Goal: Task Accomplishment & Management: Use online tool/utility

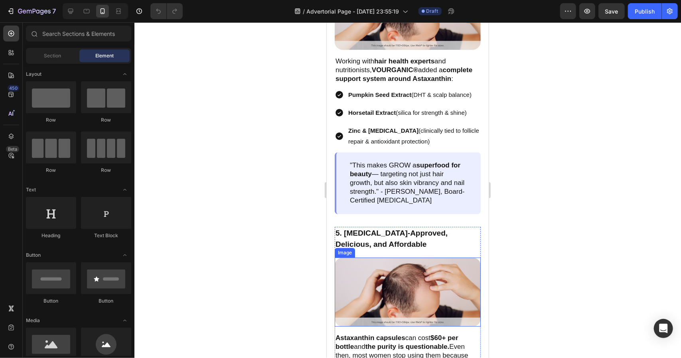
scroll to position [1715, 0]
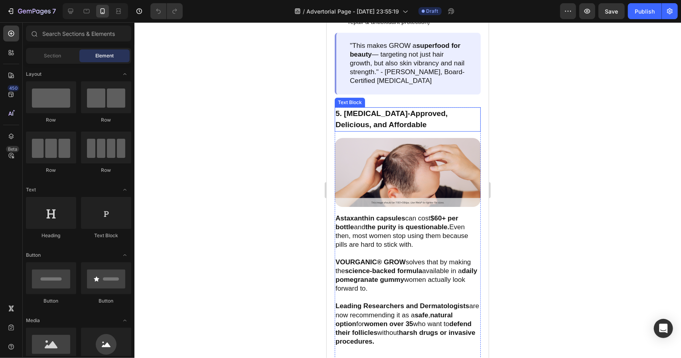
click at [406, 129] on p "5. [MEDICAL_DATA]-Approved, Delicious, and Affordable" at bounding box center [407, 119] width 144 height 23
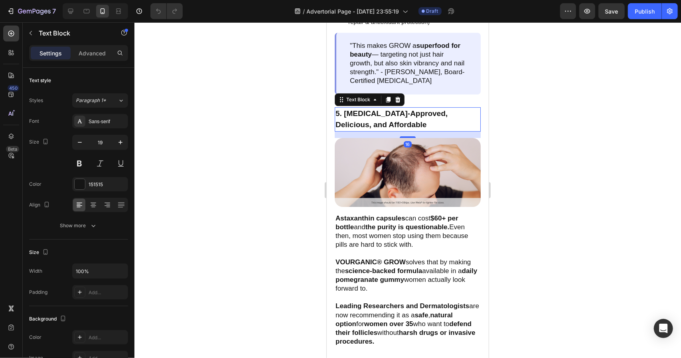
click at [409, 129] on p "5. [MEDICAL_DATA]-Approved, Delicious, and Affordable" at bounding box center [407, 119] width 144 height 23
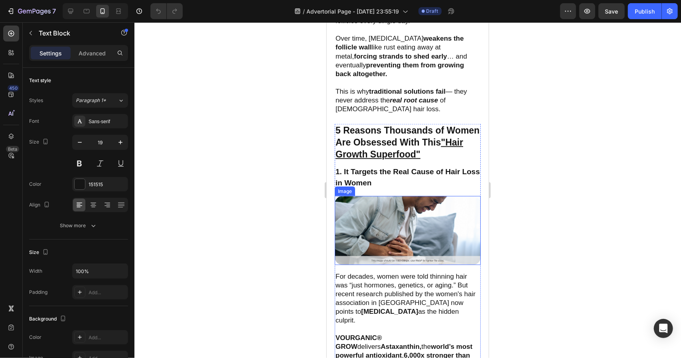
scroll to position [678, 0]
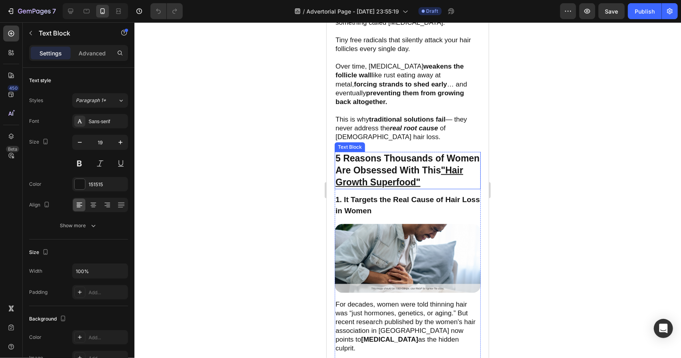
click at [459, 156] on p "5 Reasons Thousands of Women Are Obsessed With This "Hair Growth Superfood"" at bounding box center [407, 170] width 144 height 36
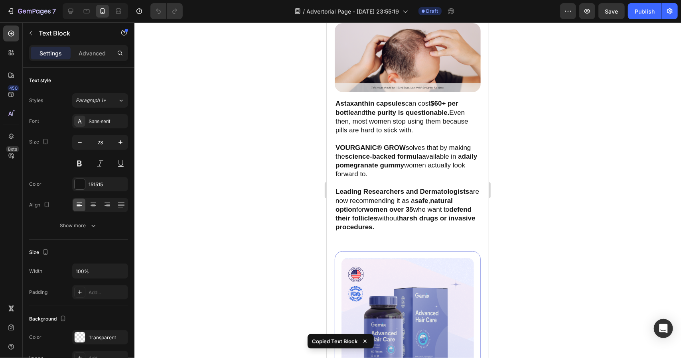
scroll to position [1875, 0]
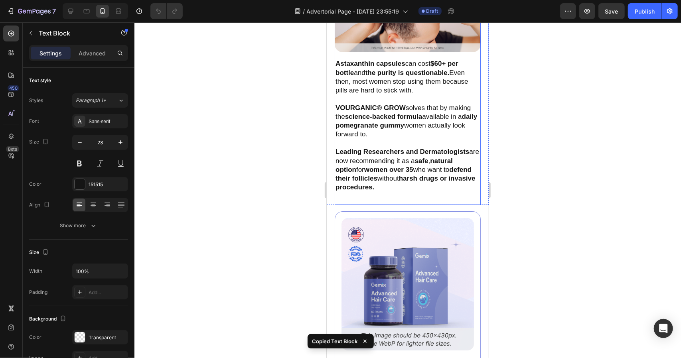
click at [407, 201] on div "5. Dermatologist-Approved, Delicious, and Affordable Text Block Image Astaxanth…" at bounding box center [407, 78] width 146 height 252
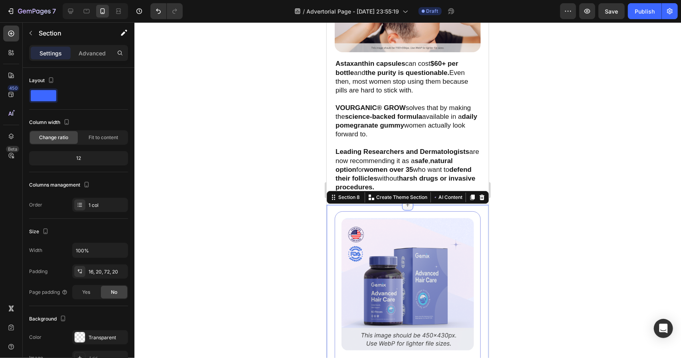
click at [408, 202] on div at bounding box center [407, 204] width 11 height 11
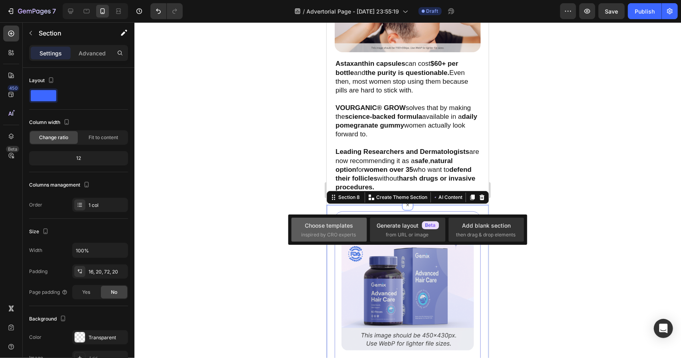
click at [370, 221] on div "Choose templates inspired by CRO experts" at bounding box center [407, 230] width 75 height 24
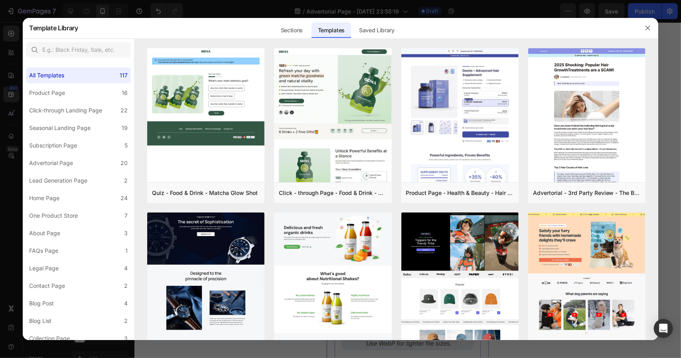
click at [641, 26] on div at bounding box center [648, 28] width 21 height 21
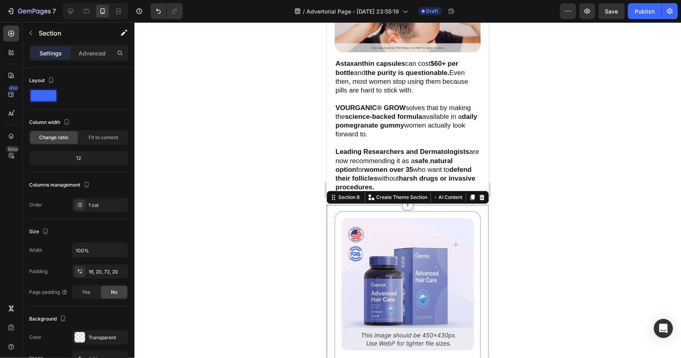
click at [647, 27] on div at bounding box center [407, 190] width 547 height 336
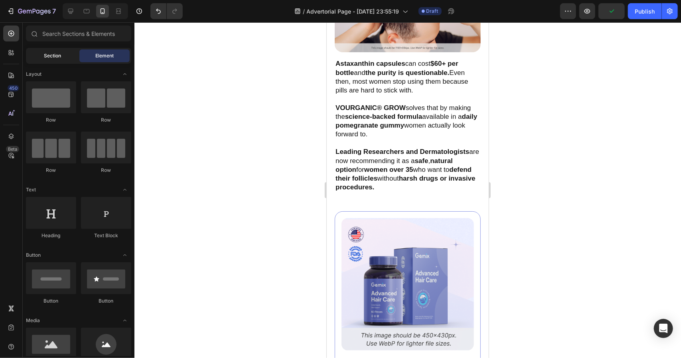
click at [47, 54] on span "Section" at bounding box center [52, 55] width 17 height 7
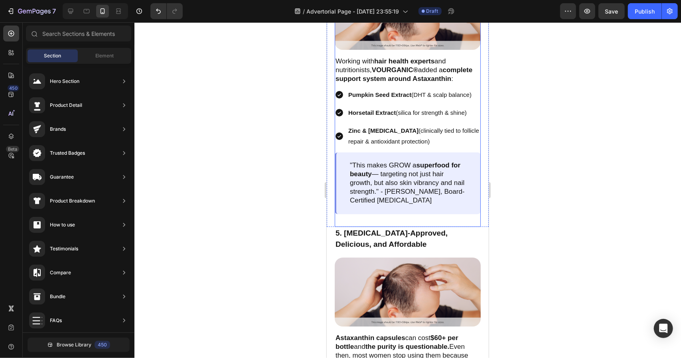
scroll to position [1715, 0]
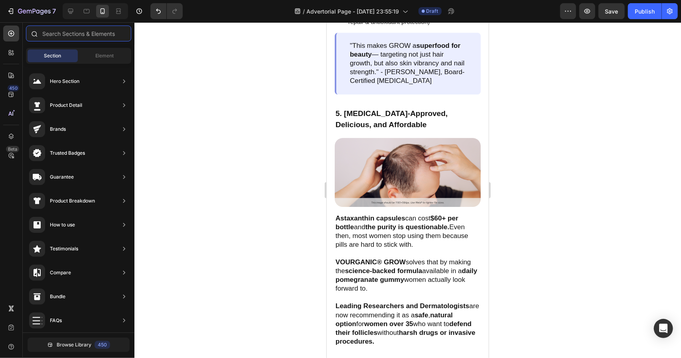
click at [101, 36] on input "text" at bounding box center [78, 34] width 105 height 16
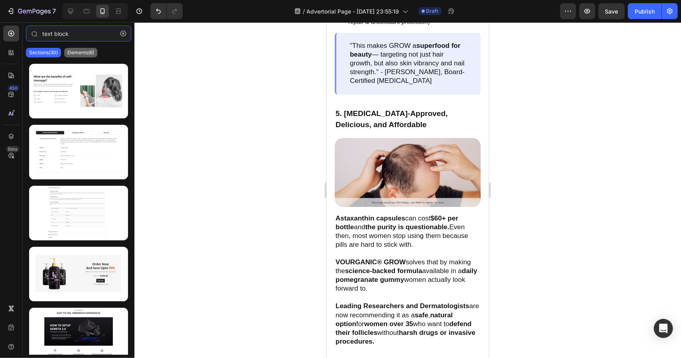
type input "text block"
click at [94, 49] on div "Elements(6)" at bounding box center [80, 53] width 33 height 10
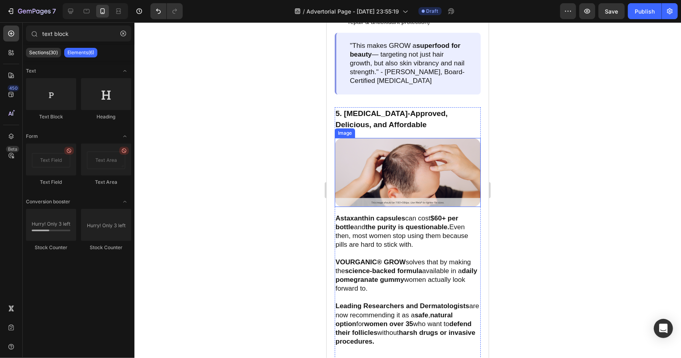
scroll to position [1995, 0]
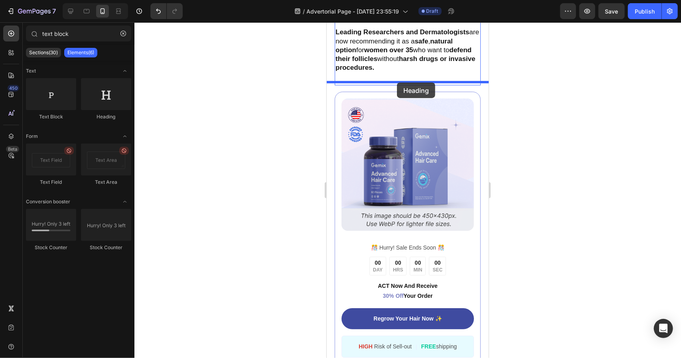
drag, startPoint x: 435, startPoint y: 116, endPoint x: 397, endPoint y: 82, distance: 51.2
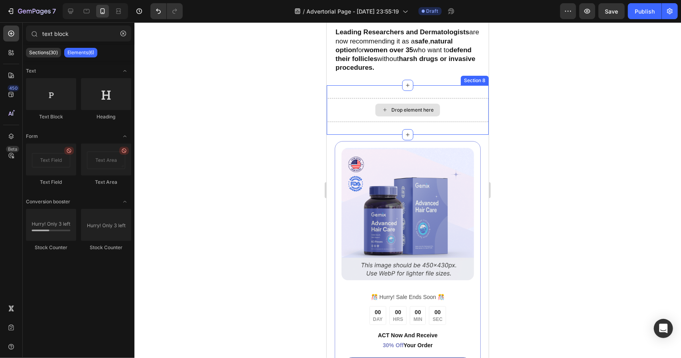
click at [467, 112] on div "Drop element here" at bounding box center [407, 110] width 162 height 24
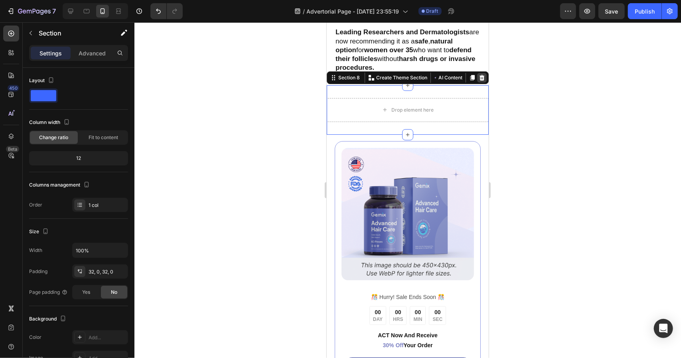
click at [479, 75] on icon at bounding box center [481, 78] width 5 height 6
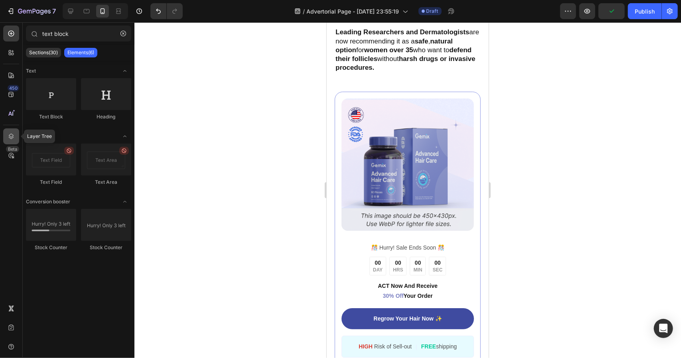
click at [11, 137] on icon at bounding box center [11, 137] width 5 height 6
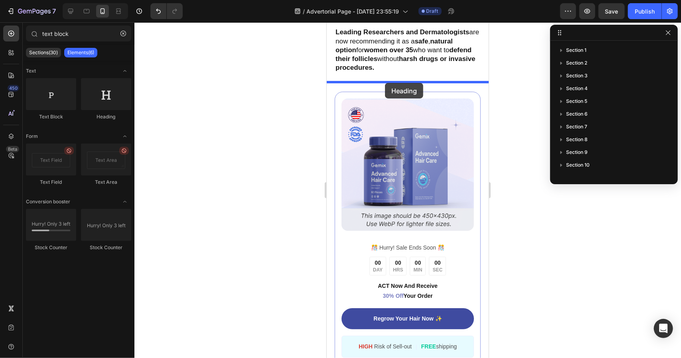
drag, startPoint x: 422, startPoint y: 126, endPoint x: 385, endPoint y: 83, distance: 57.1
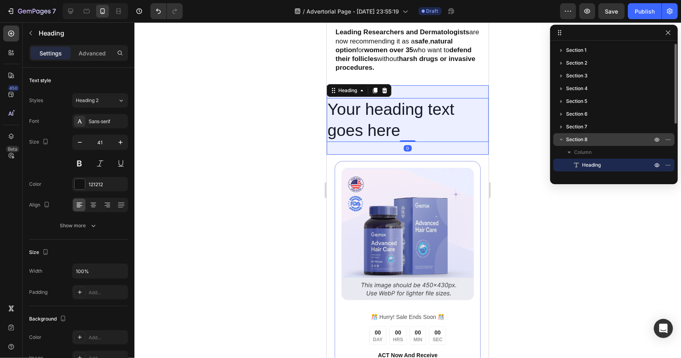
scroll to position [40, 0]
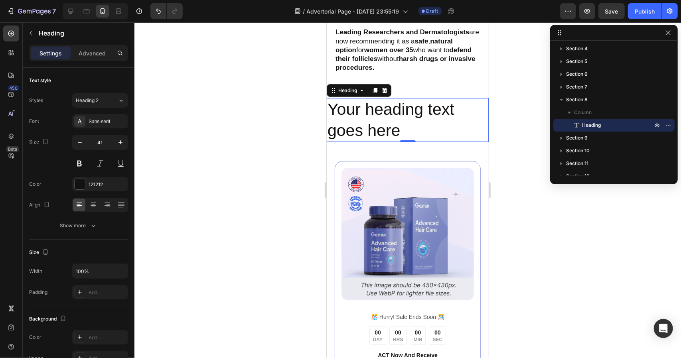
click at [375, 121] on h2 "Your heading text goes here" at bounding box center [407, 120] width 162 height 44
click at [375, 121] on p "Your heading text goes here" at bounding box center [407, 120] width 160 height 43
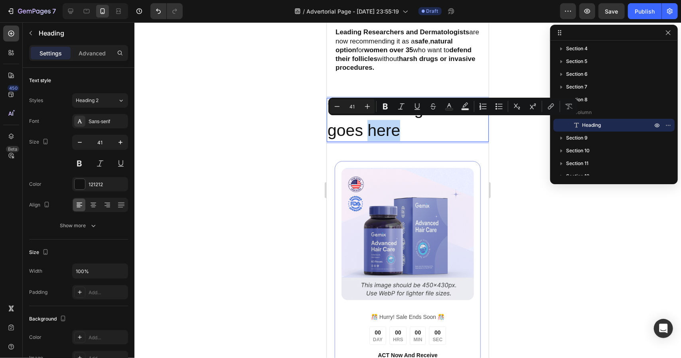
scroll to position [1915, 0]
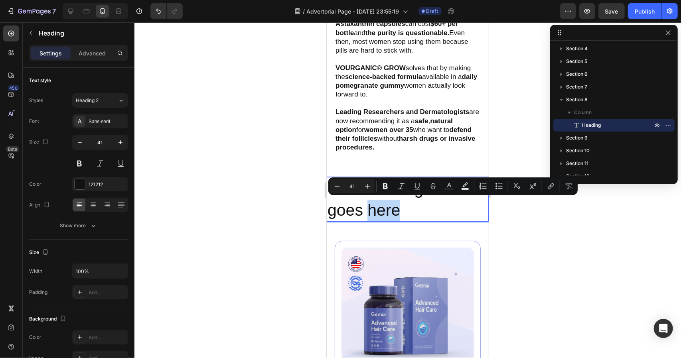
click at [384, 208] on p "Your heading text goes here" at bounding box center [407, 199] width 160 height 43
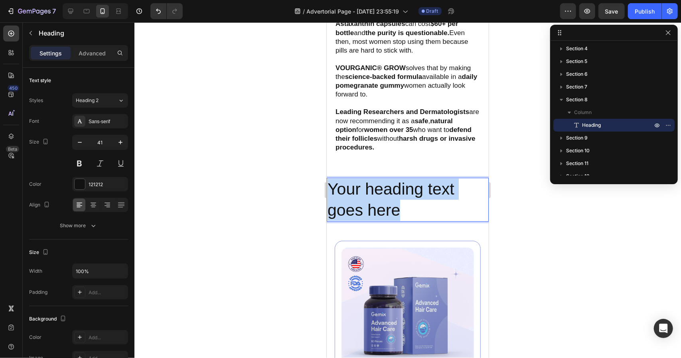
click at [384, 208] on p "Your heading text goes here" at bounding box center [407, 199] width 160 height 43
click at [362, 203] on p "Your heading text goes here" at bounding box center [407, 199] width 160 height 43
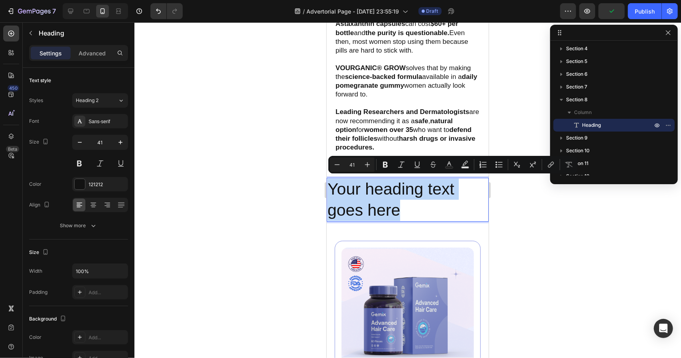
click at [362, 203] on p "Your heading text goes here" at bounding box center [407, 199] width 160 height 43
click at [430, 193] on p "Your heading text goes here" at bounding box center [407, 199] width 160 height 43
click at [418, 198] on p "Your heading text goes here" at bounding box center [407, 199] width 160 height 43
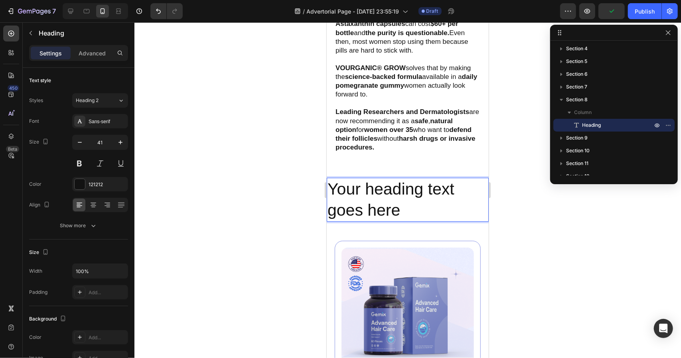
click at [422, 205] on p "Your heading text goes here" at bounding box center [407, 199] width 160 height 43
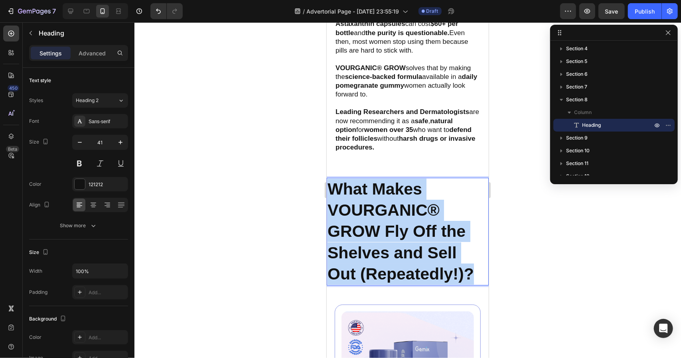
drag, startPoint x: 476, startPoint y: 273, endPoint x: 332, endPoint y: 191, distance: 165.3
click at [332, 191] on p "What Makes VOURGANIC® GROW Fly Off the Shelves and Sell Out (Repeatedly!)?" at bounding box center [407, 231] width 160 height 106
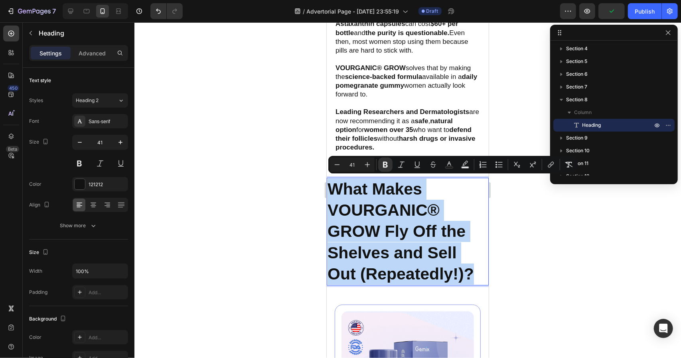
click at [418, 211] on strong "What Makes VOURGANIC® GROW Fly Off the Shelves and Sell Out (Repeatedly!)?" at bounding box center [400, 231] width 146 height 103
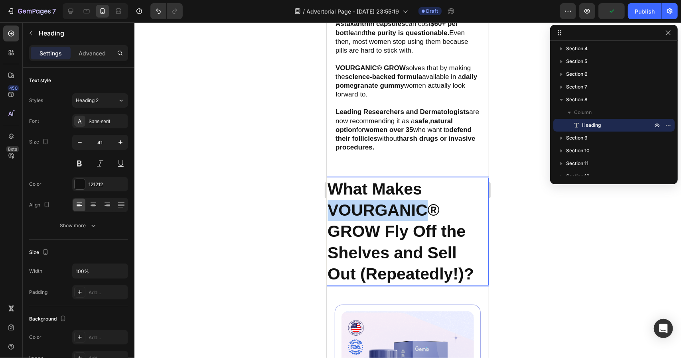
click at [418, 211] on strong "What Makes VOURGANIC® GROW Fly Off the Shelves and Sell Out (Repeatedly!)?" at bounding box center [400, 231] width 146 height 103
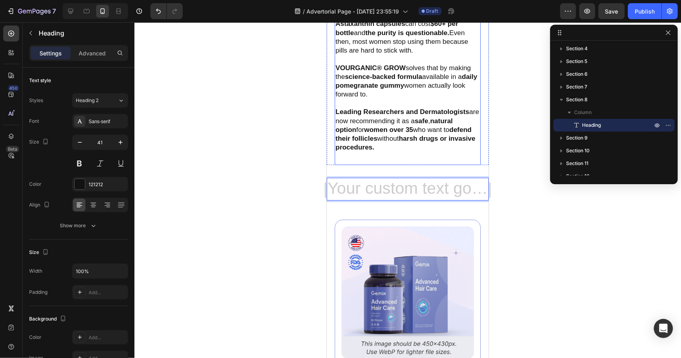
click at [411, 178] on h2 "Rich Text Editor. Editing area: main" at bounding box center [407, 189] width 162 height 23
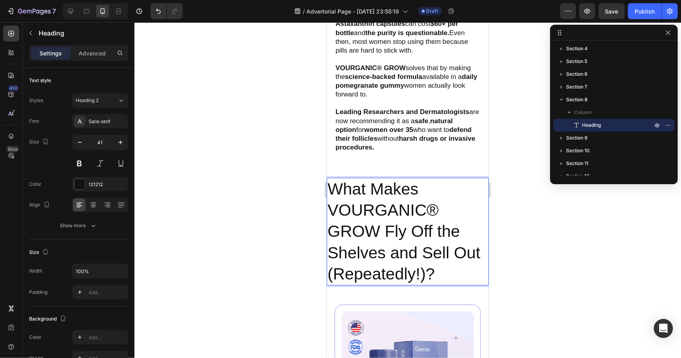
click at [429, 268] on p "What Makes VOURGANIC® GROW Fly Off the Shelves and Sell Out (Repeatedly!)?" at bounding box center [407, 231] width 160 height 106
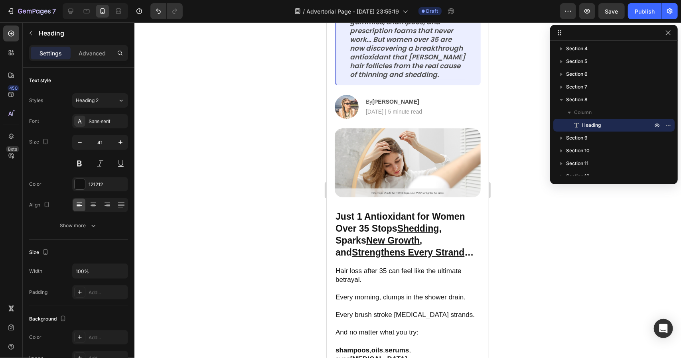
scroll to position [359, 0]
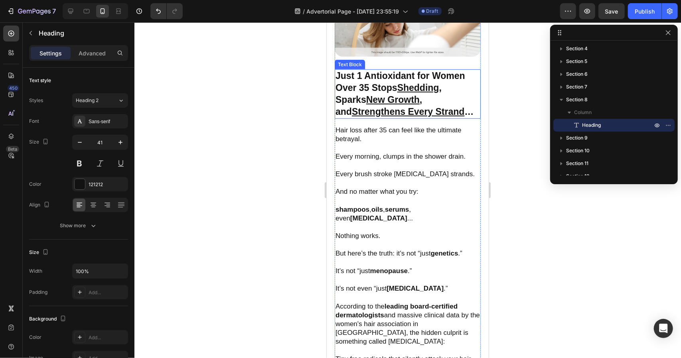
click at [397, 94] on u "New Growth" at bounding box center [392, 99] width 53 height 10
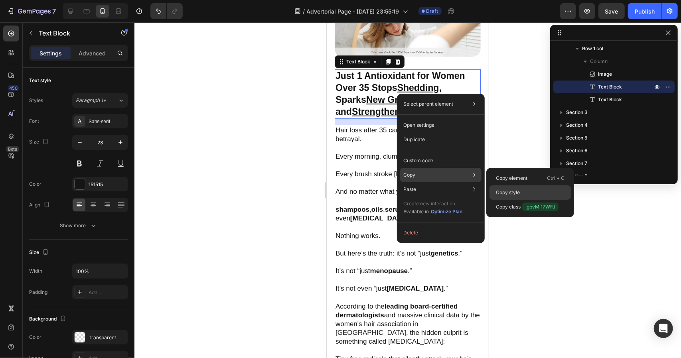
click at [520, 193] on p "Copy style" at bounding box center [508, 192] width 24 height 7
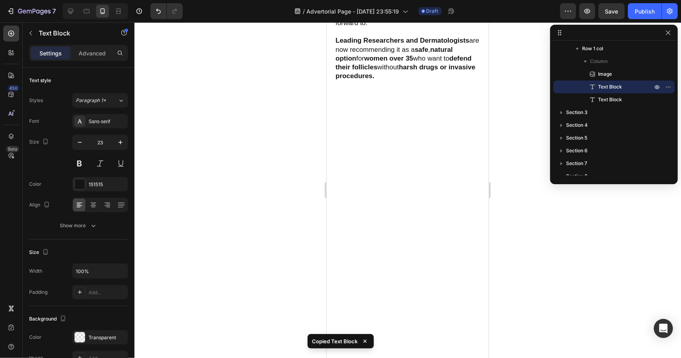
scroll to position [1995, 0]
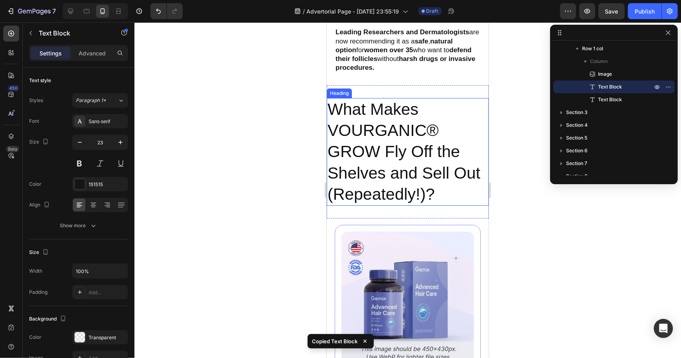
click at [402, 149] on h2 "What Makes VOURGANIC® GROW Fly Off the Shelves and Sell Out (Repeatedly!)?" at bounding box center [407, 152] width 162 height 108
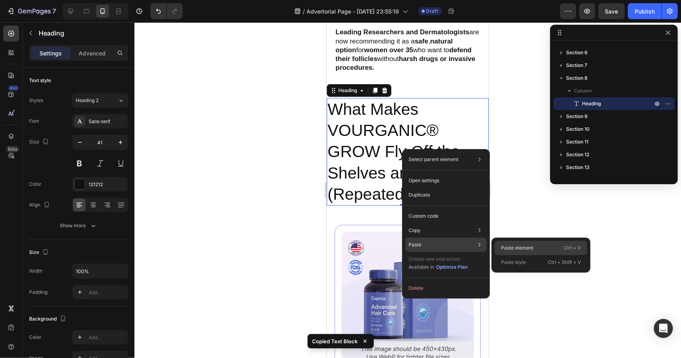
click at [553, 255] on div "Paste element Ctrl + V" at bounding box center [541, 262] width 93 height 14
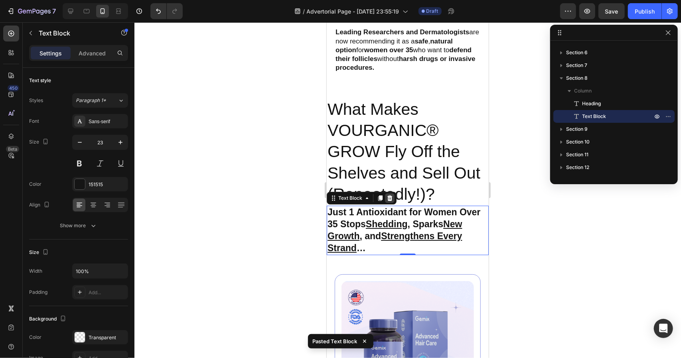
click at [389, 195] on icon at bounding box center [389, 198] width 5 height 6
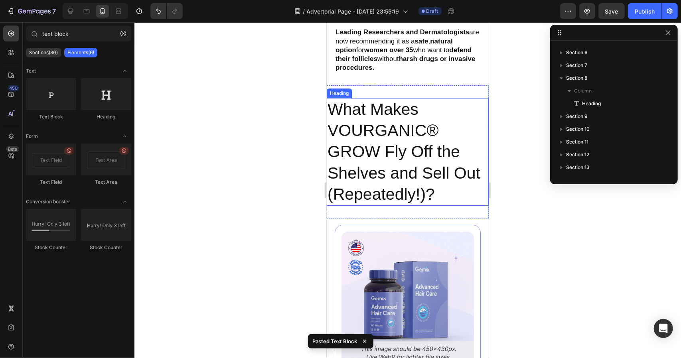
click at [438, 170] on h2 "What Makes VOURGANIC® GROW Fly Off the Shelves and Sell Out (Repeatedly!)?" at bounding box center [407, 152] width 162 height 108
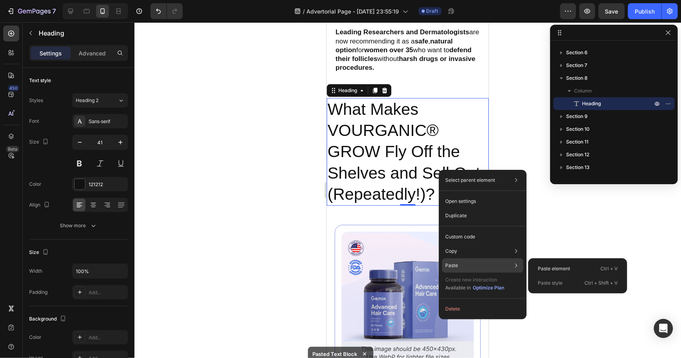
click at [545, 284] on p "Paste style" at bounding box center [550, 283] width 25 height 7
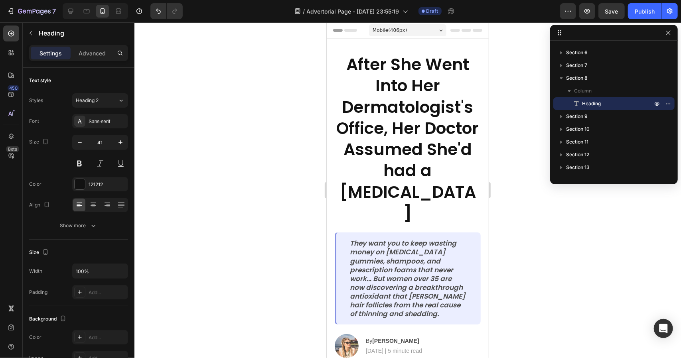
scroll to position [239, 0]
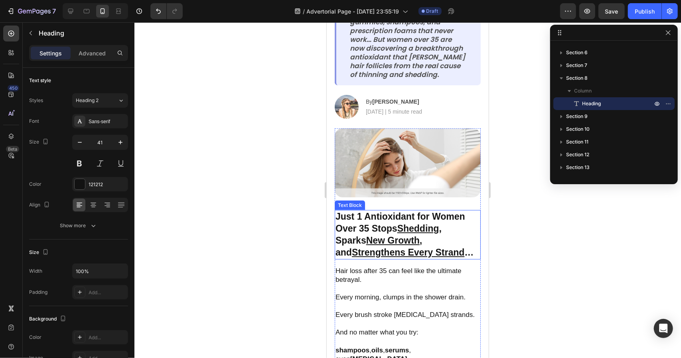
click at [414, 211] on p "Just 1 Antioxidant for Women Over 35 Stops Shedding , Sparks New Growth , and S…" at bounding box center [407, 235] width 144 height 48
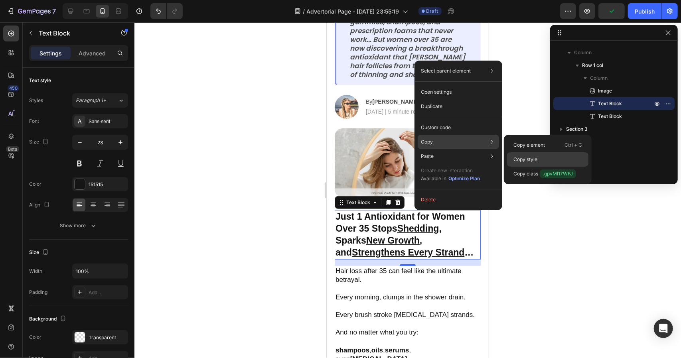
click at [533, 160] on p "Copy style" at bounding box center [525, 159] width 24 height 7
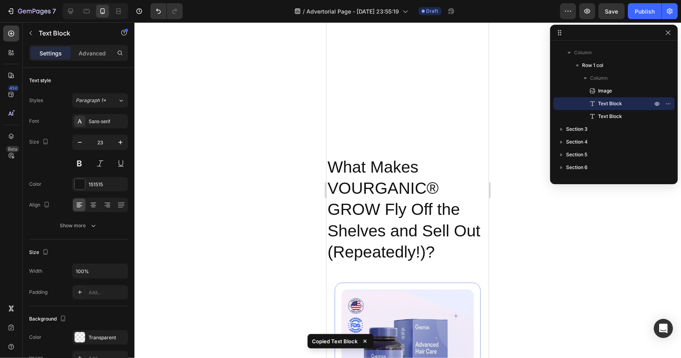
scroll to position [1915, 0]
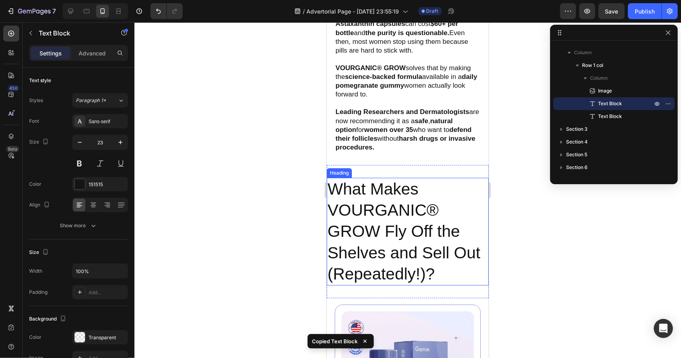
click at [411, 231] on h2 "What Makes VOURGANIC® GROW Fly Off the Shelves and Sell Out (Repeatedly!)?" at bounding box center [407, 232] width 162 height 108
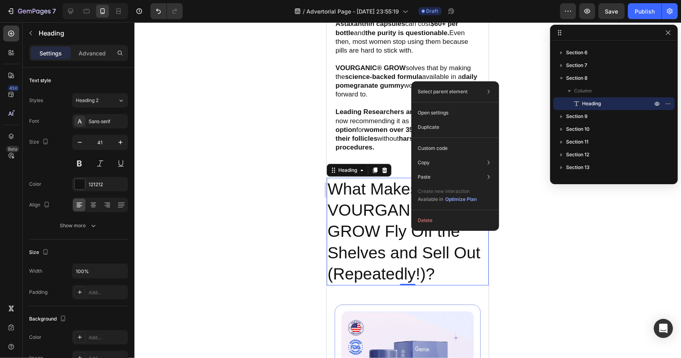
click at [383, 249] on h2 "What Makes VOURGANIC® GROW Fly Off the Shelves and Sell Out (Repeatedly!)?" at bounding box center [407, 232] width 162 height 108
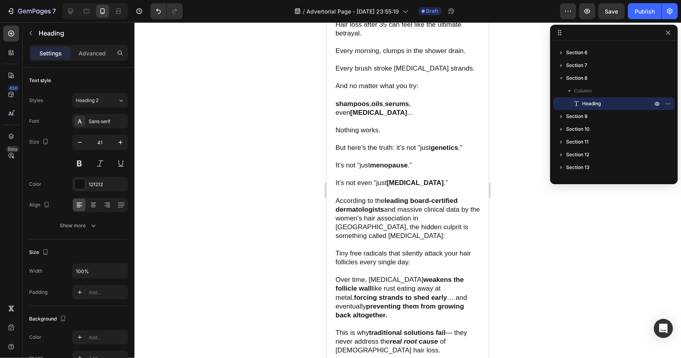
scroll to position [265, 0]
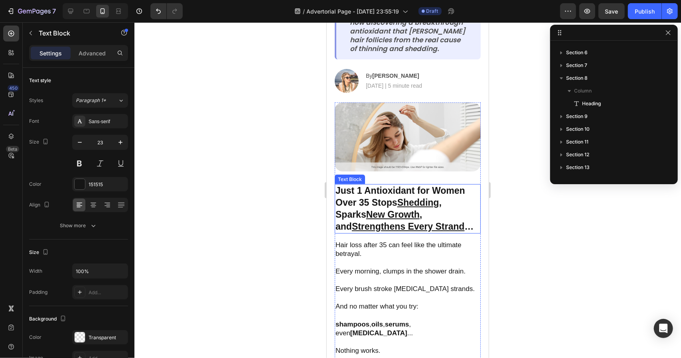
click at [410, 209] on u "New Growth" at bounding box center [392, 214] width 53 height 10
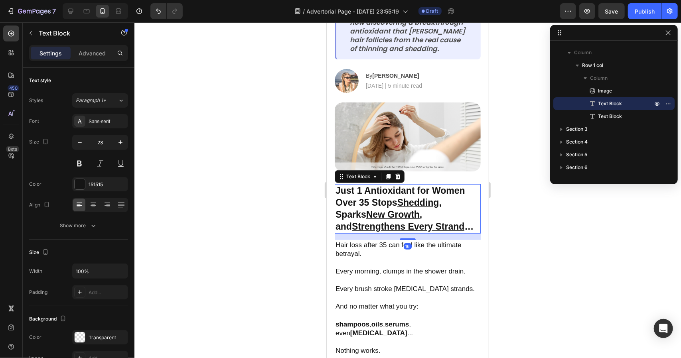
click at [420, 196] on p "Just 1 Antioxidant for Women Over 35 Stops Shedding , Sparks New Growth , and S…" at bounding box center [407, 209] width 144 height 48
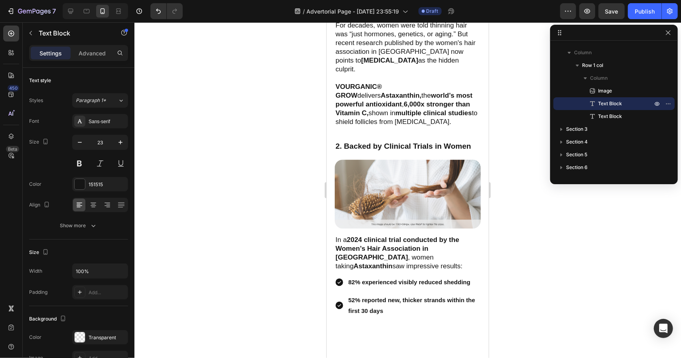
type input "16"
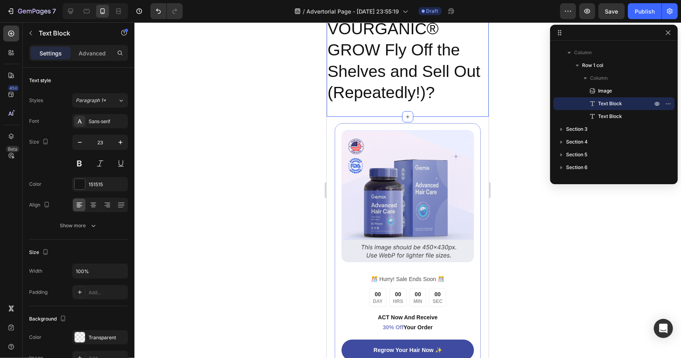
scroll to position [2061, 0]
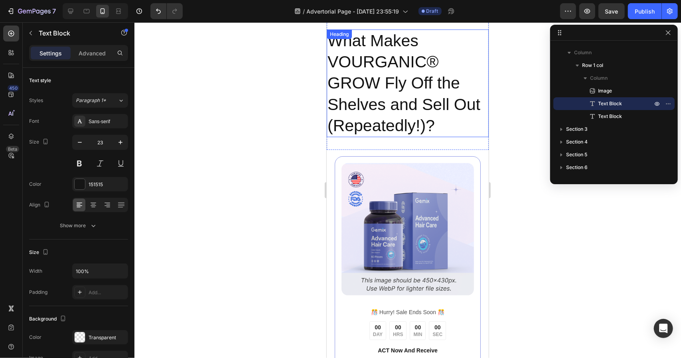
click at [433, 101] on h2 "What Makes VOURGANIC® GROW Fly Off the Shelves and Sell Out (Repeatedly!)?" at bounding box center [407, 83] width 162 height 108
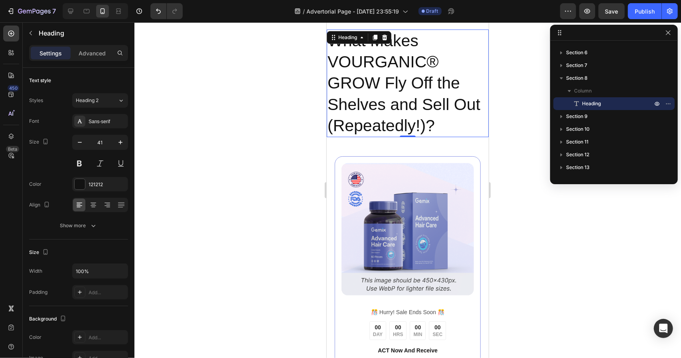
click at [447, 131] on h2 "What Makes VOURGANIC® GROW Fly Off the Shelves and Sell Out (Repeatedly!)?" at bounding box center [407, 83] width 162 height 108
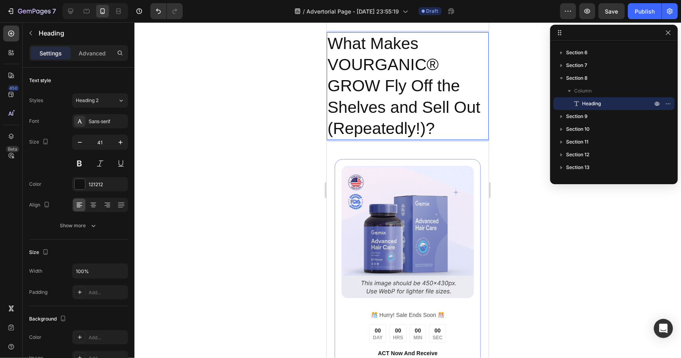
scroll to position [1941, 0]
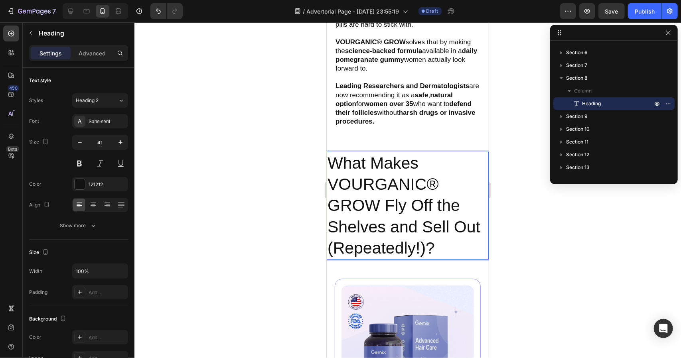
click at [463, 158] on p "What Makes VOURGANIC® GROW Fly Off the Shelves and Sell Out (Repeatedly!)?" at bounding box center [407, 205] width 160 height 106
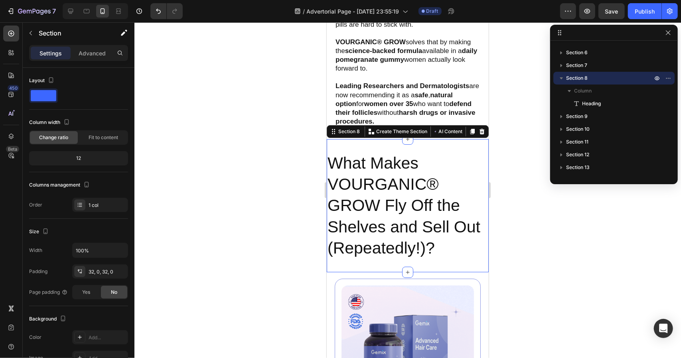
click at [455, 146] on div "What Makes VOURGANIC® GROW Fly Off the Shelves and Sell Out (Repeatedly!)? Head…" at bounding box center [407, 205] width 162 height 133
click at [477, 131] on div at bounding box center [482, 131] width 10 height 10
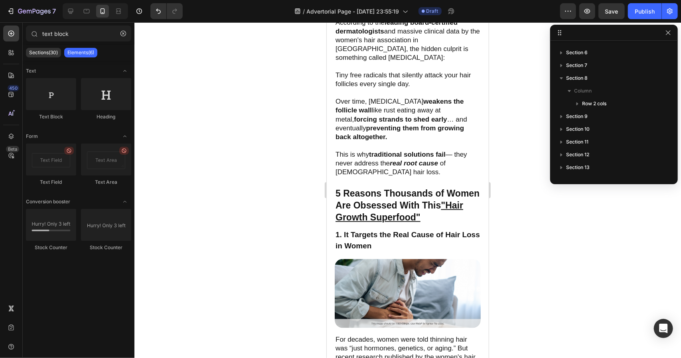
scroll to position [610, 0]
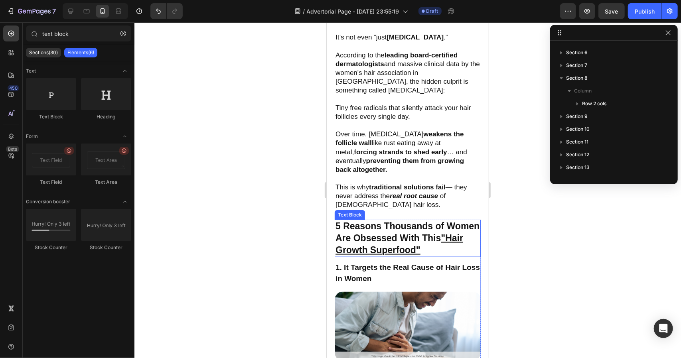
click at [400, 229] on p "5 Reasons Thousands of Women Are Obsessed With This "Hair Growth Superfood"" at bounding box center [407, 238] width 144 height 36
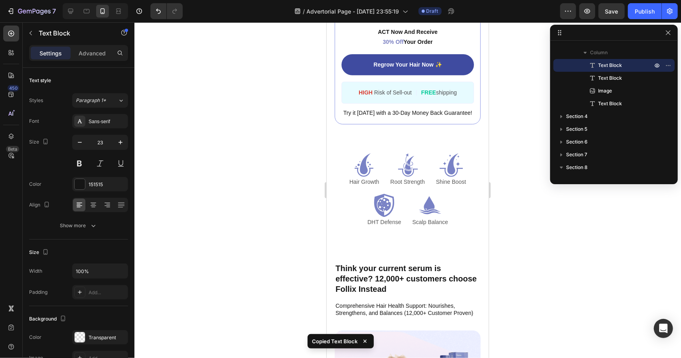
scroll to position [1967, 0]
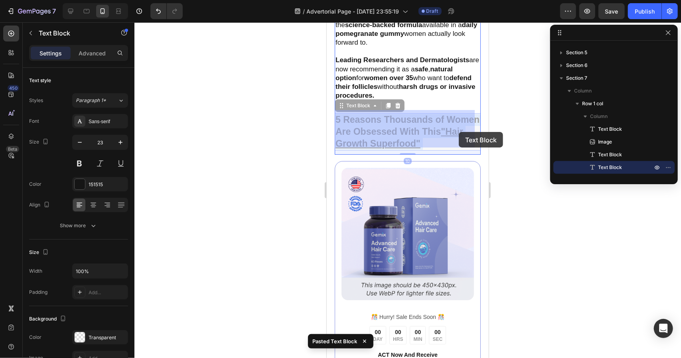
drag, startPoint x: 460, startPoint y: 122, endPoint x: 458, endPoint y: 128, distance: 6.2
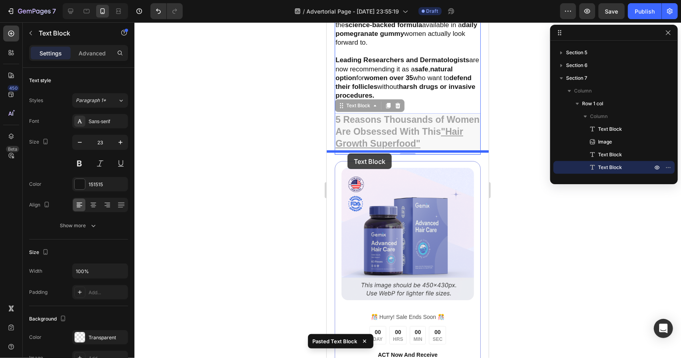
drag, startPoint x: 339, startPoint y: 101, endPoint x: 347, endPoint y: 153, distance: 52.4
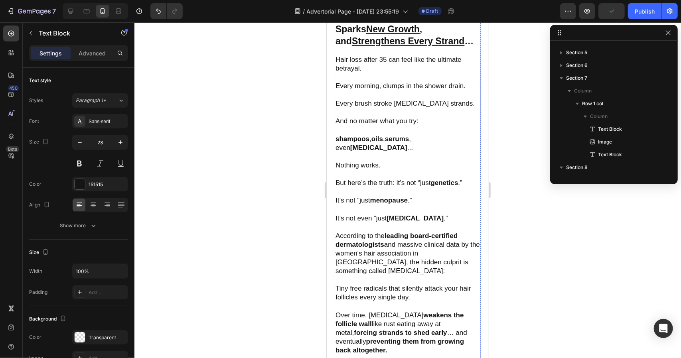
scroll to position [251, 0]
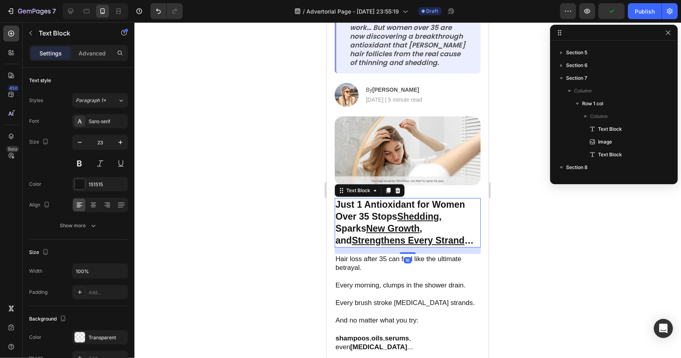
click at [397, 199] on p "Just 1 Antioxidant for Women Over 35 Stops Shedding , Sparks New Growth , and S…" at bounding box center [407, 223] width 144 height 48
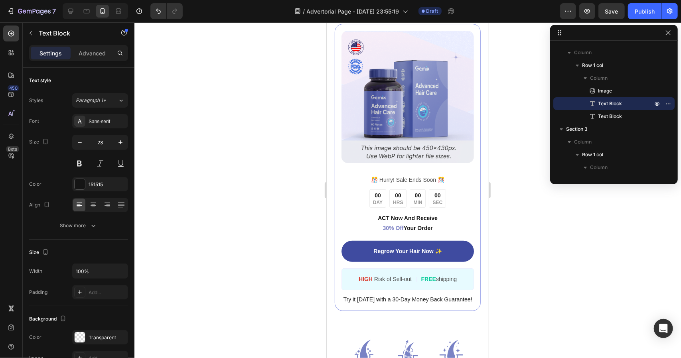
scroll to position [1927, 0]
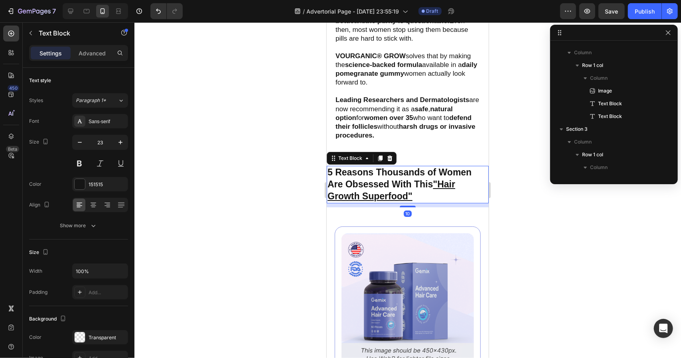
click at [399, 176] on p "5 Reasons Thousands of Women Are Obsessed With This "Hair Growth Superfood"" at bounding box center [407, 184] width 160 height 36
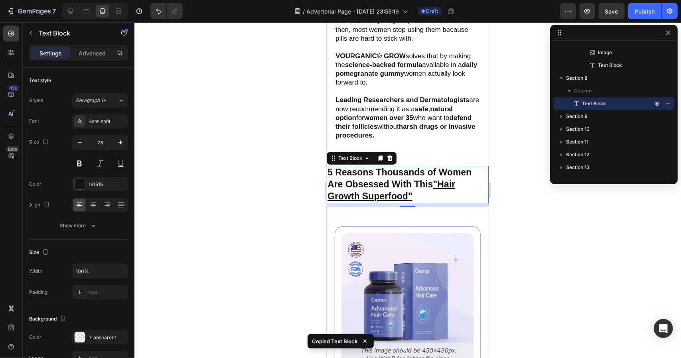
click at [392, 191] on u ""Hair Growth Superfood"" at bounding box center [391, 190] width 128 height 22
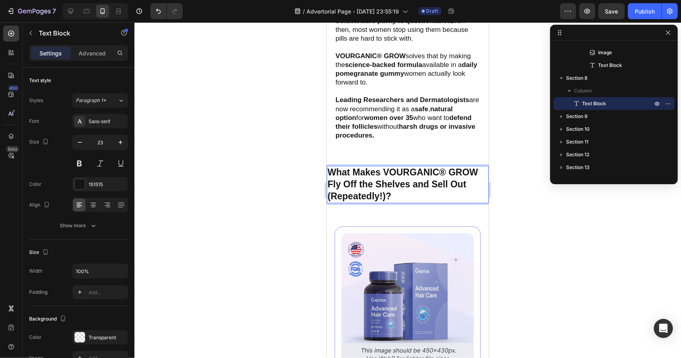
click at [401, 168] on p "What Makes VOURGANIC® GROW Fly Off the Shelves and Sell Out (Repeatedly!)?" at bounding box center [407, 184] width 160 height 36
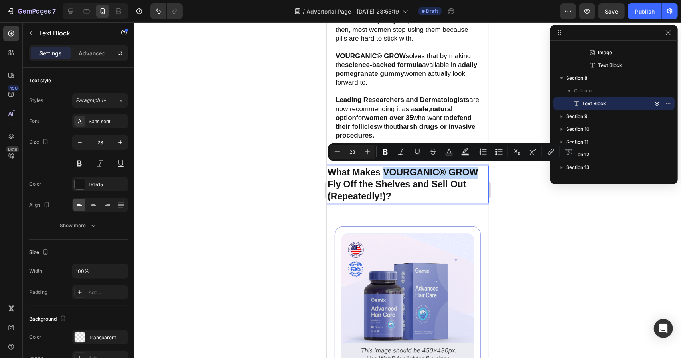
drag, startPoint x: 383, startPoint y: 167, endPoint x: 479, endPoint y: 165, distance: 96.6
click at [479, 166] on p "What Makes VOURGANIC® GROW Fly Off the Shelves and Sell Out (Repeatedly!)?" at bounding box center [407, 184] width 160 height 36
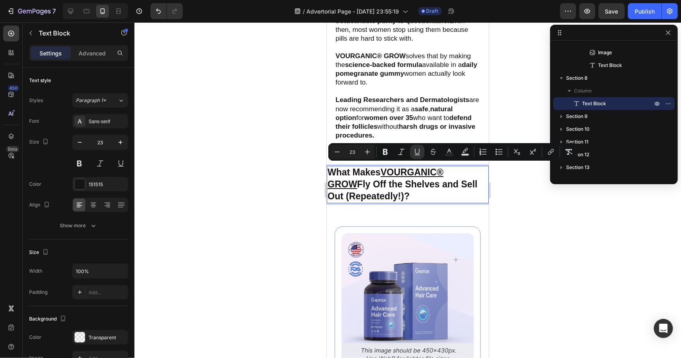
click at [440, 183] on p "What Makes VOURGANIC® GROW Fly Off the Shelves and Sell Out (Repeatedly!)?" at bounding box center [407, 184] width 160 height 36
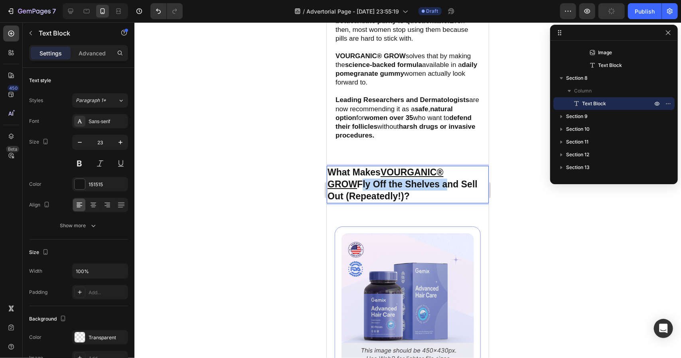
drag, startPoint x: 328, startPoint y: 180, endPoint x: 413, endPoint y: 177, distance: 85.8
click at [413, 177] on p "What Makes VOURGANIC® GROW Fly Off the Shelves and Sell Out (Repeatedly!)?" at bounding box center [407, 184] width 160 height 36
drag, startPoint x: 431, startPoint y: 181, endPoint x: 468, endPoint y: 183, distance: 37.6
click at [468, 183] on p "What Makes VOURGANIC® GROW Fly Off the Shelves and Sell Out (Repeatedly!)?" at bounding box center [407, 184] width 160 height 36
click at [464, 191] on p "What Makes VOURGANIC® GROW Fly Off the Shelves and Sell Out (Repeatedly!)?" at bounding box center [407, 184] width 160 height 36
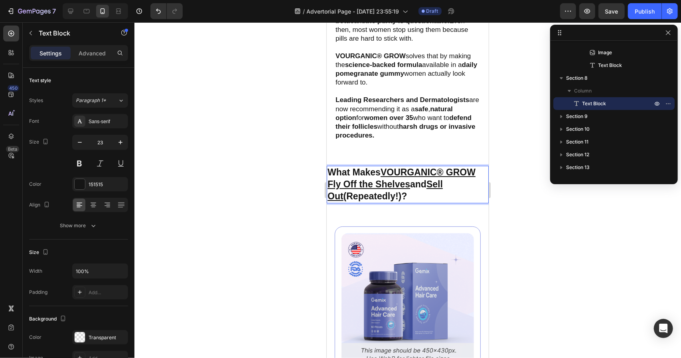
click at [515, 186] on div at bounding box center [407, 190] width 547 height 336
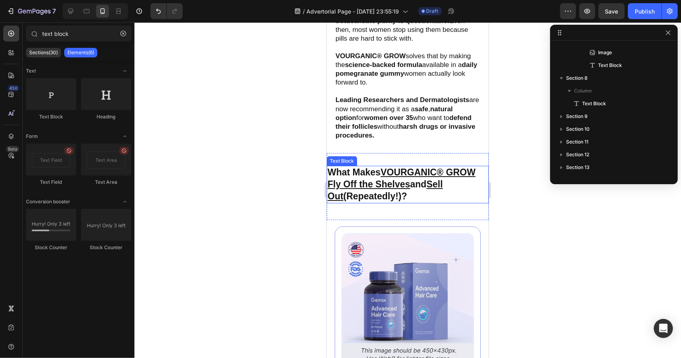
click at [449, 193] on p "What Makes VOURGANIC® GROW Fly Off the Shelves and Sell Out (Repeatedly!)?" at bounding box center [407, 184] width 160 height 36
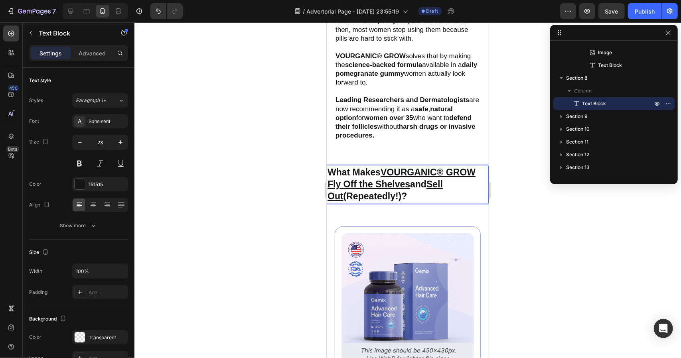
click at [327, 193] on p "What Makes VOURGANIC® GROW Fly Off the Shelves and Sell Out (Repeatedly!)?" at bounding box center [407, 184] width 160 height 36
click at [330, 195] on p "What Makes VOURGANIC® GROW Fly Off the Shelves and Sell Out (Repeatedly!)?" at bounding box center [407, 184] width 160 height 36
click at [398, 194] on p "What Makes VOURGANIC® GROW Fly Off the Shelves and Sell Out (Repeatedly!)?" at bounding box center [407, 184] width 160 height 36
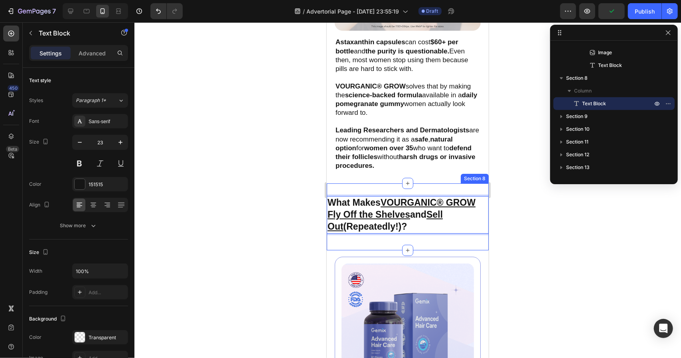
scroll to position [1836, 0]
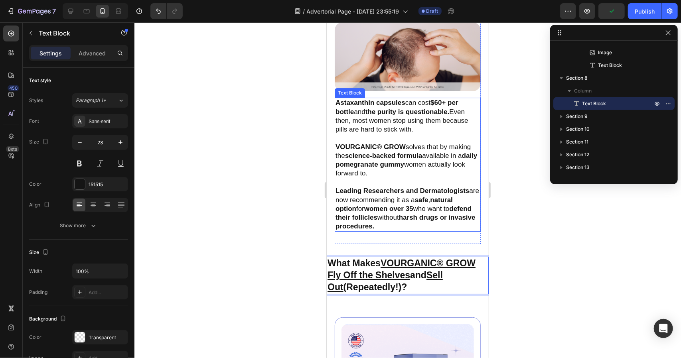
click at [424, 187] on strong "Leading Researchers and Dermatologists" at bounding box center [402, 191] width 134 height 8
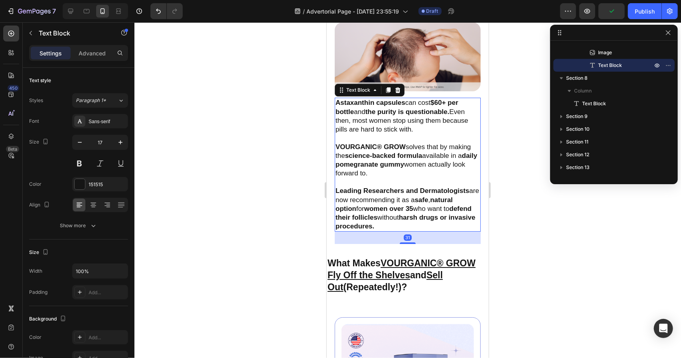
click at [424, 187] on strong "Leading Researchers and Dermatologists" at bounding box center [402, 191] width 134 height 8
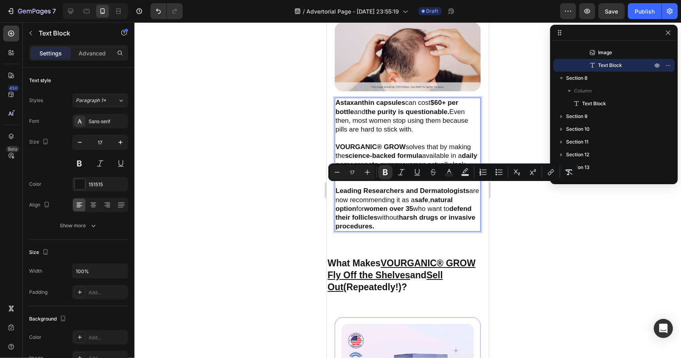
click at [442, 227] on p "Leading Researchers and Dermatologists are now recommending it as a safe , natu…" at bounding box center [407, 204] width 144 height 53
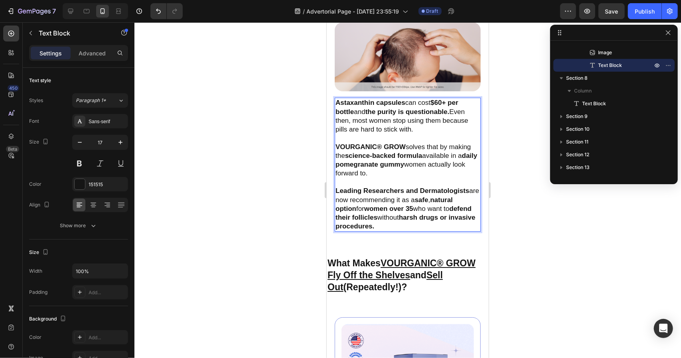
click at [452, 228] on div "5. Dermatologist-Approved, Delicious, and Affordable Text Block Image Astaxanth…" at bounding box center [407, 117] width 146 height 252
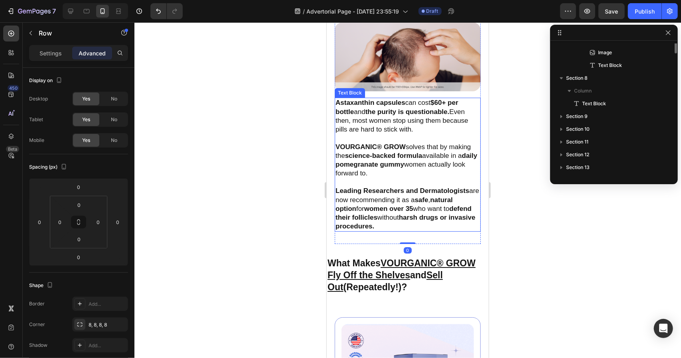
scroll to position [215, 0]
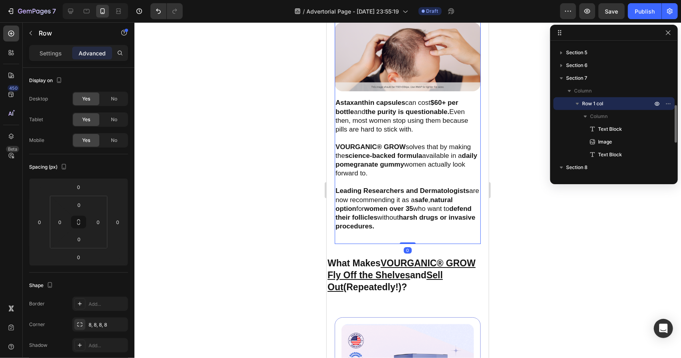
click at [529, 211] on div at bounding box center [407, 190] width 547 height 336
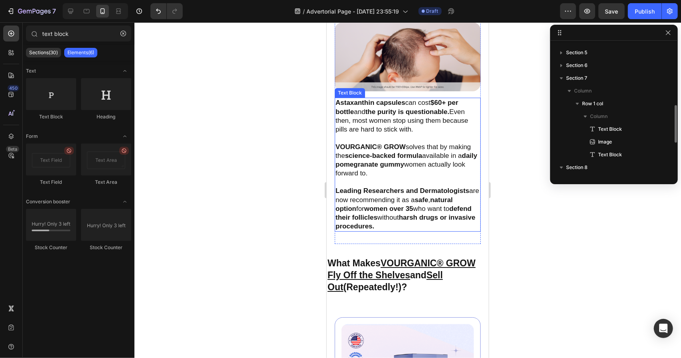
click at [446, 207] on p "Leading Researchers and Dermatologists are now recommending it as a safe , natu…" at bounding box center [407, 204] width 144 height 53
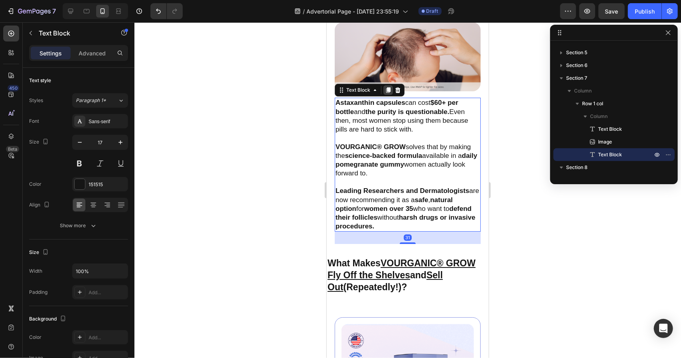
click at [388, 87] on icon at bounding box center [388, 90] width 4 height 6
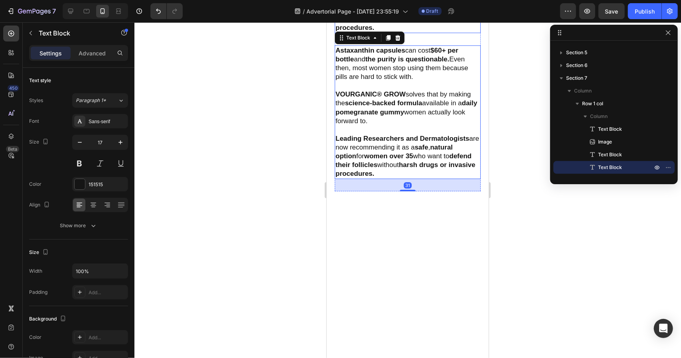
scroll to position [2035, 0]
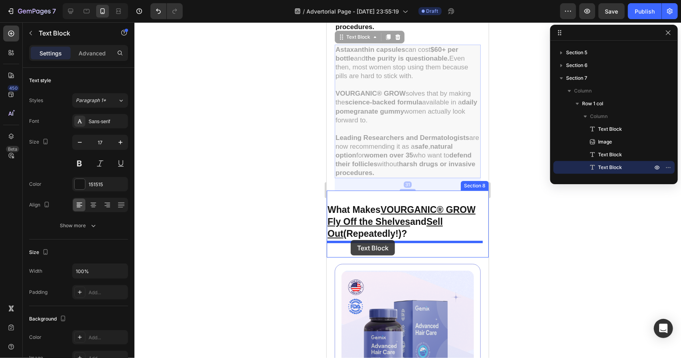
drag, startPoint x: 343, startPoint y: 37, endPoint x: 350, endPoint y: 240, distance: 203.2
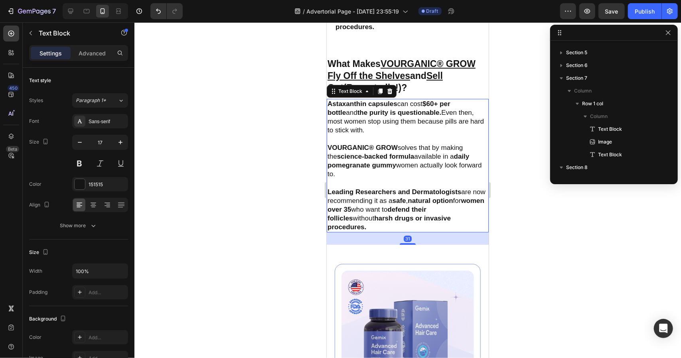
click at [539, 187] on div at bounding box center [407, 190] width 547 height 336
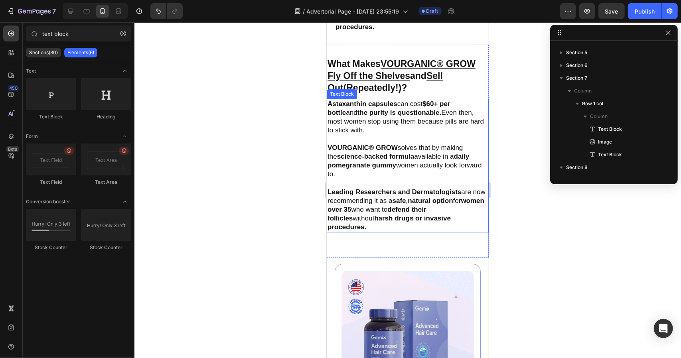
click at [389, 117] on p "Astaxanthin capsules can cost $60+ per bottle and the purity is questionable. E…" at bounding box center [407, 116] width 160 height 35
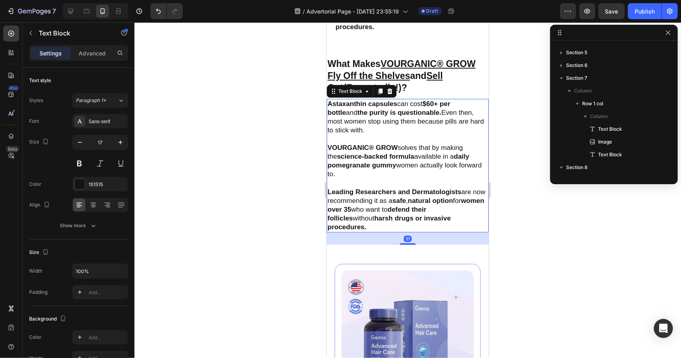
scroll to position [317, 0]
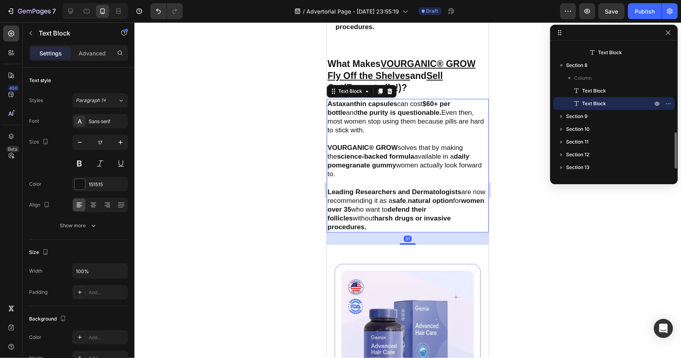
click at [375, 126] on p "Astaxanthin capsules can cost $60+ per bottle and the purity is questionable. E…" at bounding box center [407, 116] width 160 height 35
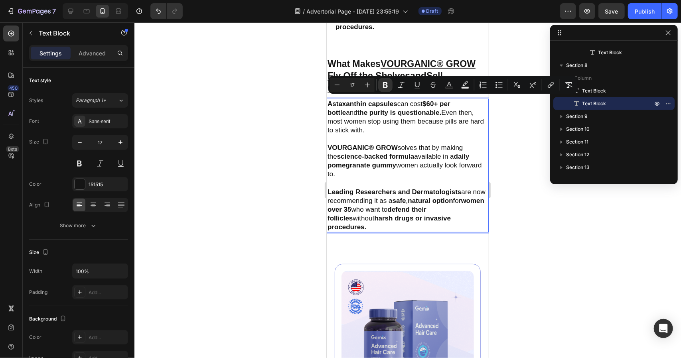
drag, startPoint x: 375, startPoint y: 126, endPoint x: 331, endPoint y: 101, distance: 50.6
click at [331, 101] on p "Astaxanthin capsules can cost $60+ per bottle and the purity is questionable. E…" at bounding box center [407, 116] width 160 height 35
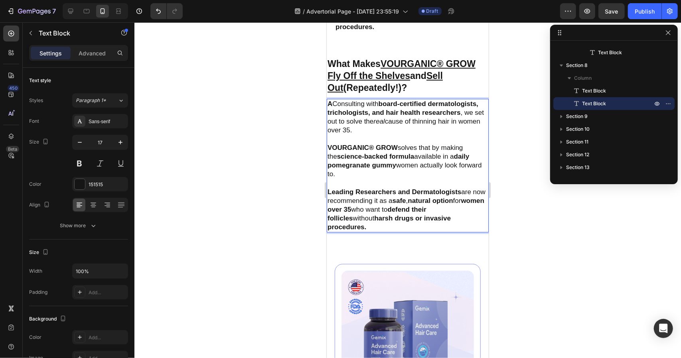
click at [333, 99] on p "A Consulting with board-certified dermatologists, trichologists, and hair healt…" at bounding box center [407, 116] width 160 height 35
drag, startPoint x: 382, startPoint y: 170, endPoint x: 328, endPoint y: 144, distance: 59.6
click at [328, 144] on p "VOURGANIC® GROW solves that by making the science-backed formula available in a…" at bounding box center [407, 156] width 160 height 44
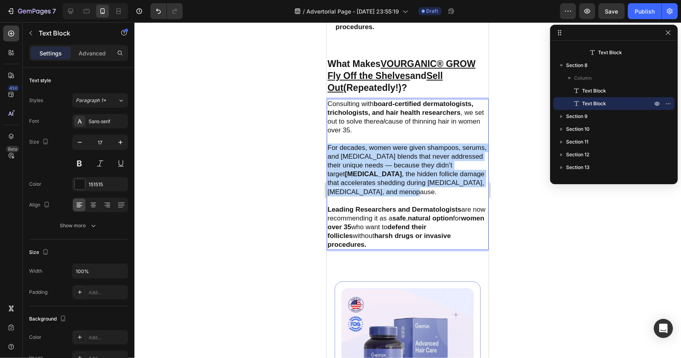
drag, startPoint x: 443, startPoint y: 188, endPoint x: 301, endPoint y: 145, distance: 148.4
click at [326, 145] on html "Mobile ( 406 px) iPhone 13 Mini iPhone 13 Pro iPhone 11 Pro Max iPhone 15 Pro M…" at bounding box center [407, 291] width 162 height 4609
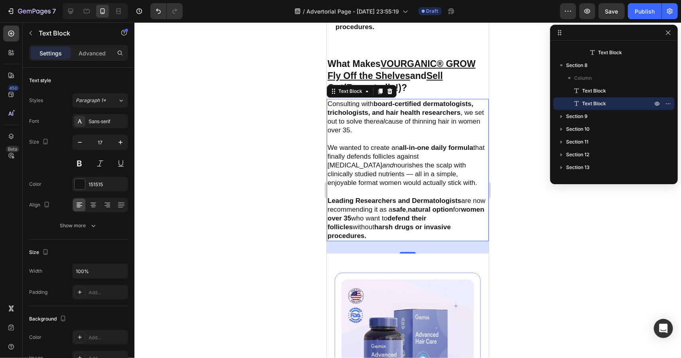
click at [377, 231] on p "Leading Researchers and Dermatologists are now recommending it as a safe , natu…" at bounding box center [407, 214] width 160 height 53
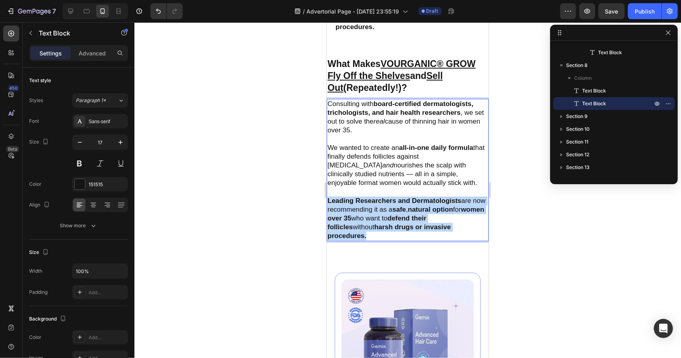
drag, startPoint x: 389, startPoint y: 231, endPoint x: 323, endPoint y: 199, distance: 72.8
click at [326, 199] on html "Mobile ( 406 px) iPhone 13 Mini iPhone 13 Pro iPhone 11 Pro Max iPhone 15 Pro M…" at bounding box center [407, 287] width 162 height 4600
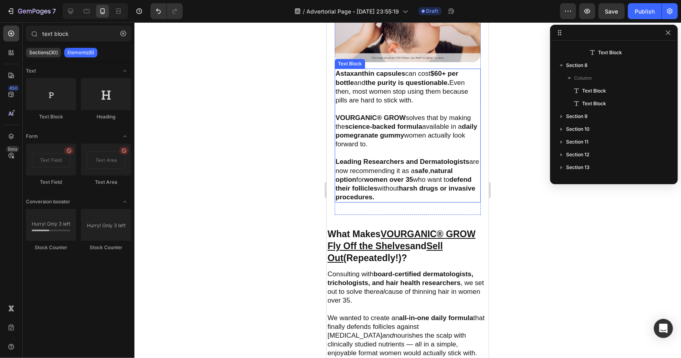
scroll to position [1930, 0]
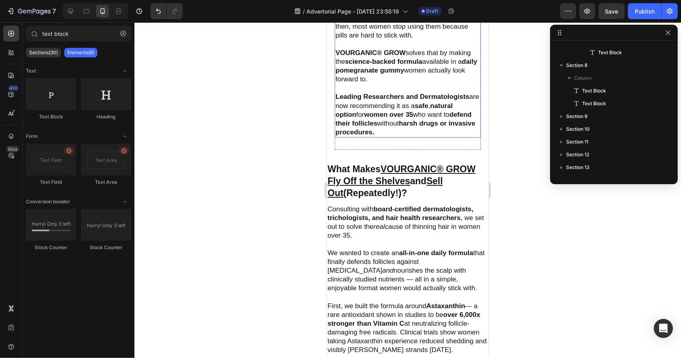
click at [453, 119] on strong "harsh drugs or invasive procedures." at bounding box center [405, 127] width 140 height 16
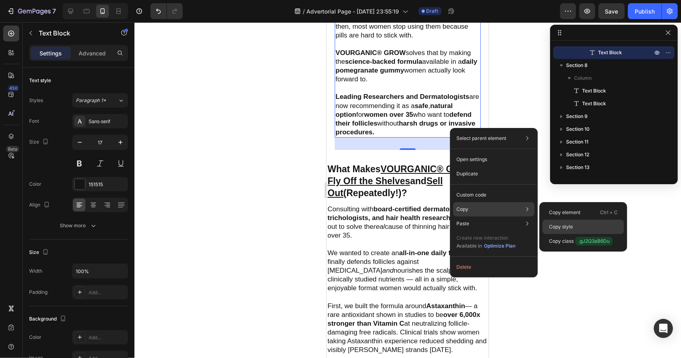
click at [585, 234] on div "Copy style" at bounding box center [583, 241] width 81 height 14
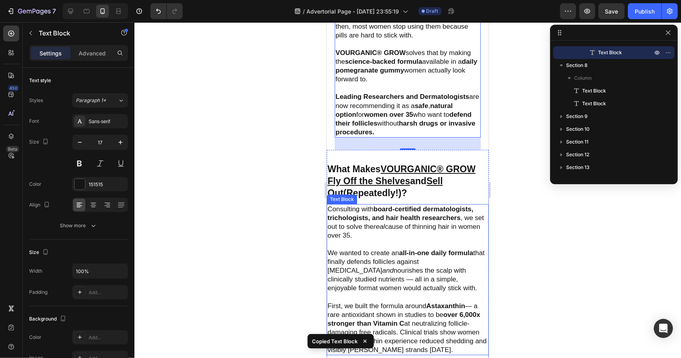
click at [425, 243] on p "We wanted to create an all-in-one daily formula that finally defends follicles …" at bounding box center [407, 266] width 160 height 53
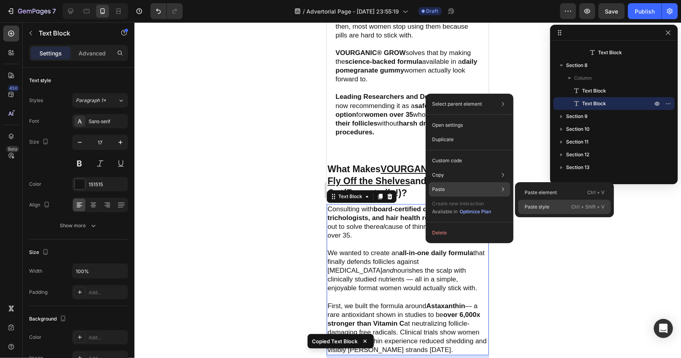
click at [534, 205] on p "Paste style" at bounding box center [537, 206] width 25 height 7
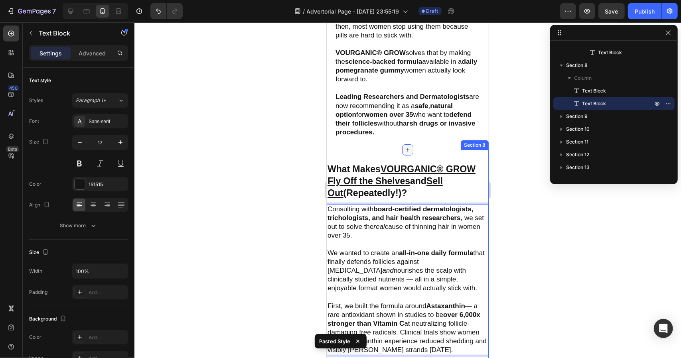
scroll to position [1810, 0]
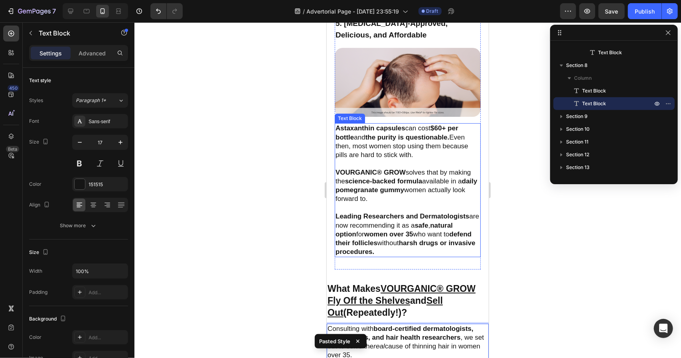
click at [411, 193] on p "VOURGANIC® GROW solves that by making the science-backed formula available in a…" at bounding box center [407, 181] width 144 height 44
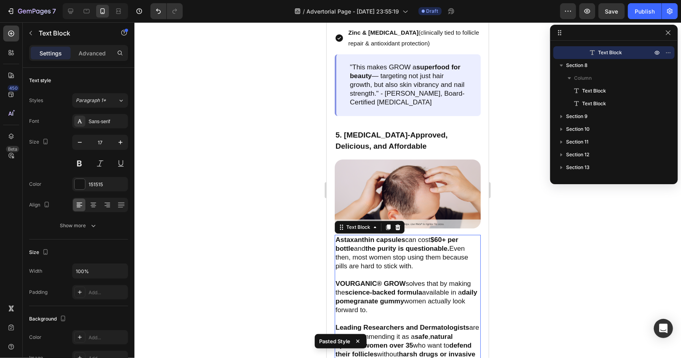
scroll to position [1691, 0]
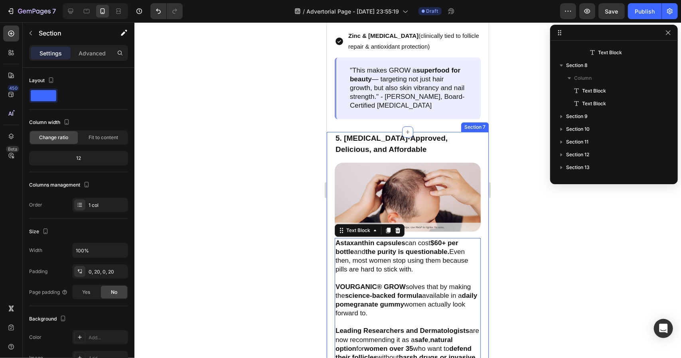
click at [332, 183] on div "5. Dermatologist-Approved, Delicious, and Affordable Text Block Image Astaxanth…" at bounding box center [407, 258] width 162 height 252
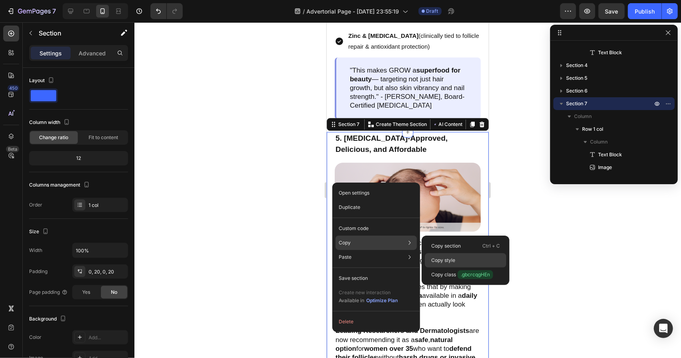
click at [476, 268] on div "Copy style" at bounding box center [465, 275] width 81 height 14
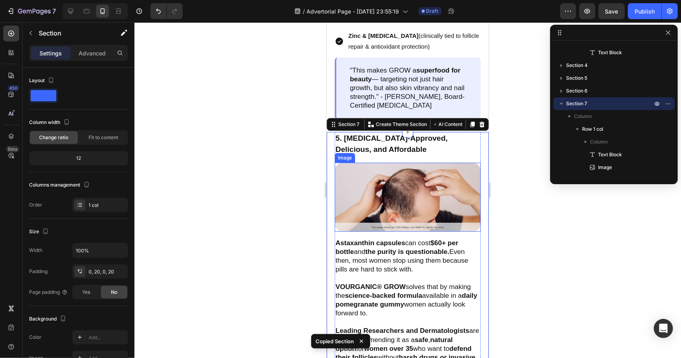
scroll to position [1890, 0]
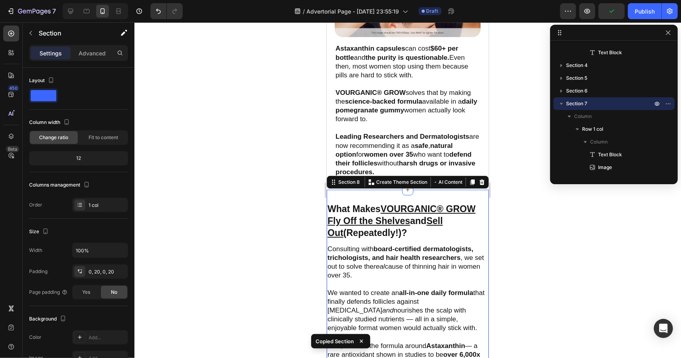
click at [361, 192] on div "What Makes VOURGANIC® GROW Fly Off the Shelves and Sell Out (Repeatedly!)? Text…" at bounding box center [407, 304] width 162 height 231
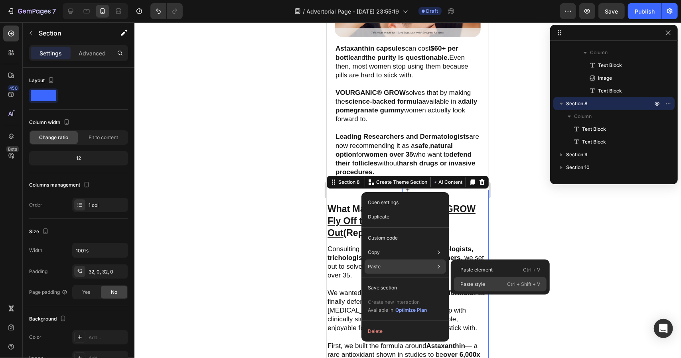
click at [508, 286] on p "Ctrl + Shift + V" at bounding box center [523, 284] width 33 height 8
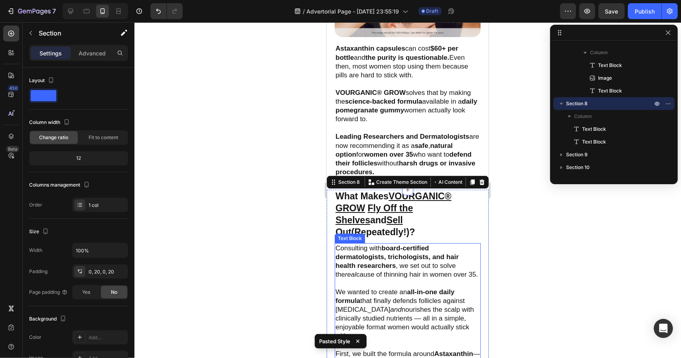
scroll to position [1970, 0]
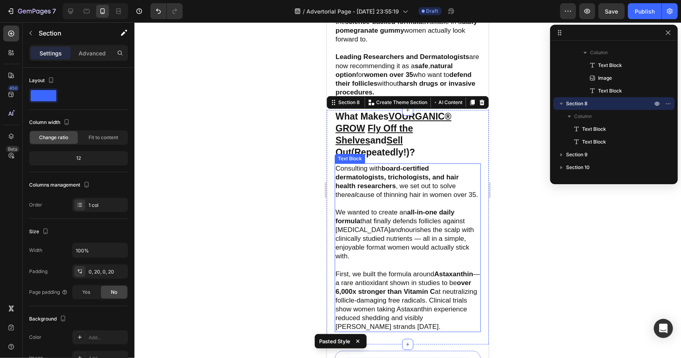
click at [451, 233] on p "We wanted to create an all-in-one daily formula that finally defends follicles …" at bounding box center [407, 230] width 144 height 62
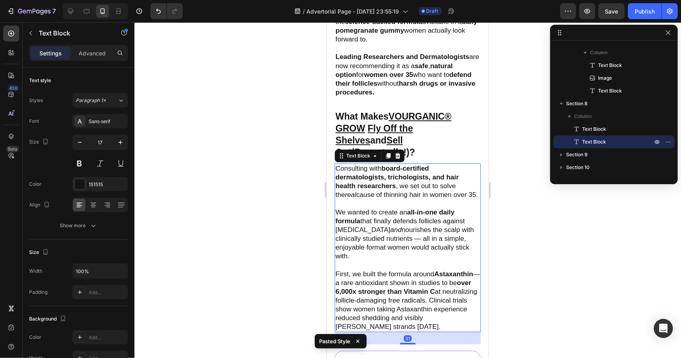
click at [430, 164] on p "Consulting with board-certified dermatologists, trichologists, and hair health …" at bounding box center [407, 181] width 144 height 35
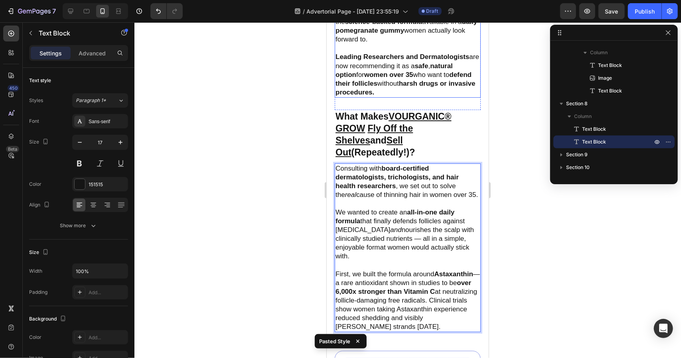
click at [454, 74] on p "Leading Researchers and Dermatologists are now recommending it as a safe , natu…" at bounding box center [407, 69] width 144 height 53
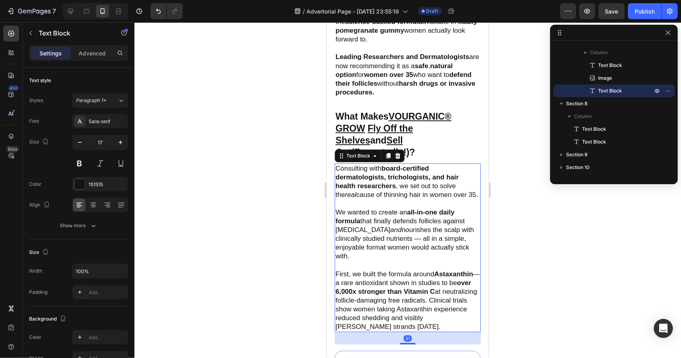
click at [431, 291] on p "First, we built the formula around Astaxanthin — a rare antioxidant shown in st…" at bounding box center [407, 296] width 144 height 71
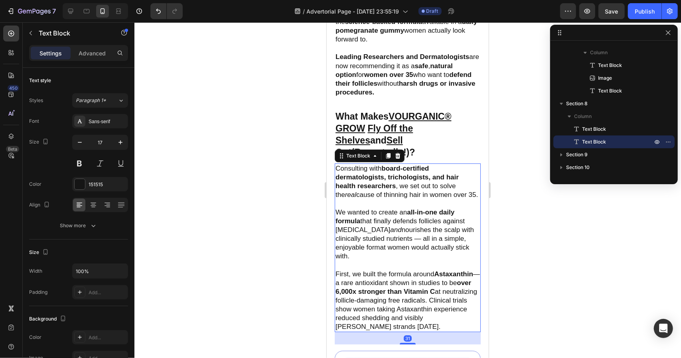
scroll to position [2050, 0]
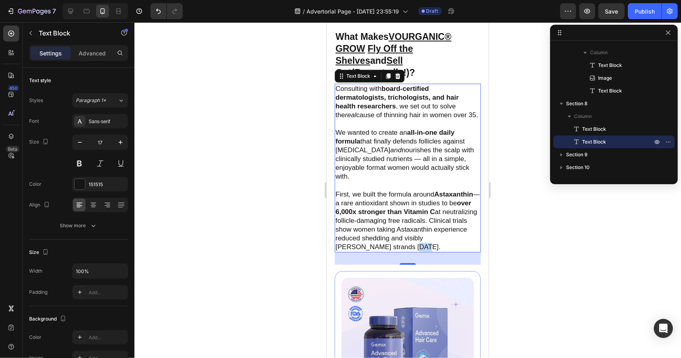
click at [461, 232] on p "First, we built the formula around Astaxanthin — a rare antioxidant shown in st…" at bounding box center [407, 216] width 144 height 71
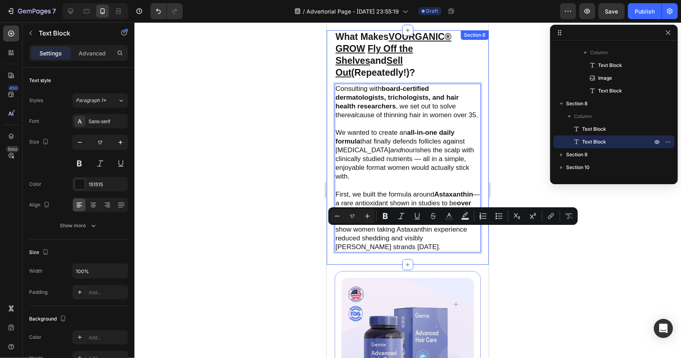
drag, startPoint x: 440, startPoint y: 231, endPoint x: 434, endPoint y: 247, distance: 17.0
click at [434, 247] on div "What Makes VOURGANIC® GROW Fly Off the Shelves and Sell Out (Repeatedly!)? Text…" at bounding box center [407, 147] width 146 height 235
click at [420, 236] on p "First, we built the formula around Astaxanthin — a rare antioxidant shown in st…" at bounding box center [407, 216] width 144 height 71
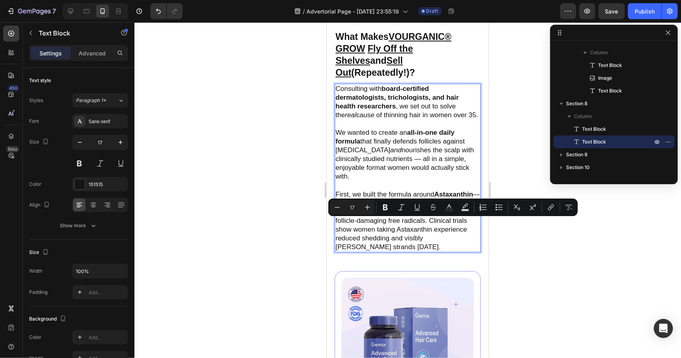
drag, startPoint x: 428, startPoint y: 223, endPoint x: 410, endPoint y: 239, distance: 24.8
click at [410, 239] on p "First, we built the formula around Astaxanthin — a rare antioxidant shown in st…" at bounding box center [407, 216] width 144 height 71
click at [389, 227] on p "First, we built the formula around Astaxanthin — a rare antioxidant shown in st…" at bounding box center [407, 216] width 144 height 71
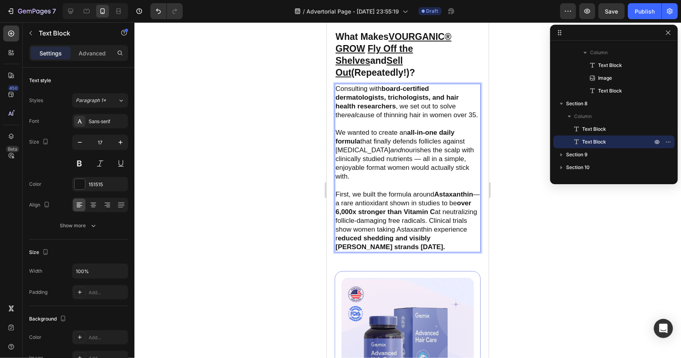
click at [366, 226] on p "First, we built the formula around Astaxanthin — a rare antioxidant shown in st…" at bounding box center [407, 216] width 144 height 71
click at [416, 245] on div "Consulting with board-certified dermatologists, trichologists, and hair health …" at bounding box center [407, 167] width 146 height 169
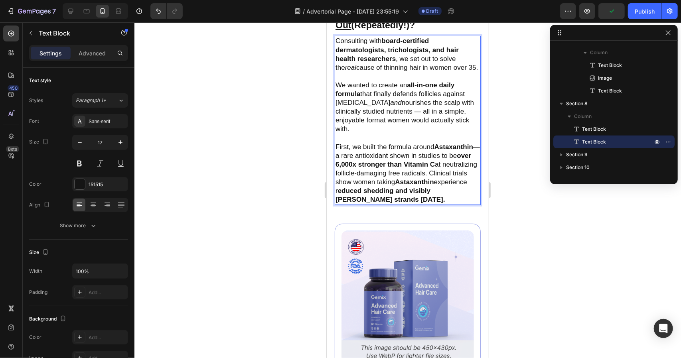
scroll to position [2130, 0]
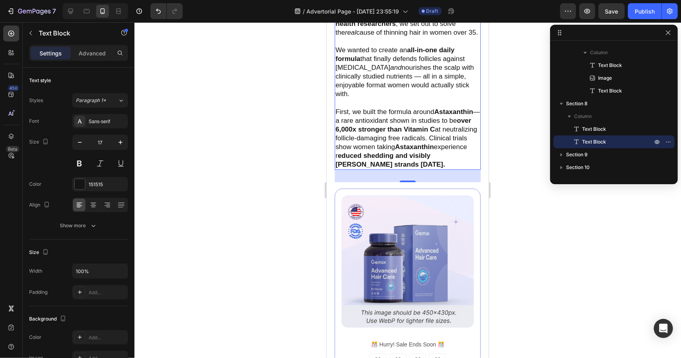
click at [378, 161] on p "First, we built the formula around Astaxanthin — a rare antioxidant shown in st…" at bounding box center [407, 133] width 144 height 71
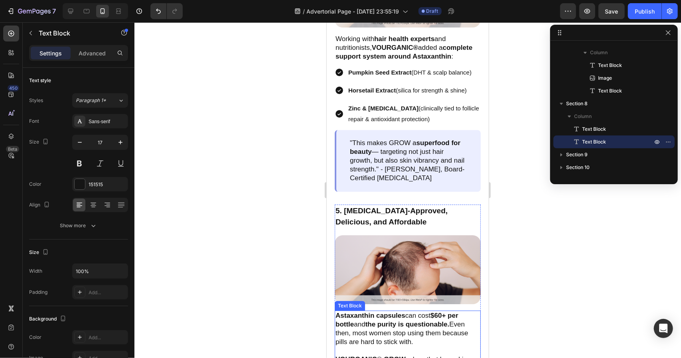
scroll to position [1611, 0]
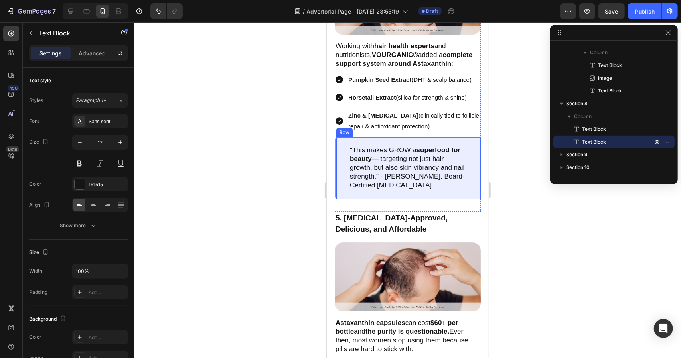
click at [455, 196] on div ""This makes GROW a superfood for beauty — targeting not just hair growth, but a…" at bounding box center [407, 167] width 146 height 61
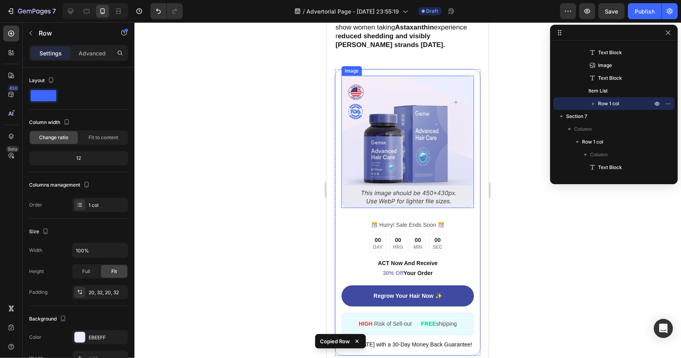
scroll to position [2090, 0]
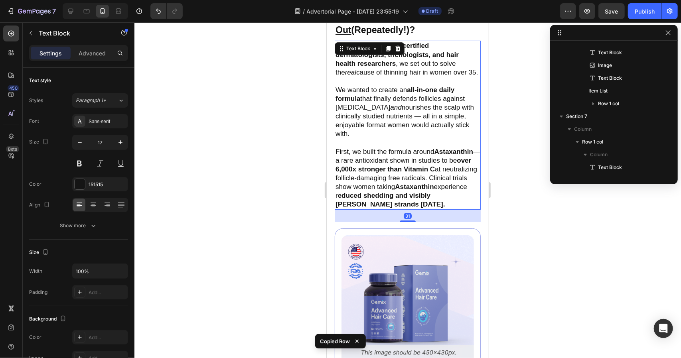
click at [410, 178] on p "First, we built the formula around Astaxanthin — a rare antioxidant shown in st…" at bounding box center [407, 173] width 144 height 71
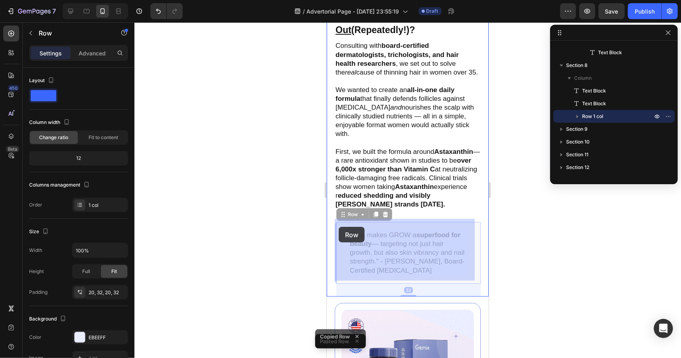
drag, startPoint x: 343, startPoint y: 211, endPoint x: 338, endPoint y: 227, distance: 16.5
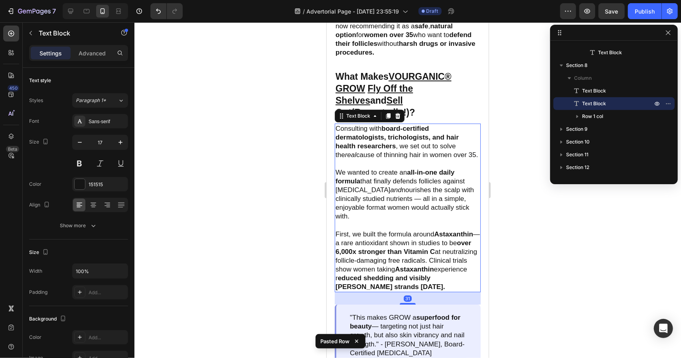
click at [448, 221] on p "First, we built the formula around Astaxanthin — a rare antioxidant shown in st…" at bounding box center [407, 256] width 144 height 71
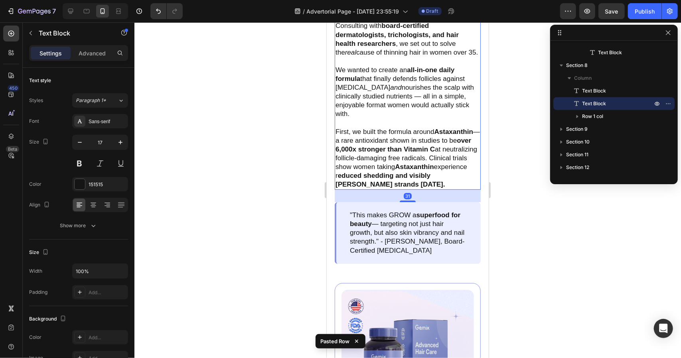
scroll to position [2130, 0]
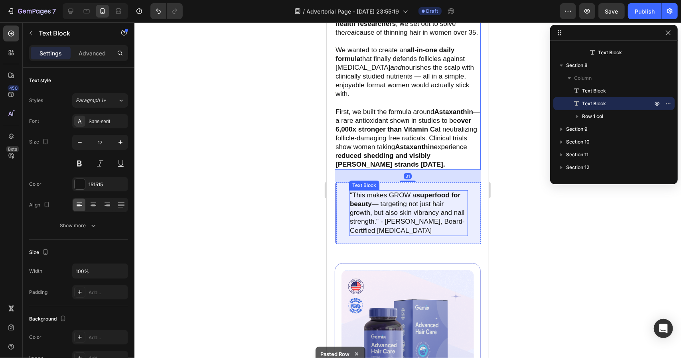
click at [373, 218] on p ""This makes GROW a superfood for beauty — targeting not just hair growth, but a…" at bounding box center [407, 213] width 117 height 44
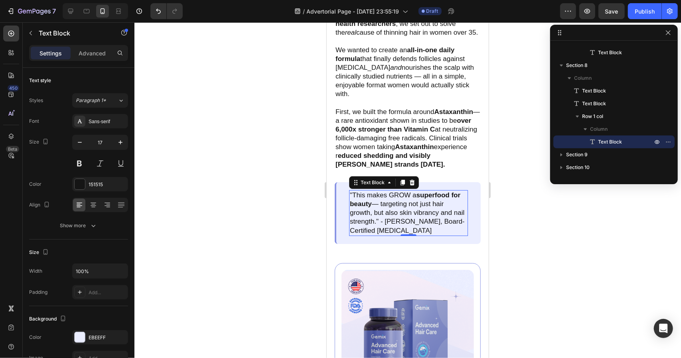
click at [403, 226] on p ""This makes GROW a superfood for beauty — targeting not just hair growth, but a…" at bounding box center [407, 213] width 117 height 44
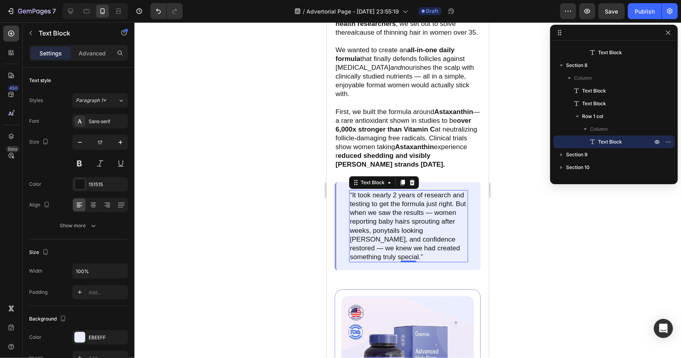
click at [512, 241] on div at bounding box center [407, 190] width 547 height 336
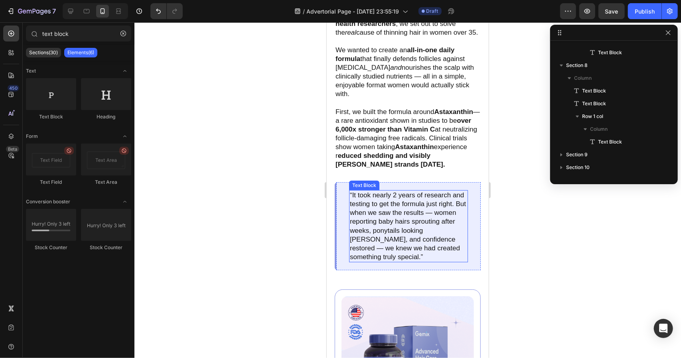
click at [362, 220] on p "“It took nearly 2 years of research and testing to get the formula just right. …" at bounding box center [407, 226] width 117 height 71
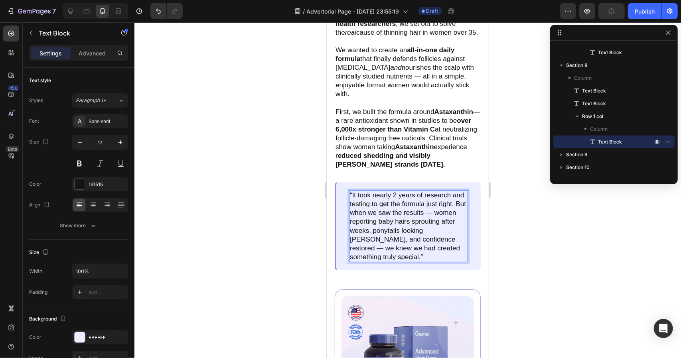
click at [359, 219] on p "“It took nearly 2 years of research and testing to get the formula just right. …" at bounding box center [407, 226] width 117 height 71
click at [437, 217] on p "“It took nearly 2 years of research and testing to get the formula just right. …" at bounding box center [407, 226] width 117 height 71
click at [383, 247] on p "“It took nearly 2 years of research and testing to get the formula just right. …" at bounding box center [407, 226] width 117 height 71
click at [445, 252] on p "“It took nearly 2 years of research and testing to get the formula just right. …" at bounding box center [407, 226] width 117 height 71
click at [500, 193] on div at bounding box center [407, 190] width 547 height 336
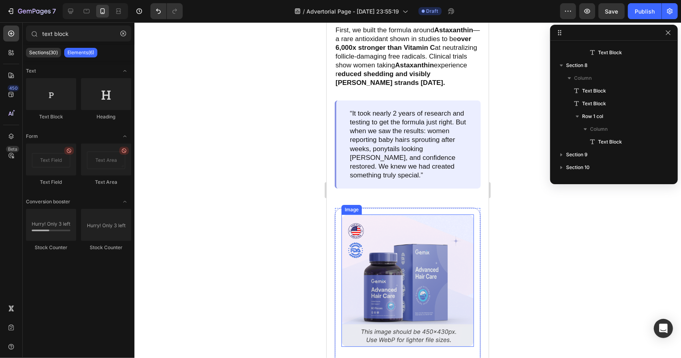
scroll to position [2209, 0]
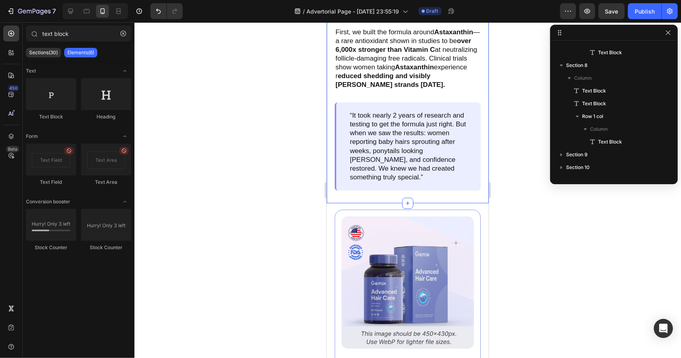
click at [424, 194] on div "What Makes VOURGANIC® GROW Fly Off the Shelves and Sell Out (Repeatedly!)? Text…" at bounding box center [407, 36] width 146 height 336
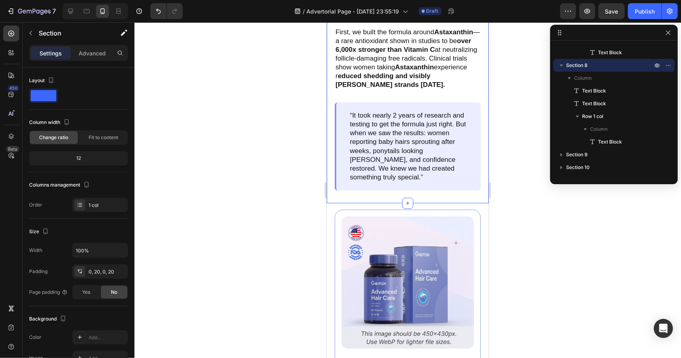
click at [413, 192] on div "What Makes VOURGANIC® GROW Fly Off the Shelves and Sell Out (Repeatedly!)? Text…" at bounding box center [407, 36] width 146 height 336
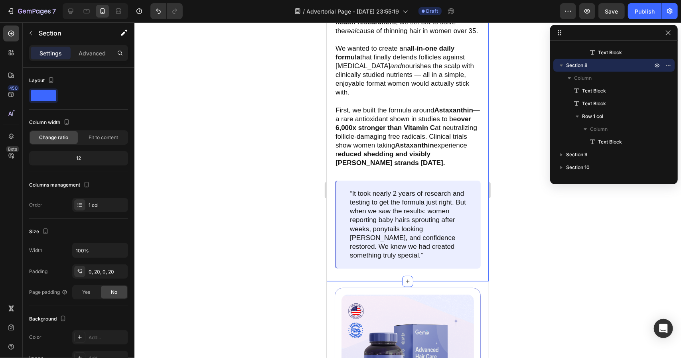
scroll to position [2130, 0]
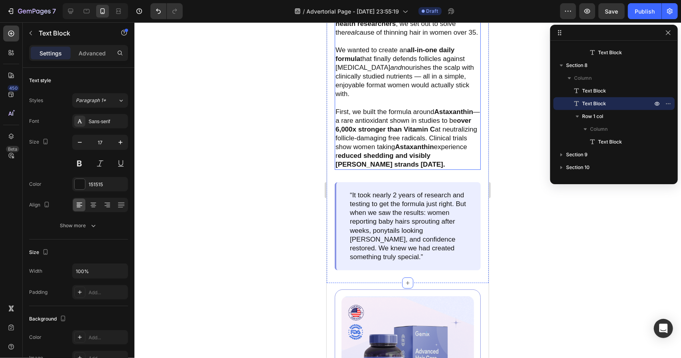
click at [402, 125] on p "First, we built the formula around Astaxanthin — a rare antioxidant shown in st…" at bounding box center [407, 133] width 144 height 71
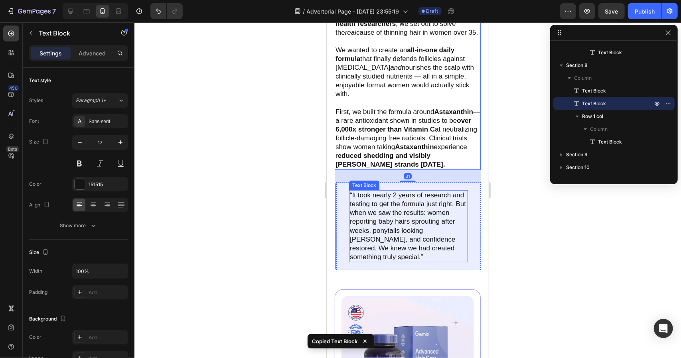
scroll to position [2209, 0]
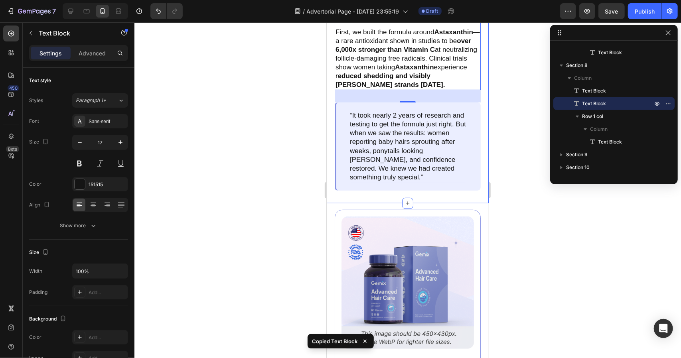
click at [401, 193] on div "What Makes VOURGANIC® GROW Fly Off the Shelves and Sell Out (Repeatedly!)? Text…" at bounding box center [407, 36] width 146 height 336
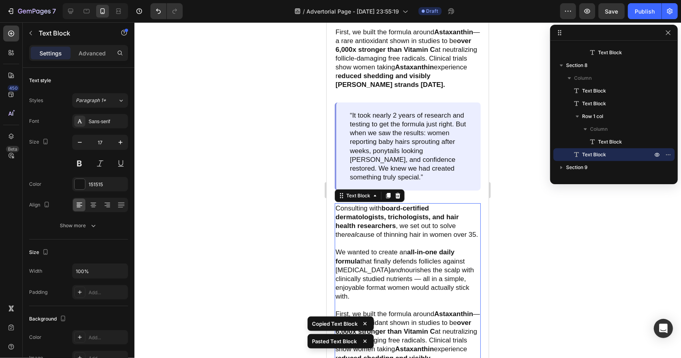
click at [358, 259] on strong "all-in-one daily formula" at bounding box center [394, 256] width 119 height 16
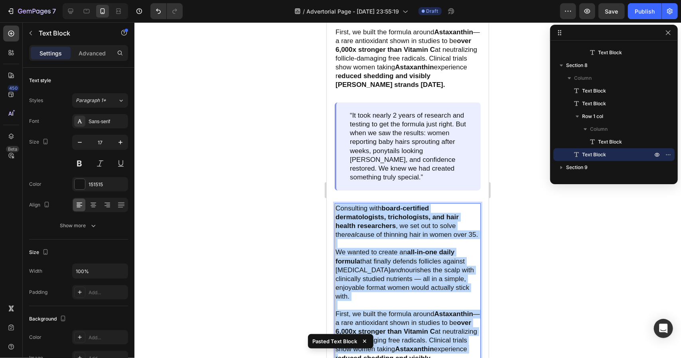
scroll to position [2236, 0]
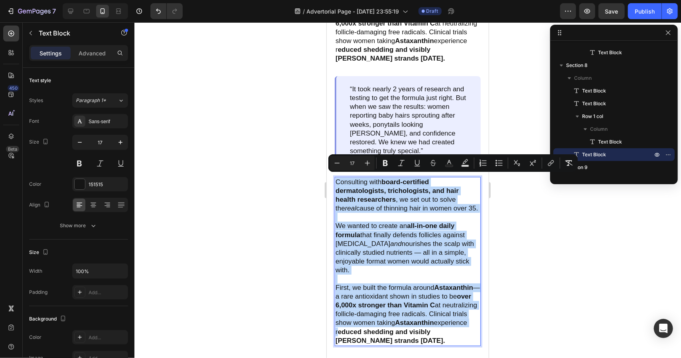
click at [368, 239] on p "We wanted to create an all-in-one daily formula that finally defends follicles …" at bounding box center [407, 244] width 144 height 62
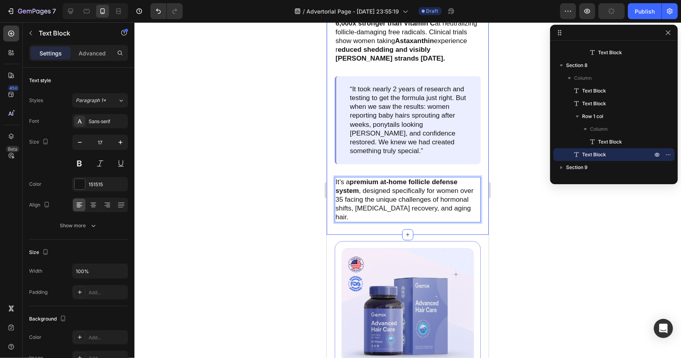
click at [406, 168] on div "What Makes VOURGANIC® GROW Fly Off the Shelves and Sell Out (Repeatedly!)? Text…" at bounding box center [407, 38] width 146 height 394
click at [358, 187] on p "It’s a premium at-home follicle defense system , designed specifically for wome…" at bounding box center [407, 200] width 144 height 44
click at [446, 193] on p "It’s a premium at-home follicle defense & Regrowth system , designed specifical…" at bounding box center [407, 200] width 144 height 44
click at [436, 188] on p "It’s a premium at-home follicle defense & Regrowth system , designed specifical…" at bounding box center [407, 200] width 144 height 44
click at [439, 178] on strong "premium at-home follicle defense & Regrowth system" at bounding box center [399, 186] width 129 height 16
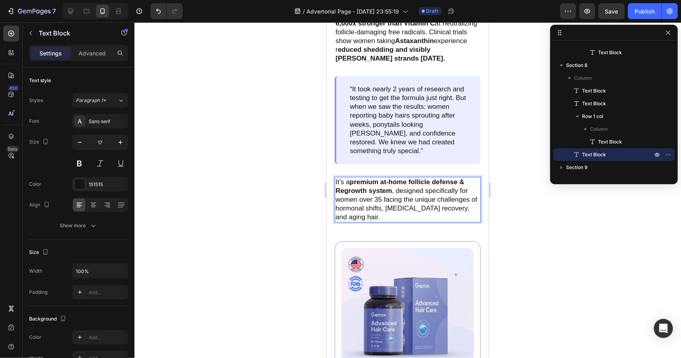
click at [446, 182] on strong "premium at-home follicle defense & Regrowth system" at bounding box center [399, 186] width 129 height 16
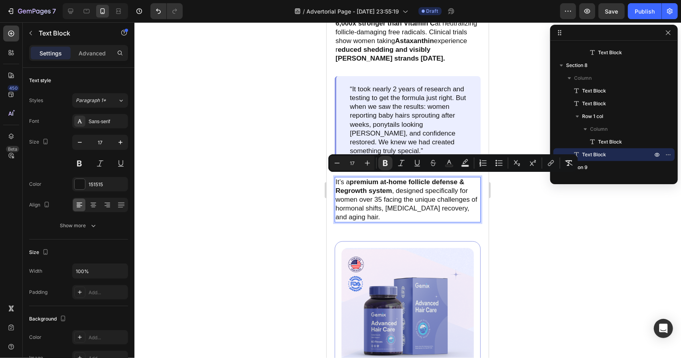
drag, startPoint x: 446, startPoint y: 181, endPoint x: 440, endPoint y: 193, distance: 13.9
click at [443, 194] on p "It’s a premium at-home follicle defense & Regrowth system , designed specifical…" at bounding box center [407, 200] width 144 height 44
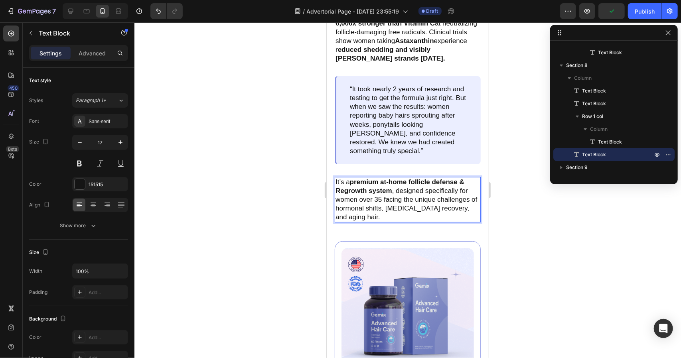
click at [435, 179] on strong "premium at-home follicle defense & Regrowth system" at bounding box center [399, 186] width 129 height 16
click at [450, 190] on p "It’s a premium at-home follicle Defense & Regrowth system , designed specifical…" at bounding box center [407, 200] width 144 height 44
drag, startPoint x: 337, startPoint y: 195, endPoint x: 347, endPoint y: 195, distance: 10.0
click at [342, 195] on p "It’s a premium at-home follicle Defense & Regrowth system , designed specifical…" at bounding box center [407, 200] width 144 height 44
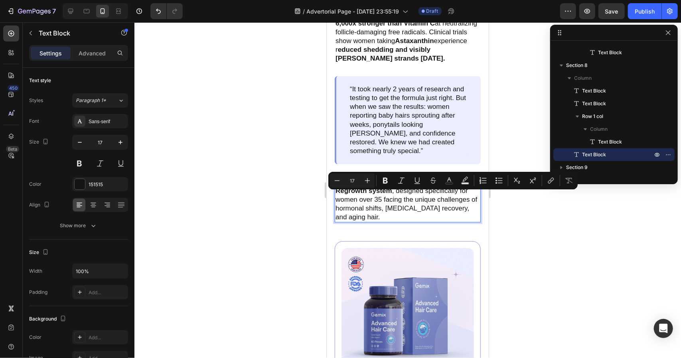
click at [423, 197] on p "It’s a premium at-home follicle Defense & Regrowth system , designed specifical…" at bounding box center [407, 200] width 144 height 44
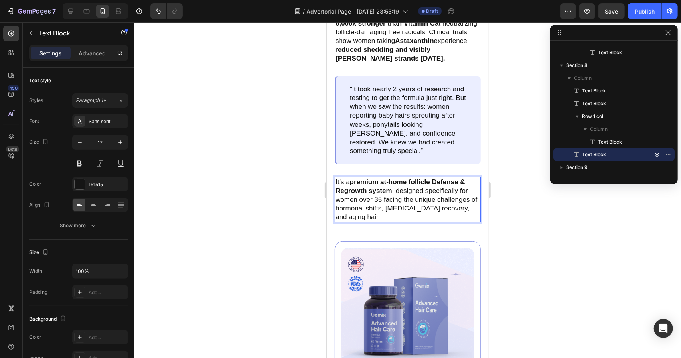
click at [345, 207] on p "It’s a premium at-home follicle Defense & Regrowth system , designed specifical…" at bounding box center [407, 200] width 144 height 44
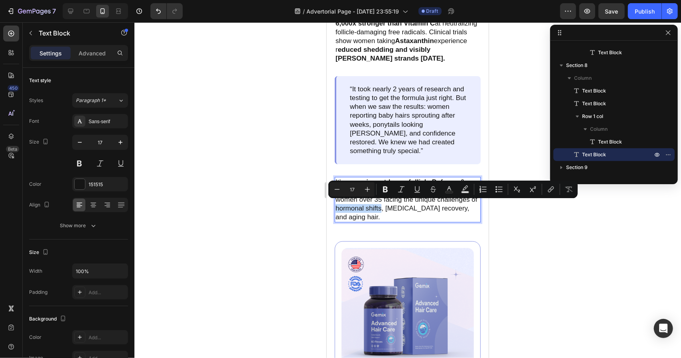
drag, startPoint x: 343, startPoint y: 207, endPoint x: 387, endPoint y: 204, distance: 43.9
click at [387, 204] on p "It’s a premium at-home follicle Defense & Regrowth system , designed specifical…" at bounding box center [407, 200] width 144 height 44
click at [410, 205] on p "It’s a premium at-home follicle Defense & Regrowth system , designed specifical…" at bounding box center [407, 200] width 144 height 44
drag, startPoint x: 397, startPoint y: 205, endPoint x: 458, endPoint y: 207, distance: 61.1
click at [458, 207] on p "It’s a premium at-home follicle Defense & Regrowth system , designed specifical…" at bounding box center [407, 200] width 144 height 44
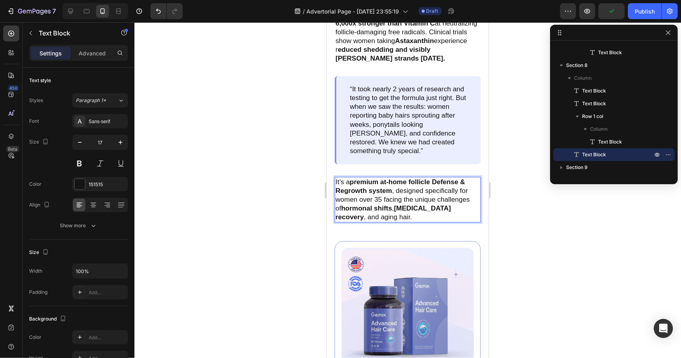
click at [364, 207] on strong "hormonal shifts" at bounding box center [366, 208] width 51 height 8
drag, startPoint x: 392, startPoint y: 205, endPoint x: 369, endPoint y: 199, distance: 24.2
click at [344, 204] on strong "hormonal shifts" at bounding box center [366, 208] width 51 height 8
drag, startPoint x: 365, startPoint y: 215, endPoint x: 327, endPoint y: 214, distance: 37.5
click at [327, 214] on div "What Makes VOURGANIC® GROW Fly Off the Shelves and Sell Out (Repeatedly!)? Text…" at bounding box center [407, 38] width 162 height 394
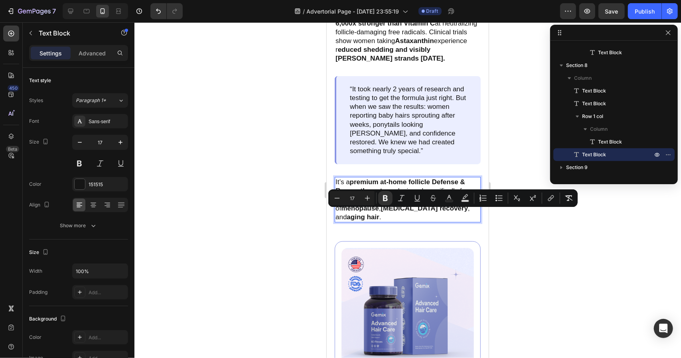
click at [400, 212] on p "It’s a premium at-home follicle Defense & Regrowth system , designed specifical…" at bounding box center [407, 200] width 144 height 44
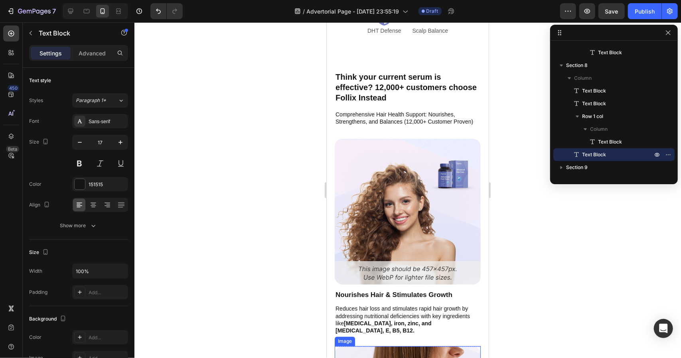
scroll to position [2793, 0]
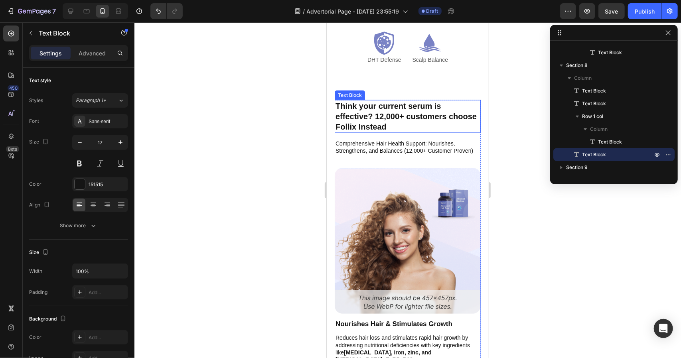
click at [379, 113] on p "Think your current serum is effective? 12,000+ customers choose Follix Instead" at bounding box center [407, 116] width 144 height 31
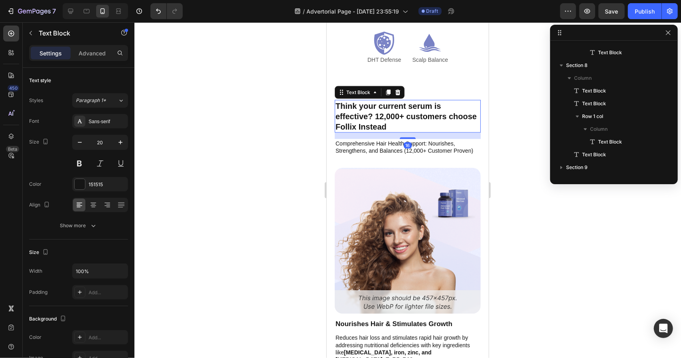
scroll to position [559, 0]
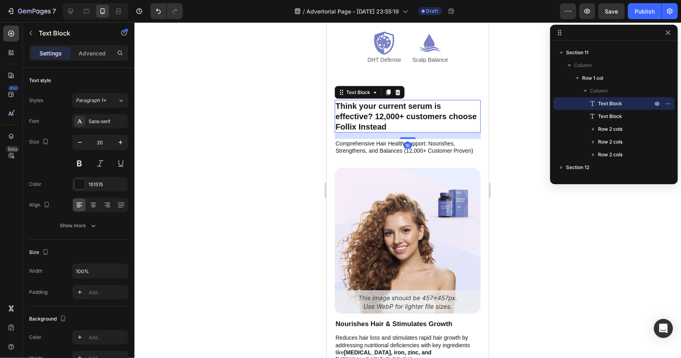
click at [420, 107] on p "Think your current serum is effective? 12,000+ customers choose Follix Instead" at bounding box center [407, 116] width 144 height 31
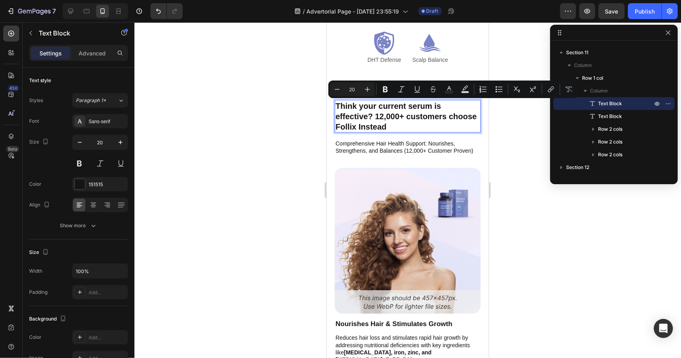
click at [391, 111] on p "Think your current serum is effective? 12,000+ customers choose Follix Instead" at bounding box center [407, 116] width 144 height 31
drag, startPoint x: 376, startPoint y: 117, endPoint x: 653, endPoint y: 128, distance: 277.1
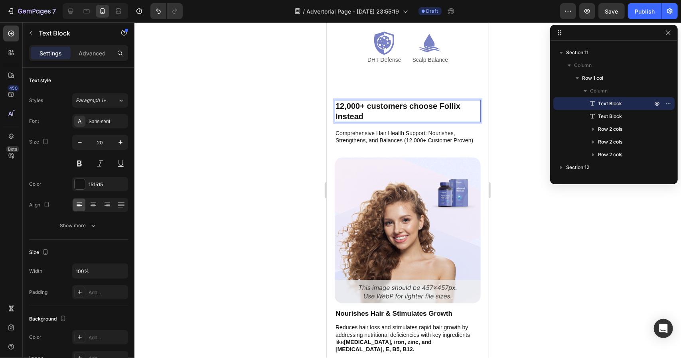
click at [381, 118] on p "12,000+ customers choose Follix Instead" at bounding box center [407, 111] width 144 height 21
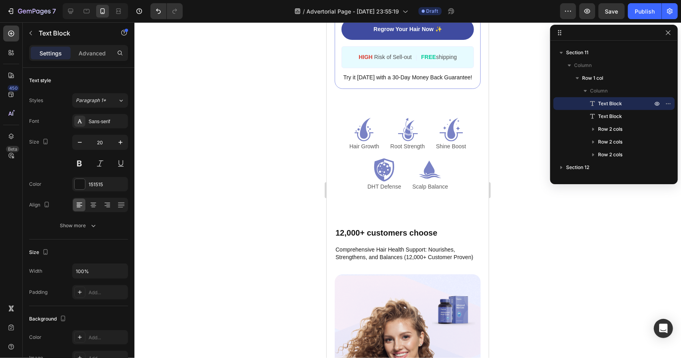
scroll to position [2713, 0]
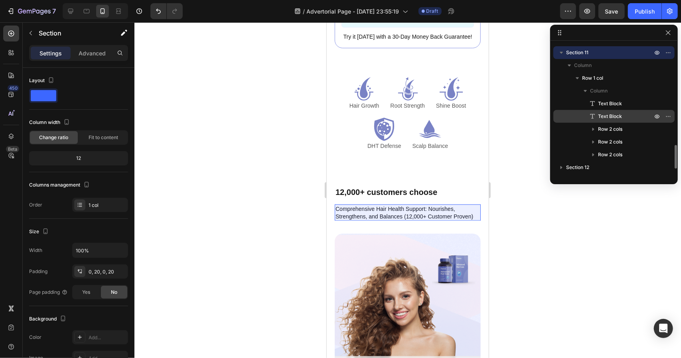
scroll to position [480, 0]
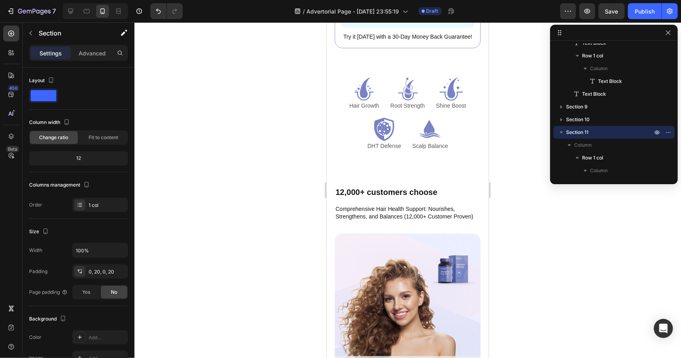
click at [589, 130] on p "Section 11" at bounding box center [610, 132] width 88 height 8
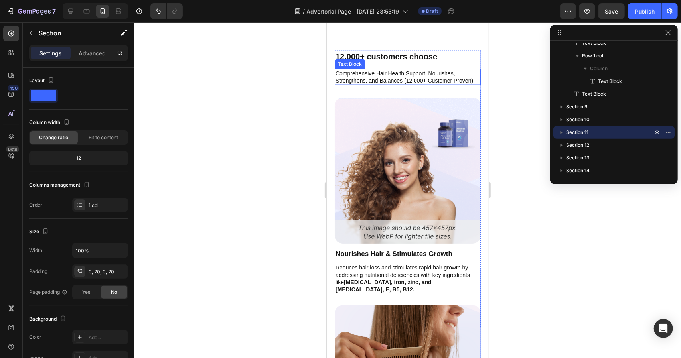
scroll to position [2802, 0]
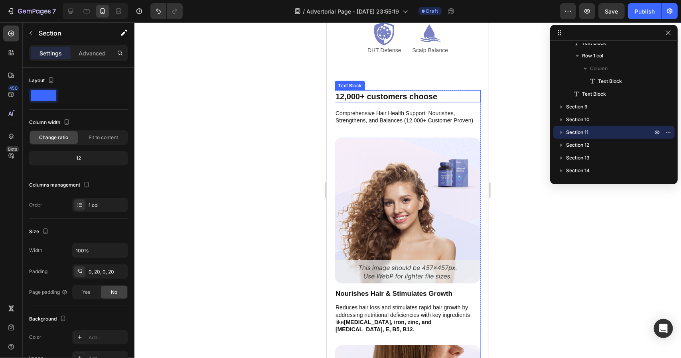
click at [431, 96] on p "12,000+ customers choose" at bounding box center [407, 96] width 144 height 10
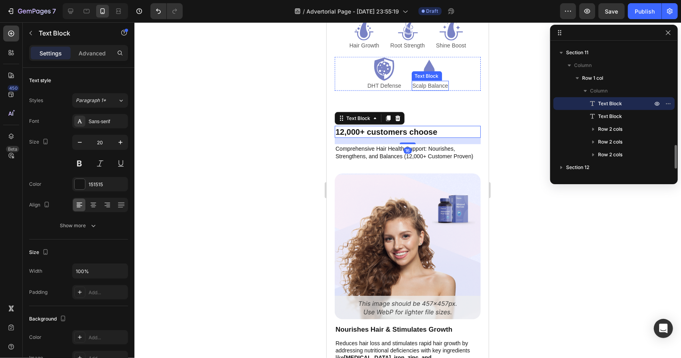
scroll to position [2722, 0]
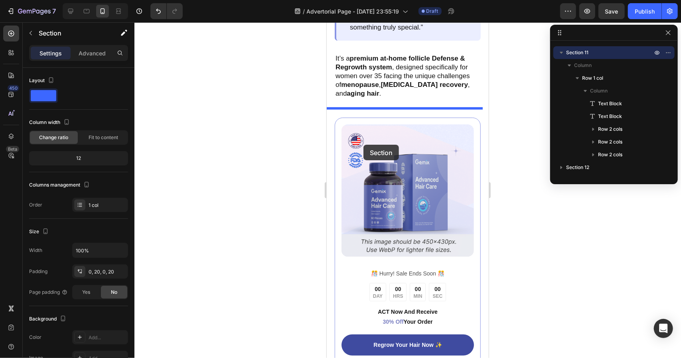
scroll to position [2323, 0]
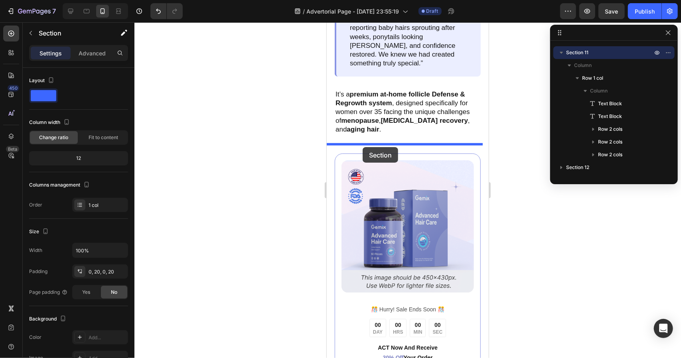
drag, startPoint x: 332, startPoint y: 163, endPoint x: 362, endPoint y: 147, distance: 34.3
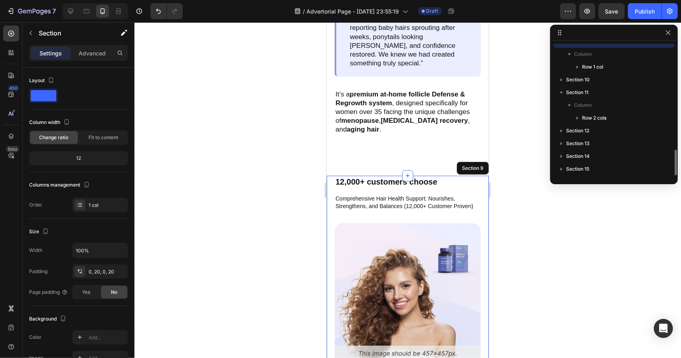
scroll to position [545, 0]
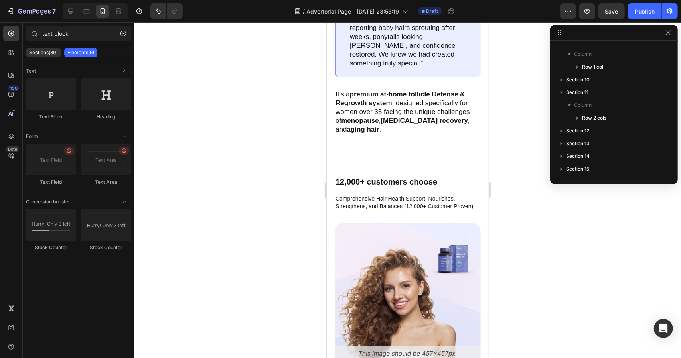
click at [397, 144] on div "What Makes VOURGANIC® GROW Fly Off the Shelves and Sell Out (Repeatedly!)? Text…" at bounding box center [407, 131] width 162 height 4833
click at [391, 160] on div "What Makes VOURGANIC® GROW Fly Off the Shelves and Sell Out (Repeatedly!)? Text…" at bounding box center [407, 131] width 162 height 4833
click at [373, 160] on div "What Makes VOURGANIC® GROW Fly Off the Shelves and Sell Out (Repeatedly!)? Text…" at bounding box center [407, 131] width 162 height 4833
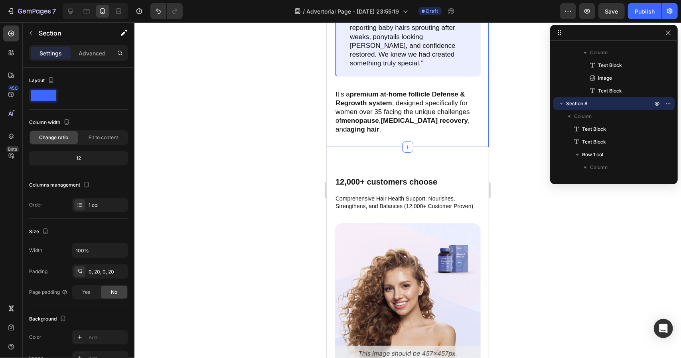
click at [385, 162] on div "What Makes VOURGANIC® GROW Fly Off the Shelves and Sell Out (Repeatedly!)? Text…" at bounding box center [407, 131] width 162 height 4833
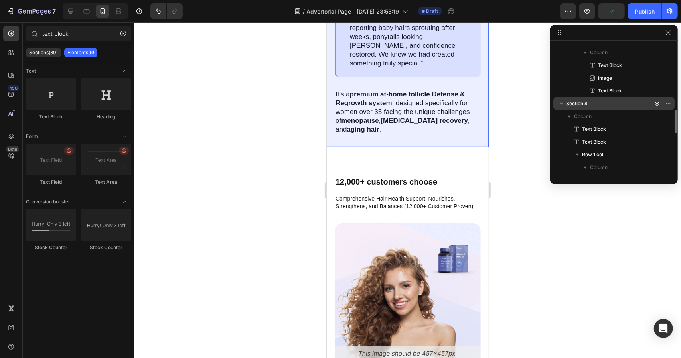
click at [582, 106] on span "Section 8" at bounding box center [577, 104] width 22 height 8
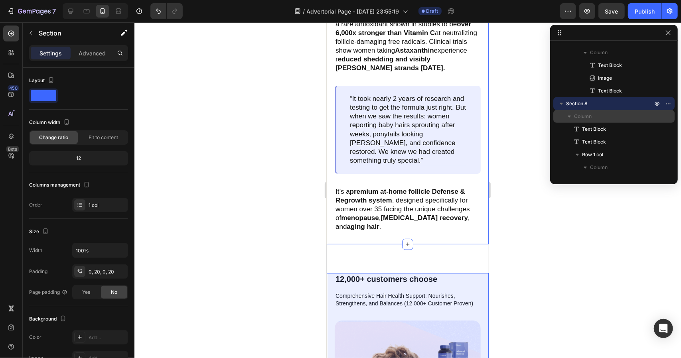
scroll to position [460, 0]
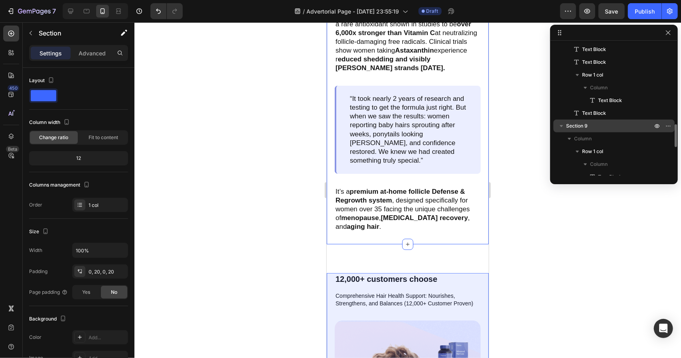
click at [602, 127] on p "Section 9" at bounding box center [610, 126] width 88 height 8
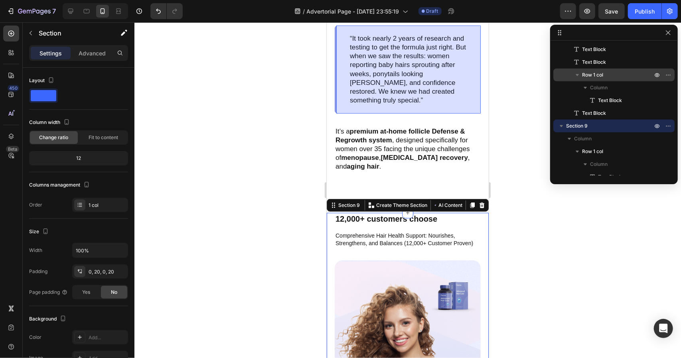
scroll to position [381, 0]
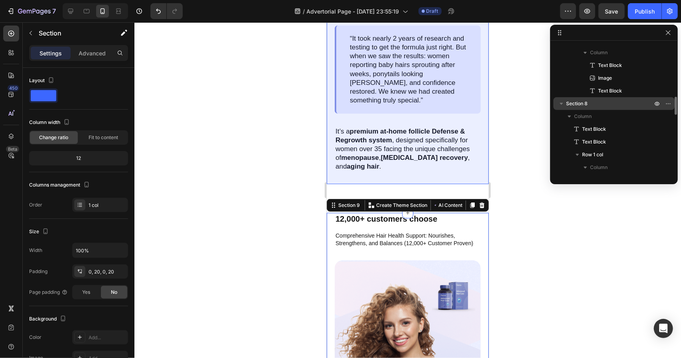
click at [559, 105] on icon "button" at bounding box center [561, 104] width 8 height 8
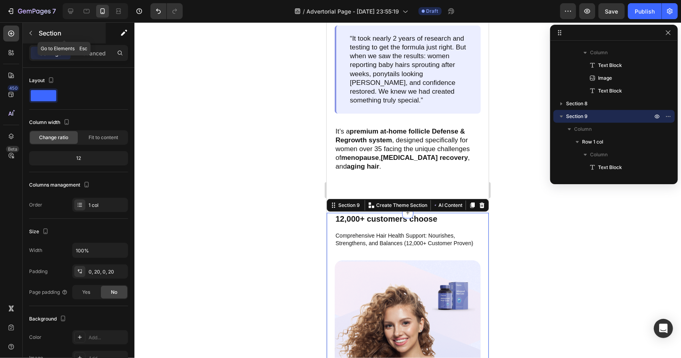
click at [40, 37] on p "Section" at bounding box center [71, 33] width 65 height 10
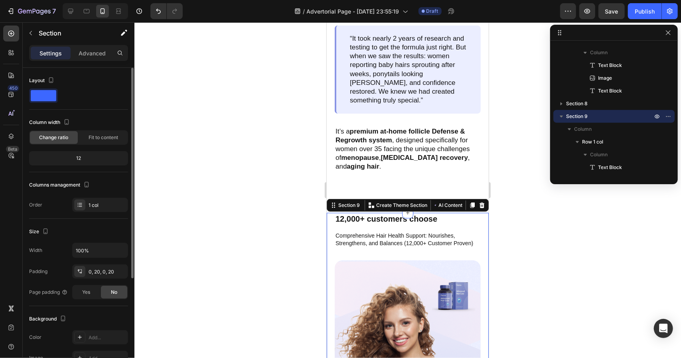
scroll to position [152, 0]
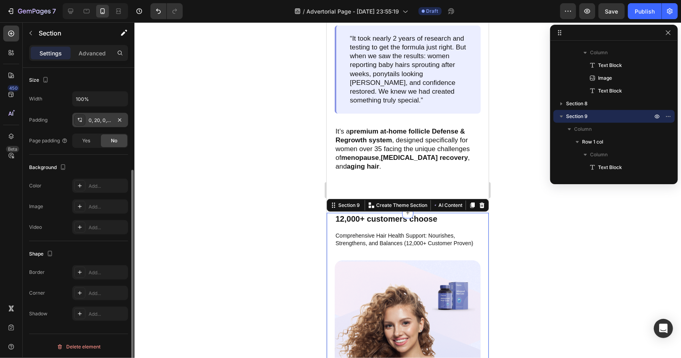
click at [110, 121] on div "0, 20, 0, 20" at bounding box center [100, 120] width 23 height 7
click at [83, 51] on p "Advanced" at bounding box center [92, 53] width 27 height 8
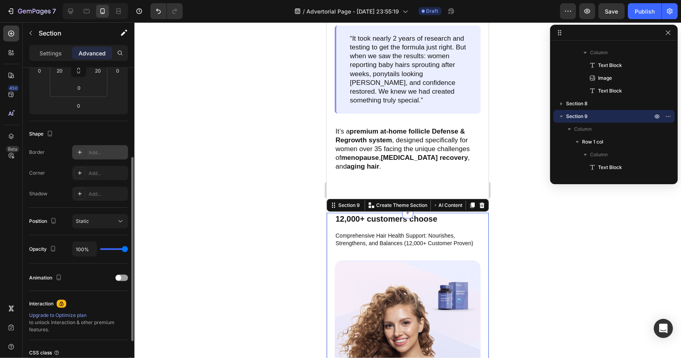
scroll to position [72, 0]
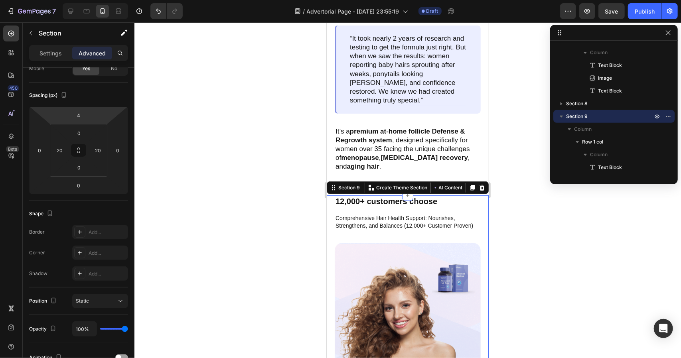
type input "2"
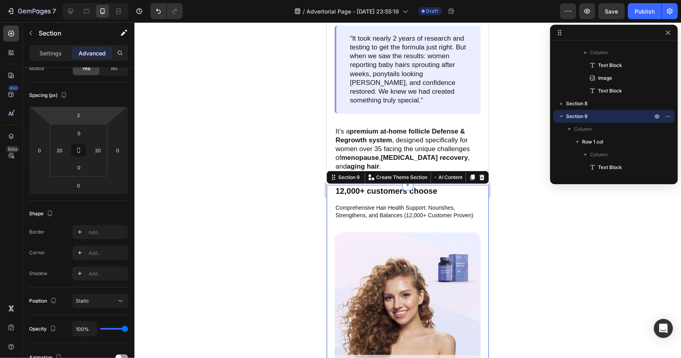
drag, startPoint x: 95, startPoint y: 112, endPoint x: 96, endPoint y: 126, distance: 14.0
click at [96, 0] on html "7 Version history / Advertorial Page - Aug 26, 23:55:19 Draft Preview Save Publ…" at bounding box center [340, 0] width 681 height 0
click at [522, 209] on div at bounding box center [407, 190] width 547 height 336
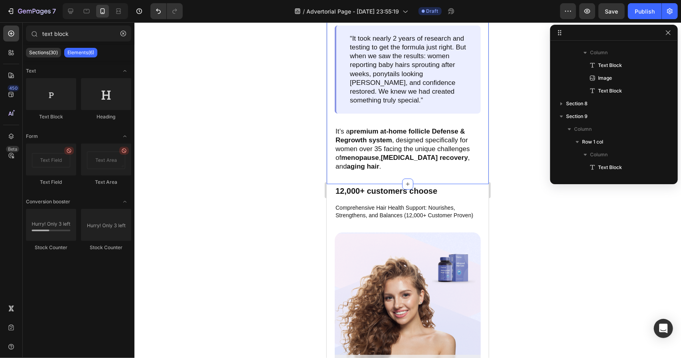
click at [523, 209] on div at bounding box center [407, 190] width 547 height 336
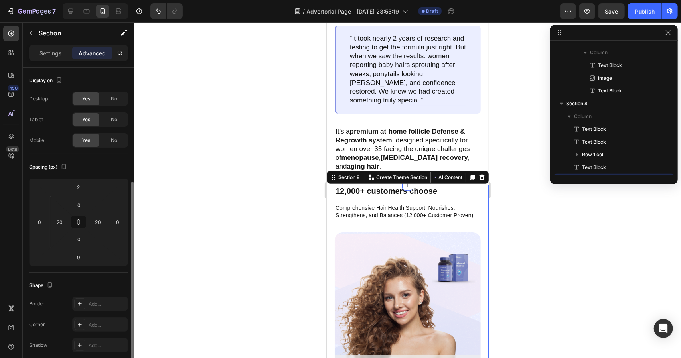
scroll to position [457, 0]
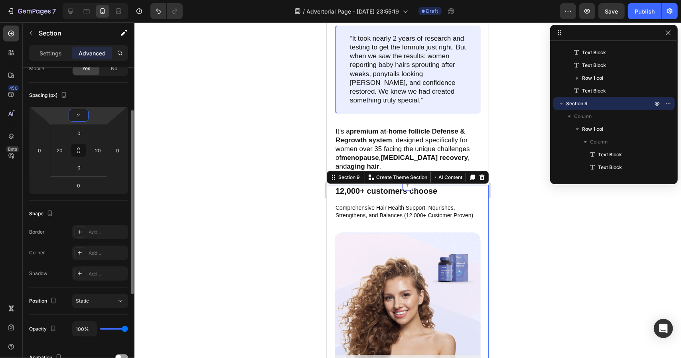
click at [84, 116] on input "2" at bounding box center [79, 115] width 16 height 12
click at [92, 0] on html "7 Version history / Advertorial Page - Aug 26, 23:55:19 Draft Preview Save Publ…" at bounding box center [340, 0] width 681 height 0
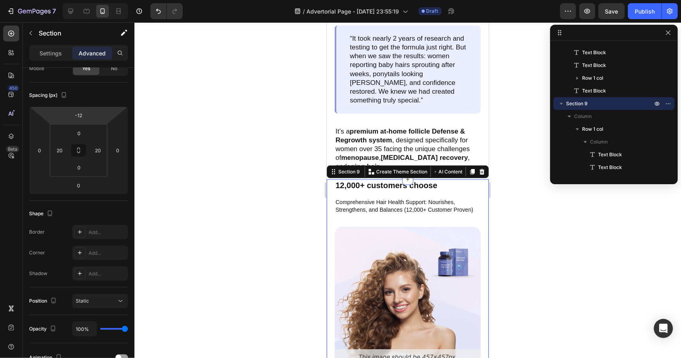
type input "0"
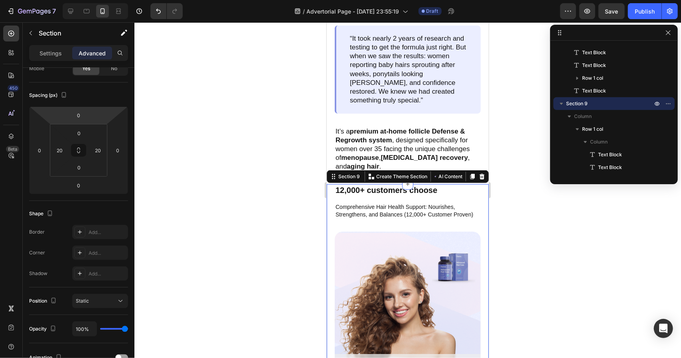
click at [92, 0] on html "7 Version history / Advertorial Page - Aug 26, 23:55:19 Draft Preview Save Publ…" at bounding box center [340, 0] width 681 height 0
click at [465, 185] on p "12,000+ customers choose" at bounding box center [407, 190] width 144 height 10
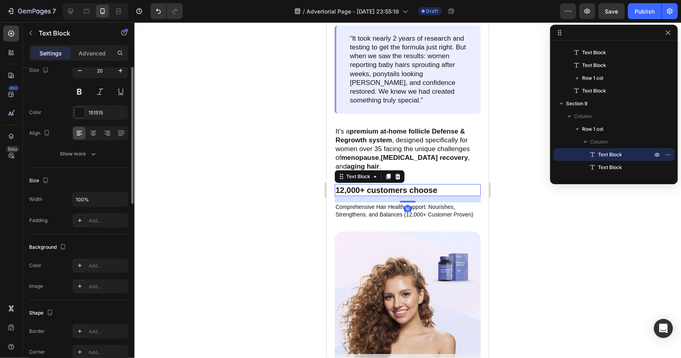
scroll to position [0, 0]
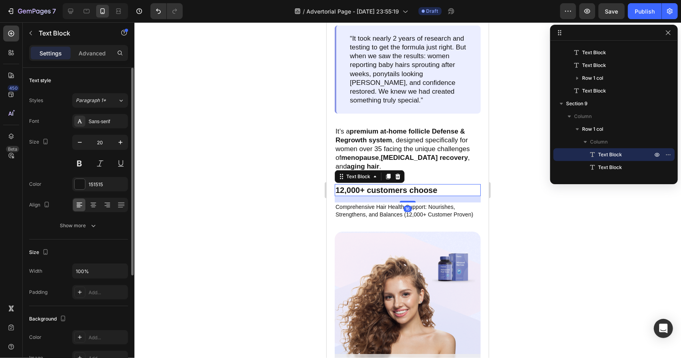
click at [545, 190] on div at bounding box center [407, 190] width 547 height 336
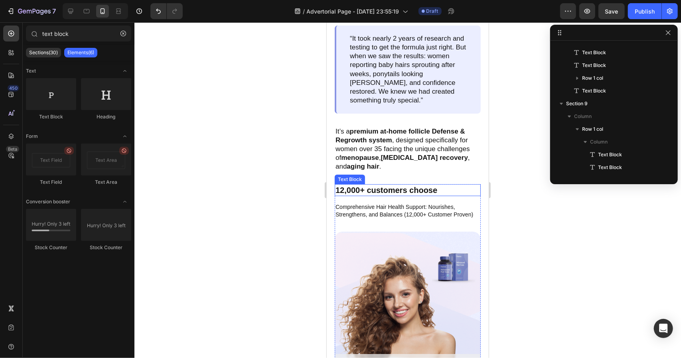
click at [418, 188] on p "12,000+ customers choose" at bounding box center [407, 190] width 144 height 10
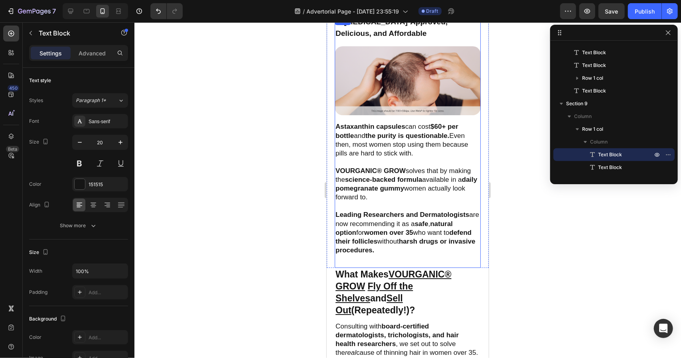
scroll to position [1808, 0]
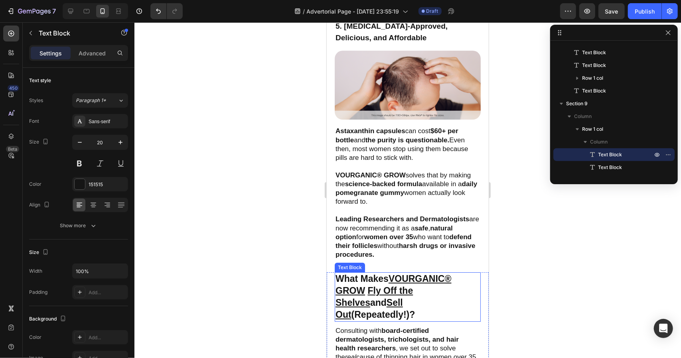
click at [400, 280] on u "VOURGANIC® GROW" at bounding box center [393, 284] width 116 height 22
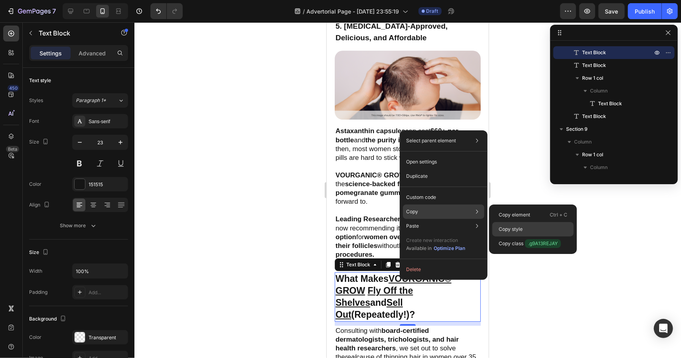
click at [508, 226] on p "Copy style" at bounding box center [511, 229] width 24 height 7
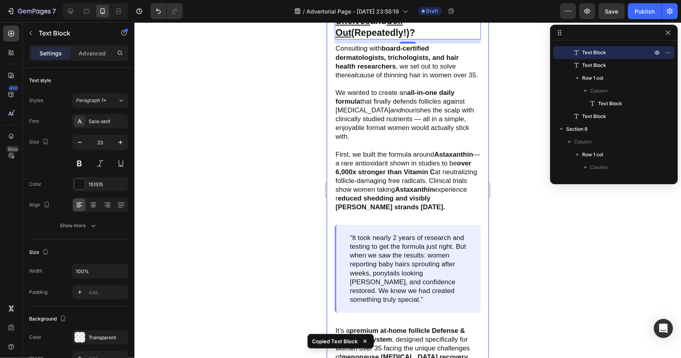
scroll to position [2286, 0]
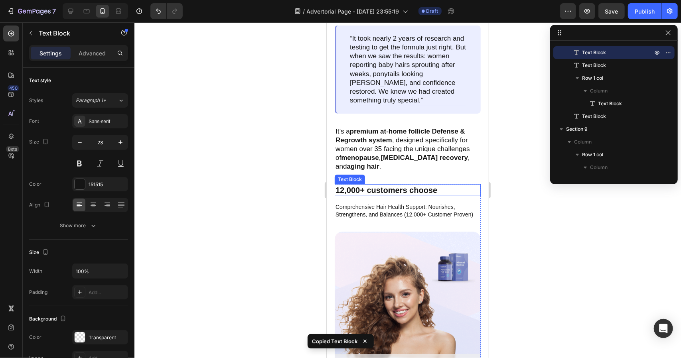
click at [414, 187] on p "12,000+ customers choose" at bounding box center [407, 190] width 144 height 10
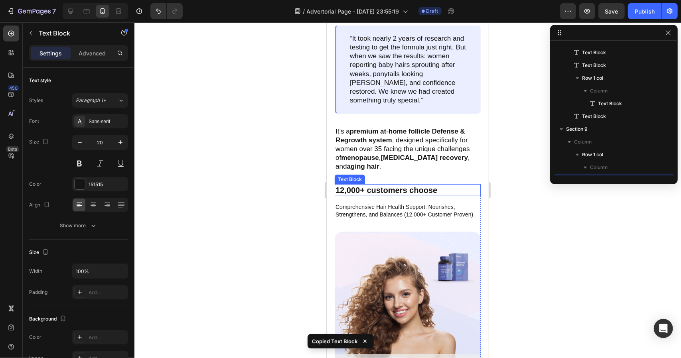
scroll to position [534, 0]
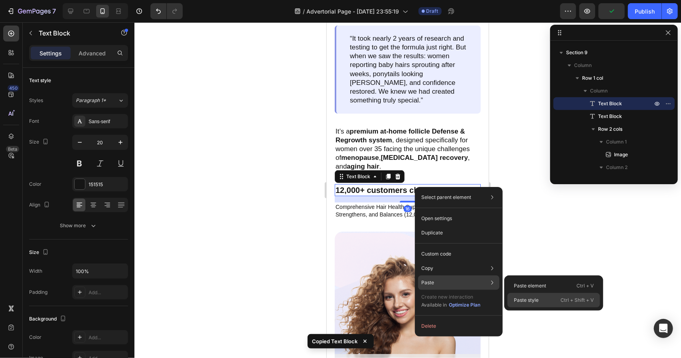
click at [542, 298] on div "Paste style Ctrl + Shift + V" at bounding box center [553, 300] width 93 height 14
type input "23"
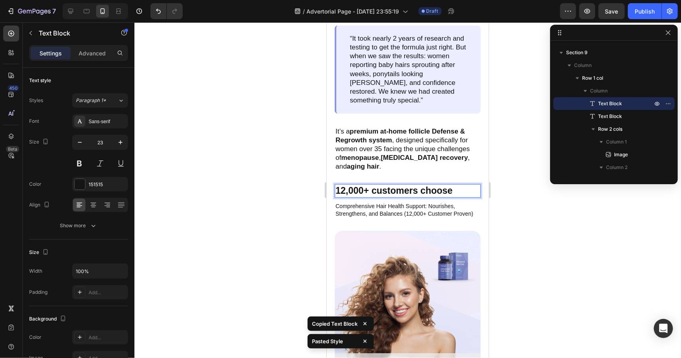
click at [452, 192] on p "12,000+ customers choose" at bounding box center [407, 191] width 144 height 12
click at [390, 185] on p "12,000+ customers choose" at bounding box center [407, 191] width 144 height 12
click at [440, 187] on p "12,000+ Women choose" at bounding box center [407, 191] width 144 height 12
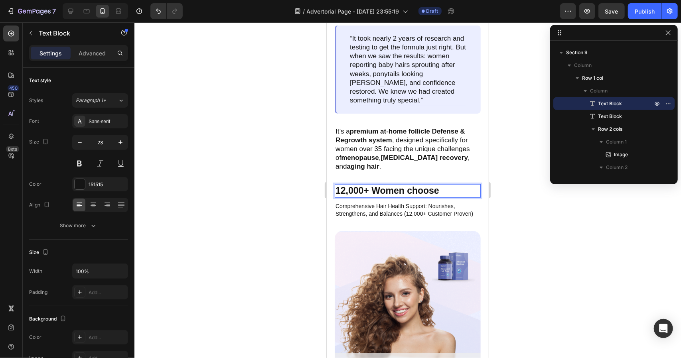
click at [444, 188] on p "12,000+ Women choose" at bounding box center [407, 191] width 144 height 12
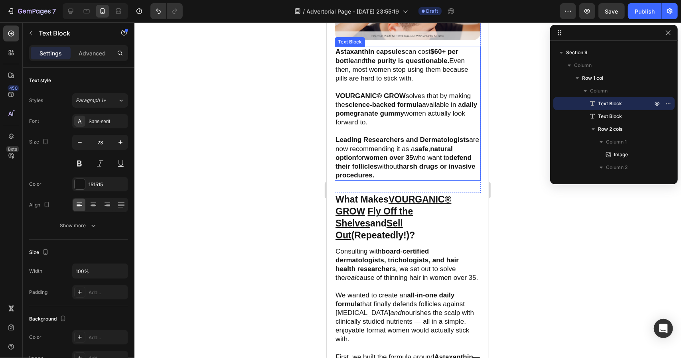
scroll to position [1887, 0]
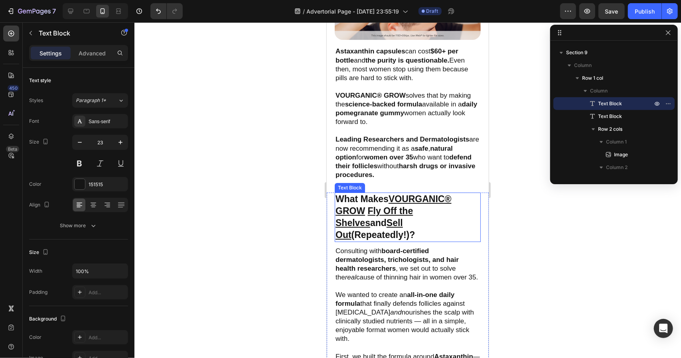
click at [419, 199] on u "VOURGANIC® GROW" at bounding box center [393, 204] width 116 height 22
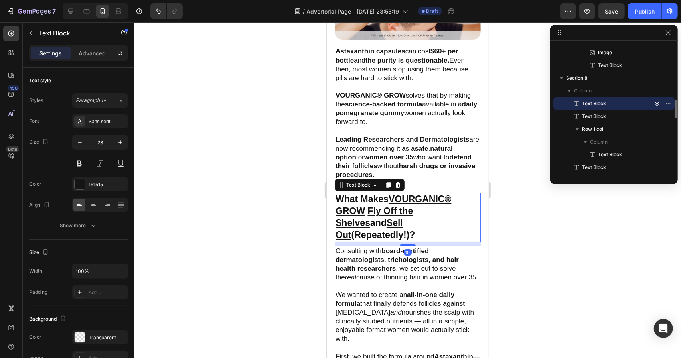
click at [409, 199] on u "VOURGANIC® GROW" at bounding box center [393, 204] width 116 height 22
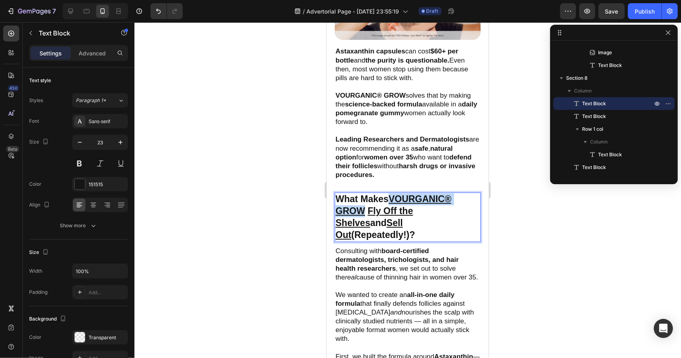
drag, startPoint x: 393, startPoint y: 196, endPoint x: 365, endPoint y: 204, distance: 28.8
click at [365, 204] on p "What Makes VOURGANIC® GROW Fly Off the Shelves and Sell Out (Repeatedly!)?" at bounding box center [407, 217] width 144 height 48
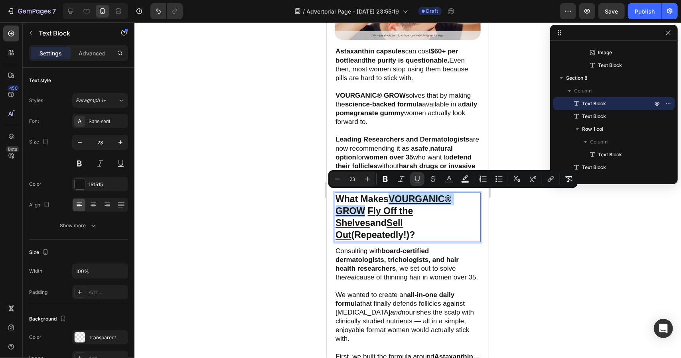
copy u "VOURGANIC® GROW"
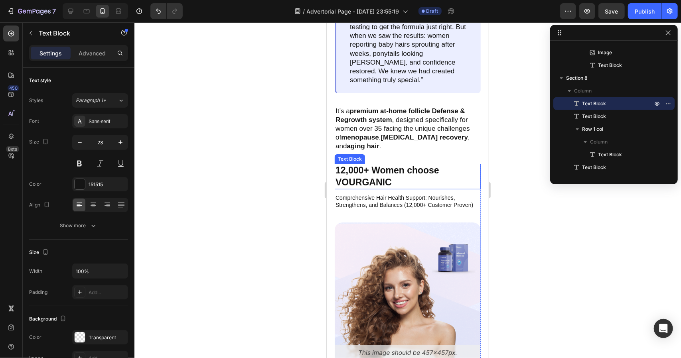
scroll to position [2366, 0]
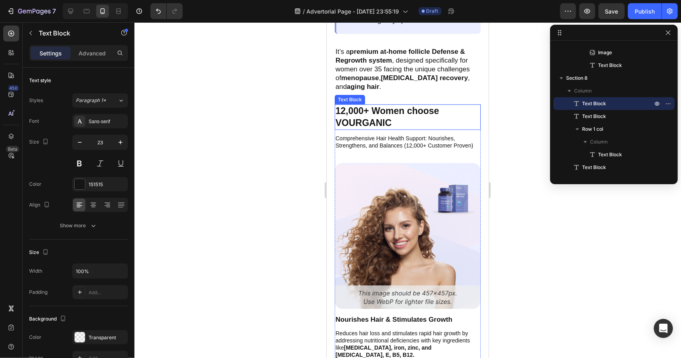
click at [409, 126] on div "12,000+ Women choose VOURGANIC" at bounding box center [407, 117] width 146 height 26
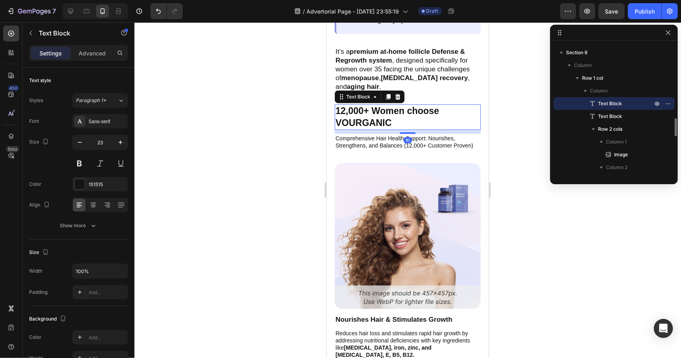
click at [402, 122] on p "12,000+ Women choose VOURGANIC" at bounding box center [407, 117] width 144 height 24
click at [385, 119] on p "12,000+ Women choose VOURGANIC" at bounding box center [407, 117] width 144 height 24
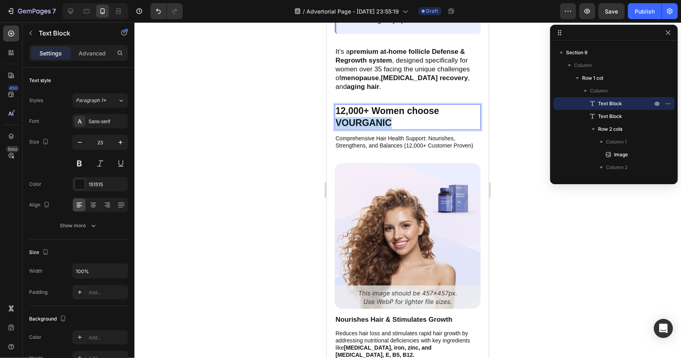
click at [385, 119] on p "12,000+ Women choose VOURGANIC" at bounding box center [407, 117] width 144 height 24
click at [442, 120] on p "12,000+ Women choose VOURGANIC® GROW" at bounding box center [407, 117] width 144 height 24
click at [456, 164] on img at bounding box center [407, 236] width 146 height 146
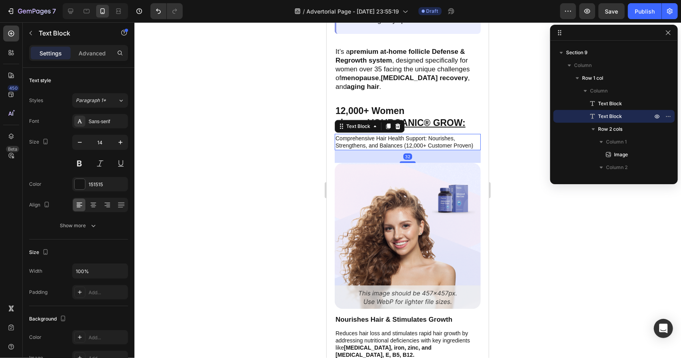
click at [428, 140] on p "Comprehensive Hair Health Support: Nourishes, Strengthens, and Balances (12,000…" at bounding box center [407, 141] width 144 height 14
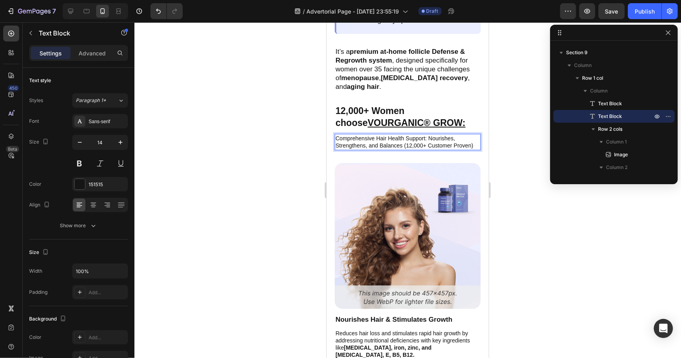
click at [407, 135] on p "Comprehensive Hair Health Support: Nourishes, Strengthens, and Balances (12,000…" at bounding box center [407, 141] width 144 height 14
click at [422, 144] on p "Comprehensive Hair Health Support: Nourishes, Strengthens, and Balances (12,000…" at bounding box center [407, 141] width 144 height 14
click at [409, 142] on p "Comprehensive Hair Health Support: Nourishes, Strengthens, and Balances (12,000…" at bounding box center [407, 141] width 144 height 14
click at [471, 135] on p "Comprehensive Hair Health Support: Nourishes, Strengthens, and Balances (12,000…" at bounding box center [407, 141] width 144 height 14
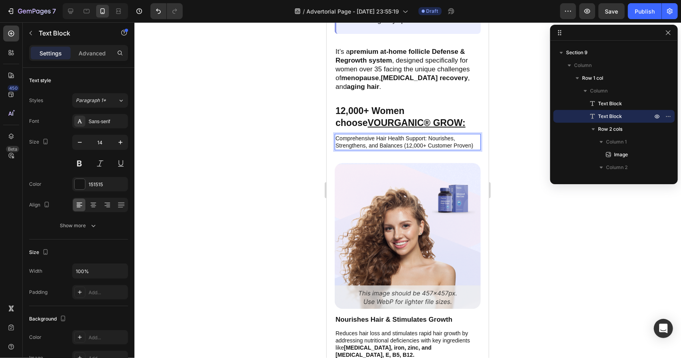
click at [539, 137] on div at bounding box center [407, 190] width 547 height 336
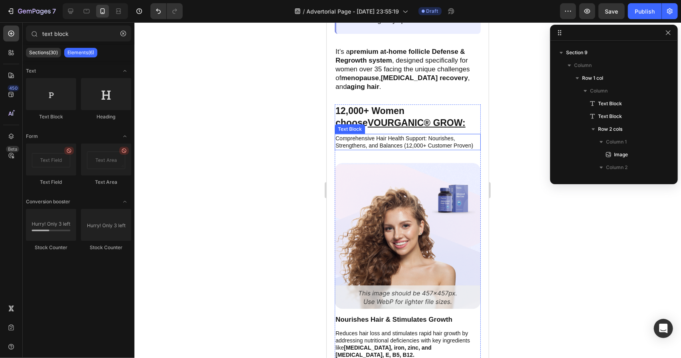
click at [466, 139] on p "Comprehensive Hair Health Support: Nourishes, Strengthens, and Balances (12,000…" at bounding box center [407, 141] width 144 height 14
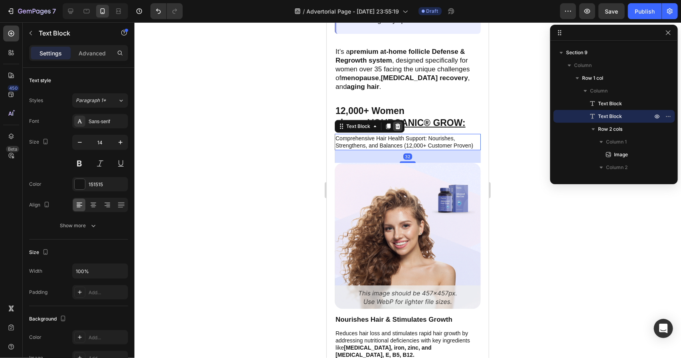
click at [399, 123] on icon at bounding box center [397, 126] width 6 height 6
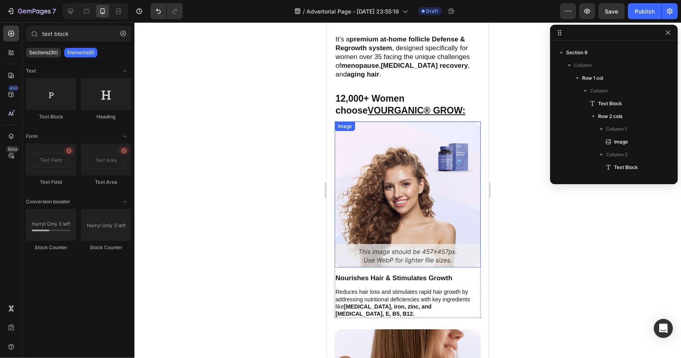
scroll to position [2366, 0]
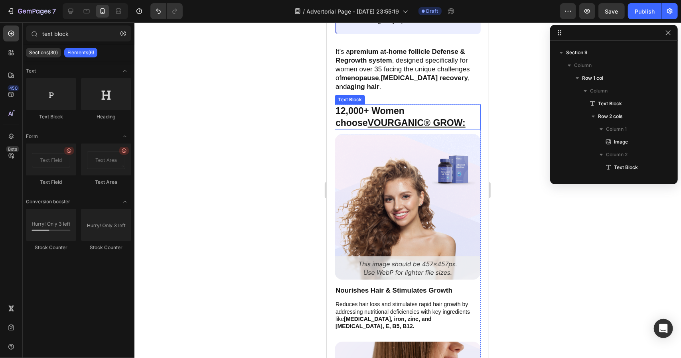
click at [440, 112] on p "12,000+ Women choose VOURGANIC® GROW:" at bounding box center [407, 117] width 144 height 24
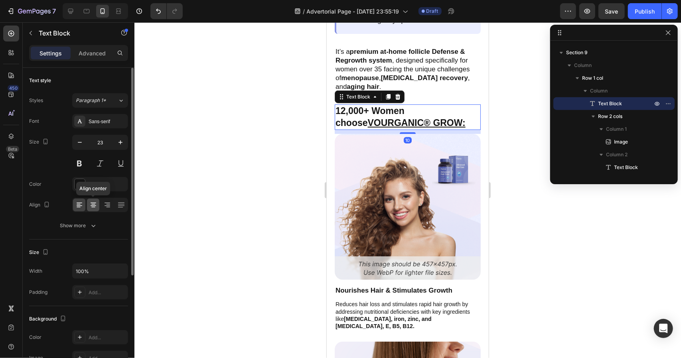
click at [95, 208] on icon at bounding box center [93, 205] width 8 height 8
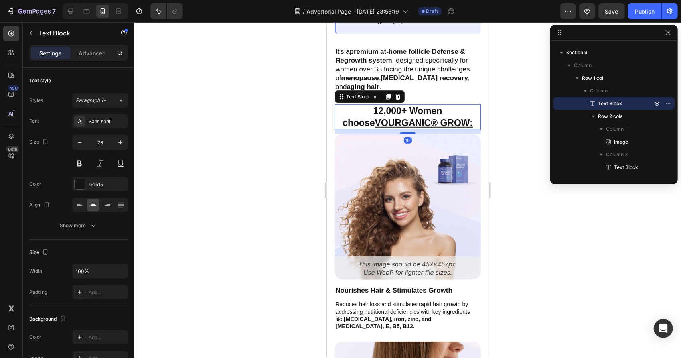
click at [510, 174] on div at bounding box center [407, 190] width 547 height 336
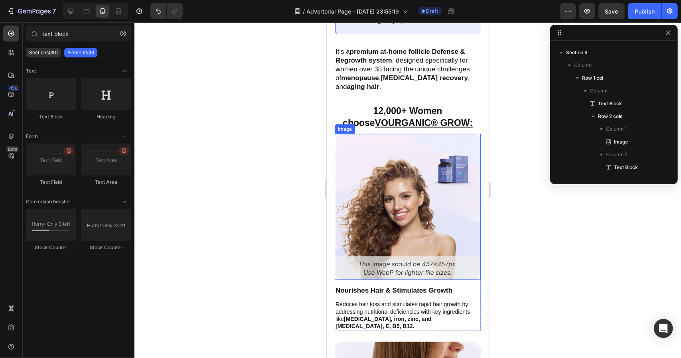
click at [444, 171] on img at bounding box center [407, 207] width 146 height 146
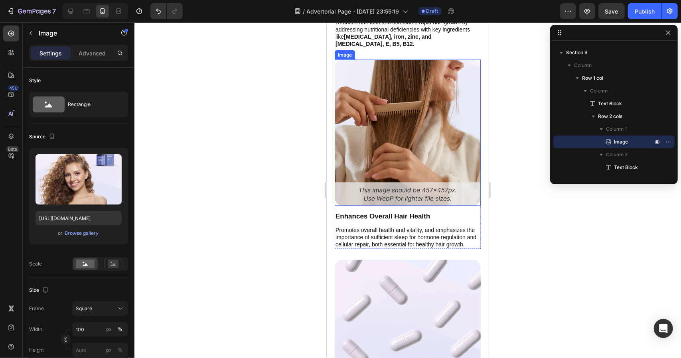
scroll to position [2406, 0]
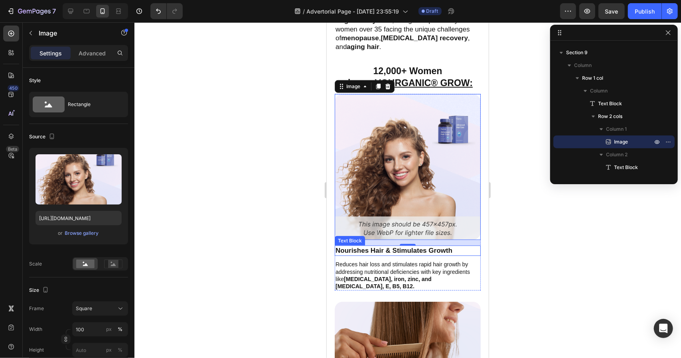
click at [432, 246] on p "Nourishes Hair & Stimulates Growth" at bounding box center [407, 250] width 144 height 9
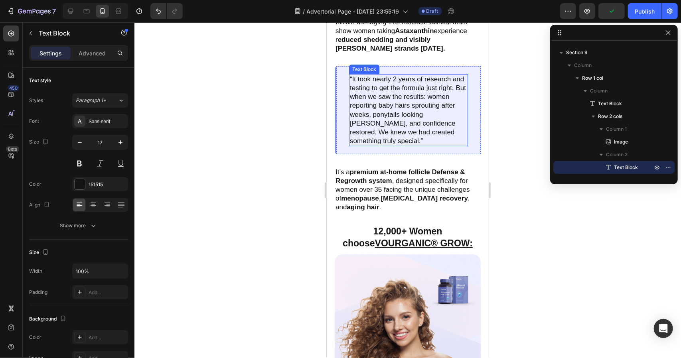
scroll to position [2246, 0]
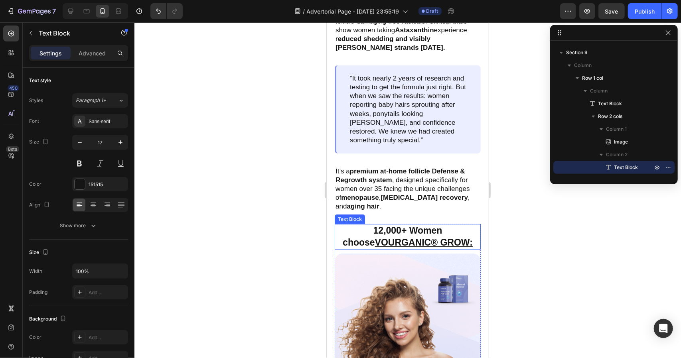
click at [424, 227] on p "12,000+ Women choose VOURGANIC® GROW:" at bounding box center [407, 237] width 144 height 24
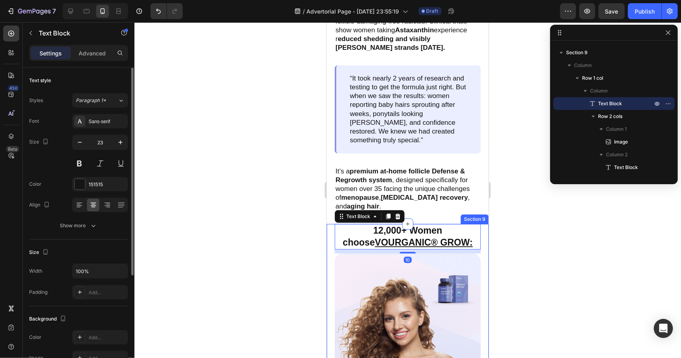
click at [82, 211] on div "Font Sans-serif Size 23 Color 151515 Align Show more" at bounding box center [78, 173] width 99 height 119
click at [80, 211] on div at bounding box center [79, 205] width 12 height 13
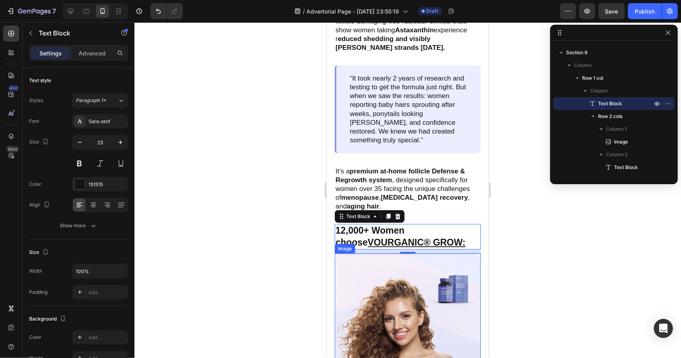
click at [427, 253] on img at bounding box center [407, 326] width 146 height 146
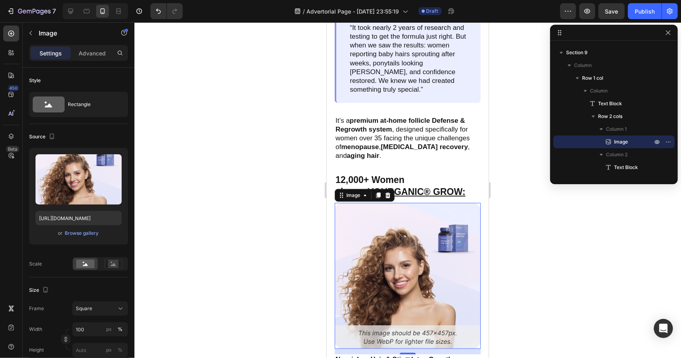
scroll to position [2366, 0]
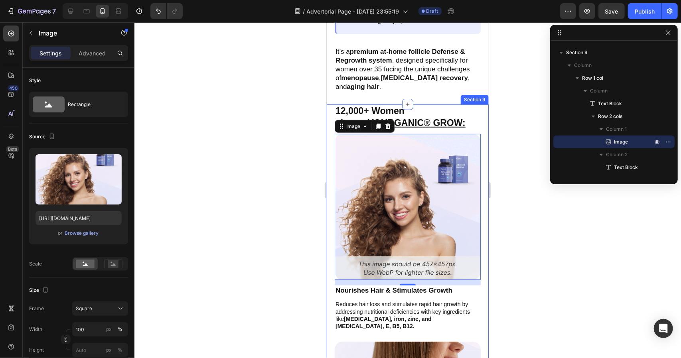
click at [499, 112] on div at bounding box center [407, 190] width 547 height 336
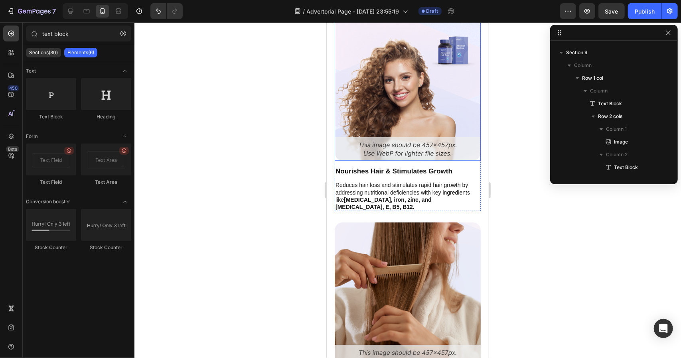
scroll to position [2486, 0]
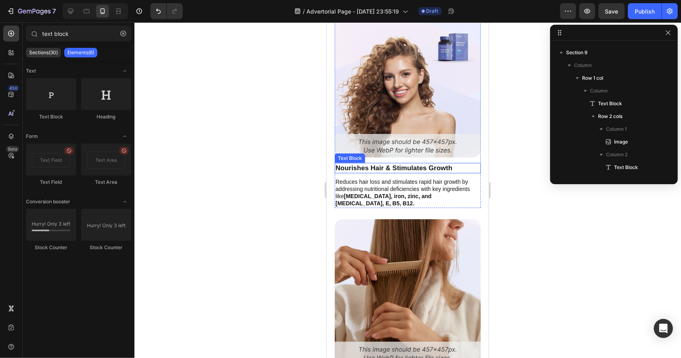
click at [436, 164] on p "Nourishes Hair & Stimulates Growth" at bounding box center [407, 168] width 144 height 9
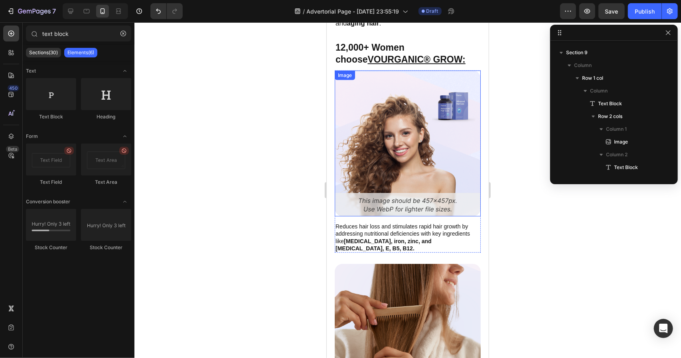
scroll to position [2406, 0]
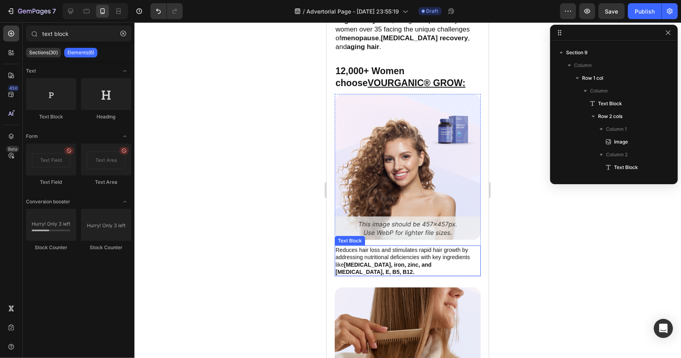
click at [415, 248] on p "Reduces hair loss and stimulates rapid hair growth by addressing nutritional de…" at bounding box center [407, 260] width 144 height 29
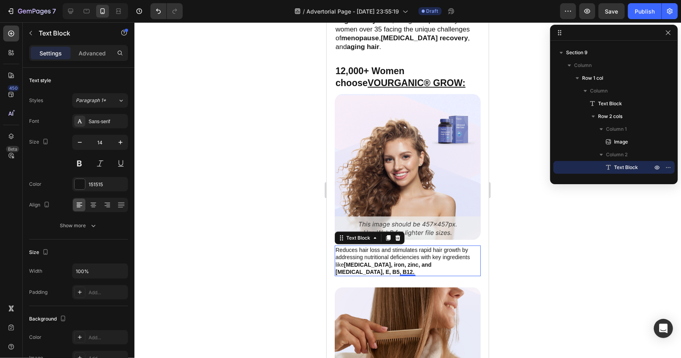
click at [417, 261] on strong "biotin, iron, zinc, and vitamin D, E, B5, B12." at bounding box center [383, 268] width 96 height 14
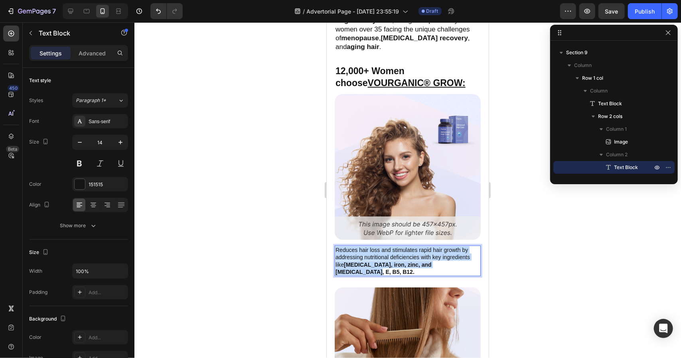
click at [417, 261] on strong "biotin, iron, zinc, and vitamin D, E, B5, B12." at bounding box center [383, 268] width 96 height 14
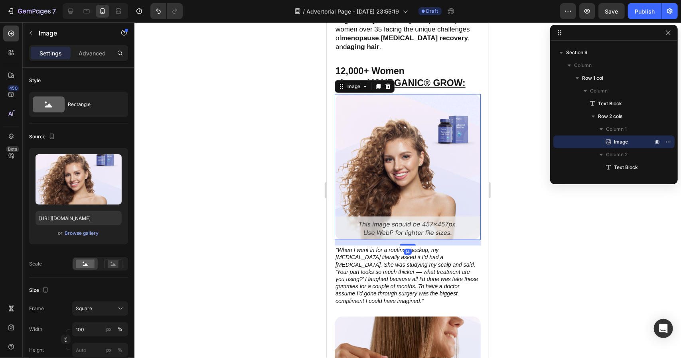
click at [411, 182] on img at bounding box center [407, 167] width 146 height 146
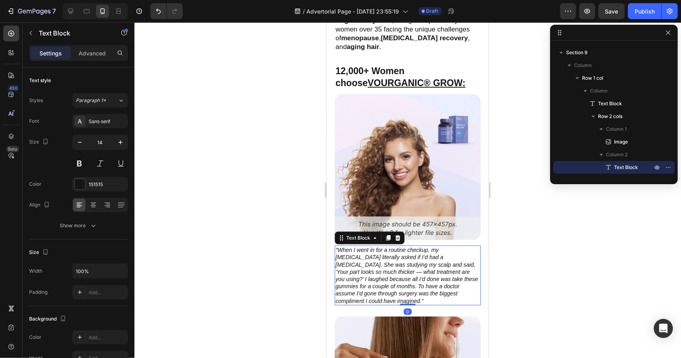
click at [436, 250] on icon ""When I went in for a routine checkup, my dermatologist literally asked if I’d …" at bounding box center [406, 275] width 142 height 57
click at [119, 148] on button "button" at bounding box center [120, 142] width 14 height 14
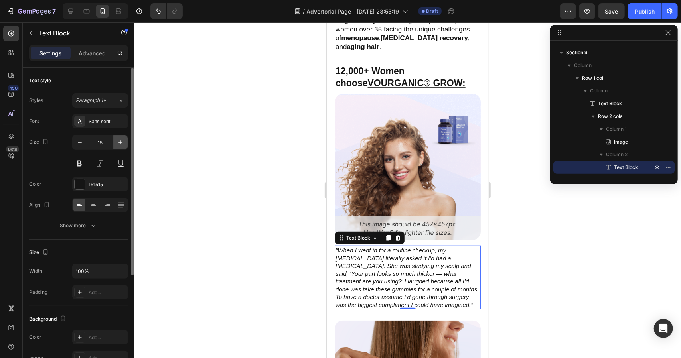
click at [119, 148] on button "button" at bounding box center [120, 142] width 14 height 14
type input "16"
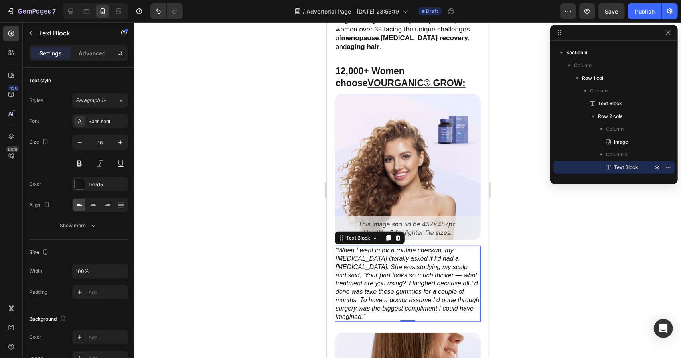
click at [520, 269] on div at bounding box center [407, 190] width 547 height 336
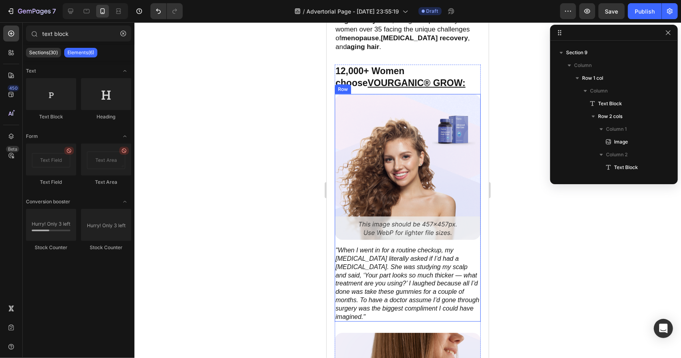
scroll to position [2526, 0]
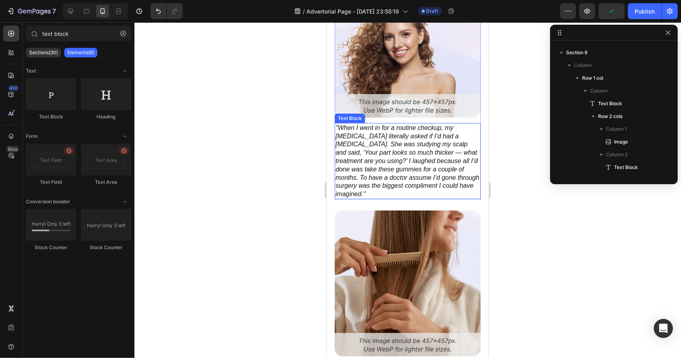
click at [398, 183] on p ""When I went in for a routine checkup, my dermatologist literally asked if I’d …" at bounding box center [407, 161] width 144 height 75
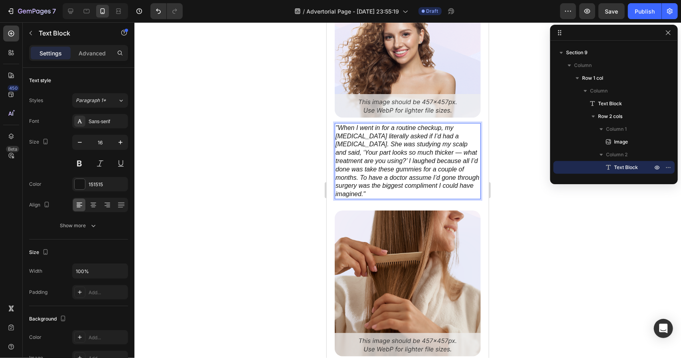
click at [428, 147] on icon ""When I went in for a routine checkup, my dermatologist literally asked if I’d …" at bounding box center [407, 160] width 144 height 73
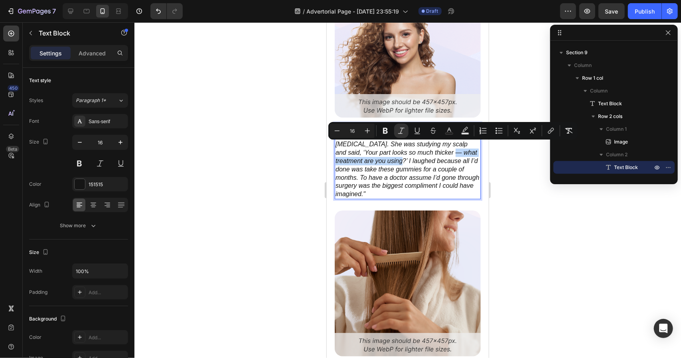
drag, startPoint x: 428, startPoint y: 147, endPoint x: 403, endPoint y: 156, distance: 26.4
click at [403, 156] on icon ""When I went in for a routine checkup, my dermatologist literally asked if I’d …" at bounding box center [407, 160] width 144 height 73
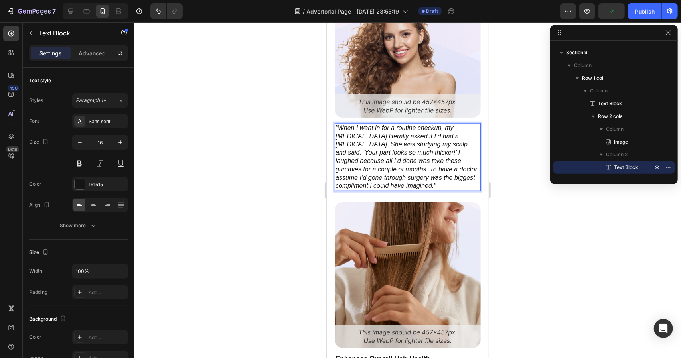
click at [442, 157] on icon ""When I went in for a routine checkup, my [MEDICAL_DATA] literally asked if I’d…" at bounding box center [406, 156] width 142 height 65
click at [439, 156] on icon ""When I went in for a routine checkup, my [MEDICAL_DATA] literally asked if I’d…" at bounding box center [406, 156] width 142 height 65
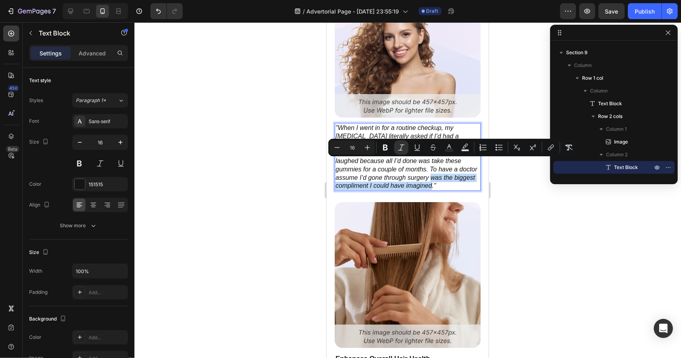
drag, startPoint x: 431, startPoint y: 178, endPoint x: 398, endPoint y: 168, distance: 34.6
click at [398, 168] on icon ""When I went in for a routine checkup, my [MEDICAL_DATA] literally asked if I’d…" at bounding box center [406, 156] width 142 height 65
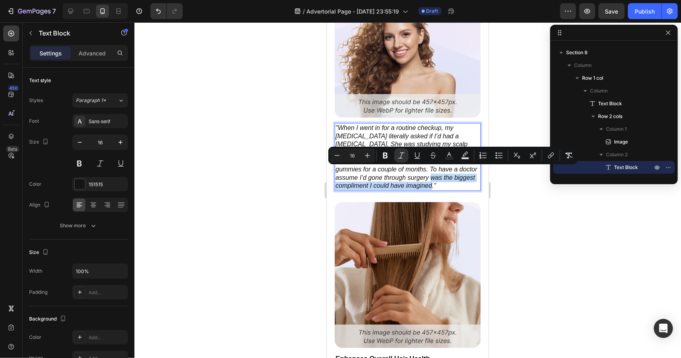
click at [398, 168] on icon ""When I went in for a routine checkup, my [MEDICAL_DATA] literally asked if I’d…" at bounding box center [406, 156] width 142 height 65
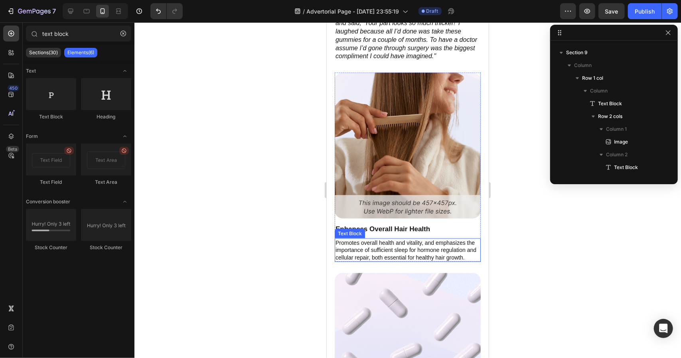
scroll to position [2456, 0]
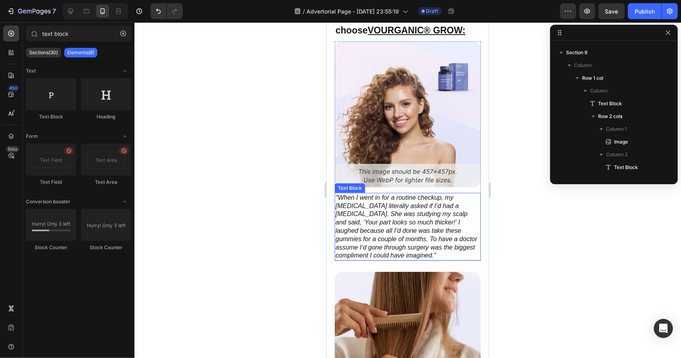
click at [453, 244] on p ""When I went in for a routine checkup, my [MEDICAL_DATA] literally asked if I’d…" at bounding box center [407, 226] width 144 height 66
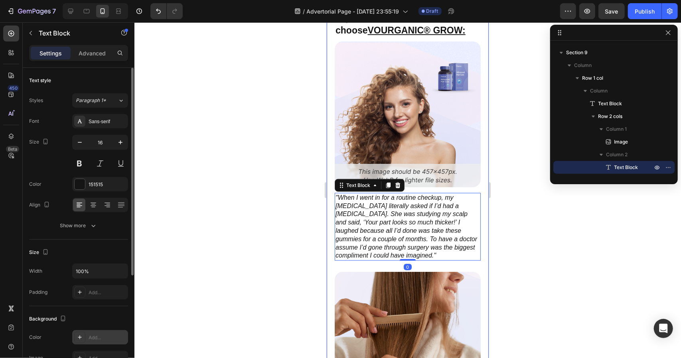
scroll to position [120, 0]
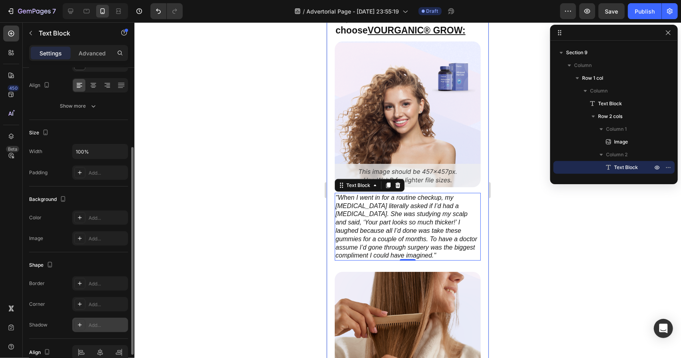
click at [97, 322] on div "Add..." at bounding box center [108, 325] width 38 height 7
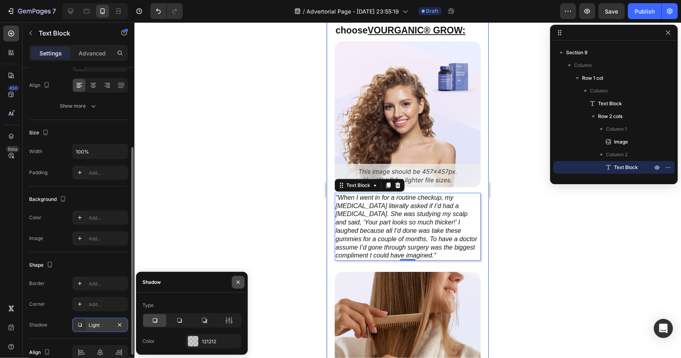
click at [239, 284] on icon "button" at bounding box center [238, 282] width 6 height 6
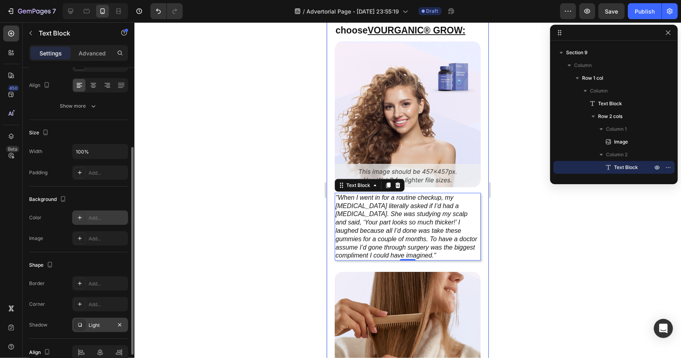
click at [104, 221] on div "Add..." at bounding box center [100, 218] width 56 height 14
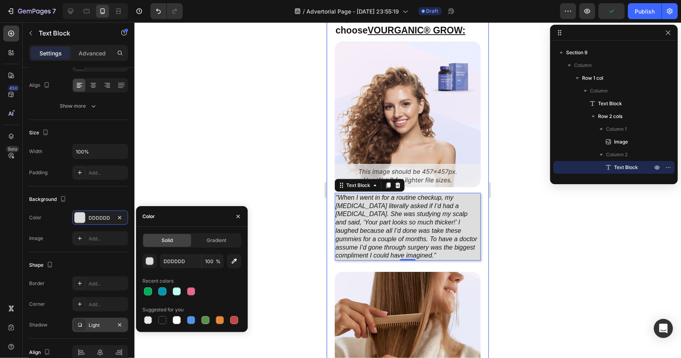
click at [95, 323] on div "Light" at bounding box center [100, 325] width 23 height 7
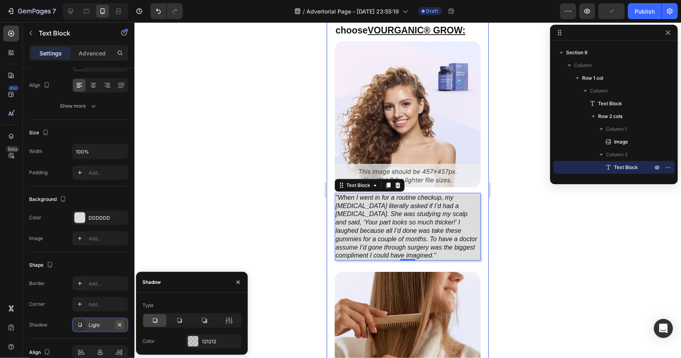
click at [122, 324] on icon "button" at bounding box center [119, 325] width 6 height 6
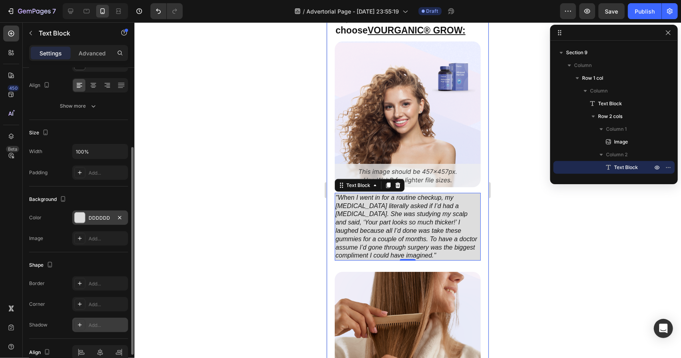
click at [110, 215] on div "DDDDDD" at bounding box center [100, 218] width 23 height 7
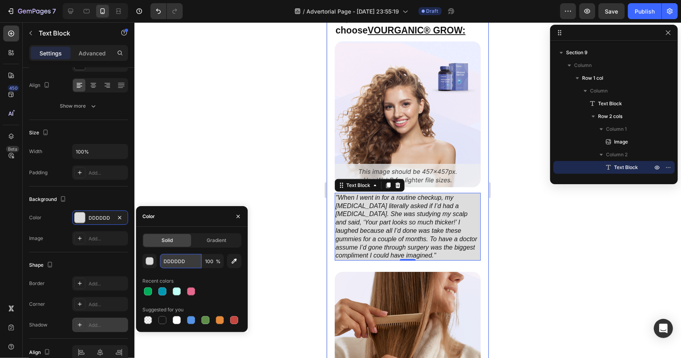
click at [177, 267] on input "DDDDDD" at bounding box center [180, 261] width 41 height 14
click at [145, 261] on button "button" at bounding box center [149, 261] width 14 height 14
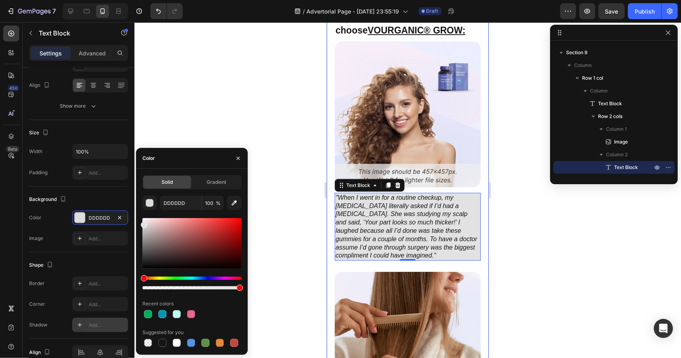
drag, startPoint x: 143, startPoint y: 226, endPoint x: 139, endPoint y: 223, distance: 4.5
click at [139, 223] on div "Solid Gradient DDDDDD 100 % Recent colors Suggested for you" at bounding box center [192, 262] width 112 height 174
type input "E2E2E2"
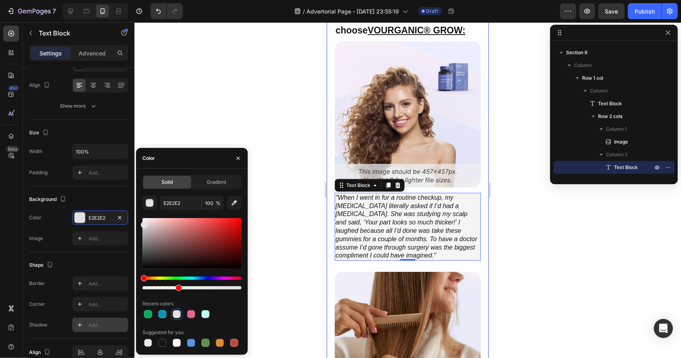
drag, startPoint x: 240, startPoint y: 288, endPoint x: 168, endPoint y: 261, distance: 77.3
click at [177, 290] on div at bounding box center [179, 288] width 6 height 6
type input "35"
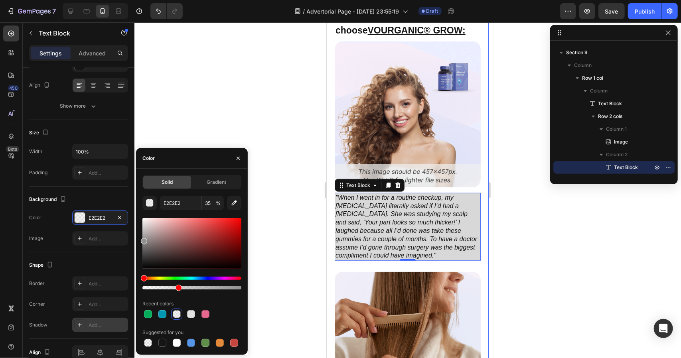
drag, startPoint x: 144, startPoint y: 227, endPoint x: 142, endPoint y: 240, distance: 12.9
click at [142, 240] on div at bounding box center [144, 241] width 6 height 6
type input "919191"
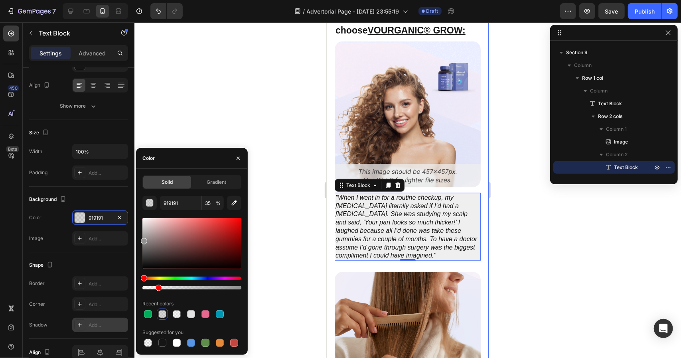
drag, startPoint x: 179, startPoint y: 289, endPoint x: 157, endPoint y: 292, distance: 21.7
click at [157, 292] on div "919191 35 % Recent colors Suggested for you" at bounding box center [191, 272] width 99 height 153
type input "15"
click at [459, 220] on p ""When I went in for a routine checkup, my [MEDICAL_DATA] literally asked if I’d…" at bounding box center [407, 226] width 144 height 66
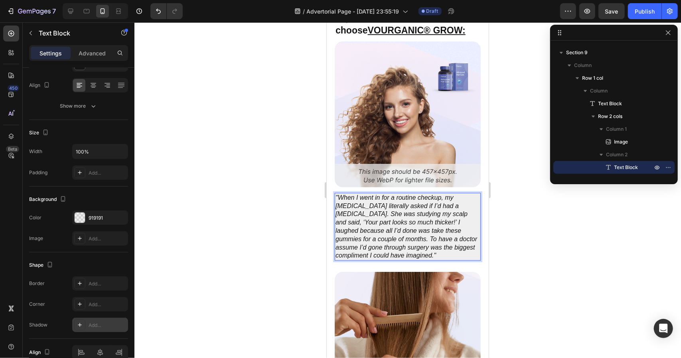
click at [465, 249] on p ""When I went in for a routine checkup, my [MEDICAL_DATA] literally asked if I’d…" at bounding box center [407, 226] width 144 height 66
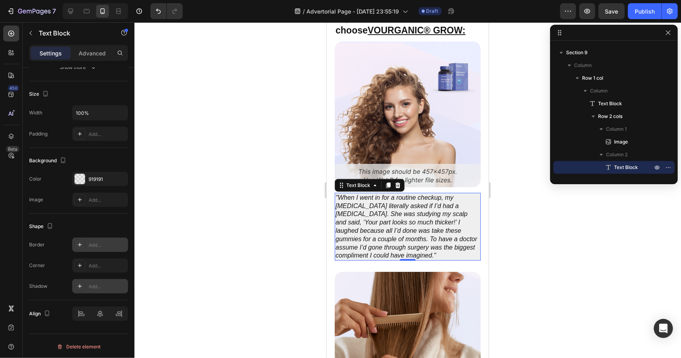
click at [105, 245] on div "Add..." at bounding box center [108, 245] width 38 height 7
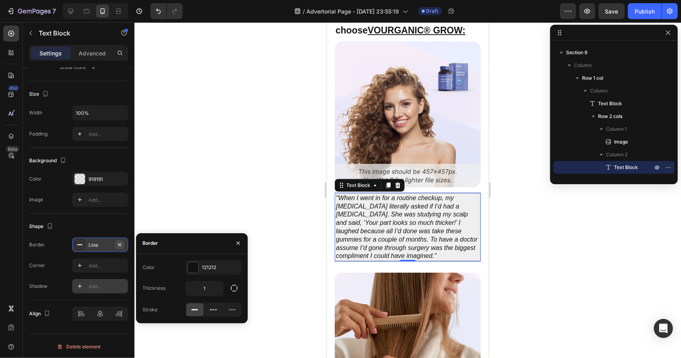
click at [124, 245] on button "button" at bounding box center [120, 245] width 10 height 10
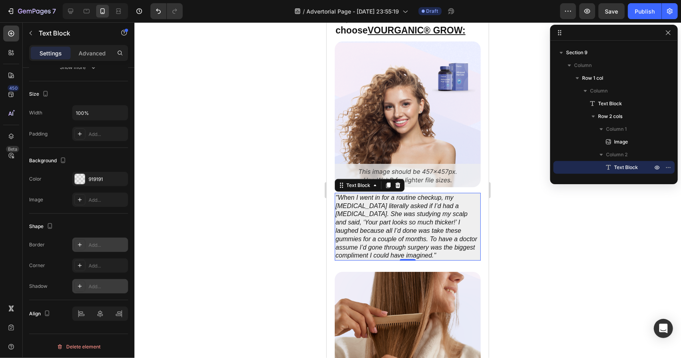
click at [104, 249] on div "Add..." at bounding box center [100, 245] width 56 height 14
type input "1"
click at [111, 268] on div "Add..." at bounding box center [100, 266] width 56 height 14
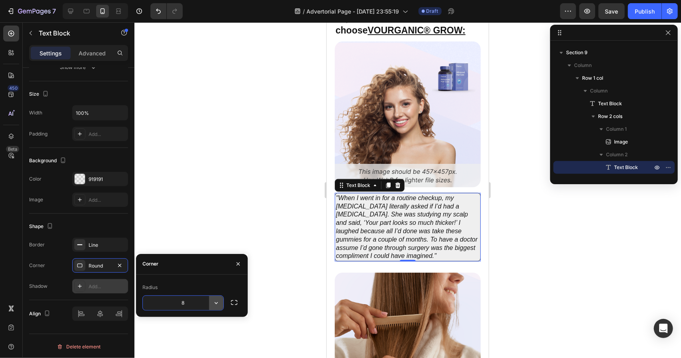
click at [215, 302] on icon "button" at bounding box center [216, 303] width 8 height 8
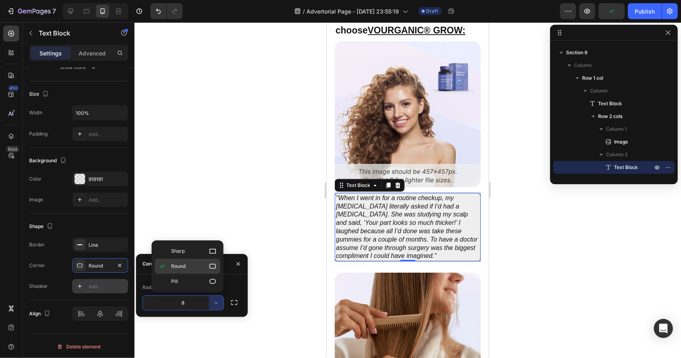
click at [196, 268] on p "Round" at bounding box center [193, 267] width 45 height 8
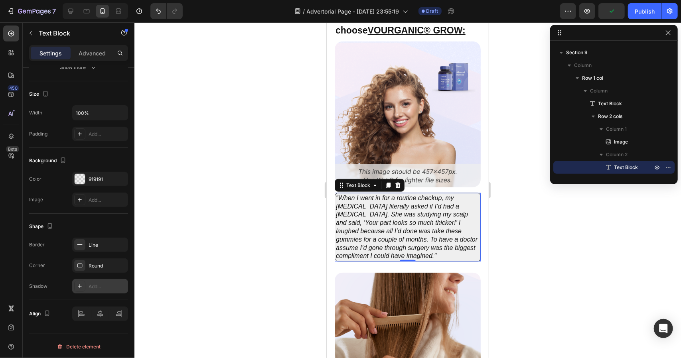
click at [552, 258] on div at bounding box center [407, 190] width 547 height 336
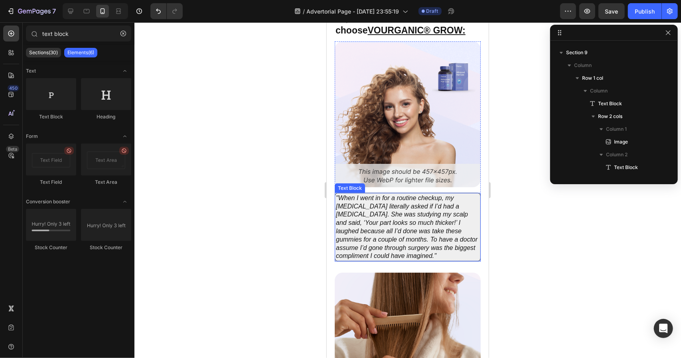
click at [471, 232] on p ""When I went in for a routine checkup, my [MEDICAL_DATA] literally asked if I’d…" at bounding box center [408, 227] width 144 height 66
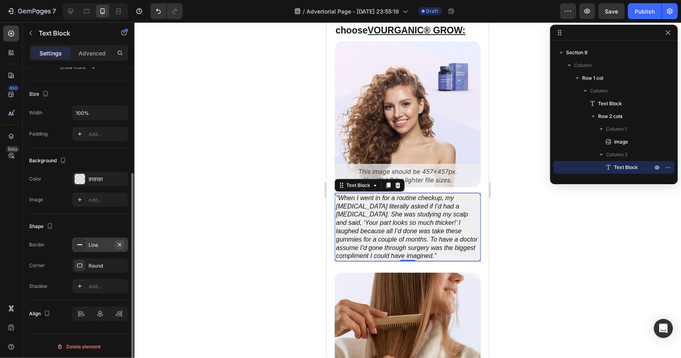
click at [122, 245] on icon "button" at bounding box center [119, 245] width 6 height 6
click at [542, 250] on div at bounding box center [407, 190] width 547 height 336
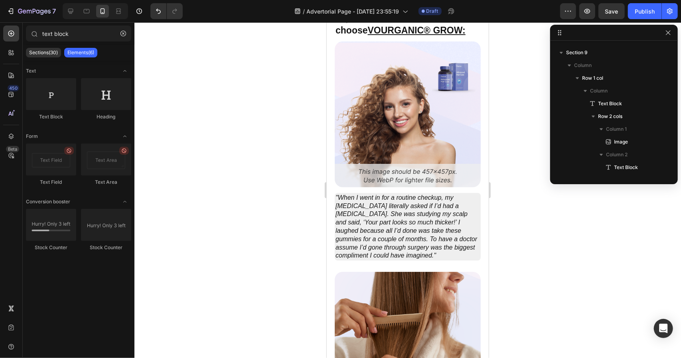
click at [542, 250] on div at bounding box center [407, 190] width 547 height 336
click at [468, 245] on p ""When I went in for a routine checkup, my [MEDICAL_DATA] literally asked if I’d…" at bounding box center [407, 226] width 144 height 66
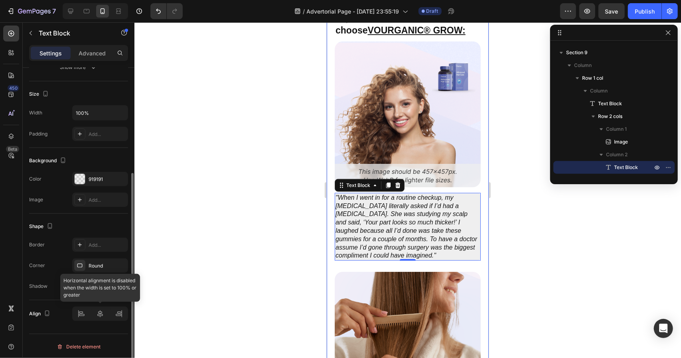
click at [99, 313] on div at bounding box center [100, 314] width 56 height 14
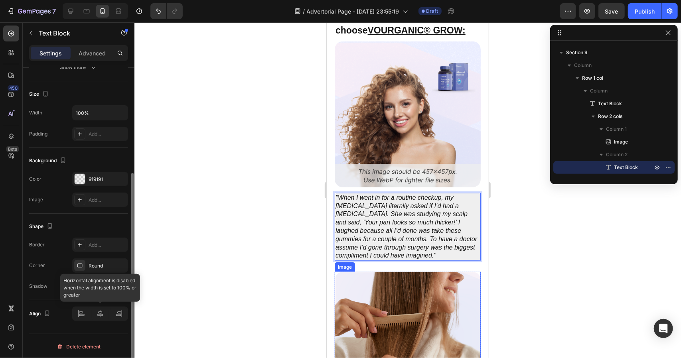
click at [103, 312] on div at bounding box center [100, 314] width 56 height 14
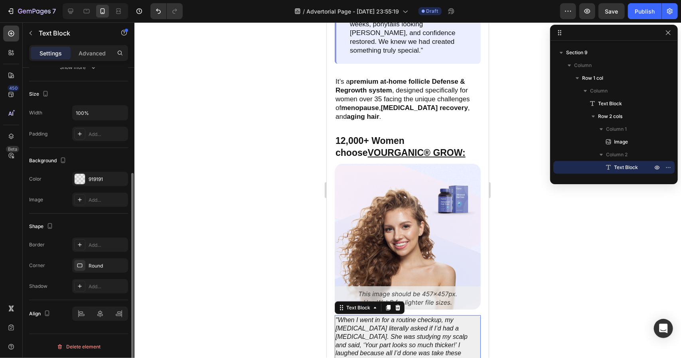
scroll to position [0, 0]
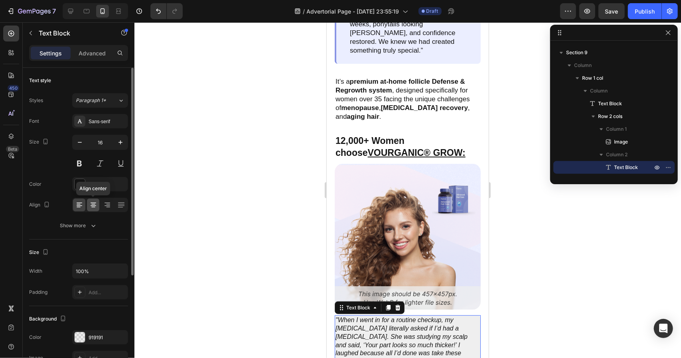
click at [94, 200] on div at bounding box center [93, 205] width 12 height 13
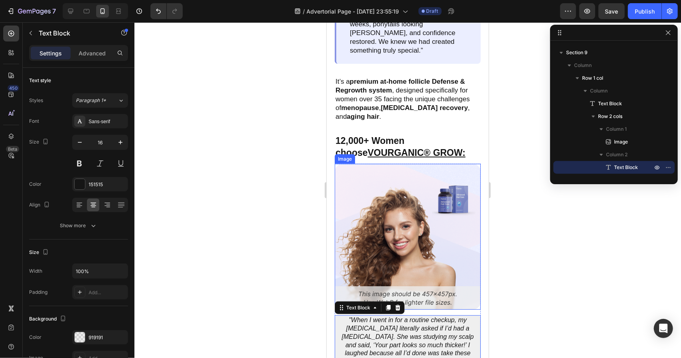
scroll to position [2456, 0]
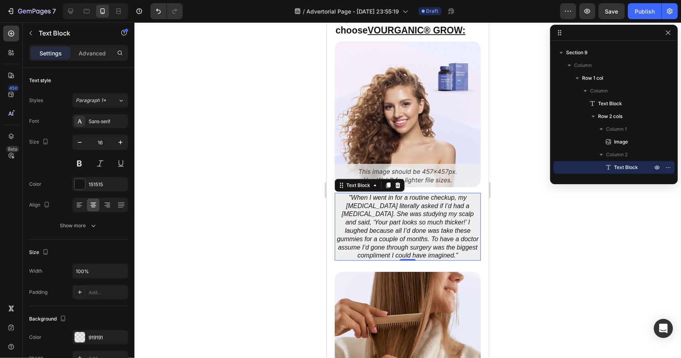
click at [517, 259] on div at bounding box center [407, 190] width 547 height 336
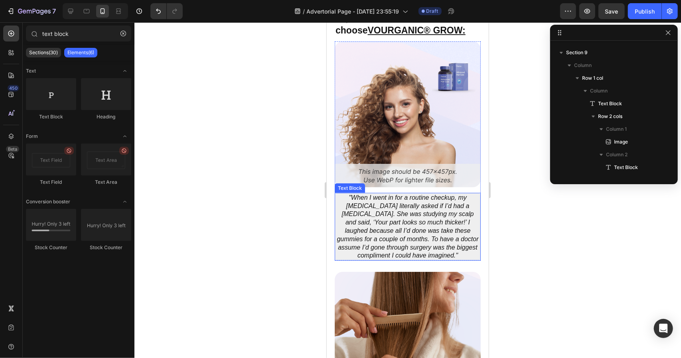
click at [456, 251] on p ""When I went in for a routine checkup, my [MEDICAL_DATA] literally asked if I’d…" at bounding box center [407, 226] width 144 height 66
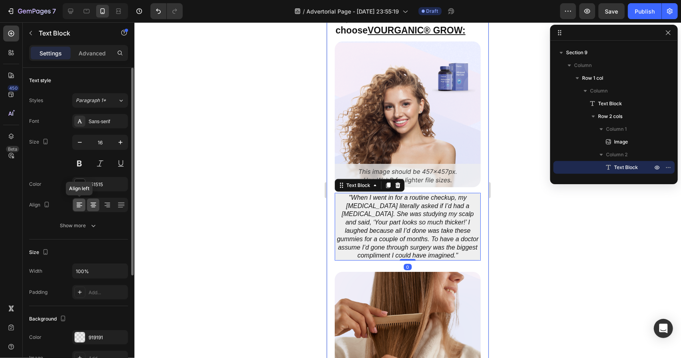
click at [79, 205] on icon at bounding box center [79, 205] width 8 height 8
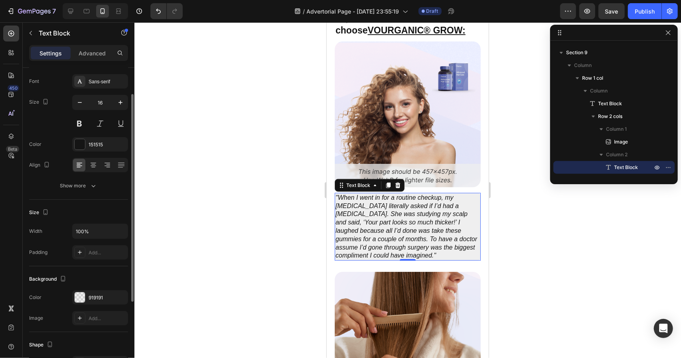
scroll to position [158, 0]
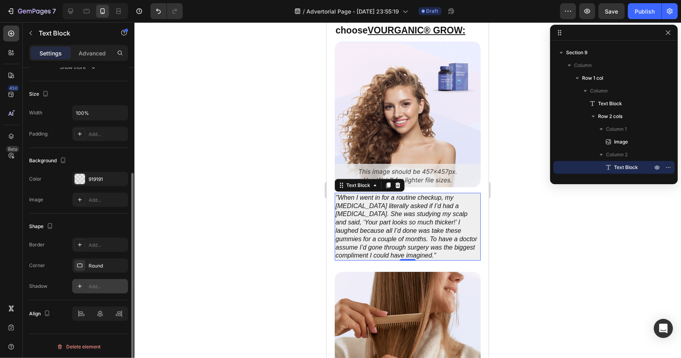
click at [111, 283] on div "Add..." at bounding box center [108, 286] width 38 height 7
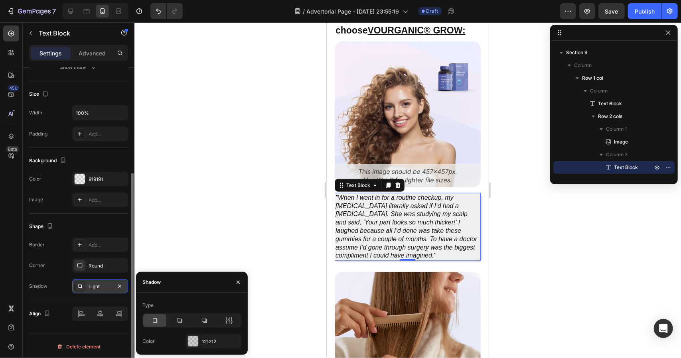
click at [200, 224] on div at bounding box center [407, 190] width 547 height 336
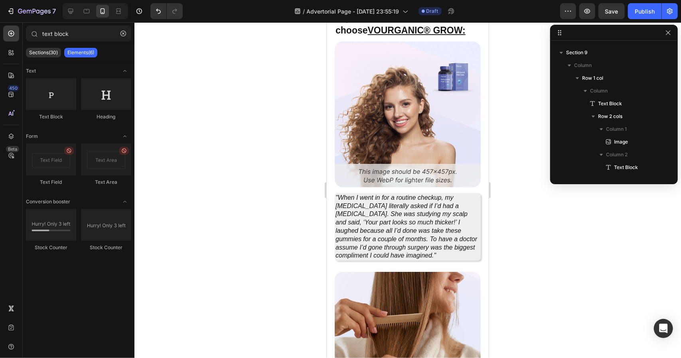
click at [200, 224] on div at bounding box center [407, 190] width 547 height 336
click at [452, 233] on icon ""When I went in for a routine checkup, my [MEDICAL_DATA] literally asked if I’d…" at bounding box center [406, 226] width 142 height 65
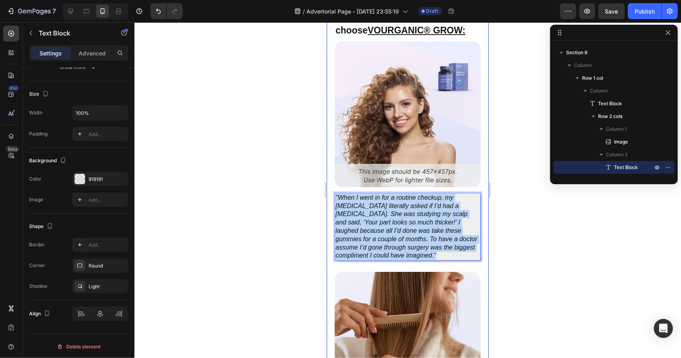
drag, startPoint x: 443, startPoint y: 251, endPoint x: 330, endPoint y: 195, distance: 126.7
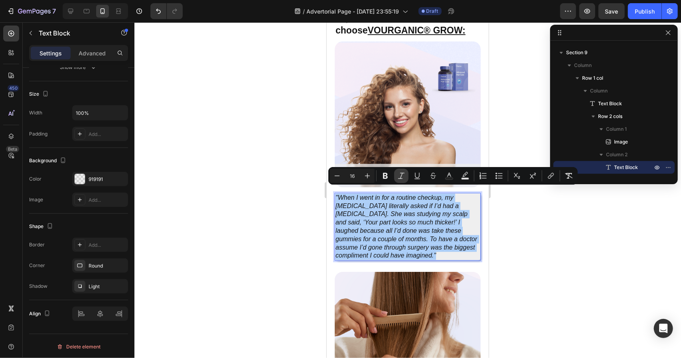
click at [399, 176] on icon "Editor contextual toolbar" at bounding box center [401, 176] width 8 height 8
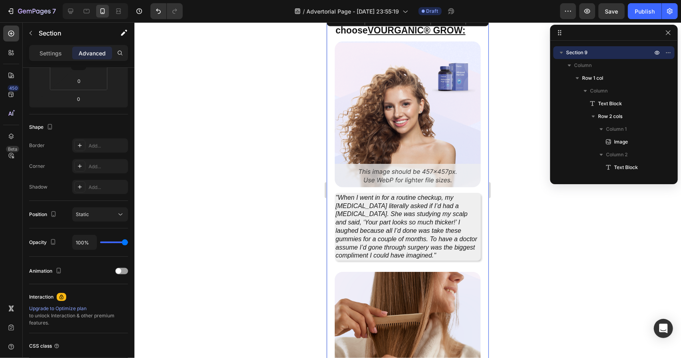
click at [480, 225] on div "12,000+ Women choose VOURGANIC® GROW: Text Block Image "When I went in for a ro…" at bounding box center [407, 344] width 162 height 665
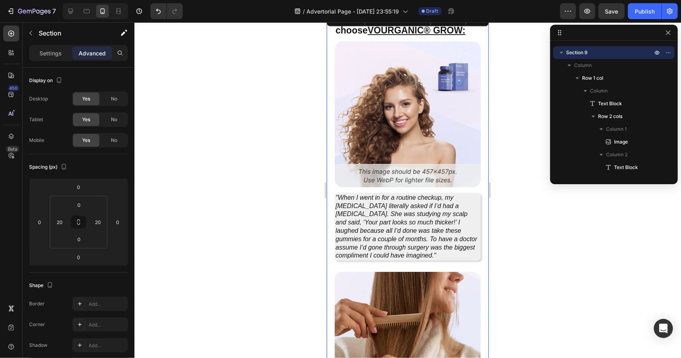
click at [469, 243] on p ""When I went in for a routine checkup, my [MEDICAL_DATA] literally asked if I’d…" at bounding box center [407, 226] width 144 height 66
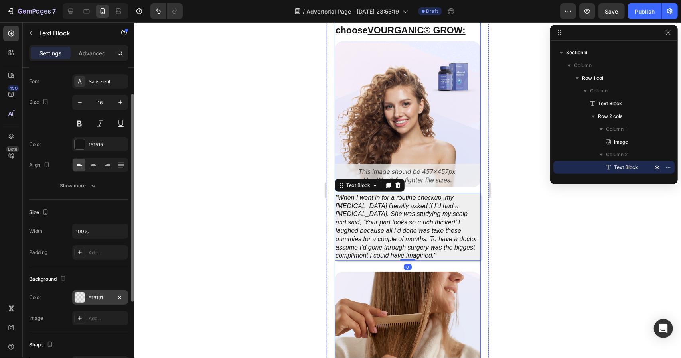
scroll to position [80, 0]
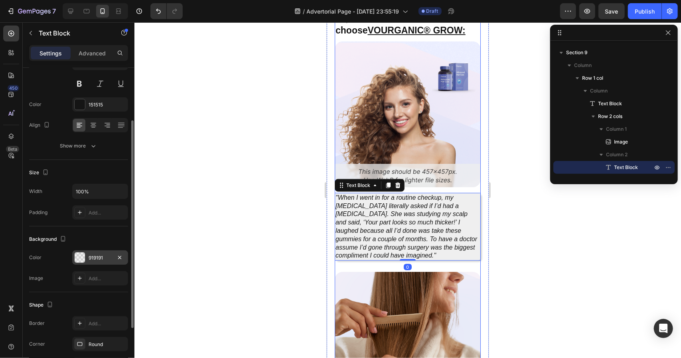
click at [98, 259] on div "919191" at bounding box center [100, 258] width 23 height 7
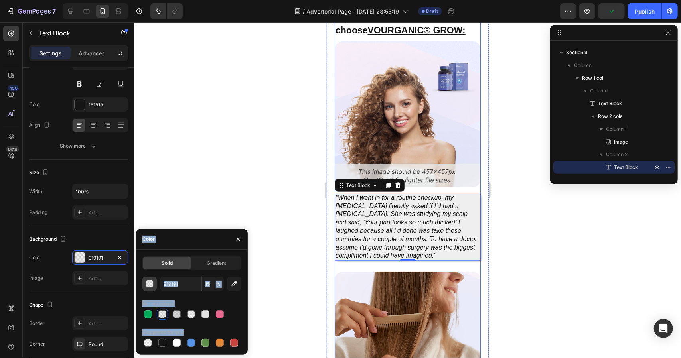
click at [149, 282] on div "button" at bounding box center [150, 284] width 8 height 8
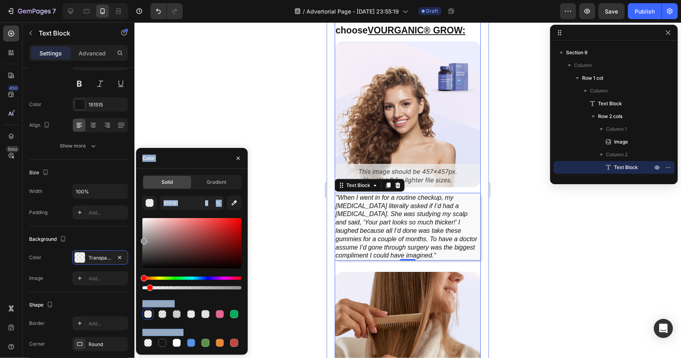
drag, startPoint x: 158, startPoint y: 289, endPoint x: 149, endPoint y: 290, distance: 9.6
click at [149, 290] on div at bounding box center [150, 288] width 6 height 6
type input "6"
drag, startPoint x: 145, startPoint y: 242, endPoint x: 132, endPoint y: 210, distance: 34.2
click at [132, 210] on div "450 Beta text block Sections(30) Elements(6) Text Text Block Heading Form Text …" at bounding box center [67, 190] width 134 height 336
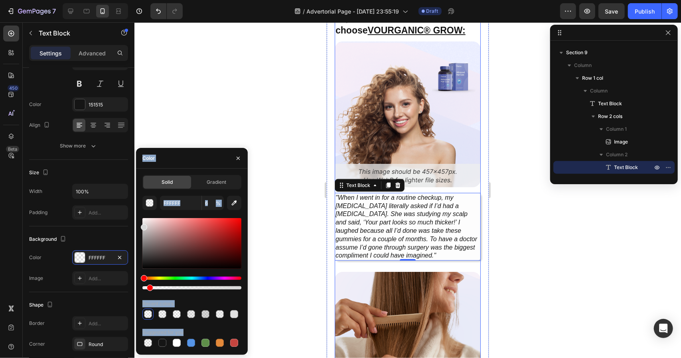
drag, startPoint x: 143, startPoint y: 219, endPoint x: 143, endPoint y: 225, distance: 6.4
click at [143, 225] on div at bounding box center [144, 227] width 6 height 6
type input "D8D8D8"
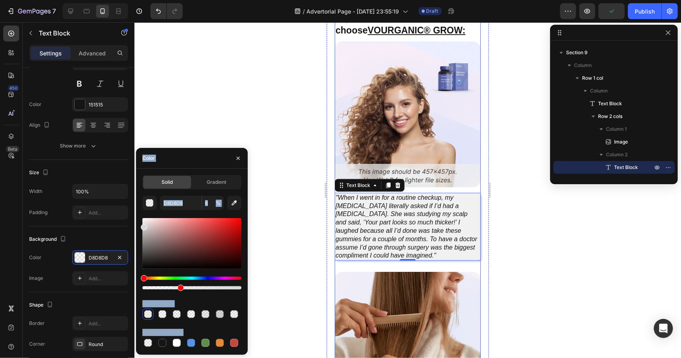
type input "37"
drag, startPoint x: 150, startPoint y: 288, endPoint x: 175, endPoint y: 290, distance: 25.6
click at [175, 290] on div at bounding box center [177, 288] width 6 height 6
click at [297, 263] on div at bounding box center [407, 190] width 547 height 336
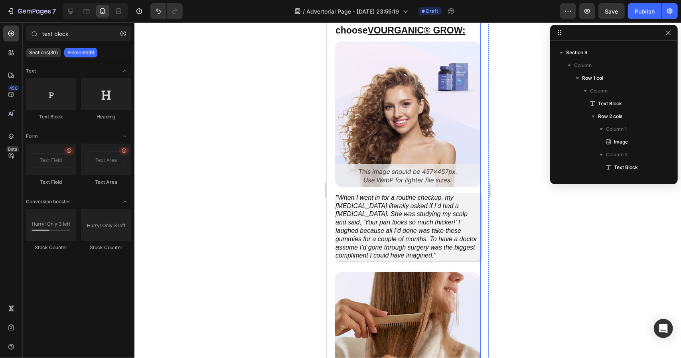
click at [297, 263] on div at bounding box center [407, 190] width 547 height 336
click at [585, 247] on div at bounding box center [407, 190] width 547 height 336
click at [441, 247] on p ""When I went in for a routine checkup, my [MEDICAL_DATA] literally asked if I’d…" at bounding box center [407, 226] width 144 height 66
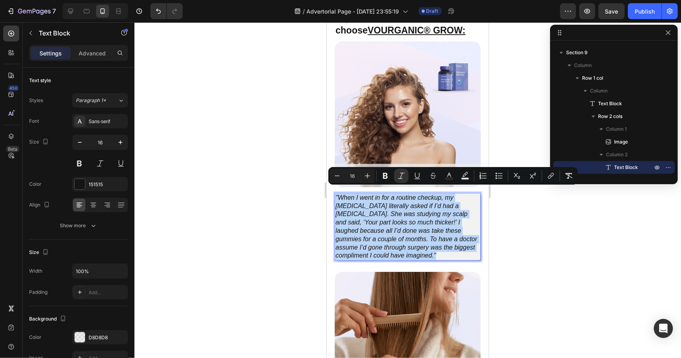
drag, startPoint x: 444, startPoint y: 251, endPoint x: 334, endPoint y: 194, distance: 124.2
click at [334, 194] on div ""When I went in for a routine checkup, my [MEDICAL_DATA] literally asked if I’d…" at bounding box center [407, 227] width 146 height 68
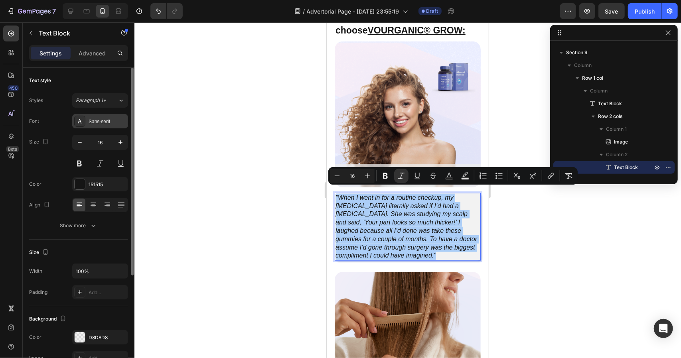
click at [109, 126] on div "Sans-serif" at bounding box center [100, 121] width 56 height 14
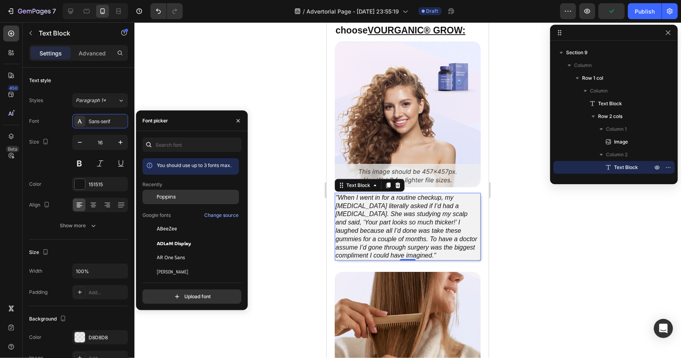
click at [197, 197] on div "Poppins" at bounding box center [197, 196] width 81 height 7
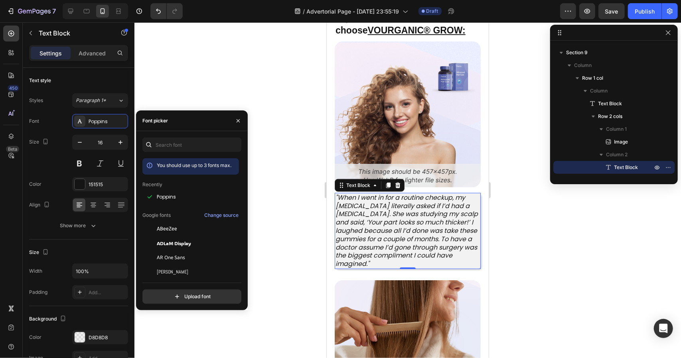
click at [276, 200] on div at bounding box center [407, 190] width 547 height 336
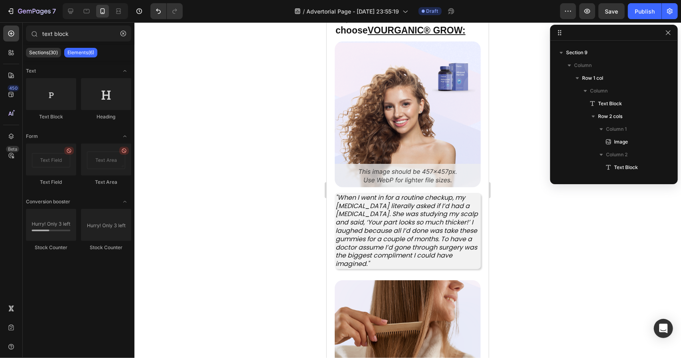
click at [276, 200] on div at bounding box center [407, 190] width 547 height 336
click at [420, 255] on p ""When I went in for a routine checkup, my [MEDICAL_DATA] literally asked if I’d…" at bounding box center [407, 230] width 144 height 75
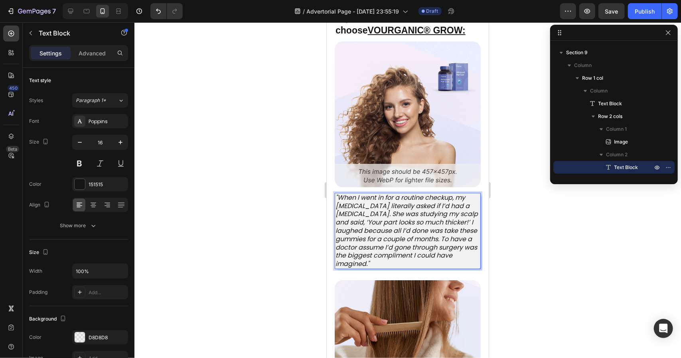
click at [416, 258] on p ""When I went in for a routine checkup, my [MEDICAL_DATA] literally asked if I’d…" at bounding box center [407, 230] width 144 height 75
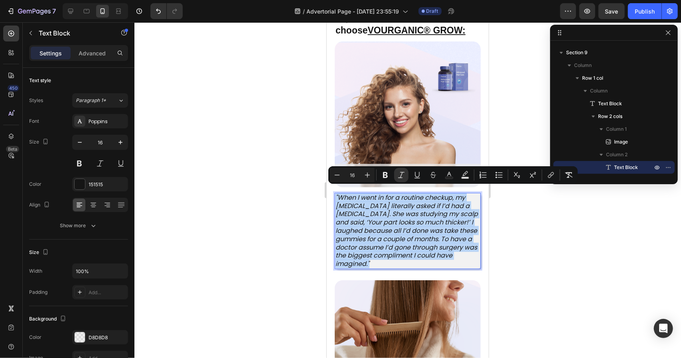
drag, startPoint x: 412, startPoint y: 256, endPoint x: 324, endPoint y: 192, distance: 109.1
click at [326, 192] on html "Mobile ( 406 px) iPhone 13 Mini iPhone 13 Pro iPhone 11 Pro Max iPhone 15 Pro M…" at bounding box center [407, 62] width 162 height 4993
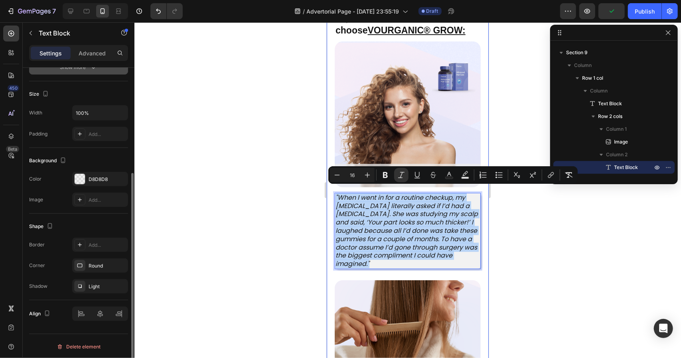
scroll to position [0, 0]
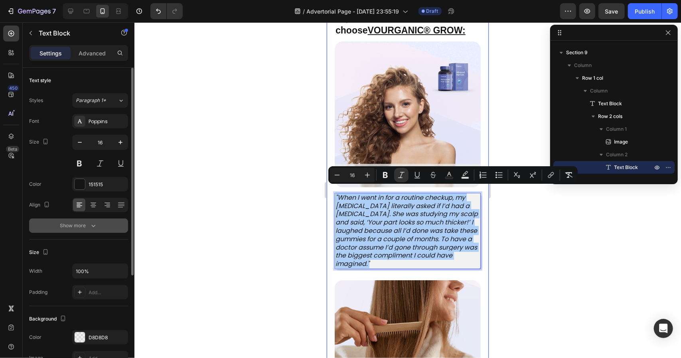
click at [80, 226] on div "Show more" at bounding box center [78, 226] width 37 height 8
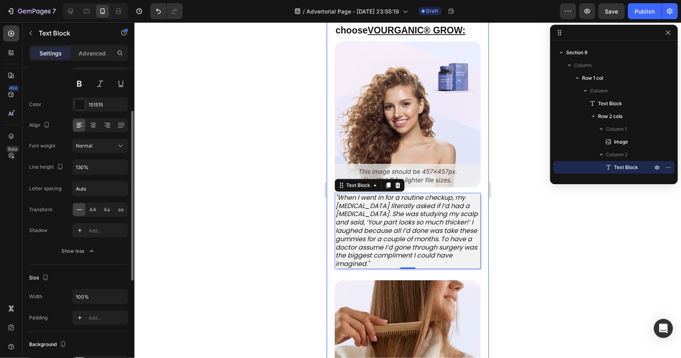
scroll to position [120, 0]
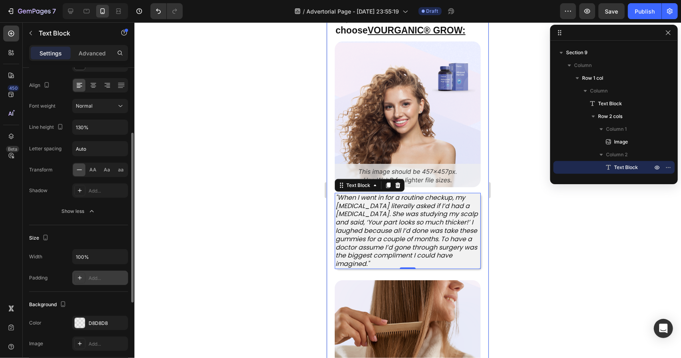
click at [94, 276] on div "Add..." at bounding box center [108, 278] width 38 height 7
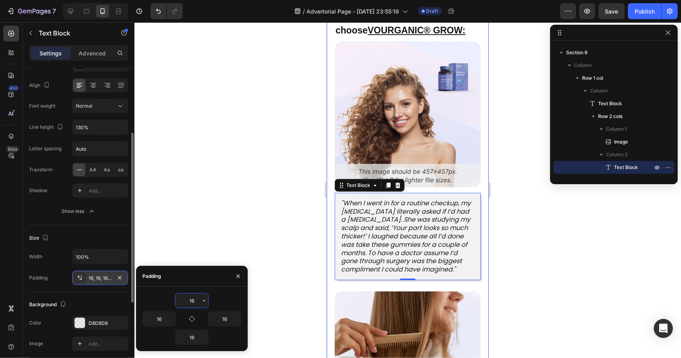
click at [259, 273] on div at bounding box center [407, 190] width 547 height 336
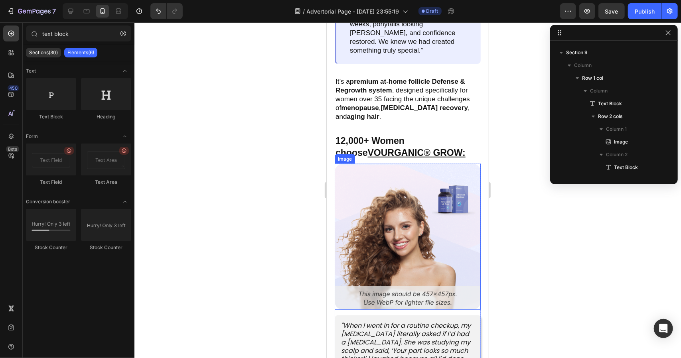
scroll to position [2496, 0]
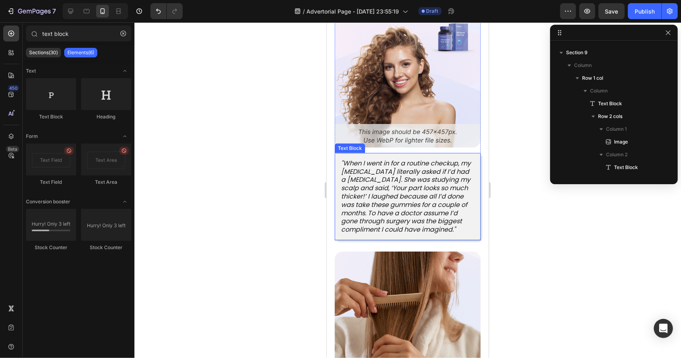
click at [445, 209] on icon ""When I went in for a routine checkup, my [MEDICAL_DATA] literally asked if I’d…" at bounding box center [406, 195] width 130 height 75
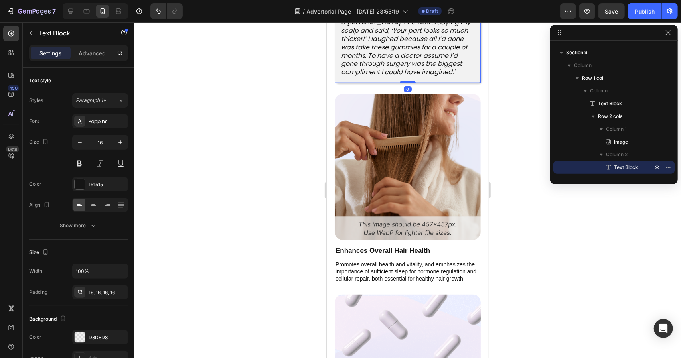
scroll to position [2695, 0]
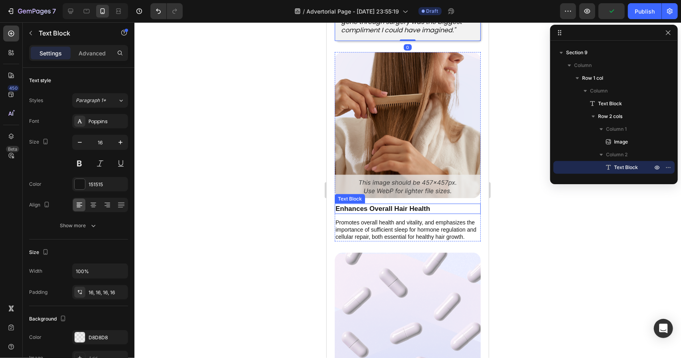
click at [416, 204] on p "Enhances Overall Hair Health" at bounding box center [407, 208] width 144 height 9
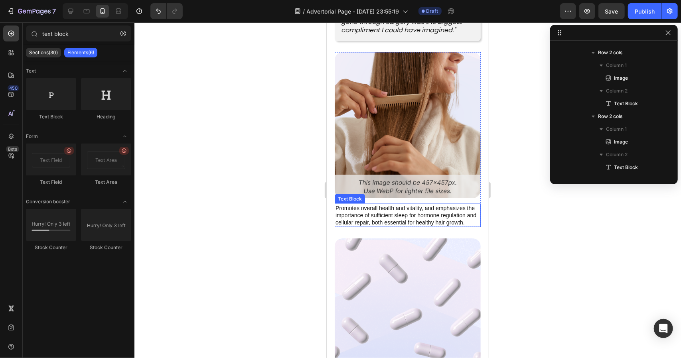
scroll to position [2536, 0]
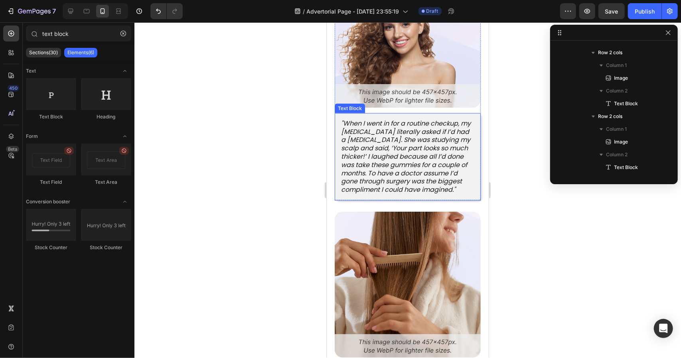
click at [439, 176] on icon ""When I went in for a routine checkup, my [MEDICAL_DATA] literally asked if I’d…" at bounding box center [406, 155] width 130 height 75
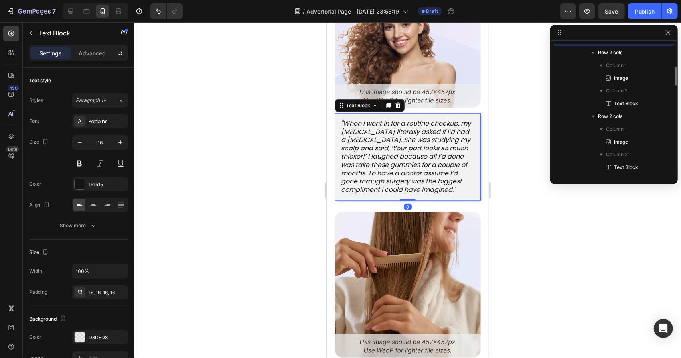
scroll to position [598, 0]
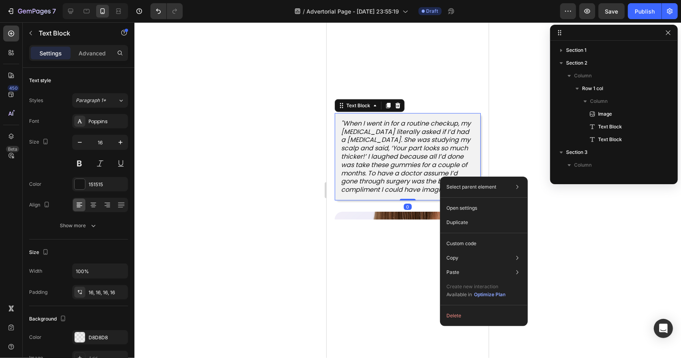
scroll to position [598, 0]
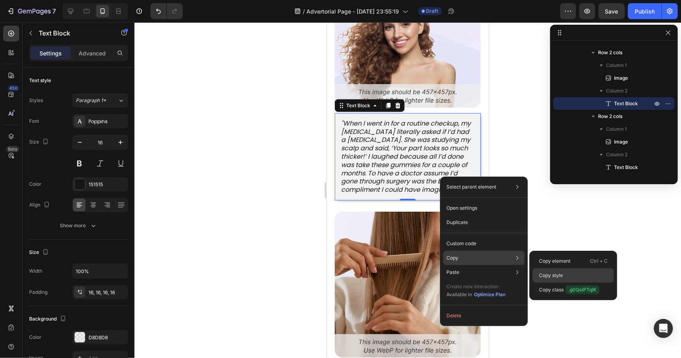
click at [562, 274] on p "Copy style" at bounding box center [551, 275] width 24 height 7
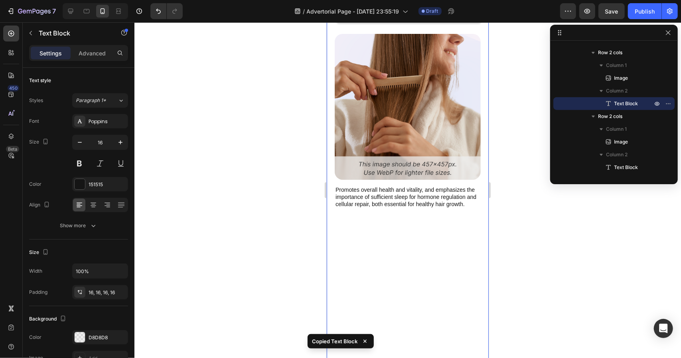
scroll to position [2735, 0]
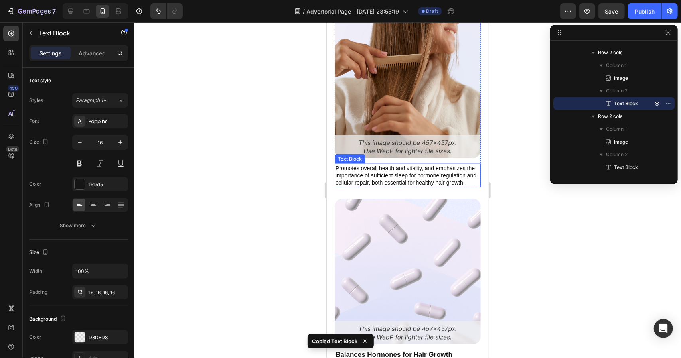
click at [463, 175] on p "Promotes overall health and vitality, and emphasizes the importance of sufficie…" at bounding box center [407, 175] width 144 height 22
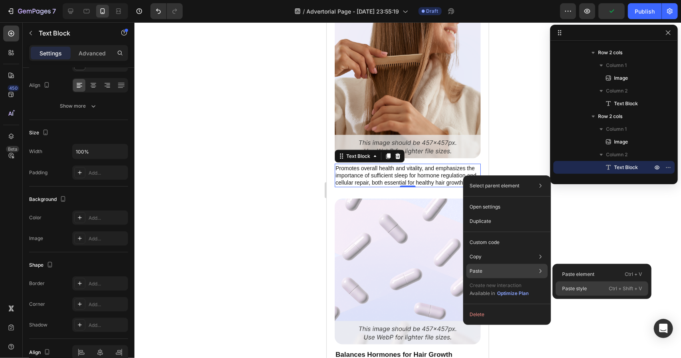
click at [607, 286] on div "Paste style Ctrl + Shift + V" at bounding box center [602, 289] width 93 height 14
type input "16"
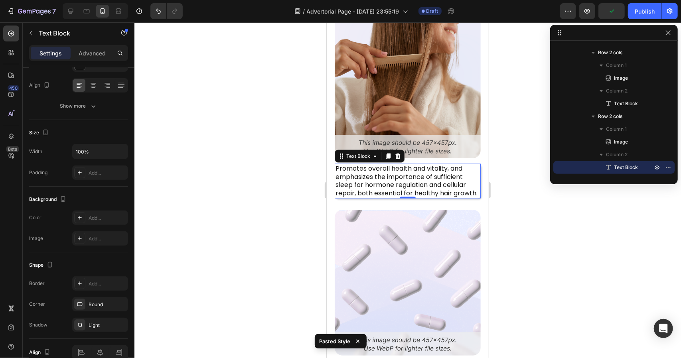
click at [460, 170] on p "Promotes overall health and vitality, and emphasizes the importance of sufficie…" at bounding box center [407, 180] width 144 height 33
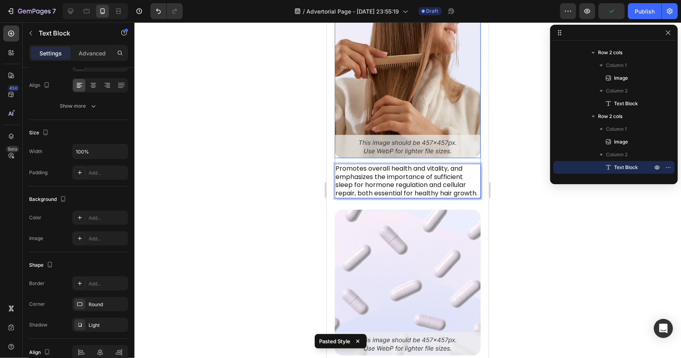
click at [468, 129] on img at bounding box center [407, 85] width 146 height 146
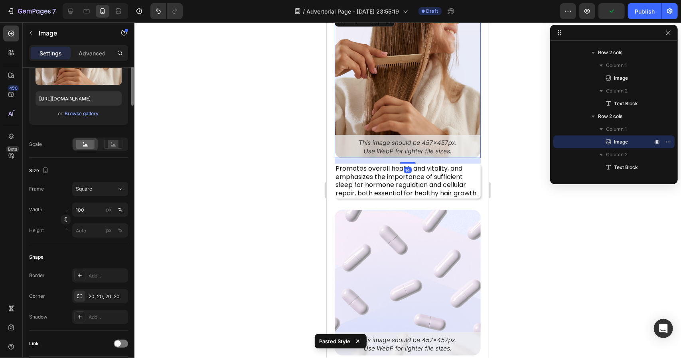
scroll to position [0, 0]
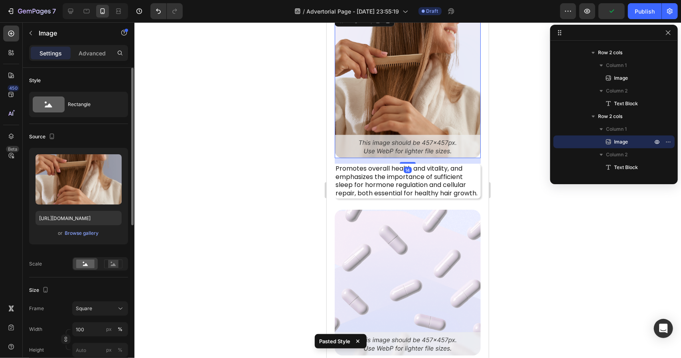
click at [468, 117] on img at bounding box center [407, 85] width 146 height 146
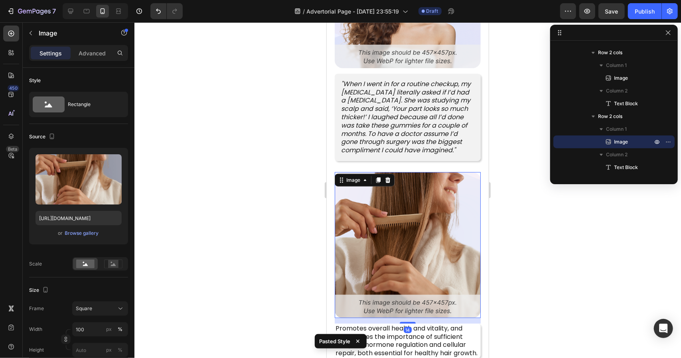
scroll to position [2576, 0]
click at [478, 151] on div "12,000+ Women choose VOURGANIC® GROW: Text Block Image "When I went in for a ro…" at bounding box center [407, 232] width 162 height 681
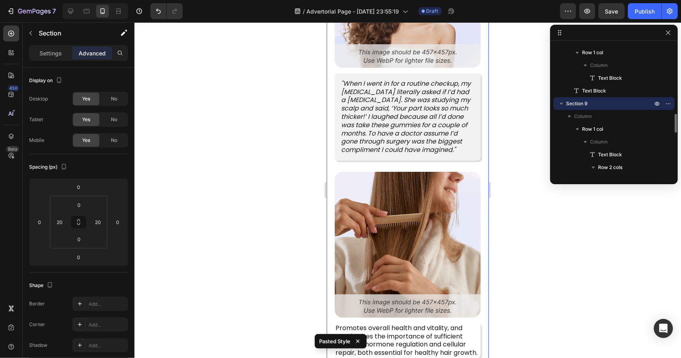
scroll to position [2735, 0]
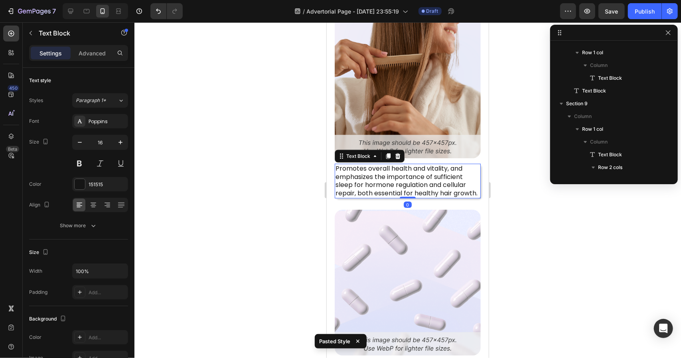
click at [467, 186] on p "Promotes overall health and vitality, and emphasizes the importance of sufficie…" at bounding box center [407, 180] width 144 height 33
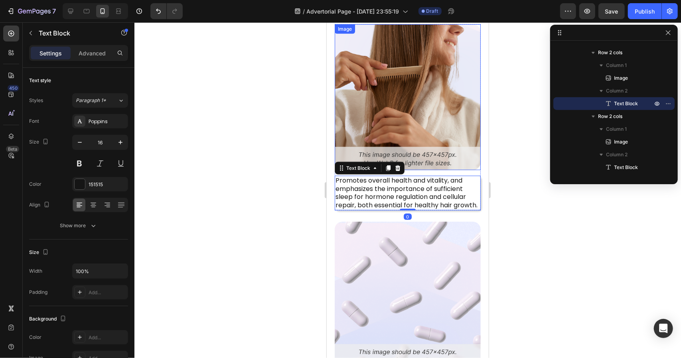
scroll to position [2615, 0]
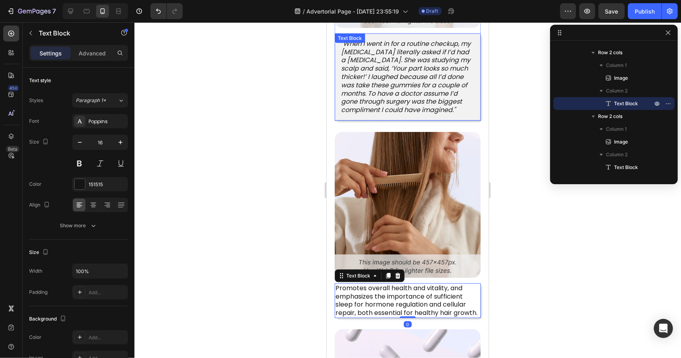
click at [464, 111] on p ""When I went in for a routine checkup, my [MEDICAL_DATA] literally asked if I’d…" at bounding box center [407, 76] width 133 height 75
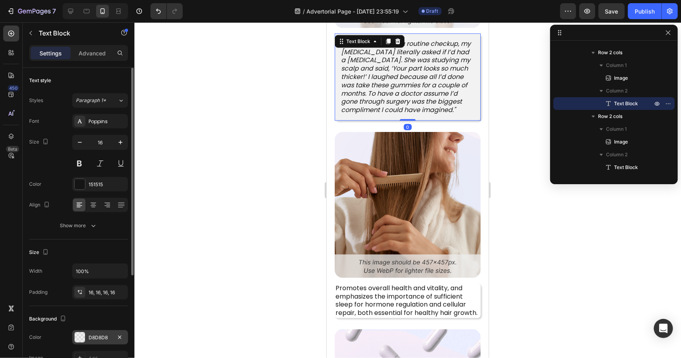
click at [98, 334] on div "D8D8D8" at bounding box center [100, 337] width 23 height 7
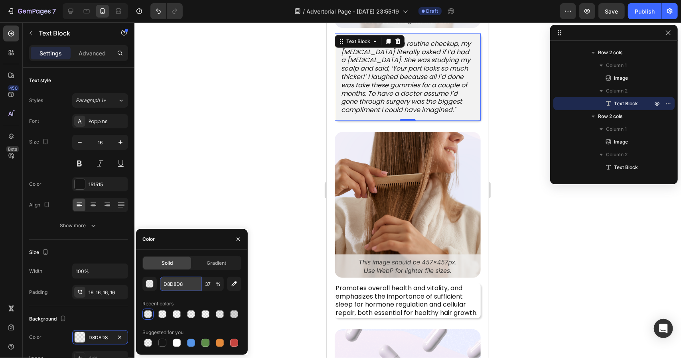
click at [178, 286] on input "D8D8D8" at bounding box center [180, 284] width 41 height 14
click at [413, 317] on p "Promotes overall health and vitality, and emphasizes the importance of sufficie…" at bounding box center [407, 300] width 144 height 33
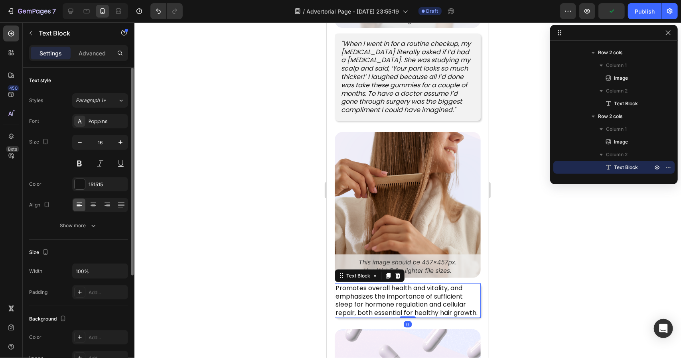
scroll to position [80, 0]
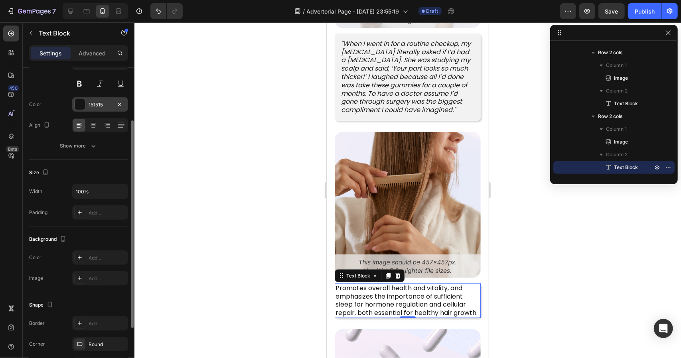
click at [102, 103] on div "151515" at bounding box center [100, 104] width 23 height 7
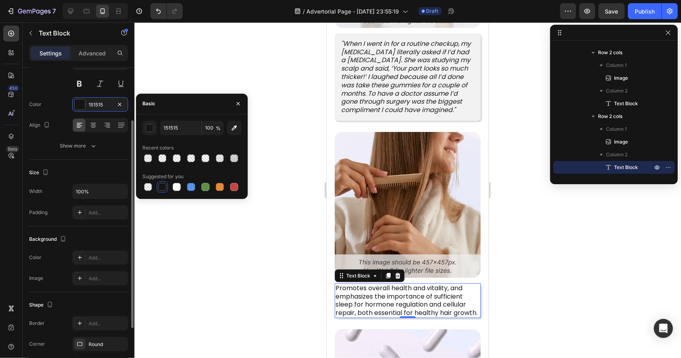
scroll to position [0, 0]
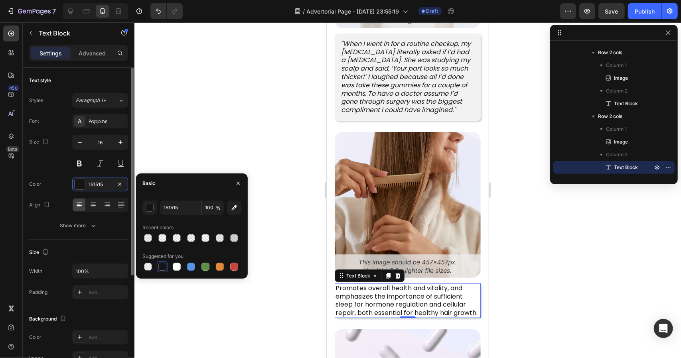
click at [47, 168] on div "Size 16" at bounding box center [78, 153] width 99 height 36
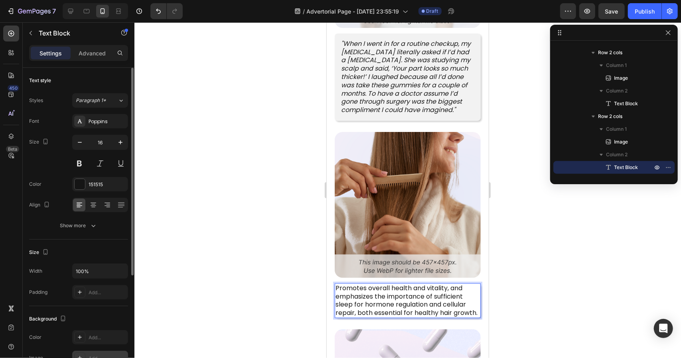
scroll to position [40, 0]
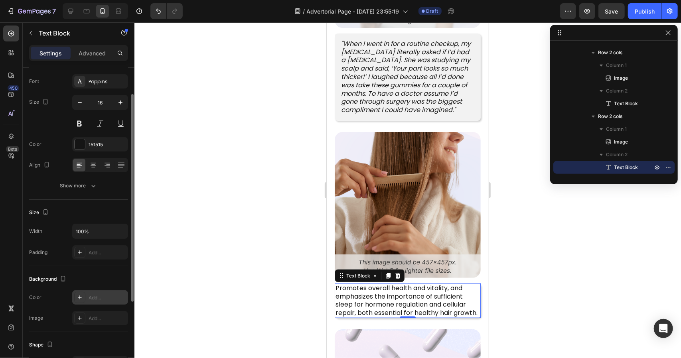
click at [97, 300] on div "Add..." at bounding box center [108, 297] width 38 height 7
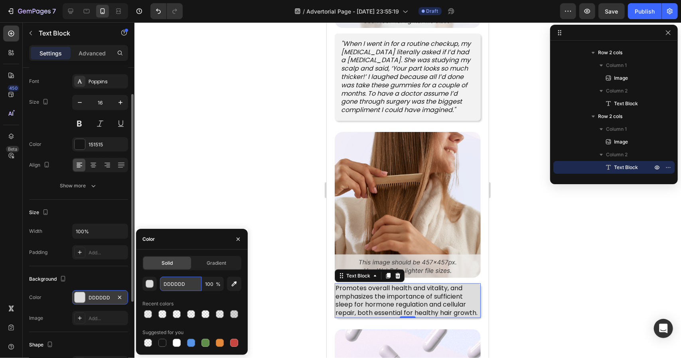
click at [0, 0] on input "DDDDDD" at bounding box center [0, 0] width 0 height 0
paste input "8D8D8"
type input "D8D8D8"
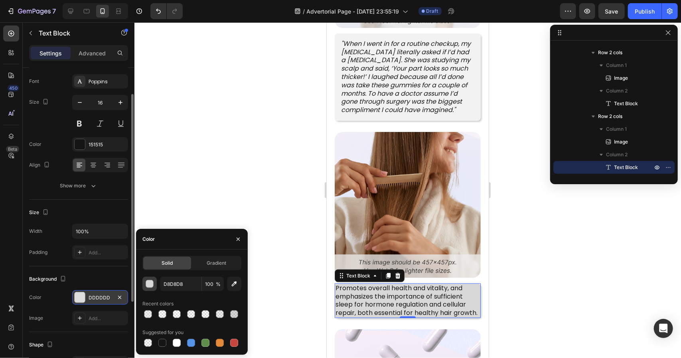
click at [153, 285] on div "button" at bounding box center [150, 284] width 8 height 8
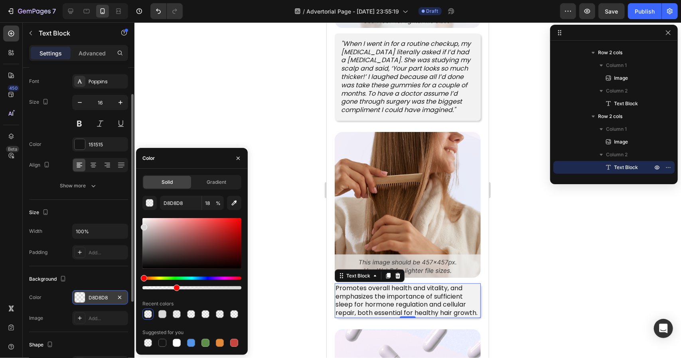
drag, startPoint x: 238, startPoint y: 288, endPoint x: 175, endPoint y: 296, distance: 63.2
click at [175, 296] on div "D8D8D8 18 % Recent colors Suggested for you" at bounding box center [191, 272] width 99 height 153
type input "33"
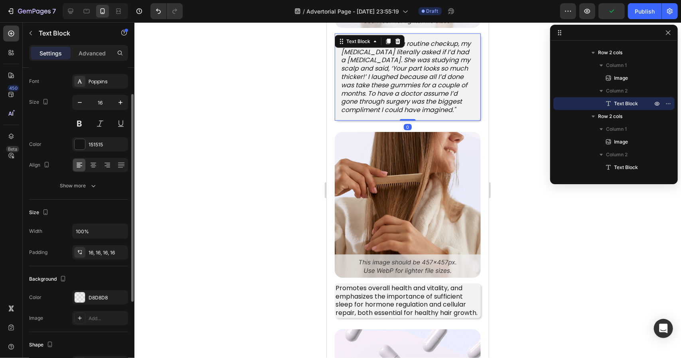
click at [396, 109] on p ""When I went in for a routine checkup, my dermatologist literally asked if I’d …" at bounding box center [407, 76] width 133 height 75
click at [99, 299] on div "D8D8D8" at bounding box center [100, 297] width 23 height 7
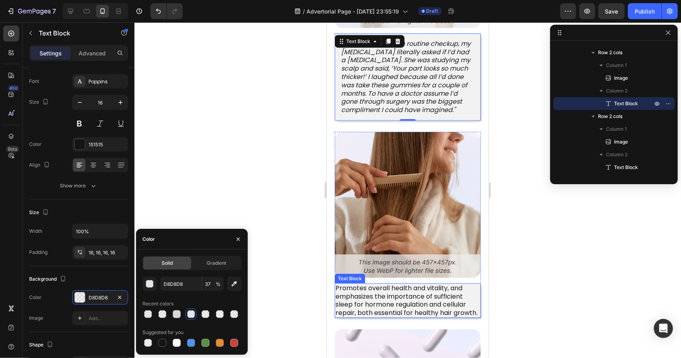
click at [373, 289] on p "Promotes overall health and vitality, and emphasizes the importance of sufficie…" at bounding box center [407, 300] width 144 height 33
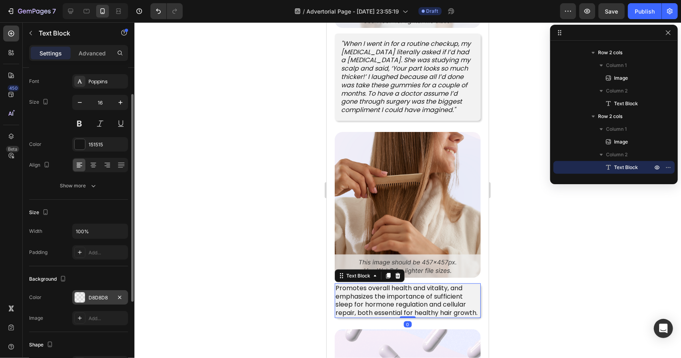
click at [92, 302] on div "D8D8D8" at bounding box center [100, 297] width 56 height 14
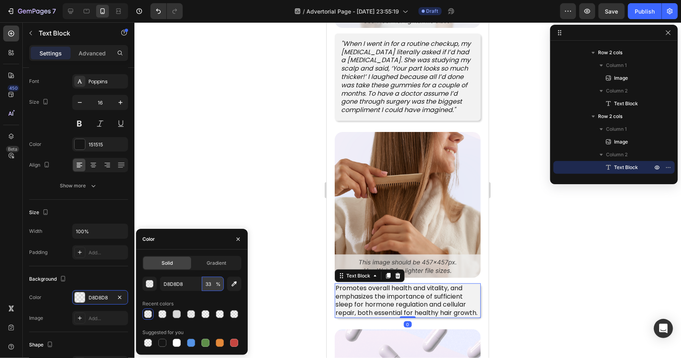
click at [208, 281] on input "33" at bounding box center [213, 284] width 22 height 14
type input "2"
type input "37"
click at [516, 281] on div at bounding box center [407, 190] width 547 height 336
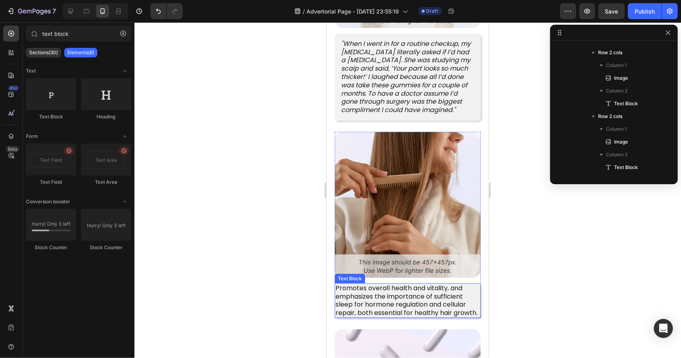
click at [438, 316] on p "Promotes overall health and vitality, and emphasizes the importance of sufficie…" at bounding box center [407, 300] width 144 height 33
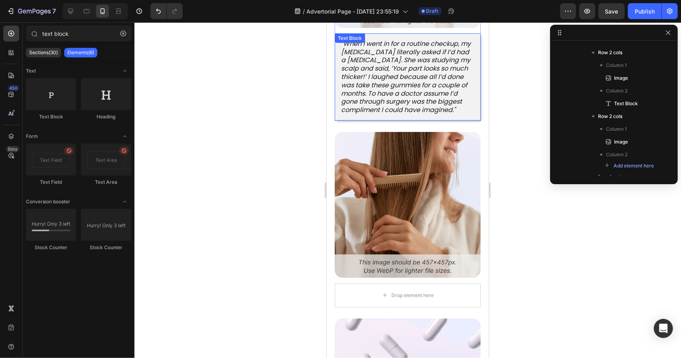
click at [470, 115] on div ""When I went in for a routine checkup, my [MEDICAL_DATA] literally asked if I’d…" at bounding box center [407, 76] width 146 height 87
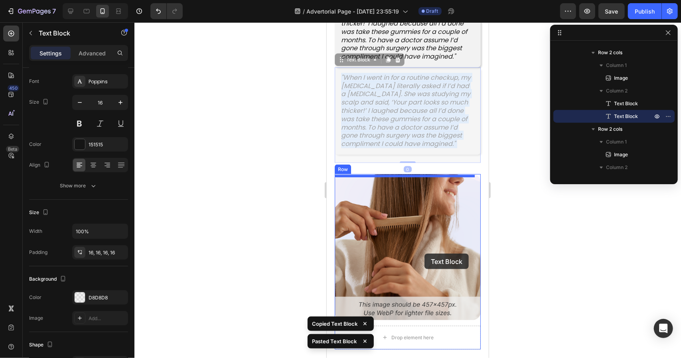
scroll to position [2735, 0]
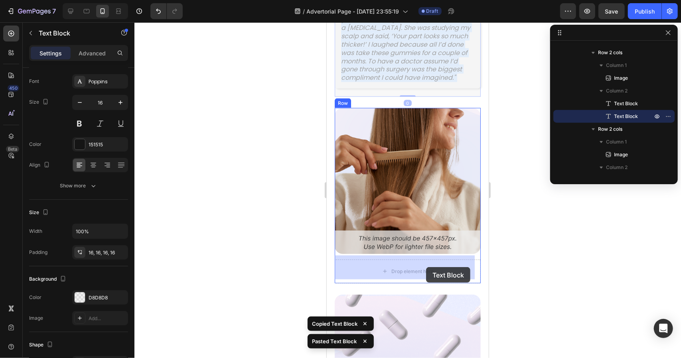
drag, startPoint x: 438, startPoint y: 211, endPoint x: 426, endPoint y: 267, distance: 56.8
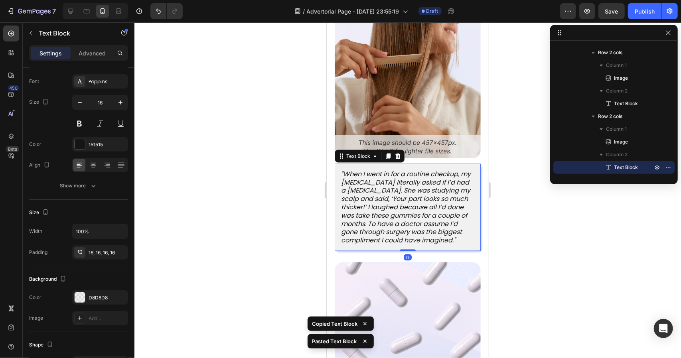
click at [584, 211] on div at bounding box center [407, 190] width 547 height 336
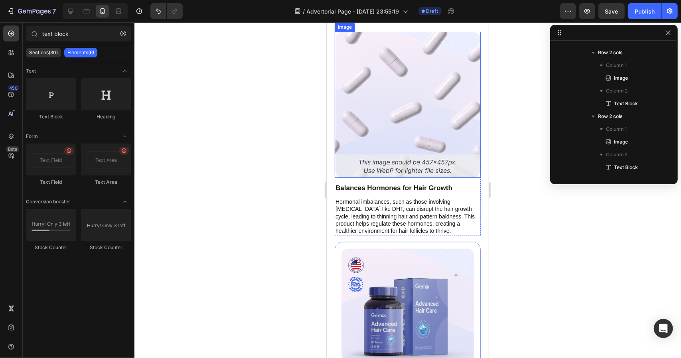
scroll to position [3014, 0]
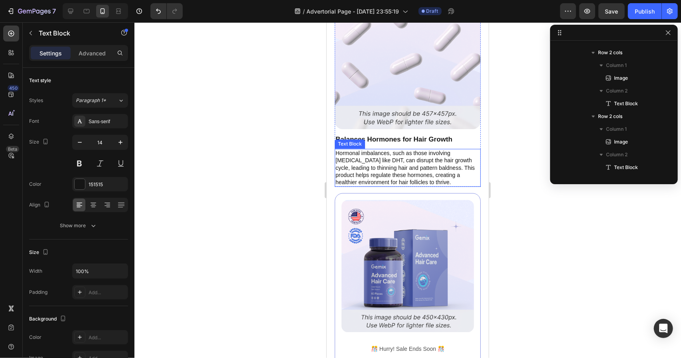
click at [435, 163] on p "Hormonal imbalances, such as those involving androgens like DHT, can disrupt th…" at bounding box center [407, 168] width 144 height 36
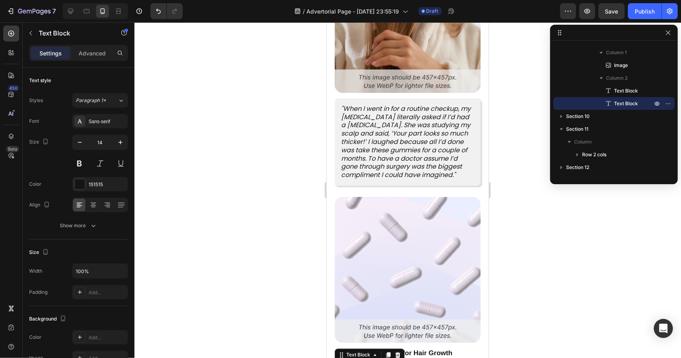
scroll to position [2895, 0]
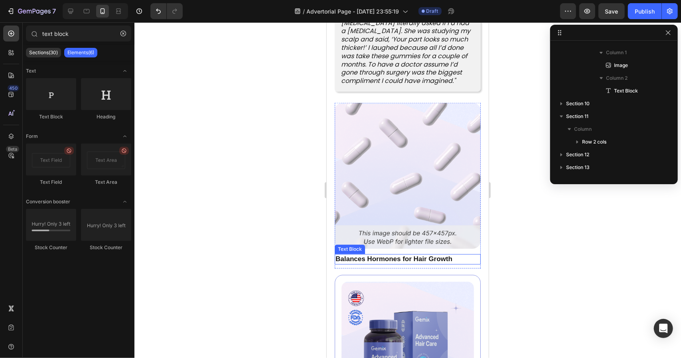
click at [448, 258] on p "Balances Hormones for Hair Growth" at bounding box center [407, 259] width 144 height 9
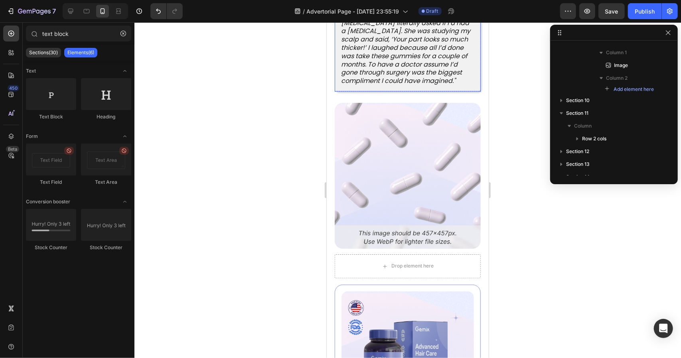
click at [460, 90] on div ""When I went in for a routine checkup, my [MEDICAL_DATA] literally asked if I’d…" at bounding box center [407, 47] width 146 height 87
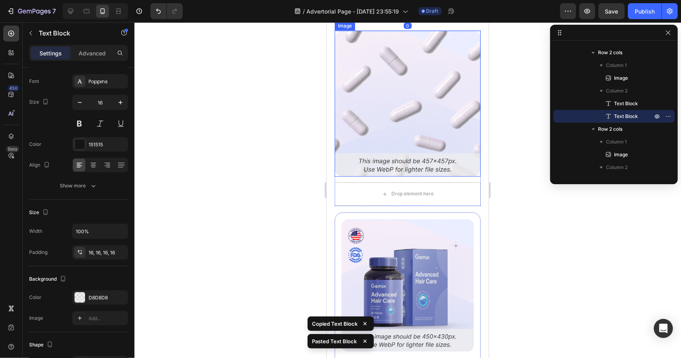
scroll to position [2974, 0]
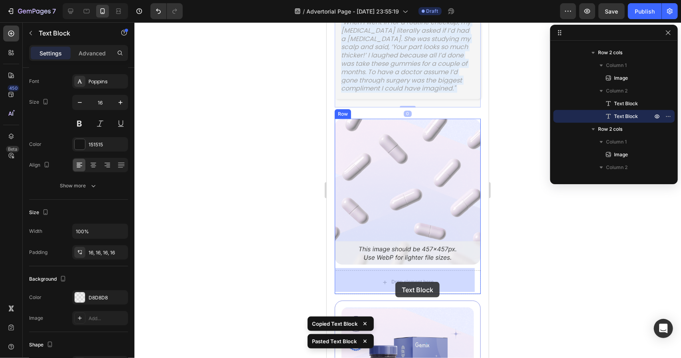
drag, startPoint x: 438, startPoint y: 101, endPoint x: 395, endPoint y: 282, distance: 186.2
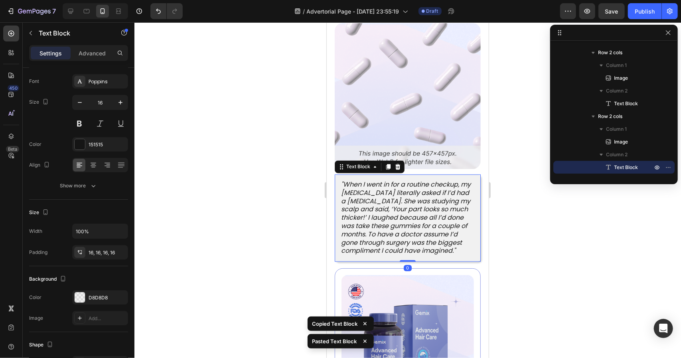
click at [498, 229] on div at bounding box center [407, 190] width 547 height 336
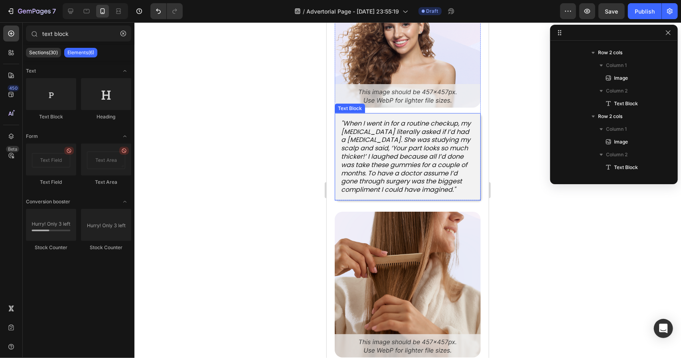
scroll to position [2695, 0]
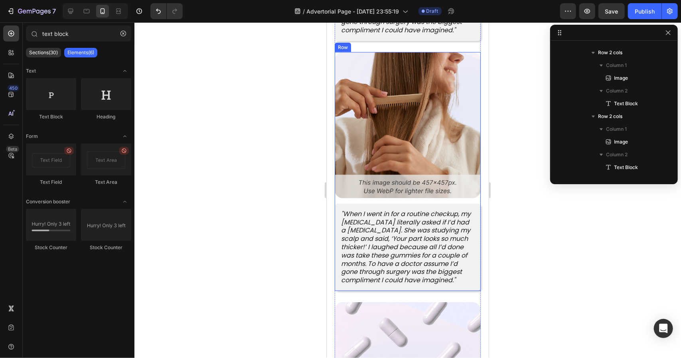
click at [411, 249] on icon ""When I went in for a routine checkup, my dermatologist literally asked if I’d …" at bounding box center [406, 246] width 130 height 75
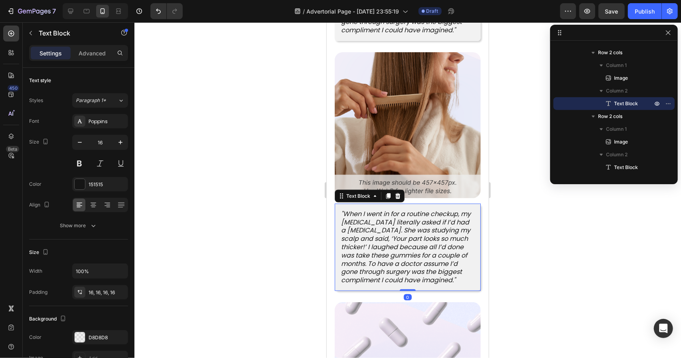
click at [411, 249] on icon ""When I went in for a routine checkup, my dermatologist literally asked if I’d …" at bounding box center [406, 246] width 130 height 75
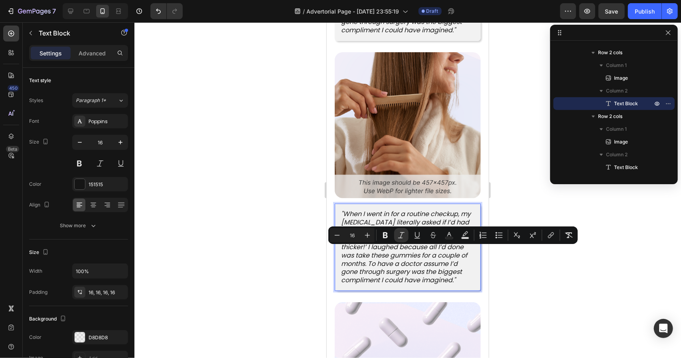
click at [389, 282] on p ""When I went in for a routine checkup, my dermatologist literally asked if I’d …" at bounding box center [407, 247] width 133 height 75
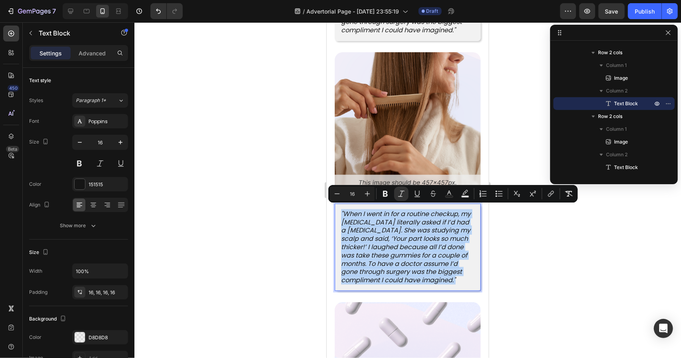
drag, startPoint x: 383, startPoint y: 286, endPoint x: 347, endPoint y: 218, distance: 77.3
click at [339, 213] on div ""When I went in for a routine checkup, my dermatologist literally asked if I’d …" at bounding box center [407, 246] width 146 height 87
click at [348, 218] on icon ""When I went in for a routine checkup, my dermatologist literally asked if I’d …" at bounding box center [406, 246] width 130 height 75
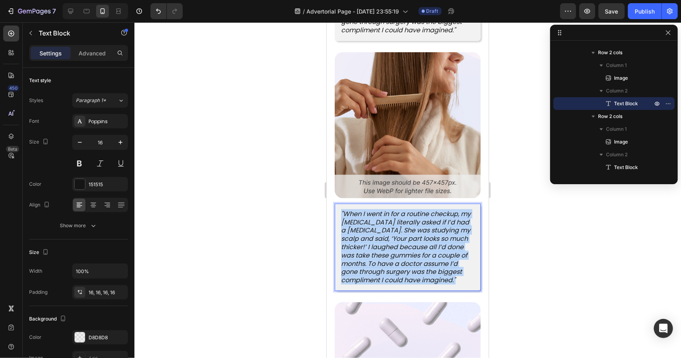
drag, startPoint x: 385, startPoint y: 287, endPoint x: 338, endPoint y: 206, distance: 94.0
click at [338, 206] on div ""When I went in for a routine checkup, my dermatologist literally asked if I’d …" at bounding box center [407, 246] width 146 height 87
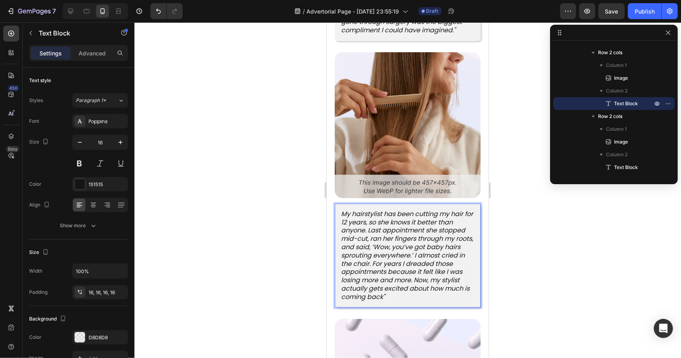
click at [341, 209] on icon "My hairstylist has been cutting my hair for 12 years, so she knows it better th…" at bounding box center [407, 255] width 132 height 92
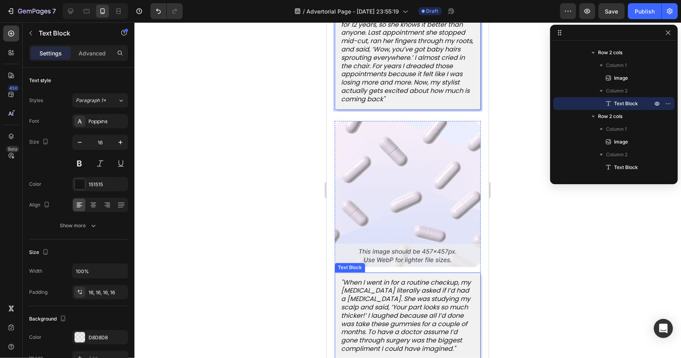
scroll to position [2935, 0]
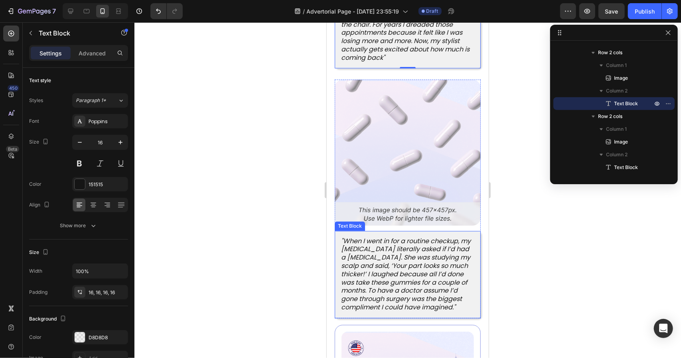
click at [405, 262] on icon ""When I went in for a routine checkup, my dermatologist literally asked if I’d …" at bounding box center [406, 274] width 130 height 75
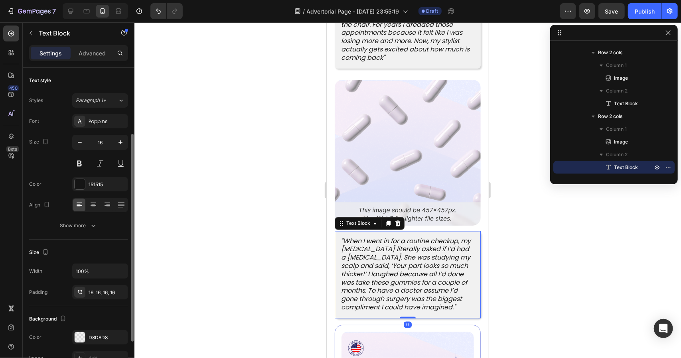
scroll to position [40, 0]
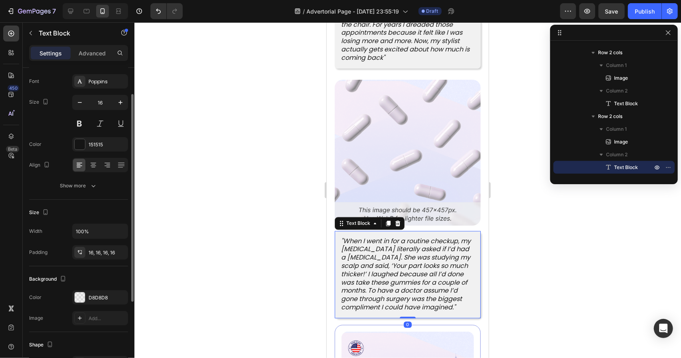
click at [405, 262] on icon ""When I went in for a routine checkup, my dermatologist literally asked if I’d …" at bounding box center [406, 274] width 130 height 75
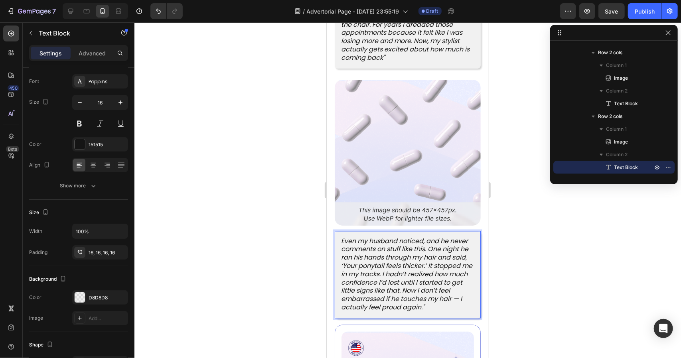
click at [339, 231] on div "Even my husband noticed, and he never comments on stuff like this. One night he…" at bounding box center [407, 274] width 146 height 87
click at [398, 298] on icon ""Even my husband noticed, and he never comments on stuff like this. One night h…" at bounding box center [406, 274] width 131 height 75
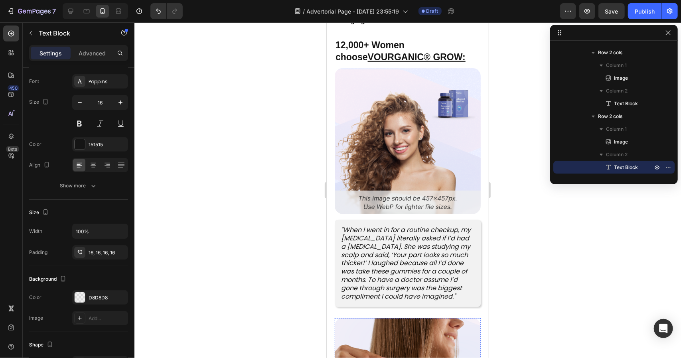
scroll to position [2392, 0]
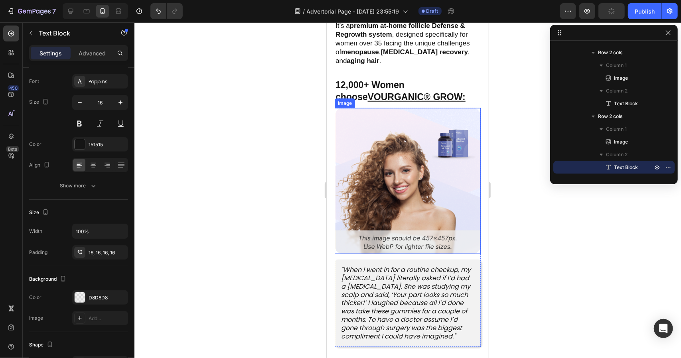
click at [448, 181] on img at bounding box center [407, 181] width 146 height 146
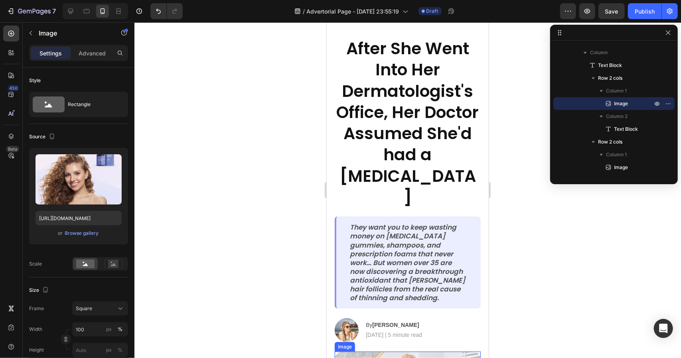
scroll to position [0, 0]
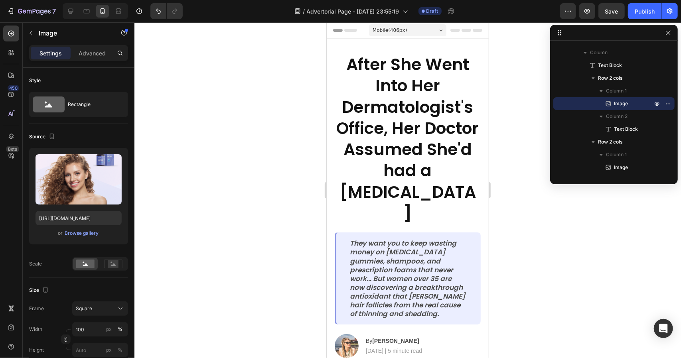
click at [545, 213] on div at bounding box center [407, 190] width 547 height 336
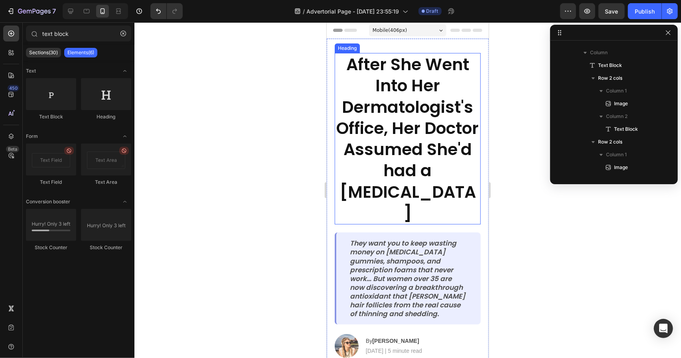
click at [439, 132] on strong "After She Went Into Her Dermatologist's Office, Her Doctor Assumed She'd had a …" at bounding box center [407, 139] width 142 height 172
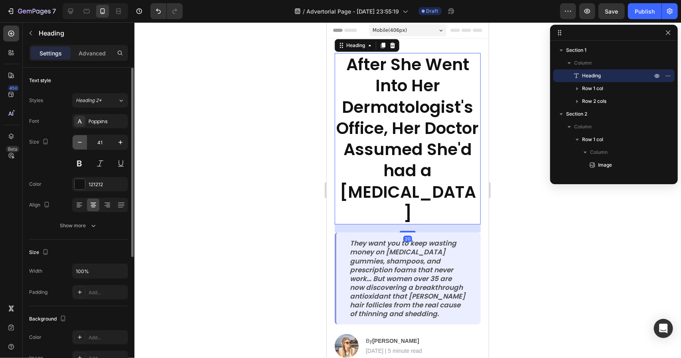
click at [84, 142] on button "button" at bounding box center [80, 142] width 14 height 14
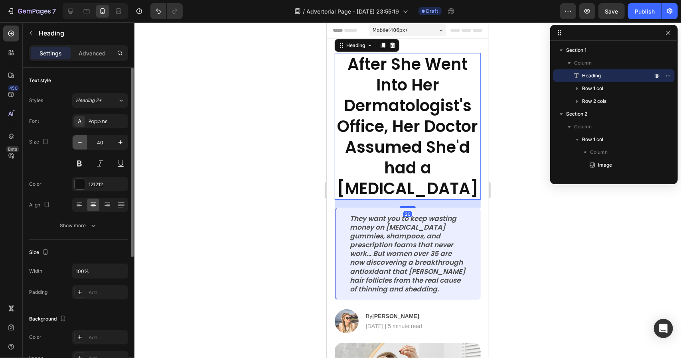
click at [84, 142] on button "button" at bounding box center [80, 142] width 14 height 14
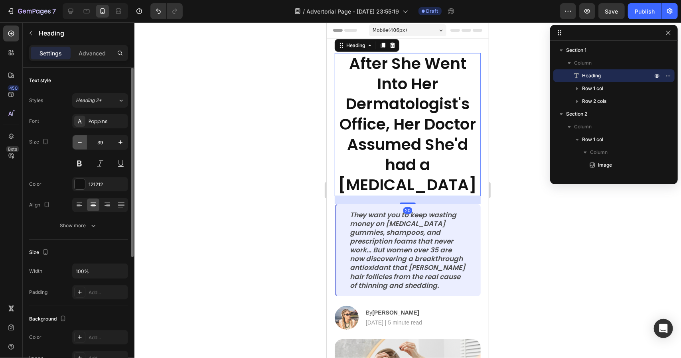
click at [84, 142] on button "button" at bounding box center [80, 142] width 14 height 14
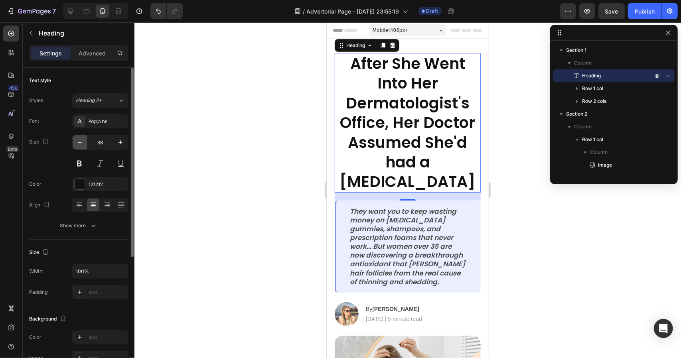
click at [84, 142] on button "button" at bounding box center [80, 142] width 14 height 14
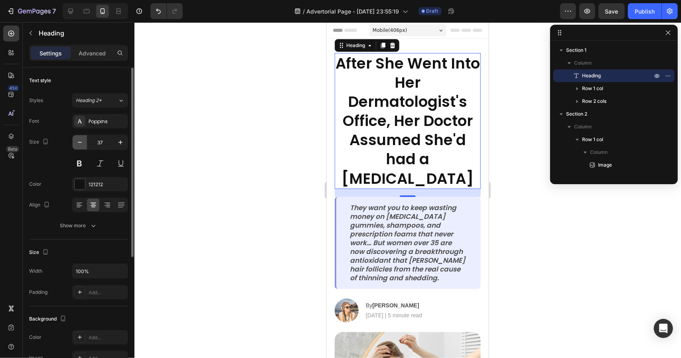
click at [84, 142] on button "button" at bounding box center [80, 142] width 14 height 14
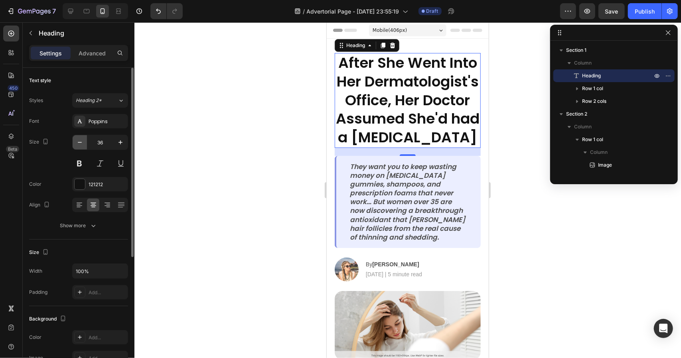
click at [84, 142] on button "button" at bounding box center [80, 142] width 14 height 14
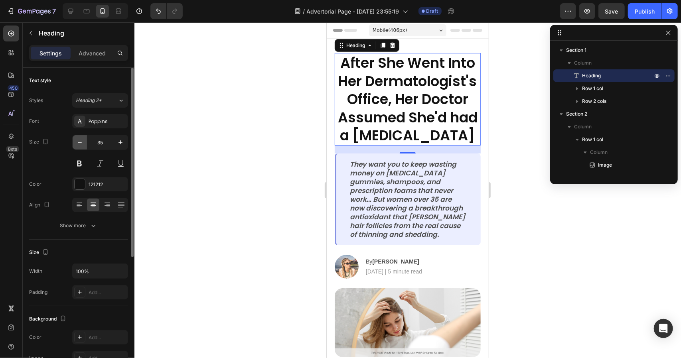
click at [84, 142] on button "button" at bounding box center [80, 142] width 14 height 14
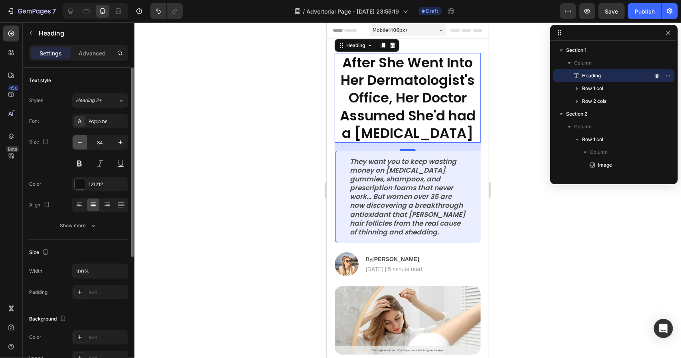
click at [84, 142] on button "button" at bounding box center [80, 142] width 14 height 14
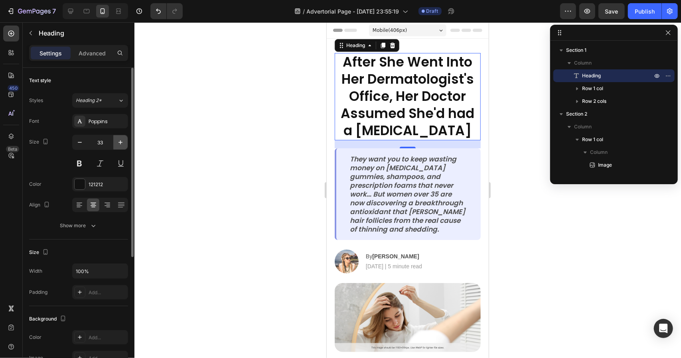
click at [120, 143] on icon "button" at bounding box center [120, 142] width 4 height 4
type input "34"
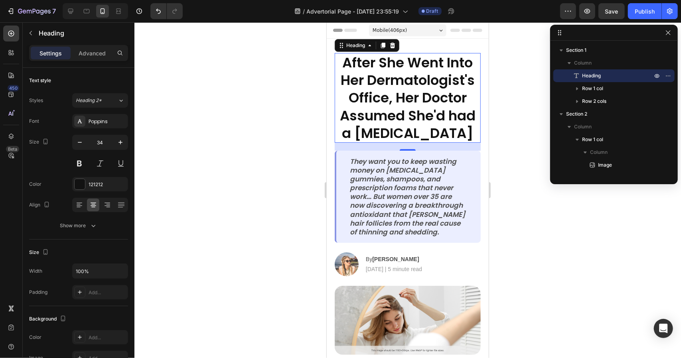
click at [572, 206] on div at bounding box center [407, 190] width 547 height 336
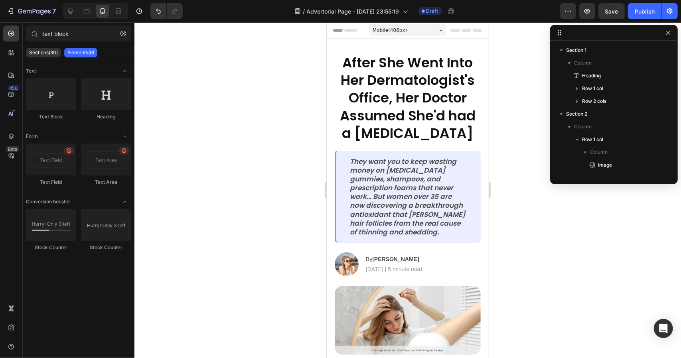
click at [572, 206] on div at bounding box center [407, 190] width 547 height 336
click at [450, 191] on p "They want you to keep wasting money on [MEDICAL_DATA] gummies, shampoos, and pr…" at bounding box center [407, 196] width 117 height 79
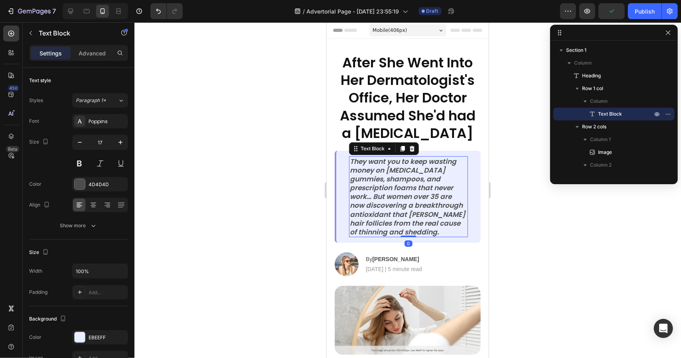
click at [255, 162] on div at bounding box center [407, 190] width 547 height 336
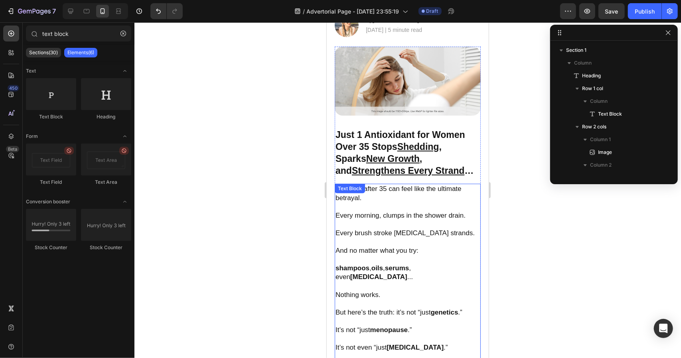
scroll to position [40, 0]
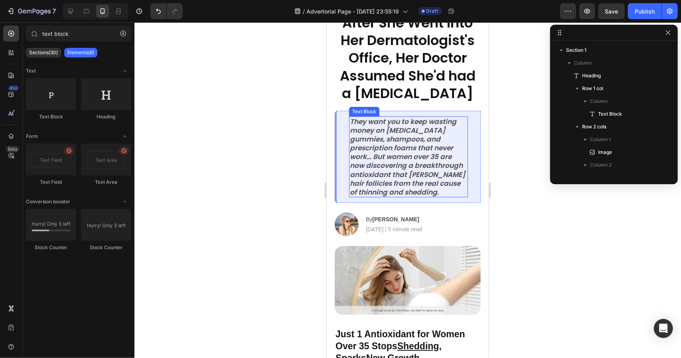
click at [427, 172] on icon "They want you to keep wasting money on [MEDICAL_DATA] gummies, shampoos, and pr…" at bounding box center [406, 156] width 115 height 80
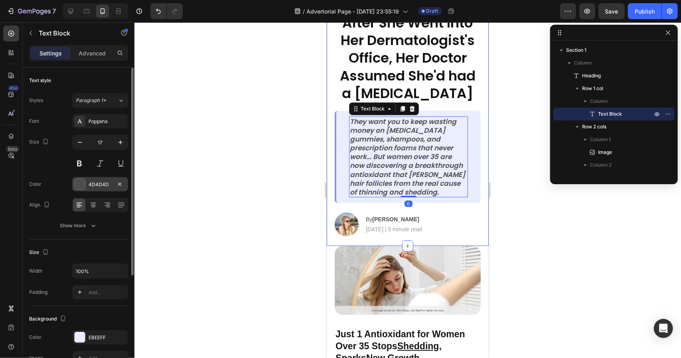
click at [99, 183] on div "4D4D4D" at bounding box center [100, 184] width 23 height 7
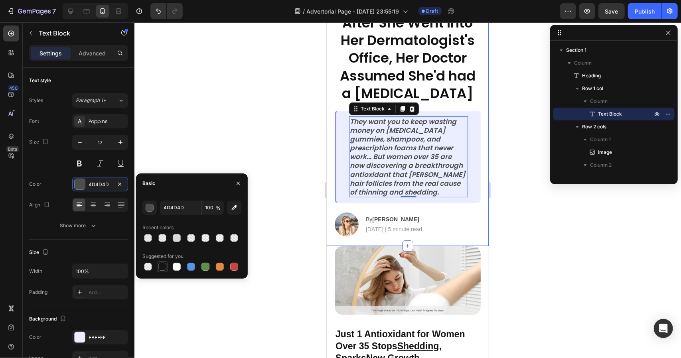
click at [167, 268] on div at bounding box center [162, 266] width 11 height 11
type input "151515"
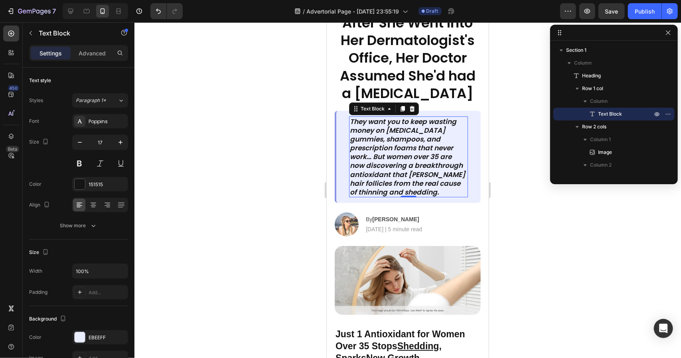
click at [572, 261] on div at bounding box center [407, 190] width 547 height 336
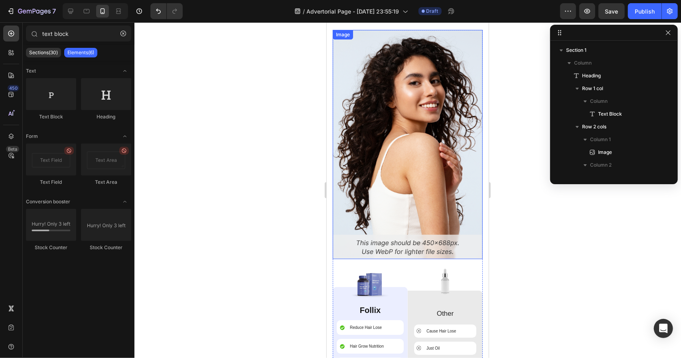
scroll to position [3551, 0]
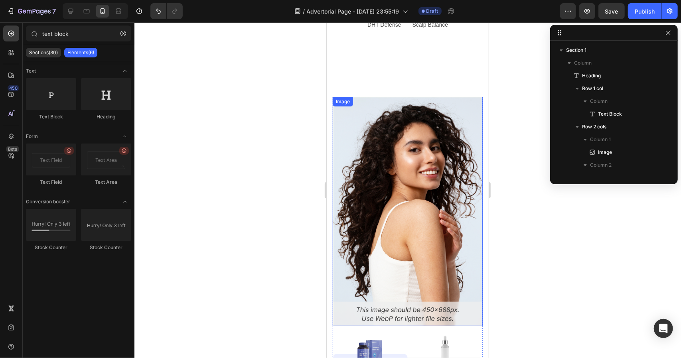
click at [444, 209] on img at bounding box center [407, 211] width 150 height 229
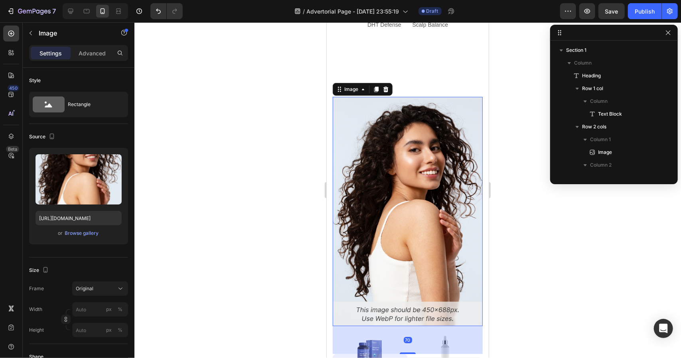
scroll to position [1044, 0]
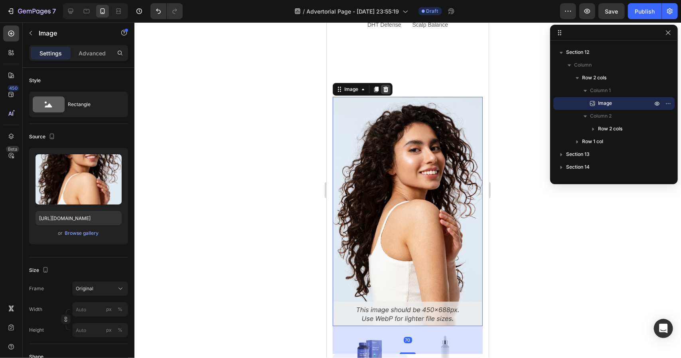
click at [387, 88] on icon at bounding box center [385, 89] width 6 height 6
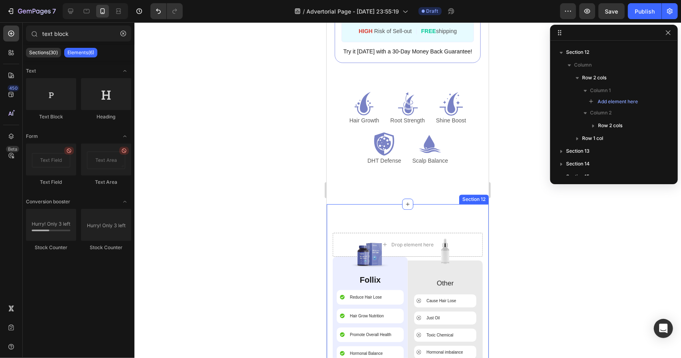
scroll to position [3511, 0]
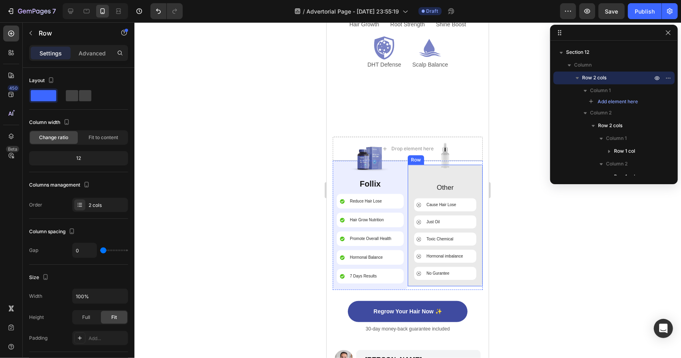
click at [402, 140] on div "Drop element here" at bounding box center [407, 148] width 150 height 24
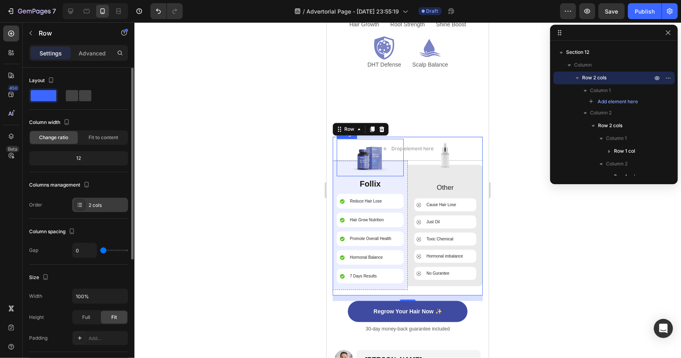
click at [110, 202] on div "2 cols" at bounding box center [108, 205] width 38 height 7
click at [513, 246] on div at bounding box center [407, 190] width 547 height 336
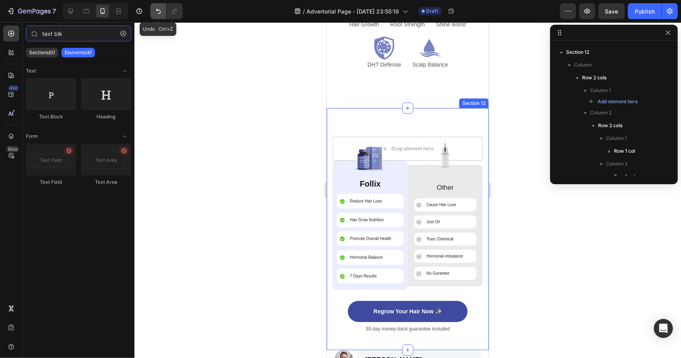
type input "text blk"
click at [160, 14] on icon "Undo/Redo" at bounding box center [158, 11] width 8 height 8
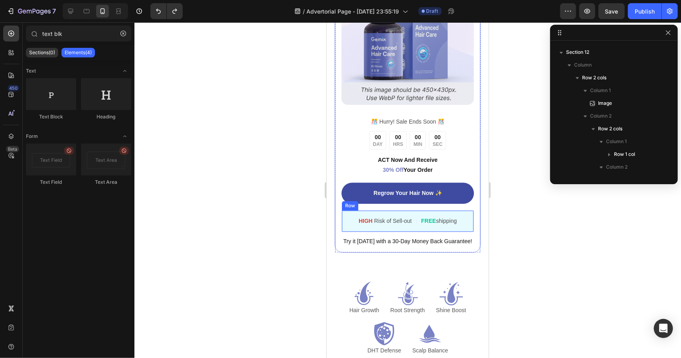
scroll to position [3391, 0]
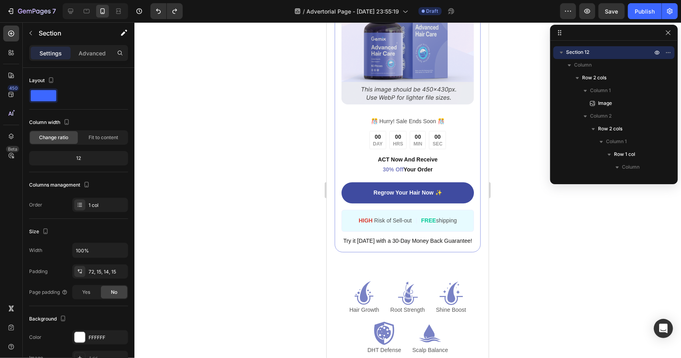
scroll to position [3231, 0]
click at [408, 261] on div "Image ️🎊 Hurry! Sale Ends Soon ️🎊 Text Block 00 DAY 00 HRS 00 MIN 00 SEC Countd…" at bounding box center [407, 120] width 162 height 322
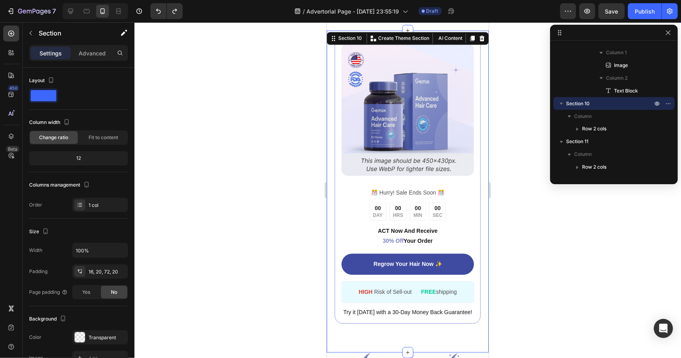
scroll to position [3271, 0]
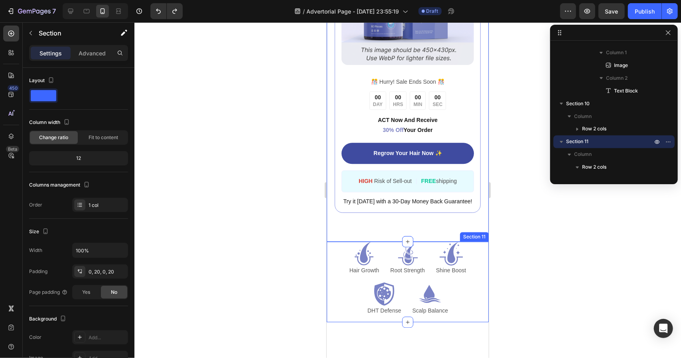
click at [481, 241] on div "Icon Hair Growth Text Block Icon Root Strength Text Block Icon Shine Boost Text…" at bounding box center [407, 281] width 162 height 81
click at [479, 231] on icon at bounding box center [481, 234] width 5 height 6
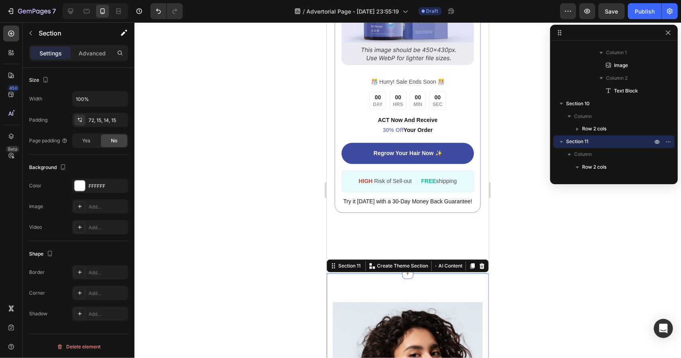
click at [87, 49] on p "Advanced" at bounding box center [92, 53] width 27 height 8
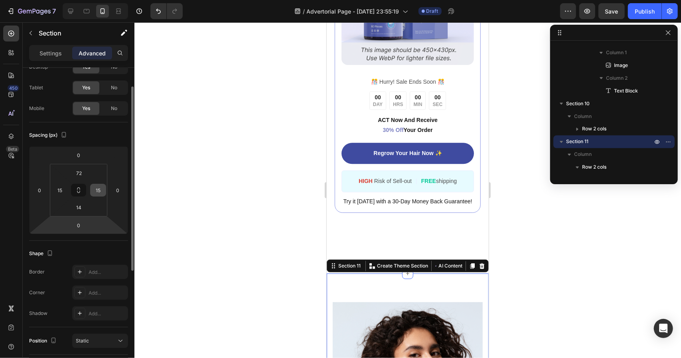
scroll to position [0, 0]
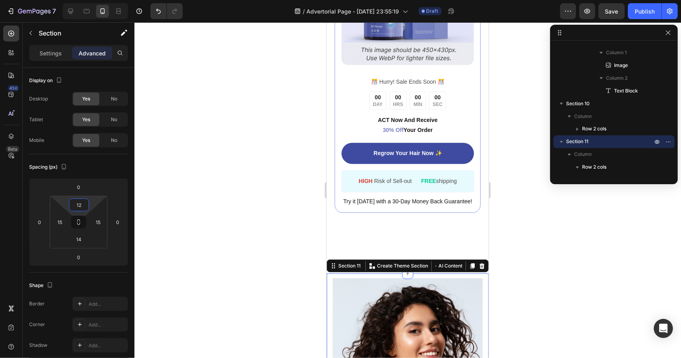
type input "0"
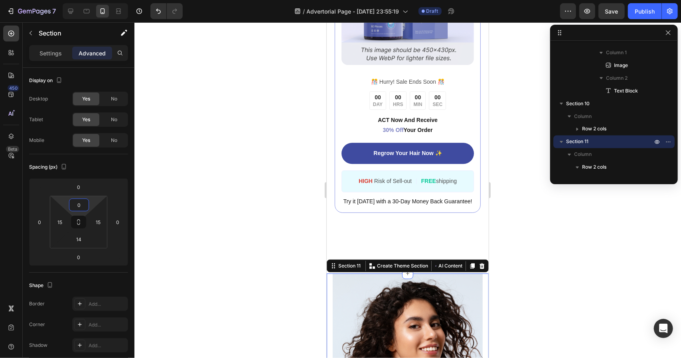
drag, startPoint x: 90, startPoint y: 204, endPoint x: 94, endPoint y: 226, distance: 22.8
click at [94, 0] on html "7 Version history / Advertorial Page - Aug 26, 23:55:19 Draft Preview Save Publ…" at bounding box center [340, 0] width 681 height 0
click at [379, 219] on div "Image ️🎊 Hurry! Sale Ends Soon ️🎊 Text Block 00 DAY 00 HRS 00 MIN 00 SEC Countd…" at bounding box center [407, 80] width 162 height 322
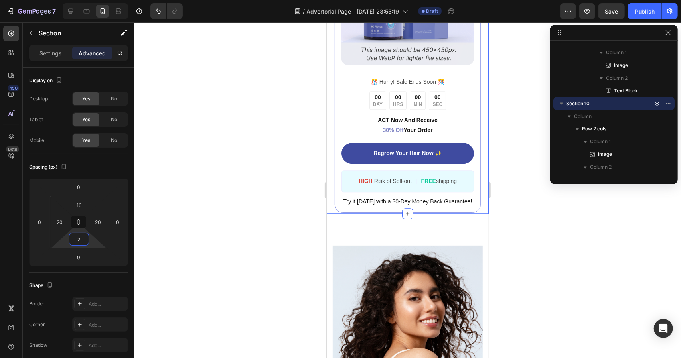
type input "0"
drag, startPoint x: 91, startPoint y: 240, endPoint x: 93, endPoint y: 263, distance: 23.2
click at [93, 0] on html "7 Version history / Advertorial Page - Aug 26, 23:55:19 Draft Preview Save Publ…" at bounding box center [340, 0] width 681 height 0
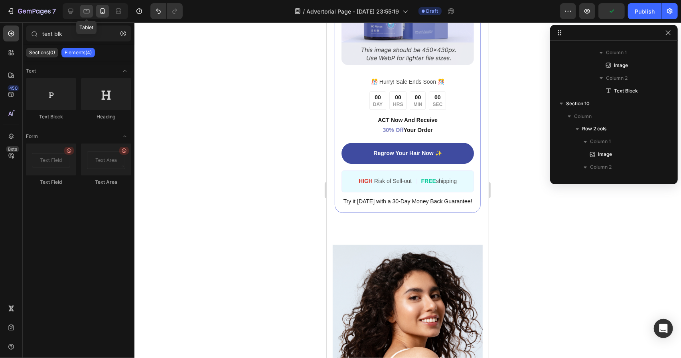
click at [81, 14] on div at bounding box center [86, 11] width 13 height 13
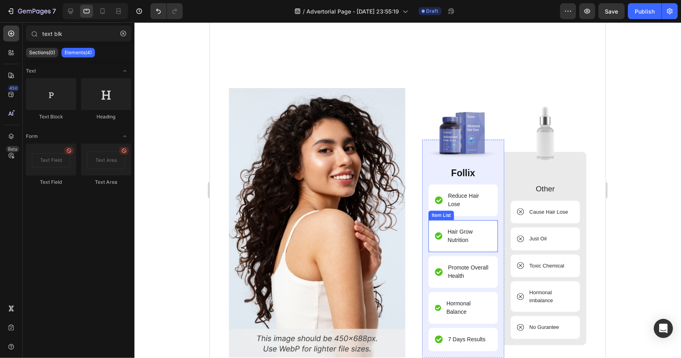
scroll to position [3152, 0]
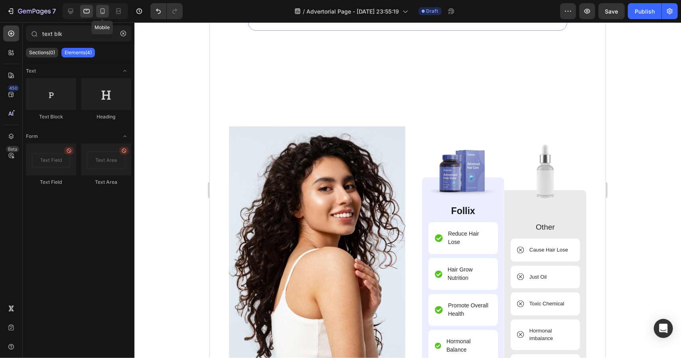
click at [105, 12] on icon at bounding box center [103, 11] width 8 height 8
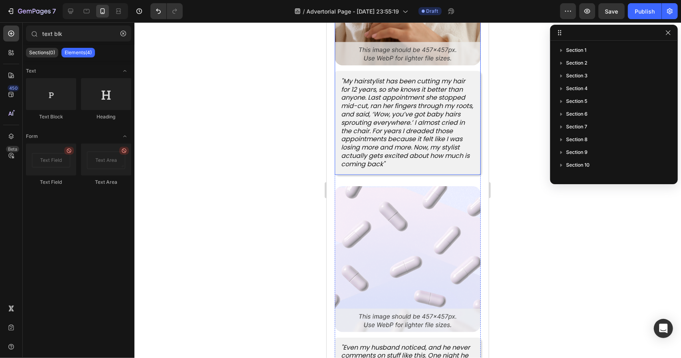
scroll to position [3152, 0]
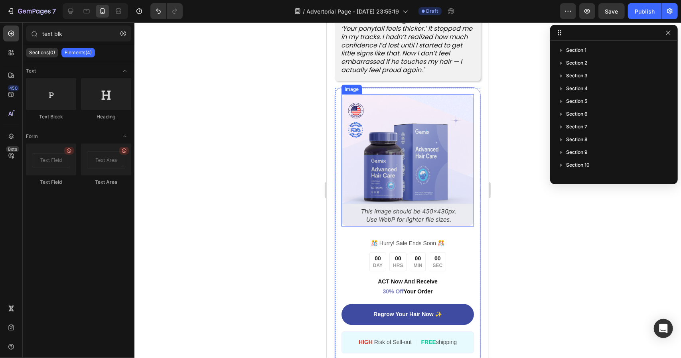
click at [441, 130] on img at bounding box center [407, 160] width 132 height 132
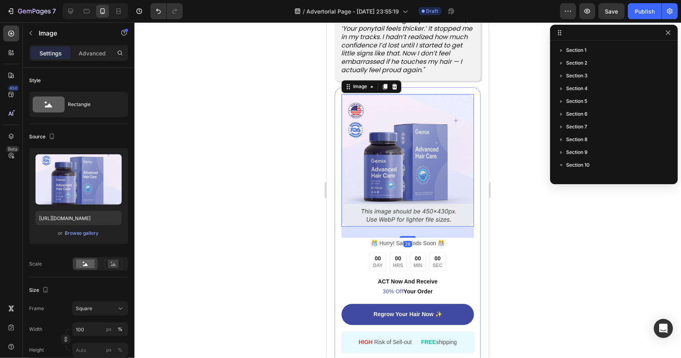
scroll to position [113, 0]
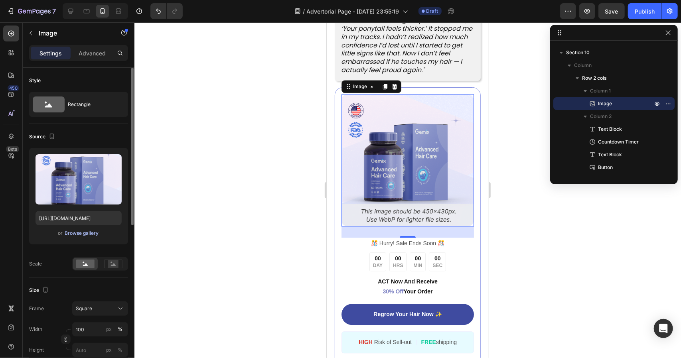
click at [88, 230] on div "Browse gallery" at bounding box center [82, 233] width 34 height 7
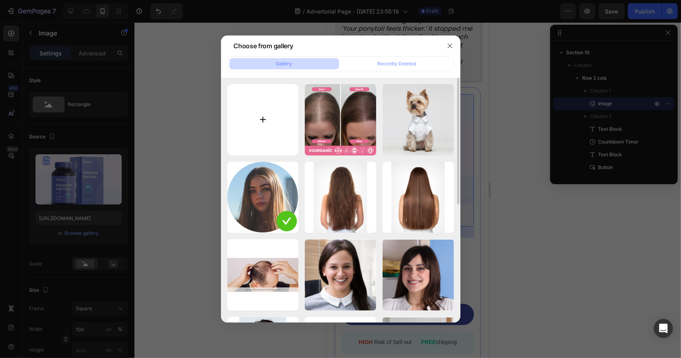
click at [263, 101] on input "file" at bounding box center [262, 119] width 71 height 71
type input "C:\fakepath\1.png"
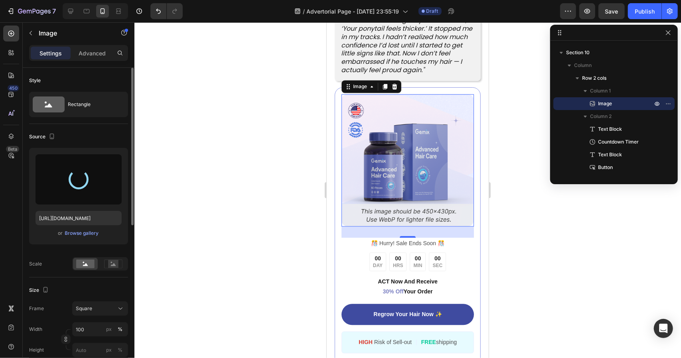
type input "https://cdn.shopify.com/s/files/1/0761/7750/6516/files/gempages_571821614883144…"
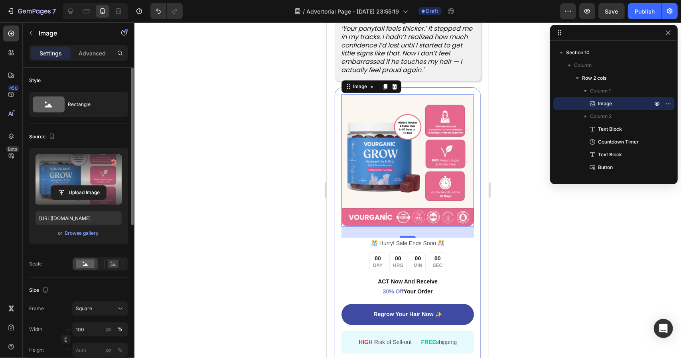
click at [554, 202] on div at bounding box center [407, 190] width 547 height 336
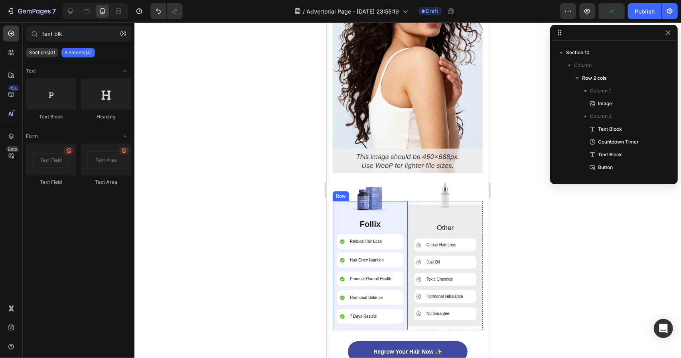
scroll to position [3551, 0]
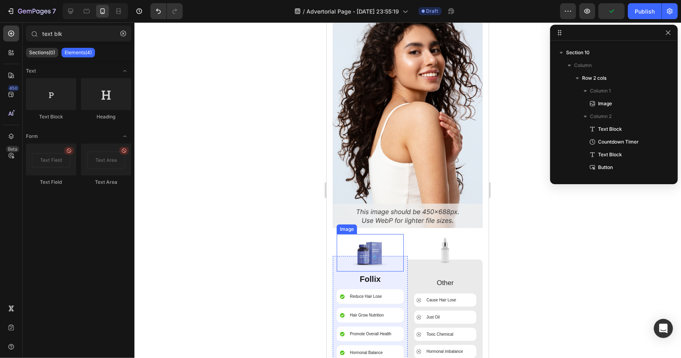
click at [381, 242] on img at bounding box center [370, 253] width 38 height 38
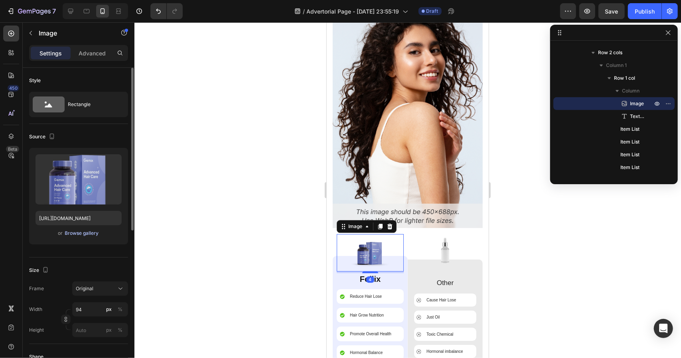
click at [89, 232] on div "Browse gallery" at bounding box center [82, 233] width 34 height 7
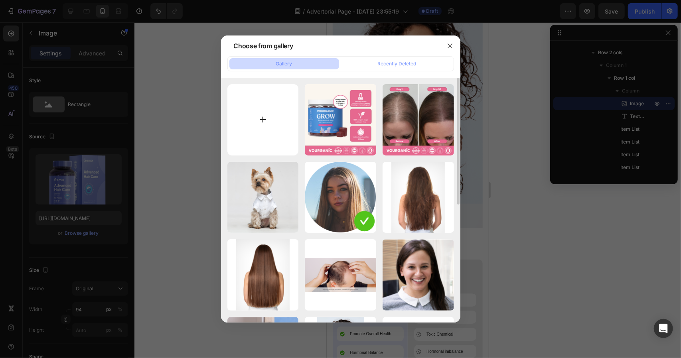
click at [258, 127] on input "file" at bounding box center [262, 119] width 71 height 71
type input "C:\fakepath\ChatGPT Image Aug 23, 2025, 02_00_16 AM.png"
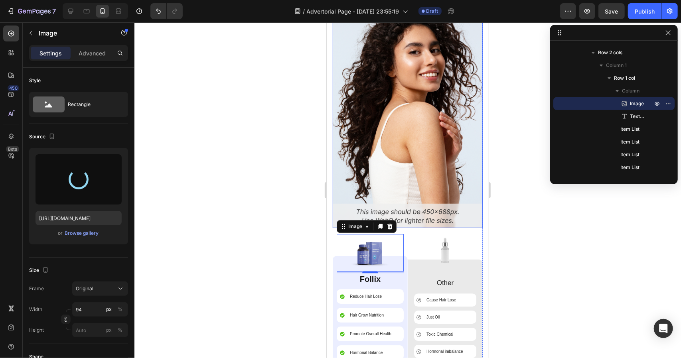
type input "https://cdn.shopify.com/s/files/1/0761/7750/6516/files/gempages_571821614883144…"
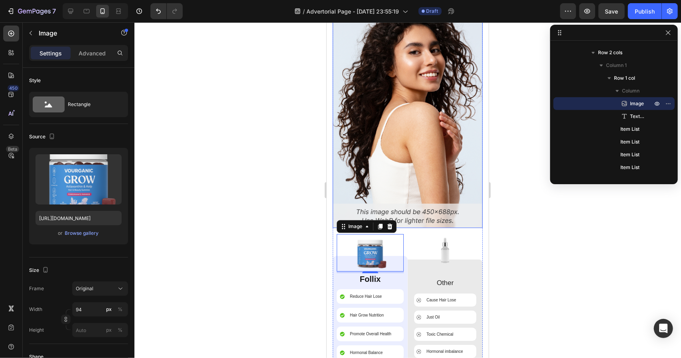
click at [460, 192] on img at bounding box center [407, 113] width 150 height 229
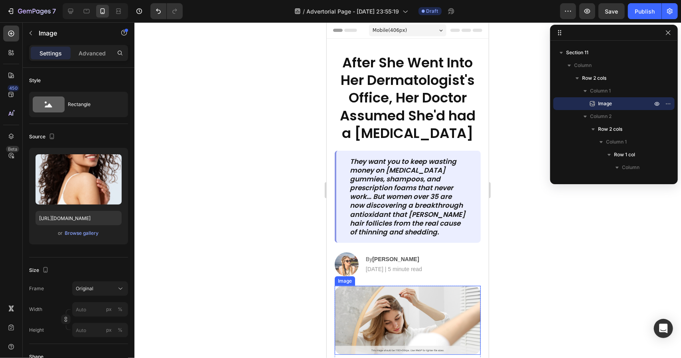
scroll to position [160, 0]
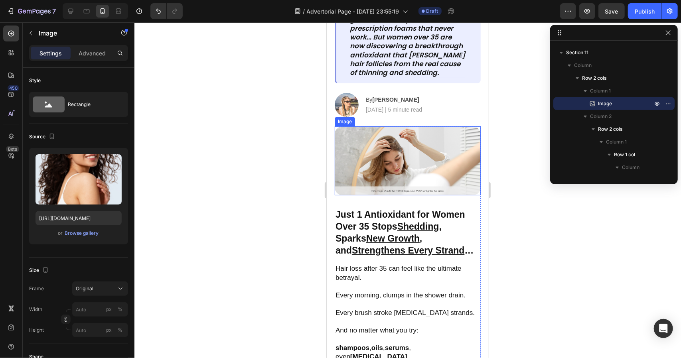
click at [442, 183] on img at bounding box center [407, 160] width 146 height 69
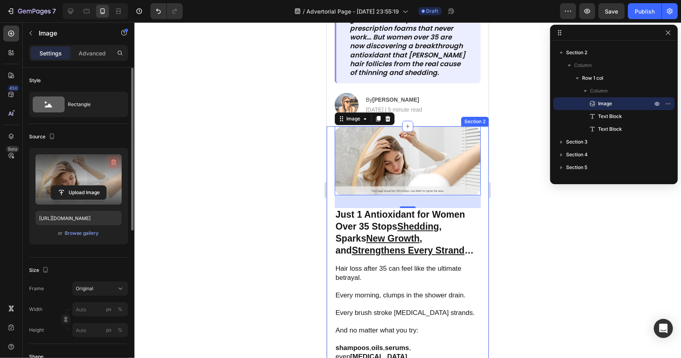
click at [113, 161] on icon "button" at bounding box center [114, 162] width 8 height 8
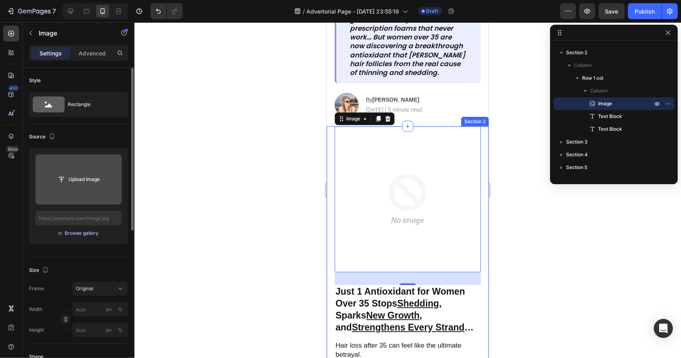
click at [85, 233] on div "Browse gallery" at bounding box center [82, 233] width 34 height 7
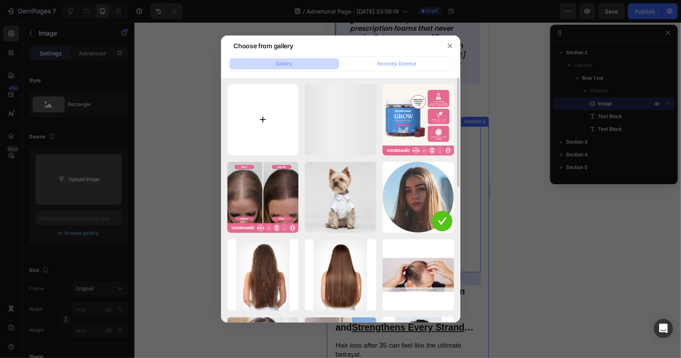
click at [271, 128] on input "file" at bounding box center [262, 119] width 71 height 71
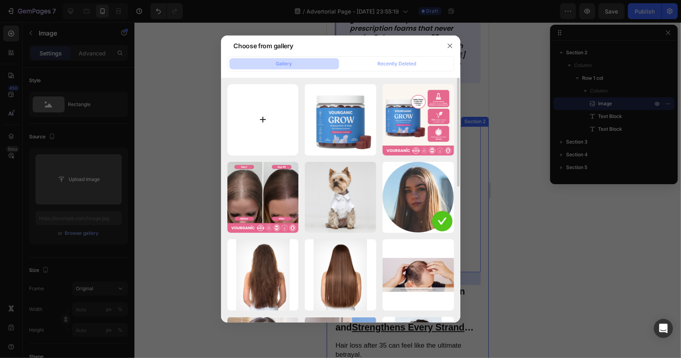
type input "C:\fakepath\0d0c770eb363ce7191b82d4cd144eab7.jpg"
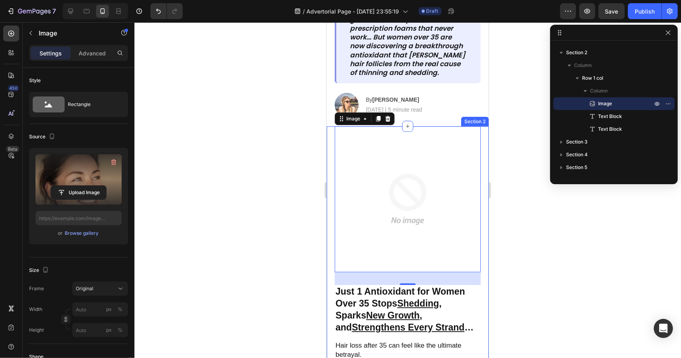
type input "https://cdn.shopify.com/s/files/1/0761/7750/6516/files/gempages_571821614883144…"
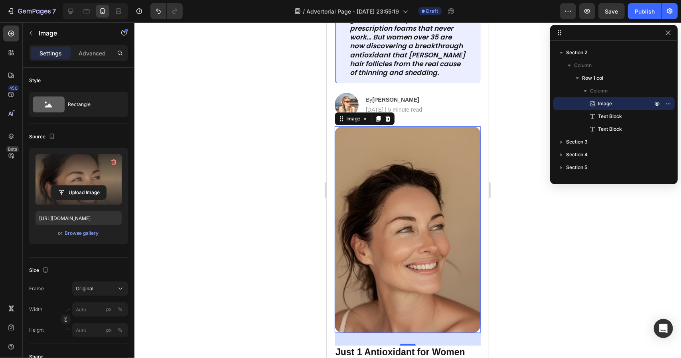
click at [414, 139] on img at bounding box center [407, 229] width 146 height 207
click at [114, 162] on icon "button" at bounding box center [114, 162] width 8 height 8
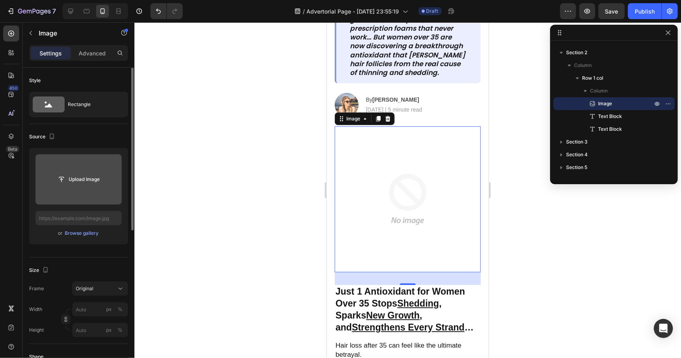
click at [93, 237] on div "or Browse gallery" at bounding box center [79, 234] width 86 height 10
click at [87, 231] on div "Browse gallery" at bounding box center [82, 233] width 34 height 7
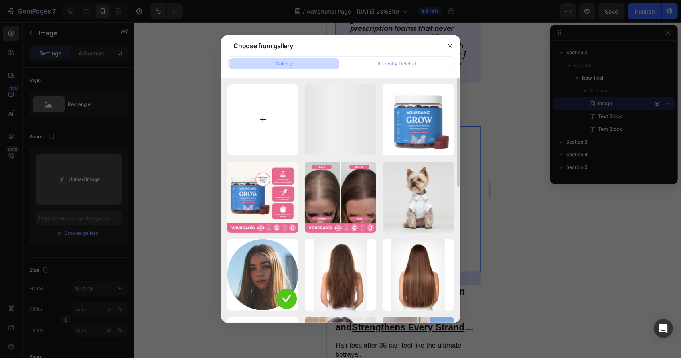
click at [0, 0] on div "0d0c770eb363ce7191b82...b7.jpg 27.32 kb" at bounding box center [0, 0] width 0 height 0
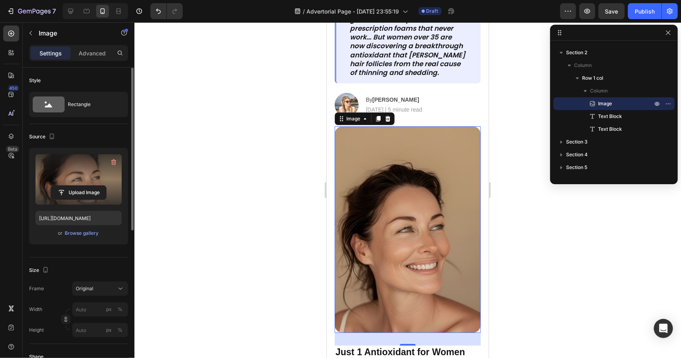
click at [98, 239] on div "Upload Image https://cdn.shopify.com/s/files/1/0761/7750/6516/files/gempages_57…" at bounding box center [78, 196] width 99 height 97
click at [94, 188] on input "file" at bounding box center [78, 193] width 55 height 14
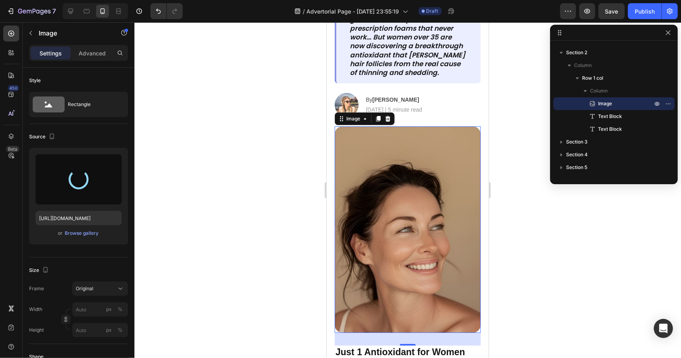
type input "https://cdn.shopify.com/s/files/1/0761/7750/6516/files/gempages_571821614883144…"
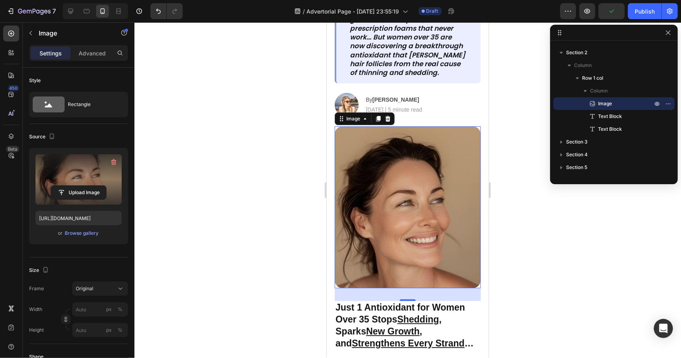
click at [496, 218] on div at bounding box center [407, 190] width 547 height 336
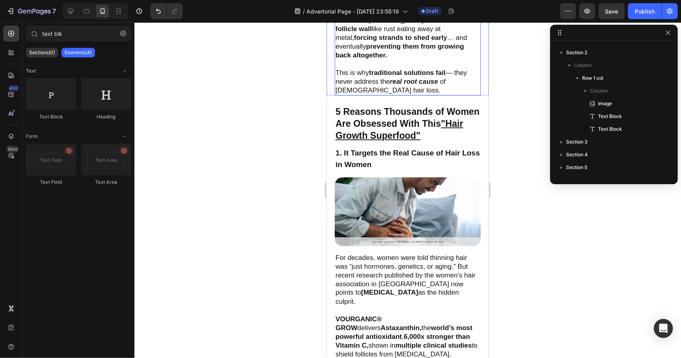
scroll to position [758, 0]
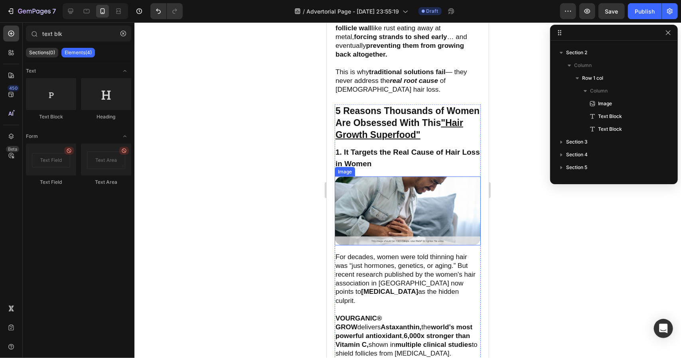
click at [413, 190] on img at bounding box center [407, 210] width 146 height 69
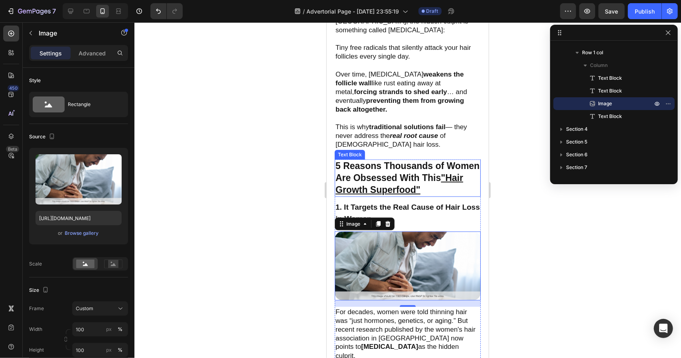
scroll to position [678, 0]
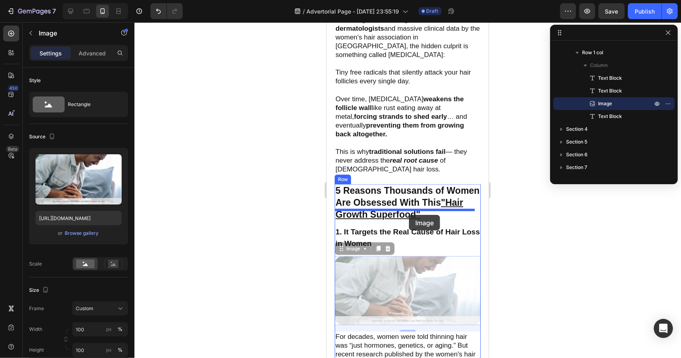
drag, startPoint x: 414, startPoint y: 287, endPoint x: 409, endPoint y: 215, distance: 72.5
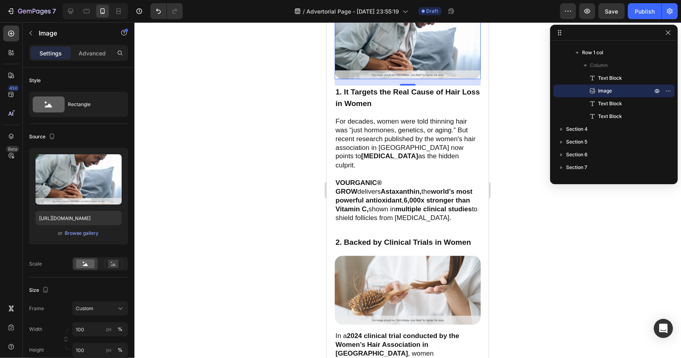
scroll to position [798, 0]
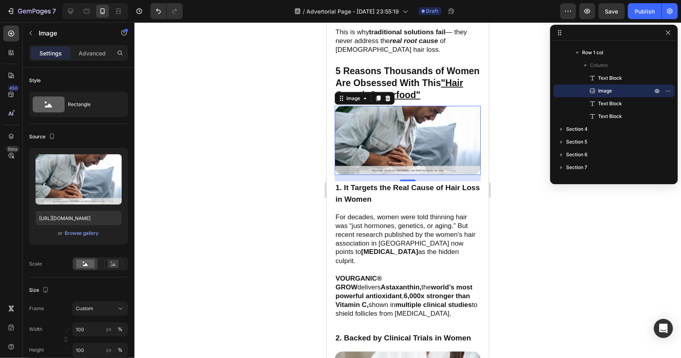
click at [505, 168] on div at bounding box center [407, 190] width 547 height 336
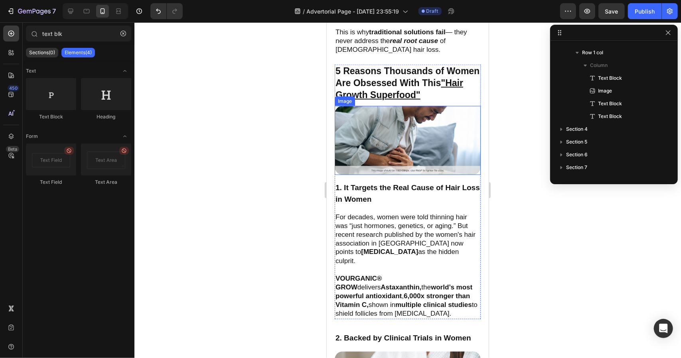
click at [424, 139] on img at bounding box center [407, 140] width 146 height 69
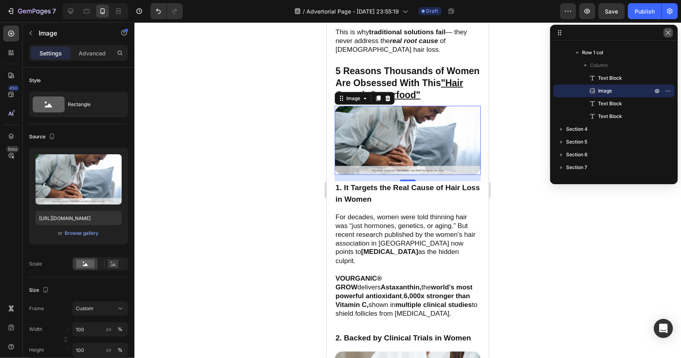
click at [665, 31] on icon "button" at bounding box center [668, 33] width 6 height 6
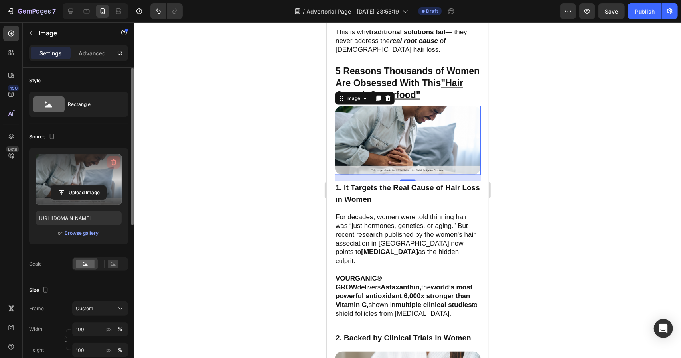
click at [116, 164] on icon "button" at bounding box center [114, 162] width 8 height 8
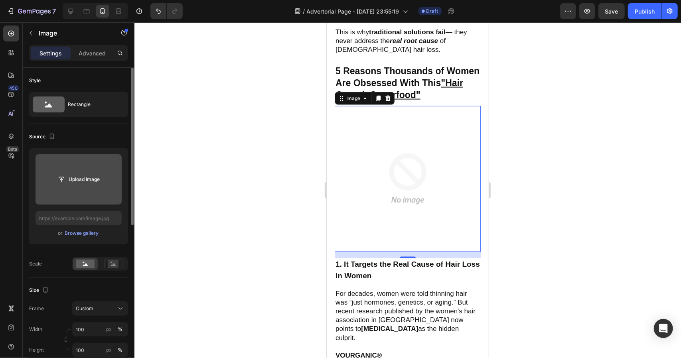
click at [81, 176] on input "file" at bounding box center [78, 180] width 55 height 14
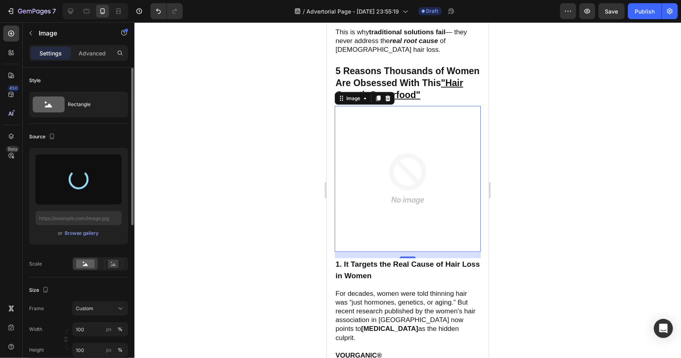
type input "https://cdn.shopify.com/s/files/1/0761/7750/6516/files/gempages_571821614883144…"
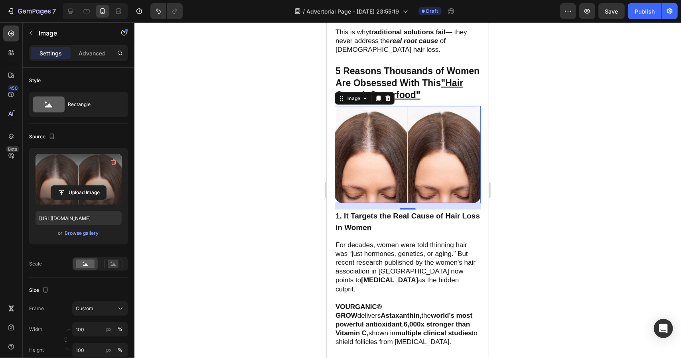
click at [540, 121] on div at bounding box center [407, 190] width 547 height 336
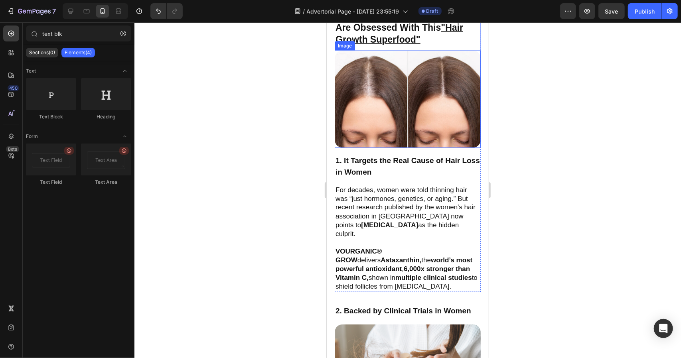
scroll to position [1037, 0]
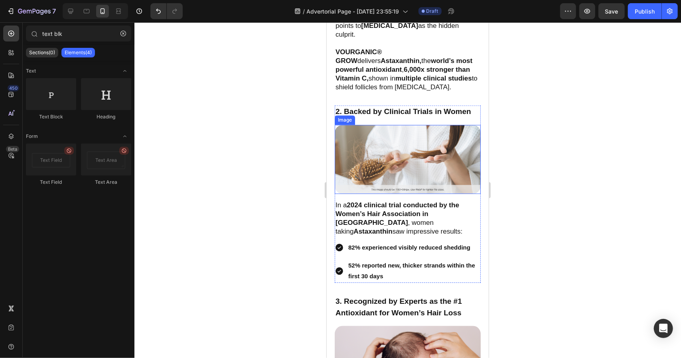
click at [445, 154] on img at bounding box center [407, 159] width 146 height 69
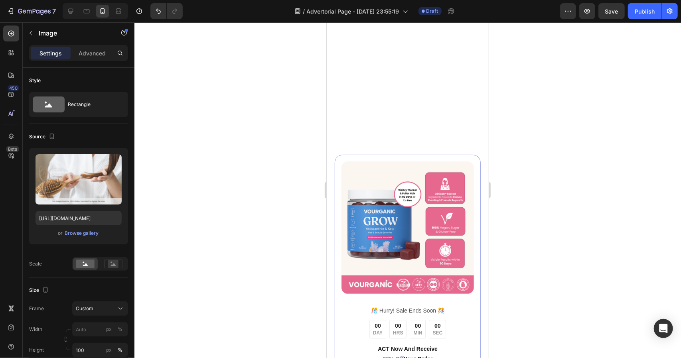
scroll to position [3311, 0]
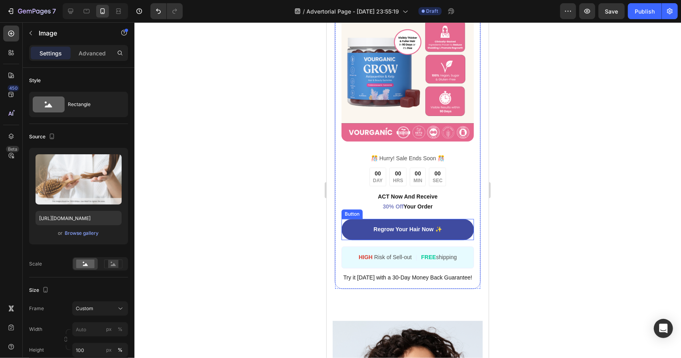
click at [464, 219] on div "Regrow Your Hair Now ✨ Button" at bounding box center [407, 229] width 132 height 21
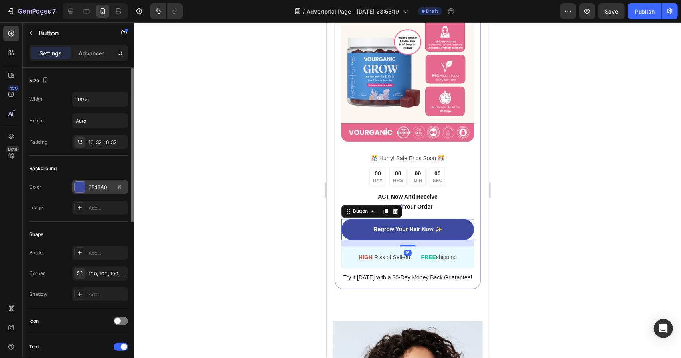
click at [110, 184] on div "3F4BA0" at bounding box center [100, 187] width 23 height 7
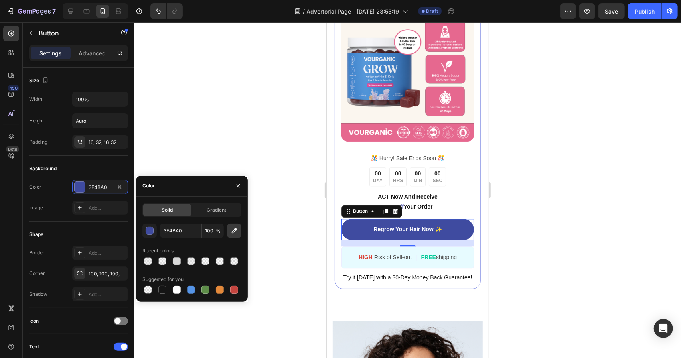
click at [234, 229] on icon "button" at bounding box center [234, 231] width 8 height 8
type input "E7688F"
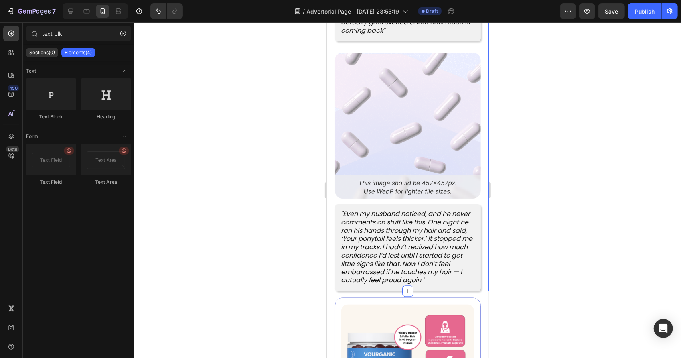
scroll to position [3137, 0]
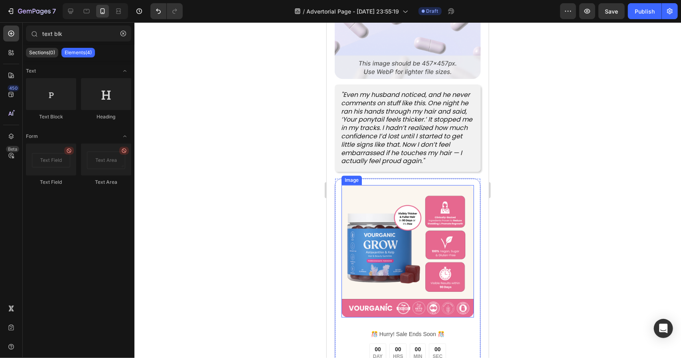
click at [466, 198] on img at bounding box center [407, 251] width 132 height 132
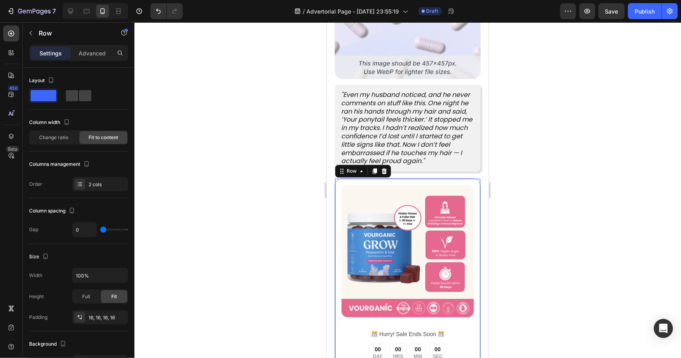
click at [470, 182] on div "Image ️🎊 Hurry! Sale Ends Soon ️🎊 Text Block 00 DAY 00 HRS 00 MIN 00 SEC Countd…" at bounding box center [407, 321] width 146 height 287
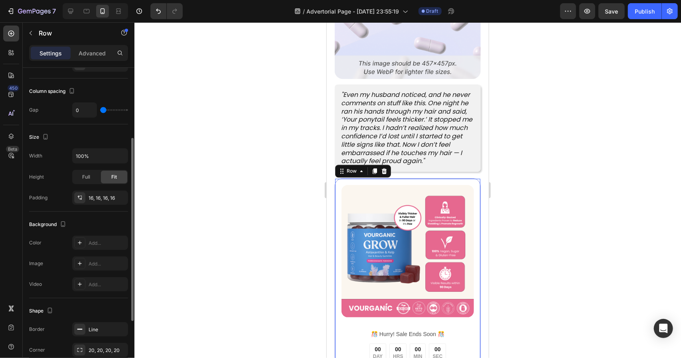
scroll to position [221, 0]
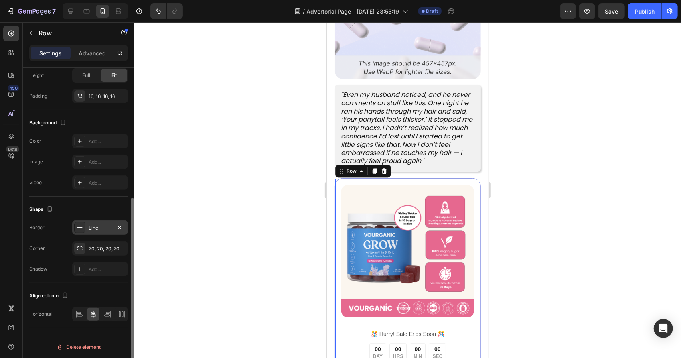
click at [104, 229] on div "Line" at bounding box center [100, 228] width 23 height 7
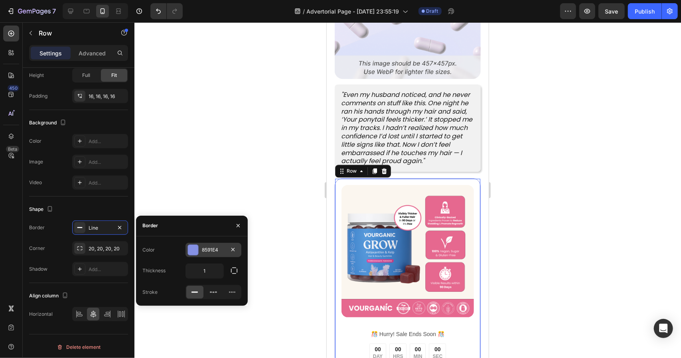
click at [227, 252] on div "8591E4" at bounding box center [214, 250] width 56 height 14
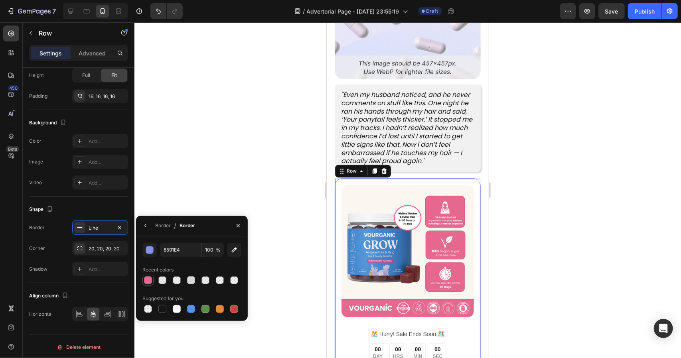
click at [145, 278] on div at bounding box center [148, 280] width 8 height 8
type input "E7688F"
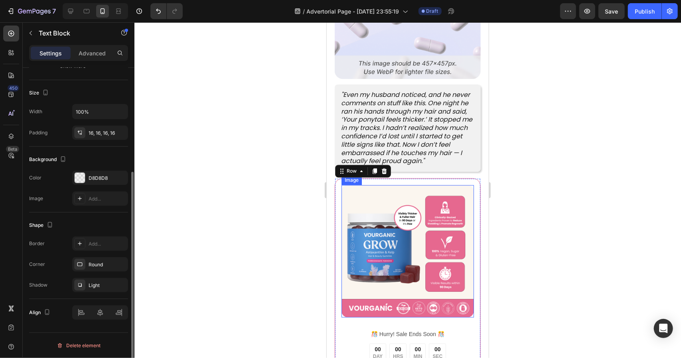
click at [422, 160] on p ""Even my husband noticed, and he never comments on stuff like this. One night h…" at bounding box center [407, 128] width 133 height 75
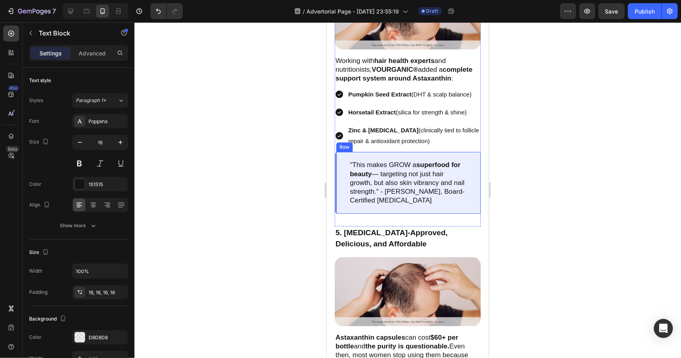
scroll to position [1621, 0]
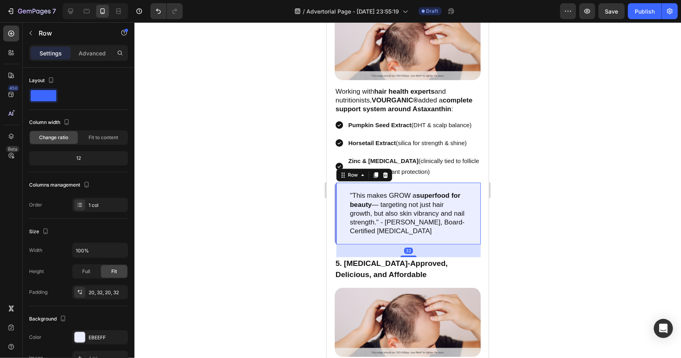
click at [468, 199] on div ""This makes GROW a superfood for beauty — targeting not just hair growth, but a…" at bounding box center [407, 212] width 146 height 61
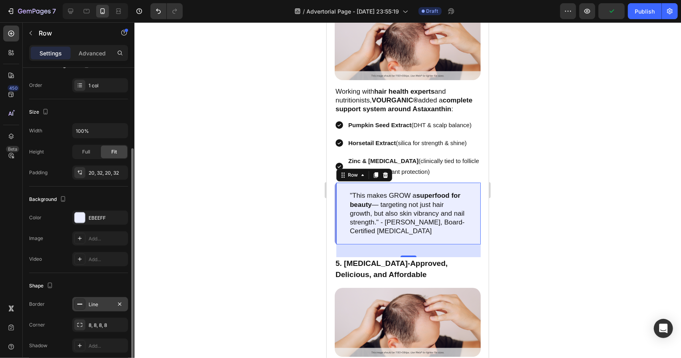
click at [103, 302] on div "Line" at bounding box center [100, 304] width 23 height 7
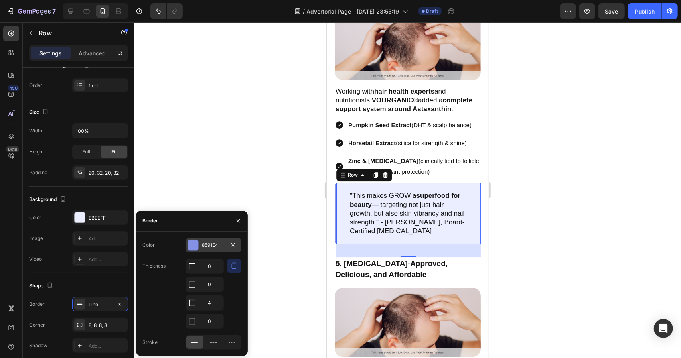
click at [205, 238] on div "8591E4" at bounding box center [214, 245] width 56 height 14
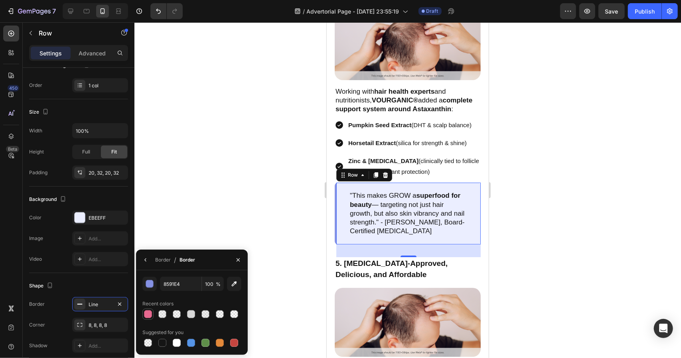
click at [148, 314] on div at bounding box center [148, 314] width 8 height 8
type input "E7688F"
click at [450, 280] on p "5. [MEDICAL_DATA]-Approved, Delicious, and Affordable" at bounding box center [407, 269] width 144 height 23
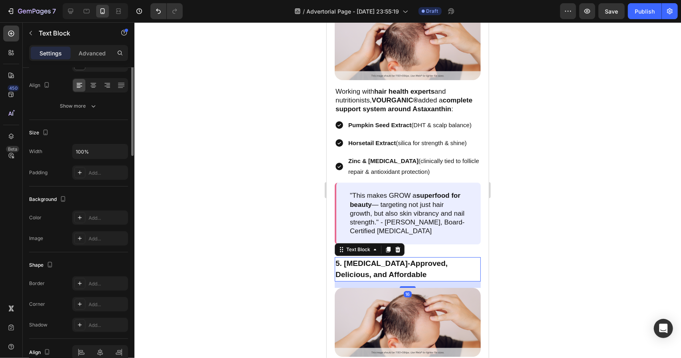
scroll to position [0, 0]
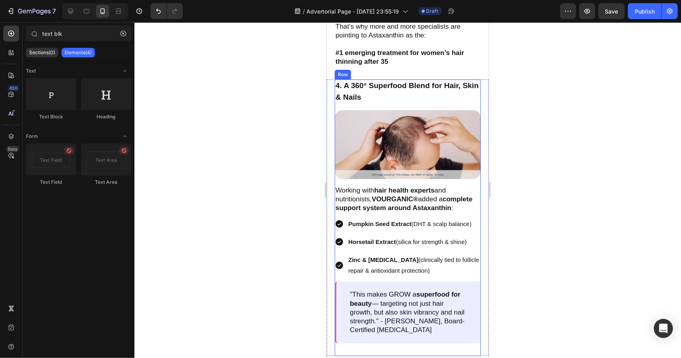
click at [468, 210] on p "Working with hair health experts and nutritionists, VOURGANIC® added a complete…" at bounding box center [407, 199] width 144 height 26
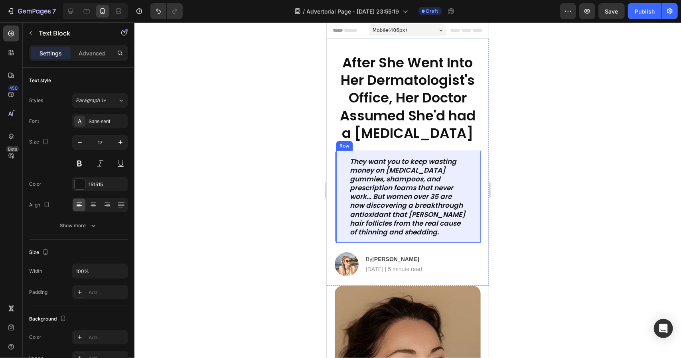
click at [464, 166] on div "They want you to keep wasting money on biotin gummies, shampoos, and prescripti…" at bounding box center [407, 196] width 146 height 92
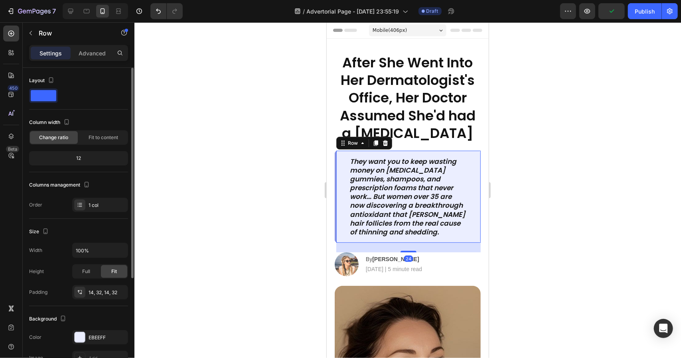
scroll to position [152, 0]
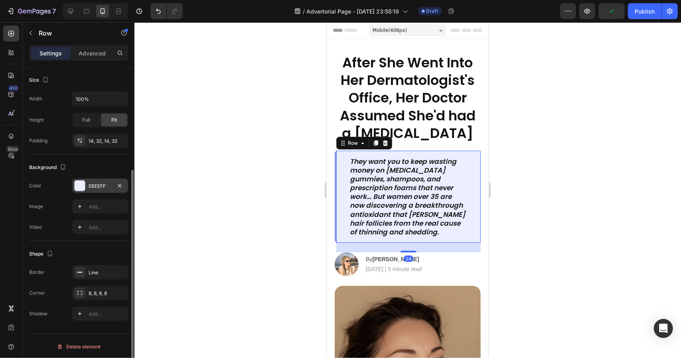
click at [98, 185] on div "EBEEFF" at bounding box center [100, 186] width 23 height 7
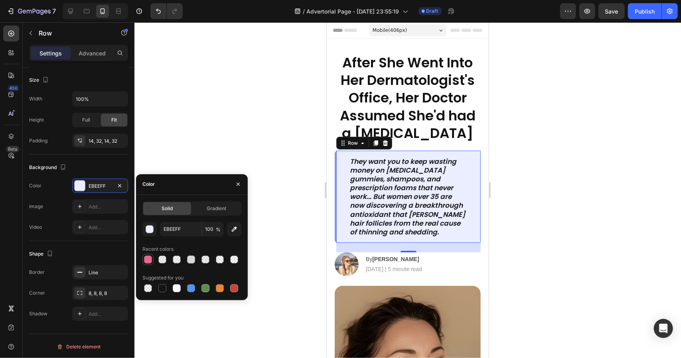
click at [151, 259] on div at bounding box center [148, 260] width 8 height 8
type input "E7688F"
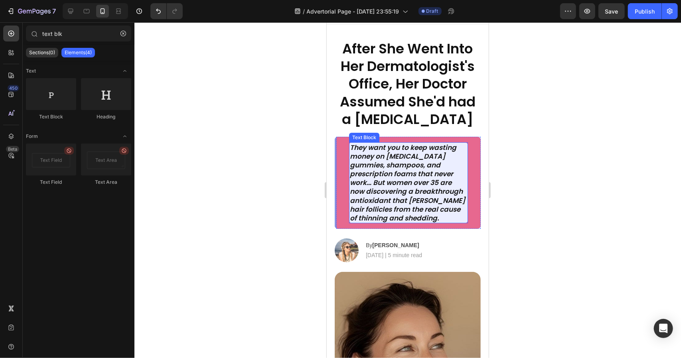
scroll to position [0, 0]
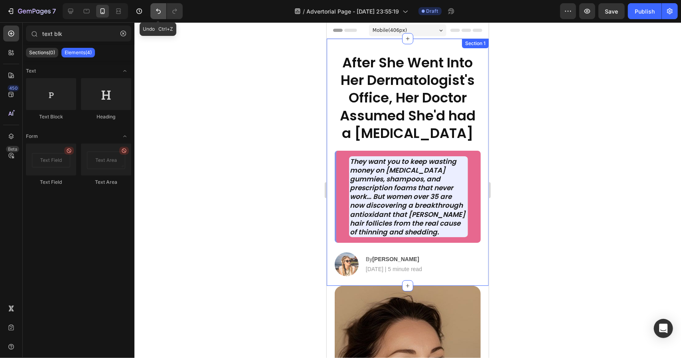
click at [152, 12] on button "Undo/Redo" at bounding box center [158, 11] width 16 height 16
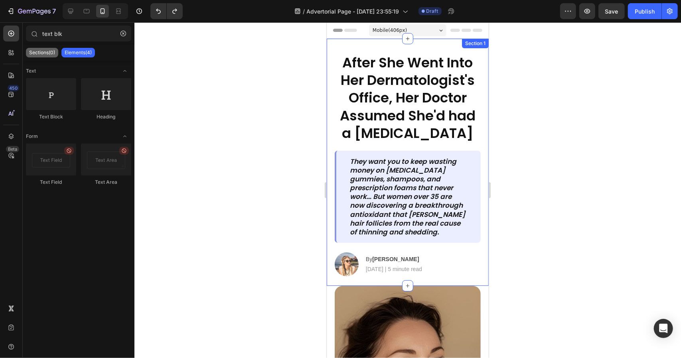
click at [46, 54] on p "Sections(0)" at bounding box center [42, 52] width 26 height 6
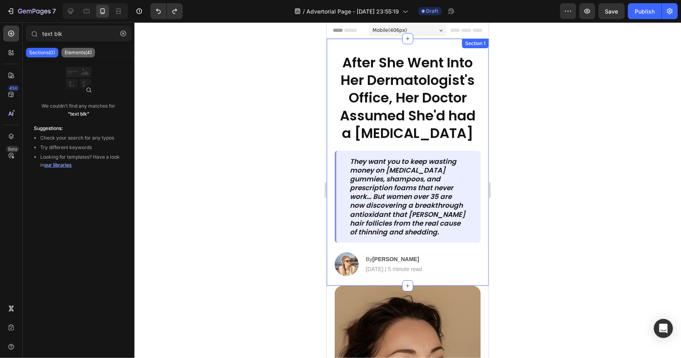
click at [69, 55] on p "Elements(4)" at bounding box center [78, 52] width 27 height 6
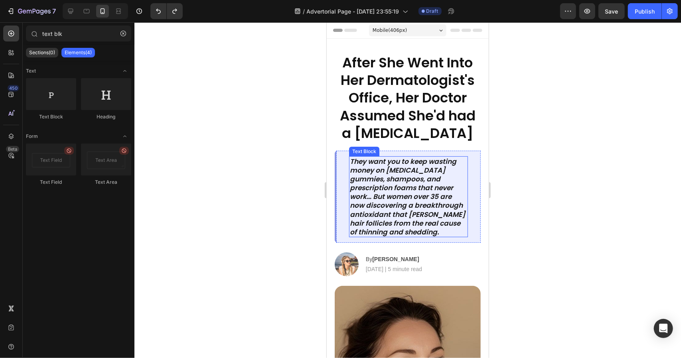
click at [443, 221] on icon "They want you to keep wasting money on [MEDICAL_DATA] gummies, shampoos, and pr…" at bounding box center [406, 196] width 115 height 80
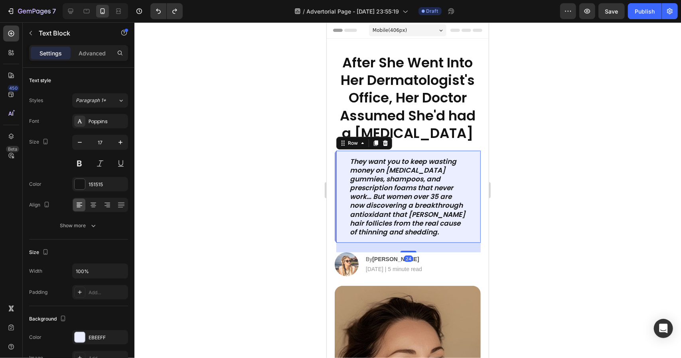
click at [464, 199] on div "They want you to keep wasting money on biotin gummies, shampoos, and prescripti…" at bounding box center [407, 196] width 146 height 92
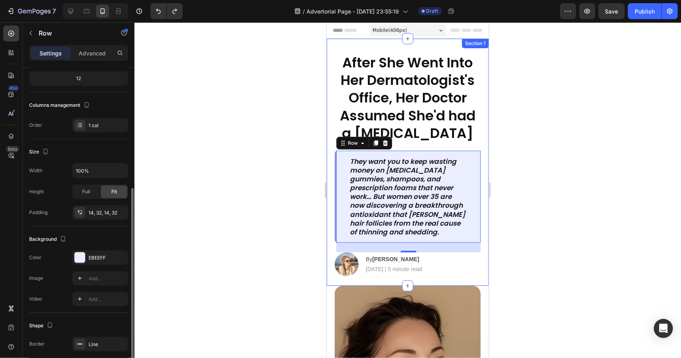
scroll to position [152, 0]
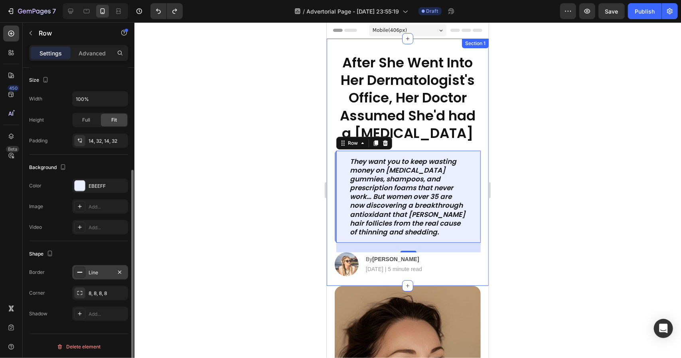
click at [90, 271] on div "Line" at bounding box center [100, 272] width 23 height 7
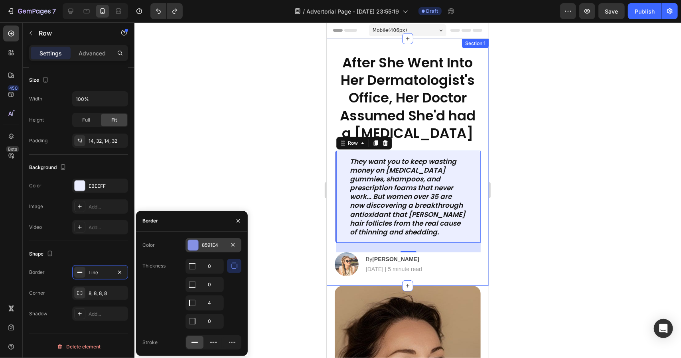
click at [225, 244] on div "8591E4" at bounding box center [213, 245] width 23 height 7
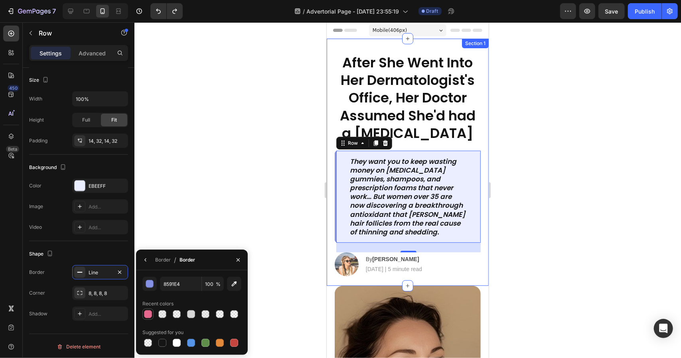
click at [148, 318] on div at bounding box center [148, 314] width 8 height 8
type input "E7688F"
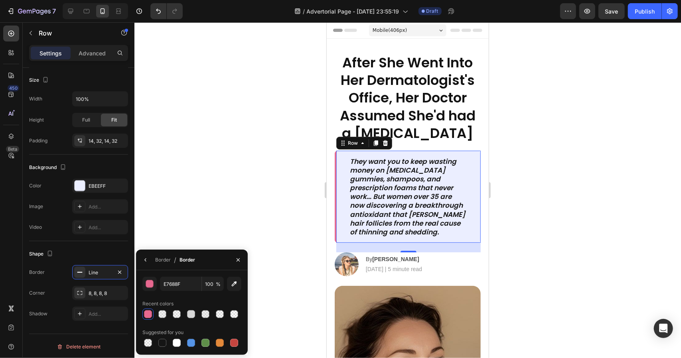
click at [587, 268] on div at bounding box center [407, 190] width 547 height 336
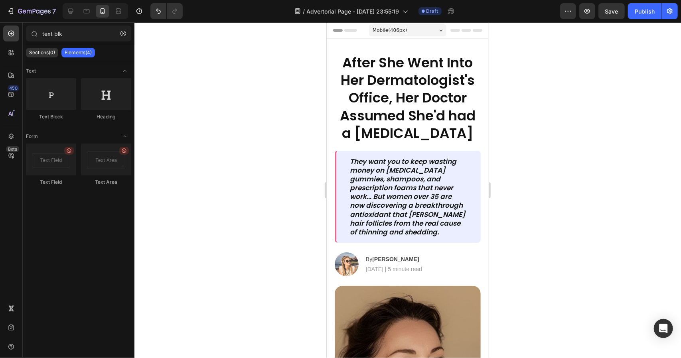
click at [586, 267] on div at bounding box center [407, 190] width 547 height 336
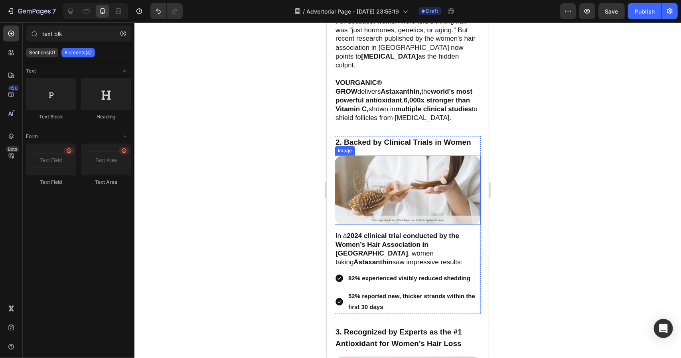
scroll to position [1077, 0]
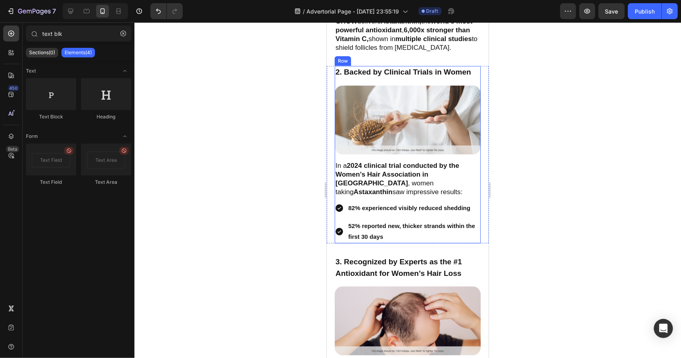
click at [444, 128] on img at bounding box center [407, 119] width 146 height 69
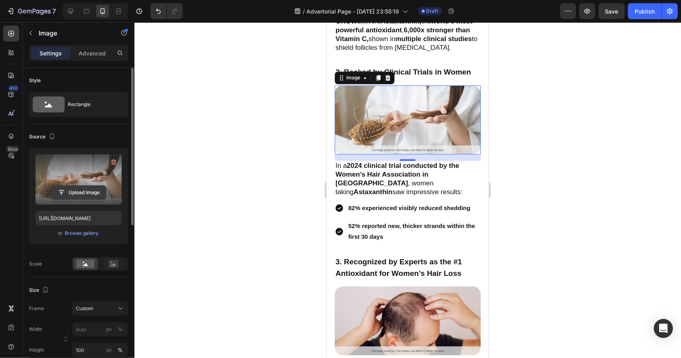
click at [75, 189] on input "file" at bounding box center [78, 193] width 55 height 14
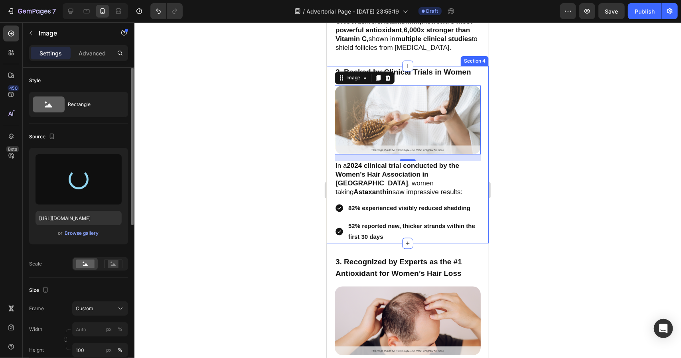
type input "https://cdn.shopify.com/s/files/1/0761/7750/6516/files/gempages_571821614883144…"
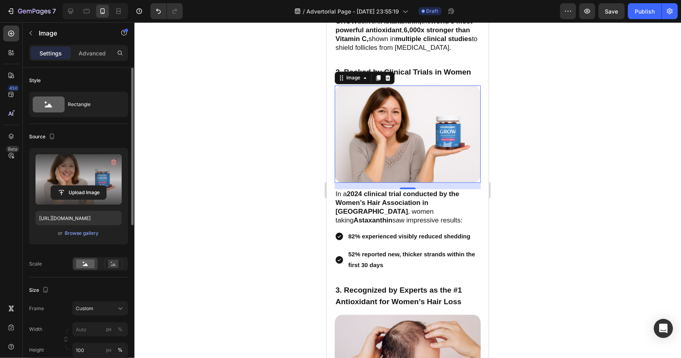
click at [539, 164] on div at bounding box center [407, 190] width 547 height 336
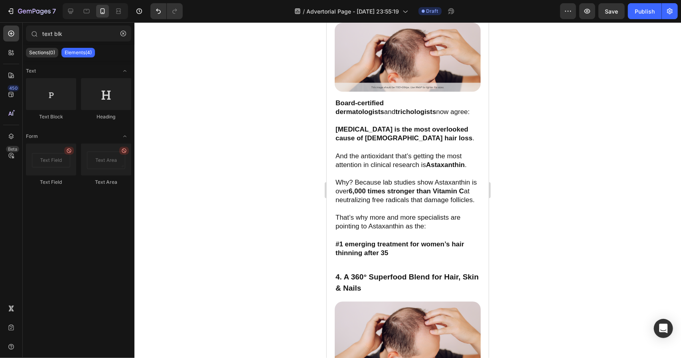
scroll to position [1157, 0]
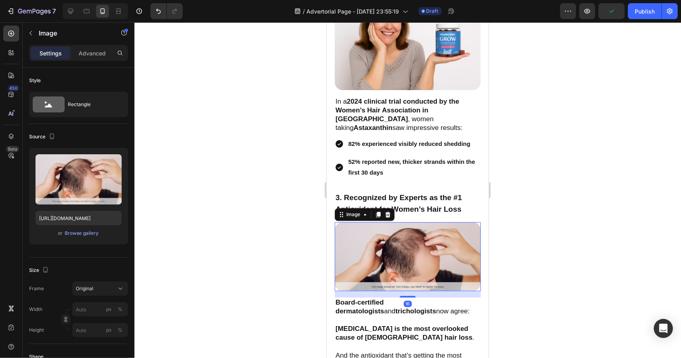
click at [399, 232] on img at bounding box center [407, 256] width 146 height 69
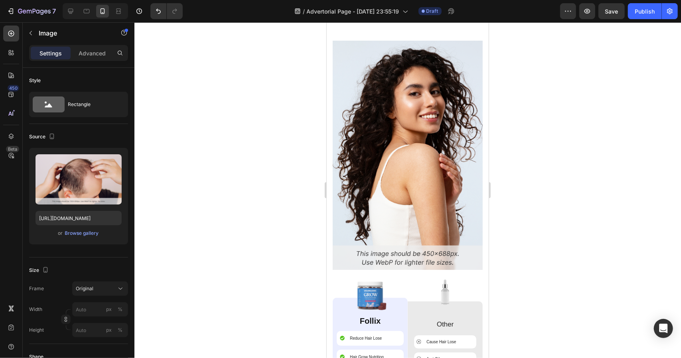
scroll to position [152, 0]
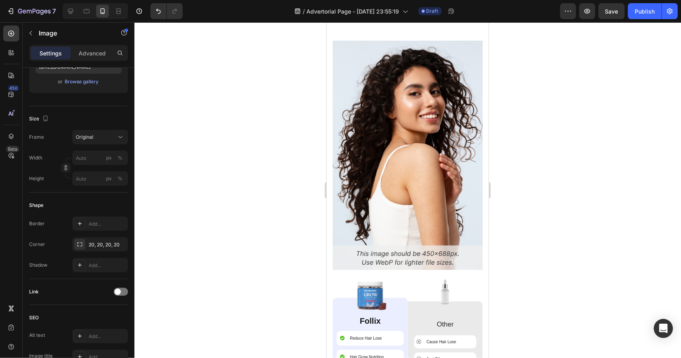
click at [441, 148] on img at bounding box center [407, 154] width 150 height 229
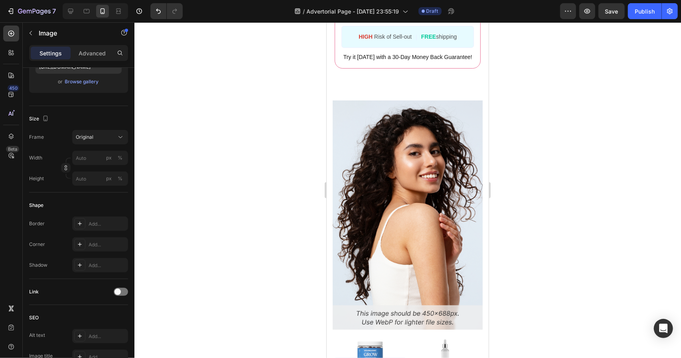
scroll to position [3558, 0]
click at [441, 148] on img at bounding box center [407, 215] width 150 height 229
click at [382, 173] on img at bounding box center [407, 215] width 150 height 229
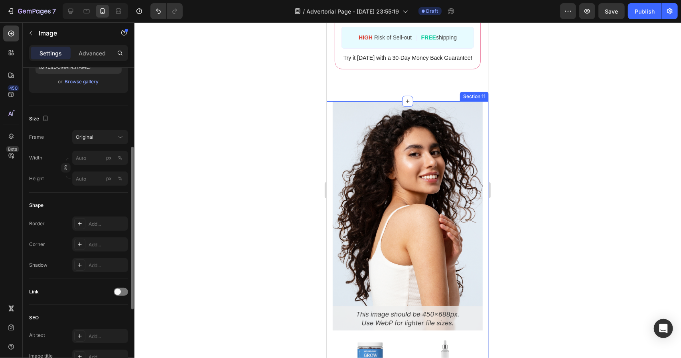
scroll to position [0, 0]
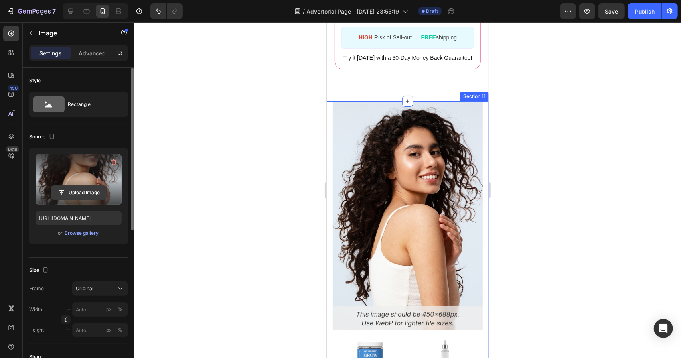
click at [84, 191] on input "file" at bounding box center [78, 193] width 55 height 14
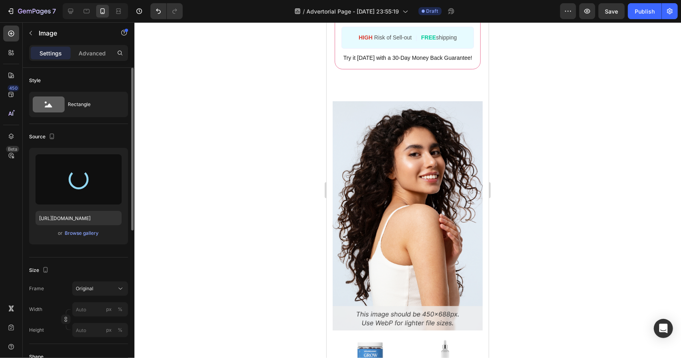
type input "https://cdn.shopify.com/s/files/1/0761/7750/6516/files/gempages_571821614883144…"
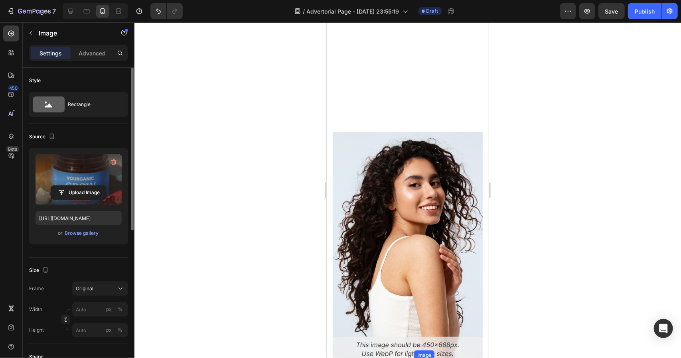
scroll to position [3518, 0]
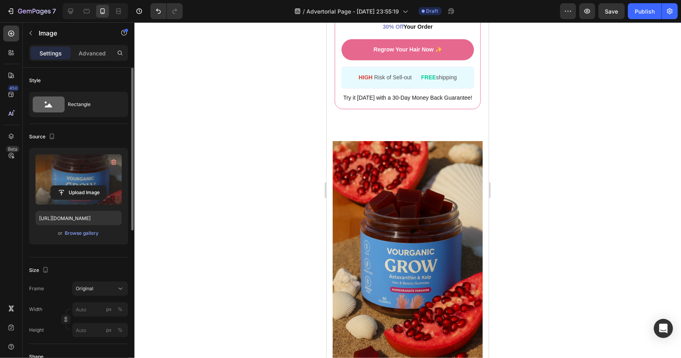
click at [445, 228] on img at bounding box center [407, 253] width 150 height 225
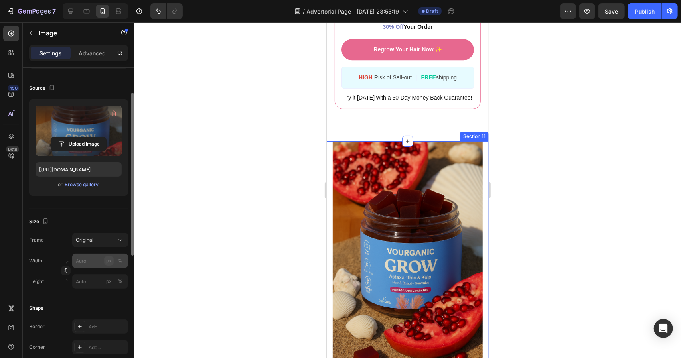
scroll to position [128, 0]
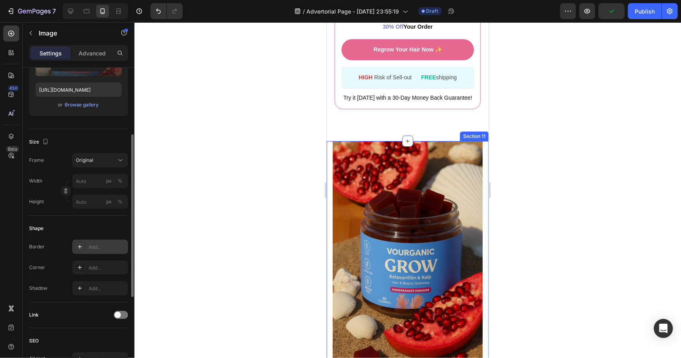
click at [101, 249] on div "Add..." at bounding box center [108, 247] width 38 height 7
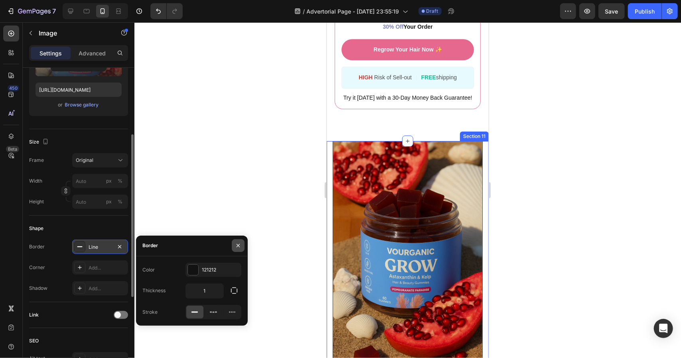
click at [240, 242] on button "button" at bounding box center [238, 245] width 13 height 13
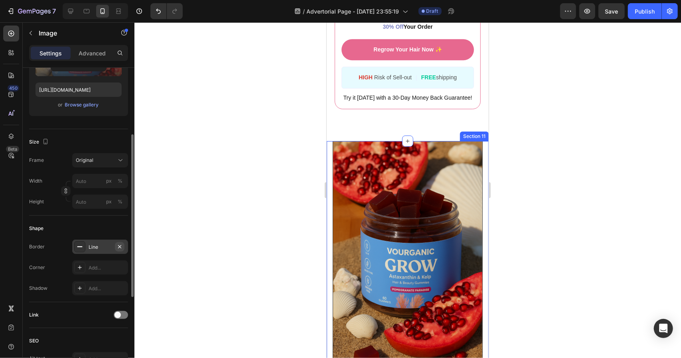
click at [122, 244] on icon "button" at bounding box center [119, 247] width 6 height 6
click at [105, 272] on div "Add..." at bounding box center [100, 268] width 56 height 14
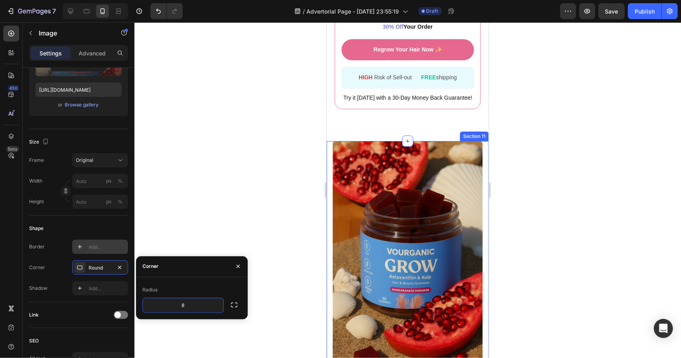
click at [278, 275] on div at bounding box center [407, 190] width 547 height 336
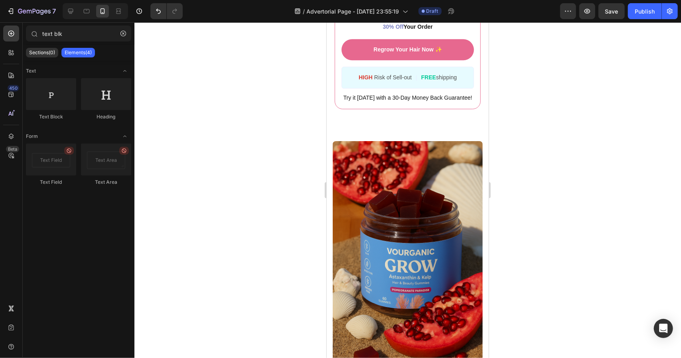
click at [500, 231] on div at bounding box center [407, 190] width 547 height 336
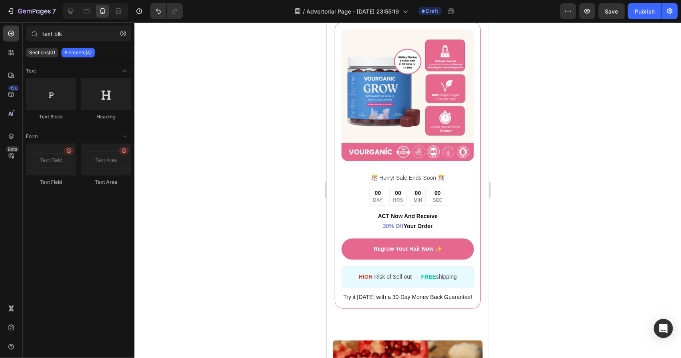
scroll to position [3478, 0]
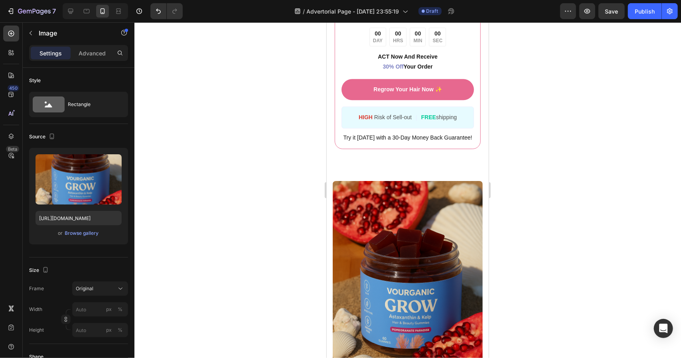
click at [400, 181] on img at bounding box center [407, 293] width 150 height 225
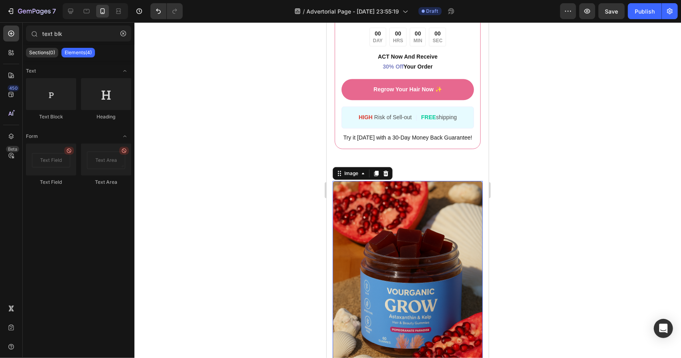
click at [413, 181] on img at bounding box center [407, 293] width 150 height 225
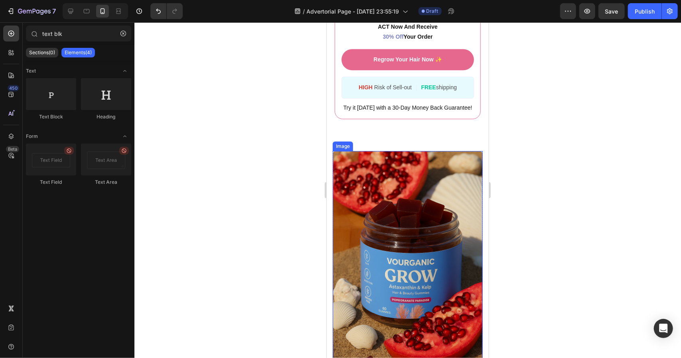
scroll to position [3558, 0]
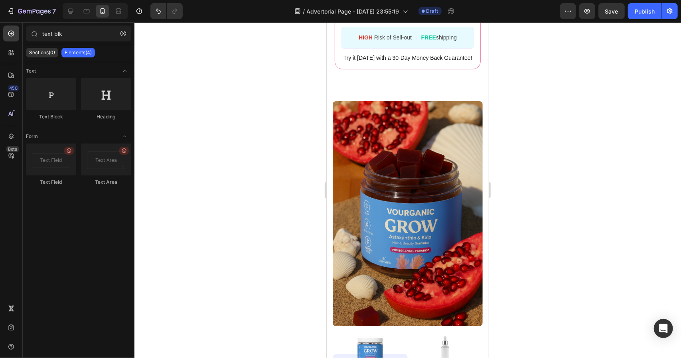
click at [328, 115] on div "Image Image Follix Text Block Reduce Hair Lose Item List Hair Grow Nutrition It…" at bounding box center [407, 322] width 162 height 442
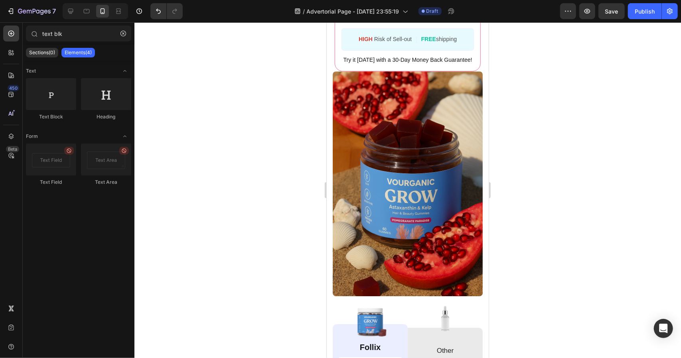
scroll to position [3264, 0]
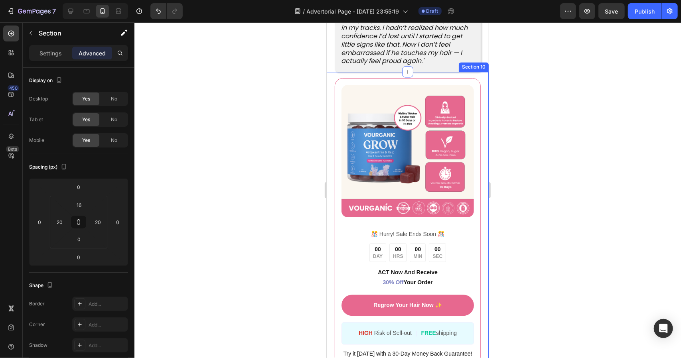
click at [480, 137] on div "Image ️🎊 Hurry! Sale Ends Soon ️🎊 Text Block 00 DAY 00 HRS 00 MIN 00 SEC Countd…" at bounding box center [407, 217] width 162 height 293
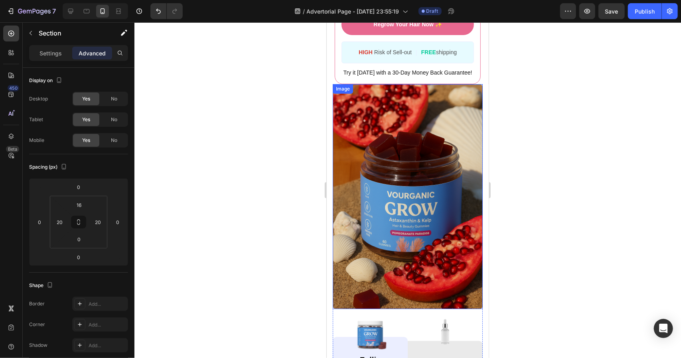
scroll to position [3424, 0]
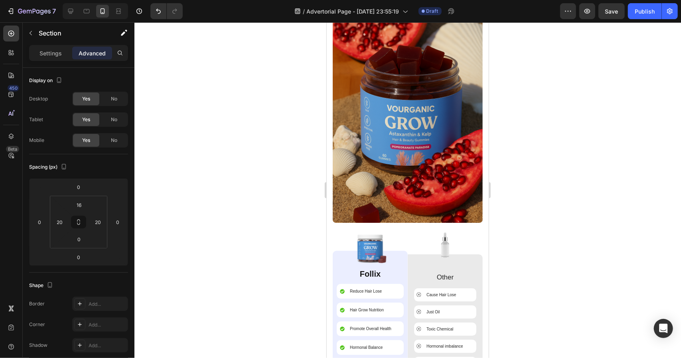
click at [536, 124] on div at bounding box center [407, 190] width 547 height 336
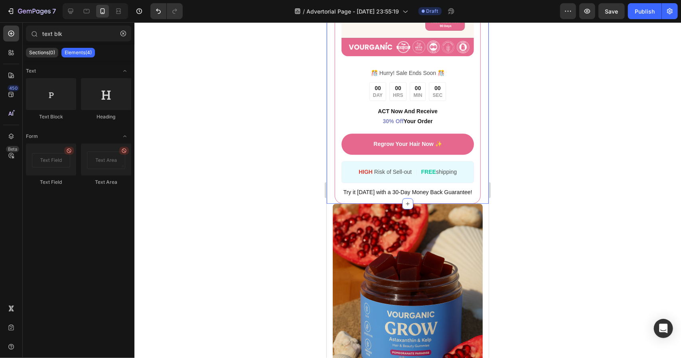
click at [480, 151] on div "Image ️🎊 Hurry! Sale Ends Soon ️🎊 Text Block 00 DAY 00 HRS 00 MIN 00 SEC Countd…" at bounding box center [407, 56] width 162 height 293
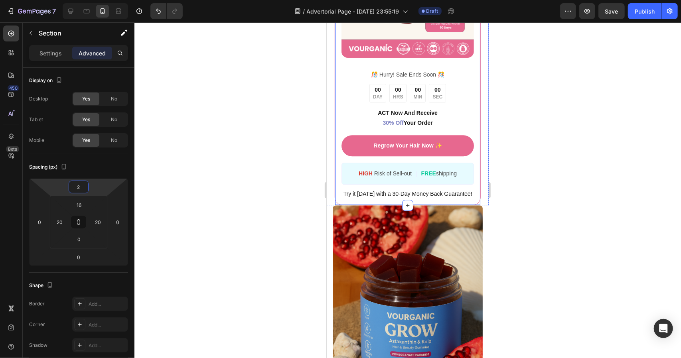
type input "0"
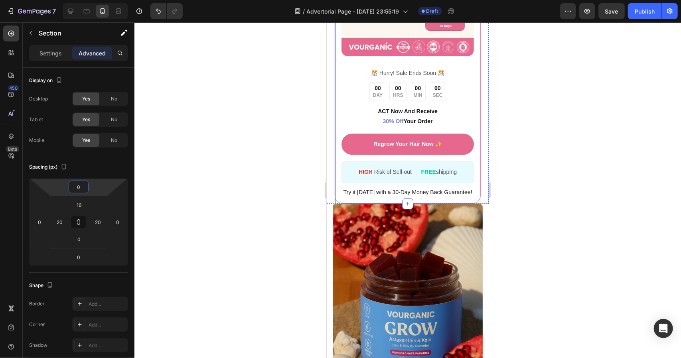
click at [88, 0] on html "7 Version history / Advertorial Page - Aug 26, 23:55:19 Draft Preview Save Publ…" at bounding box center [340, 0] width 681 height 0
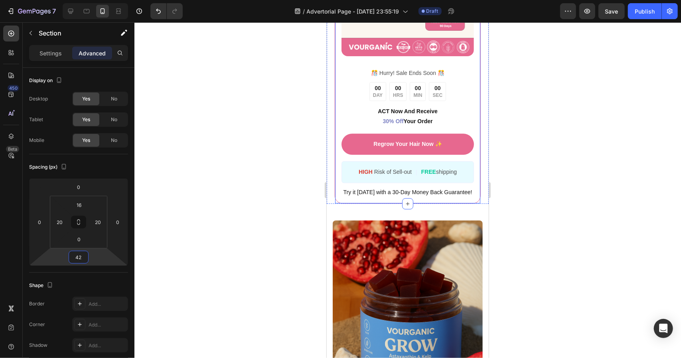
type input "40"
click at [93, 0] on html "7 Version history / Advertorial Page - Aug 26, 23:55:19 Draft Preview Save Publ…" at bounding box center [340, 0] width 681 height 0
click at [453, 224] on img at bounding box center [407, 331] width 150 height 225
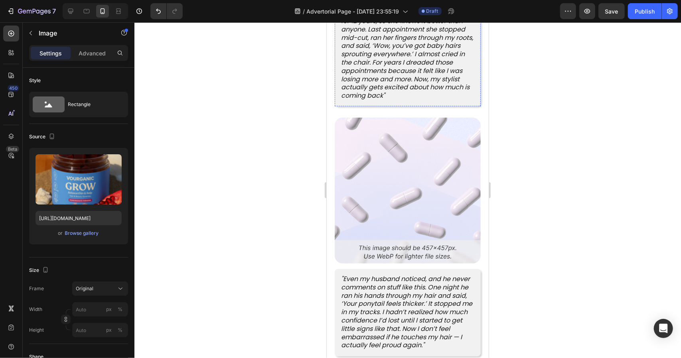
scroll to position [3264, 0]
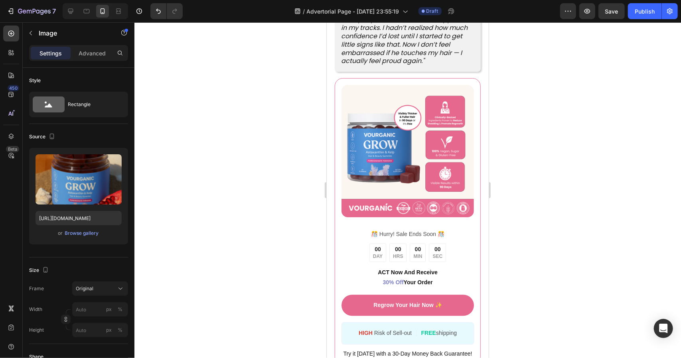
click at [443, 130] on img at bounding box center [407, 151] width 132 height 132
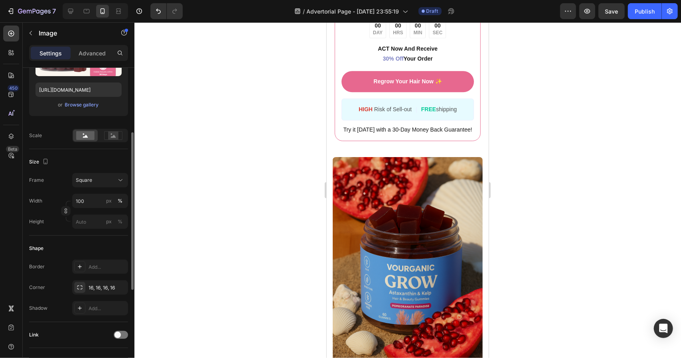
scroll to position [3543, 0]
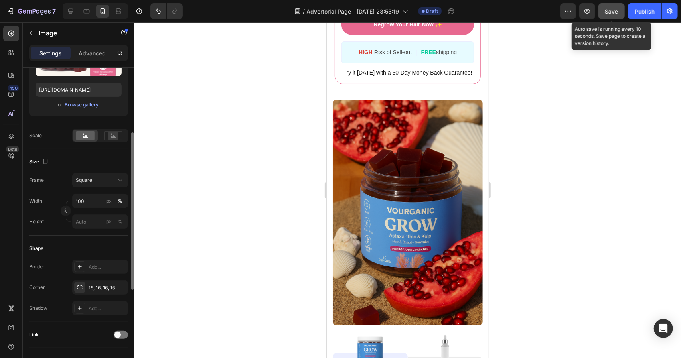
click at [610, 12] on span "Save" at bounding box center [611, 11] width 13 height 7
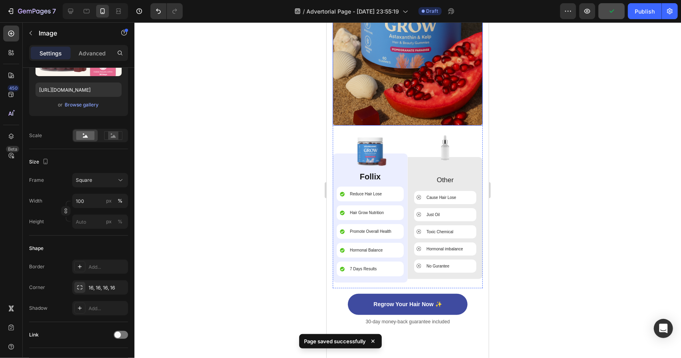
scroll to position [3623, 0]
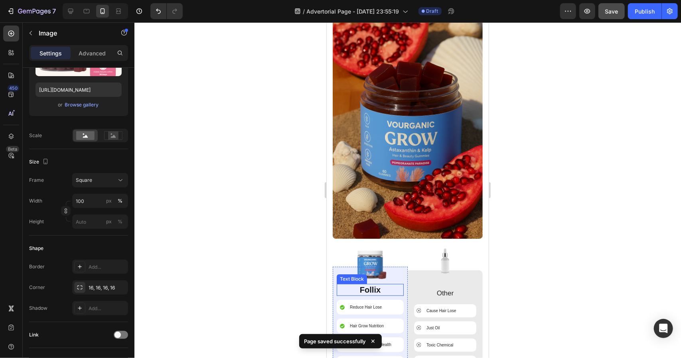
click at [368, 284] on p "Follix" at bounding box center [369, 289] width 65 height 10
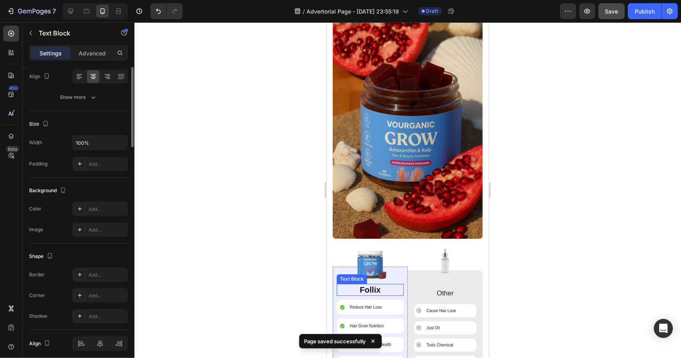
scroll to position [0, 0]
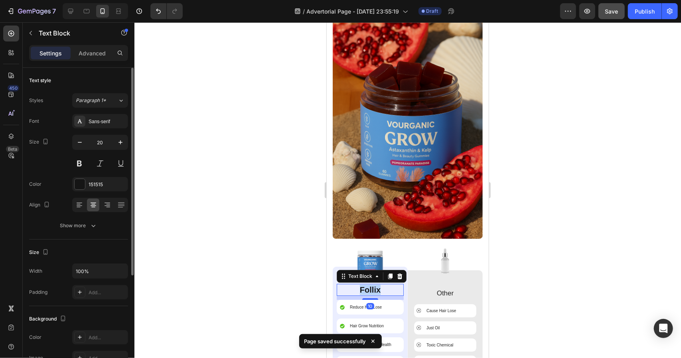
click at [368, 284] on p "Follix" at bounding box center [369, 289] width 65 height 10
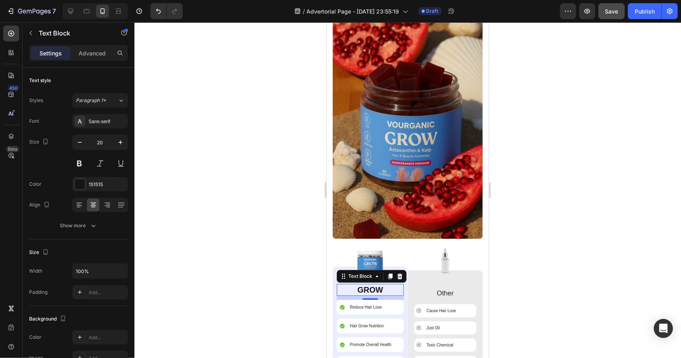
click at [609, 204] on div at bounding box center [407, 190] width 547 height 336
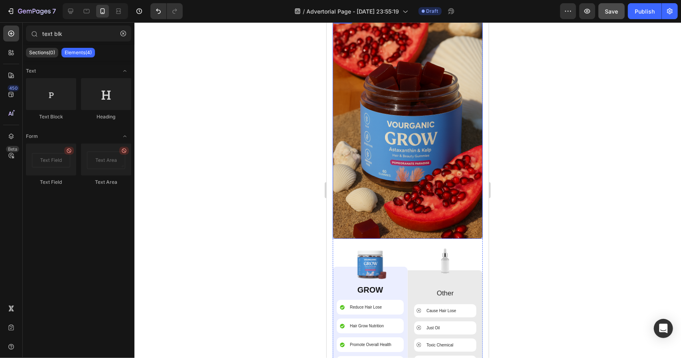
scroll to position [3783, 0]
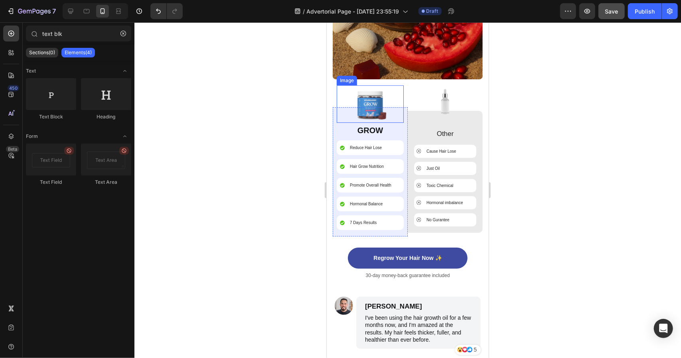
click at [400, 103] on div at bounding box center [369, 104] width 67 height 38
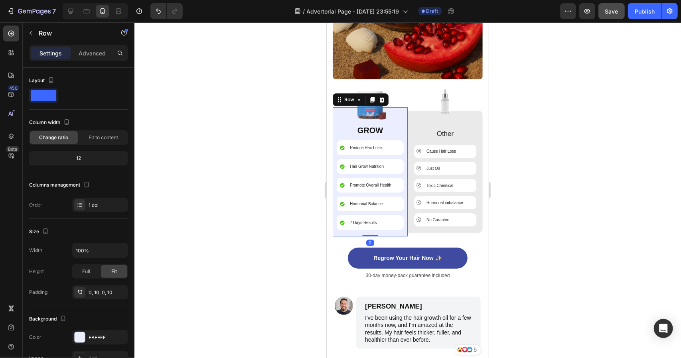
click at [403, 120] on div "Image GROW Text Block Reduce Hair Lose Item List Hair Grow Nutrition Item List …" at bounding box center [369, 171] width 75 height 129
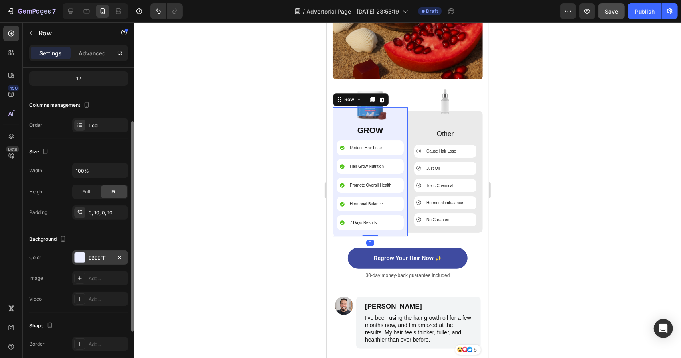
click at [97, 264] on div "EBEEFF" at bounding box center [100, 258] width 56 height 14
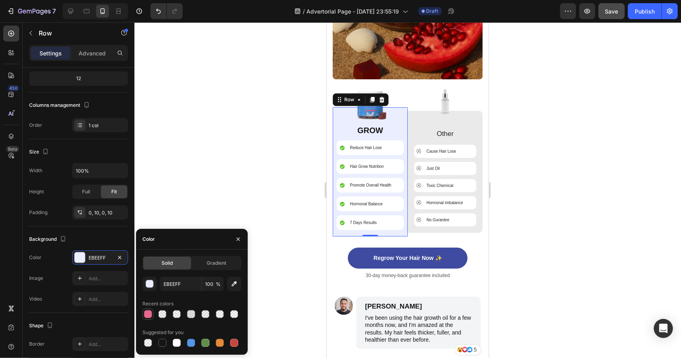
click at [148, 319] on div at bounding box center [147, 314] width 11 height 11
type input "E7688F"
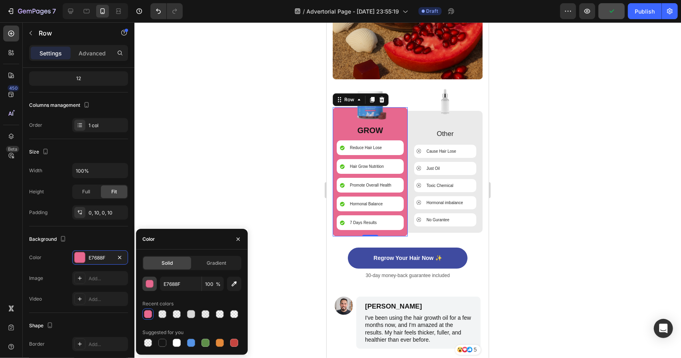
click at [143, 284] on button "button" at bounding box center [149, 284] width 14 height 14
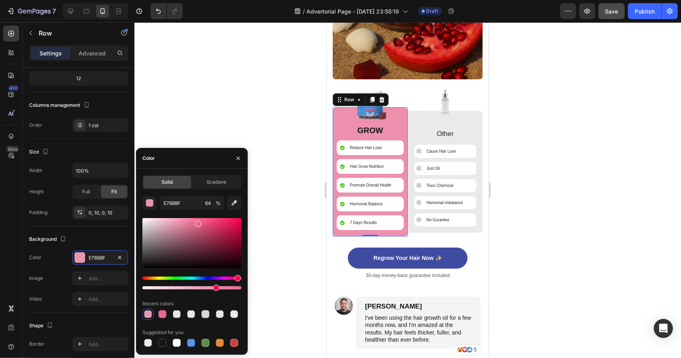
drag, startPoint x: 236, startPoint y: 288, endPoint x: 215, endPoint y: 289, distance: 21.2
click at [215, 289] on div at bounding box center [191, 287] width 99 height 3
type input "73"
click at [557, 269] on div at bounding box center [407, 190] width 547 height 336
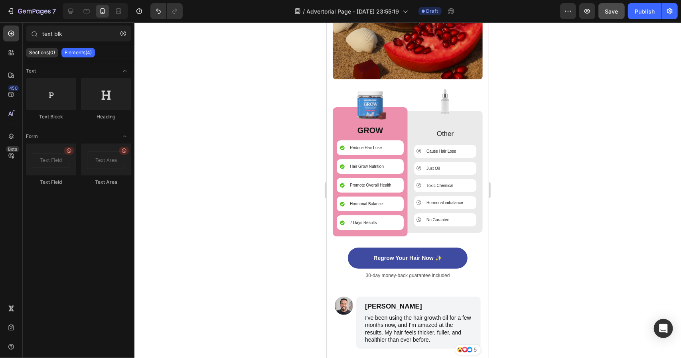
click at [557, 269] on div at bounding box center [407, 190] width 547 height 336
click at [390, 125] on p "GROW" at bounding box center [369, 130] width 65 height 10
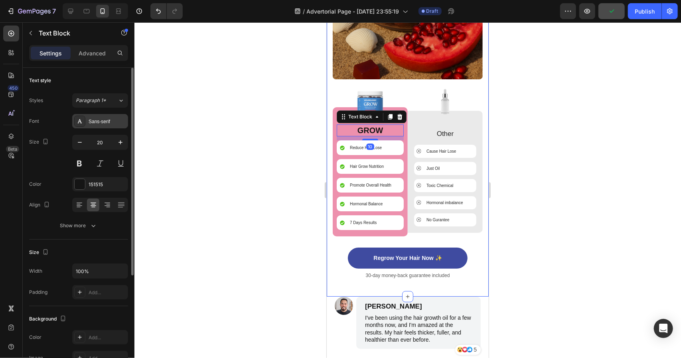
click at [111, 118] on div "Sans-serif" at bounding box center [108, 121] width 38 height 7
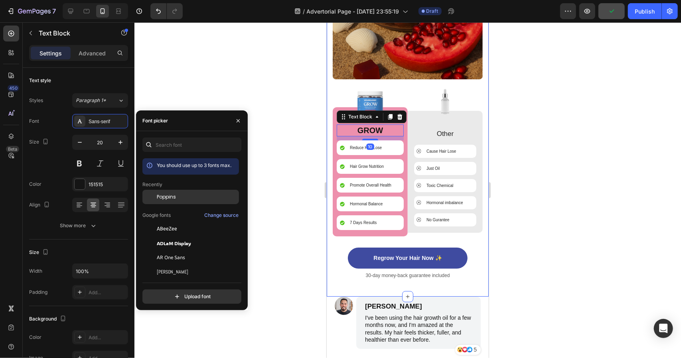
click at [193, 251] on div "Poppins" at bounding box center [190, 258] width 97 height 14
click at [583, 189] on div at bounding box center [407, 190] width 547 height 336
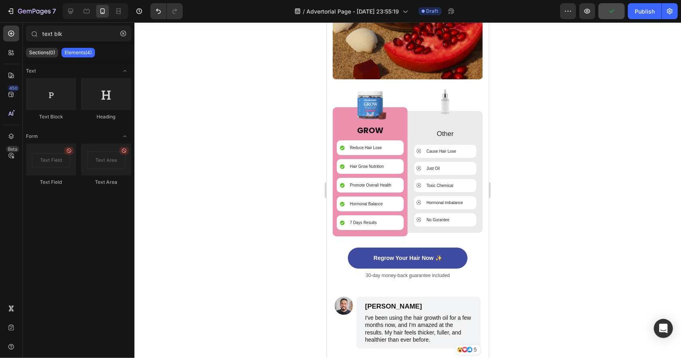
click at [583, 189] on div at bounding box center [407, 190] width 547 height 336
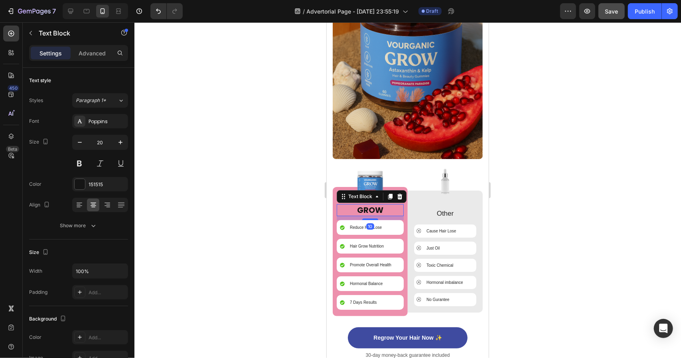
click at [375, 205] on p "GROW" at bounding box center [369, 210] width 65 height 10
click at [98, 182] on div "151515" at bounding box center [100, 184] width 23 height 7
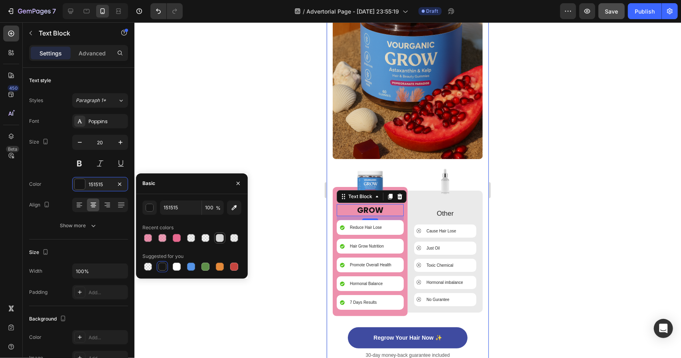
click at [218, 235] on div at bounding box center [220, 238] width 8 height 8
type input "D8D8D8"
click at [562, 235] on div at bounding box center [407, 190] width 547 height 336
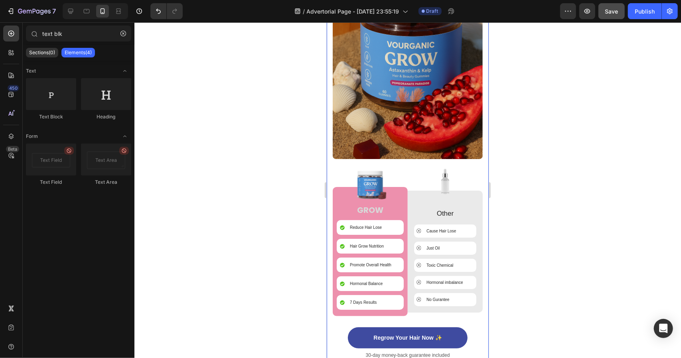
click at [562, 235] on div at bounding box center [407, 190] width 547 height 336
click at [370, 205] on p "GROW" at bounding box center [369, 210] width 65 height 10
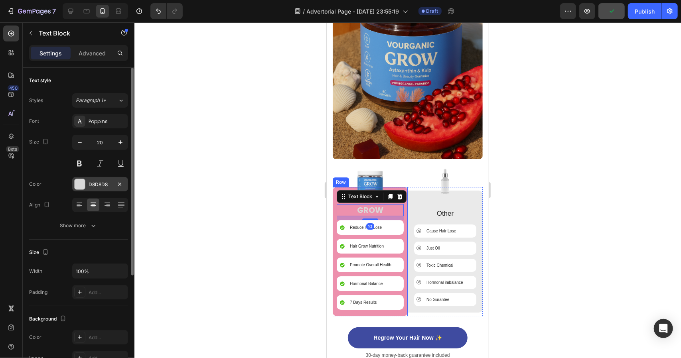
click at [87, 183] on div "D8D8D8" at bounding box center [100, 184] width 56 height 14
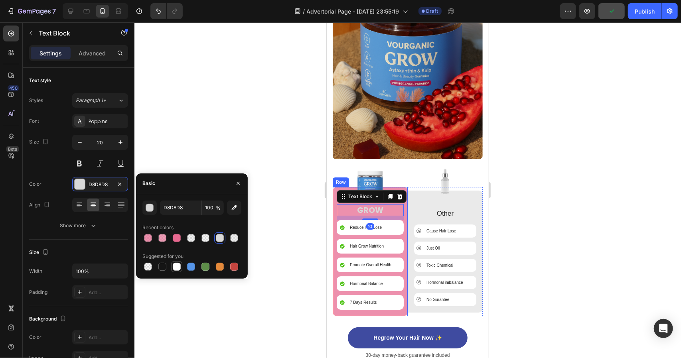
click at [176, 267] on div at bounding box center [177, 267] width 8 height 8
type input "FFFFFF"
click at [549, 247] on div at bounding box center [407, 190] width 547 height 336
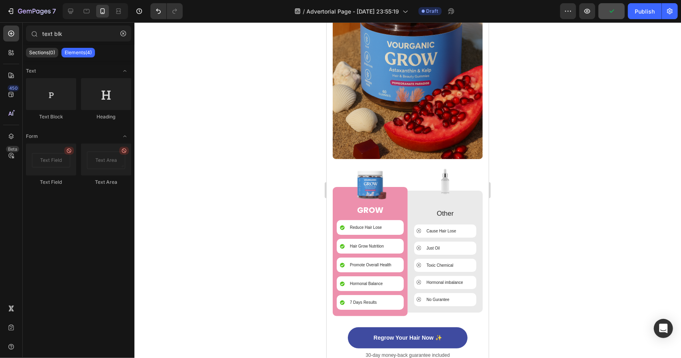
click at [549, 247] on div at bounding box center [407, 190] width 547 height 336
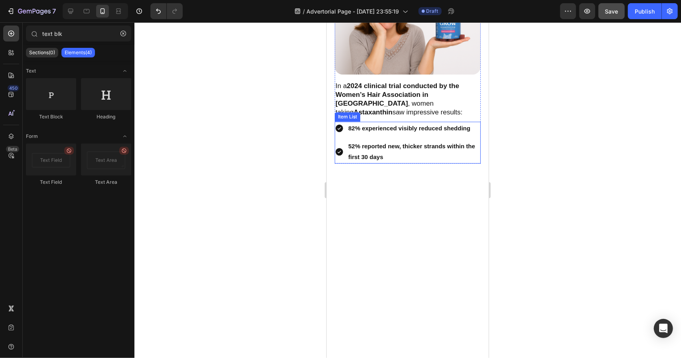
scroll to position [1190, 0]
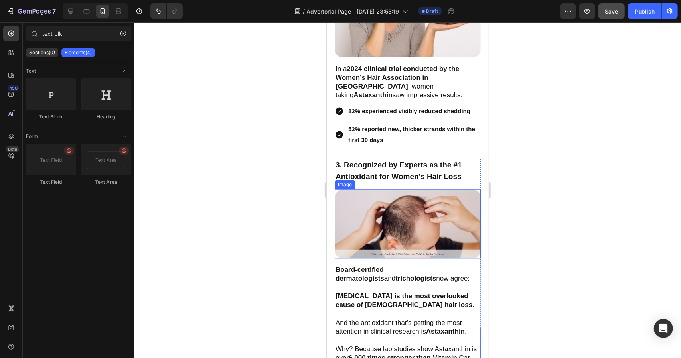
click at [414, 217] on img at bounding box center [407, 223] width 146 height 69
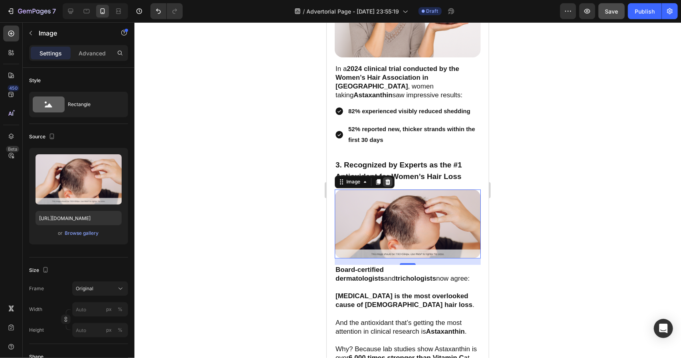
click at [389, 178] on icon at bounding box center [387, 181] width 6 height 6
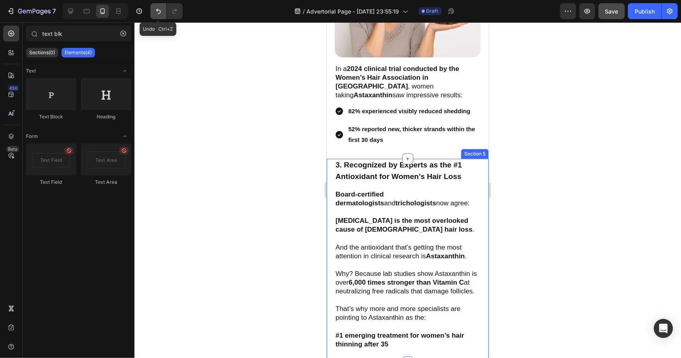
click at [151, 14] on button "Undo/Redo" at bounding box center [158, 11] width 16 height 16
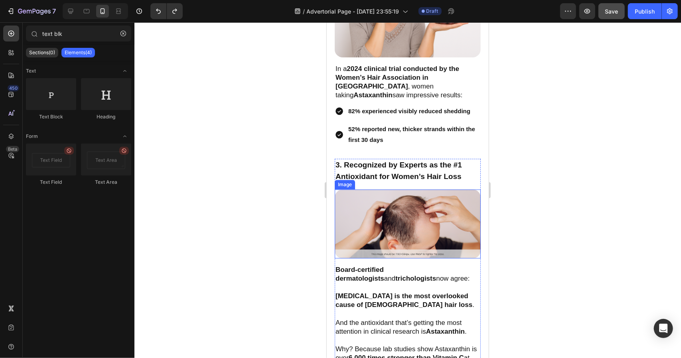
click at [393, 199] on img at bounding box center [407, 223] width 146 height 69
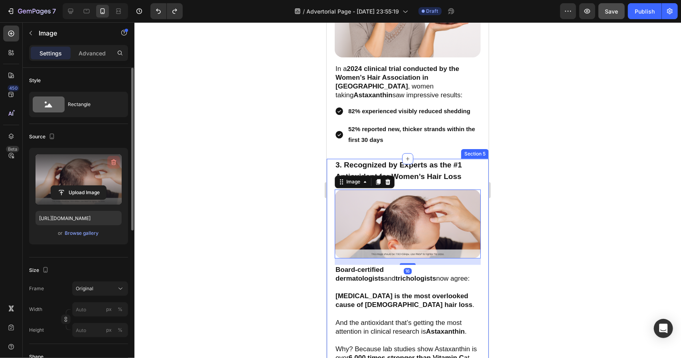
click at [116, 165] on icon "button" at bounding box center [114, 162] width 8 height 8
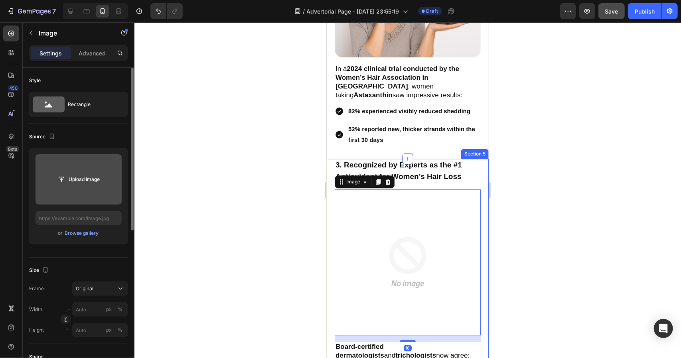
click at [97, 173] on input "file" at bounding box center [78, 180] width 55 height 14
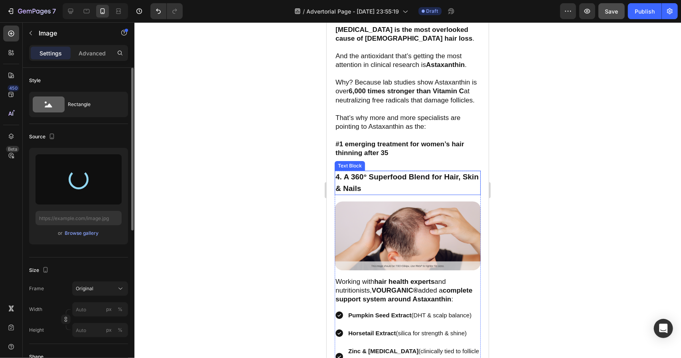
scroll to position [1589, 0]
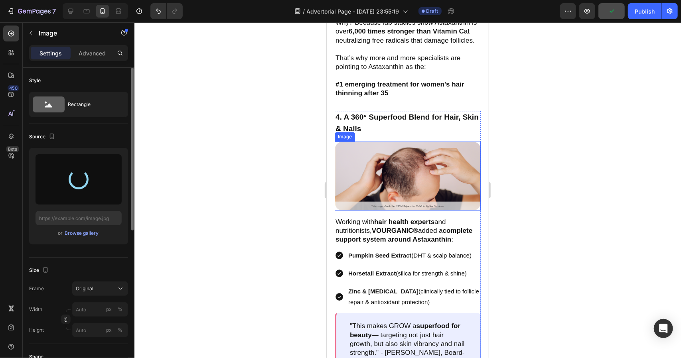
type input "https://cdn.shopify.com/s/files/1/0761/7750/6516/files/gempages_571821614883144…"
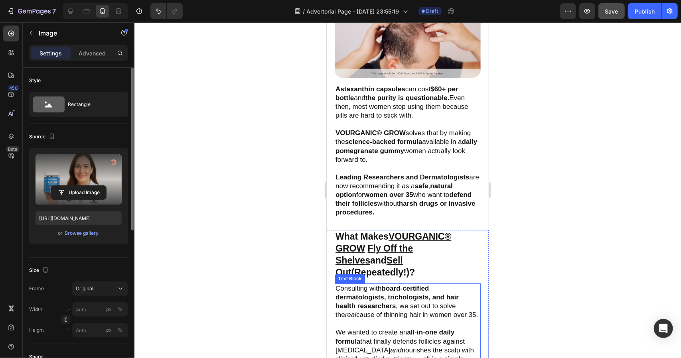
scroll to position [1861, 0]
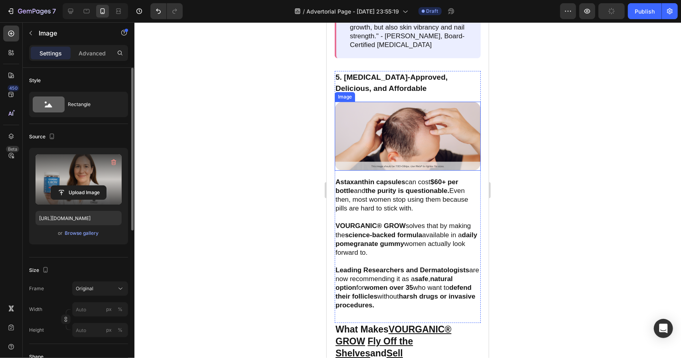
click at [416, 144] on img at bounding box center [407, 135] width 146 height 69
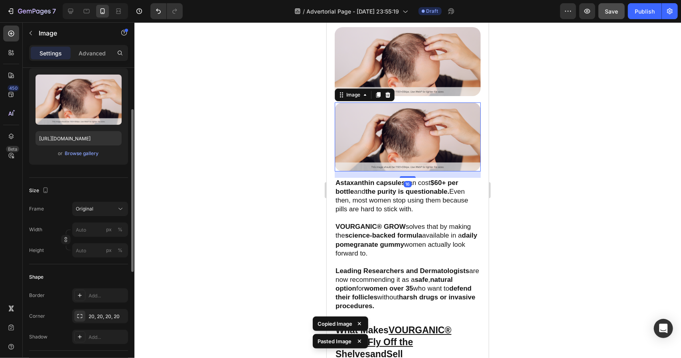
scroll to position [2021, 0]
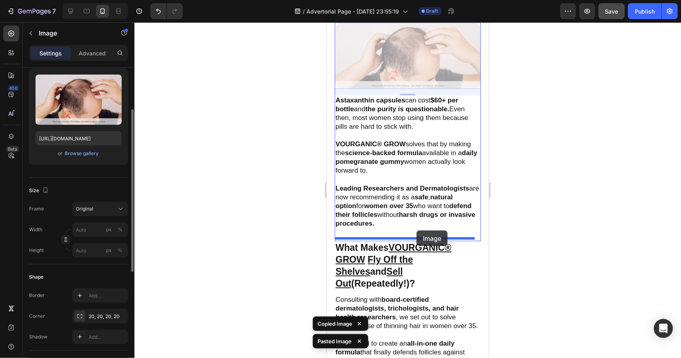
drag, startPoint x: 419, startPoint y: 75, endPoint x: 414, endPoint y: 231, distance: 155.7
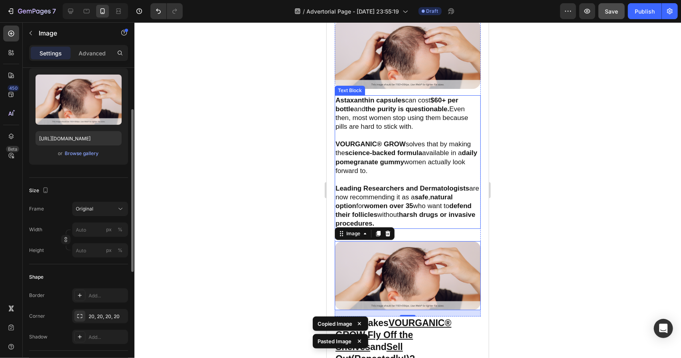
scroll to position [2068, 0]
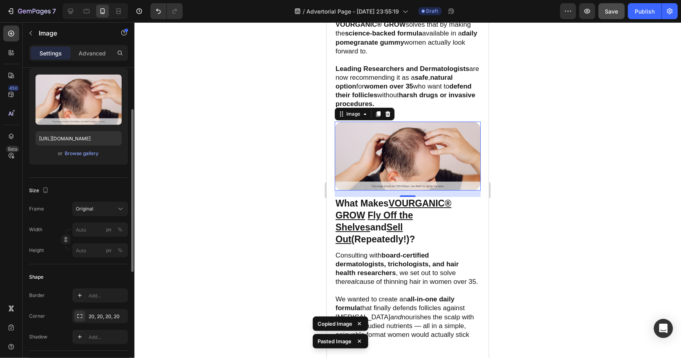
click at [494, 184] on div at bounding box center [407, 190] width 547 height 336
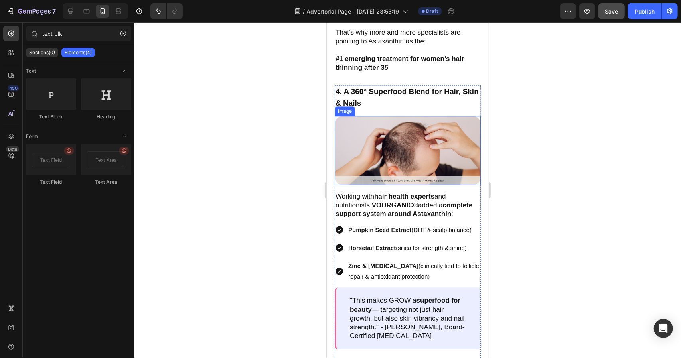
scroll to position [1510, 0]
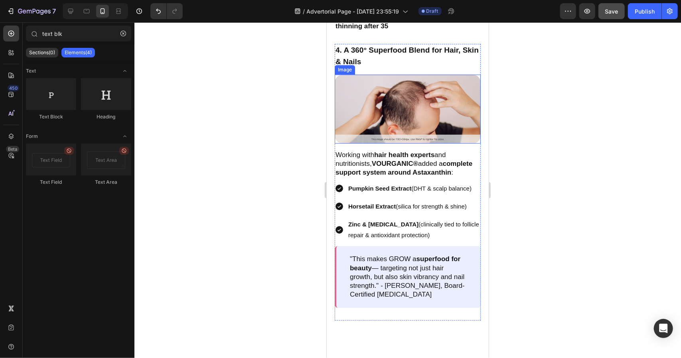
click at [455, 143] on img at bounding box center [407, 108] width 146 height 69
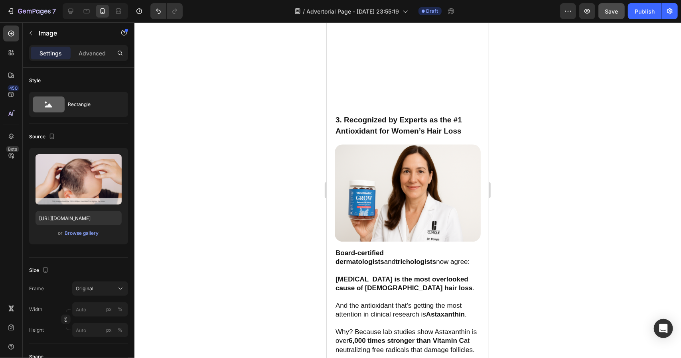
scroll to position [1589, 0]
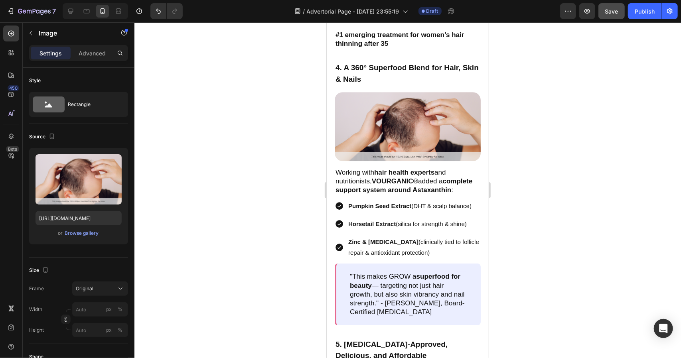
click at [444, 132] on img at bounding box center [407, 126] width 146 height 69
click at [432, 122] on img at bounding box center [407, 126] width 146 height 69
click at [603, 14] on button "Save" at bounding box center [611, 11] width 26 height 16
click at [403, 131] on img at bounding box center [407, 126] width 146 height 69
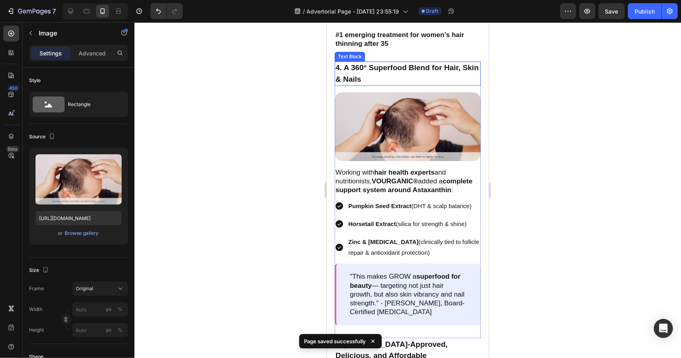
click at [418, 70] on p "4. A 360° Superfood Blend for Hair, Skin & Nails" at bounding box center [407, 73] width 144 height 23
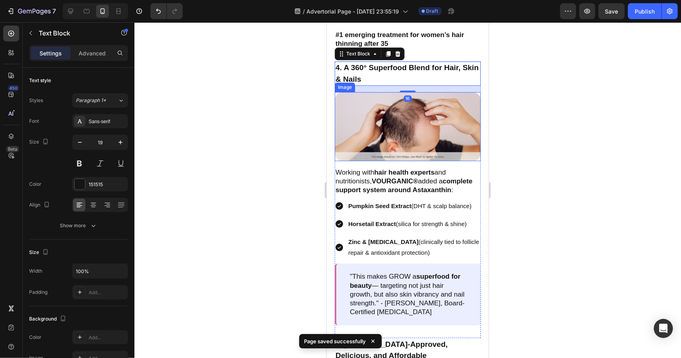
click at [427, 122] on img at bounding box center [407, 126] width 146 height 69
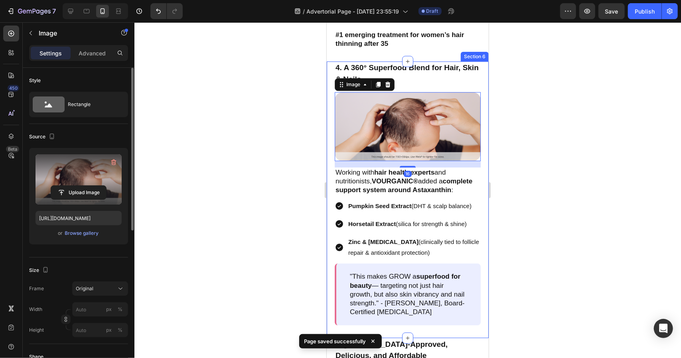
click at [95, 181] on label at bounding box center [79, 179] width 86 height 50
click at [95, 186] on input "file" at bounding box center [78, 193] width 55 height 14
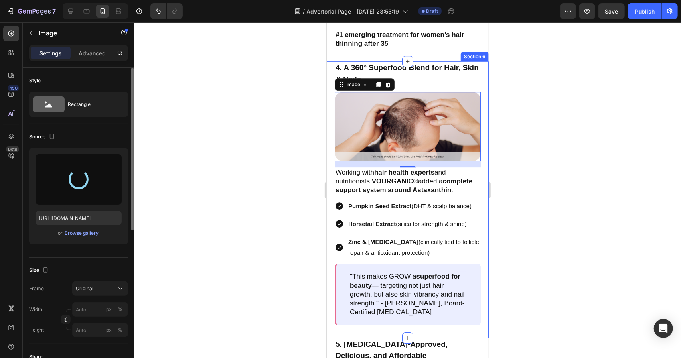
type input "https://cdn.shopify.com/s/files/1/0761/7750/6516/files/gempages_571821614883144…"
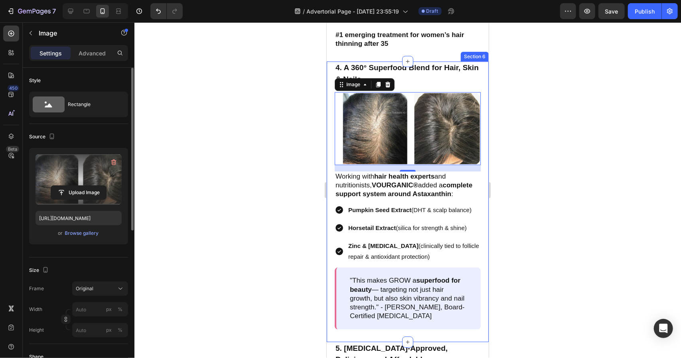
click at [523, 128] on div at bounding box center [407, 190] width 547 height 336
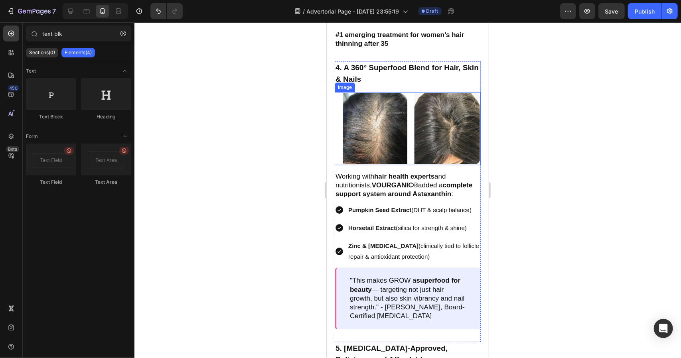
click at [434, 140] on img at bounding box center [407, 128] width 146 height 73
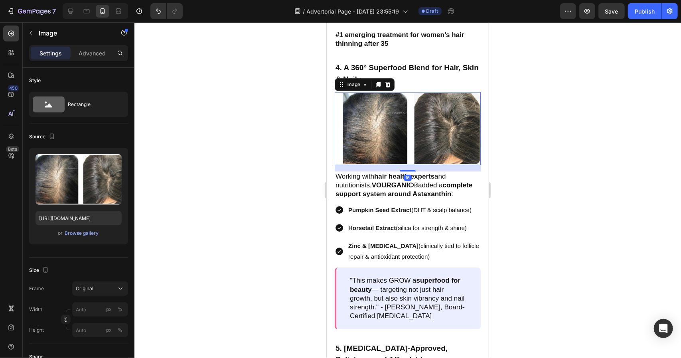
click at [598, 143] on div at bounding box center [407, 190] width 547 height 336
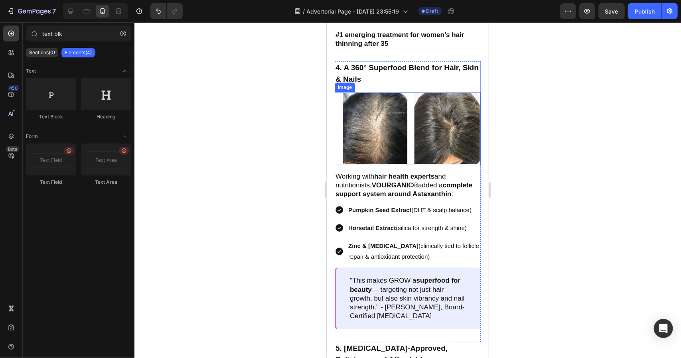
click at [389, 117] on img at bounding box center [407, 128] width 146 height 73
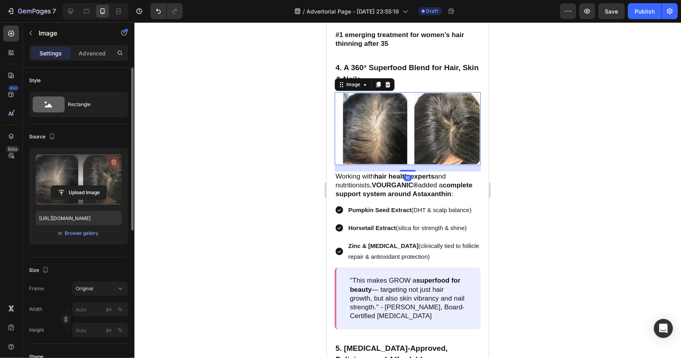
click at [113, 163] on icon "button" at bounding box center [113, 163] width 1 height 2
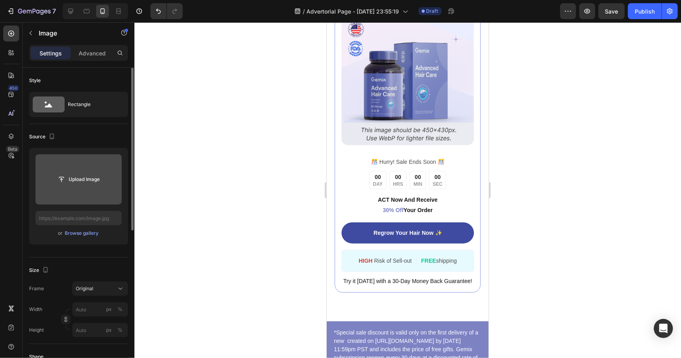
scroll to position [4856, 0]
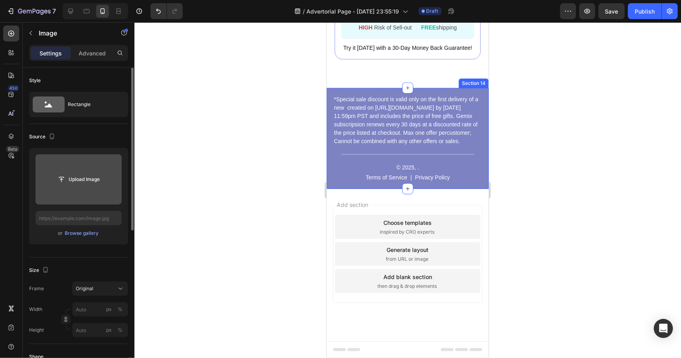
click at [479, 172] on div "*Special sale discount is valid only on the first delivery of a new created on …" at bounding box center [407, 138] width 162 height 101
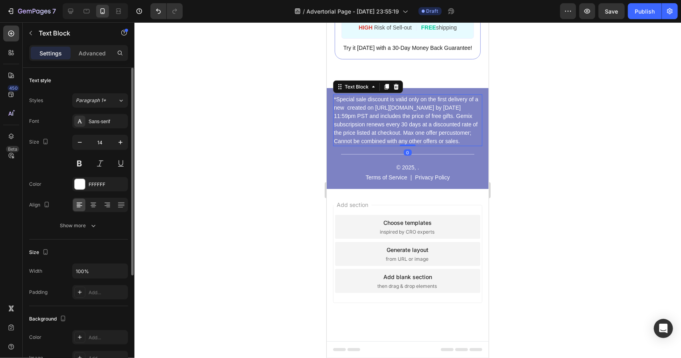
click at [435, 125] on p "*Special sale discount is valid only on the first delivery of a new created on …" at bounding box center [408, 120] width 148 height 50
click at [398, 83] on icon at bounding box center [396, 86] width 6 height 6
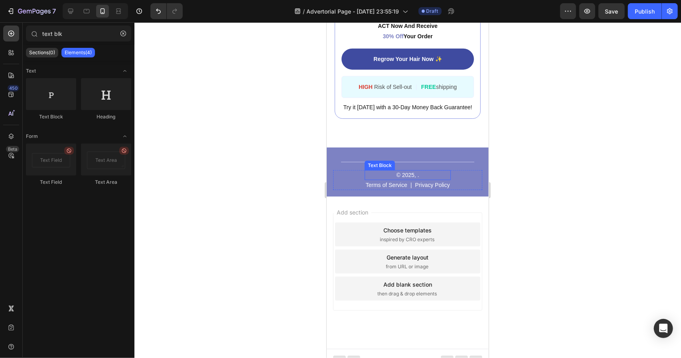
click at [413, 171] on p "© 2025, ." at bounding box center [407, 175] width 84 height 8
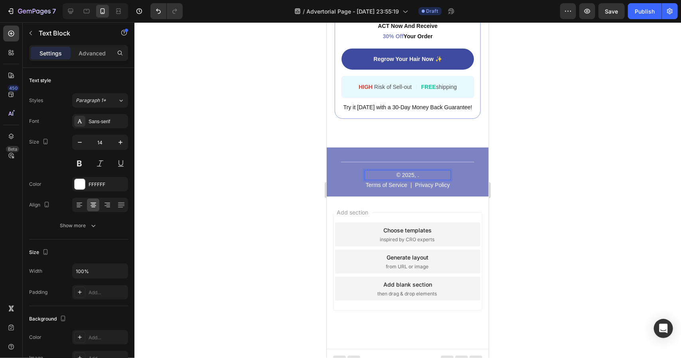
click at [400, 171] on p "© 2025, ." at bounding box center [407, 175] width 84 height 8
click at [436, 171] on p "© VOURGANIC 2025, ." at bounding box center [407, 175] width 84 height 8
click at [559, 170] on div at bounding box center [407, 190] width 547 height 336
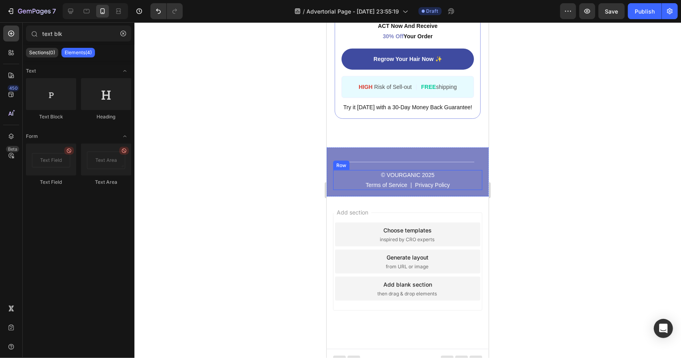
click at [475, 170] on div "© VOURGANIC 2025 Text Block Terms of Service Text Block | Text Block Privacy Po…" at bounding box center [407, 180] width 149 height 20
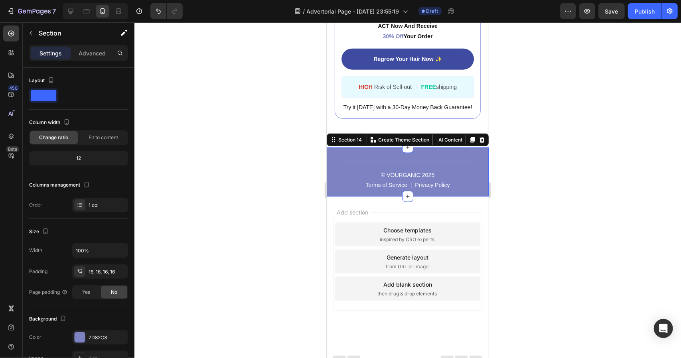
click at [479, 163] on div "Title Line © VOURGANIC 2025 Text Block Terms of Service Text Block | Text Block…" at bounding box center [407, 171] width 162 height 49
click at [90, 337] on div "7D82C3" at bounding box center [100, 337] width 23 height 7
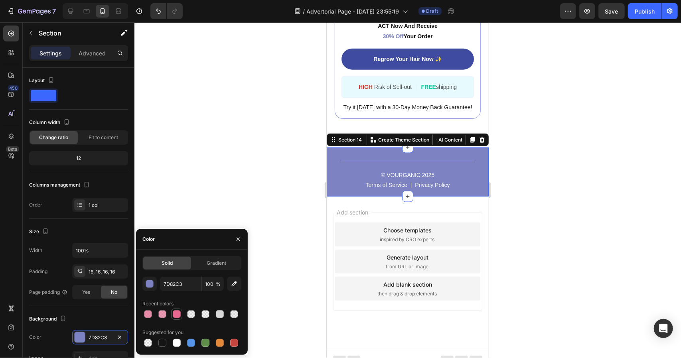
click at [172, 314] on div at bounding box center [177, 315] width 10 height 10
type input "E7688F"
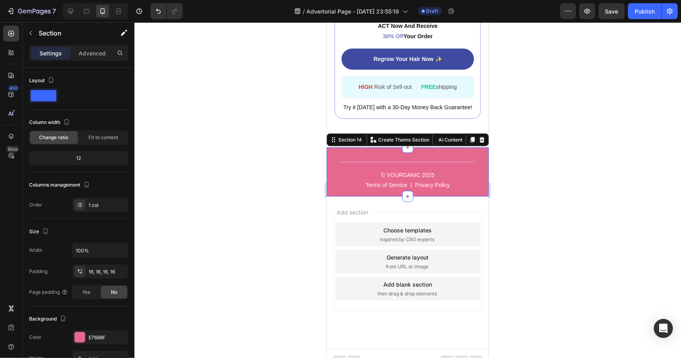
click at [514, 190] on div at bounding box center [407, 190] width 547 height 336
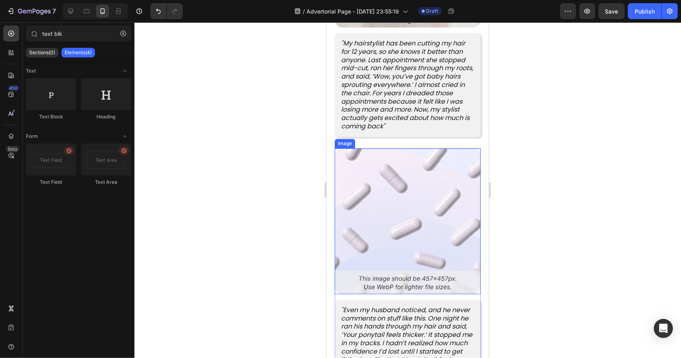
scroll to position [3441, 0]
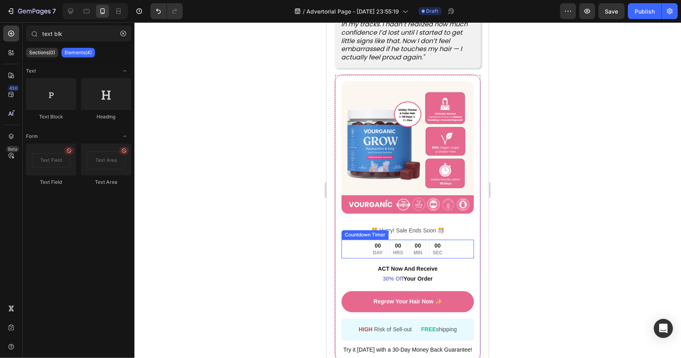
click at [389, 239] on div "00 HRS" at bounding box center [397, 248] width 17 height 19
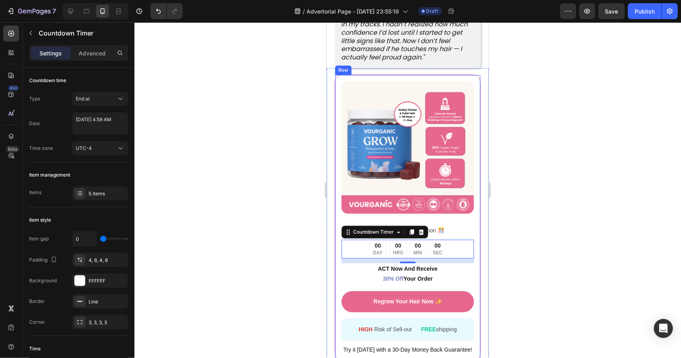
click at [467, 205] on div "Image" at bounding box center [407, 153] width 132 height 144
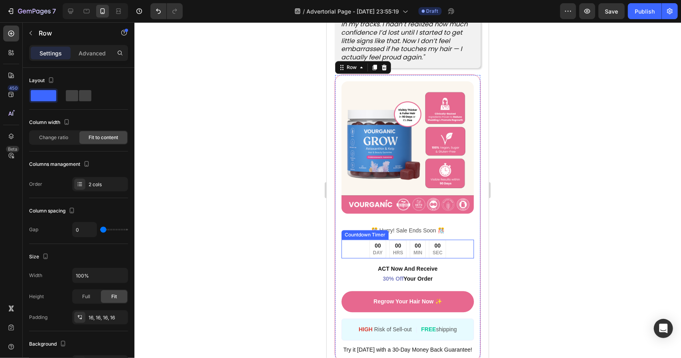
click at [453, 239] on div "00 DAY 00 HRS 00 MIN 00 SEC" at bounding box center [407, 248] width 132 height 19
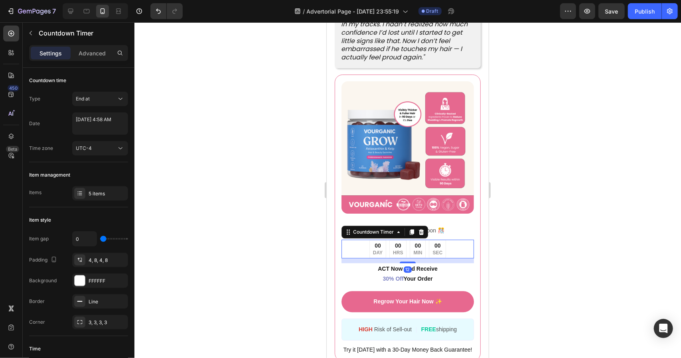
click at [425, 225] on div "Countdown Timer" at bounding box center [384, 231] width 87 height 13
click at [420, 229] on icon at bounding box center [420, 232] width 5 height 6
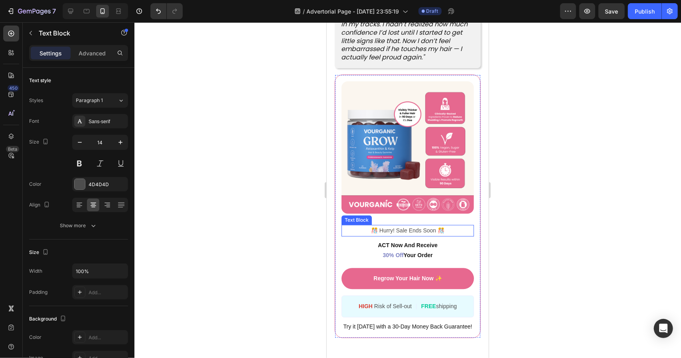
click at [443, 225] on p "️🎊 Hurry! Sale Ends Soon ️🎊" at bounding box center [407, 230] width 131 height 10
click at [405, 214] on icon at bounding box center [404, 217] width 5 height 6
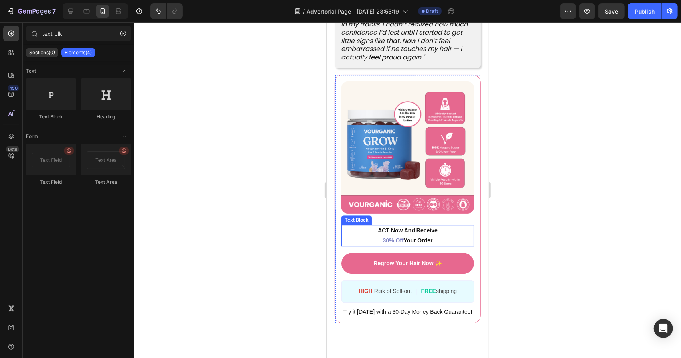
click at [444, 228] on p "ACT Now And Receive 30% Off Your Order" at bounding box center [407, 235] width 131 height 20
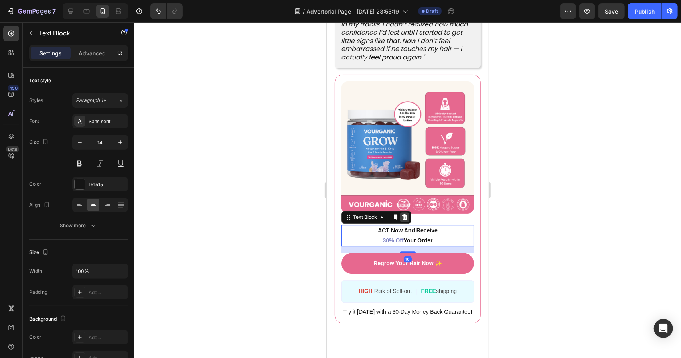
click at [404, 214] on icon at bounding box center [404, 217] width 6 height 6
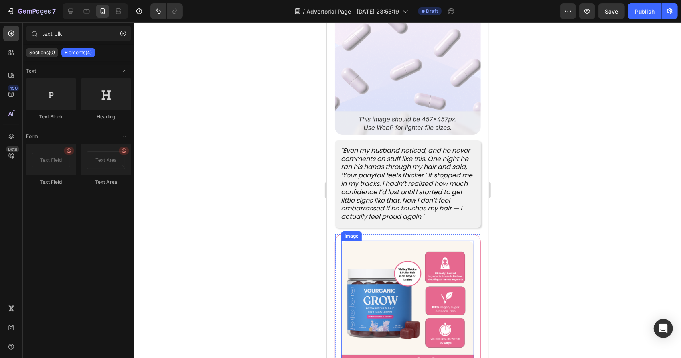
scroll to position [3481, 0]
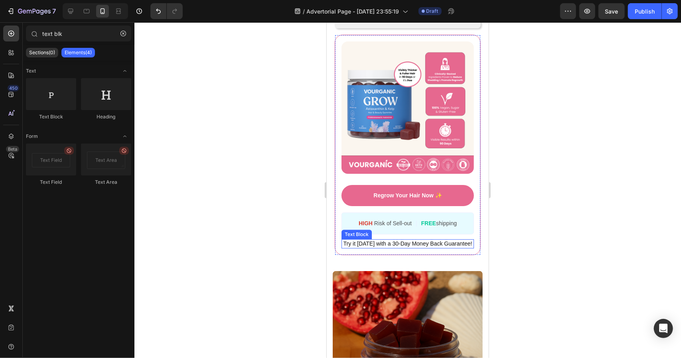
click at [390, 240] on span "Try it today with a 30-Day Money Back Guarantee!" at bounding box center [407, 243] width 129 height 6
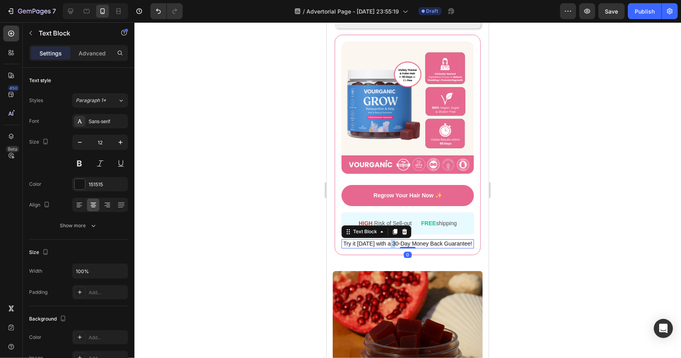
click at [390, 240] on span "Try it today with a 30-Day Money Back Guarantee!" at bounding box center [407, 243] width 129 height 6
click at [601, 191] on div at bounding box center [407, 190] width 547 height 336
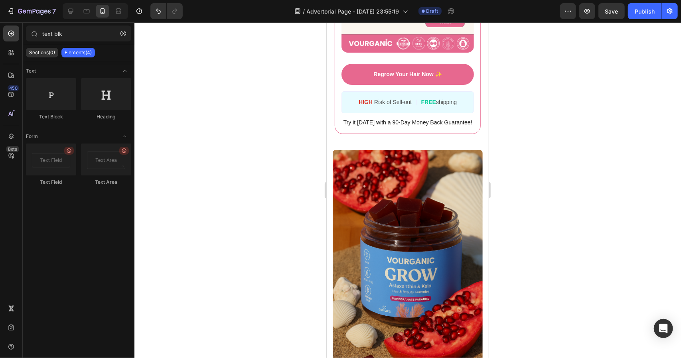
scroll to position [3401, 0]
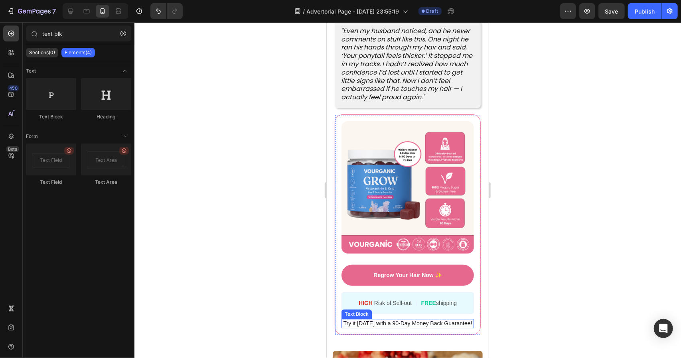
click at [391, 320] on span "Try it today with a 90-Day Money Back Guarantee!" at bounding box center [407, 323] width 129 height 6
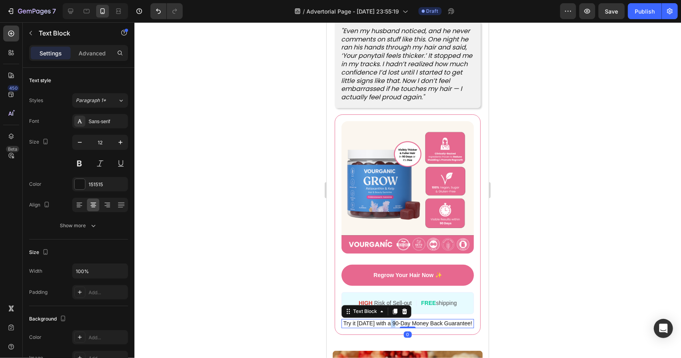
click at [391, 320] on span "Try it today with a 90-Day Money Back Guarantee!" at bounding box center [407, 323] width 129 height 6
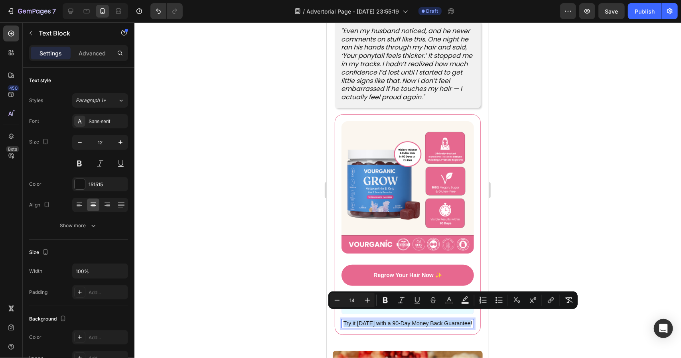
click at [416, 320] on div "Try it today with a 90-Day Money Back Guarantee!" at bounding box center [407, 323] width 132 height 9
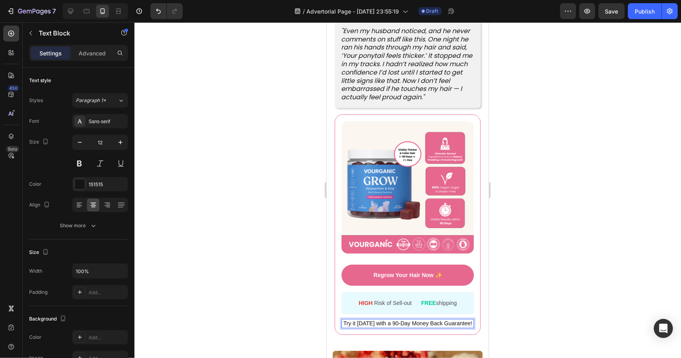
click at [413, 320] on span "Try it today with a 90-Day Money Back Guarantee!" at bounding box center [407, 323] width 129 height 6
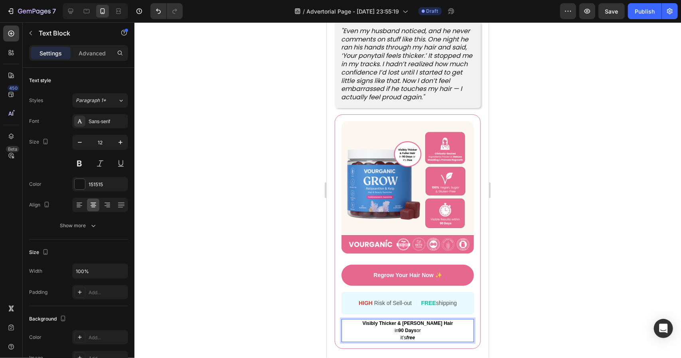
drag, startPoint x: 393, startPoint y: 326, endPoint x: 853, endPoint y: 377, distance: 463.2
click at [393, 334] on p "it’s free" at bounding box center [407, 337] width 131 height 7
click at [376, 327] on p "in 90 Days or it’s free" at bounding box center [407, 330] width 131 height 7
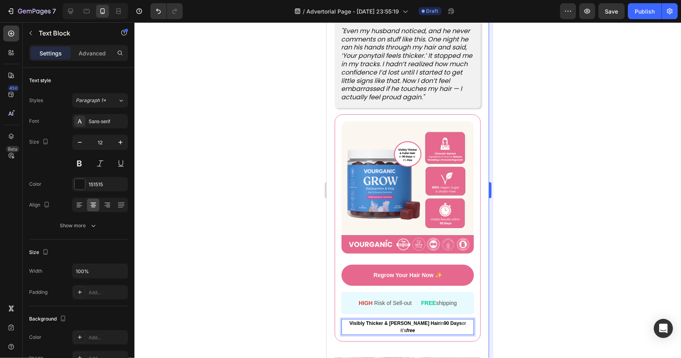
scroll to position [3695, 0]
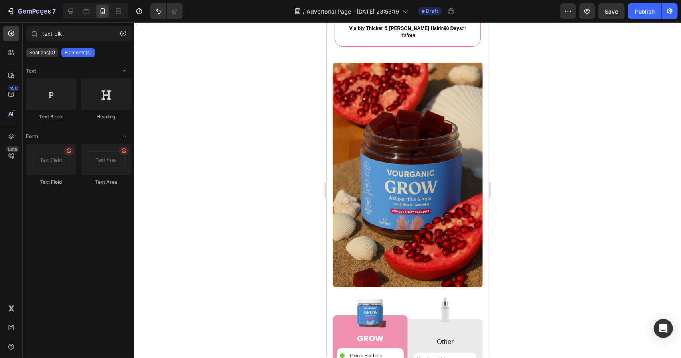
click at [572, 249] on div at bounding box center [407, 190] width 547 height 336
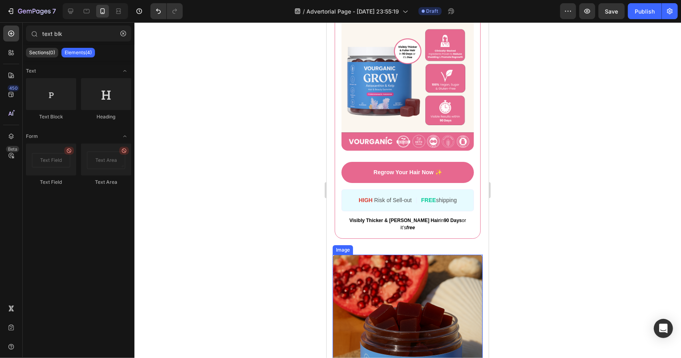
scroll to position [3501, 0]
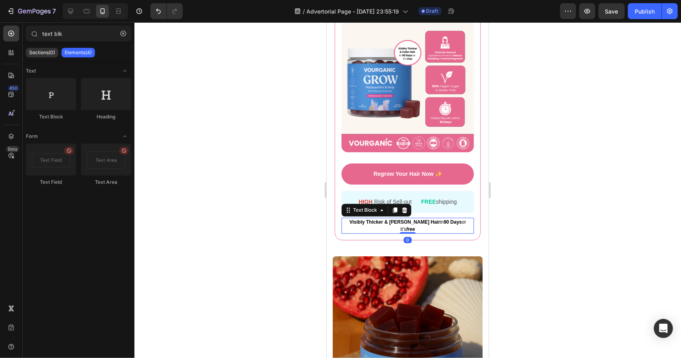
click at [403, 219] on strong "Visibly Thicker & [PERSON_NAME] Hair" at bounding box center [394, 222] width 91 height 6
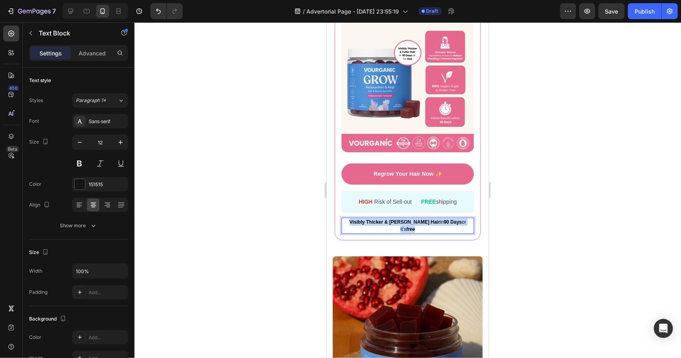
click at [403, 219] on strong "Visibly Thicker & [PERSON_NAME] Hair" at bounding box center [394, 222] width 91 height 6
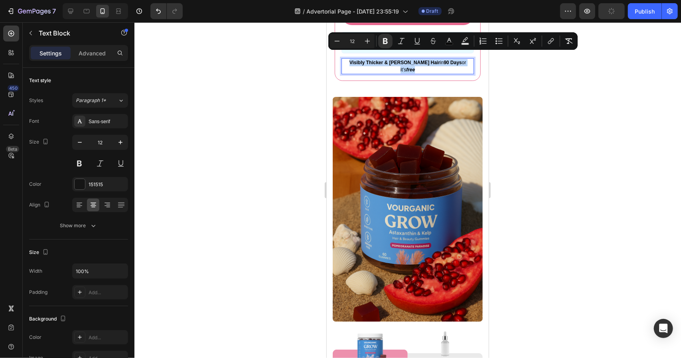
type input "16"
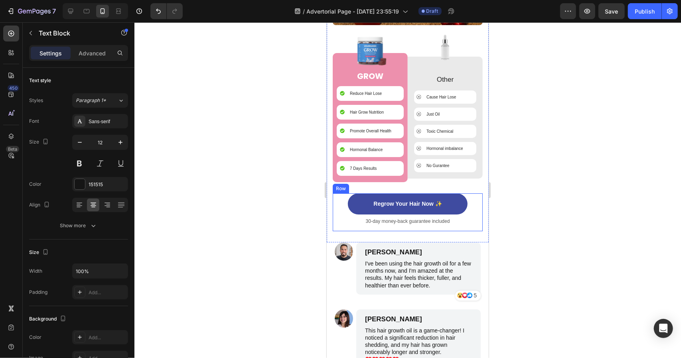
scroll to position [3900, 0]
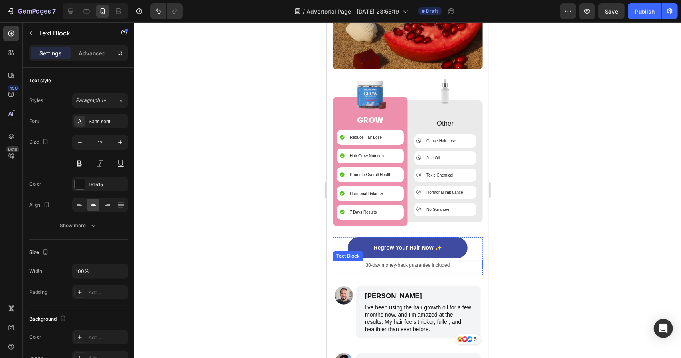
click at [420, 261] on p "30-day money-back guarantee included" at bounding box center [407, 264] width 148 height 7
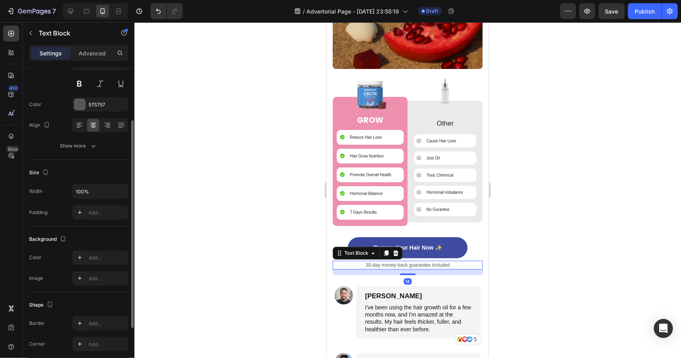
click at [420, 261] on p "30-day money-back guarantee included" at bounding box center [407, 264] width 148 height 7
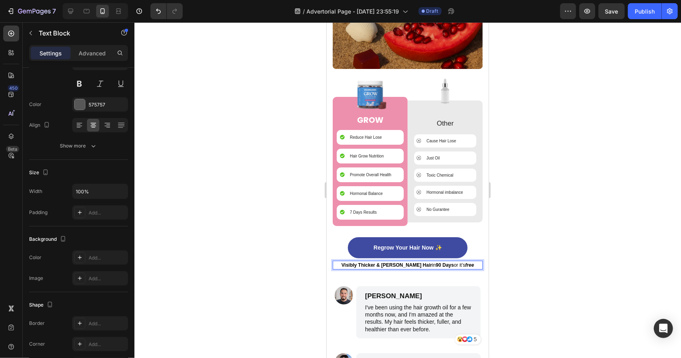
click at [524, 247] on div at bounding box center [407, 190] width 547 height 336
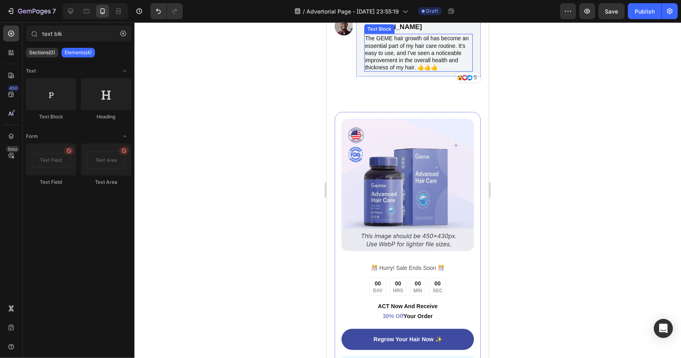
scroll to position [4498, 0]
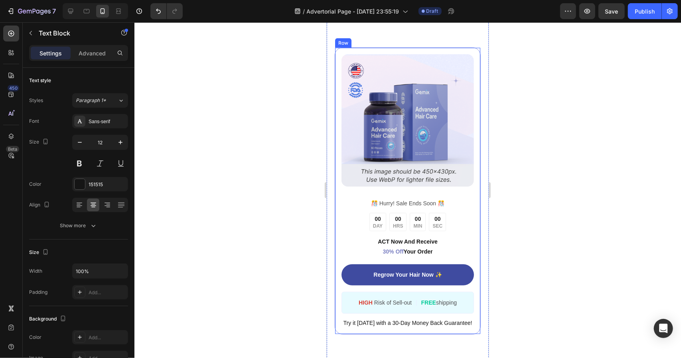
click at [409, 326] on span "Try it today with a 30-Day Money Back Guarantee!" at bounding box center [407, 323] width 129 height 6
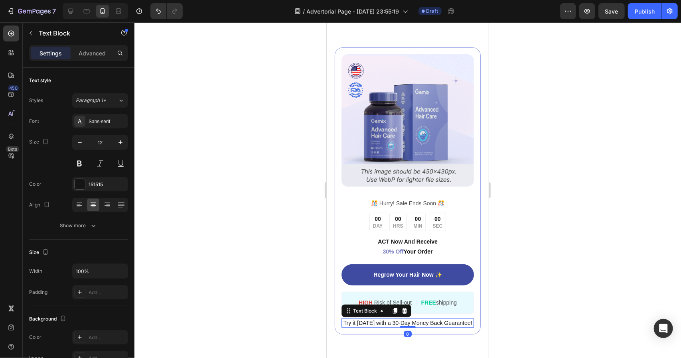
click at [409, 326] on span "Try it today with a 30-Day Money Back Guarantee!" at bounding box center [407, 323] width 129 height 6
click at [556, 284] on div at bounding box center [407, 190] width 547 height 336
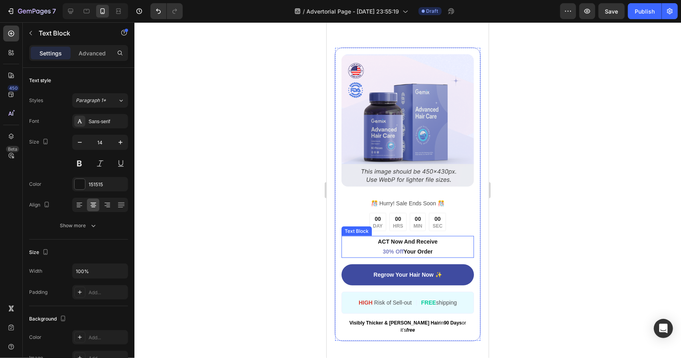
click at [433, 257] on p "ACT Now And Receive 30% Off Your Order" at bounding box center [407, 247] width 131 height 20
click at [405, 231] on icon at bounding box center [404, 228] width 5 height 6
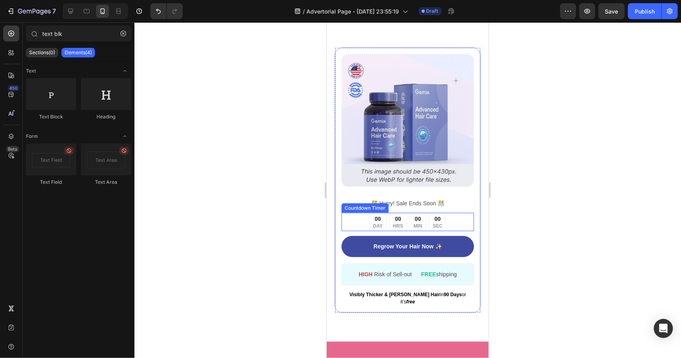
click at [438, 229] on p "SEC" at bounding box center [437, 226] width 10 height 6
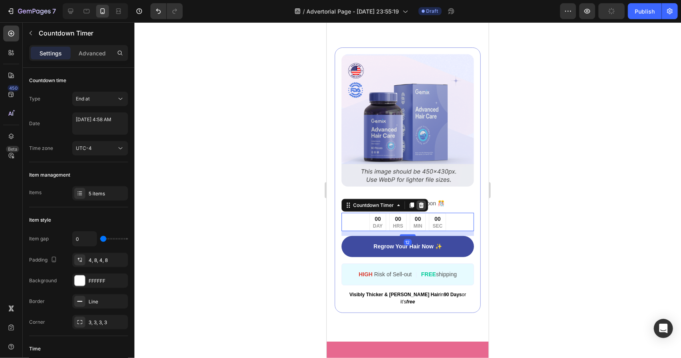
click at [420, 208] on icon at bounding box center [421, 205] width 6 height 6
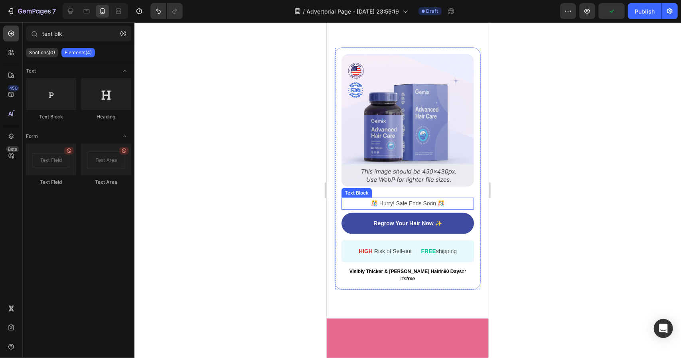
click at [420, 208] on p "️🎊 Hurry! Sale Ends Soon ️🎊" at bounding box center [407, 203] width 131 height 10
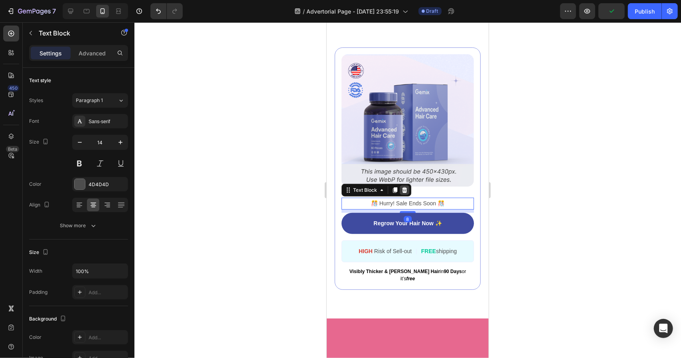
click at [403, 193] on icon at bounding box center [404, 190] width 6 height 6
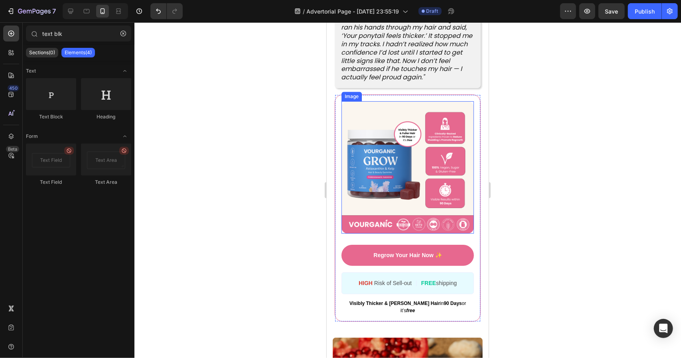
scroll to position [3461, 0]
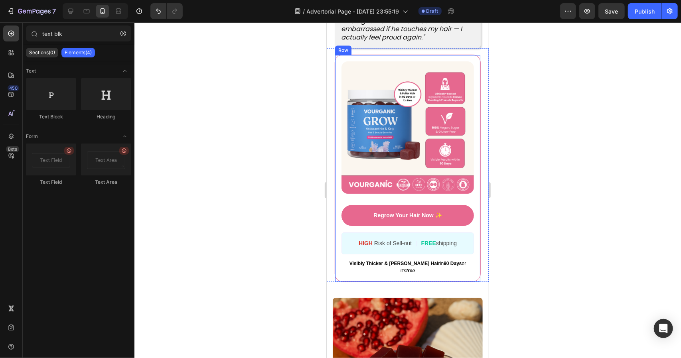
click at [474, 153] on div "Image Regrow Your Hair Now ✨ Button HIGH Risk of Sell-out Text Block | Text Blo…" at bounding box center [407, 167] width 146 height 227
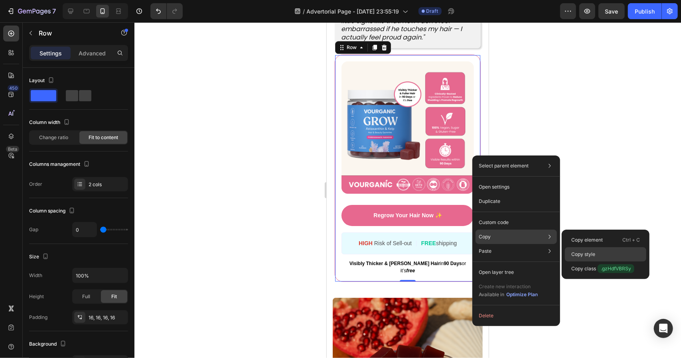
click at [588, 257] on p "Copy style" at bounding box center [583, 254] width 24 height 7
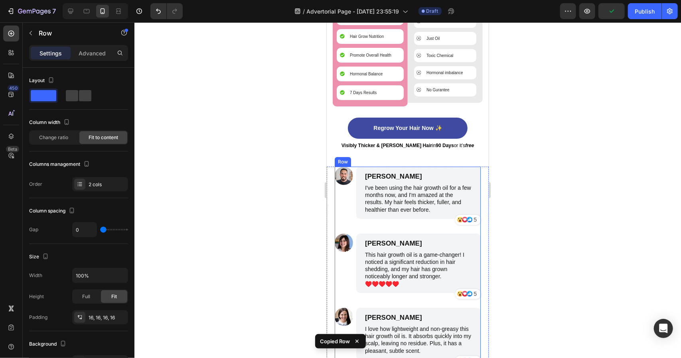
scroll to position [4299, 0]
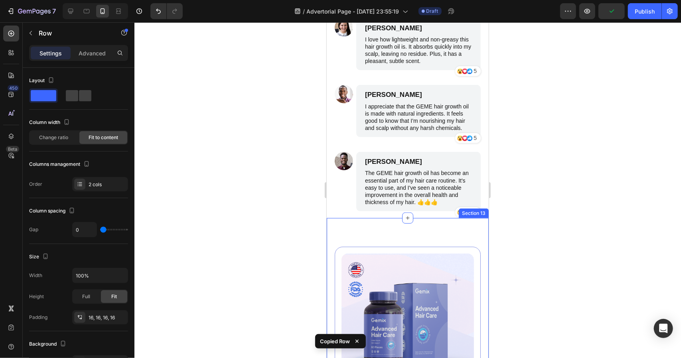
click at [471, 276] on div "Image Regrow Your Hair Now ✨ Button HIGH Risk of Sell-out Text Block | Text Blo…" at bounding box center [407, 360] width 146 height 227
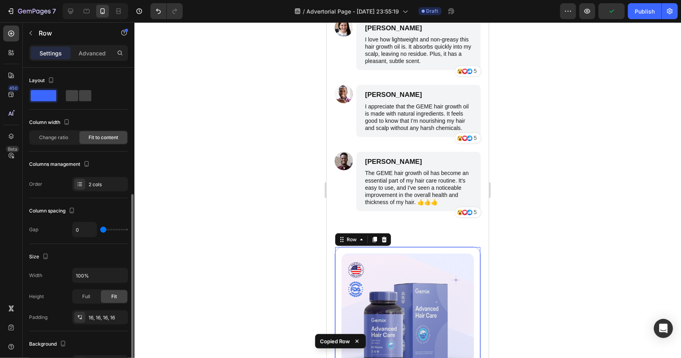
scroll to position [80, 0]
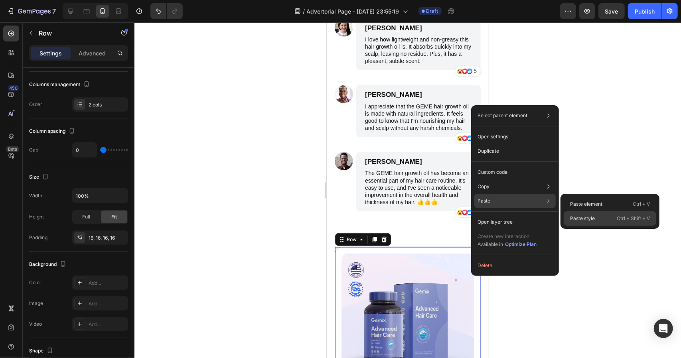
click at [580, 218] on p "Paste style" at bounding box center [582, 218] width 25 height 7
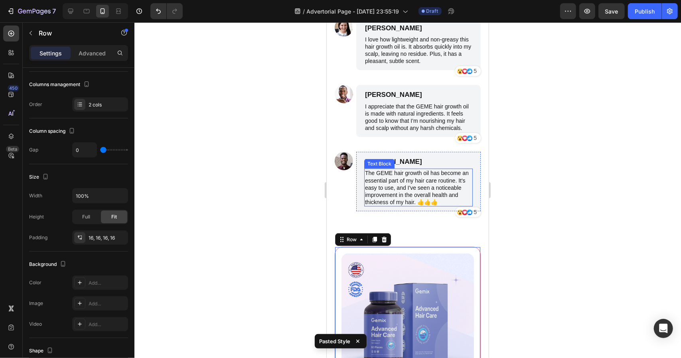
scroll to position [4538, 0]
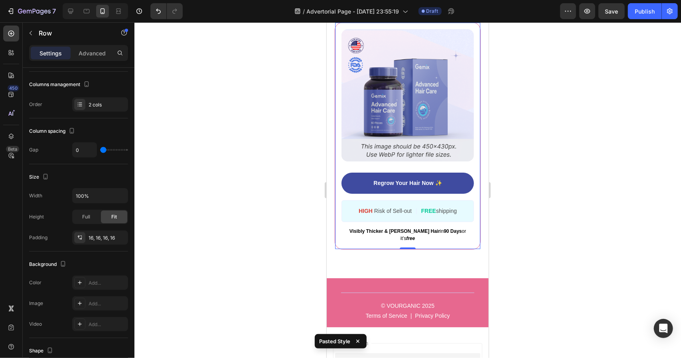
click at [460, 215] on div "HIGH Risk of Sell-out Text Block | Text Block FREE shipping Text Block Row" at bounding box center [407, 211] width 132 height 22
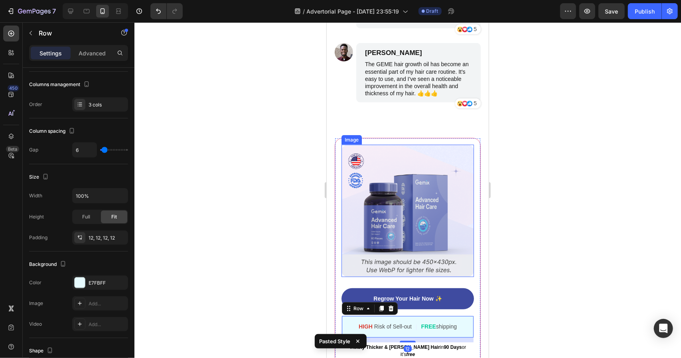
scroll to position [4459, 0]
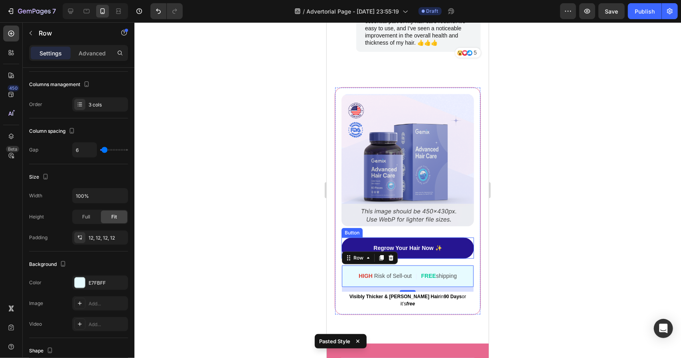
click at [456, 255] on link "Regrow Your Hair Now ✨" at bounding box center [407, 247] width 132 height 21
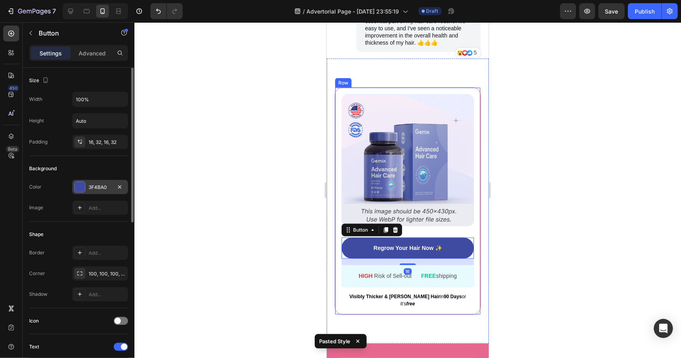
click at [97, 187] on div "3F4BA0" at bounding box center [100, 187] width 23 height 7
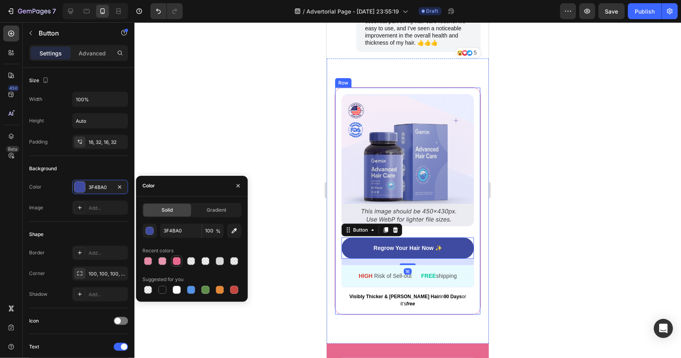
click at [176, 263] on div at bounding box center [177, 261] width 8 height 8
type input "E7688F"
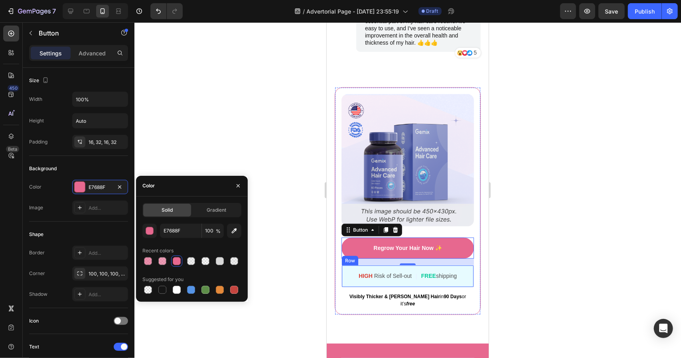
click at [454, 287] on div "HIGH Risk of Sell-out Text Block | Text Block FREE shipping Text Block Row" at bounding box center [407, 276] width 132 height 22
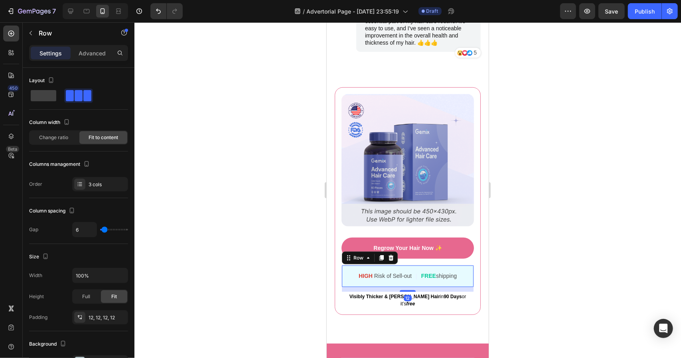
click at [499, 241] on div at bounding box center [407, 190] width 547 height 336
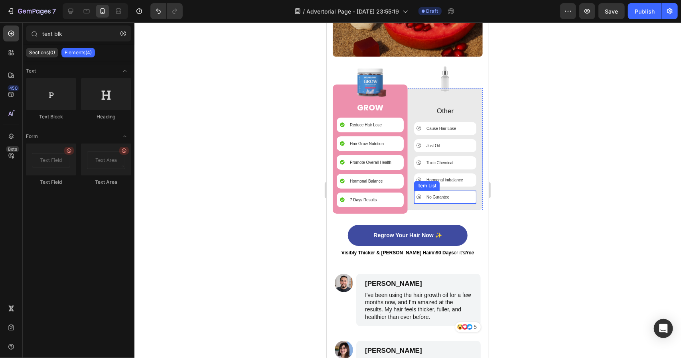
scroll to position [4498, 0]
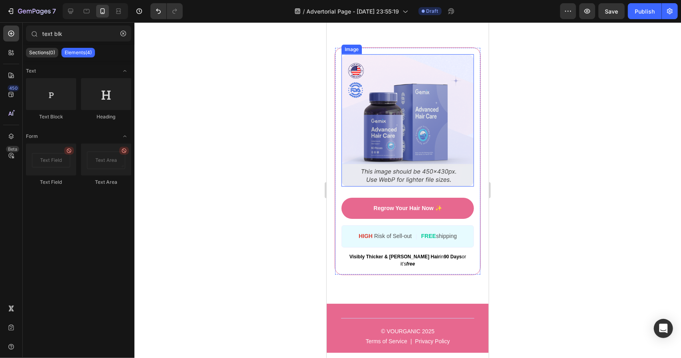
click at [433, 146] on img at bounding box center [407, 120] width 132 height 132
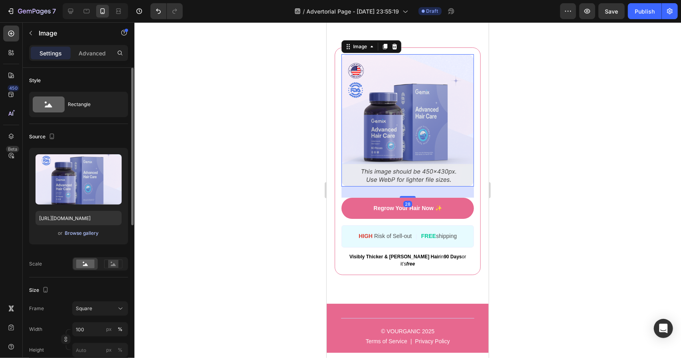
click at [90, 232] on div "Browse gallery" at bounding box center [82, 233] width 34 height 7
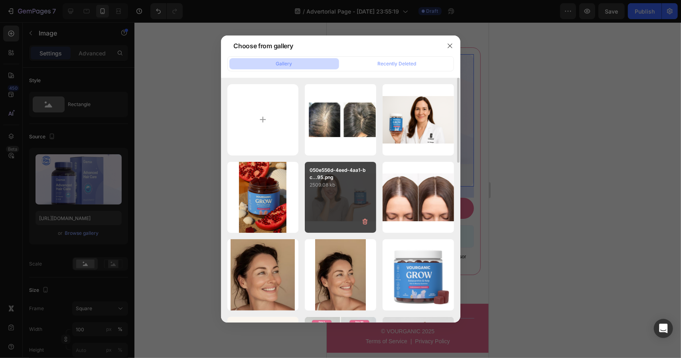
scroll to position [120, 0]
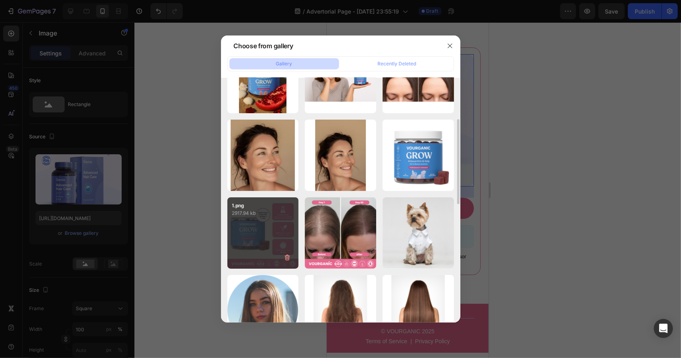
click at [230, 232] on div "1.png 2917.94 kb" at bounding box center [262, 232] width 71 height 71
type input "https://cdn.shopify.com/s/files/1/0761/7750/6516/files/gempages_571821614883144…"
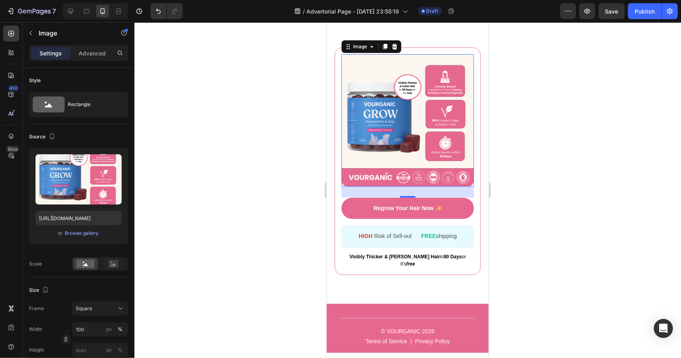
click at [562, 213] on div at bounding box center [407, 190] width 547 height 336
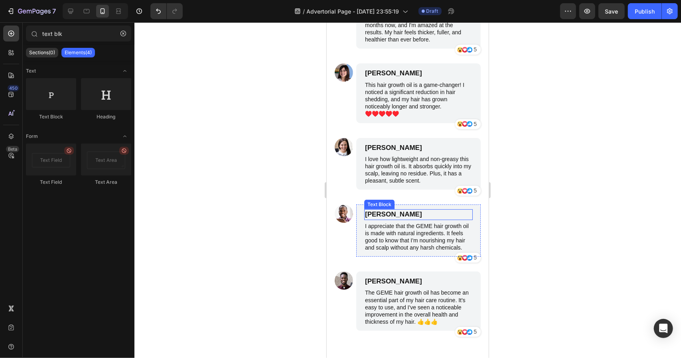
scroll to position [3940, 0]
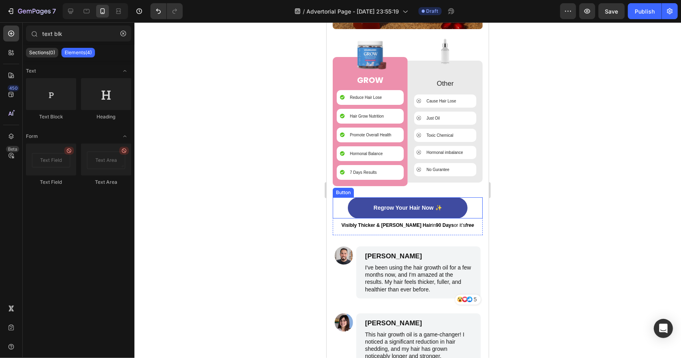
click at [468, 197] on div "Regrow Your Hair Now ✨ Button" at bounding box center [407, 207] width 150 height 21
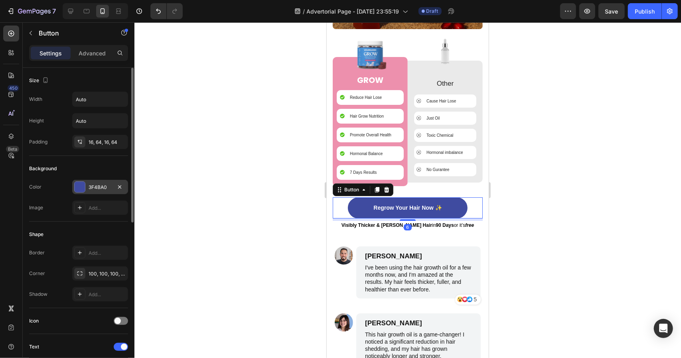
click at [95, 189] on div "3F4BA0" at bounding box center [100, 187] width 23 height 7
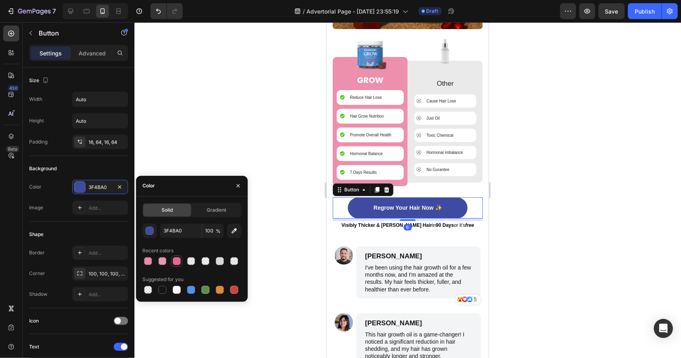
click at [180, 264] on div at bounding box center [177, 262] width 10 height 10
type input "E7688F"
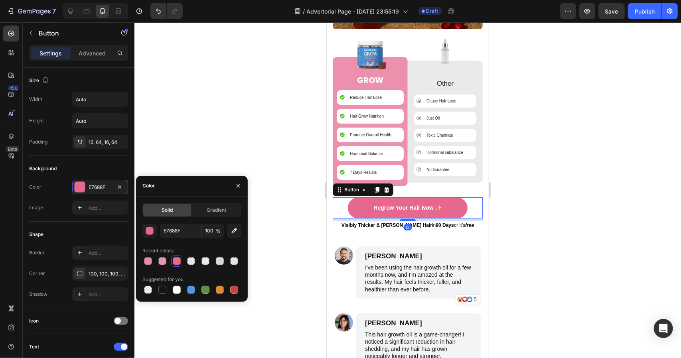
drag, startPoint x: 572, startPoint y: 197, endPoint x: 566, endPoint y: 198, distance: 5.2
click at [572, 197] on div at bounding box center [407, 190] width 547 height 336
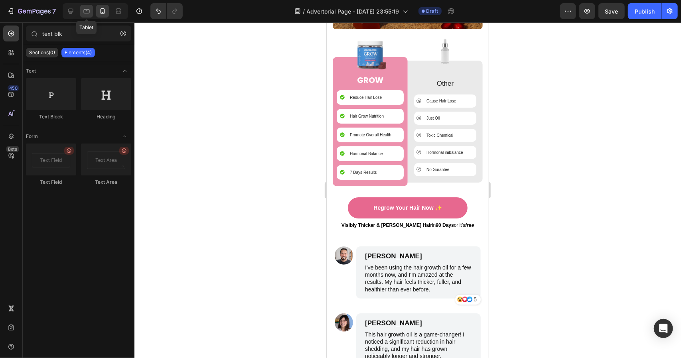
click at [89, 10] on icon at bounding box center [87, 11] width 8 height 8
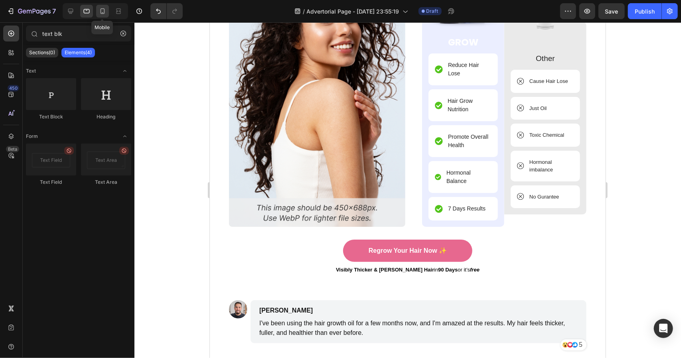
click at [100, 13] on icon at bounding box center [103, 11] width 8 height 8
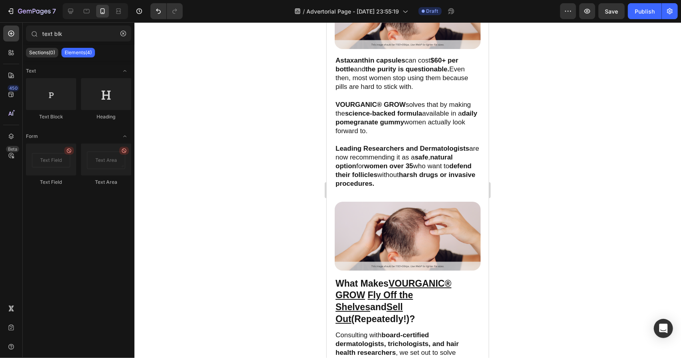
scroll to position [1826, 0]
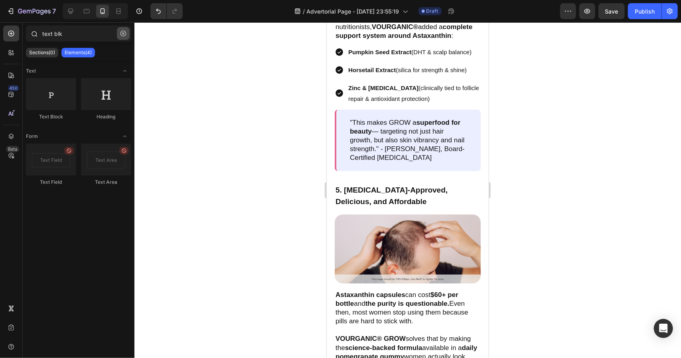
click at [126, 33] on icon "button" at bounding box center [123, 34] width 6 height 6
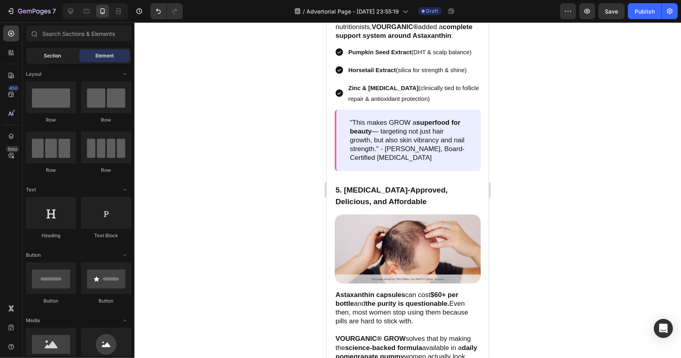
click at [56, 56] on span "Section" at bounding box center [52, 55] width 17 height 7
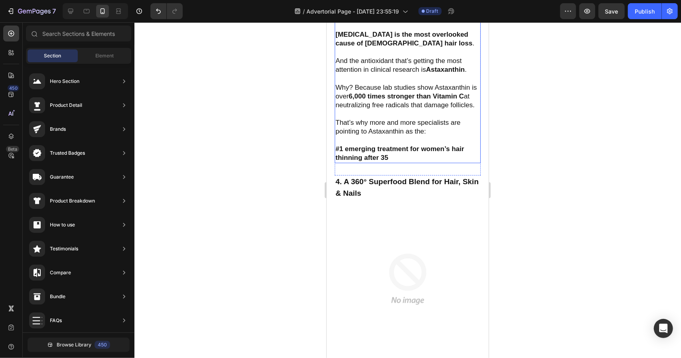
scroll to position [1427, 0]
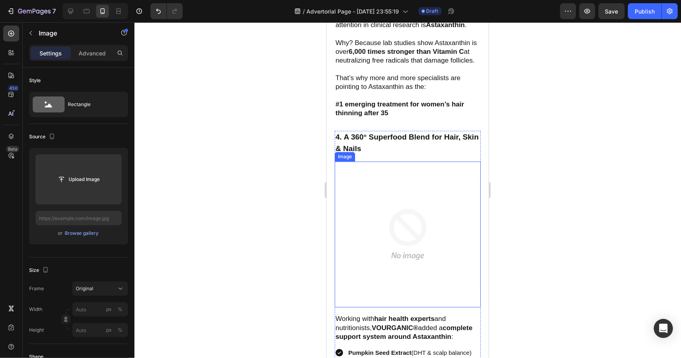
click at [448, 227] on img at bounding box center [407, 234] width 146 height 146
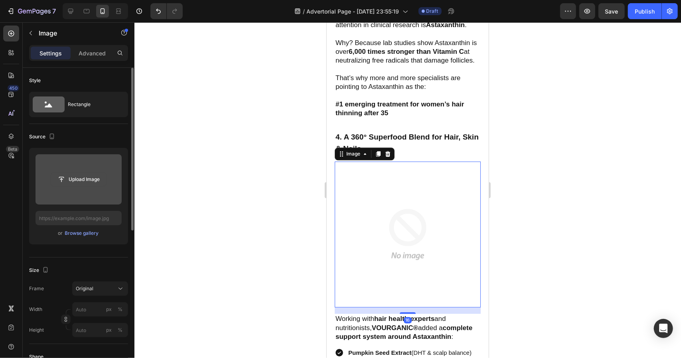
click at [67, 182] on input "file" at bounding box center [78, 180] width 55 height 14
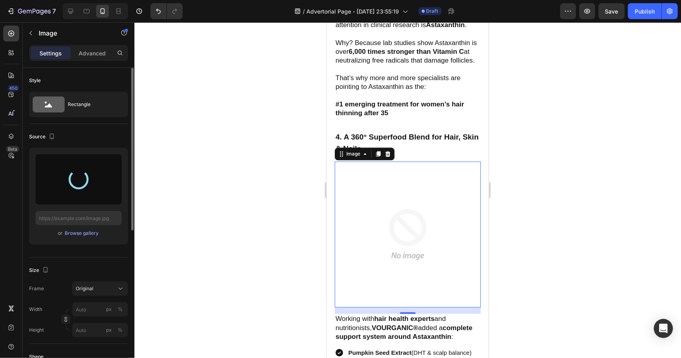
type input "https://cdn.shopify.com/s/files/1/0761/7750/6516/files/gempages_571821614883144…"
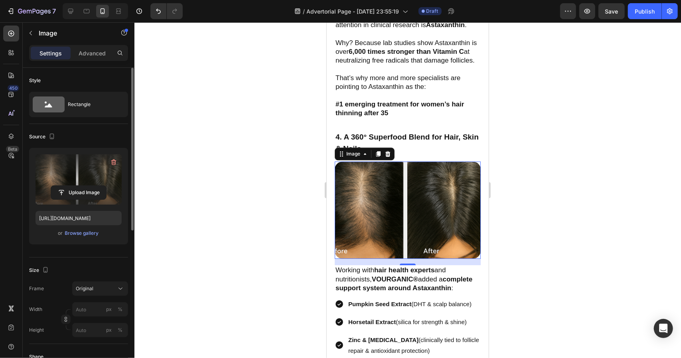
click at [437, 217] on img at bounding box center [407, 209] width 146 height 97
click at [523, 213] on div at bounding box center [407, 190] width 547 height 336
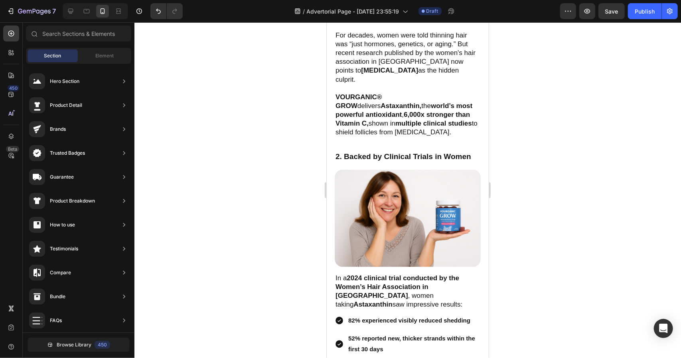
scroll to position [1101, 0]
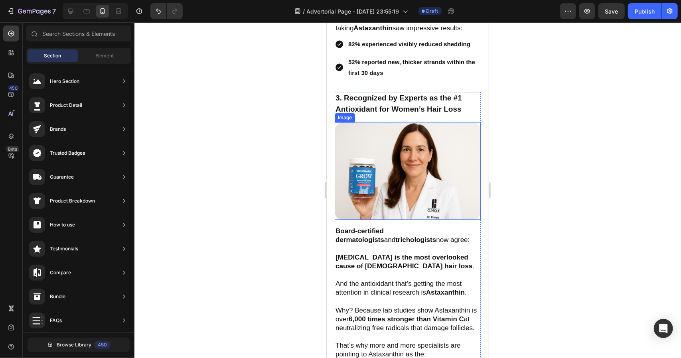
click at [448, 176] on img at bounding box center [407, 170] width 146 height 97
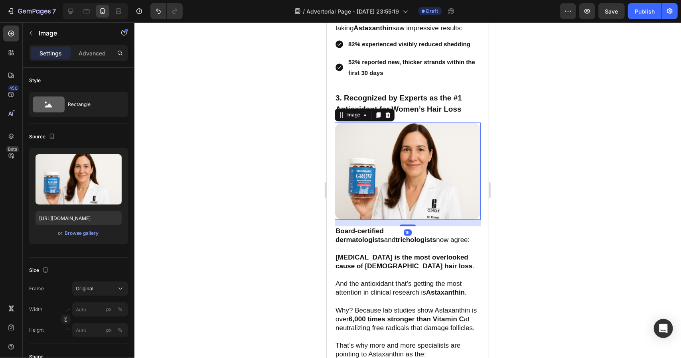
scroll to position [873, 0]
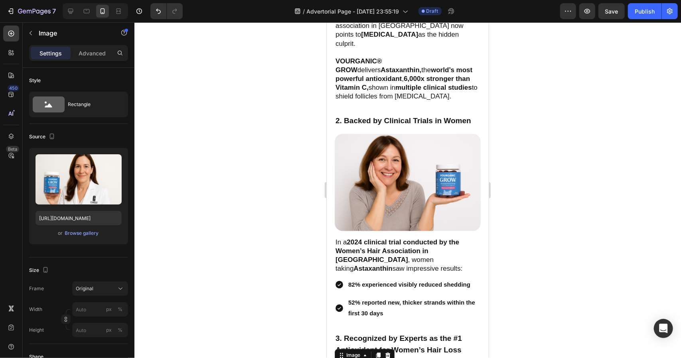
click at [448, 176] on img at bounding box center [407, 182] width 146 height 97
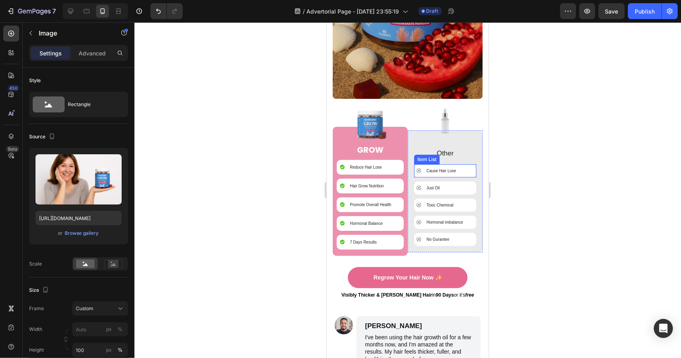
scroll to position [3817, 0]
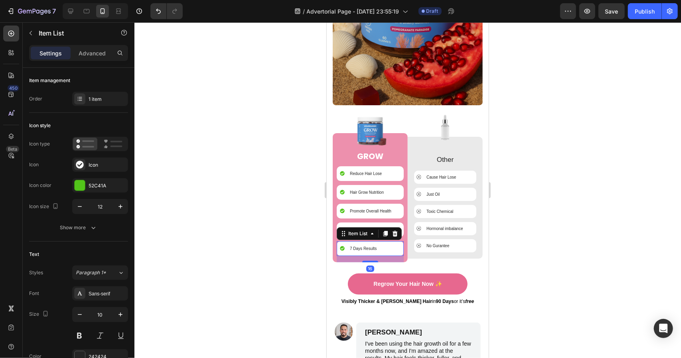
click at [369, 244] on div "7 Days Results" at bounding box center [362, 248] width 29 height 8
click at [368, 245] on p "7 Days Results" at bounding box center [362, 248] width 27 height 6
click at [587, 235] on div at bounding box center [407, 190] width 547 height 336
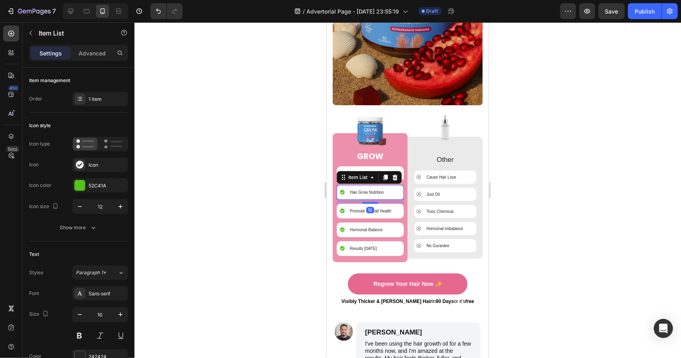
click at [369, 189] on p "Hair Grow Nutrition" at bounding box center [366, 192] width 34 height 6
click at [365, 189] on p "Hair Grow Nutrition" at bounding box center [366, 192] width 34 height 6
click at [369, 189] on p "Hair Grow Nutrition" at bounding box center [366, 192] width 34 height 6
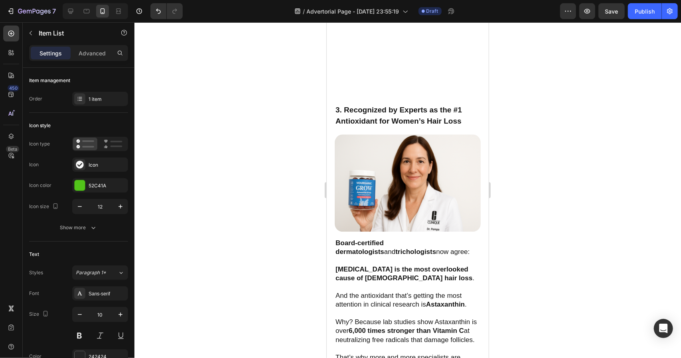
scroll to position [1479, 0]
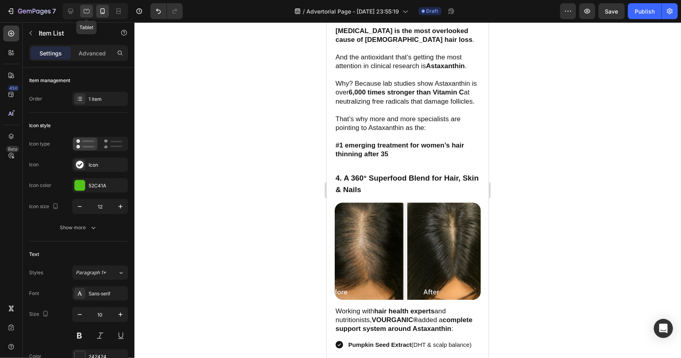
click at [85, 15] on icon at bounding box center [87, 11] width 8 height 8
type input "19"
type input "14"
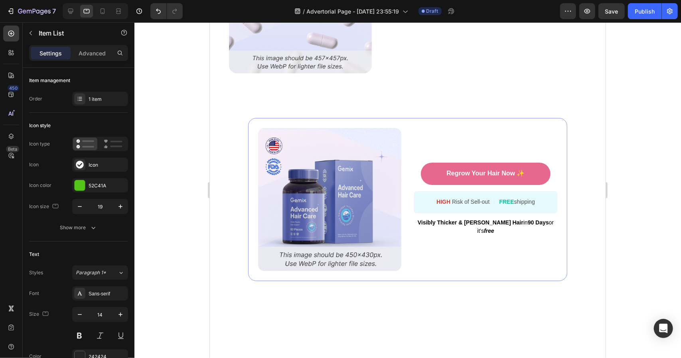
scroll to position [3079, 0]
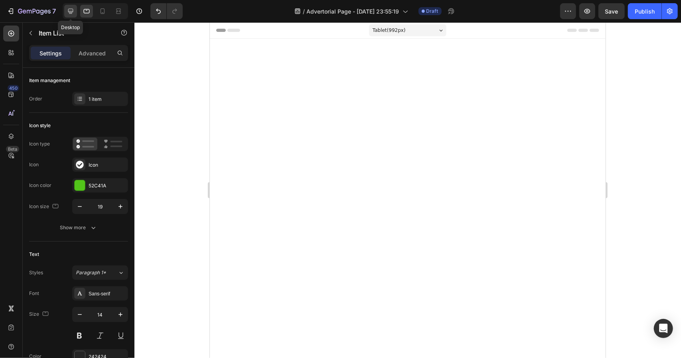
scroll to position [3079, 0]
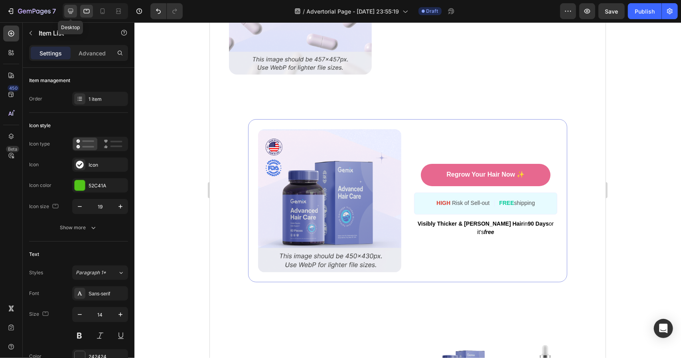
click at [73, 11] on icon at bounding box center [71, 11] width 8 height 8
type input "20"
type input "16"
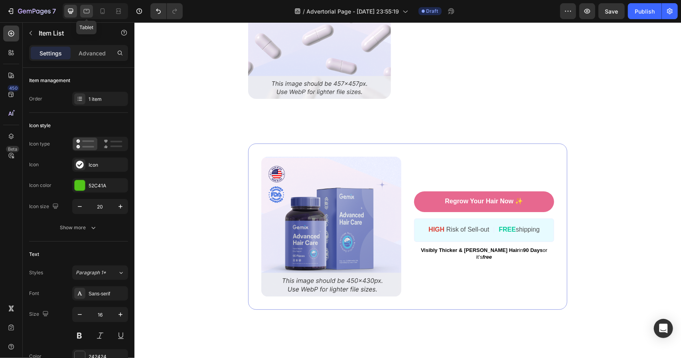
click at [90, 12] on icon at bounding box center [87, 11] width 8 height 8
type input "19"
type input "14"
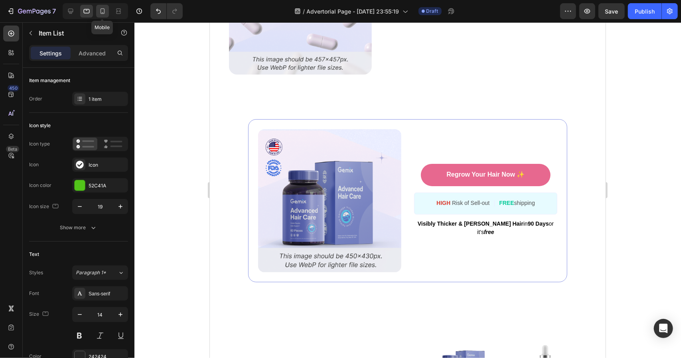
click at [99, 13] on icon at bounding box center [103, 11] width 8 height 8
type input "12"
type input "10"
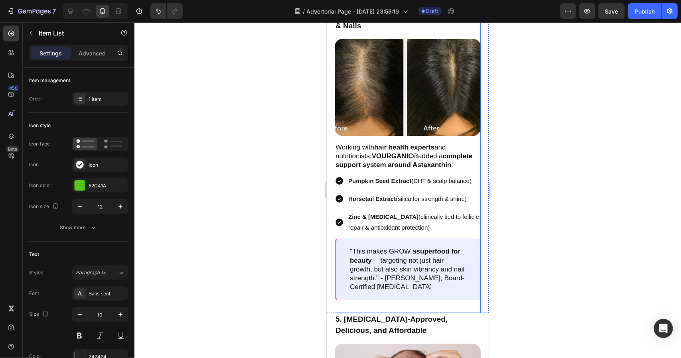
scroll to position [1664, 0]
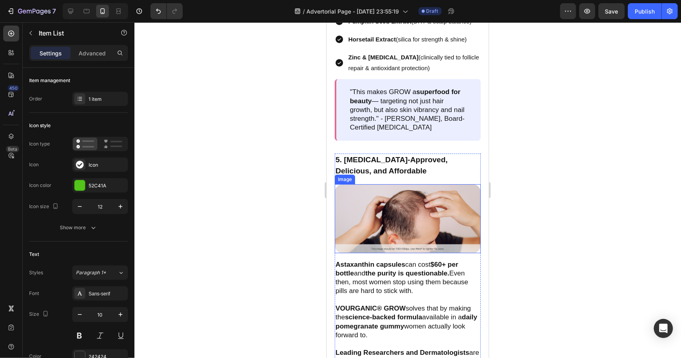
click at [416, 207] on img at bounding box center [407, 218] width 146 height 69
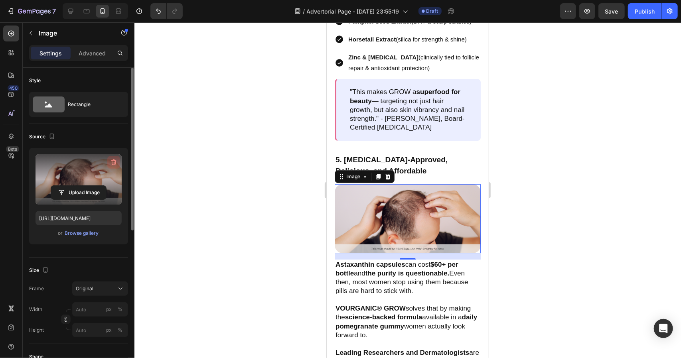
click at [114, 166] on button "button" at bounding box center [113, 162] width 13 height 13
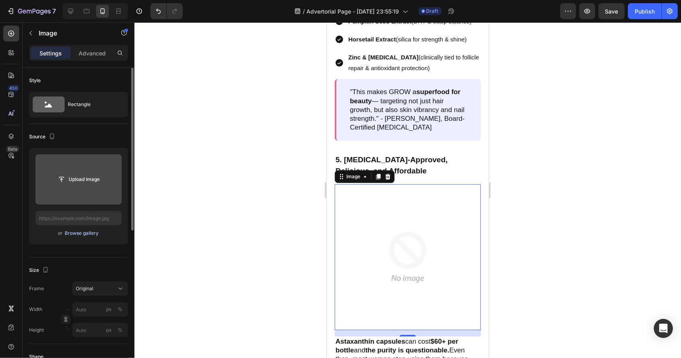
click at [86, 233] on div "Browse gallery" at bounding box center [82, 233] width 34 height 7
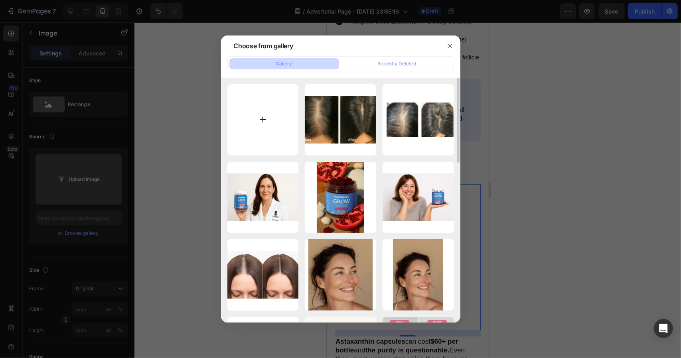
click at [278, 132] on input "file" at bounding box center [262, 119] width 71 height 71
type input "C:\fakepath\ChatGPT Image [DATE], 04_51_31 AM.png"
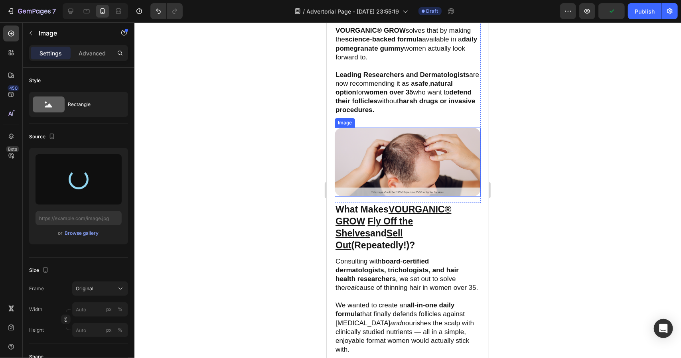
scroll to position [1823, 0]
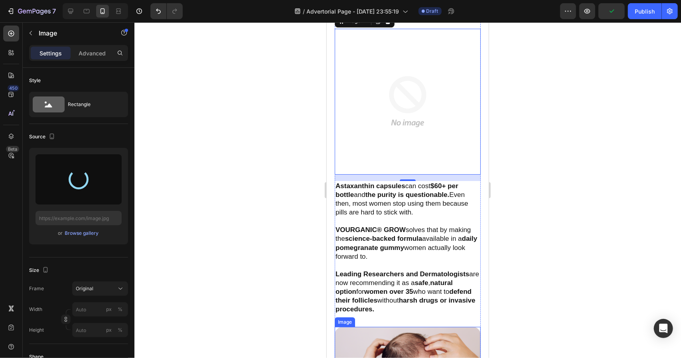
type input "[URL][DOMAIN_NAME]"
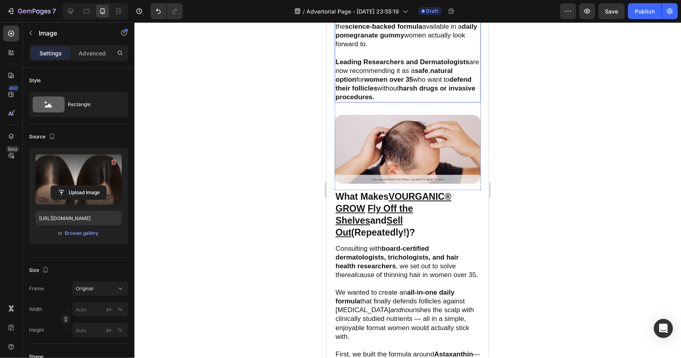
scroll to position [2076, 0]
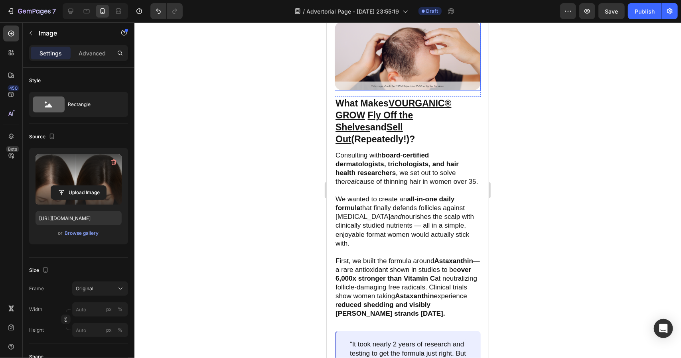
click at [430, 90] on img at bounding box center [407, 55] width 146 height 69
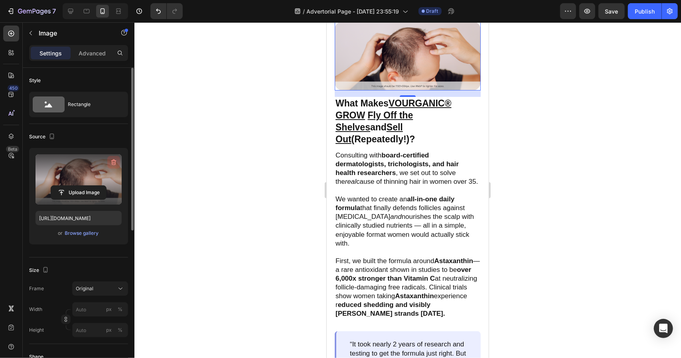
click at [116, 167] on button "button" at bounding box center [113, 162] width 13 height 13
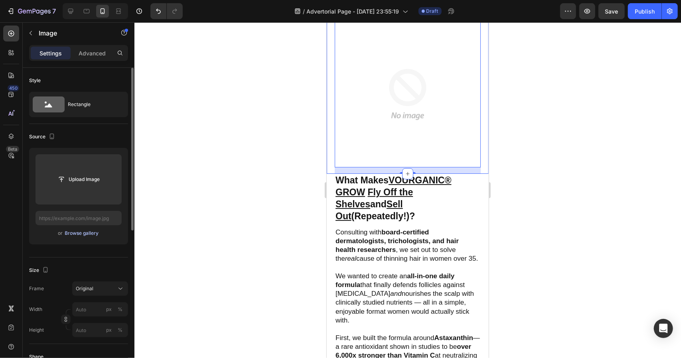
click at [89, 237] on button "Browse gallery" at bounding box center [82, 233] width 35 height 8
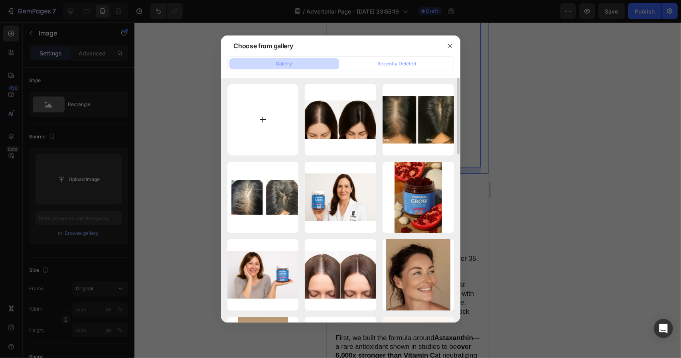
click at [243, 126] on input "file" at bounding box center [262, 119] width 71 height 71
type input "C:\fakepath\istockphoto-1166079637-612x612.jpg"
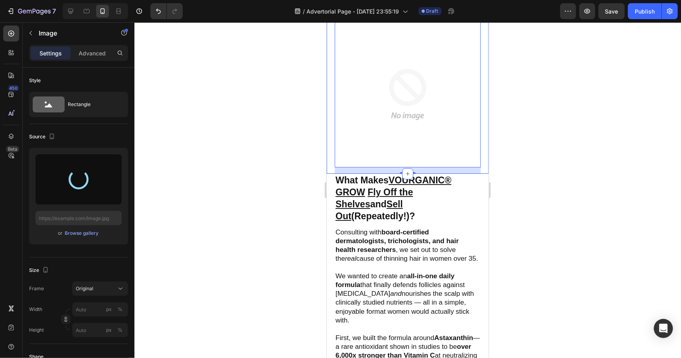
type input "https://cdn.shopify.com/s/files/1/0761/7750/6516/files/gempages_571821614883144…"
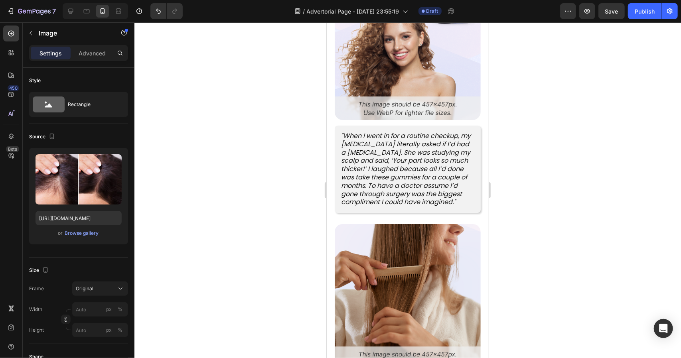
scroll to position [2475, 0]
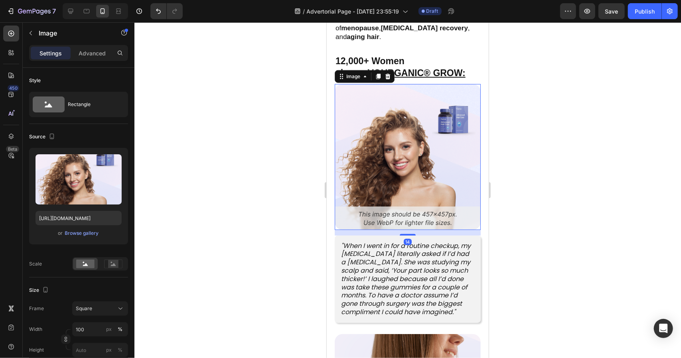
click at [446, 170] on img at bounding box center [407, 157] width 146 height 146
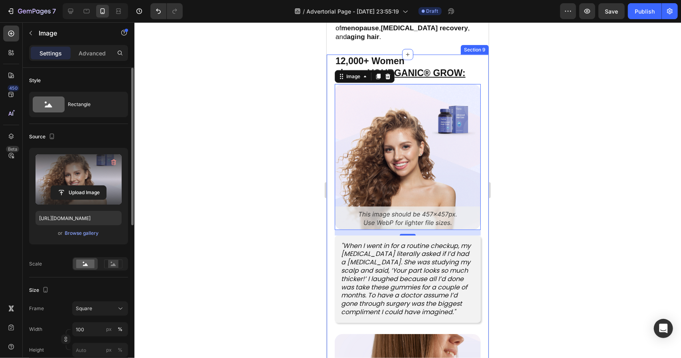
click at [96, 177] on label at bounding box center [79, 179] width 86 height 50
click at [96, 186] on input "file" at bounding box center [78, 193] width 55 height 14
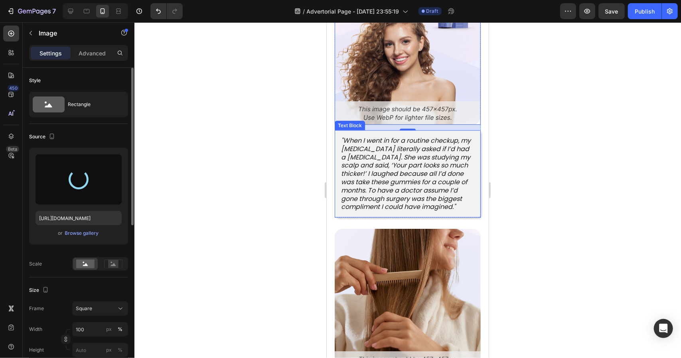
scroll to position [2595, 0]
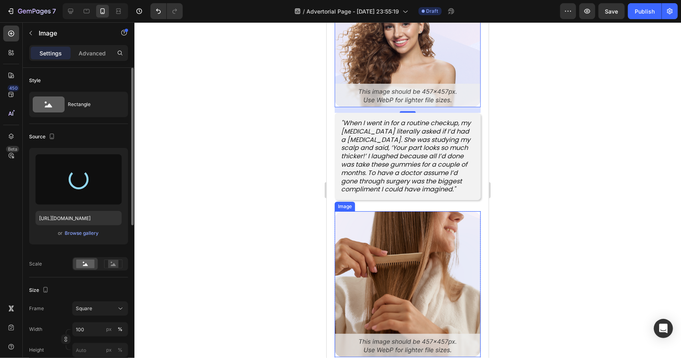
click at [420, 247] on img at bounding box center [407, 284] width 146 height 146
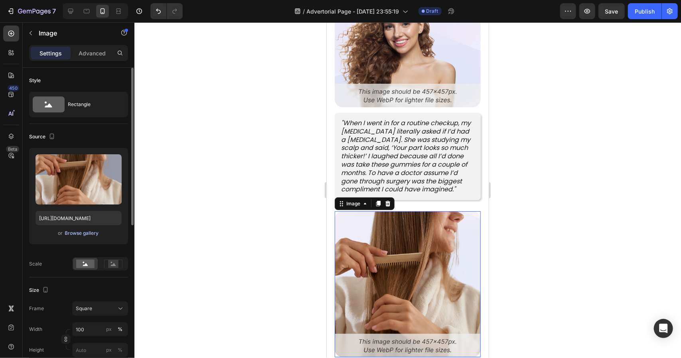
click at [82, 233] on div "Browse gallery" at bounding box center [82, 233] width 34 height 7
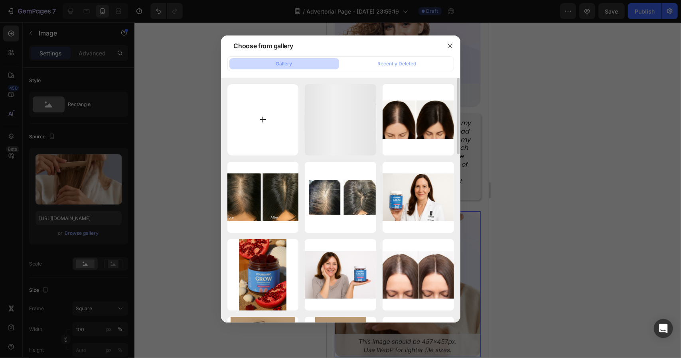
click at [229, 144] on input "file" at bounding box center [262, 119] width 71 height 71
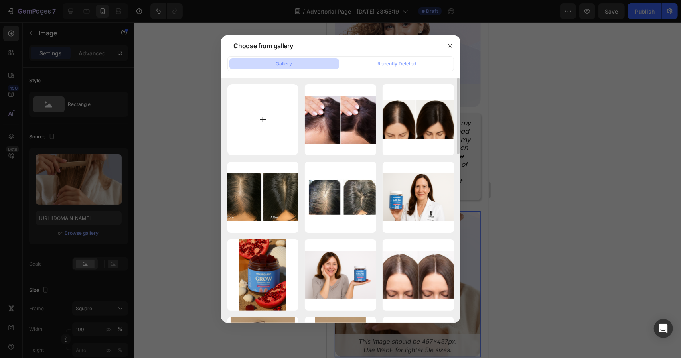
type input "C:\fakepath\hair-regrowth-update-3-years-since-my-hairloss-began-v0-r4k3p0tpquo…"
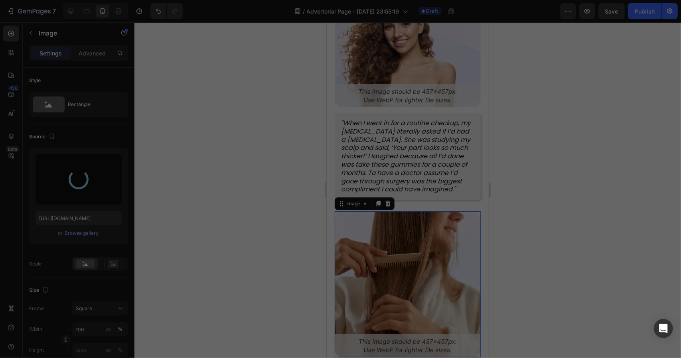
type input "https://cdn.shopify.com/s/files/1/0761/7750/6516/files/gempages_571821614883144…"
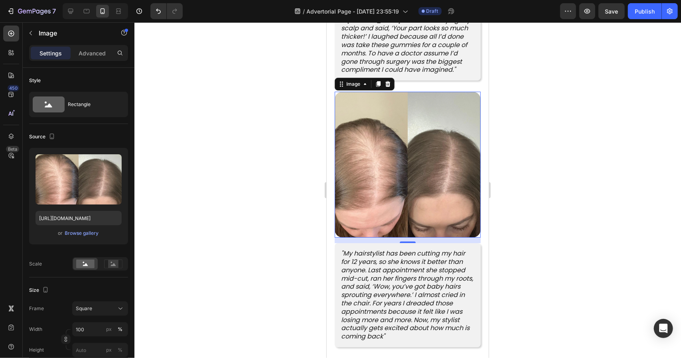
scroll to position [2515, 0]
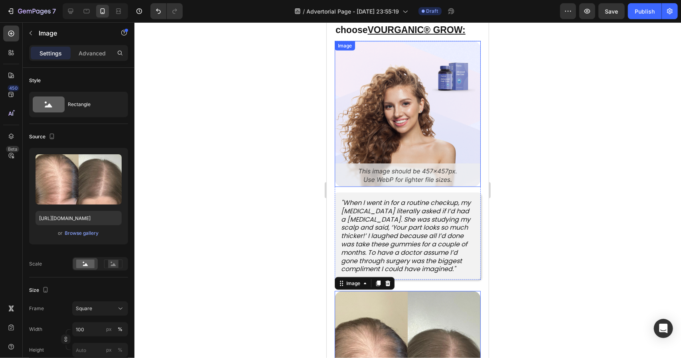
click at [426, 91] on img at bounding box center [407, 114] width 146 height 146
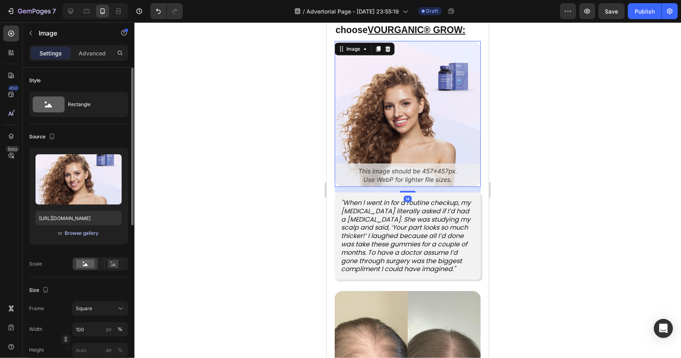
click at [91, 234] on div "Browse gallery" at bounding box center [82, 233] width 34 height 7
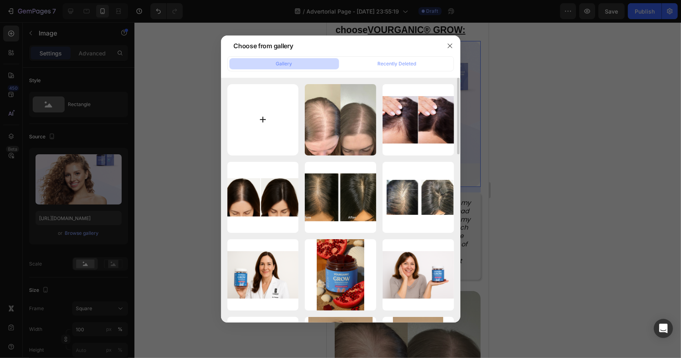
click at [266, 132] on input "file" at bounding box center [262, 119] width 71 height 71
type input "C:\fakepath\a6a5bd_88fb4d8c5e924660bcaa3752554b7370~mv2.avif"
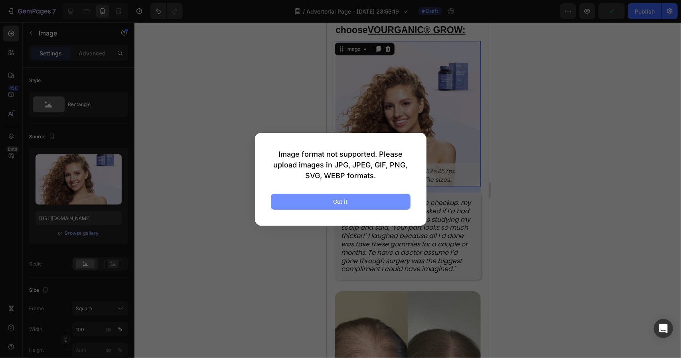
click at [337, 197] on div "Got it" at bounding box center [341, 201] width 14 height 8
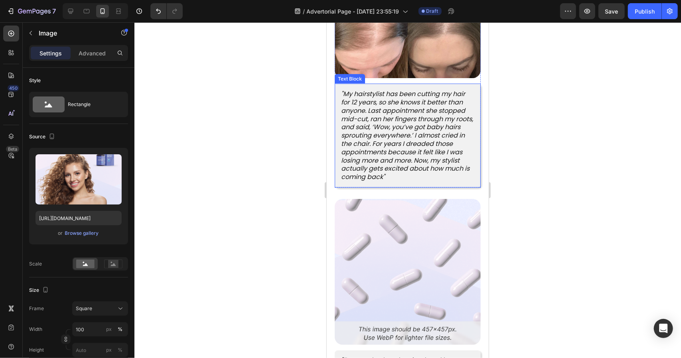
scroll to position [2994, 0]
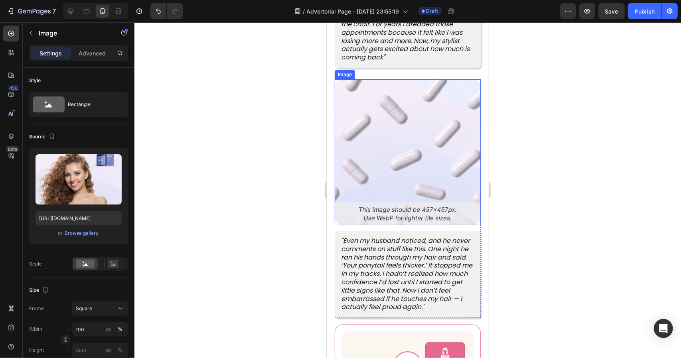
click at [435, 138] on img at bounding box center [407, 152] width 146 height 146
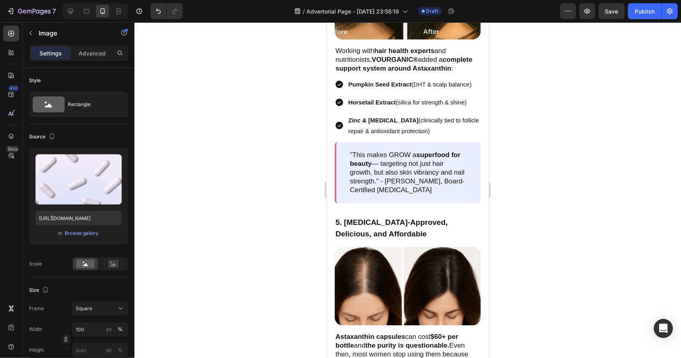
scroll to position [1398, 0]
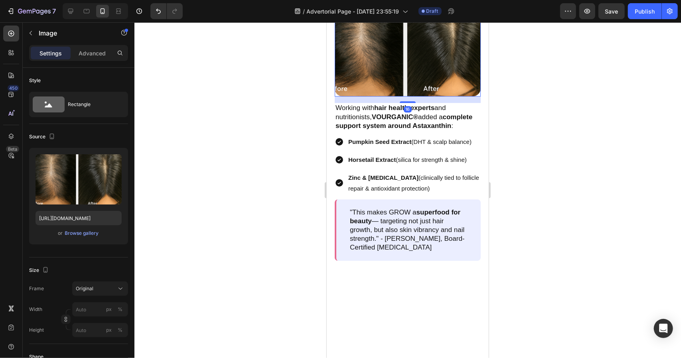
click at [429, 96] on img at bounding box center [407, 47] width 146 height 97
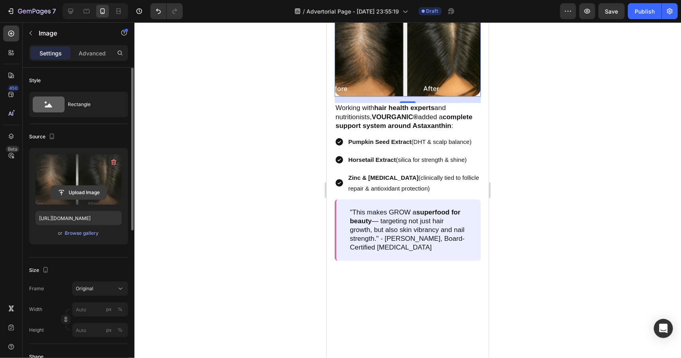
click at [112, 160] on icon "button" at bounding box center [113, 163] width 5 height 6
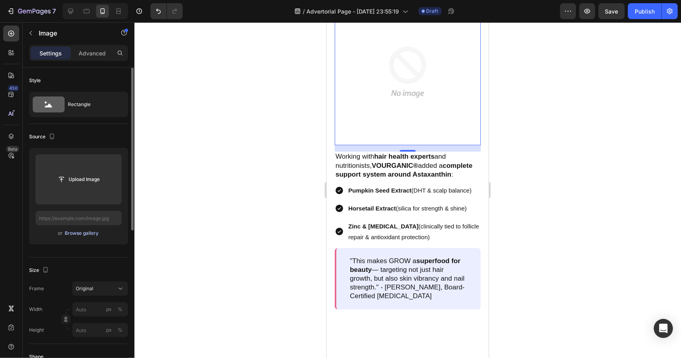
click at [87, 235] on div "Browse gallery" at bounding box center [82, 233] width 34 height 7
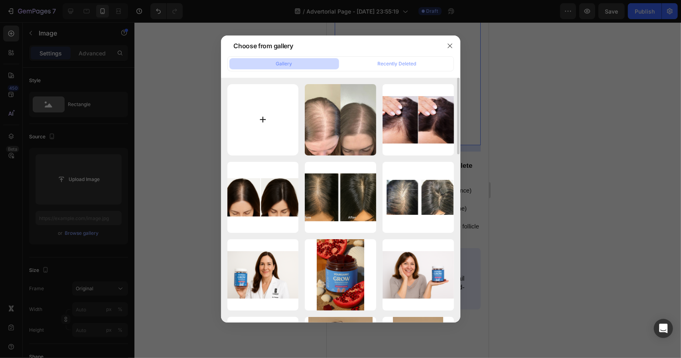
click at [266, 106] on input "file" at bounding box center [262, 119] width 71 height 71
type input "C:\fakepath\Sharon+22months-1920w.webp"
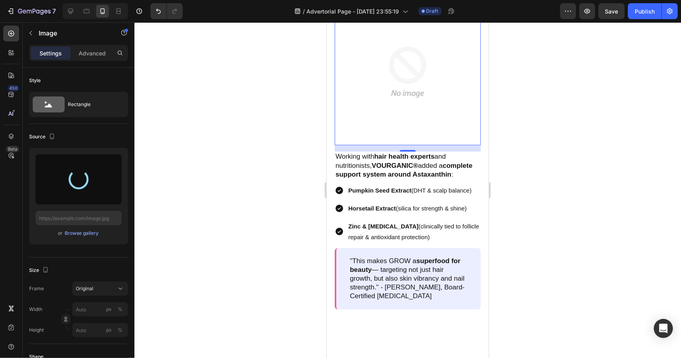
type input "https://cdn.shopify.com/s/files/1/0761/7750/6516/files/gempages_571821614883144…"
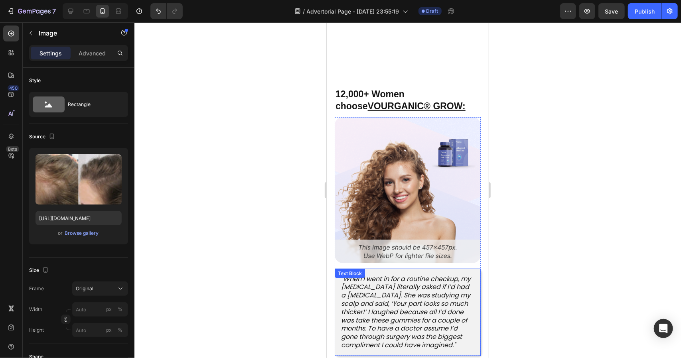
scroll to position [2376, 0]
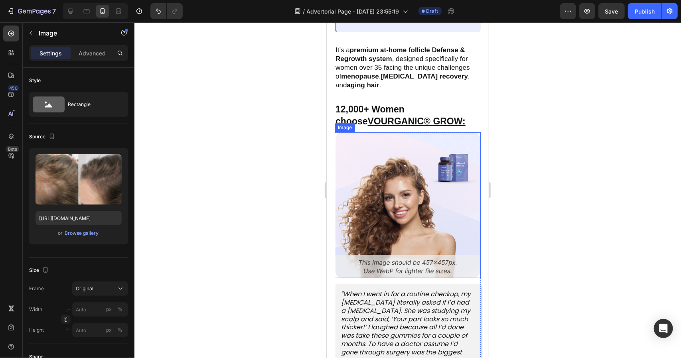
click at [394, 154] on img at bounding box center [407, 205] width 146 height 146
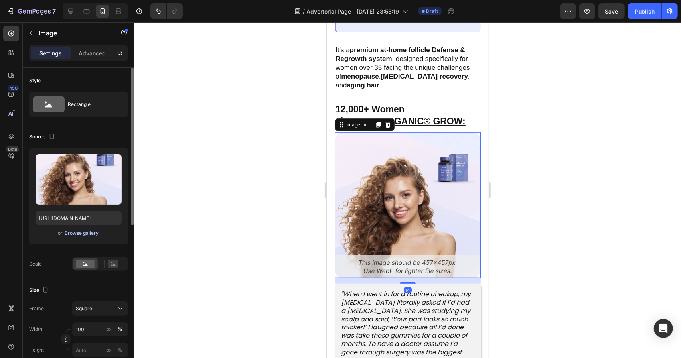
click at [81, 236] on div "Browse gallery" at bounding box center [82, 233] width 34 height 7
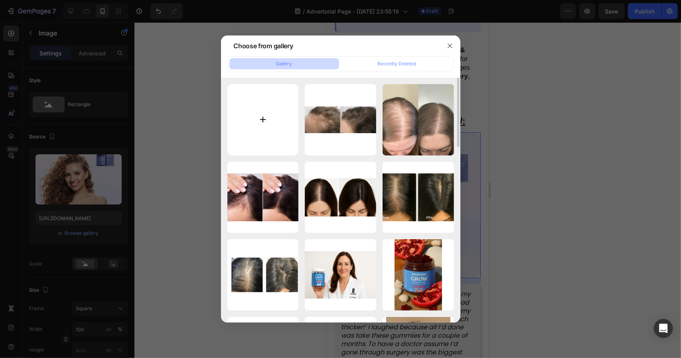
click at [251, 117] on input "file" at bounding box center [262, 119] width 71 height 71
type input "C:\fakepath\a6a5bd_88fb4d8c5e924660bcaa3752554b7370~mv2.jpg"
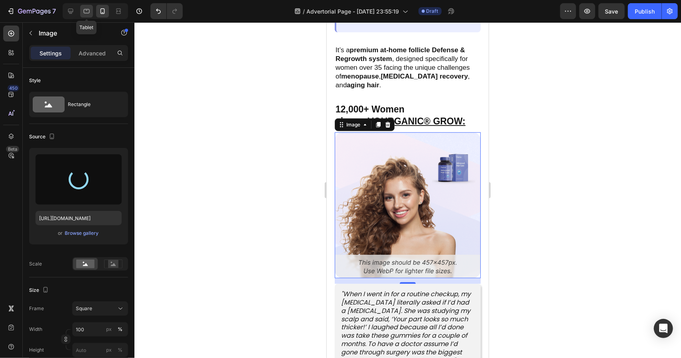
click at [85, 8] on icon at bounding box center [87, 11] width 8 height 8
type input "358"
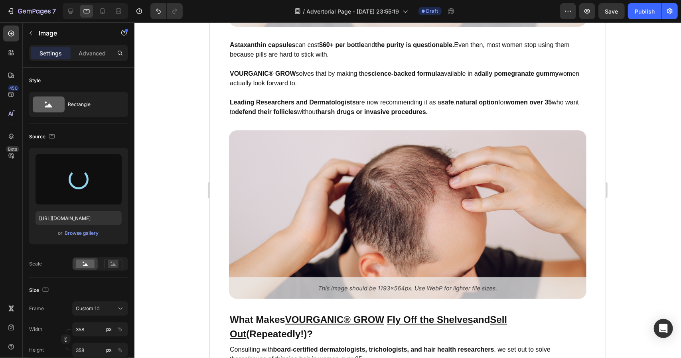
type input "https://cdn.shopify.com/s/files/1/0761/7750/6516/files/gempages_571821614883144…"
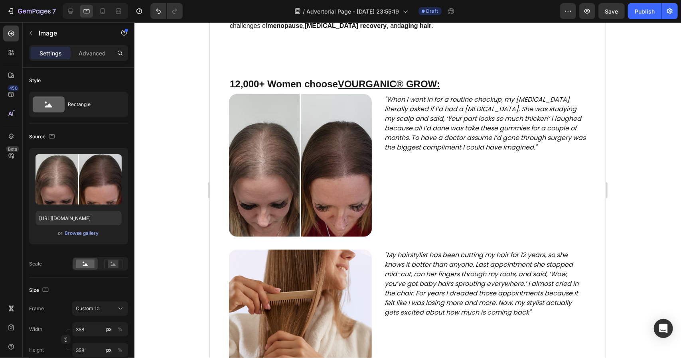
scroll to position [2503, 0]
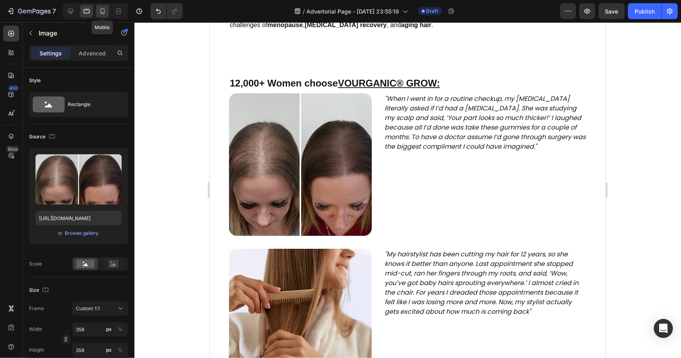
click at [105, 16] on div at bounding box center [102, 11] width 13 height 13
type input "100"
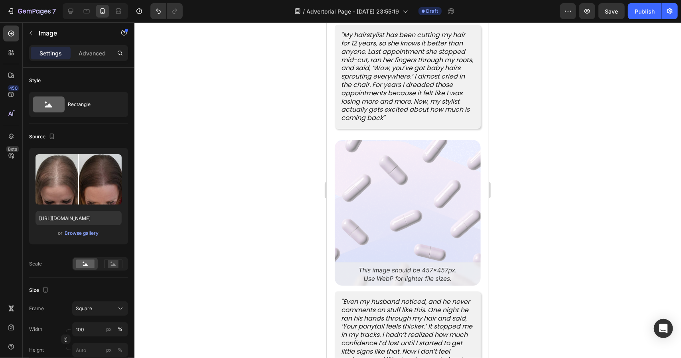
scroll to position [3115, 0]
click at [51, 138] on icon "button" at bounding box center [52, 137] width 4 height 6
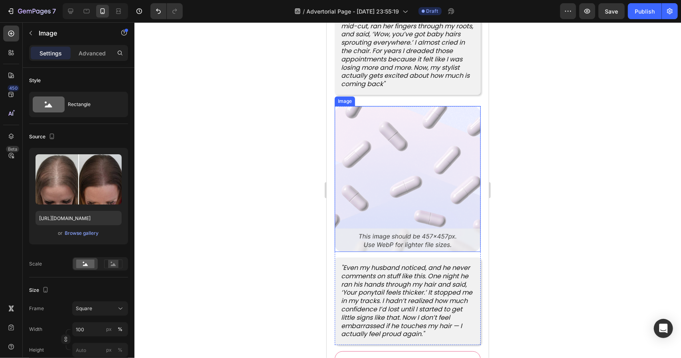
scroll to position [3148, 0]
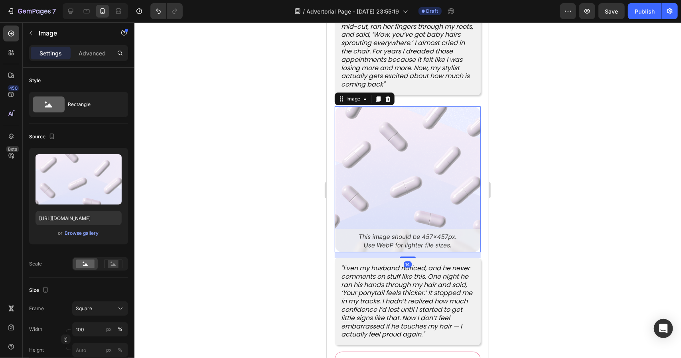
click at [422, 211] on img at bounding box center [407, 179] width 146 height 146
click at [92, 231] on div "Browse gallery" at bounding box center [82, 233] width 34 height 7
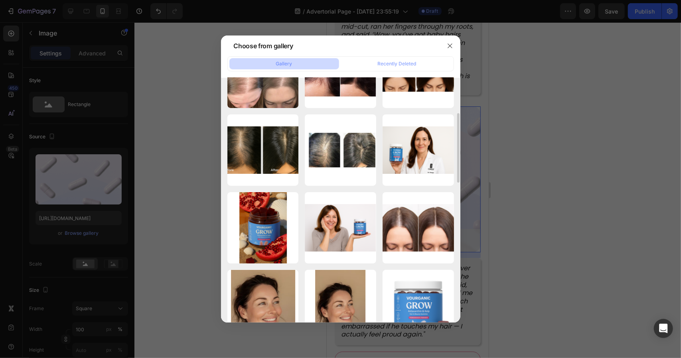
scroll to position [184, 0]
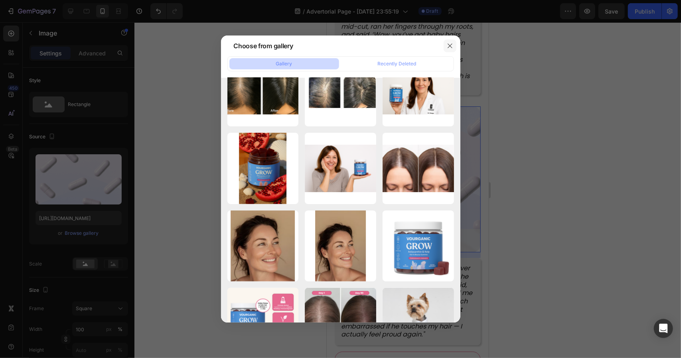
click at [447, 40] on button "button" at bounding box center [450, 45] width 13 height 13
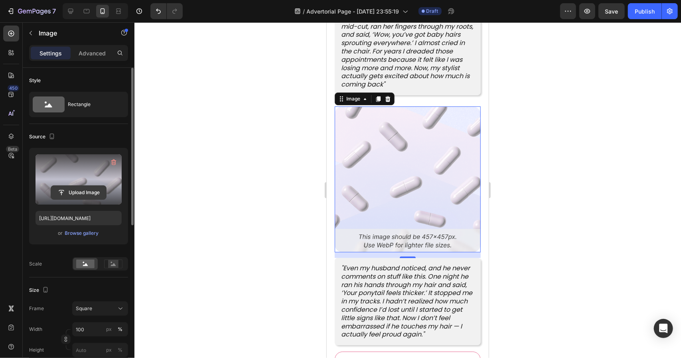
click at [71, 192] on input "file" at bounding box center [78, 193] width 55 height 14
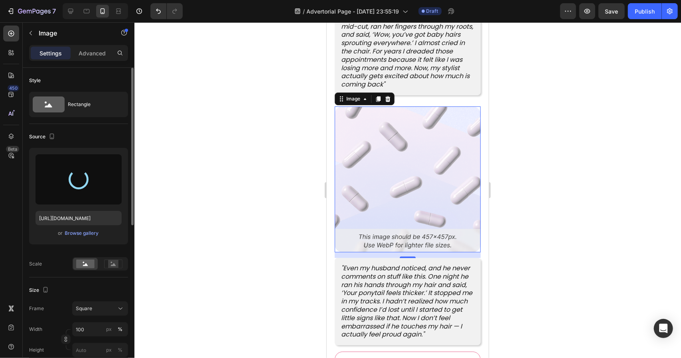
type input "https://cdn.shopify.com/s/files/1/0761/7750/6516/files/gempages_571821614883144…"
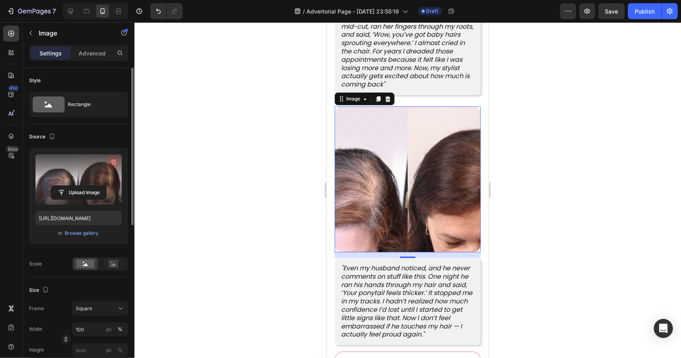
click at [116, 164] on icon "button" at bounding box center [114, 162] width 8 height 8
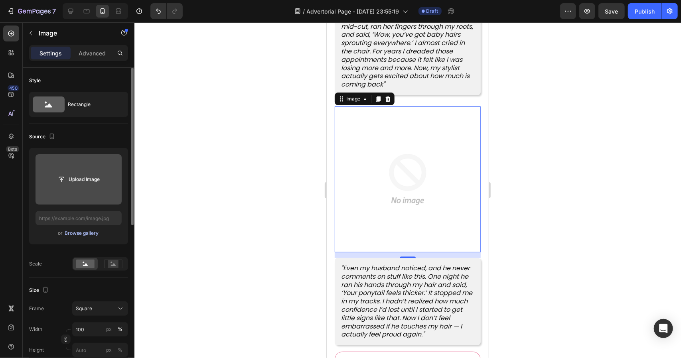
click at [82, 233] on div "Browse gallery" at bounding box center [82, 233] width 34 height 7
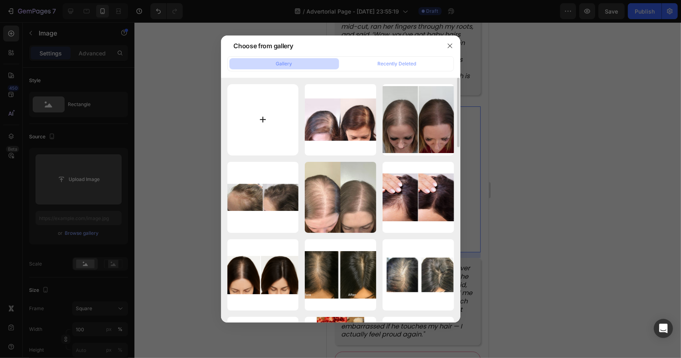
click at [263, 117] on input "file" at bounding box center [262, 119] width 71 height 71
type input "C:\fakepath\13855b6b17dffcbeb6f449cb4a64d0ad.jpg"
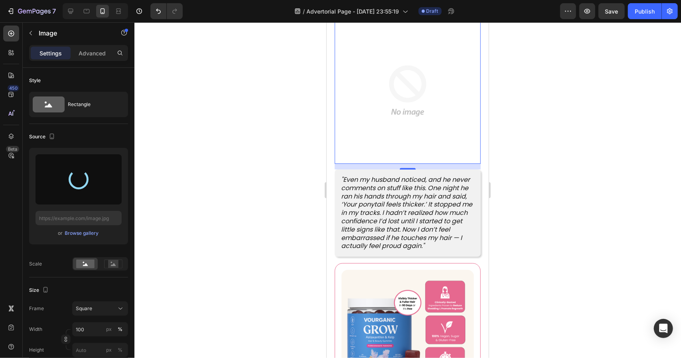
scroll to position [3427, 0]
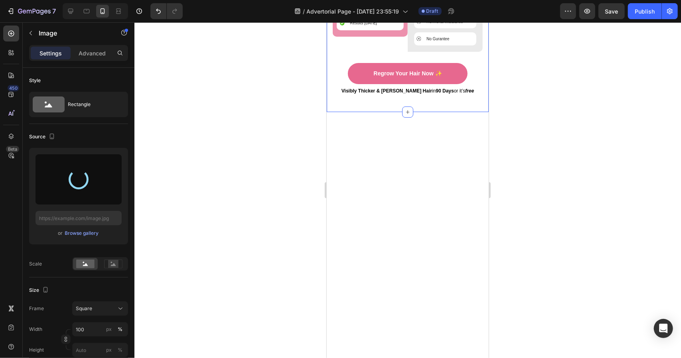
type input "https://cdn.shopify.com/s/files/1/0761/7750/6516/files/gempages_571821614883144…"
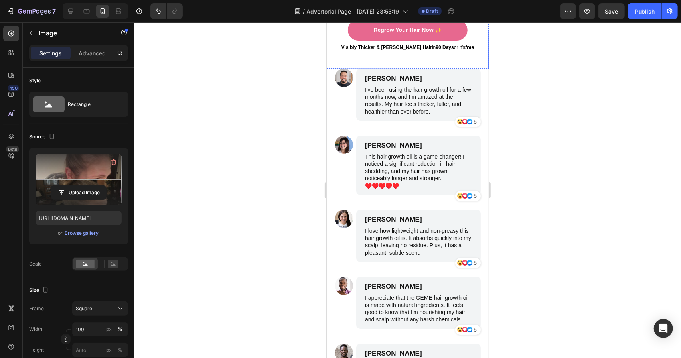
scroll to position [3826, 0]
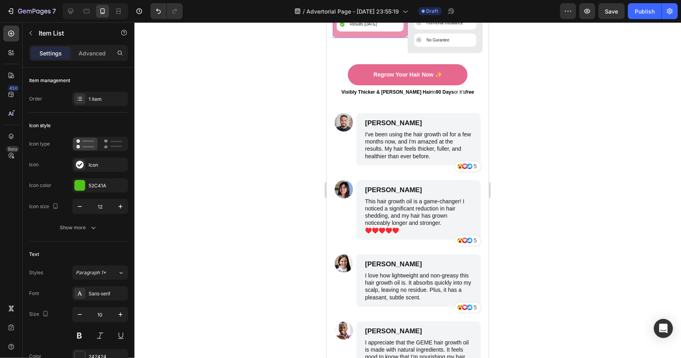
click at [368, 12] on div "Hormonal Balance" at bounding box center [369, 5] width 67 height 15
click at [376, 8] on p "Hormonal Balance" at bounding box center [365, 5] width 33 height 6
click at [554, 258] on div at bounding box center [407, 190] width 547 height 336
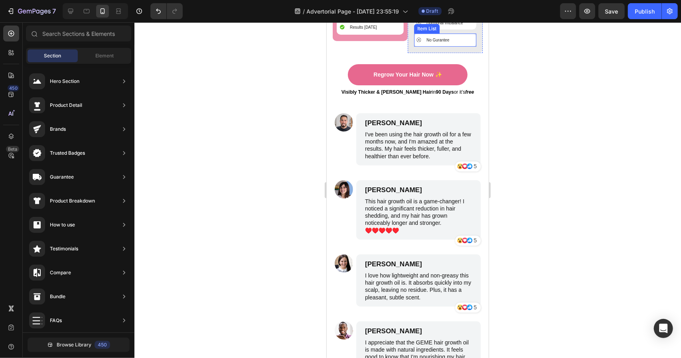
click at [446, 44] on div "No Gurantee" at bounding box center [437, 40] width 25 height 8
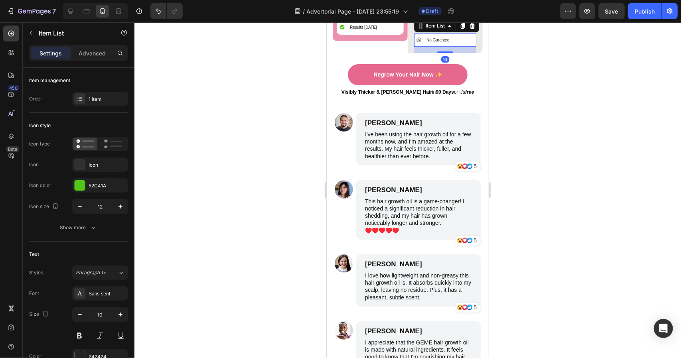
click at [443, 43] on p "No Gurantee" at bounding box center [437, 40] width 23 height 6
click at [508, 248] on div at bounding box center [407, 190] width 547 height 336
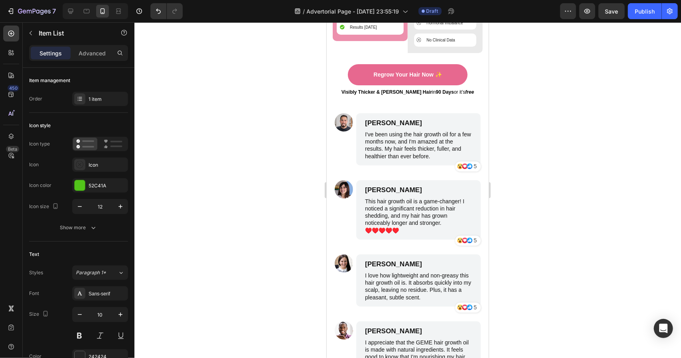
click at [451, 12] on div "Toxic Chemical" at bounding box center [445, 5] width 62 height 13
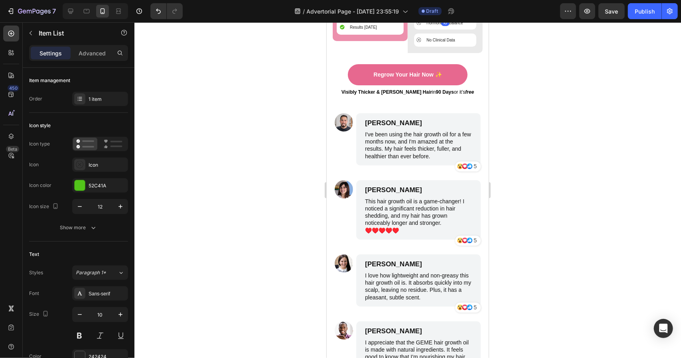
click at [454, 12] on div "Toxic Chemical" at bounding box center [445, 5] width 62 height 13
click at [453, 12] on div "Toxic Chemical" at bounding box center [445, 5] width 62 height 13
click at [451, 12] on div "Toxic Chemical" at bounding box center [445, 5] width 62 height 13
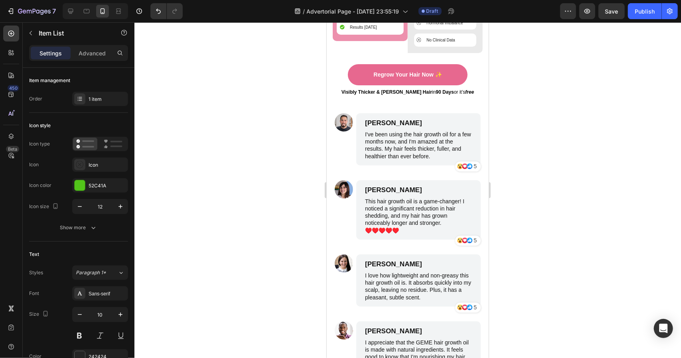
click at [451, 12] on div "Toxic Chemical" at bounding box center [445, 5] width 62 height 13
click at [456, 12] on div "Toxic Chemical" at bounding box center [445, 5] width 62 height 13
click at [444, 8] on p "Toxic Chemical" at bounding box center [439, 5] width 27 height 6
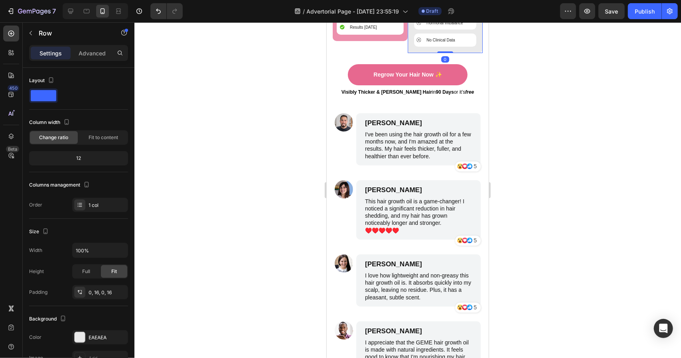
click at [538, 246] on div at bounding box center [407, 190] width 547 height 336
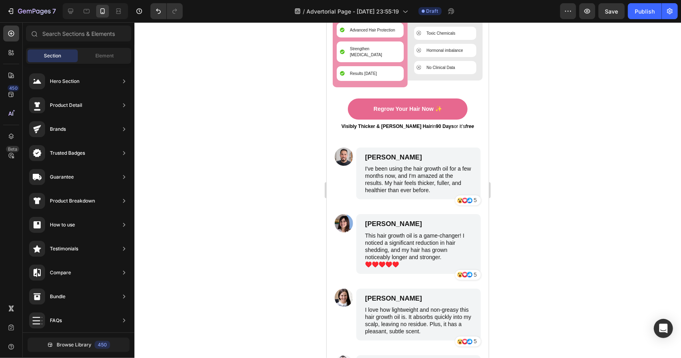
scroll to position [3994, 0]
click at [343, 147] on img at bounding box center [343, 156] width 18 height 18
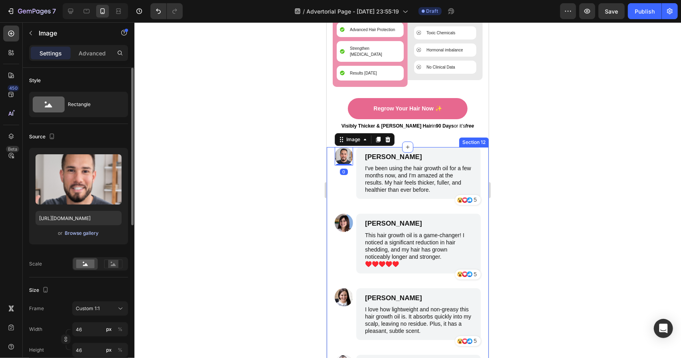
click at [82, 232] on div "Browse gallery" at bounding box center [82, 233] width 34 height 7
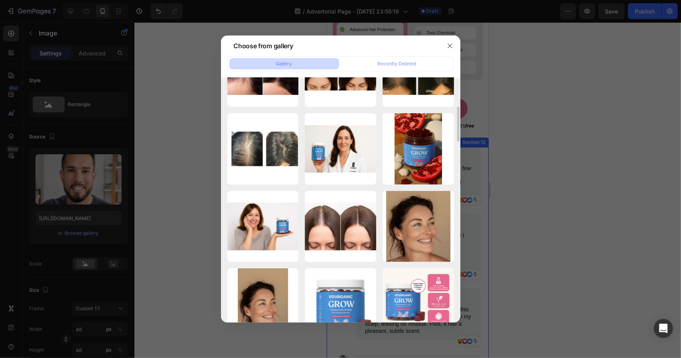
scroll to position [0, 0]
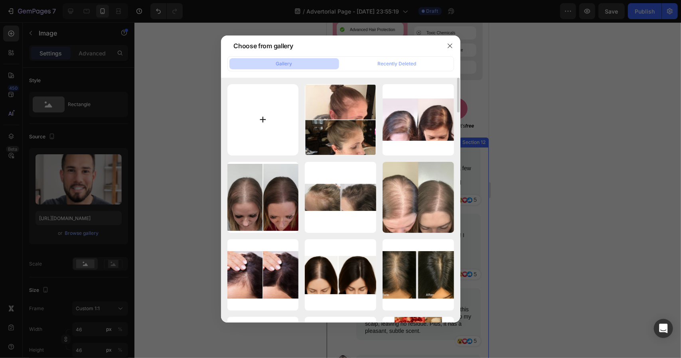
click at [276, 102] on input "file" at bounding box center [262, 119] width 71 height 71
type input "C:\fakepath\fdd.webp"
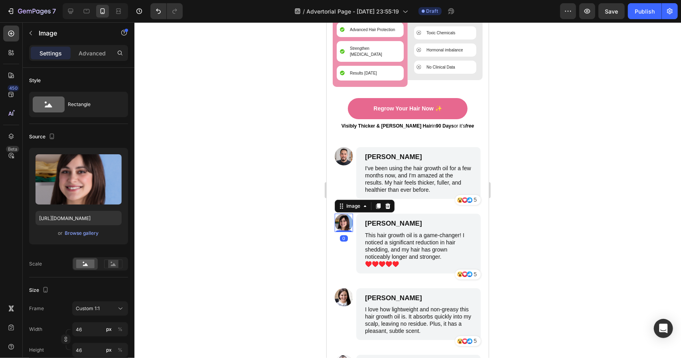
drag, startPoint x: 340, startPoint y: 210, endPoint x: 596, endPoint y: 245, distance: 258.5
click at [340, 213] on img at bounding box center [343, 222] width 18 height 18
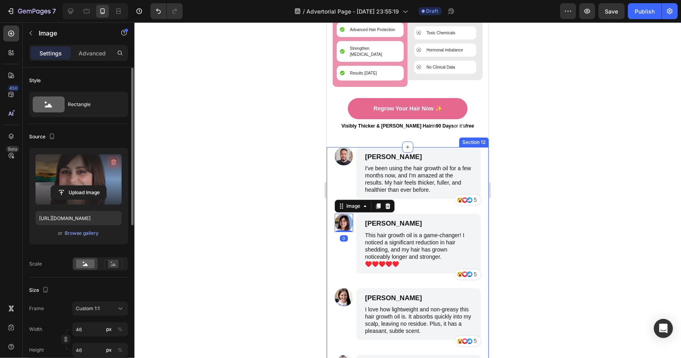
click at [113, 164] on icon "button" at bounding box center [114, 162] width 8 height 8
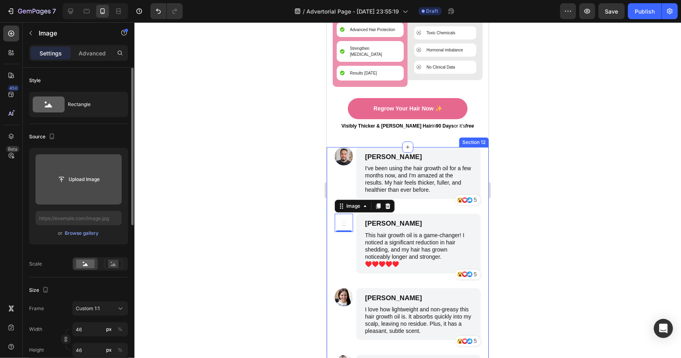
click at [77, 180] on input "file" at bounding box center [78, 180] width 55 height 14
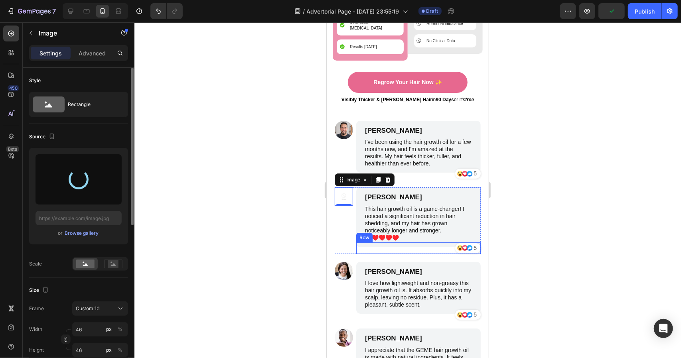
scroll to position [4034, 0]
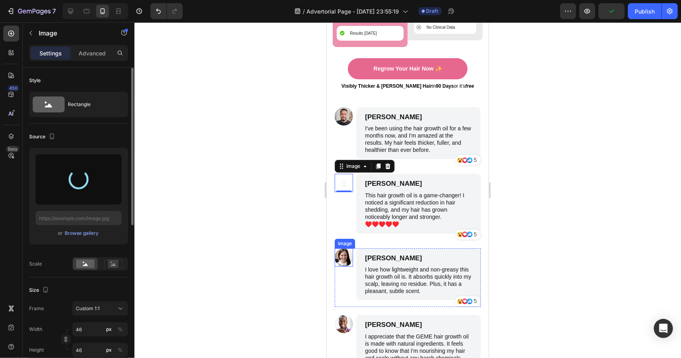
click at [347, 248] on img at bounding box center [343, 257] width 18 height 18
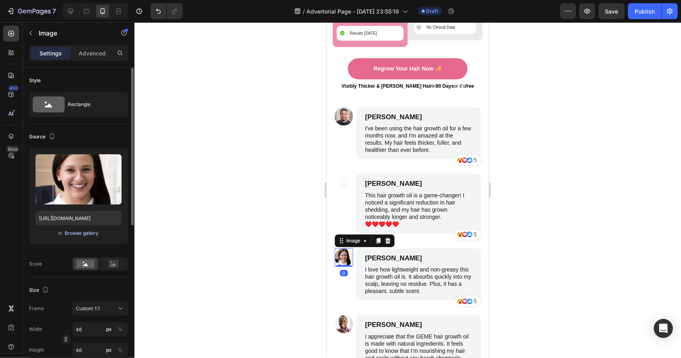
click at [87, 232] on div "Browse gallery" at bounding box center [82, 233] width 34 height 7
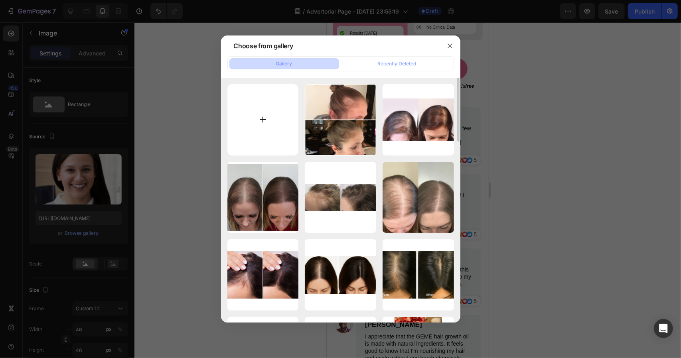
click at [241, 128] on input "file" at bounding box center [262, 119] width 71 height 71
type input "C:\fakepath\fee.webp"
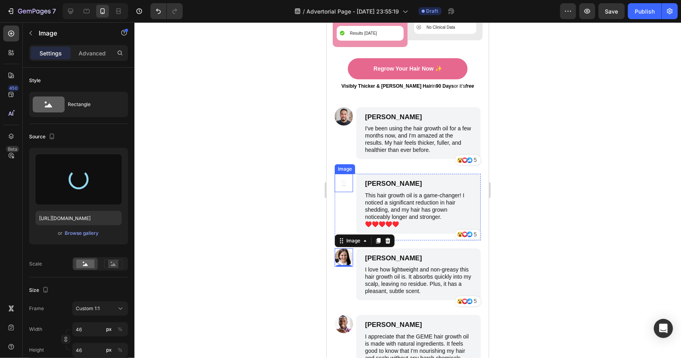
click at [339, 174] on img at bounding box center [343, 183] width 18 height 18
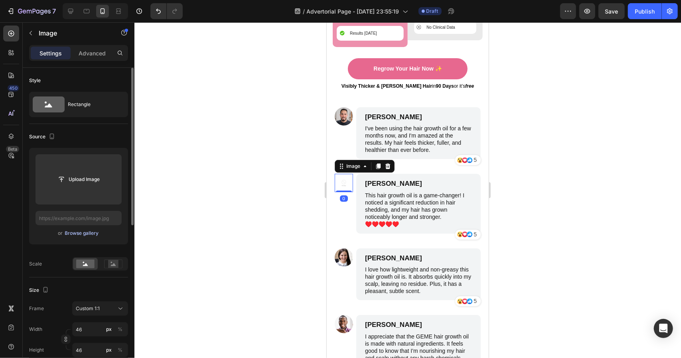
click at [82, 236] on div "Browse gallery" at bounding box center [82, 233] width 34 height 7
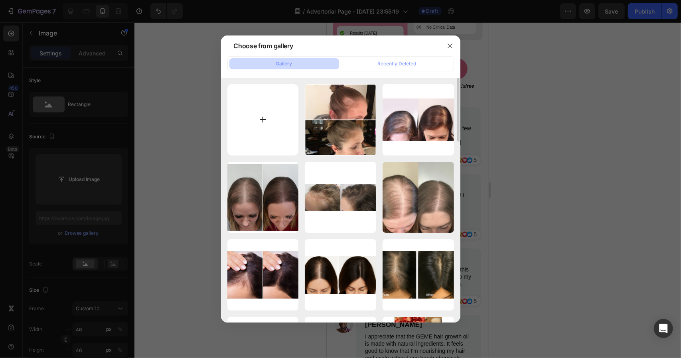
click at [255, 124] on input "file" at bounding box center [262, 119] width 71 height 71
type input "C:\fakepath\se4.webp"
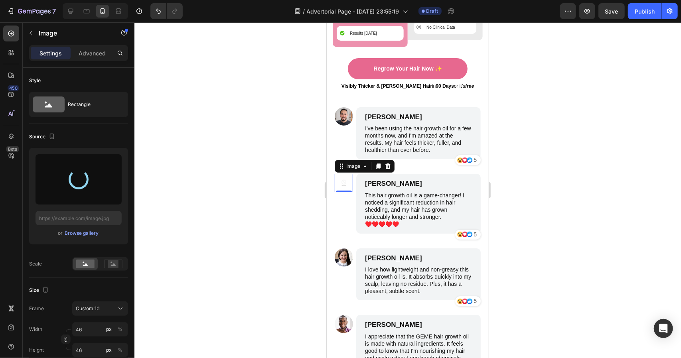
type input "https://cdn.shopify.com/s/files/1/0761/7750/6516/files/gempages_571821614883144…"
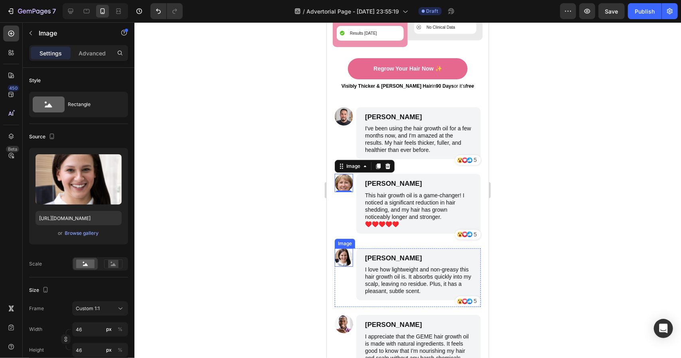
click at [348, 248] on img at bounding box center [343, 257] width 18 height 18
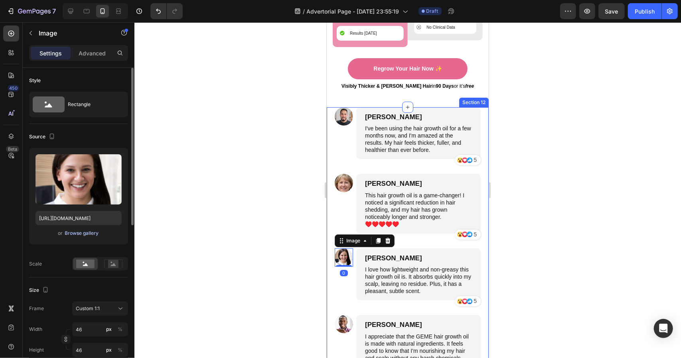
click at [78, 230] on div "Browse gallery" at bounding box center [82, 233] width 34 height 7
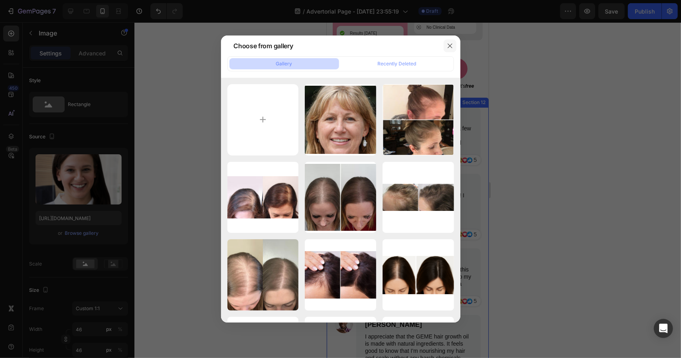
click at [453, 44] on icon "button" at bounding box center [450, 46] width 6 height 6
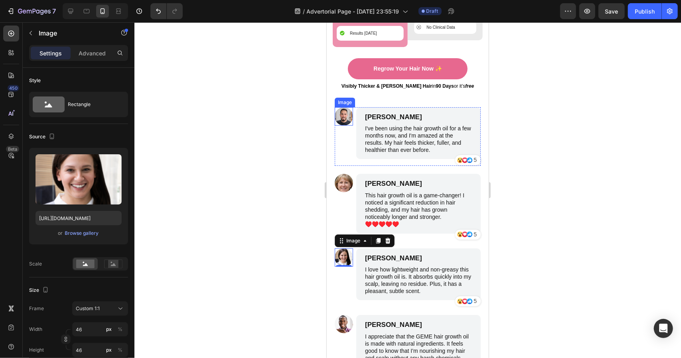
click at [345, 107] on img at bounding box center [343, 116] width 18 height 18
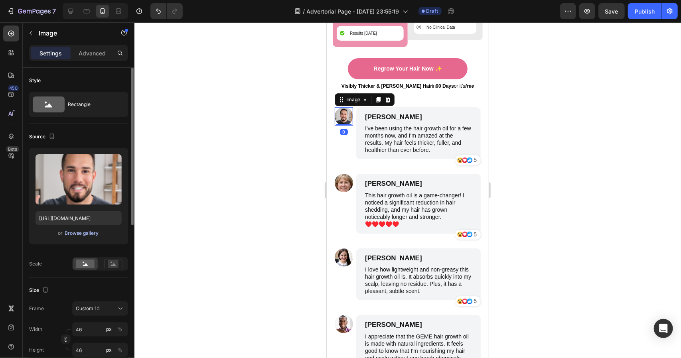
drag, startPoint x: 100, startPoint y: 231, endPoint x: 85, endPoint y: 232, distance: 15.2
click at [99, 231] on div "or Browse gallery" at bounding box center [79, 234] width 86 height 10
click at [84, 232] on div "Browse gallery" at bounding box center [82, 233] width 34 height 7
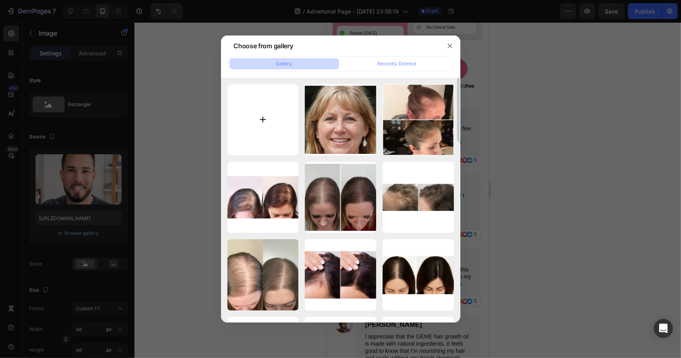
click at [267, 114] on input "file" at bounding box center [262, 119] width 71 height 71
type input "C:\fakepath\fdd.webp"
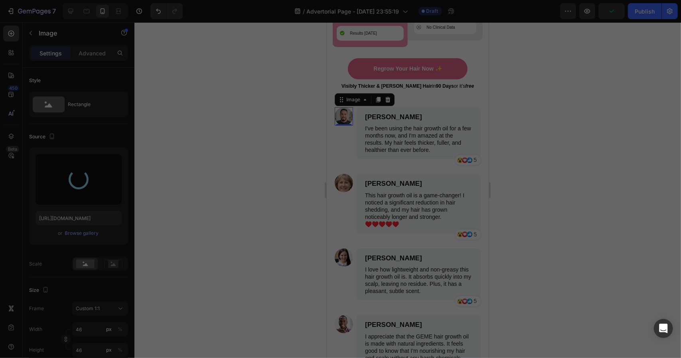
type input "https://cdn.shopify.com/s/files/1/0761/7750/6516/files/gempages_571821614883144…"
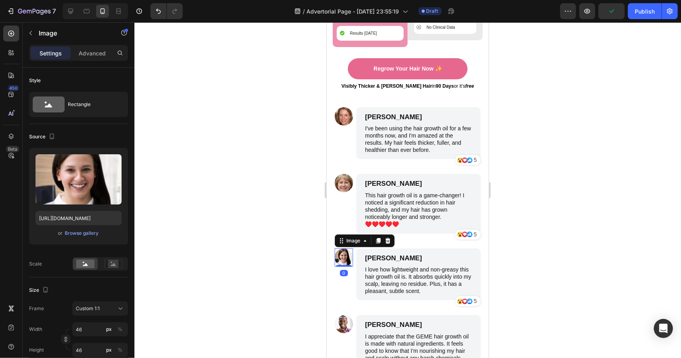
click at [343, 248] on img at bounding box center [343, 257] width 18 height 18
click at [84, 232] on div "Browse gallery" at bounding box center [82, 233] width 34 height 7
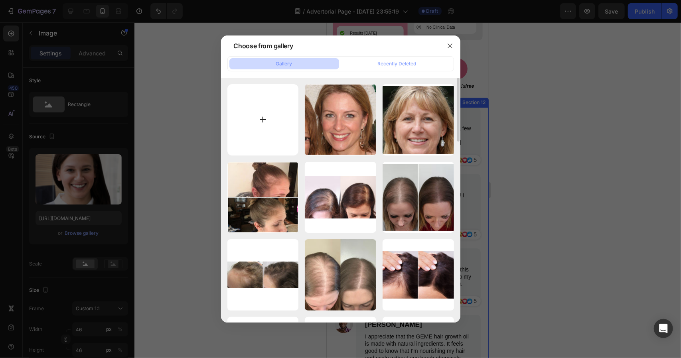
click at [286, 123] on input "file" at bounding box center [262, 119] width 71 height 71
type input "C:\fakepath\ol1.avif"
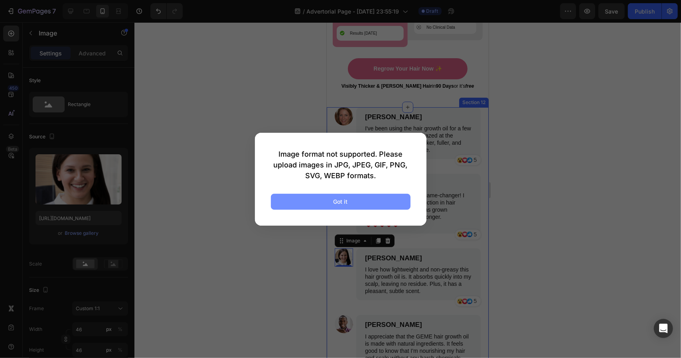
click at [357, 200] on button "Got it" at bounding box center [341, 202] width 140 height 16
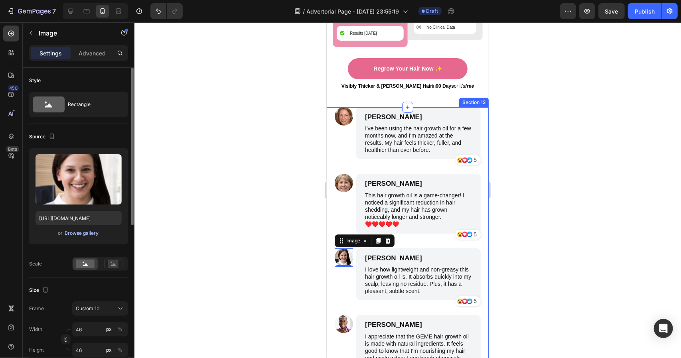
click at [84, 230] on div "Browse gallery" at bounding box center [82, 233] width 34 height 7
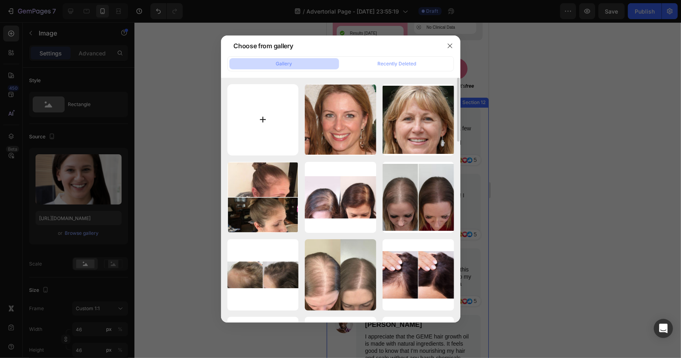
click at [248, 142] on input "file" at bounding box center [262, 119] width 71 height 71
type input "C:\fakepath\f1.webp"
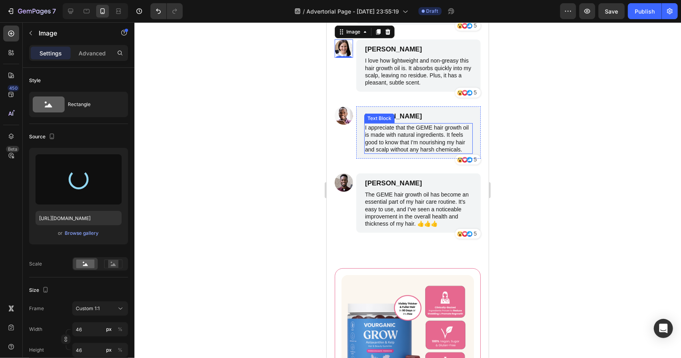
scroll to position [4114, 0]
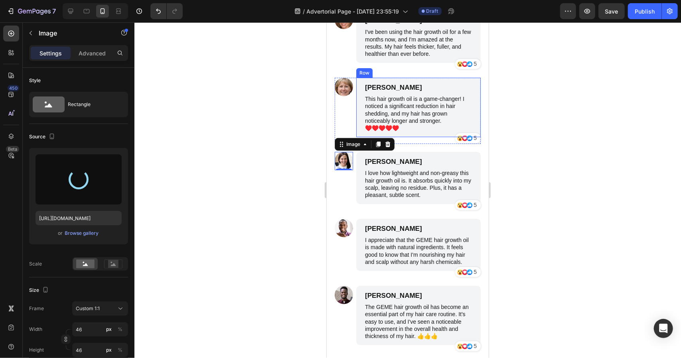
type input "https://cdn.shopify.com/s/files/1/0761/7750/6516/files/gempages_571821614883144…"
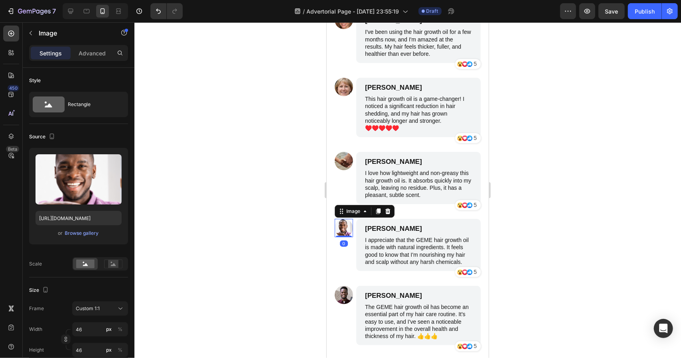
drag, startPoint x: 348, startPoint y: 221, endPoint x: 651, endPoint y: 246, distance: 304.2
click at [348, 221] on img at bounding box center [343, 228] width 18 height 18
click at [89, 236] on div "Browse gallery" at bounding box center [82, 233] width 34 height 7
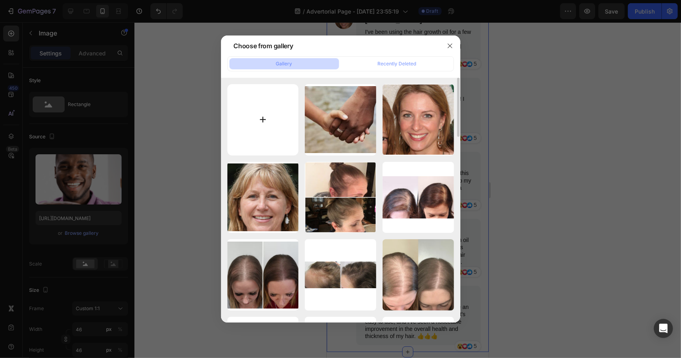
click at [269, 126] on input "file" at bounding box center [262, 119] width 71 height 71
type input "C:\fakepath\bf059c192dcfc5fc7905851ebd6ea9f7~tplv-tiktokx-cropcenter_100_100.jpg"
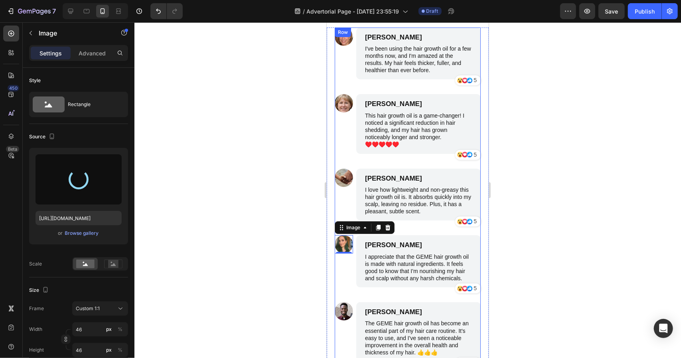
type input "https://cdn.shopify.com/s/files/1/0761/7750/6516/files/gempages_571821614883144…"
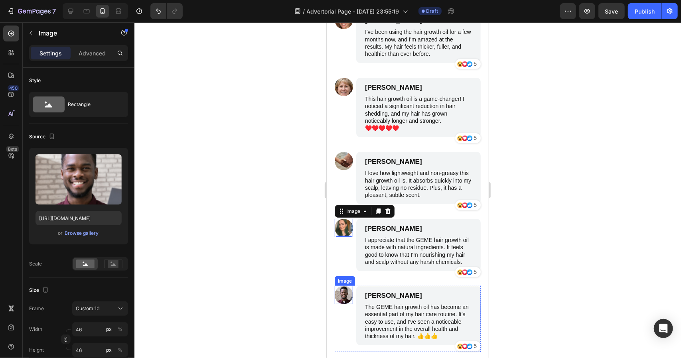
click at [344, 294] on img at bounding box center [343, 295] width 18 height 18
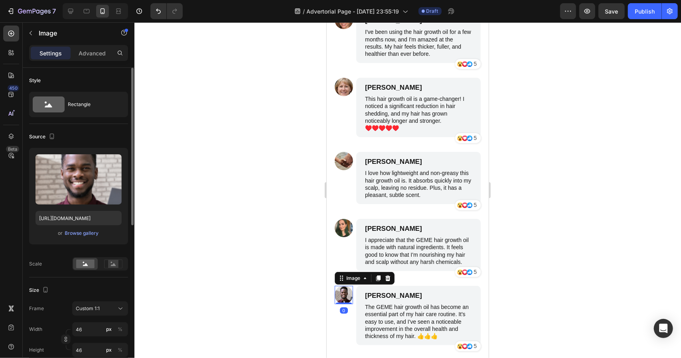
click at [75, 239] on div "Upload Image https://cdn.shopify.com/s/files/1/0761/7750/6516/files/gempages_57…" at bounding box center [78, 196] width 99 height 97
click at [75, 227] on div "Upload Image https://cdn.shopify.com/s/files/1/0761/7750/6516/files/gempages_57…" at bounding box center [78, 196] width 99 height 97
click at [78, 230] on div "Browse gallery" at bounding box center [82, 233] width 34 height 7
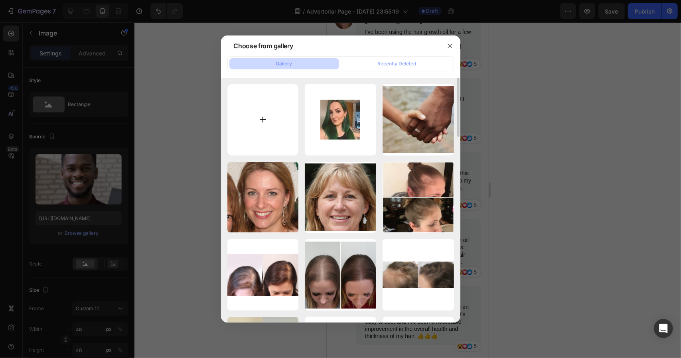
click at [251, 140] on input "file" at bounding box center [262, 119] width 71 height 71
type input "C:\fakepath\7329242841929285637~tplv-tiktokx-cropcenter_100_100.jpg"
type input "https://cdn.shopify.com/s/files/1/0761/7750/6516/files/gempages_571821614883144…"
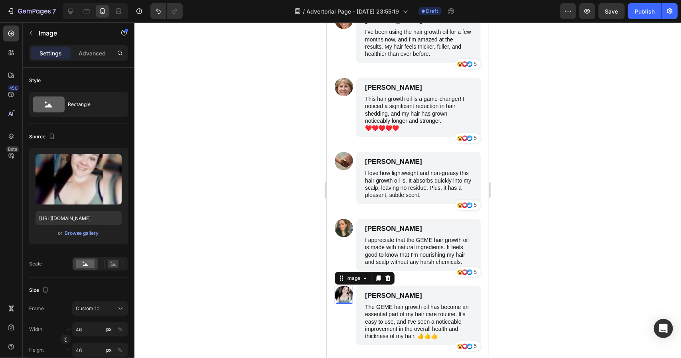
click at [223, 129] on div at bounding box center [407, 190] width 547 height 336
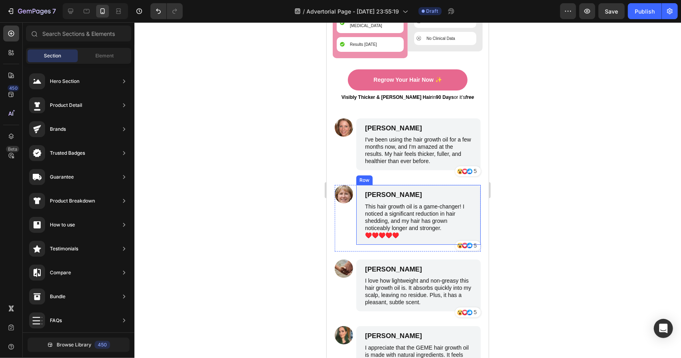
scroll to position [3994, 0]
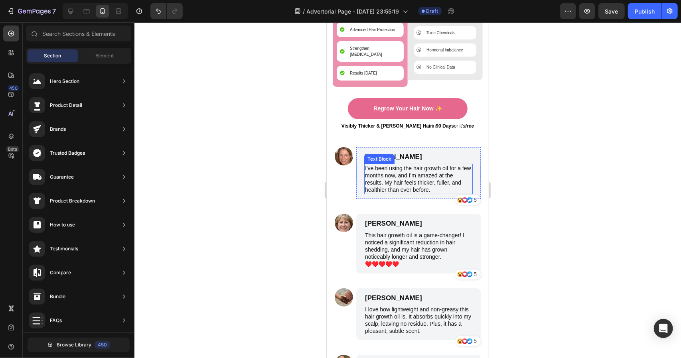
click at [405, 164] on p "I've been using the hair growth oil for a few months now, and I'm amazed at the…" at bounding box center [418, 178] width 107 height 29
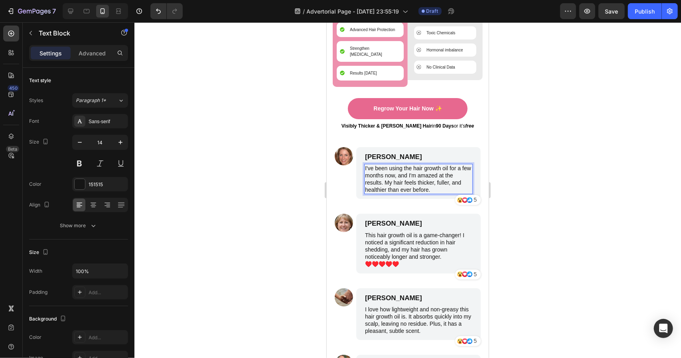
click at [390, 164] on p "I've been using the hair growth oil for a few months now, and I'm amazed at the…" at bounding box center [418, 178] width 107 height 29
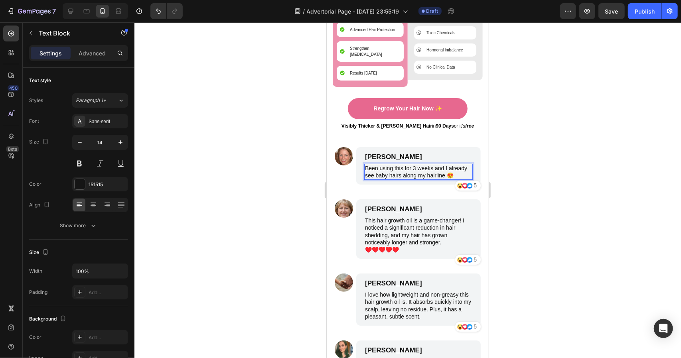
click at [428, 165] on p "Been using this for 3 weeks and I already see baby hairs along my hairline 😍" at bounding box center [418, 171] width 107 height 14
click at [519, 162] on div at bounding box center [407, 190] width 547 height 336
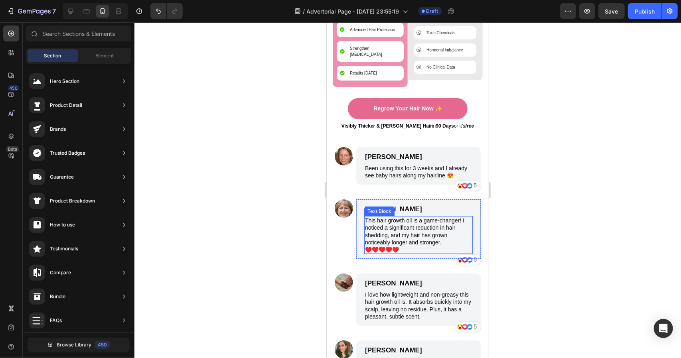
click at [414, 222] on p "This hair growth oil is a game-changer! I noticed a significant reduction in ha…" at bounding box center [418, 235] width 107 height 36
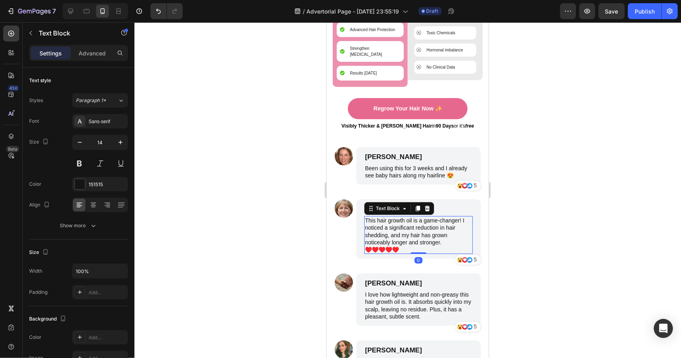
click at [420, 225] on p "This hair growth oil is a game-changer! I noticed a significant reduction in ha…" at bounding box center [418, 235] width 107 height 36
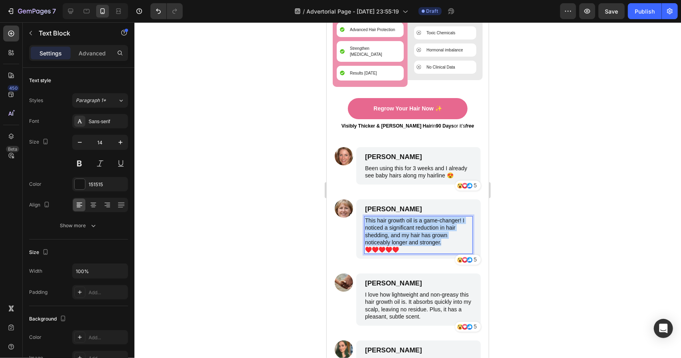
drag, startPoint x: 443, startPoint y: 233, endPoint x: 365, endPoint y: 213, distance: 80.5
click at [365, 217] on p "This hair growth oil is a game-changer! I noticed a significant reduction in ha…" at bounding box center [418, 235] width 107 height 36
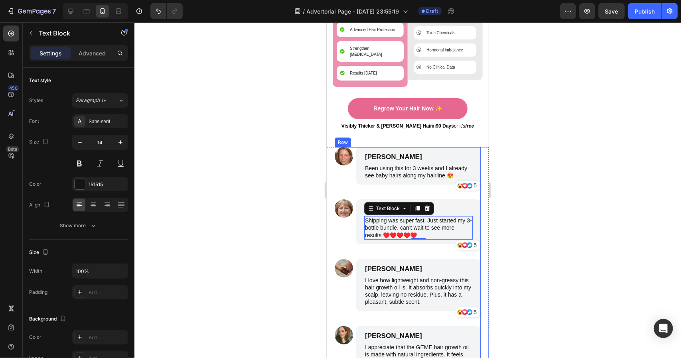
click at [401, 264] on div "James Smith" at bounding box center [418, 269] width 109 height 10
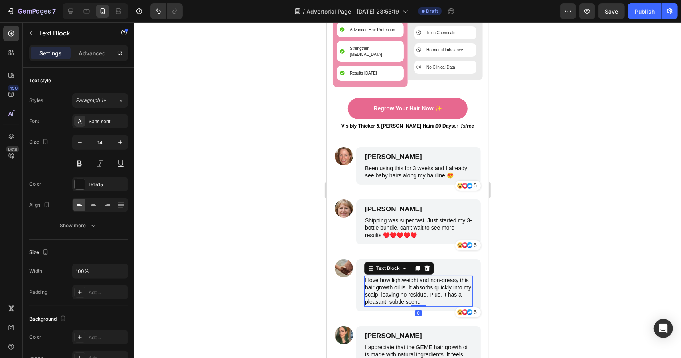
click at [403, 276] on p "I love how lightweight and non-greasy this hair growth oil is. It absorbs quick…" at bounding box center [418, 290] width 107 height 29
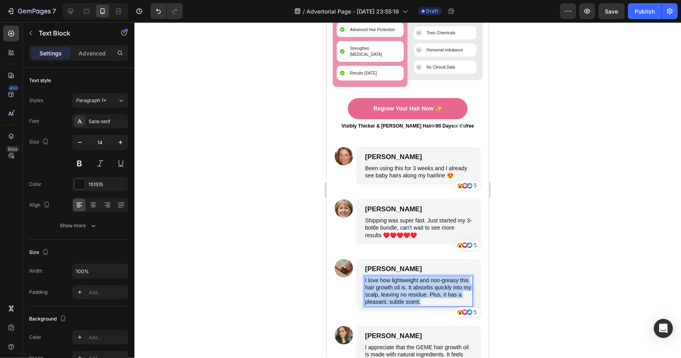
click at [403, 276] on p "I love how lightweight and non-greasy this hair growth oil is. It absorbs quick…" at bounding box center [418, 290] width 107 height 29
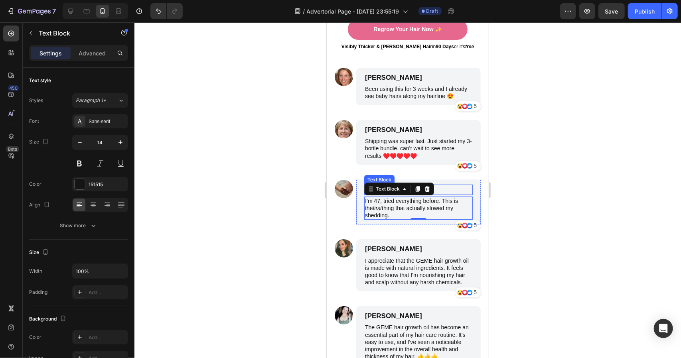
scroll to position [4074, 0]
click at [393, 257] on p "I appreciate that the GEME hair growth oil is made with natural ingredients. It…" at bounding box center [418, 271] width 107 height 29
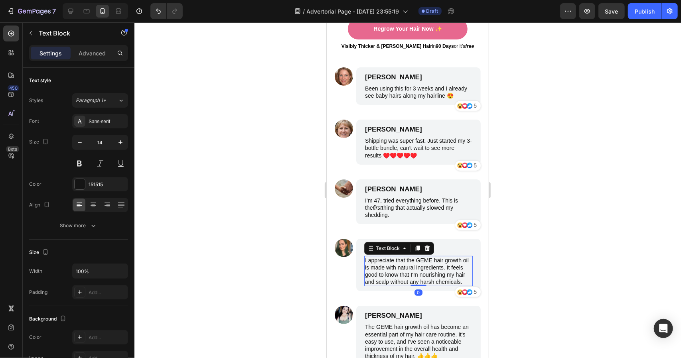
click at [393, 257] on p "I appreciate that the GEME hair growth oil is made with natural ingredients. It…" at bounding box center [418, 271] width 107 height 29
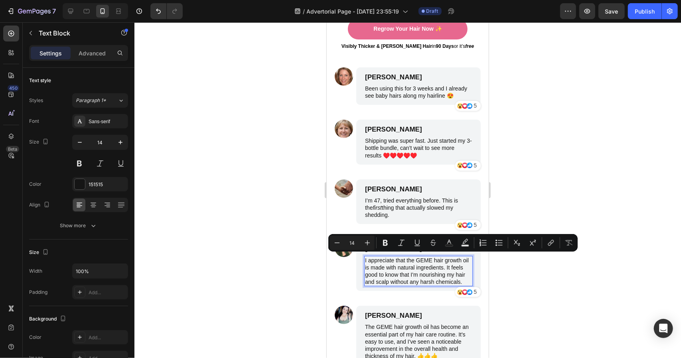
click at [399, 271] on p "I appreciate that the GEME hair growth oil is made with natural ingredients. It…" at bounding box center [418, 271] width 107 height 29
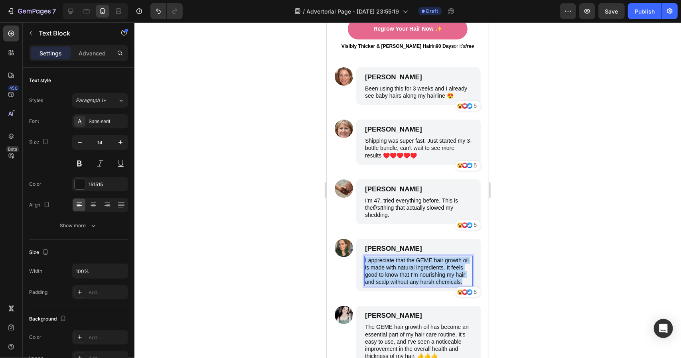
drag, startPoint x: 397, startPoint y: 279, endPoint x: 364, endPoint y: 251, distance: 43.3
click at [365, 257] on p "I appreciate that the GEME hair growth oil is made with natural ingredients. It…" at bounding box center [418, 271] width 107 height 29
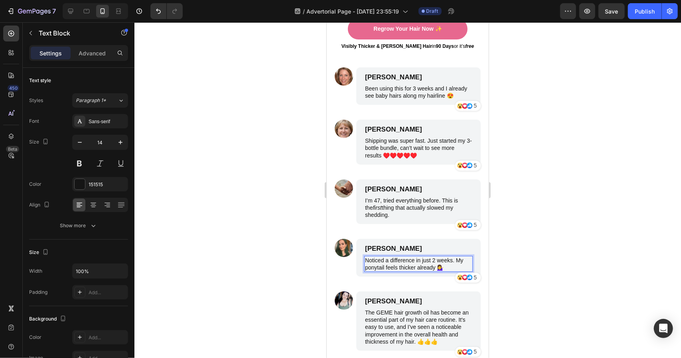
click at [503, 235] on div at bounding box center [407, 190] width 547 height 336
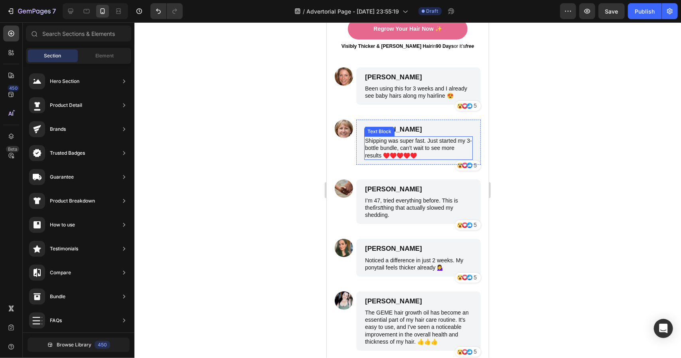
click at [408, 139] on p "Shipping was super fast. Just started my 3-bottle bundle, can’t wait to see mor…" at bounding box center [418, 148] width 107 height 22
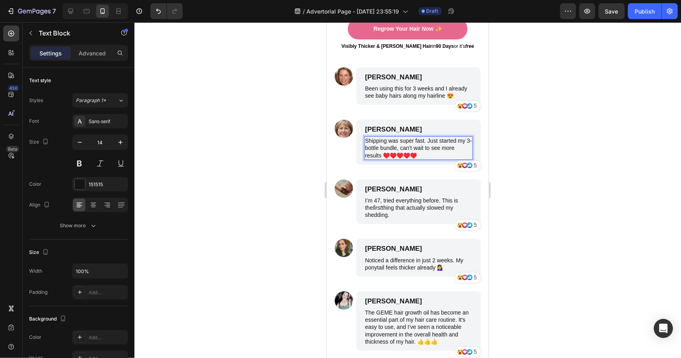
click at [408, 139] on p "Shipping was super fast. Just started my 3-bottle bundle, can’t wait to see mor…" at bounding box center [418, 148] width 107 height 22
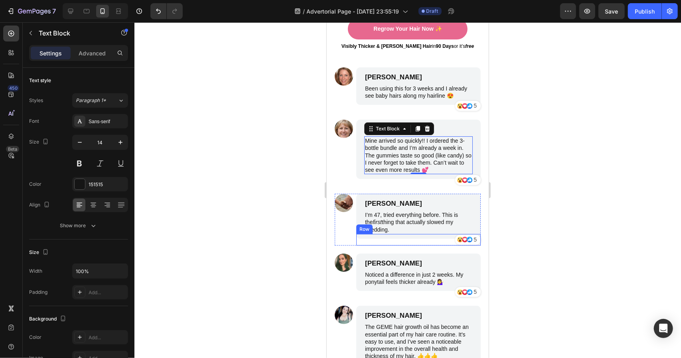
scroll to position [4154, 0]
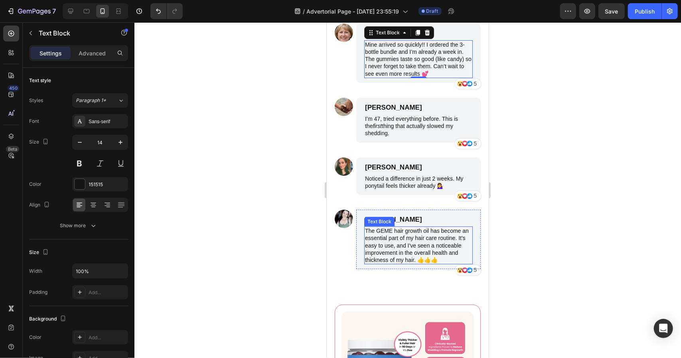
click at [412, 261] on p "The GEME hair growth oil has become an essential part of my hair care routine. …" at bounding box center [418, 245] width 107 height 36
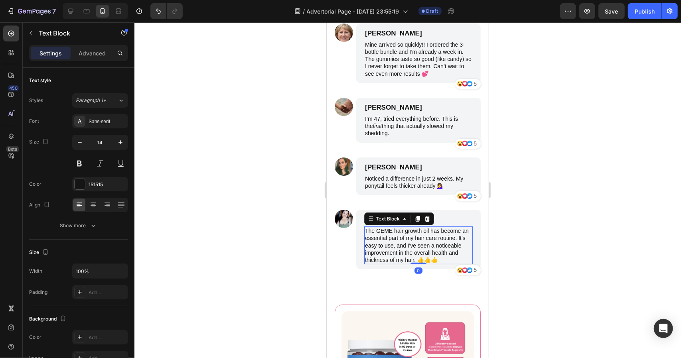
click at [412, 261] on p "The GEME hair growth oil has become an essential part of my hair care routine. …" at bounding box center [418, 245] width 107 height 36
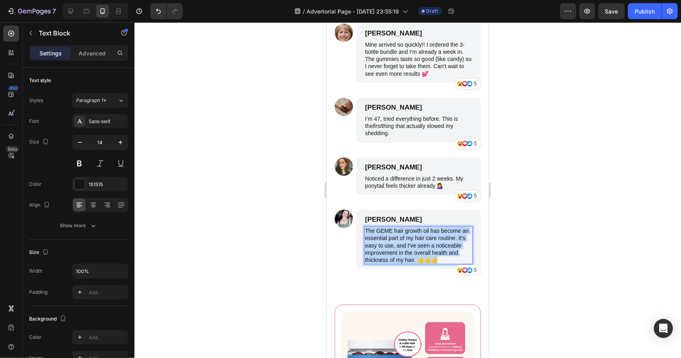
click at [412, 261] on p "The GEME hair growth oil has become an essential part of my hair care routine. …" at bounding box center [418, 245] width 107 height 36
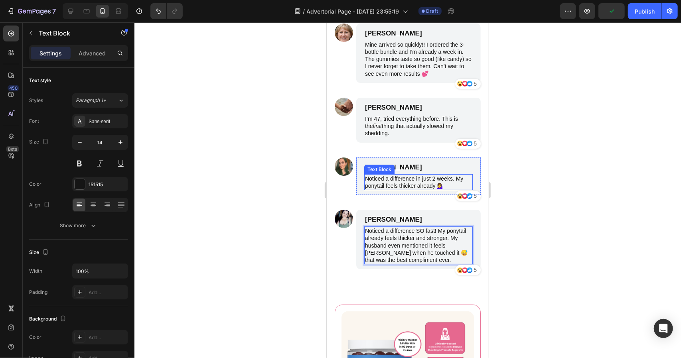
click at [423, 172] on p "Benjamin Brown" at bounding box center [418, 167] width 107 height 9
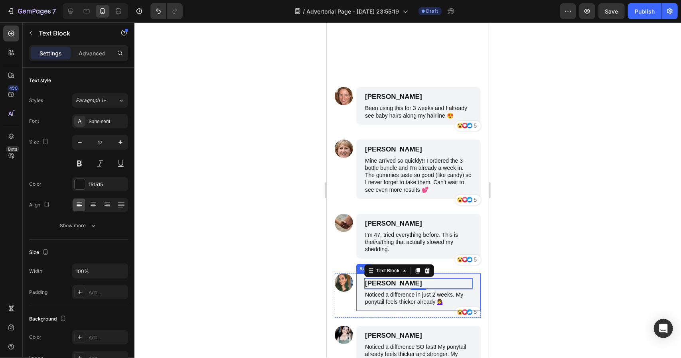
scroll to position [3954, 0]
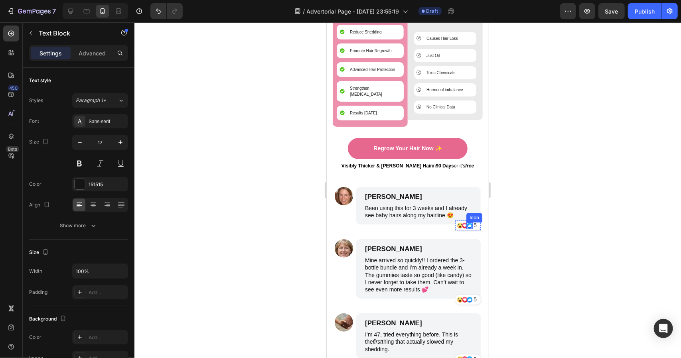
click at [466, 222] on icon at bounding box center [469, 225] width 6 height 6
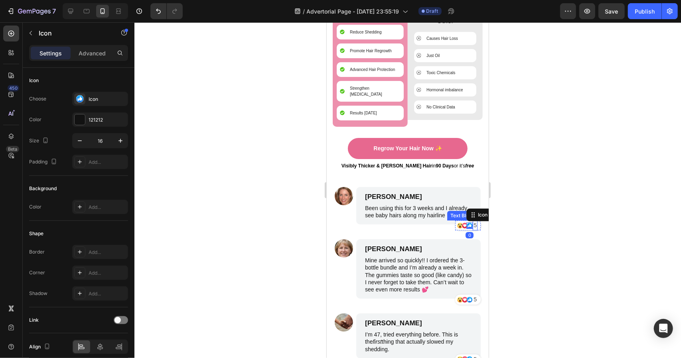
click at [476, 220] on div "5 Text Block" at bounding box center [478, 225] width 5 height 10
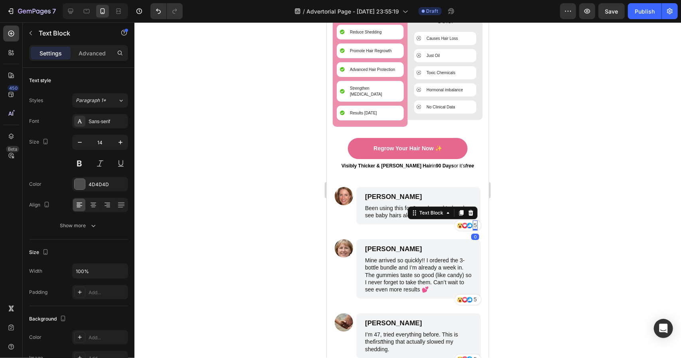
click at [473, 221] on p "5" at bounding box center [474, 225] width 3 height 8
click at [615, 189] on div at bounding box center [407, 190] width 547 height 336
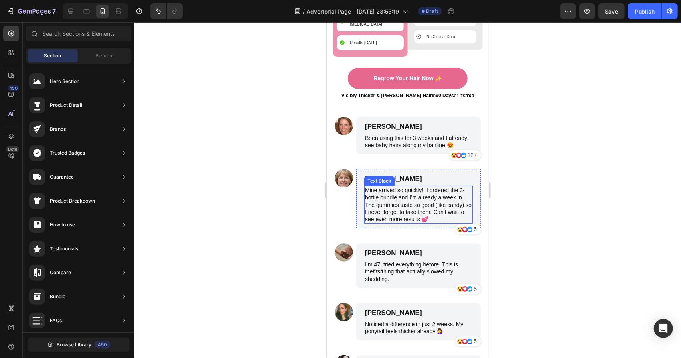
scroll to position [4034, 0]
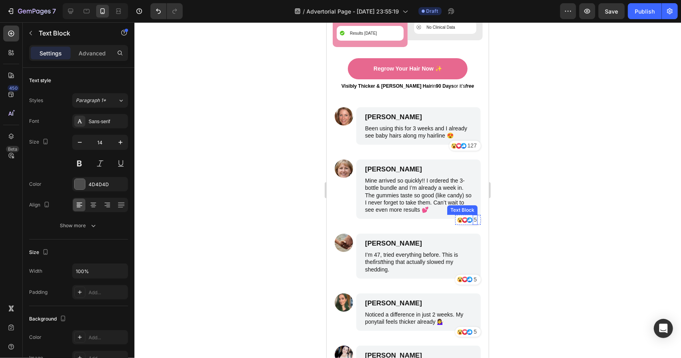
click at [473, 215] on p "5" at bounding box center [474, 219] width 3 height 8
click at [473, 275] on p "5" at bounding box center [474, 279] width 3 height 8
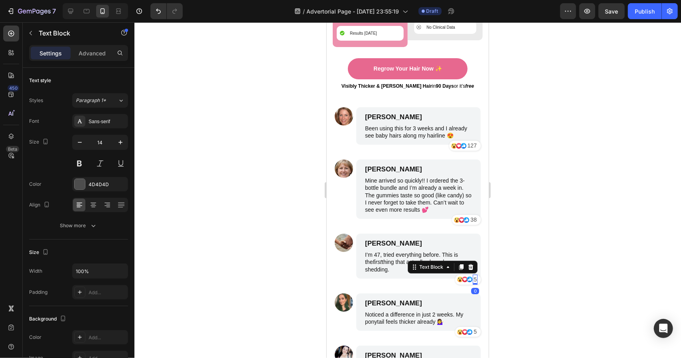
click at [473, 275] on p "5" at bounding box center [474, 279] width 3 height 8
click at [472, 327] on div "5" at bounding box center [474, 332] width 5 height 10
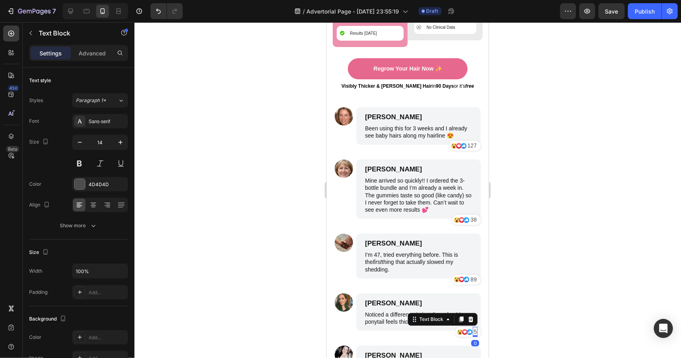
click at [472, 327] on div "5" at bounding box center [474, 332] width 5 height 10
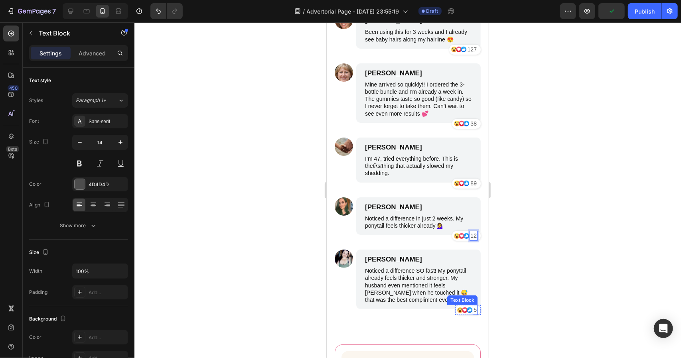
click at [473, 314] on p "5" at bounding box center [474, 310] width 3 height 8
click at [547, 300] on div at bounding box center [407, 190] width 547 height 336
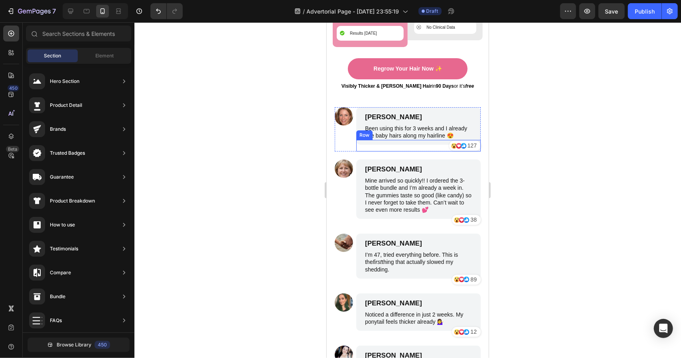
scroll to position [4034, 0]
click at [400, 113] on p "James Smith" at bounding box center [418, 117] width 107 height 9
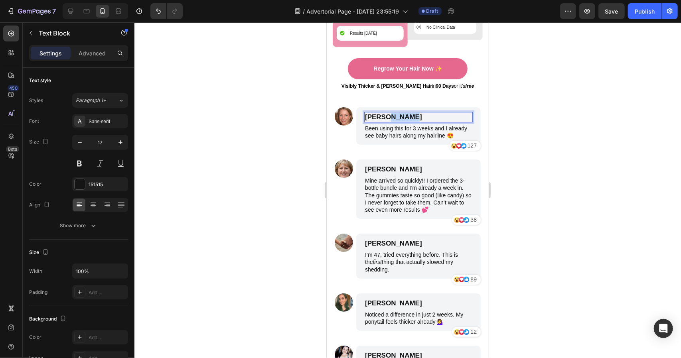
click at [400, 113] on p "James Smith" at bounding box center [418, 117] width 107 height 9
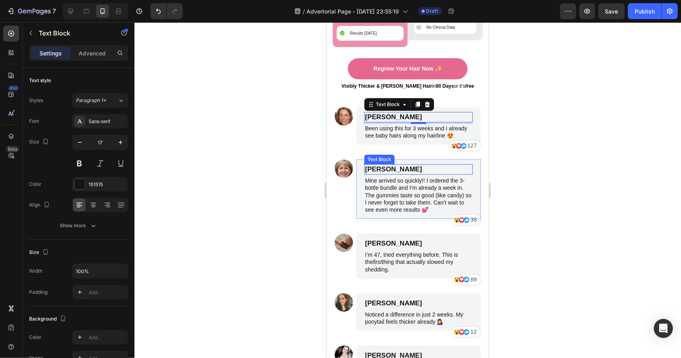
click at [404, 165] on p "Emily Johnson" at bounding box center [418, 169] width 107 height 9
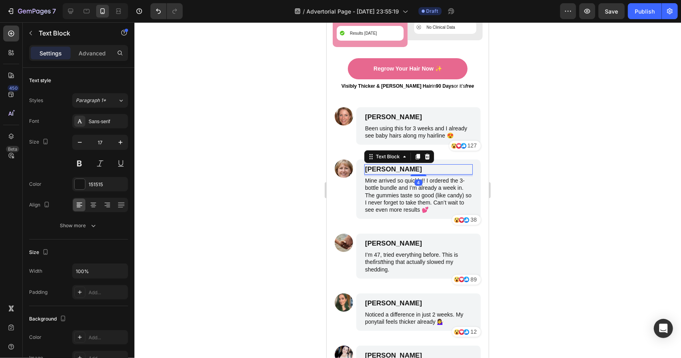
click at [404, 165] on p "Emily Johnson" at bounding box center [418, 169] width 107 height 9
click at [393, 239] on p "James Smith" at bounding box center [418, 243] width 107 height 9
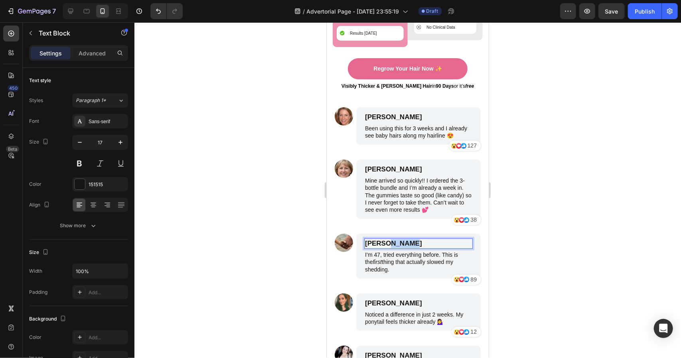
click at [393, 239] on p "James Smith" at bounding box center [418, 243] width 107 height 9
click at [405, 239] on p "James Smith" at bounding box center [418, 243] width 107 height 9
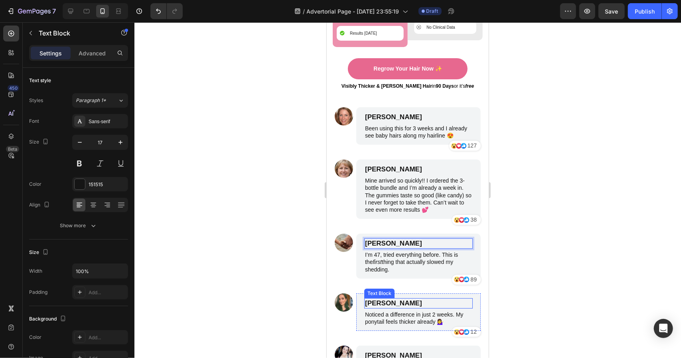
click at [398, 299] on p "Benjamin Brown" at bounding box center [418, 303] width 107 height 9
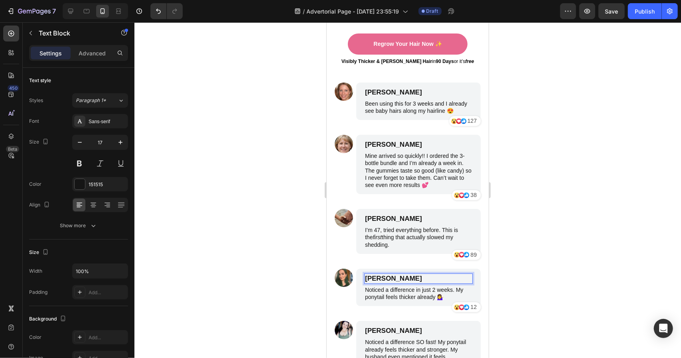
scroll to position [4074, 0]
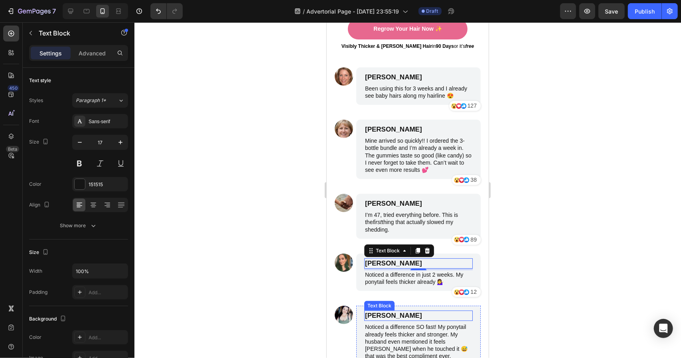
click at [401, 311] on p "Michael Miller" at bounding box center [418, 315] width 107 height 9
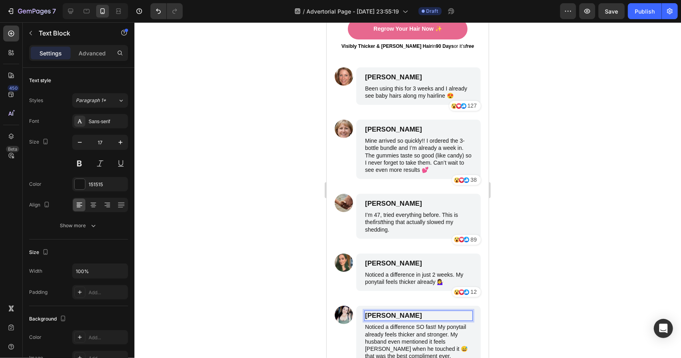
click at [401, 311] on p "Michael Miller" at bounding box center [418, 315] width 107 height 9
click at [582, 271] on div at bounding box center [407, 190] width 547 height 336
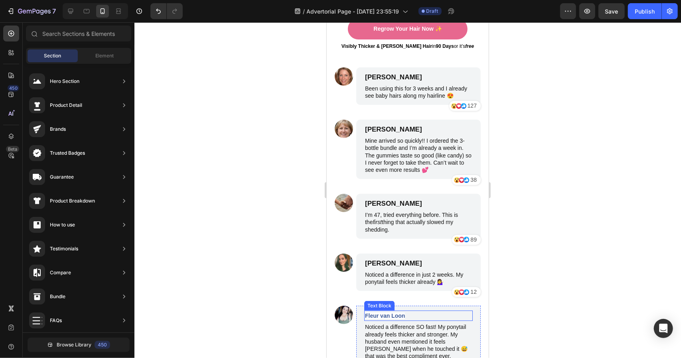
click at [391, 312] on strong "Fleur van Loon" at bounding box center [385, 315] width 40 height 6
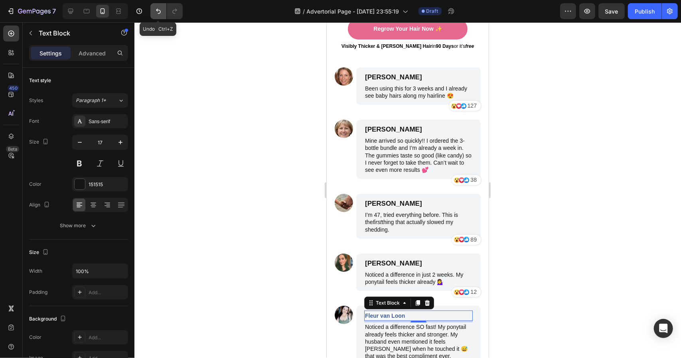
click at [154, 10] on icon "Undo/Redo" at bounding box center [158, 11] width 8 height 8
click at [396, 311] on p "Michael Miller" at bounding box center [418, 315] width 107 height 9
click at [681, 215] on div at bounding box center [407, 190] width 547 height 336
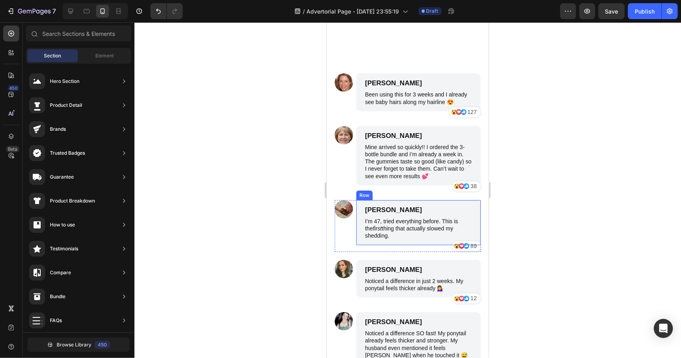
scroll to position [3994, 0]
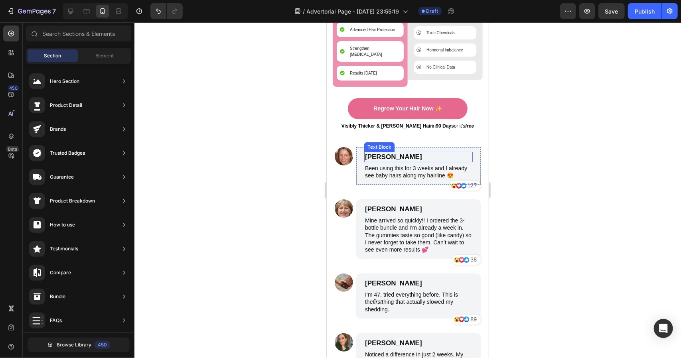
click at [409, 152] on p "Nina Thompson" at bounding box center [418, 156] width 107 height 9
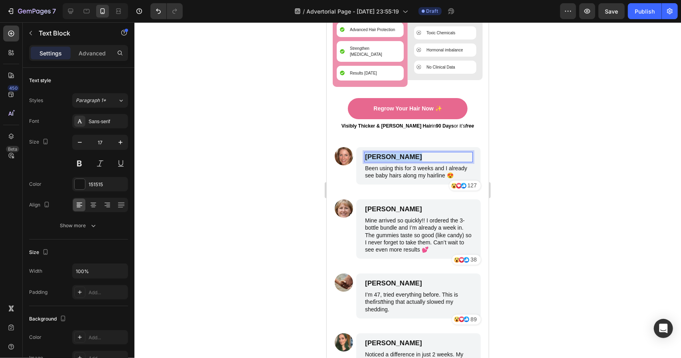
click at [409, 152] on p "Nina Thompson" at bounding box center [418, 156] width 107 height 9
click at [561, 150] on div at bounding box center [407, 190] width 547 height 336
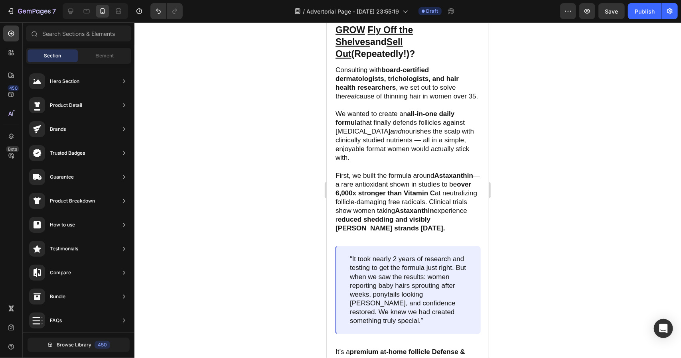
scroll to position [2451, 0]
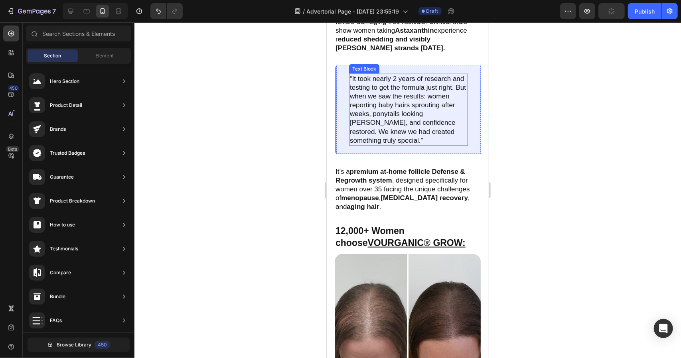
click at [447, 123] on p "“It took nearly 2 years of research and testing to get the formula just right. …" at bounding box center [407, 109] width 117 height 71
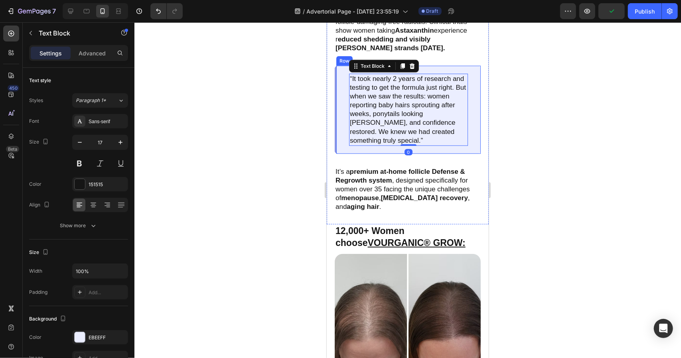
click at [341, 107] on div "“It took nearly 2 years of research and testing to get the formula just right. …" at bounding box center [407, 109] width 146 height 88
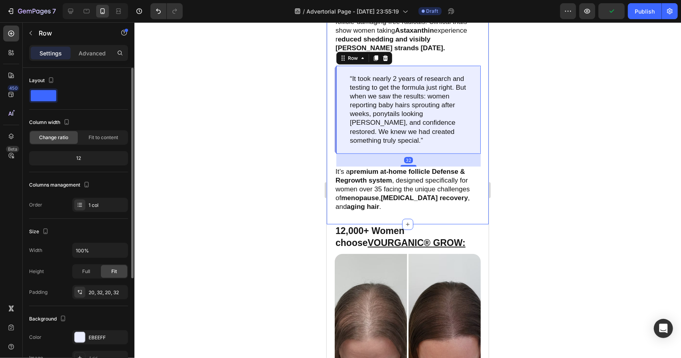
click at [48, 92] on span at bounding box center [44, 95] width 26 height 11
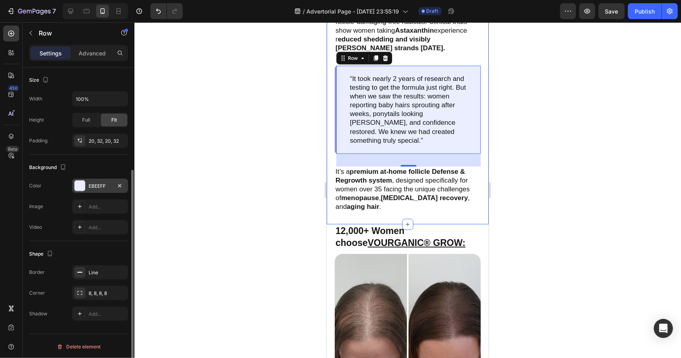
click at [96, 186] on div "EBEEFF" at bounding box center [100, 186] width 23 height 7
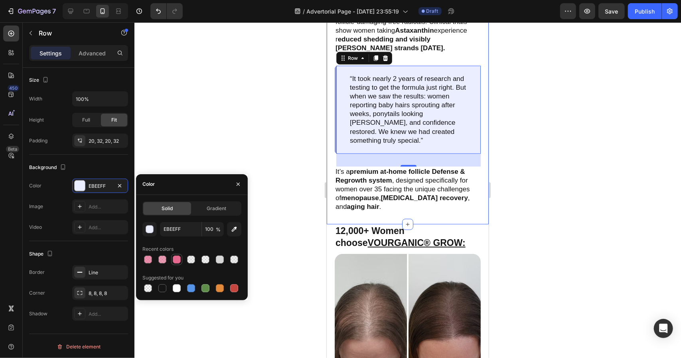
click at [176, 259] on div at bounding box center [177, 260] width 8 height 8
type input "E7688F"
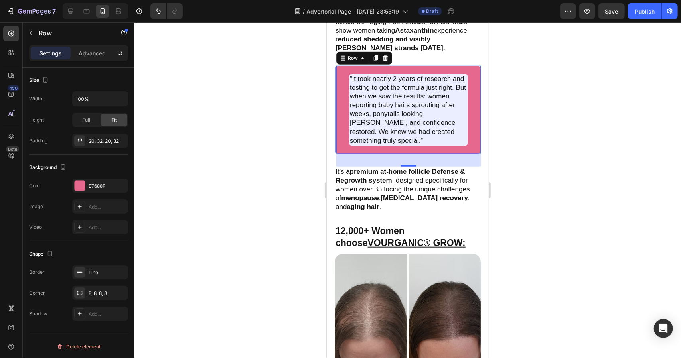
click at [150, 7] on div at bounding box center [165, 11] width 36 height 16
click at [158, 10] on icon "Undo/Redo" at bounding box center [158, 11] width 5 height 5
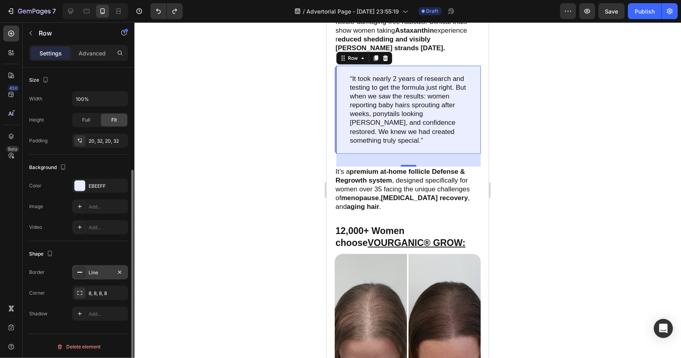
click at [88, 268] on div "Line" at bounding box center [100, 272] width 56 height 14
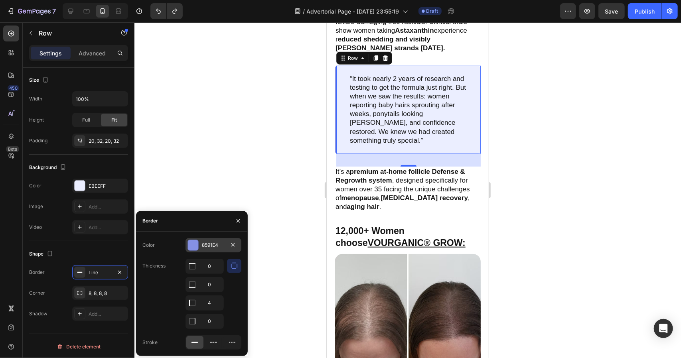
click at [192, 244] on div at bounding box center [193, 245] width 10 height 10
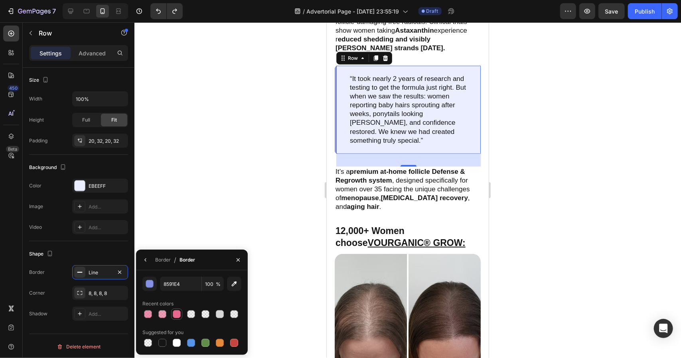
click at [173, 313] on div at bounding box center [177, 314] width 8 height 8
type input "E7688F"
click at [637, 160] on div at bounding box center [407, 190] width 547 height 336
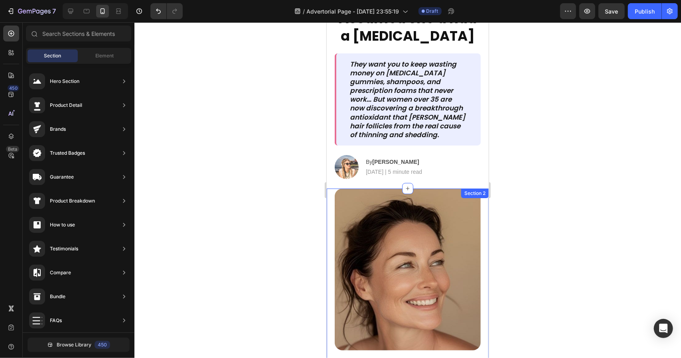
scroll to position [0, 0]
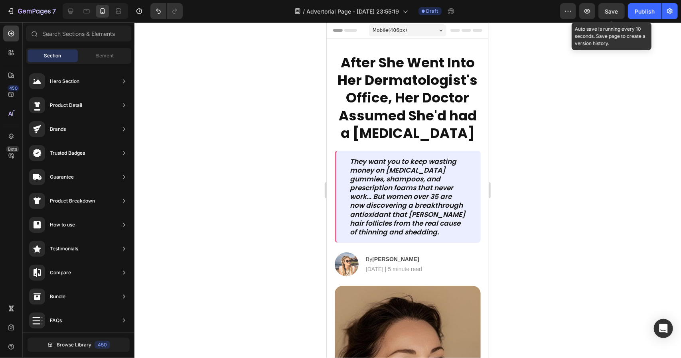
click at [617, 15] on div "Save" at bounding box center [611, 11] width 13 height 8
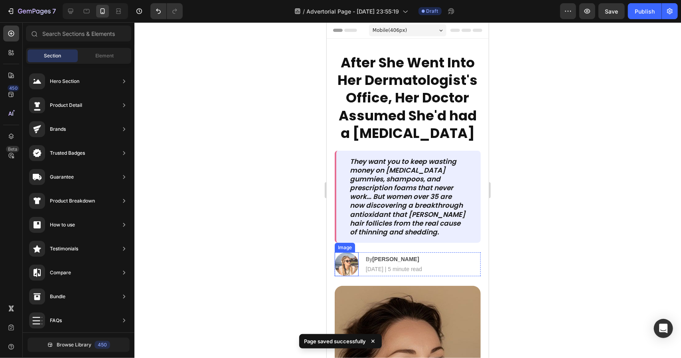
click at [345, 270] on img at bounding box center [346, 264] width 24 height 24
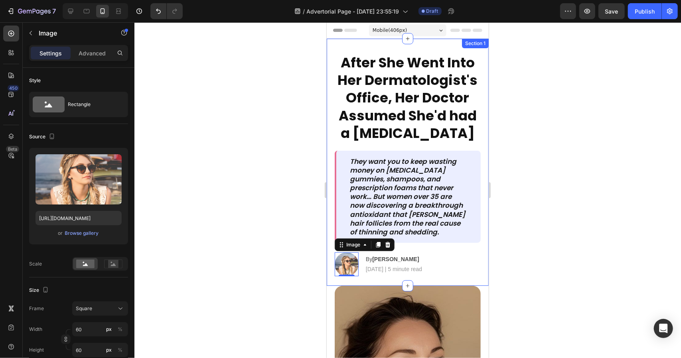
click at [264, 243] on div at bounding box center [407, 190] width 547 height 336
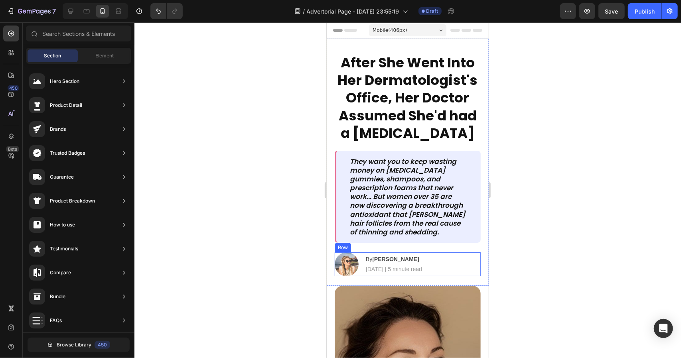
click at [352, 262] on img at bounding box center [346, 264] width 24 height 24
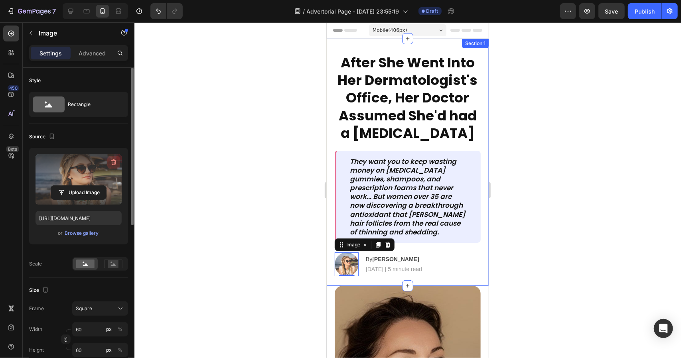
click at [113, 158] on icon "button" at bounding box center [114, 162] width 8 height 8
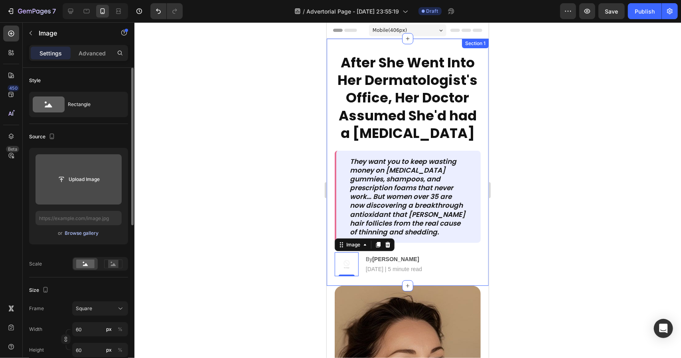
click at [92, 231] on div "Browse gallery" at bounding box center [82, 233] width 34 height 7
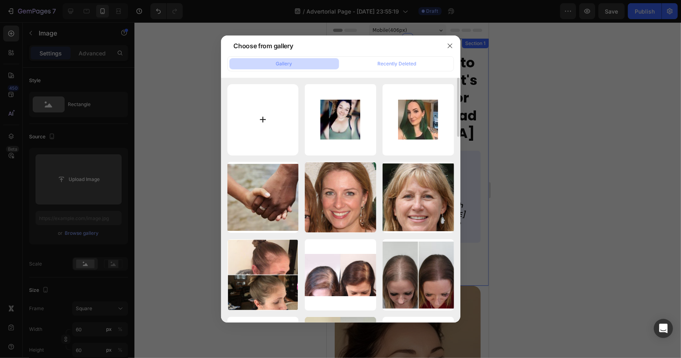
click at [270, 113] on input "file" at bounding box center [262, 119] width 71 height 71
type input "C:\fakepath\1bf91c46d32a09b707f6c53459744fa1.jpg"
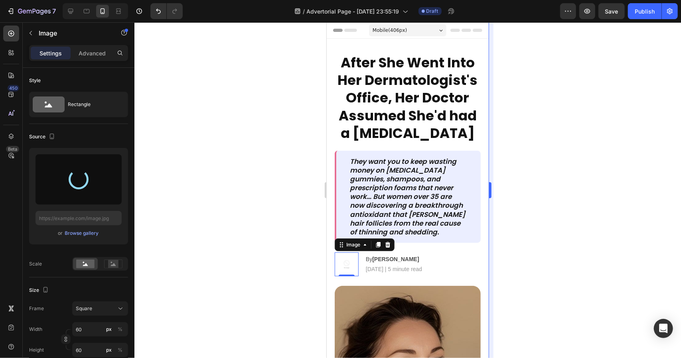
type input "https://cdn.shopify.com/s/files/1/0761/7750/6516/files/gempages_571821614883144…"
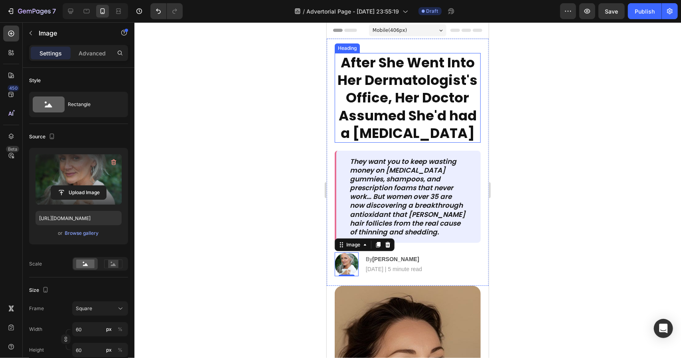
click at [462, 105] on strong "After She Went Into Her Dermatologist's Office, Her Doctor Assumed She'd had a …" at bounding box center [408, 98] width 140 height 90
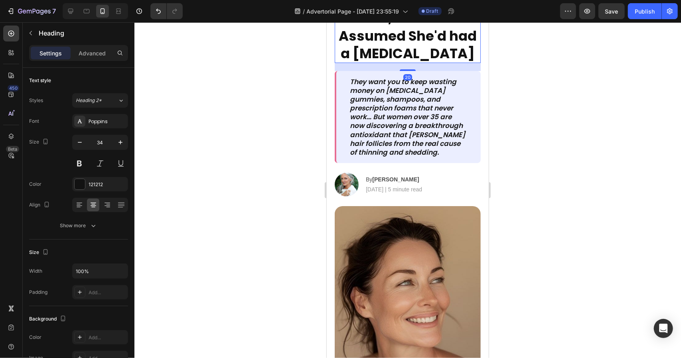
scroll to position [239, 0]
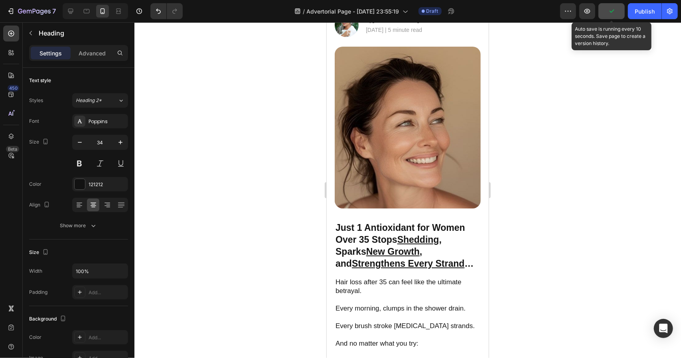
click at [614, 11] on icon "button" at bounding box center [612, 11] width 4 height 3
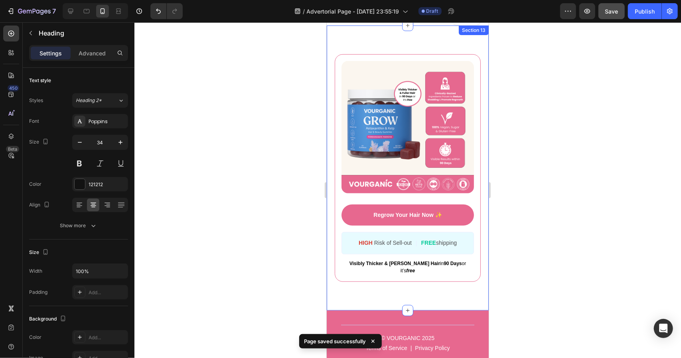
scroll to position [4235, 0]
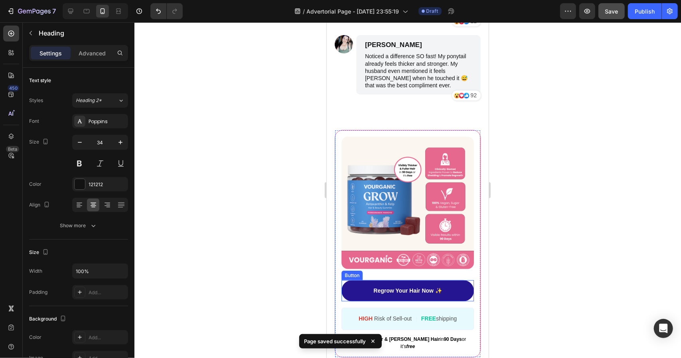
click at [465, 292] on link "Regrow Your Hair Now ✨" at bounding box center [407, 290] width 132 height 21
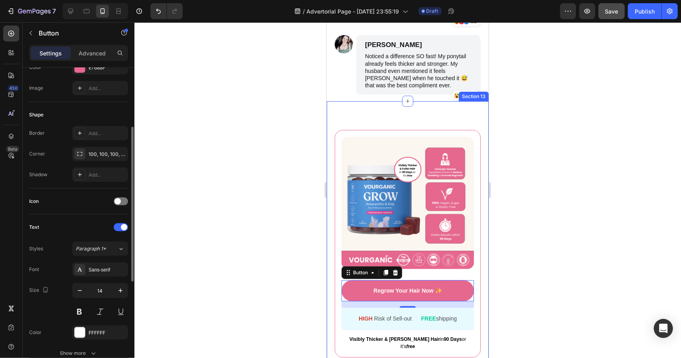
scroll to position [319, 0]
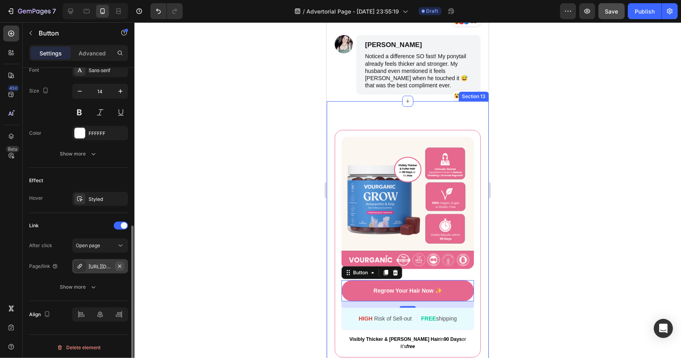
click at [118, 268] on button "button" at bounding box center [120, 267] width 10 height 10
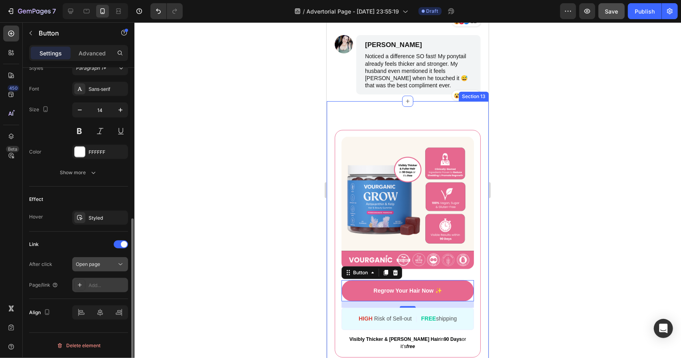
scroll to position [298, 0]
click at [107, 267] on div "Open page" at bounding box center [96, 266] width 41 height 7
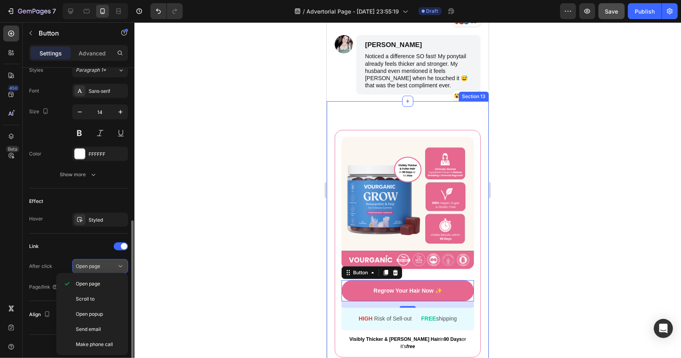
click at [105, 269] on button "Open page" at bounding box center [100, 266] width 56 height 14
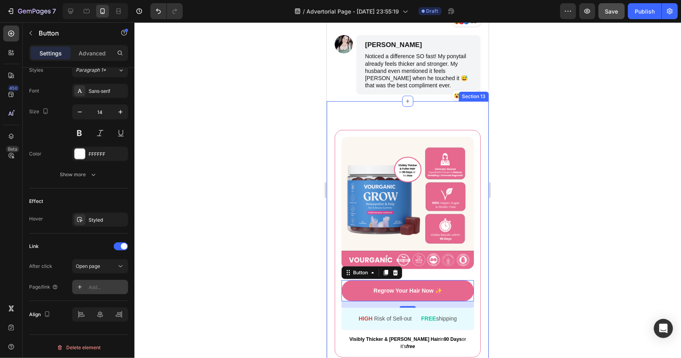
click at [108, 286] on div "Add..." at bounding box center [108, 287] width 38 height 7
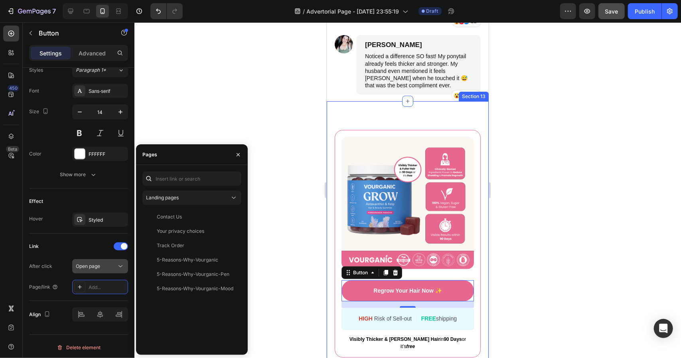
click at [109, 271] on button "Open page" at bounding box center [100, 266] width 56 height 14
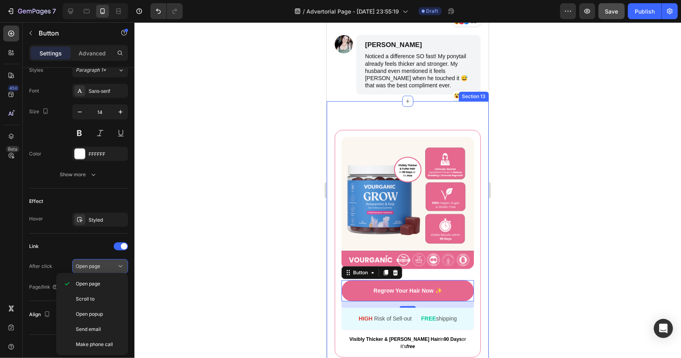
click at [109, 266] on div "Open page" at bounding box center [96, 266] width 41 height 7
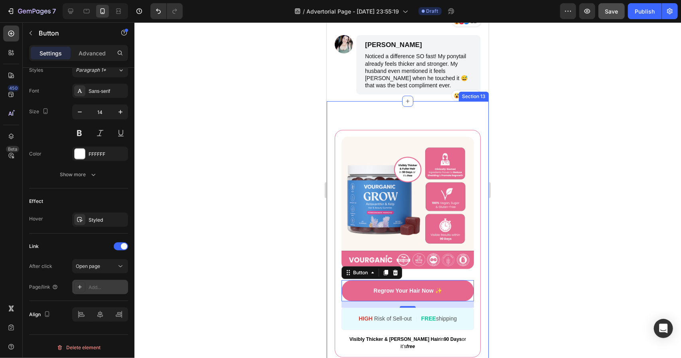
click at [114, 289] on div "Add..." at bounding box center [100, 287] width 56 height 14
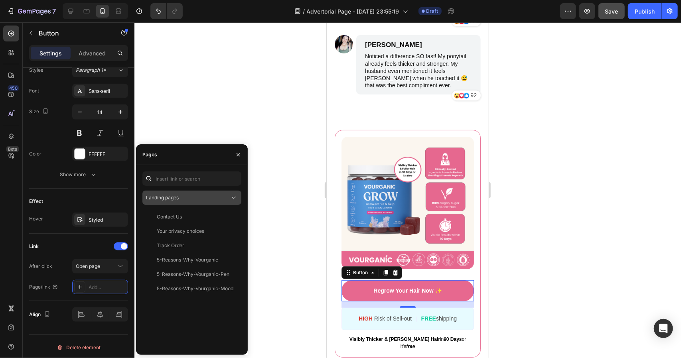
click at [194, 199] on div "Landing pages" at bounding box center [188, 197] width 84 height 7
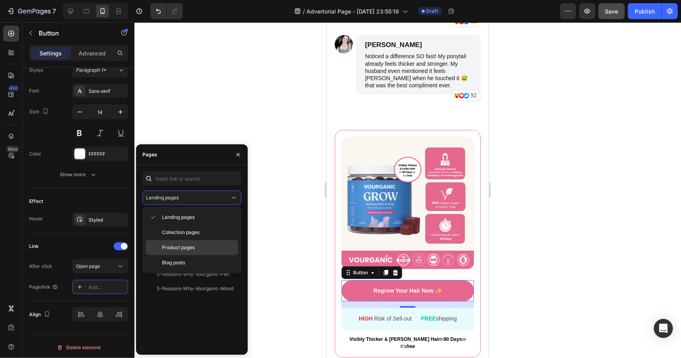
click at [191, 250] on span "Product pages" at bounding box center [178, 247] width 33 height 7
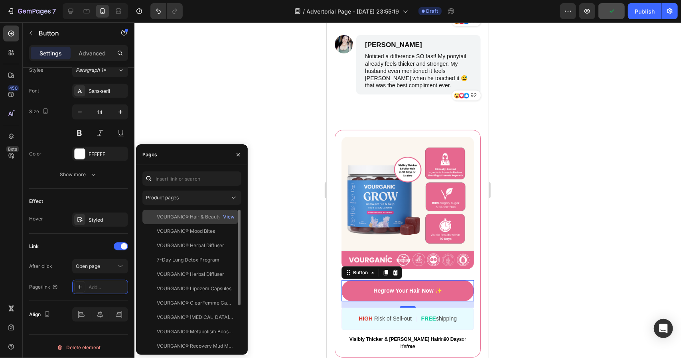
click at [205, 219] on div "VOURGANIC® Hair & Beauty Gummies" at bounding box center [195, 216] width 77 height 7
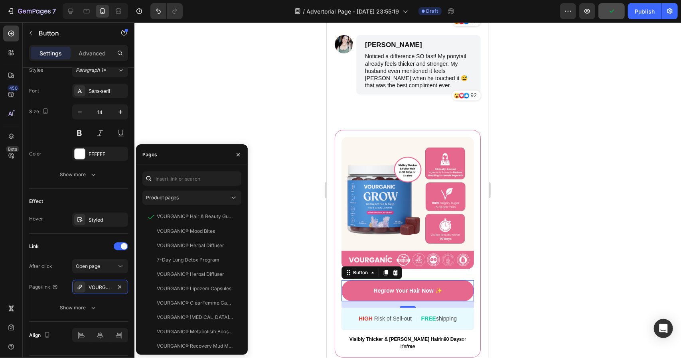
click at [263, 261] on div at bounding box center [407, 190] width 547 height 336
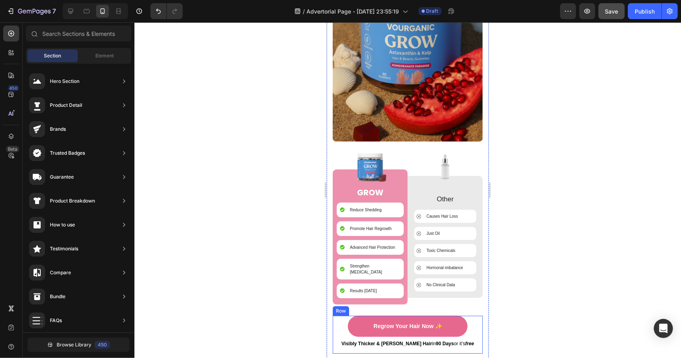
scroll to position [3756, 0]
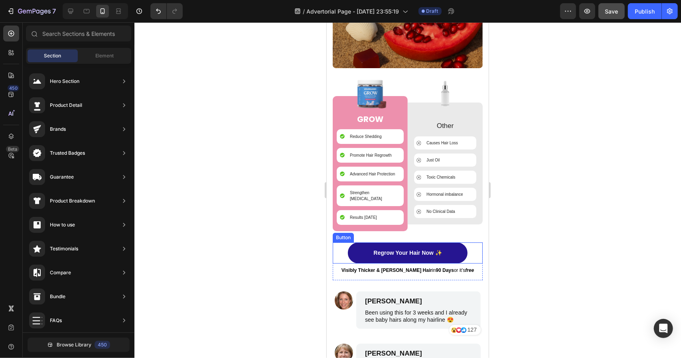
click at [449, 242] on link "Regrow Your Hair Now ✨" at bounding box center [406, 252] width 119 height 21
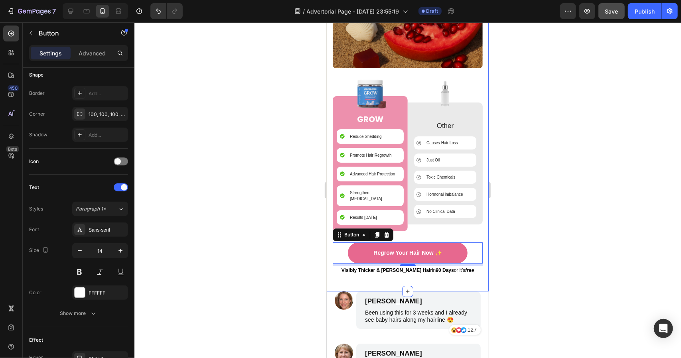
scroll to position [319, 0]
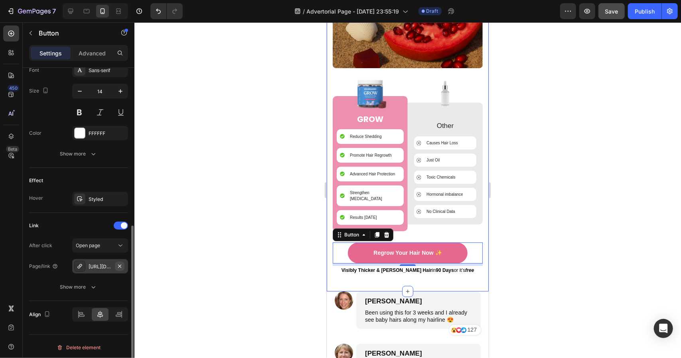
click at [119, 268] on button "button" at bounding box center [120, 267] width 10 height 10
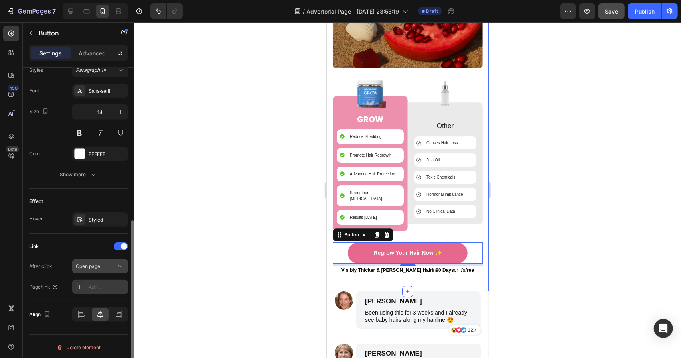
drag, startPoint x: 116, startPoint y: 268, endPoint x: 113, endPoint y: 271, distance: 5.1
click at [116, 268] on div "Open page" at bounding box center [100, 267] width 49 height 8
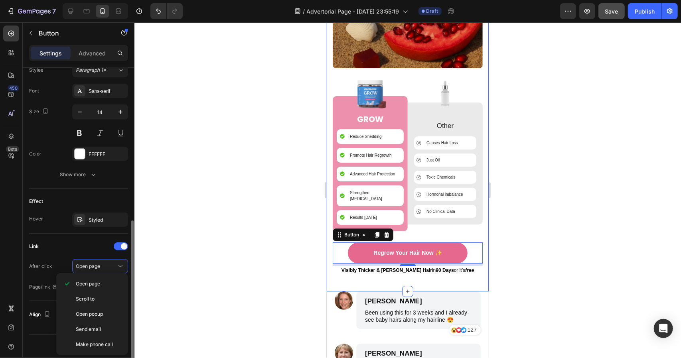
click at [97, 274] on div "Open page Scroll to Open popup Send email Make phone call" at bounding box center [92, 314] width 72 height 82
click at [97, 270] on button "Open page" at bounding box center [100, 266] width 56 height 14
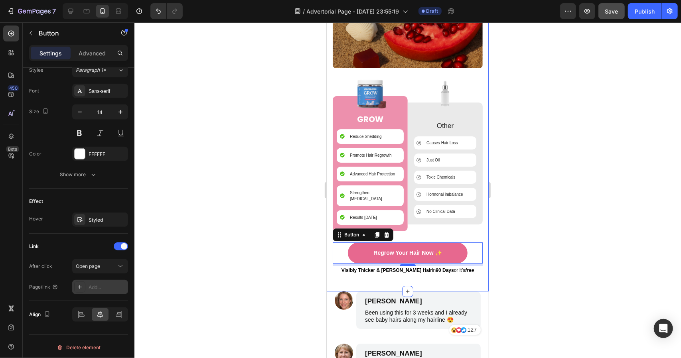
click at [103, 283] on div "450 Beta Sections(30) Elements(83) Section Element Hero Section Product Detail …" at bounding box center [67, 190] width 134 height 336
click at [113, 289] on div "Add..." at bounding box center [100, 287] width 56 height 14
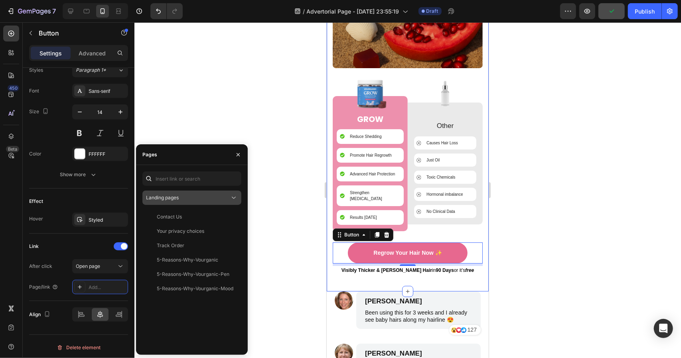
click at [184, 196] on div "Landing pages" at bounding box center [188, 197] width 84 height 7
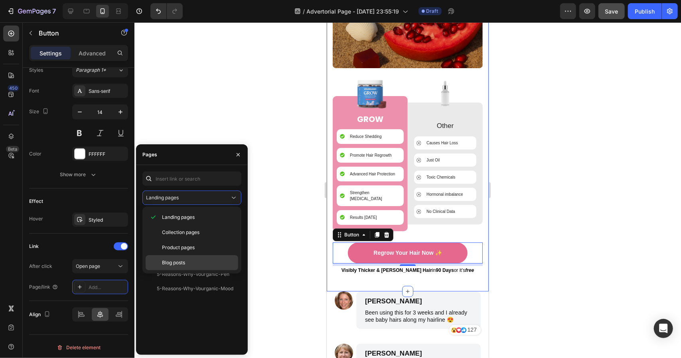
click at [189, 258] on div "Blog posts" at bounding box center [192, 262] width 93 height 15
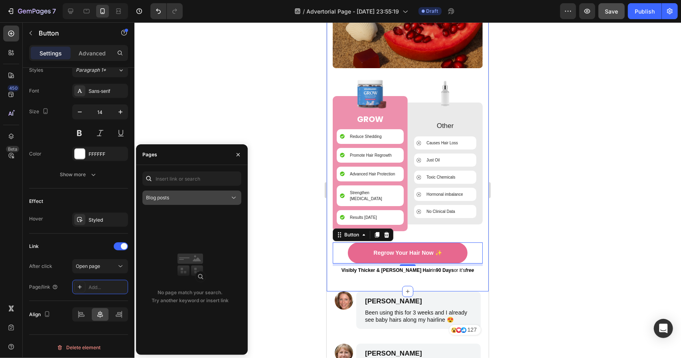
click at [186, 203] on button "Blog posts" at bounding box center [191, 198] width 99 height 14
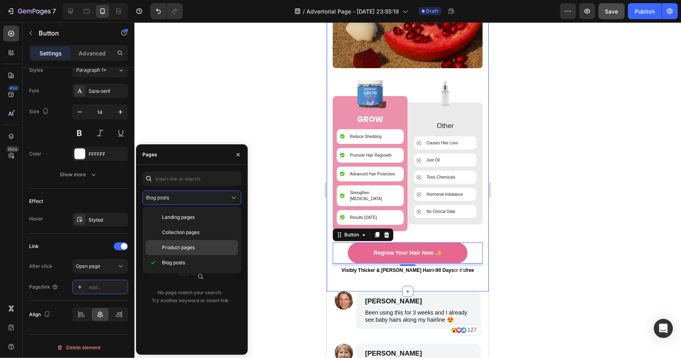
click at [191, 248] on span "Product pages" at bounding box center [178, 247] width 33 height 7
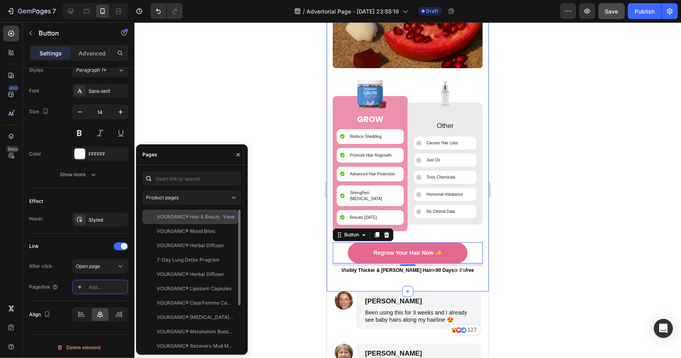
click at [176, 220] on div "VOURGANIC® Hair & Beauty Gummies" at bounding box center [195, 216] width 77 height 7
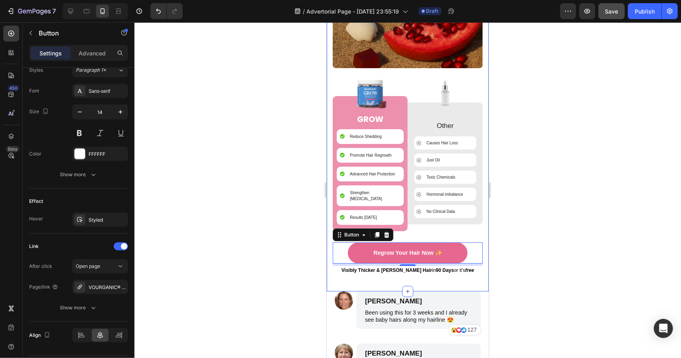
click at [295, 227] on div at bounding box center [407, 190] width 547 height 336
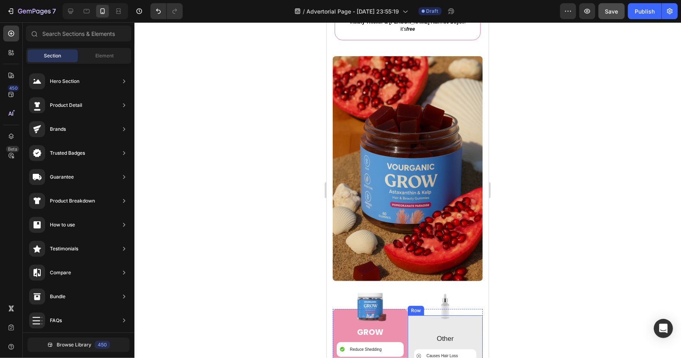
scroll to position [3318, 0]
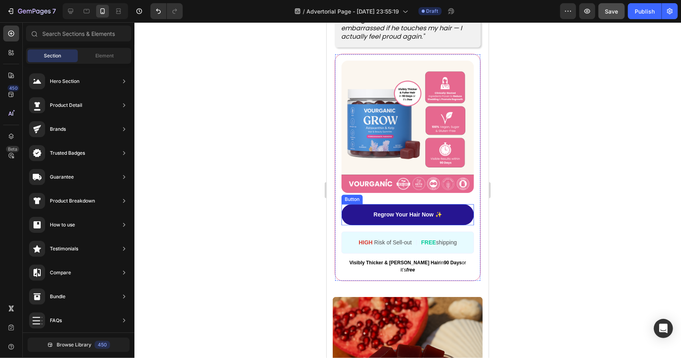
click at [462, 211] on link "Regrow Your Hair Now ✨" at bounding box center [407, 214] width 132 height 21
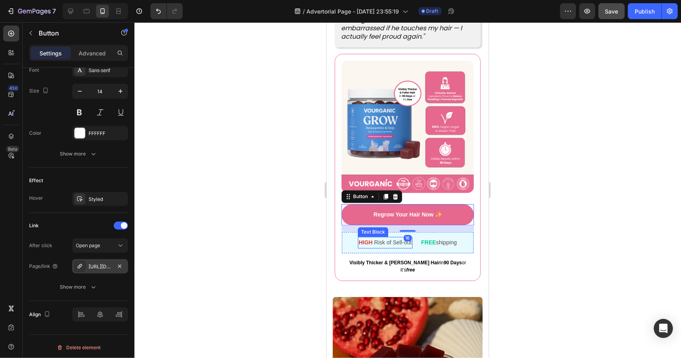
scroll to position [319, 0]
click at [111, 267] on div "https://seal-commerce-asia.myshopify.com/a/gempages?version=v7&shop_id=43275057…" at bounding box center [100, 266] width 23 height 7
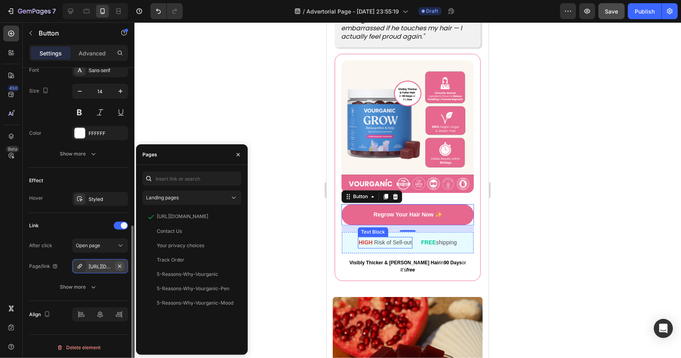
click at [116, 267] on button "button" at bounding box center [120, 267] width 10 height 10
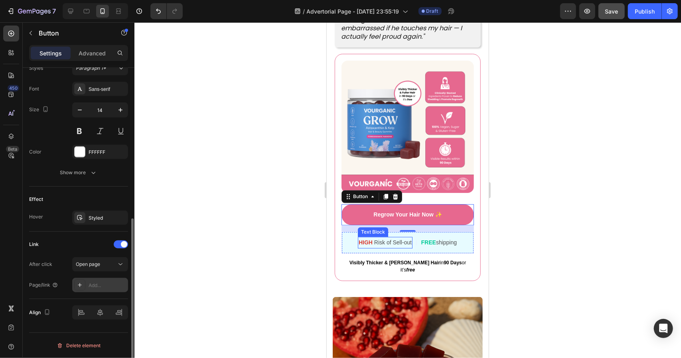
scroll to position [298, 0]
click at [100, 276] on div "After click Open page Page/link Add..." at bounding box center [78, 276] width 99 height 35
click at [100, 284] on div "Add..." at bounding box center [108, 287] width 38 height 7
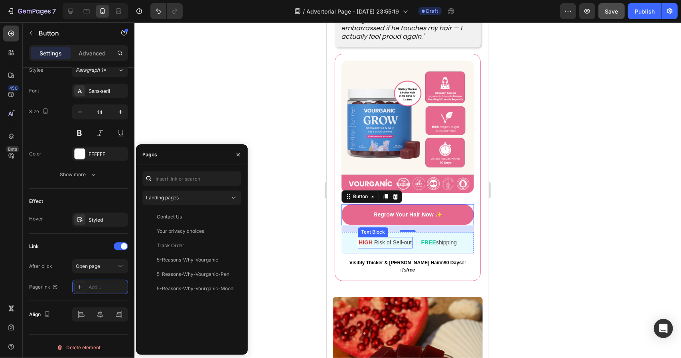
click at [211, 190] on div "Landing pages Contact Us View Your privacy choices View Track Order View 5-Reas…" at bounding box center [191, 260] width 99 height 177
click at [201, 197] on div "Landing pages" at bounding box center [188, 197] width 84 height 7
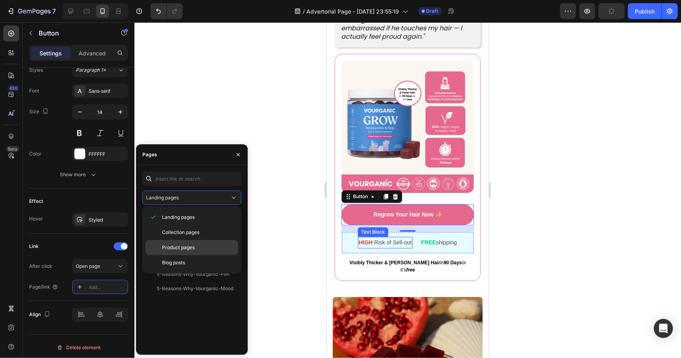
click at [195, 245] on p "Product pages" at bounding box center [198, 247] width 73 height 7
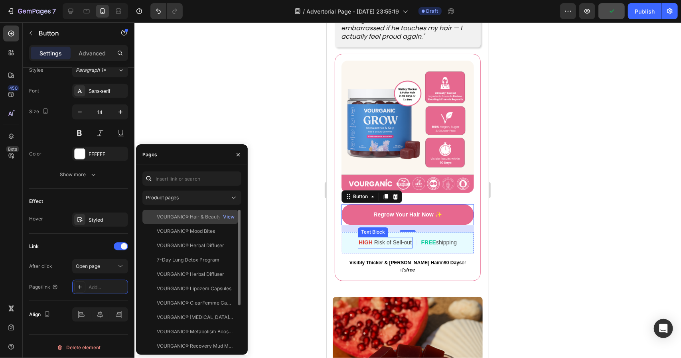
click at [204, 217] on div "VOURGANIC® Hair & Beauty Gummies" at bounding box center [195, 216] width 77 height 7
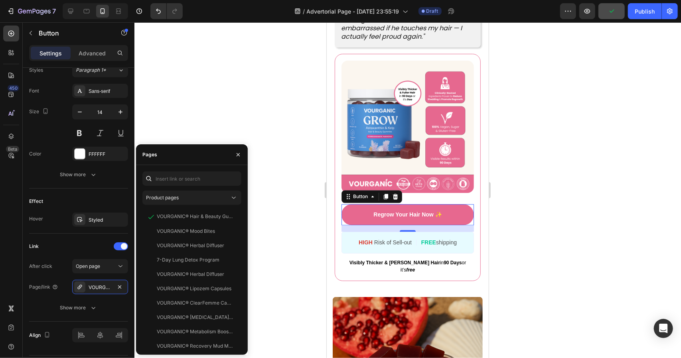
click at [588, 185] on div at bounding box center [407, 190] width 547 height 336
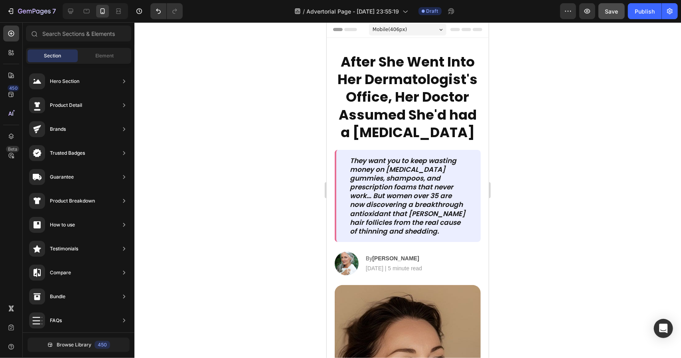
scroll to position [0, 0]
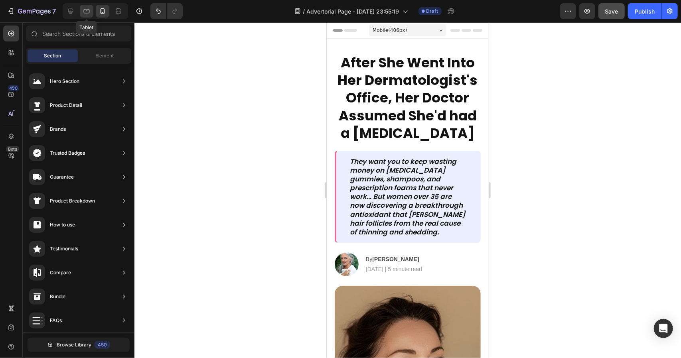
click at [89, 10] on icon at bounding box center [87, 11] width 8 height 8
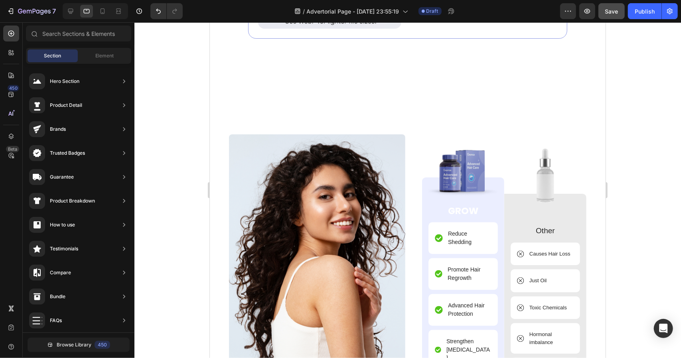
scroll to position [3311, 0]
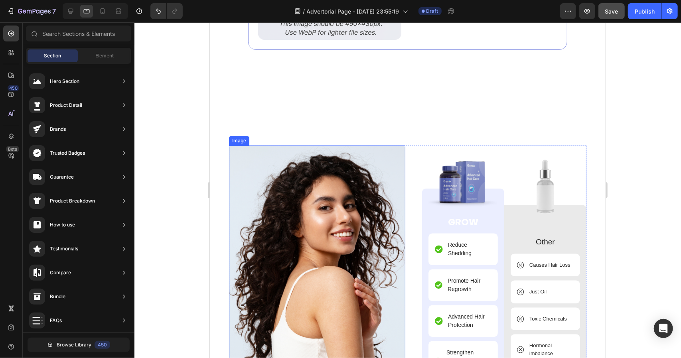
click at [337, 209] on img at bounding box center [317, 280] width 176 height 270
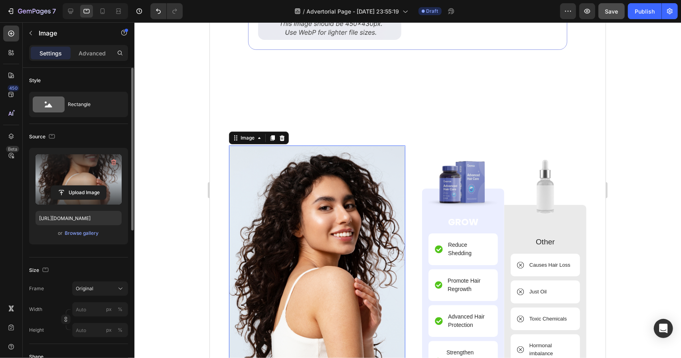
click at [87, 158] on label at bounding box center [79, 179] width 86 height 50
click at [87, 186] on input "file" at bounding box center [78, 193] width 55 height 14
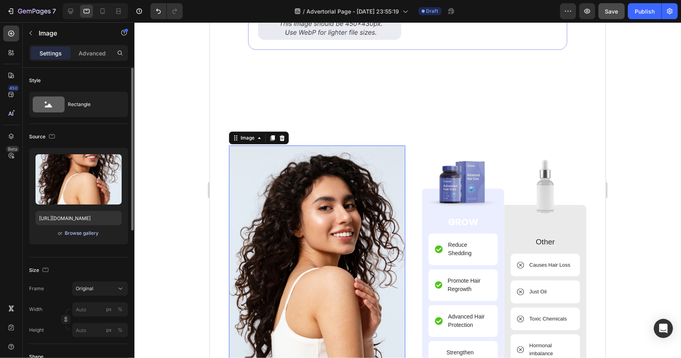
click at [97, 233] on div "Browse gallery" at bounding box center [82, 233] width 34 height 7
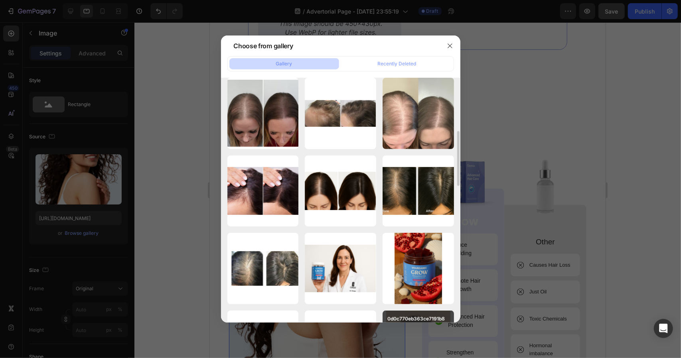
scroll to position [399, 0]
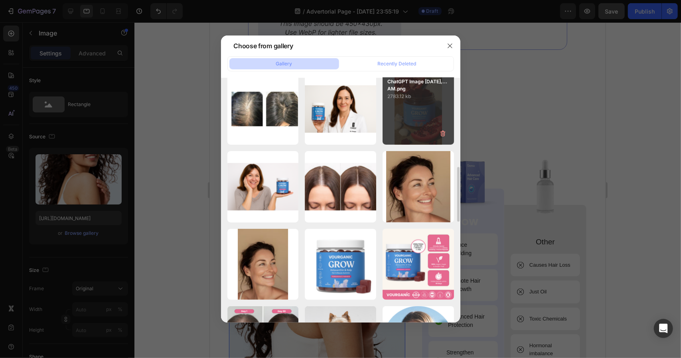
click at [416, 135] on div "ChatGPT Image Aug 23,...AM.png 2783.12 kb" at bounding box center [418, 108] width 71 height 71
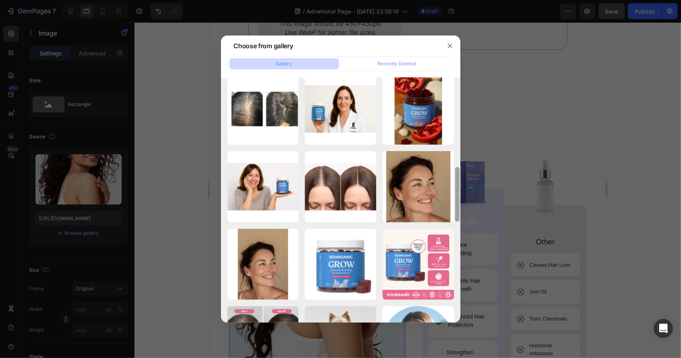
type input "https://cdn.shopify.com/s/files/1/0761/7750/6516/files/gempages_571821614883144…"
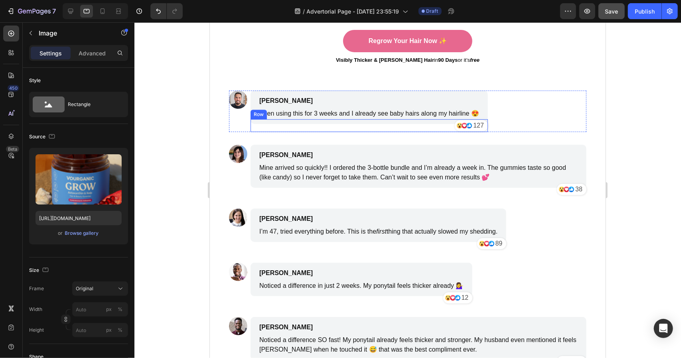
scroll to position [3989, 0]
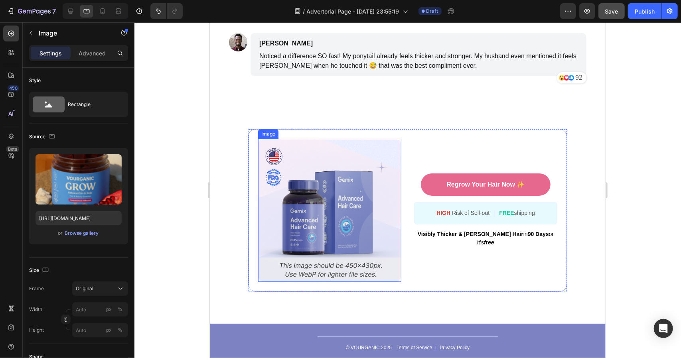
click at [361, 202] on img at bounding box center [329, 209] width 143 height 143
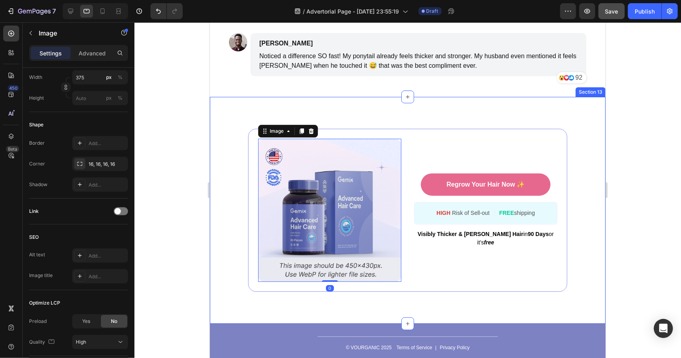
scroll to position [0, 0]
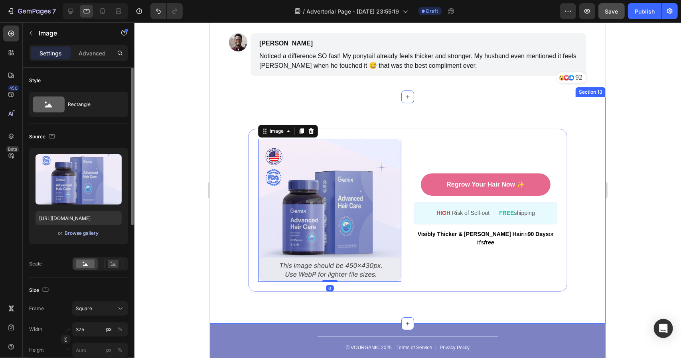
click at [89, 233] on div "Browse gallery" at bounding box center [82, 233] width 34 height 7
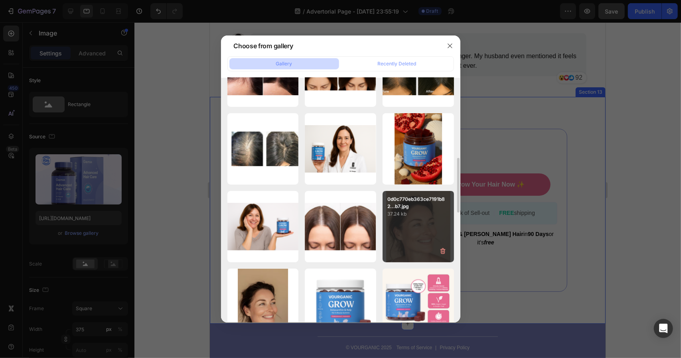
scroll to position [439, 0]
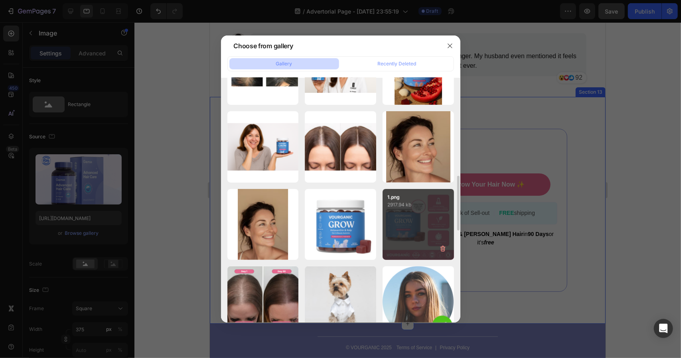
click at [436, 224] on div "1.png 2917.94 kb" at bounding box center [418, 224] width 71 height 71
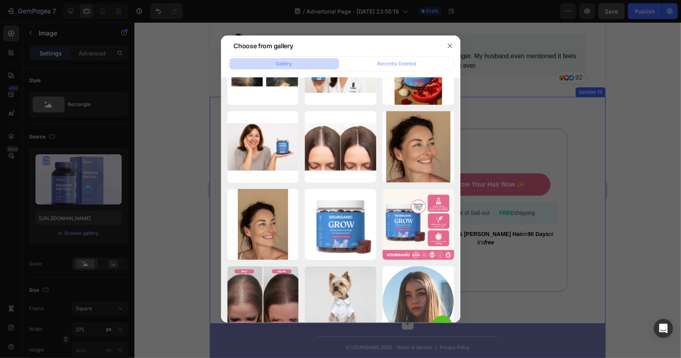
type input "https://cdn.shopify.com/s/files/1/0761/7750/6516/files/gempages_571821614883144…"
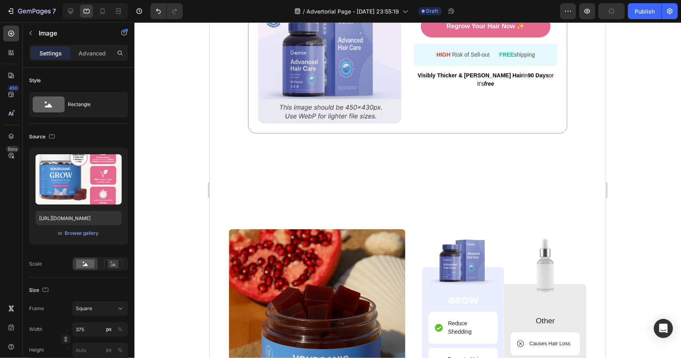
scroll to position [2988, 0]
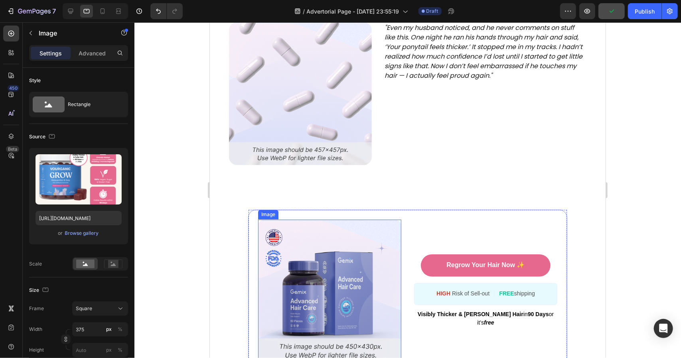
click at [345, 245] on img at bounding box center [329, 290] width 143 height 143
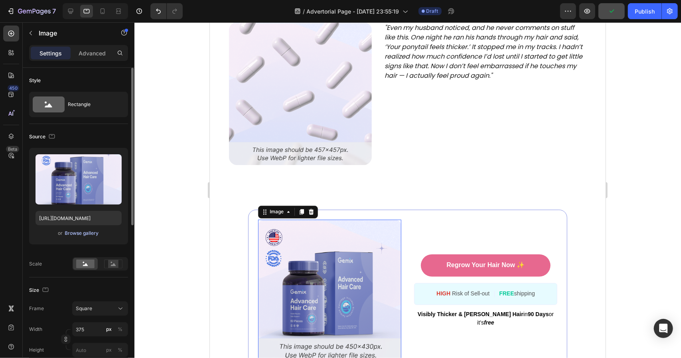
click at [97, 235] on div "Browse gallery" at bounding box center [82, 233] width 34 height 7
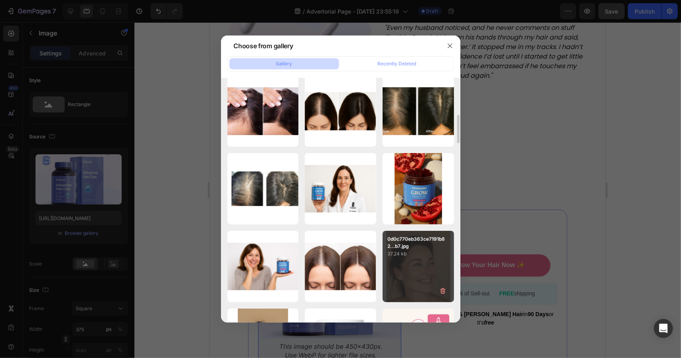
scroll to position [439, 0]
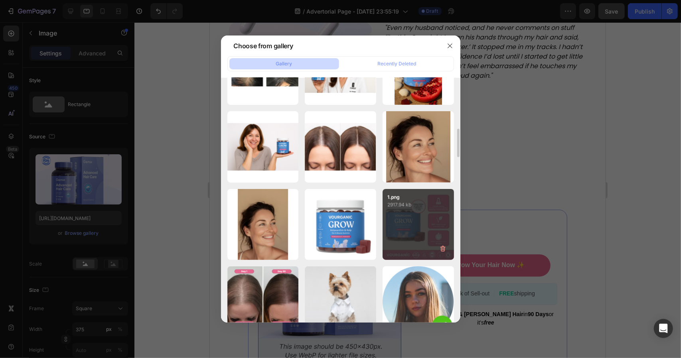
click at [433, 224] on div "1.png 2917.94 kb" at bounding box center [418, 224] width 71 height 71
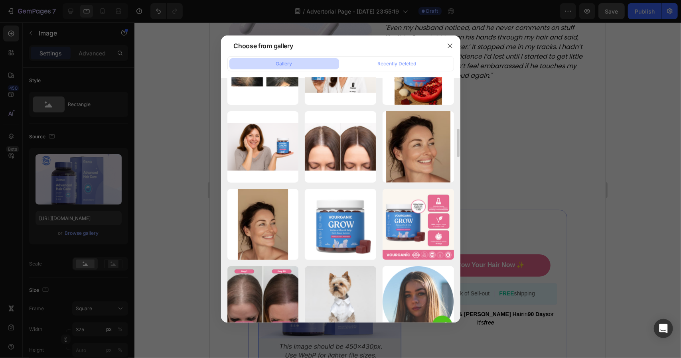
type input "https://cdn.shopify.com/s/files/1/0761/7750/6516/files/gempages_571821614883144…"
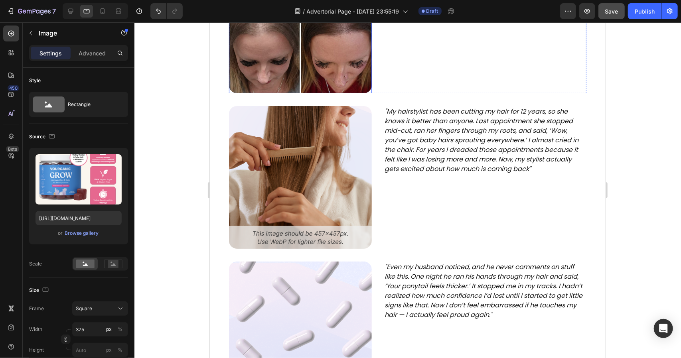
scroll to position [2749, 0]
click at [347, 180] on img at bounding box center [300, 177] width 143 height 143
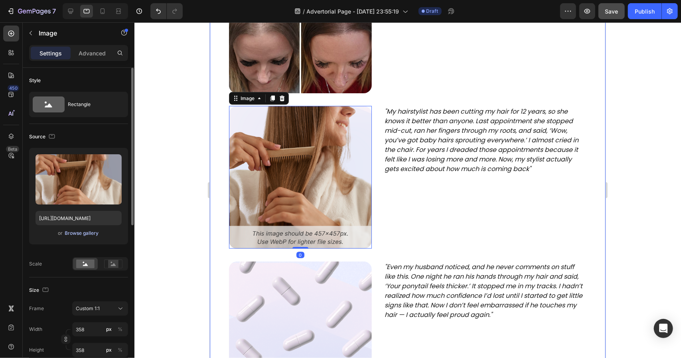
click at [93, 232] on div "Browse gallery" at bounding box center [82, 233] width 34 height 7
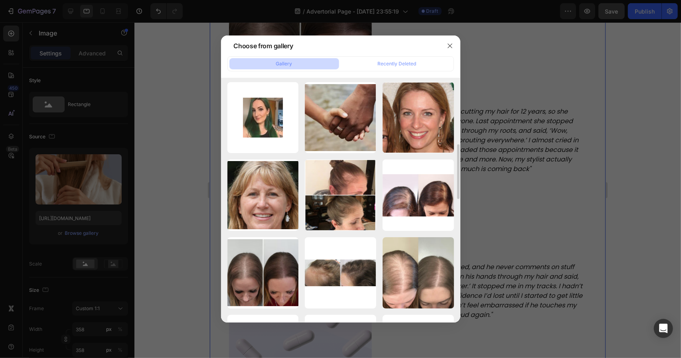
scroll to position [120, 0]
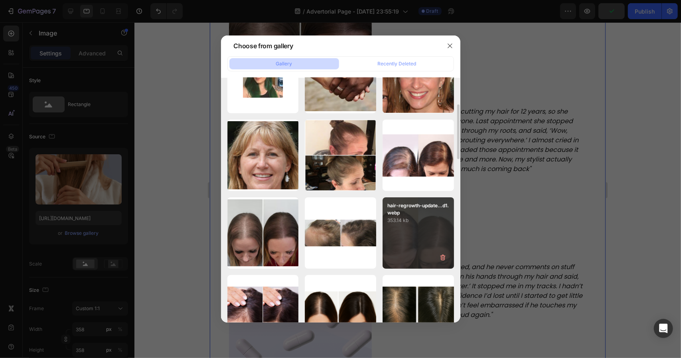
click at [432, 222] on p "353.14 kb" at bounding box center [418, 221] width 62 height 8
type input "https://cdn.shopify.com/s/files/1/0761/7750/6516/files/gempages_571821614883144…"
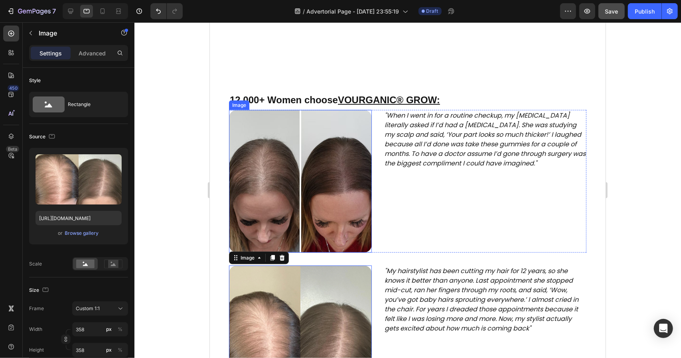
scroll to position [2789, 0]
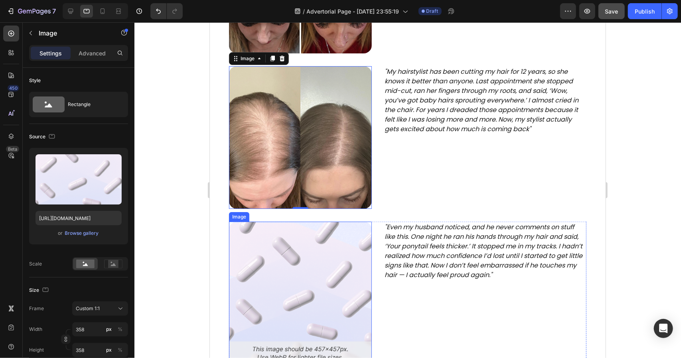
click at [323, 265] on img at bounding box center [300, 292] width 143 height 143
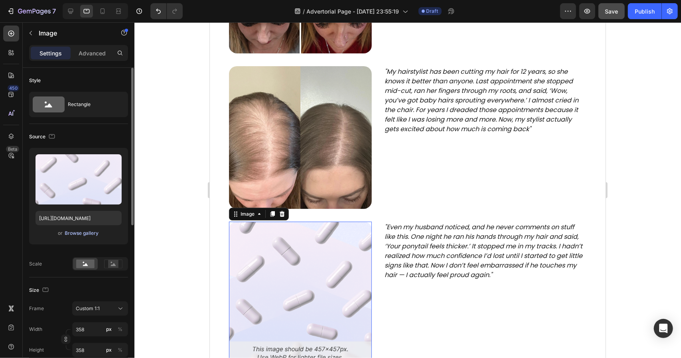
click at [94, 235] on div "Browse gallery" at bounding box center [82, 233] width 34 height 7
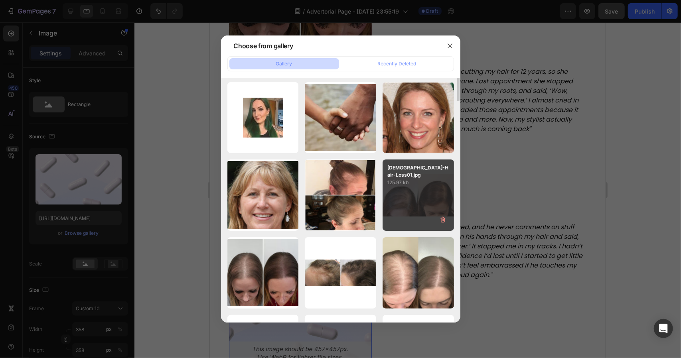
scroll to position [40, 0]
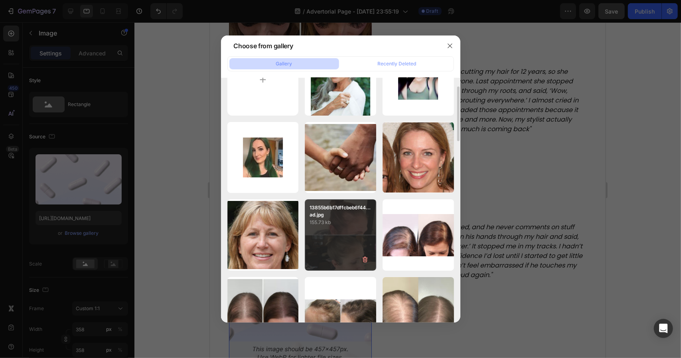
click at [337, 218] on p "13855b6b17dffcbeb6f44...ad.jpg" at bounding box center [341, 211] width 62 height 14
type input "https://cdn.shopify.com/s/files/1/0761/7750/6516/files/gempages_571821614883144…"
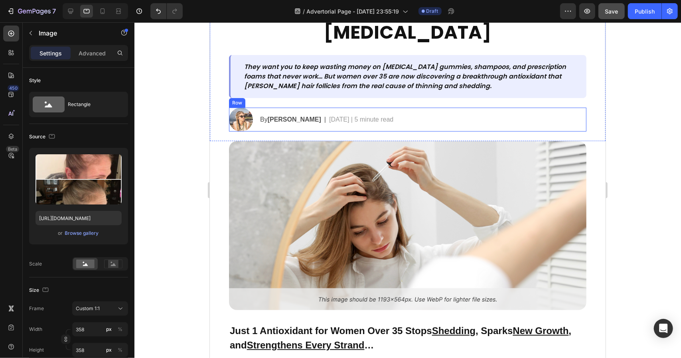
scroll to position [239, 0]
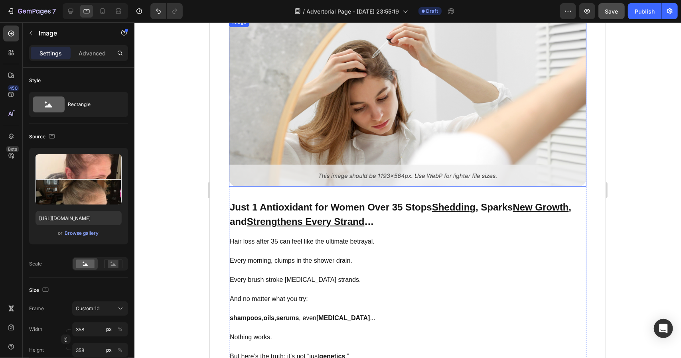
click at [407, 128] on img at bounding box center [407, 101] width 357 height 169
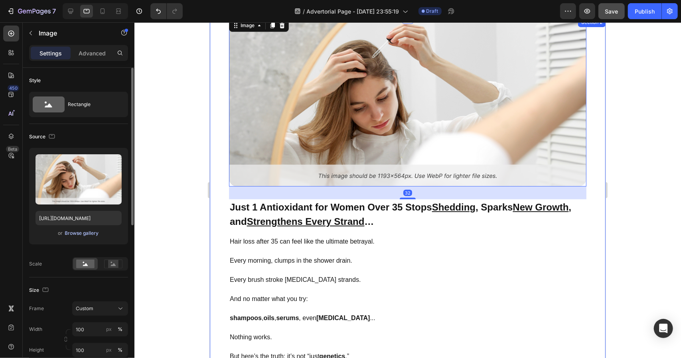
click at [84, 237] on button "Browse gallery" at bounding box center [82, 233] width 35 height 8
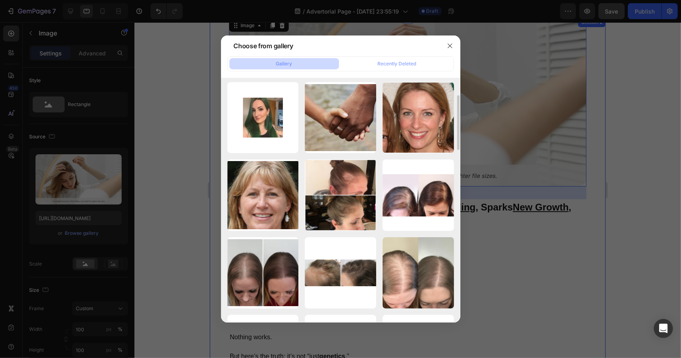
scroll to position [0, 0]
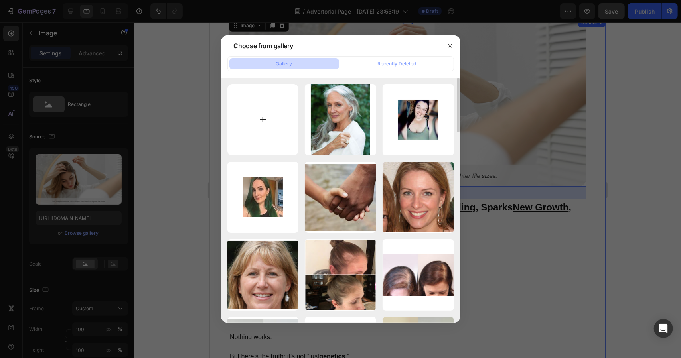
click at [262, 104] on input "file" at bounding box center [262, 119] width 71 height 71
type input "C:\fakepath\ChatGPT Image Aug 27, 2025, 05_15_13 AM.png"
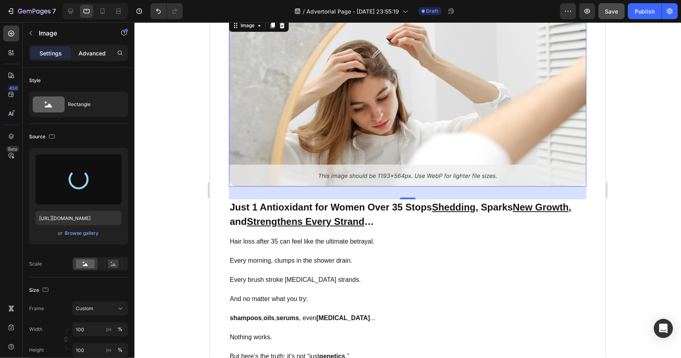
type input "https://cdn.shopify.com/s/files/1/0761/7750/6516/files/gempages_571821614883144…"
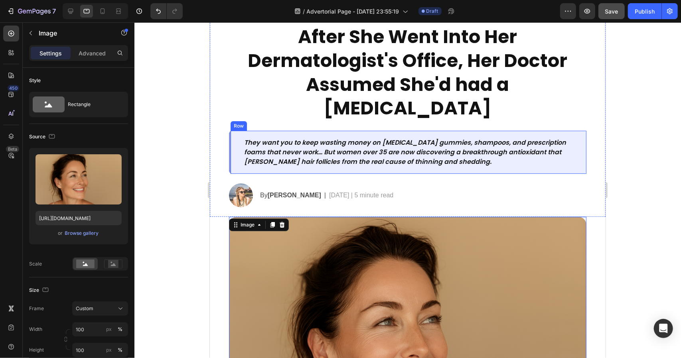
scroll to position [199, 0]
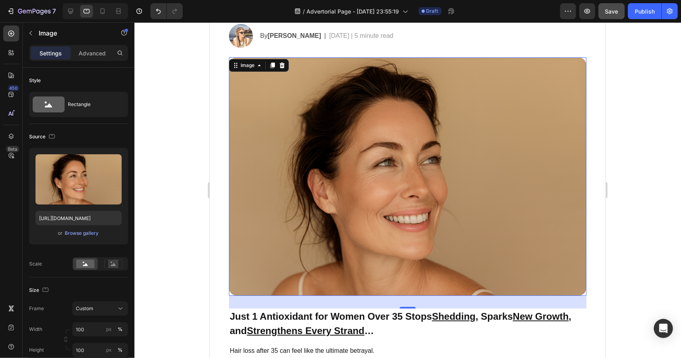
click at [613, 164] on div at bounding box center [407, 190] width 547 height 336
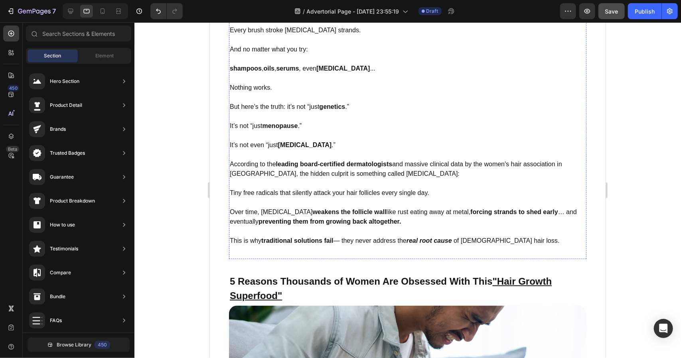
scroll to position [758, 0]
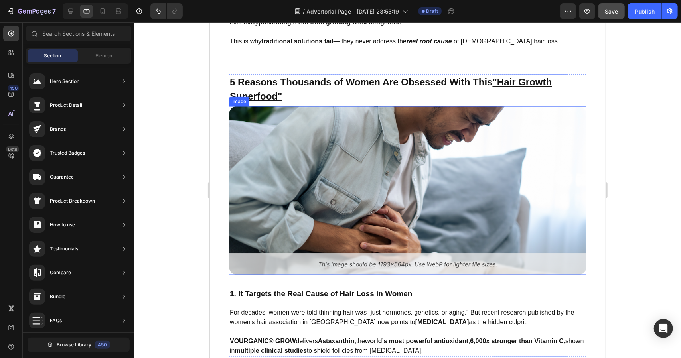
click at [451, 186] on img at bounding box center [407, 190] width 357 height 169
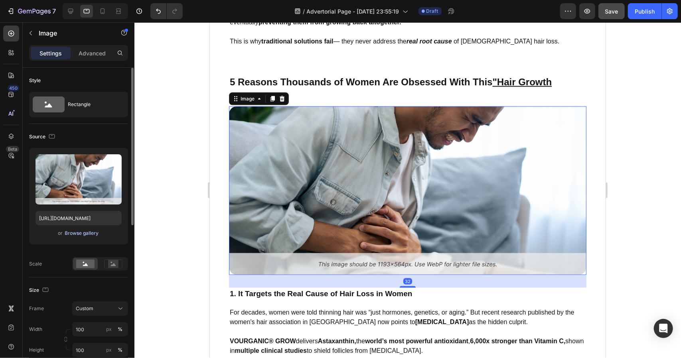
click at [83, 232] on div "Browse gallery" at bounding box center [82, 233] width 34 height 7
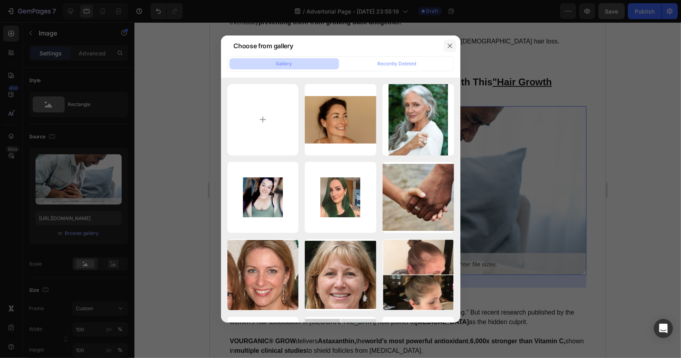
click at [449, 46] on icon "button" at bounding box center [450, 46] width 6 height 6
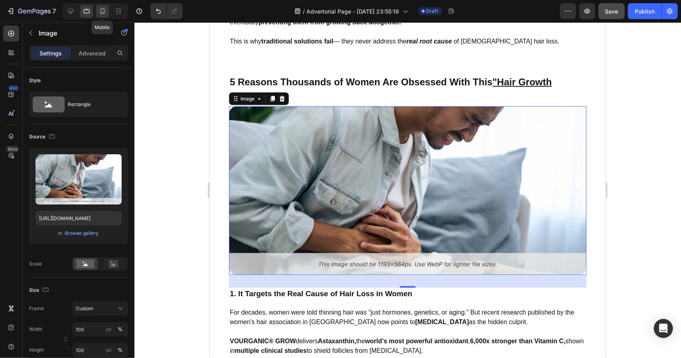
click at [103, 10] on icon at bounding box center [103, 11] width 8 height 8
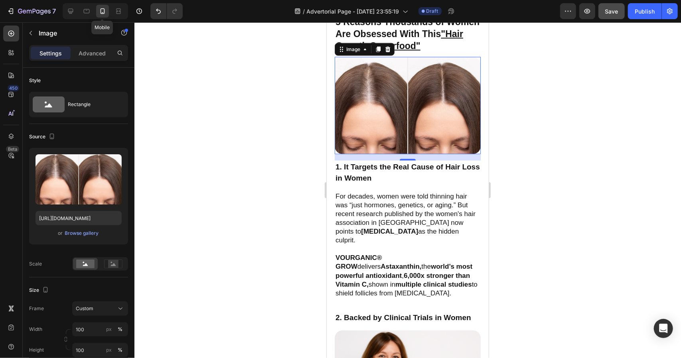
scroll to position [723, 0]
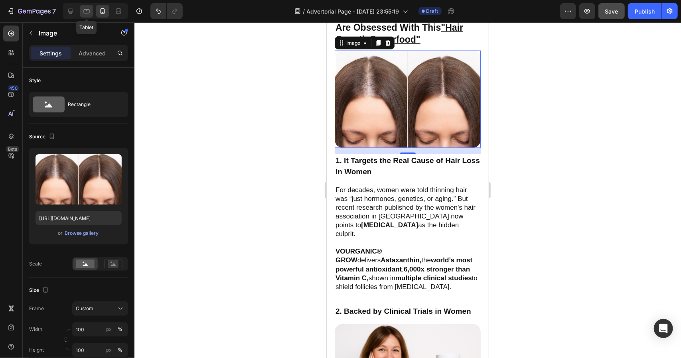
click at [86, 8] on icon at bounding box center [87, 11] width 8 height 8
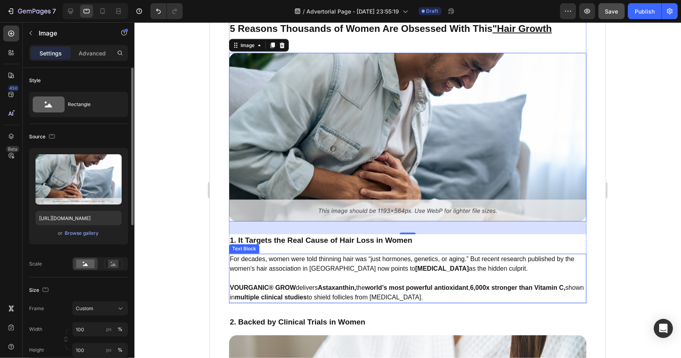
scroll to position [810, 0]
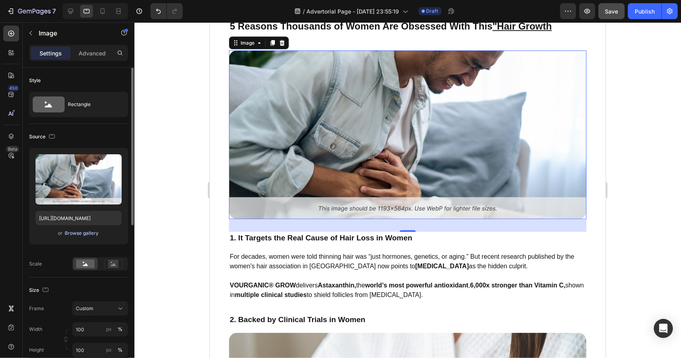
click at [91, 232] on div "Browse gallery" at bounding box center [82, 233] width 34 height 7
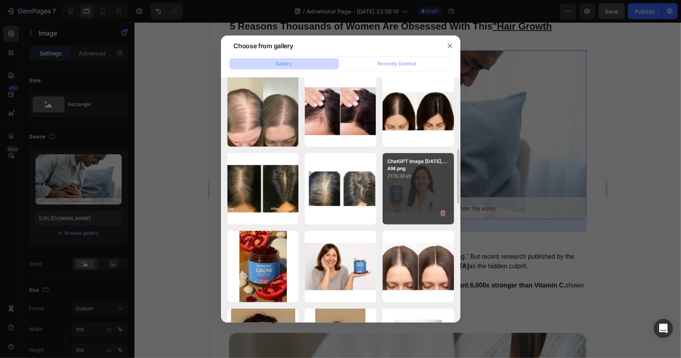
scroll to position [239, 0]
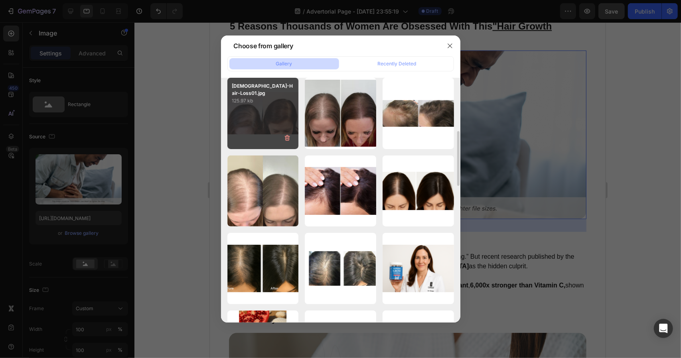
click at [274, 120] on div "Female-Hair-Loss01.jpg 125.97 kb" at bounding box center [262, 113] width 71 height 71
type input "https://cdn.shopify.com/s/files/1/0761/7750/6516/files/gempages_571821614883144…"
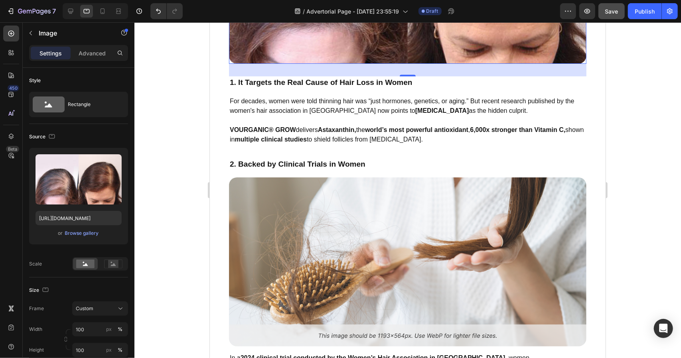
scroll to position [1089, 0]
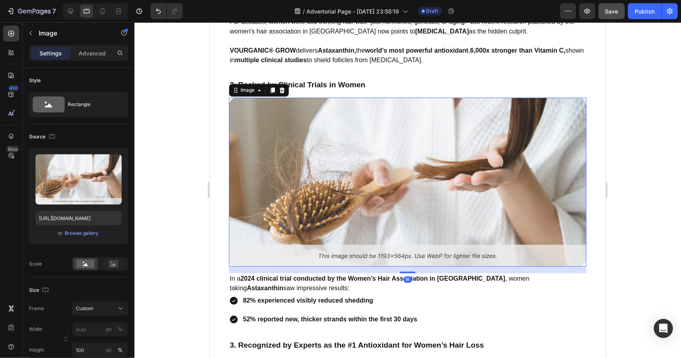
click at [431, 178] on img at bounding box center [407, 181] width 357 height 169
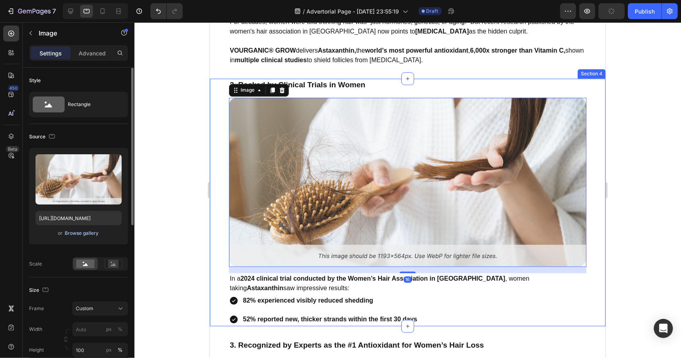
click at [81, 236] on div "Browse gallery" at bounding box center [82, 233] width 34 height 7
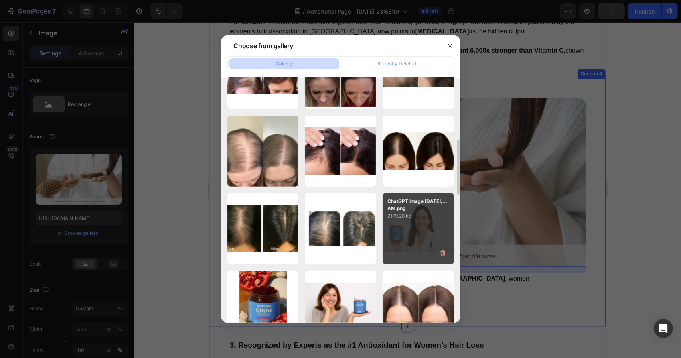
scroll to position [319, 0]
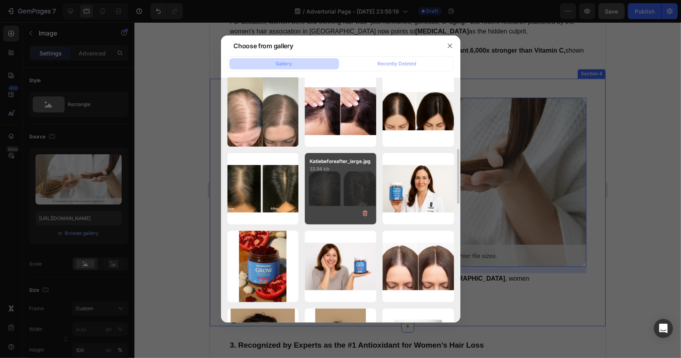
click at [367, 192] on div "Katiebeforeafter_large.jpg 33.94 kb" at bounding box center [340, 188] width 71 height 71
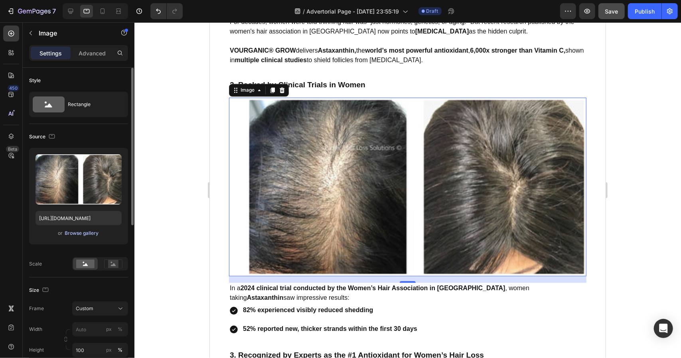
click at [91, 234] on div "Browse gallery" at bounding box center [82, 233] width 34 height 7
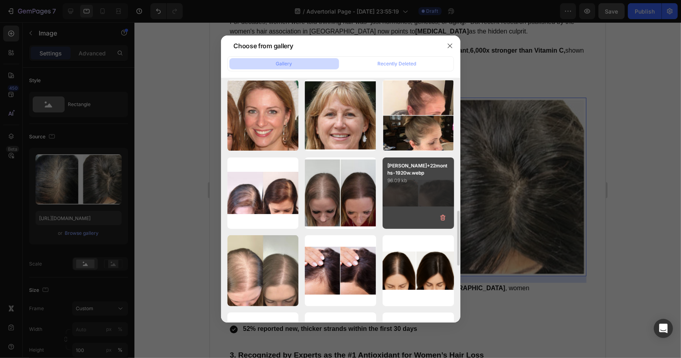
scroll to position [239, 0]
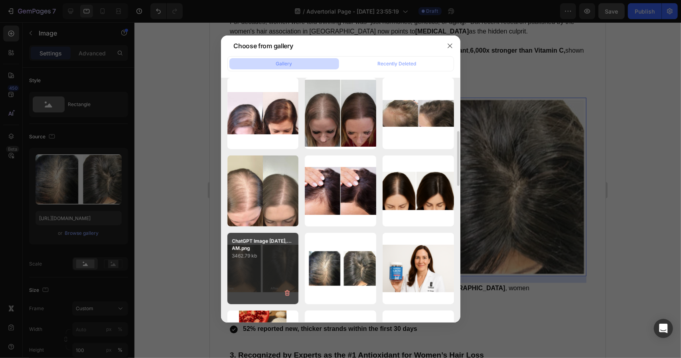
click at [284, 257] on p "3462.79 kb" at bounding box center [263, 256] width 62 height 8
type input "https://cdn.shopify.com/s/files/1/0761/7750/6516/files/gempages_571821614883144…"
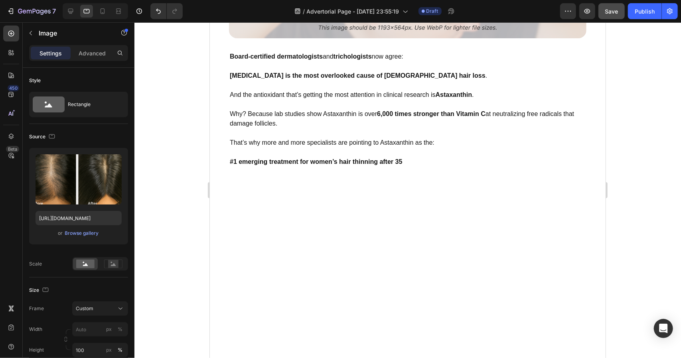
scroll to position [1488, 0]
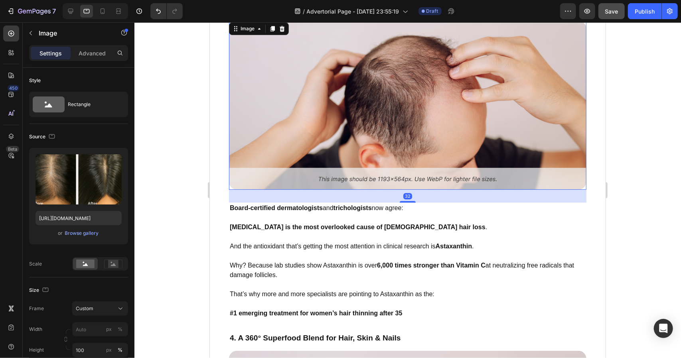
click at [504, 158] on img at bounding box center [407, 104] width 357 height 169
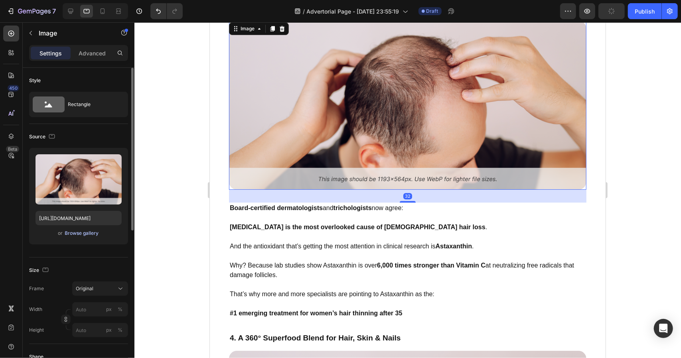
click at [84, 236] on div "Browse gallery" at bounding box center [82, 233] width 34 height 7
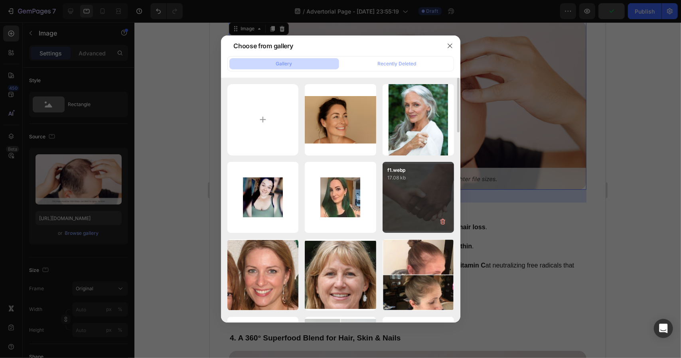
scroll to position [239, 0]
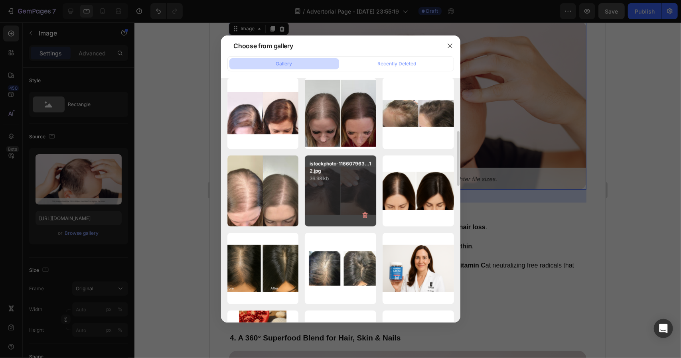
click at [360, 203] on div "istockphoto-116607963...12.jpg 36.98 kb" at bounding box center [340, 191] width 71 height 71
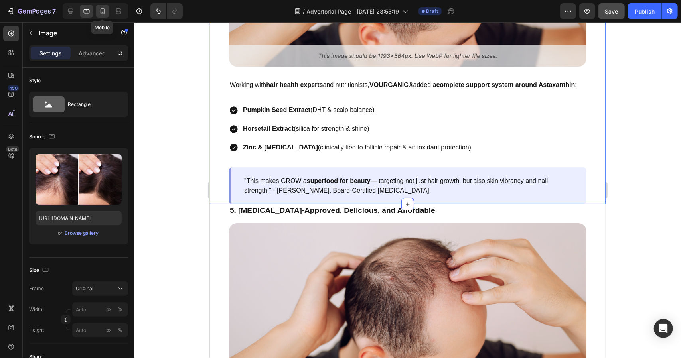
drag, startPoint x: 104, startPoint y: 12, endPoint x: 3, endPoint y: 80, distance: 121.5
click at [104, 12] on icon at bounding box center [103, 11] width 4 height 6
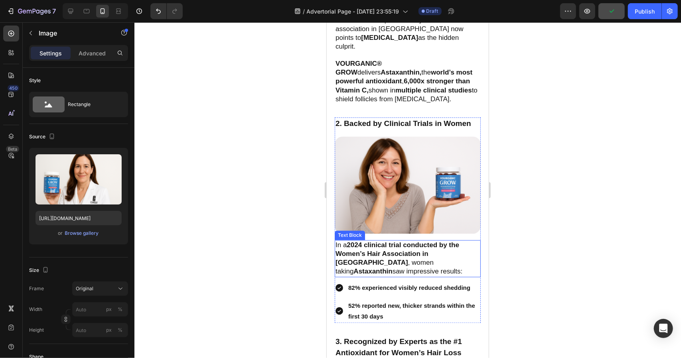
scroll to position [1185, 0]
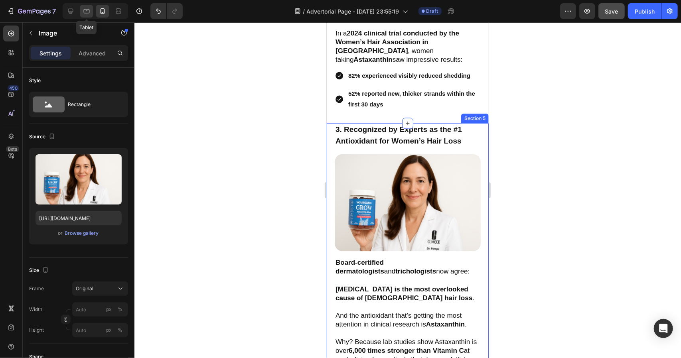
click at [91, 12] on div at bounding box center [86, 11] width 13 height 13
type input "https://cdn.shopify.com/s/files/1/0761/7750/6516/files/gempages_571821614883144…"
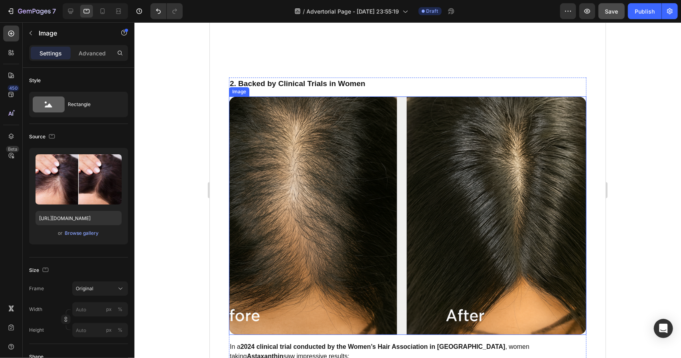
scroll to position [1253, 0]
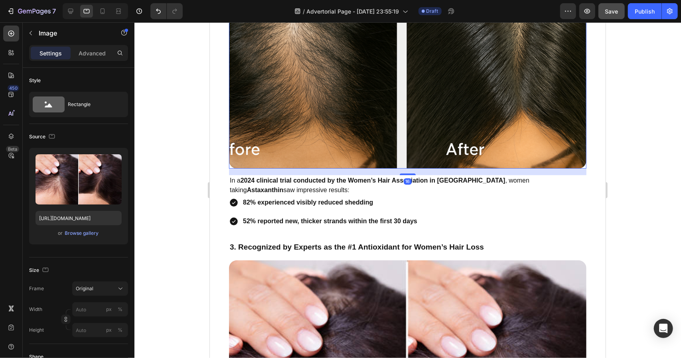
click at [463, 146] on img at bounding box center [407, 49] width 357 height 239
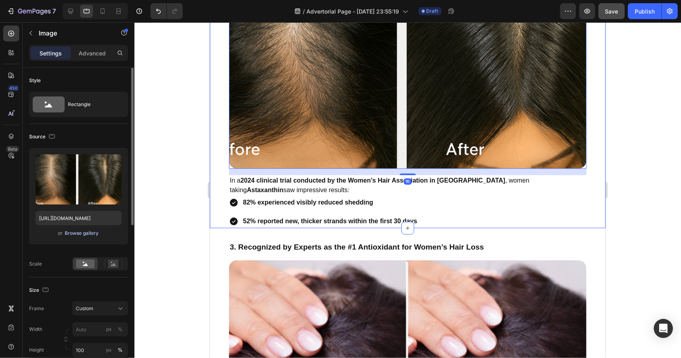
click at [76, 233] on div "Browse gallery" at bounding box center [82, 233] width 34 height 7
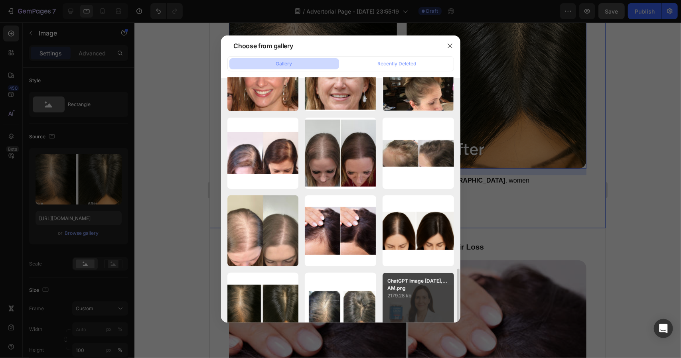
scroll to position [399, 0]
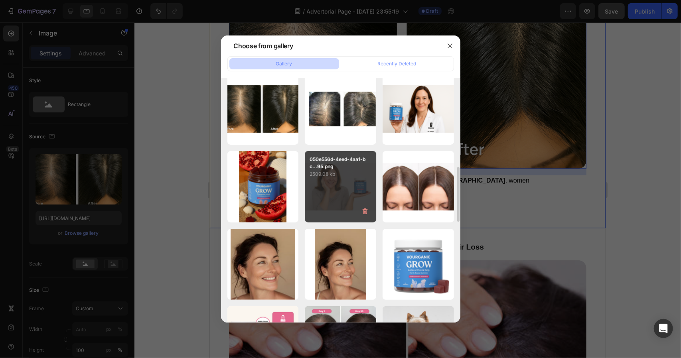
click at [360, 178] on p "2509.08 kb" at bounding box center [341, 174] width 62 height 8
type input "https://cdn.shopify.com/s/files/1/0761/7750/6516/files/gempages_571821614883144…"
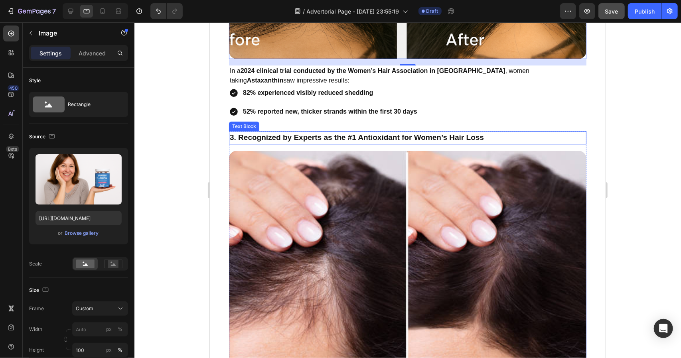
scroll to position [1413, 0]
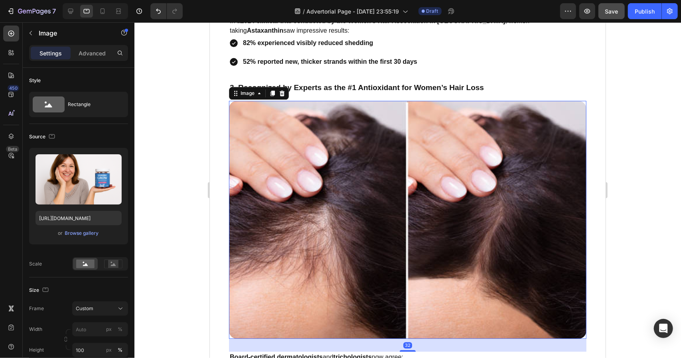
click at [394, 174] on img at bounding box center [407, 220] width 357 height 238
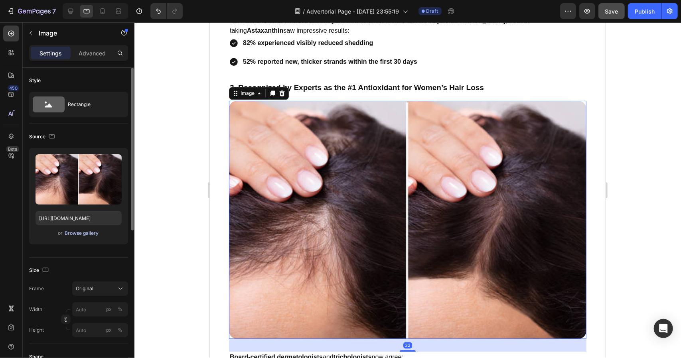
click at [88, 236] on div "Browse gallery" at bounding box center [82, 233] width 34 height 7
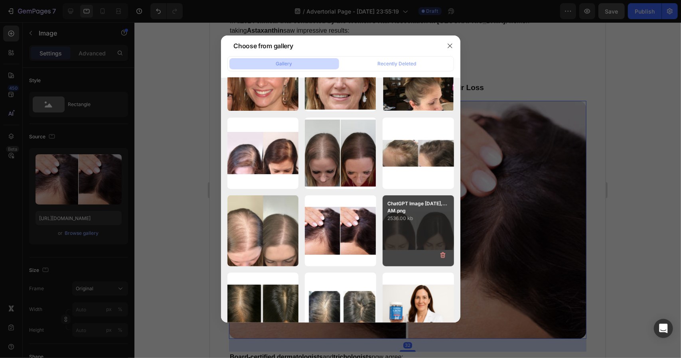
scroll to position [239, 0]
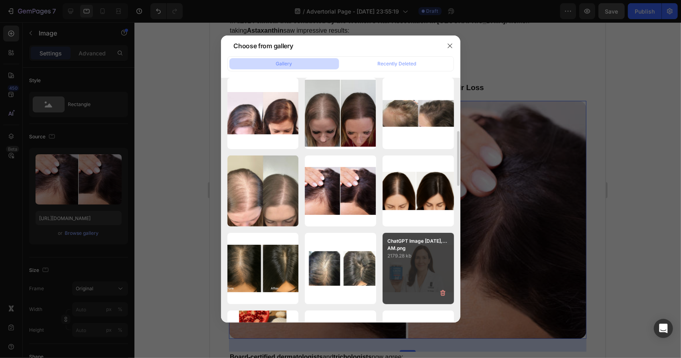
click at [436, 245] on p "ChatGPT Image Aug 27,...AM.png" at bounding box center [418, 245] width 62 height 14
type input "https://cdn.shopify.com/s/files/1/0761/7750/6516/files/gempages_571821614883144…"
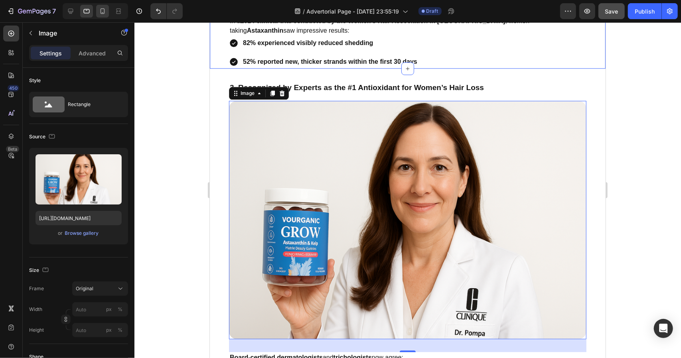
click at [99, 15] on icon at bounding box center [103, 11] width 8 height 8
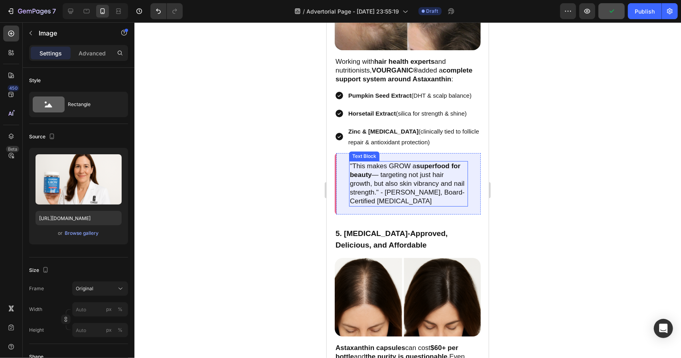
scroll to position [1647, 0]
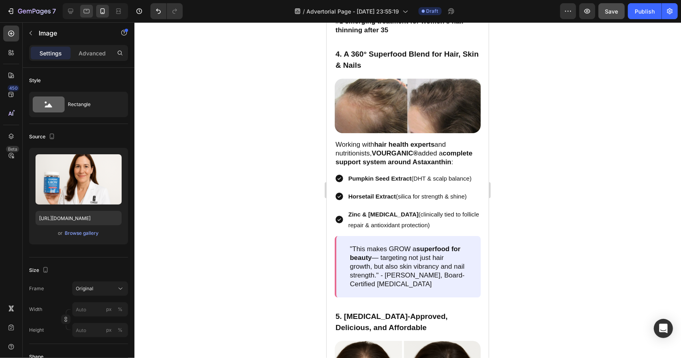
click at [88, 10] on icon at bounding box center [87, 11] width 8 height 8
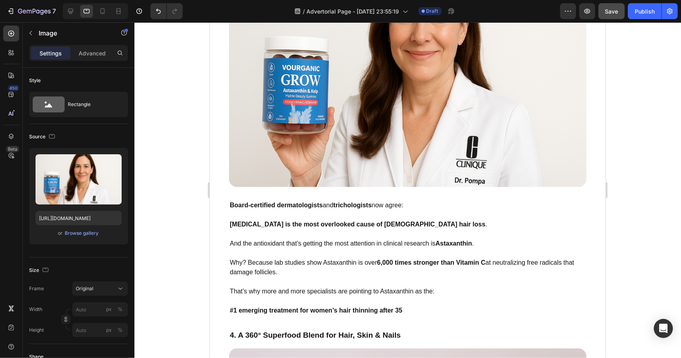
scroll to position [1612, 0]
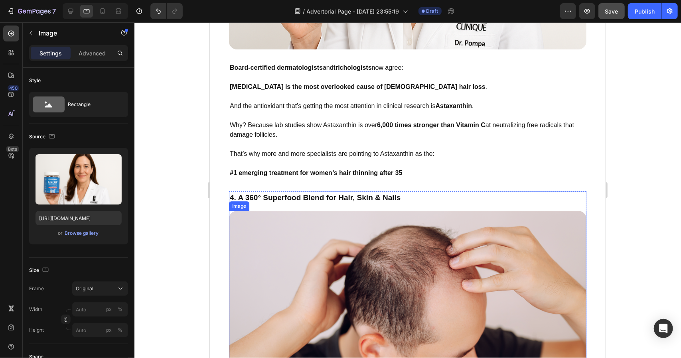
click at [444, 238] on img at bounding box center [407, 295] width 357 height 169
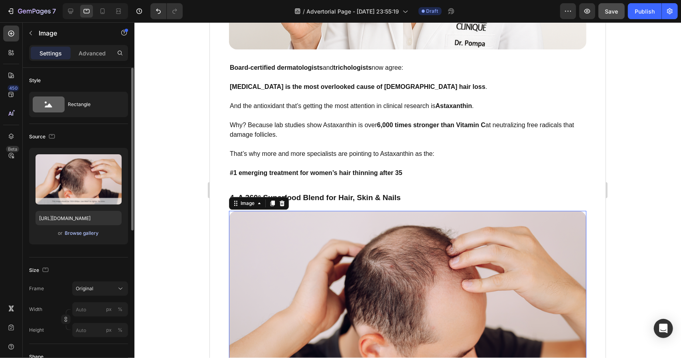
click at [88, 233] on div "Browse gallery" at bounding box center [82, 233] width 34 height 7
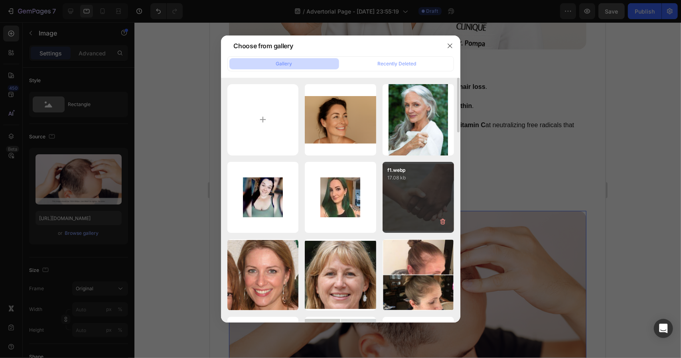
scroll to position [120, 0]
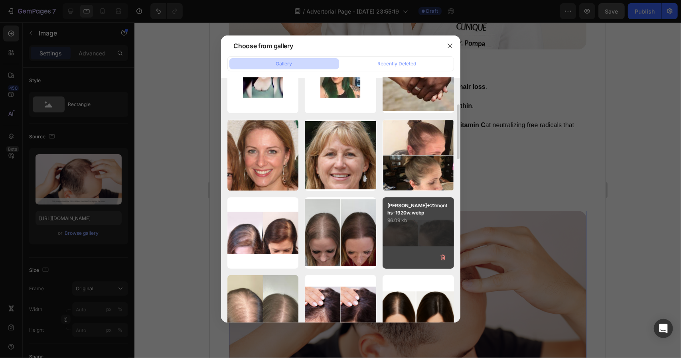
click at [437, 222] on p "96.09 kb" at bounding box center [418, 221] width 62 height 8
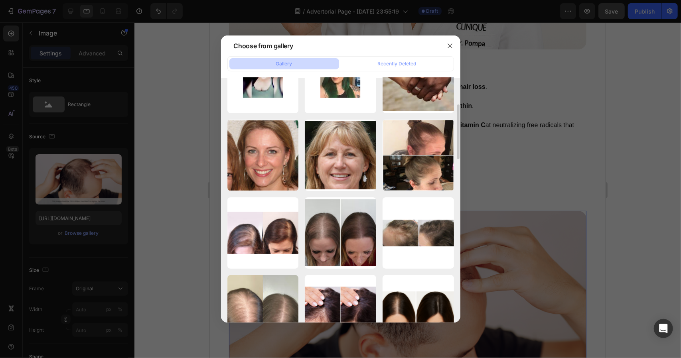
type input "https://cdn.shopify.com/s/files/1/0761/7750/6516/files/gempages_571821614883144…"
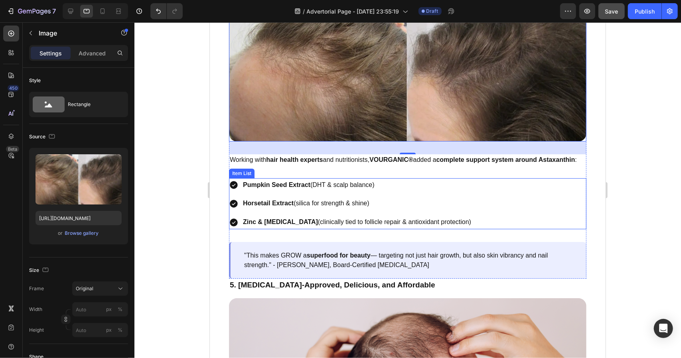
scroll to position [1931, 0]
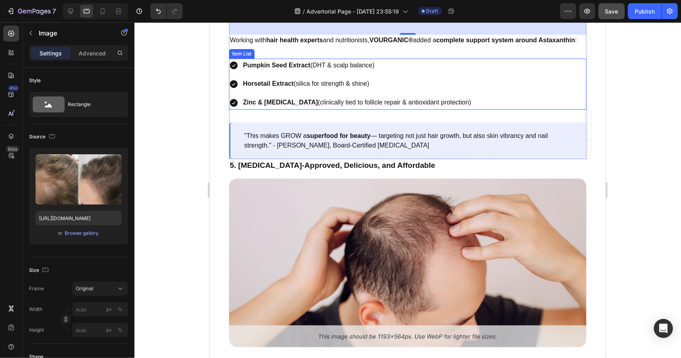
click at [450, 223] on img at bounding box center [407, 262] width 357 height 169
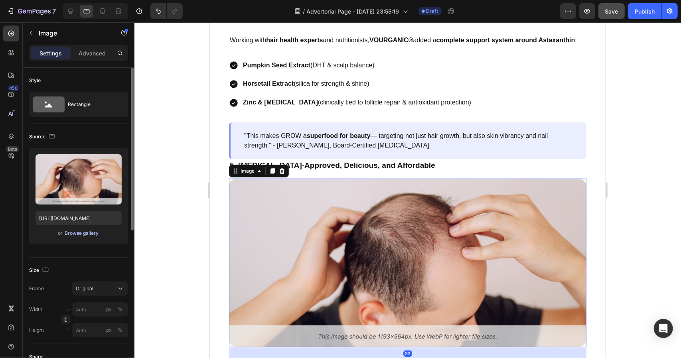
click at [89, 232] on div "Browse gallery" at bounding box center [82, 233] width 34 height 7
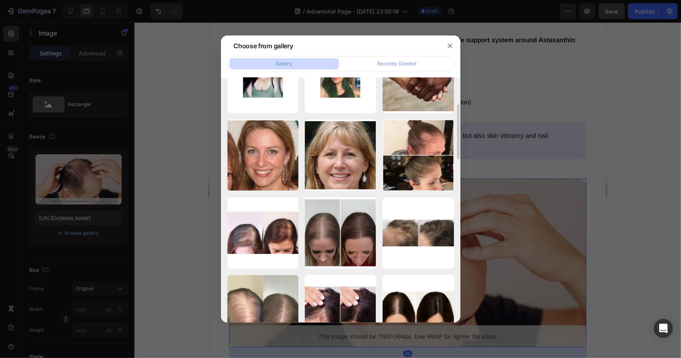
scroll to position [199, 0]
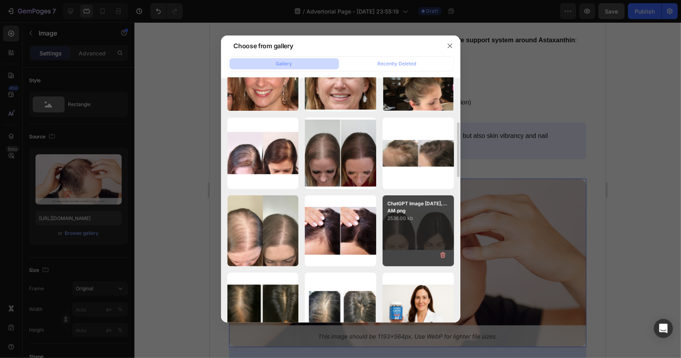
click at [431, 217] on p "2536.00 kb" at bounding box center [418, 219] width 62 height 8
type input "https://cdn.shopify.com/s/files/1/0761/7750/6516/files/gempages_571821614883144…"
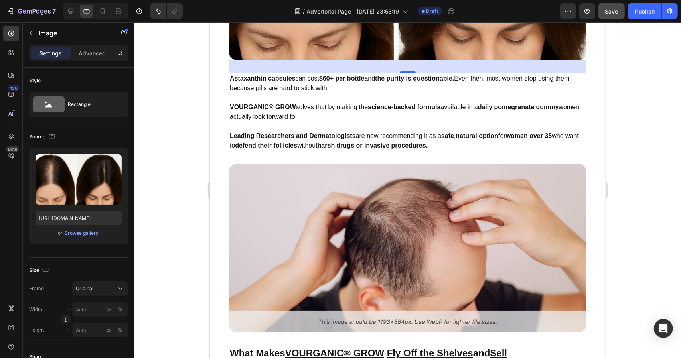
scroll to position [2250, 0]
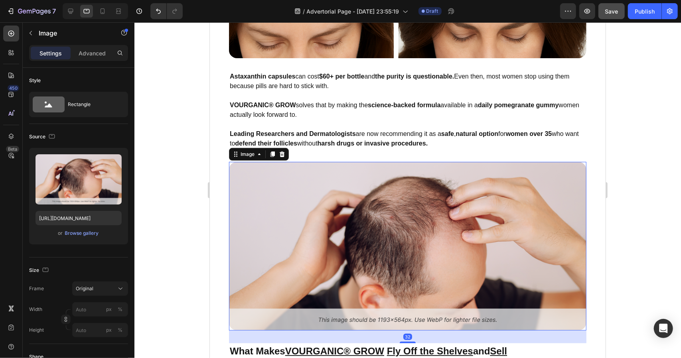
click at [428, 243] on img at bounding box center [407, 246] width 357 height 169
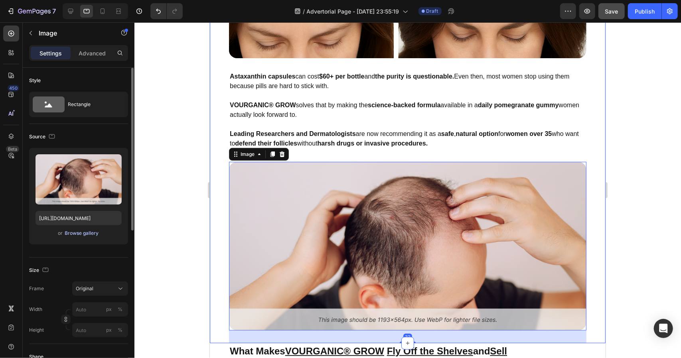
click at [83, 235] on div "Browse gallery" at bounding box center [82, 233] width 34 height 7
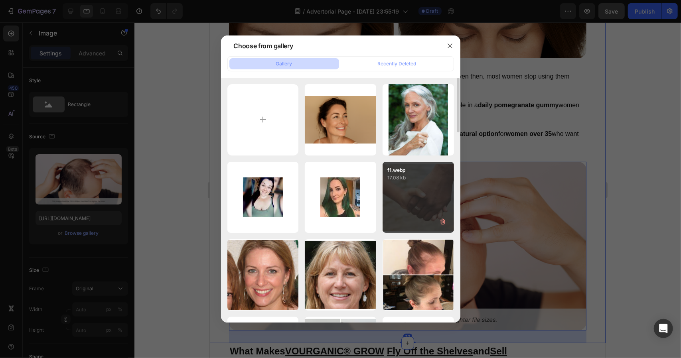
scroll to position [199, 0]
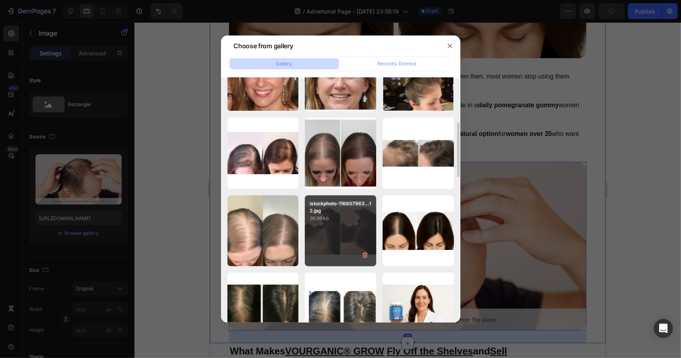
click at [356, 230] on div "istockphoto-116607963...12.jpg 36.98 kb" at bounding box center [340, 230] width 71 height 71
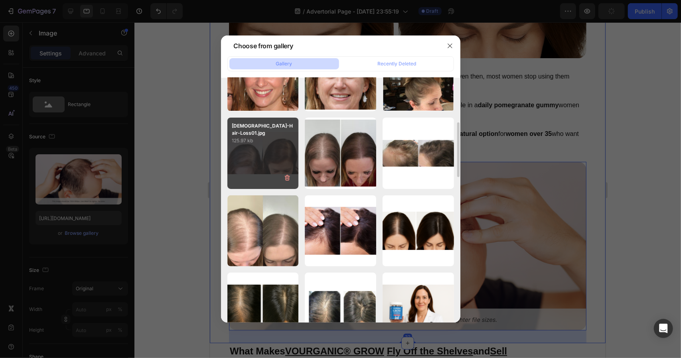
type input "https://cdn.shopify.com/s/files/1/0761/7750/6516/files/gempages_571821614883144…"
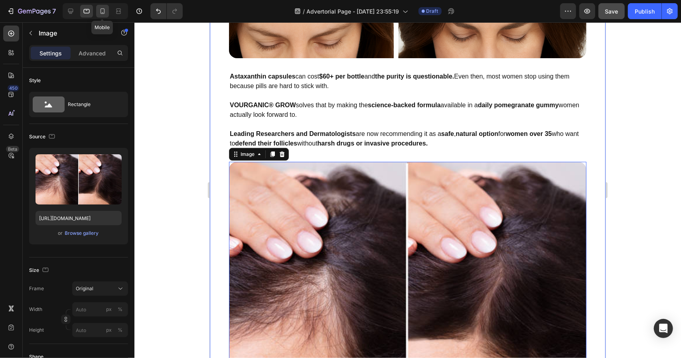
click at [102, 12] on icon at bounding box center [103, 11] width 8 height 8
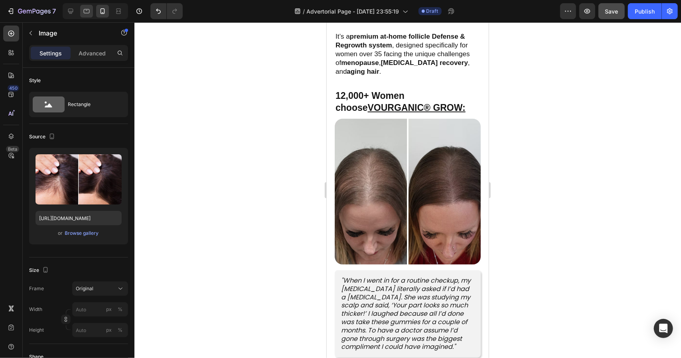
click at [86, 16] on div at bounding box center [86, 11] width 13 height 13
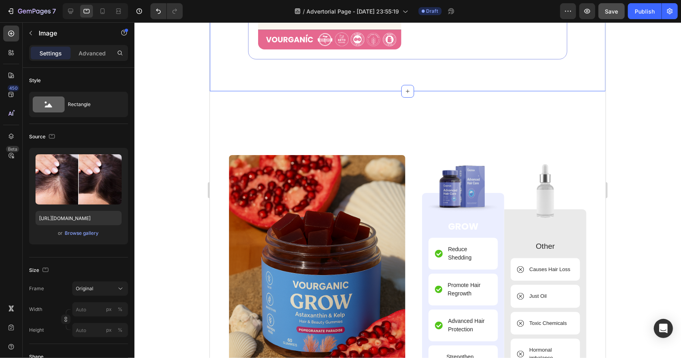
scroll to position [3461, 0]
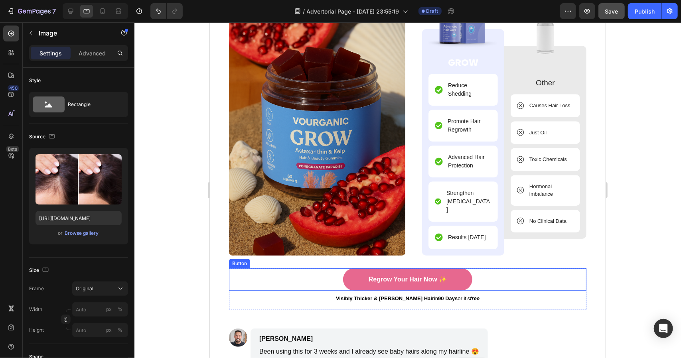
click at [474, 272] on div "Regrow Your Hair Now ✨ Button" at bounding box center [407, 279] width 357 height 22
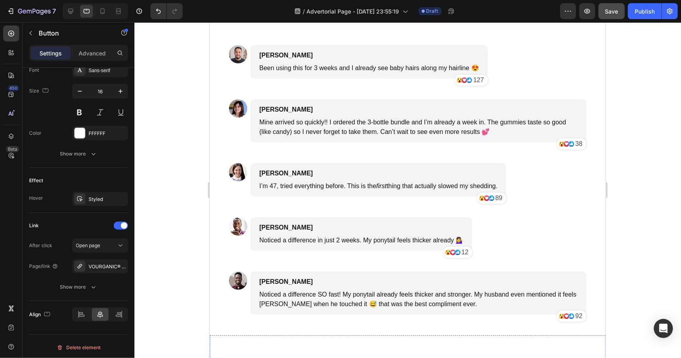
scroll to position [4099, 0]
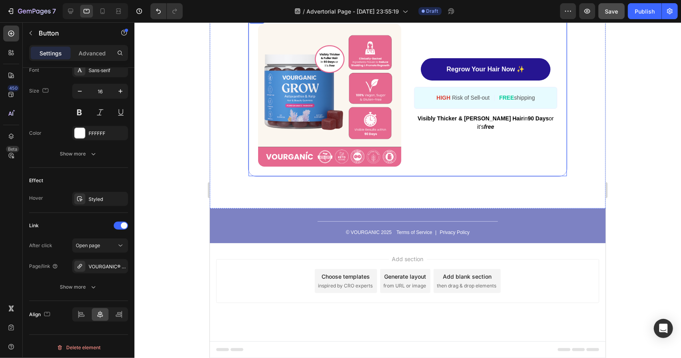
click at [544, 74] on link "Regrow Your Hair Now ✨" at bounding box center [484, 69] width 129 height 22
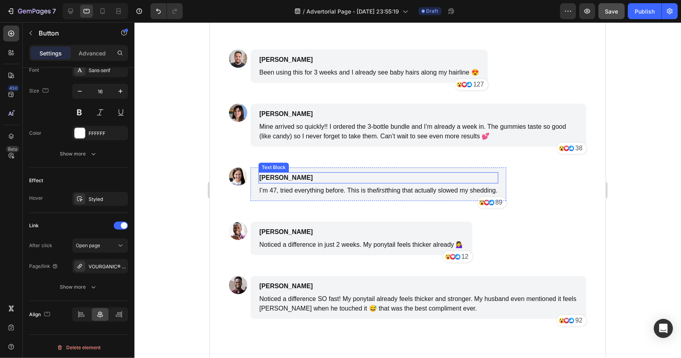
scroll to position [3541, 0]
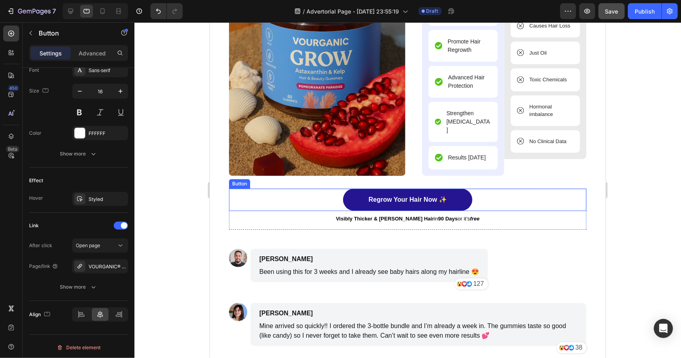
click at [440, 189] on link "Regrow Your Hair Now ✨" at bounding box center [407, 199] width 129 height 22
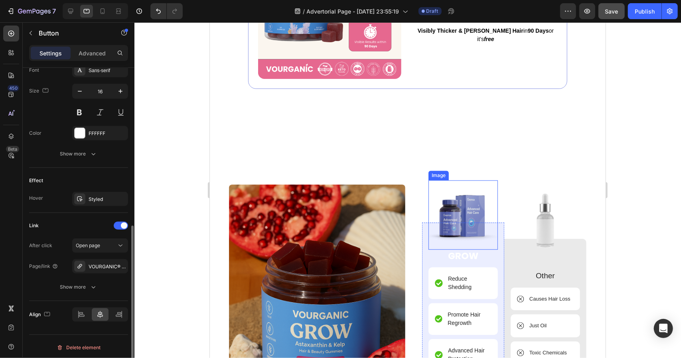
scroll to position [3142, 0]
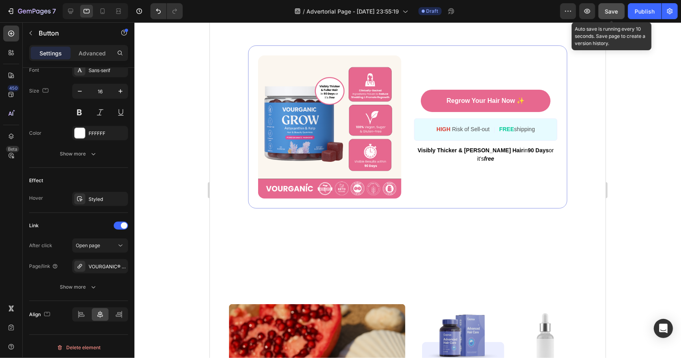
click at [612, 7] on div "Save" at bounding box center [611, 11] width 13 height 8
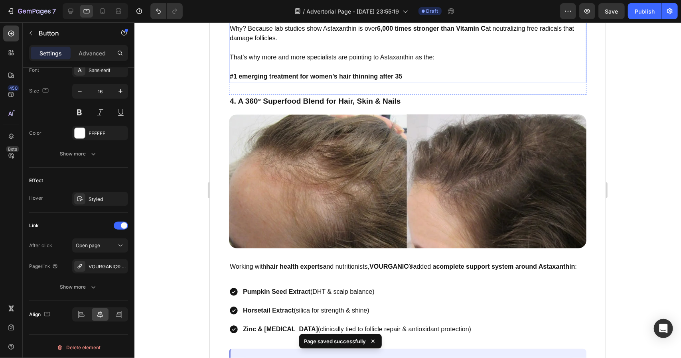
scroll to position [1826, 0]
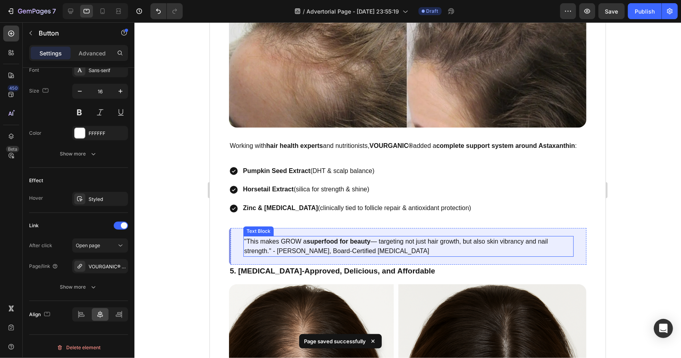
click at [302, 250] on p ""This makes GROW a superfood for beauty — targeting not just hair growth, but a…" at bounding box center [408, 246] width 329 height 19
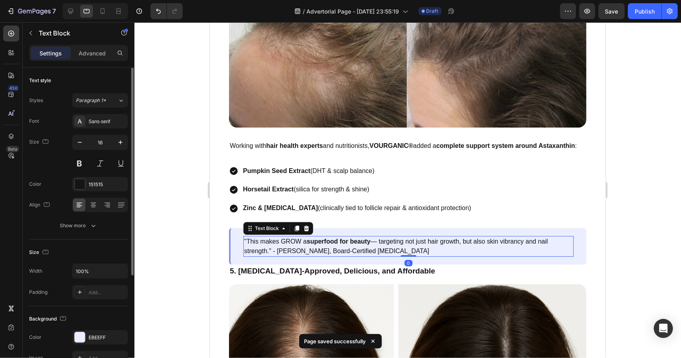
click at [241, 246] on div ""This makes GROW a superfood for beauty — targeting not just hair growth, but a…" at bounding box center [407, 246] width 357 height 37
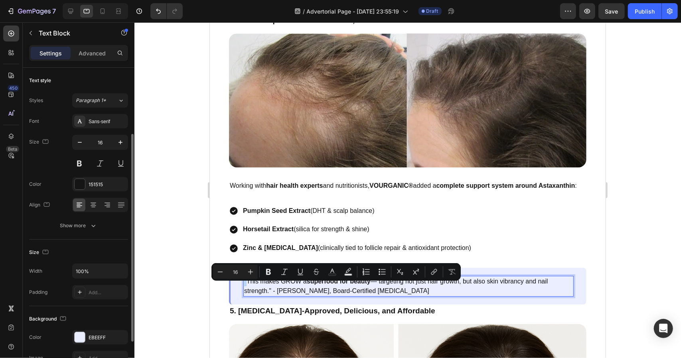
scroll to position [40, 0]
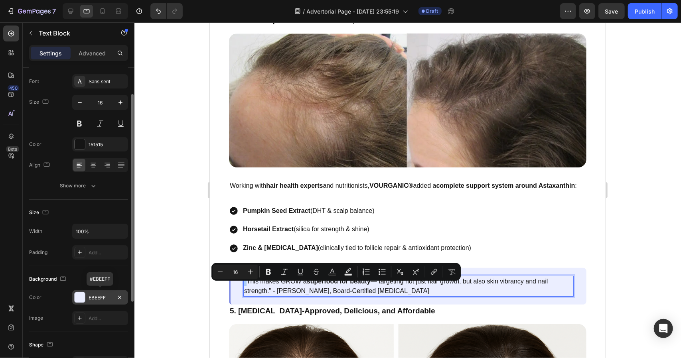
click at [101, 292] on div "EBEEFF" at bounding box center [100, 297] width 56 height 14
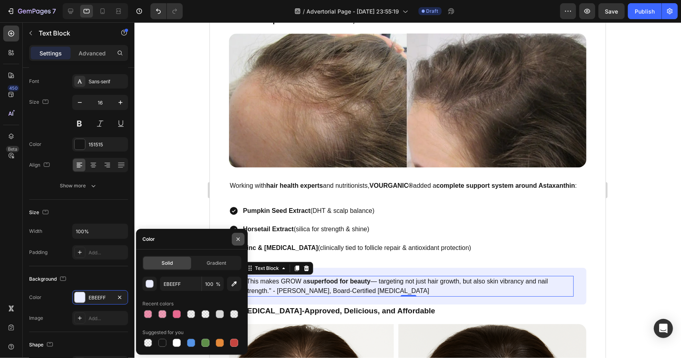
drag, startPoint x: 236, startPoint y: 237, endPoint x: 12, endPoint y: 231, distance: 223.5
click at [236, 237] on icon "button" at bounding box center [238, 239] width 6 height 6
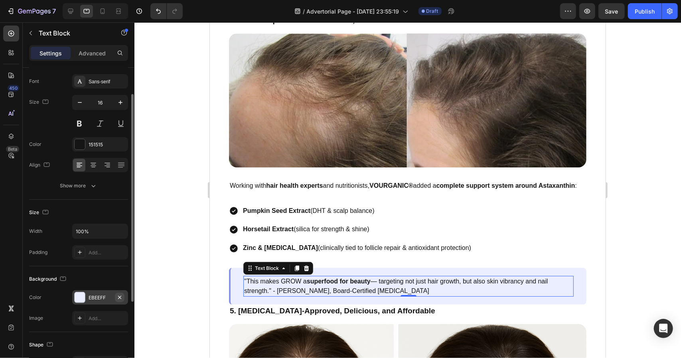
scroll to position [158, 0]
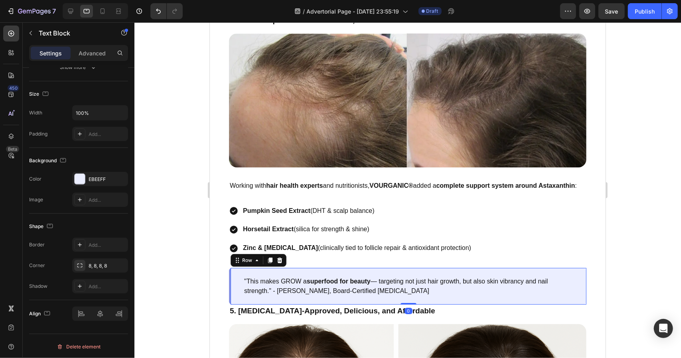
click at [233, 299] on div ""This makes GROW a superfood for beauty — targeting not just hair growth, but a…" at bounding box center [407, 286] width 357 height 37
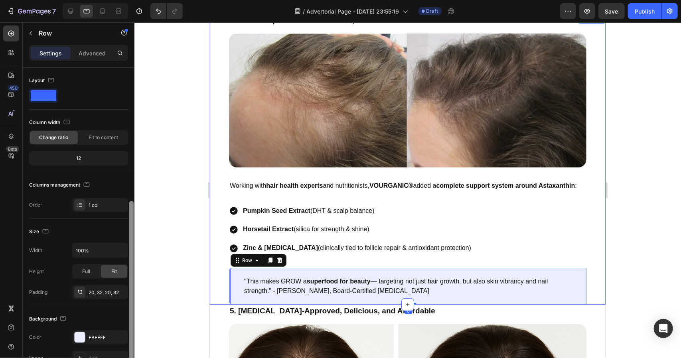
scroll to position [152, 0]
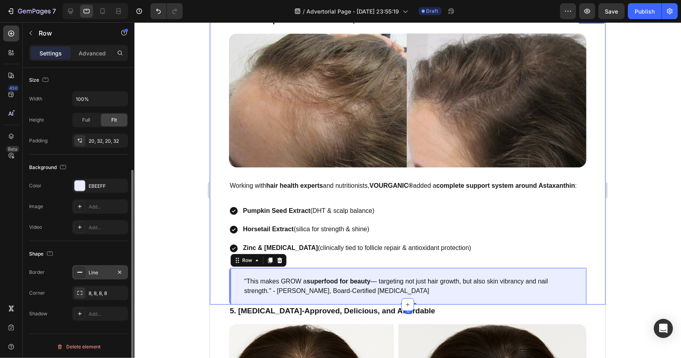
click at [104, 265] on div "Line" at bounding box center [100, 272] width 56 height 14
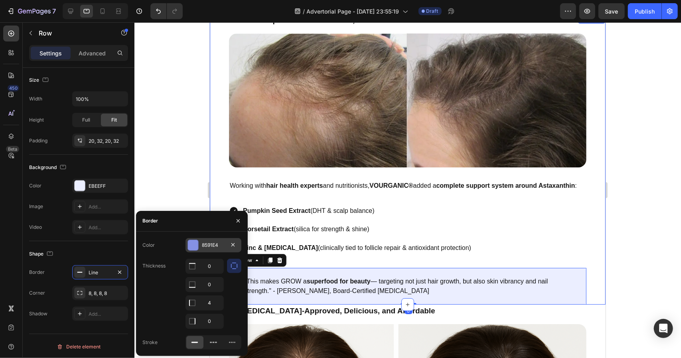
click at [226, 242] on div "8591E4" at bounding box center [214, 245] width 56 height 14
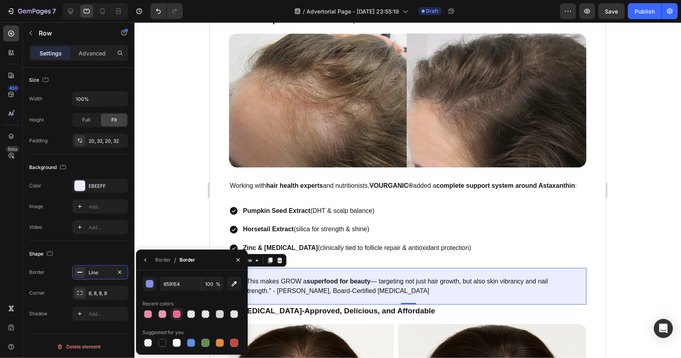
click at [175, 315] on div at bounding box center [177, 314] width 8 height 8
type input "E7688F"
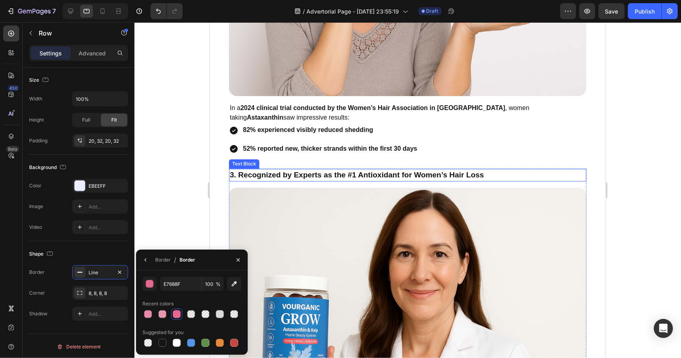
scroll to position [1068, 0]
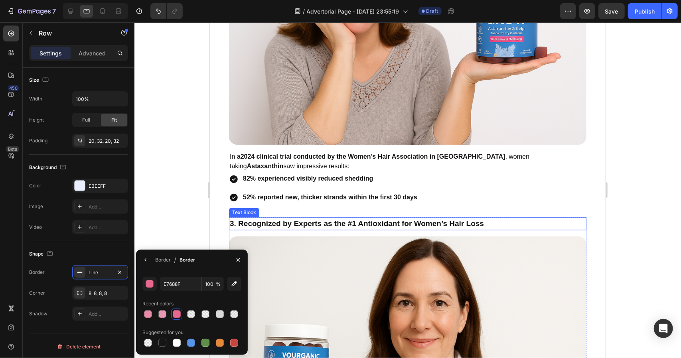
click at [372, 223] on p "3. Recognized by Experts as the #1 Antioxidant for Women’s Hair Loss" at bounding box center [407, 224] width 356 height 12
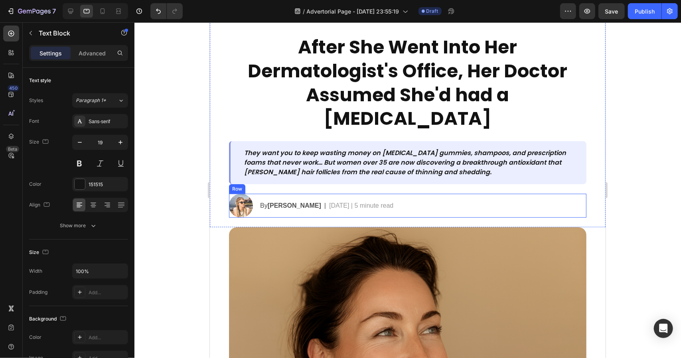
scroll to position [0, 0]
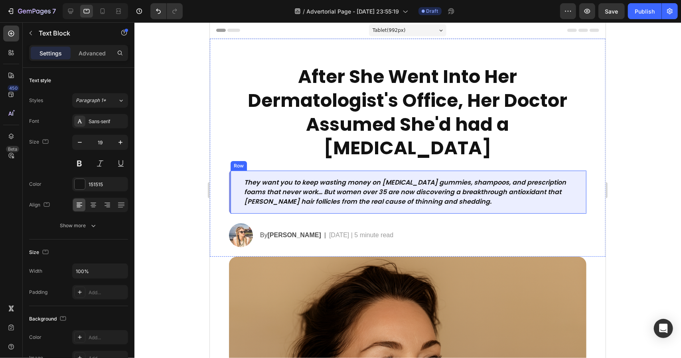
click at [523, 173] on div "They want you to keep wasting money on biotin gummies, shampoos, and prescripti…" at bounding box center [407, 191] width 357 height 43
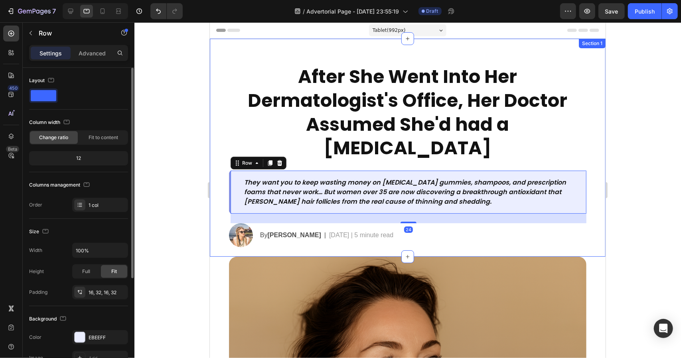
scroll to position [152, 0]
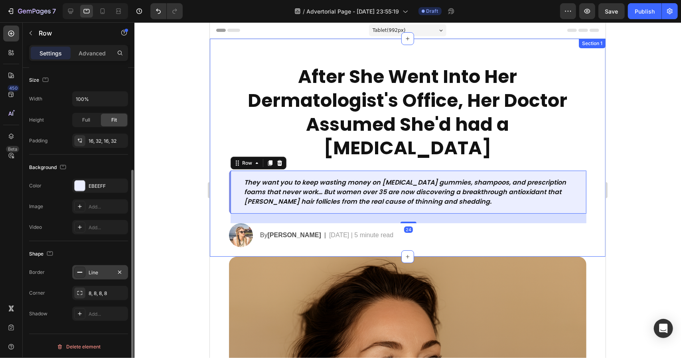
click at [103, 272] on div "Line" at bounding box center [100, 272] width 23 height 7
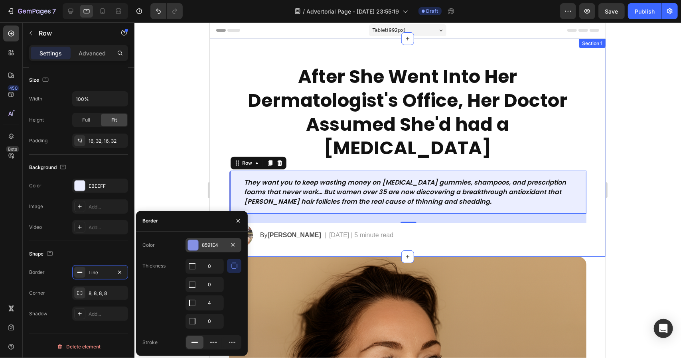
click at [207, 250] on div "8591E4" at bounding box center [214, 245] width 56 height 14
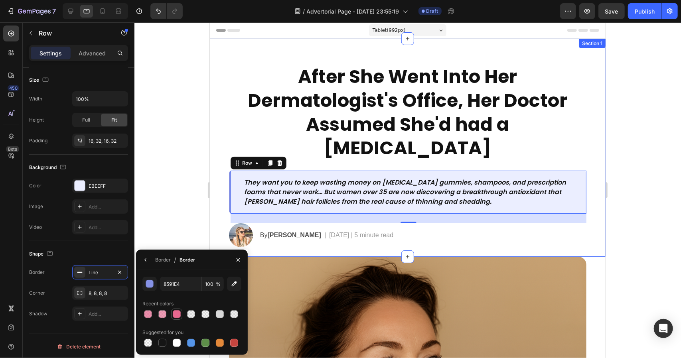
click at [177, 314] on div at bounding box center [177, 314] width 8 height 8
type input "E7688F"
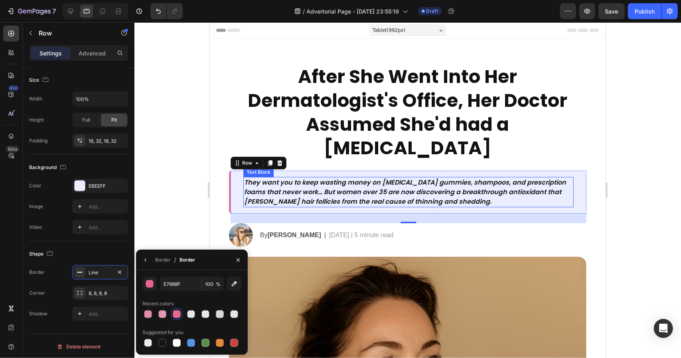
click at [494, 172] on div "They want you to keep wasting money on biotin gummies, shampoos, and prescripti…" at bounding box center [407, 191] width 357 height 43
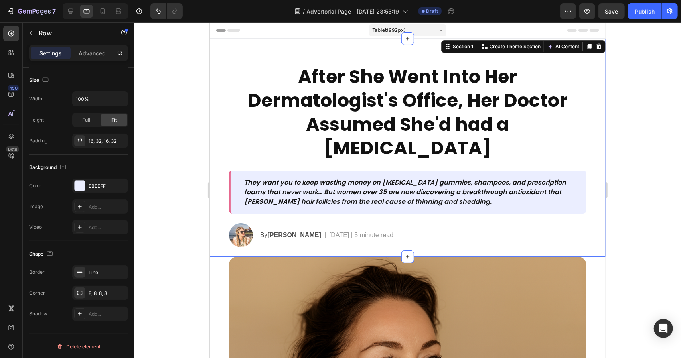
click at [495, 169] on div "After She Went Into Her Dermatologist's Office, Her Doctor Assumed She'd had a …" at bounding box center [407, 160] width 357 height 193
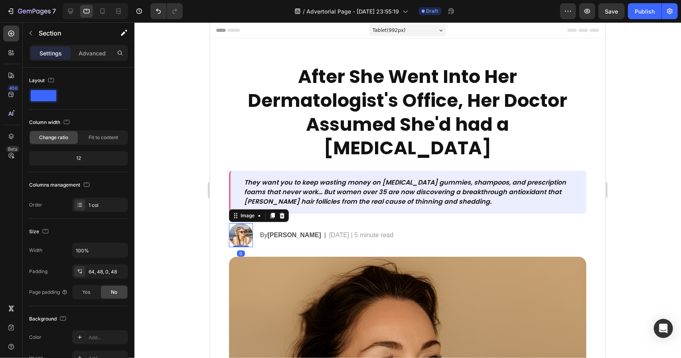
click at [239, 239] on img at bounding box center [241, 235] width 24 height 24
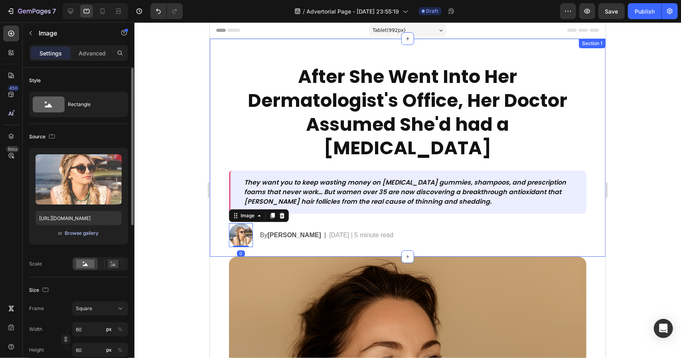
click at [93, 236] on div "Browse gallery" at bounding box center [82, 233] width 34 height 7
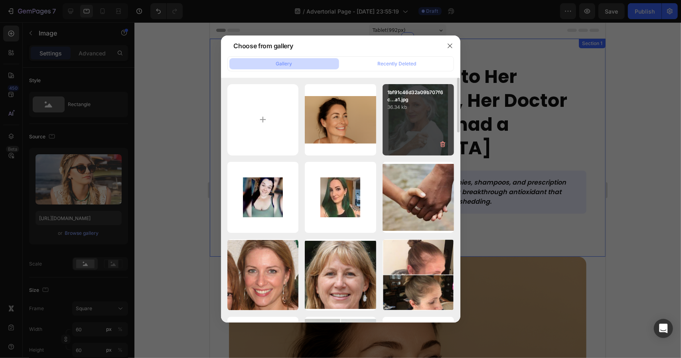
click at [418, 104] on p "36.34 kb" at bounding box center [418, 107] width 62 height 8
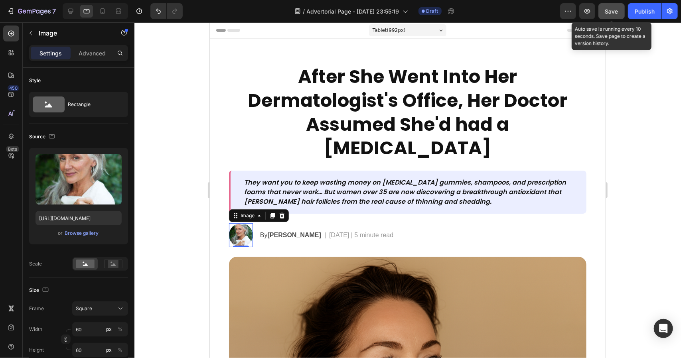
click at [615, 14] on span "Save" at bounding box center [611, 11] width 13 height 7
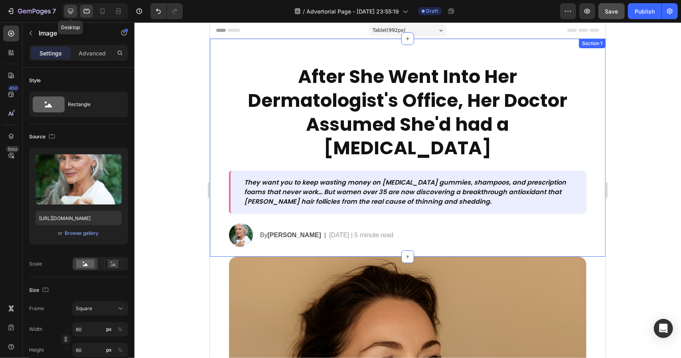
click at [76, 12] on div at bounding box center [70, 11] width 13 height 13
type input "https://cdn.shopify.com/s/files/1/0761/7750/6516/files/gempages_571821614883144…"
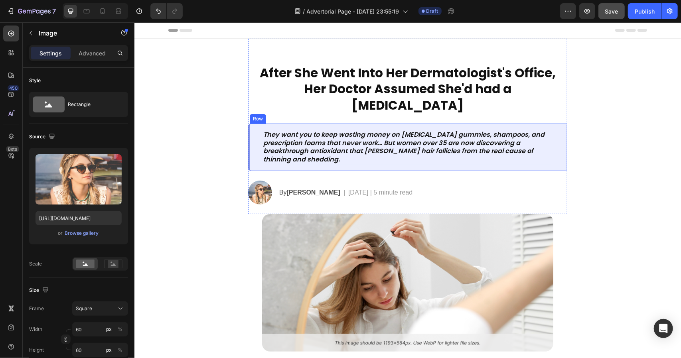
click at [253, 123] on div "They want you to keep wasting money on biotin gummies, shampoos, and prescripti…" at bounding box center [407, 146] width 319 height 47
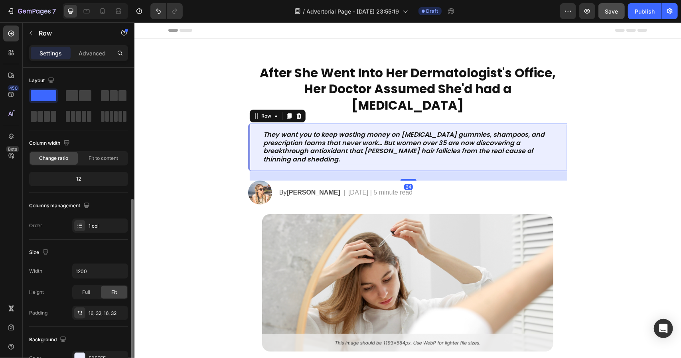
scroll to position [172, 0]
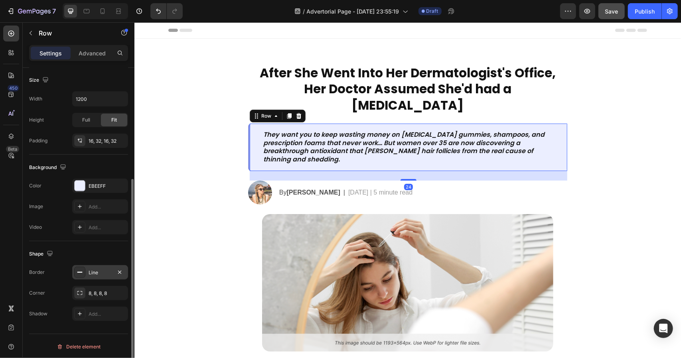
click at [111, 272] on div "Line" at bounding box center [100, 272] width 23 height 7
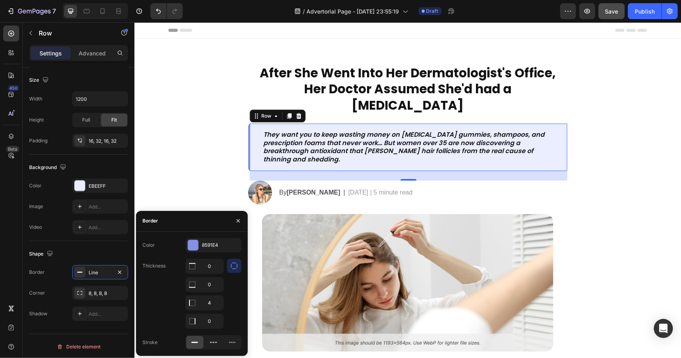
click at [210, 253] on div "Color 8591E4 Thickness 0 0 4 0 Stroke" at bounding box center [192, 294] width 112 height 112
click at [217, 237] on div "Color 8591E4 Thickness 0 0 4 0 Stroke" at bounding box center [192, 294] width 112 height 124
click at [216, 247] on div "8591E4" at bounding box center [213, 245] width 23 height 7
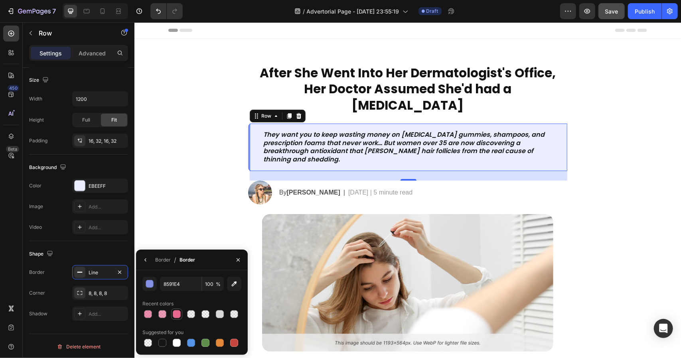
click at [177, 316] on div at bounding box center [177, 314] width 8 height 8
type input "E7688F"
click at [249, 180] on img at bounding box center [260, 192] width 24 height 24
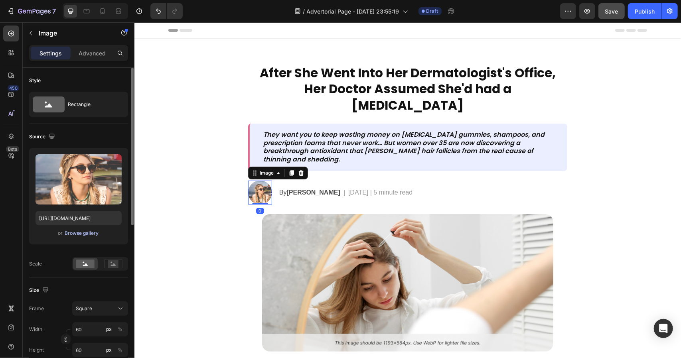
click at [86, 230] on div "Browse gallery" at bounding box center [82, 233] width 34 height 7
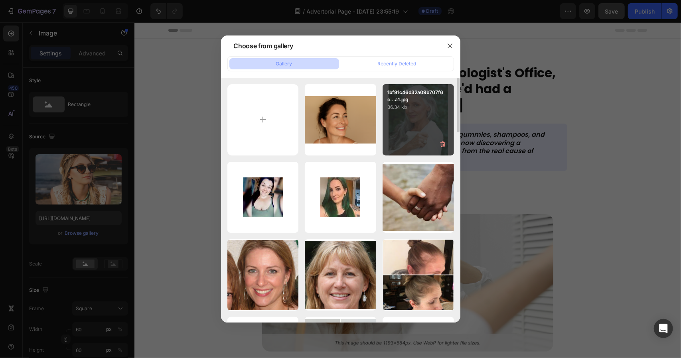
click at [395, 135] on div "1bf91c46d32a09b707f6c...a1.jpg 36.34 kb" at bounding box center [418, 119] width 71 height 71
type input "https://cdn.shopify.com/s/files/1/0761/7750/6516/files/gempages_571821614883144…"
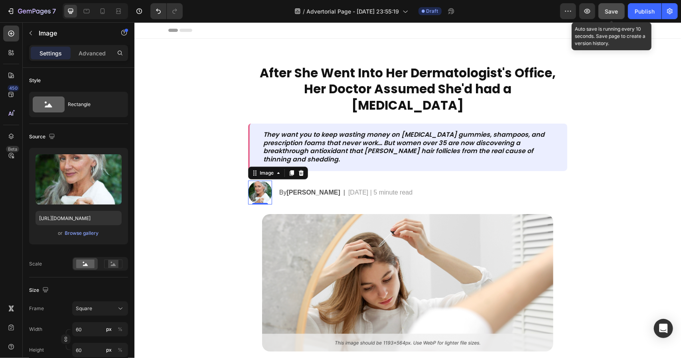
click at [615, 12] on span "Save" at bounding box center [611, 11] width 13 height 7
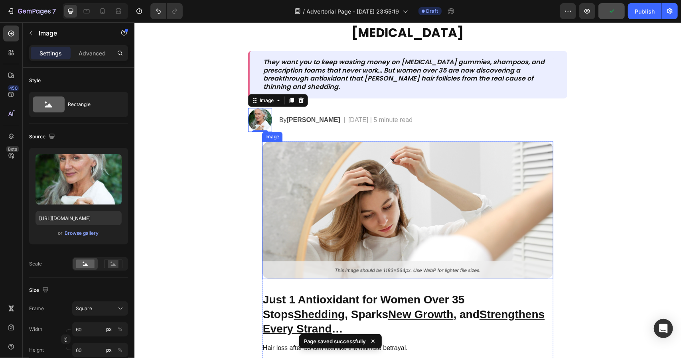
scroll to position [120, 0]
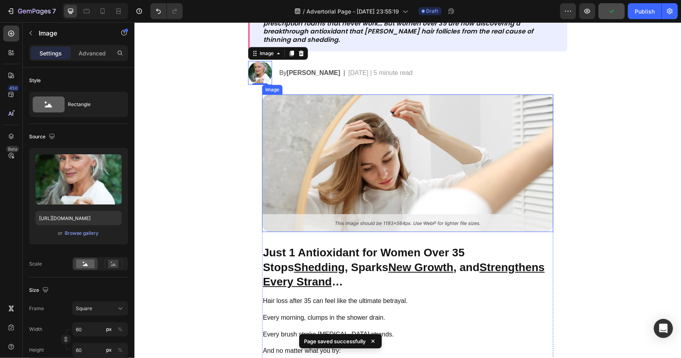
click at [430, 161] on img at bounding box center [407, 163] width 291 height 138
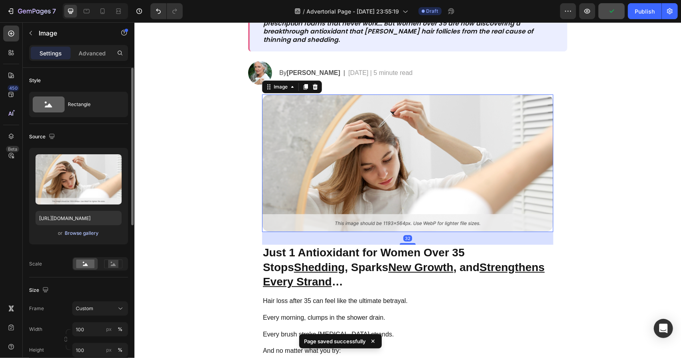
click at [82, 235] on div "Browse gallery" at bounding box center [82, 233] width 34 height 7
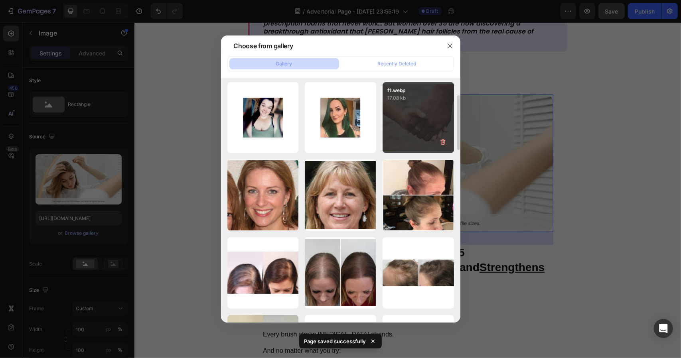
scroll to position [0, 0]
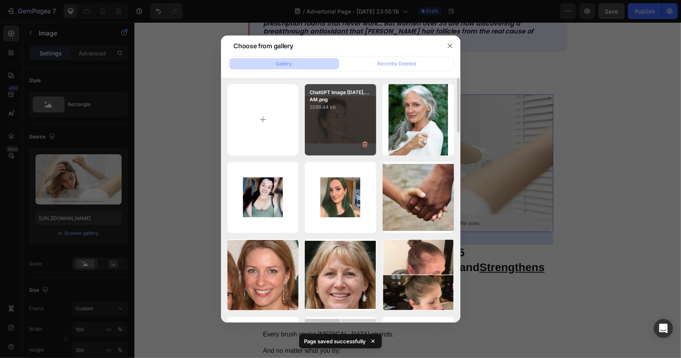
click at [362, 136] on div "ChatGPT Image Aug 27,...AM.png 2099.44 kb" at bounding box center [340, 119] width 71 height 71
type input "https://cdn.shopify.com/s/files/1/0761/7750/6516/files/gempages_571821614883144…"
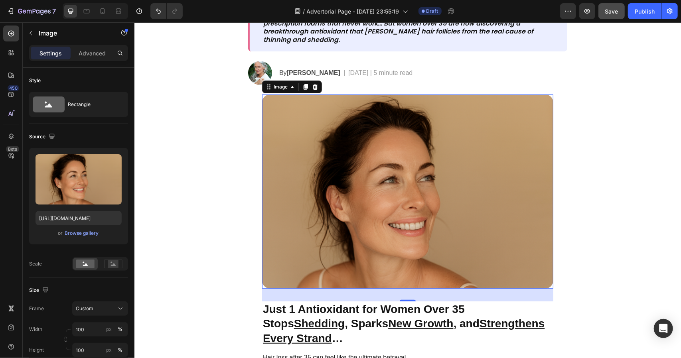
click at [466, 223] on img at bounding box center [407, 191] width 291 height 194
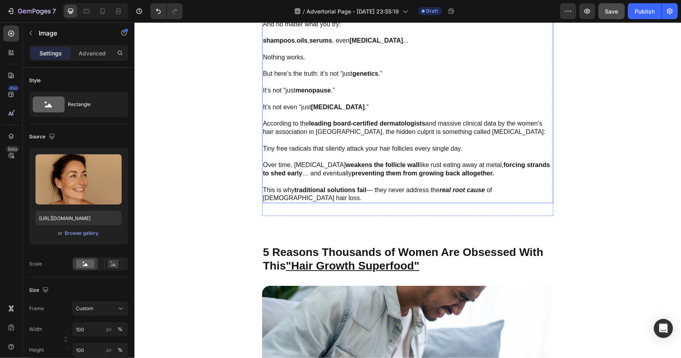
scroll to position [598, 0]
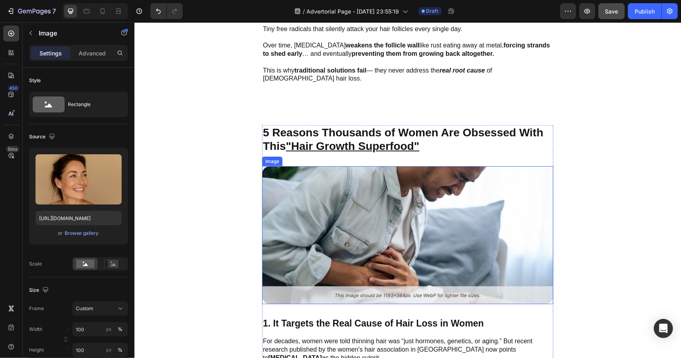
click at [449, 239] on img at bounding box center [407, 235] width 291 height 138
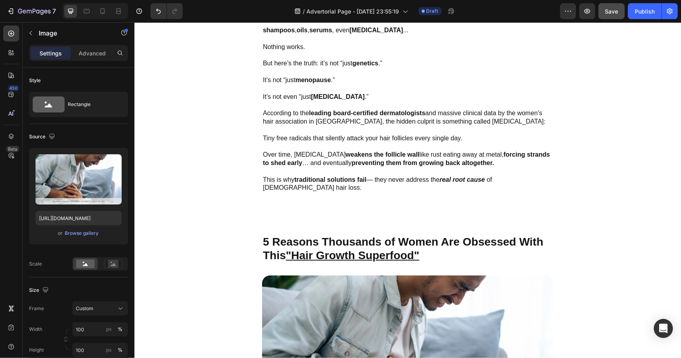
scroll to position [519, 0]
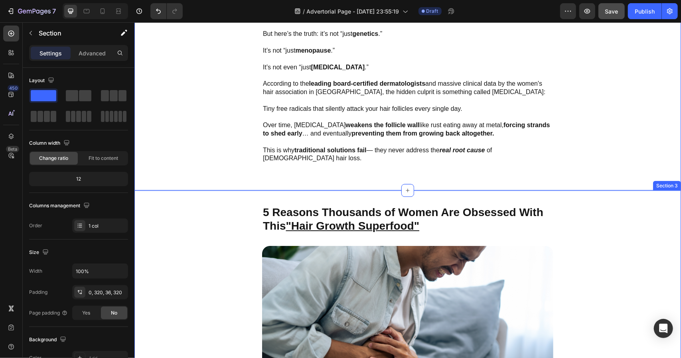
click at [380, 190] on div "5 Reasons Thousands of Women Are Obsessed With This "Hair Growth Superfood" Tex…" at bounding box center [407, 328] width 547 height 277
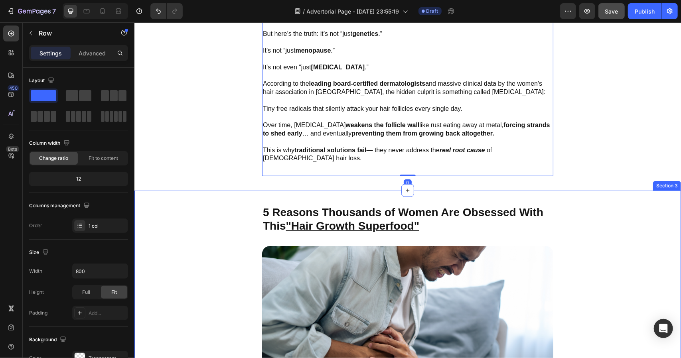
click at [327, 190] on div "5 Reasons Thousands of Women Are Obsessed With This "Hair Growth Superfood" Tex…" at bounding box center [407, 328] width 547 height 277
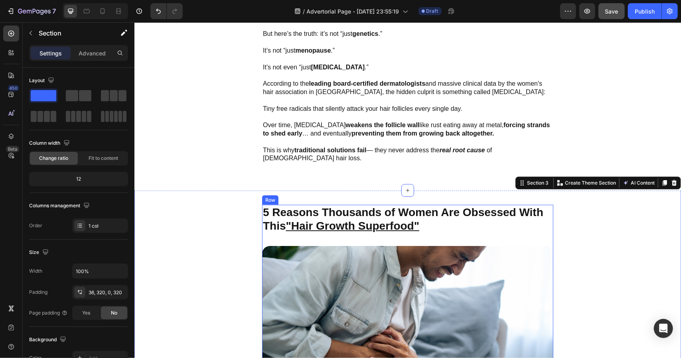
scroll to position [678, 0]
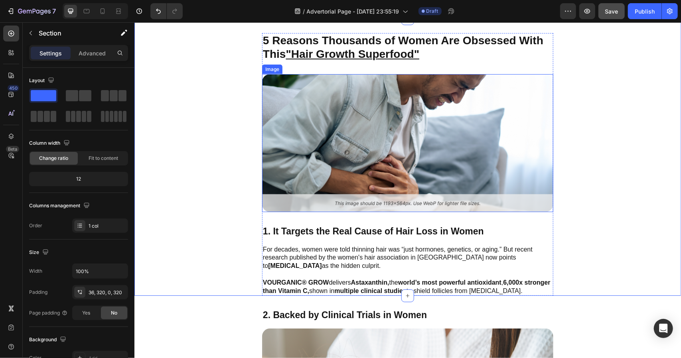
click at [396, 145] on img at bounding box center [407, 143] width 291 height 138
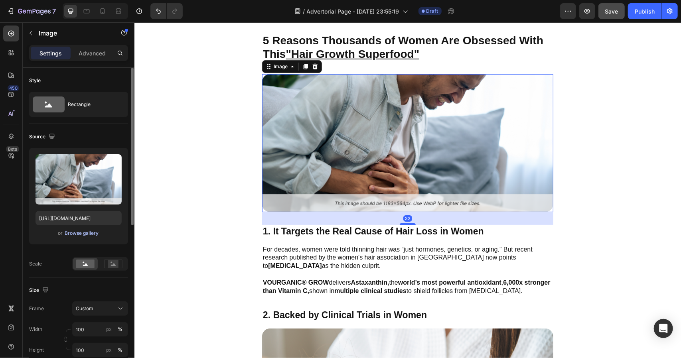
click at [89, 234] on div "Browse gallery" at bounding box center [82, 233] width 34 height 7
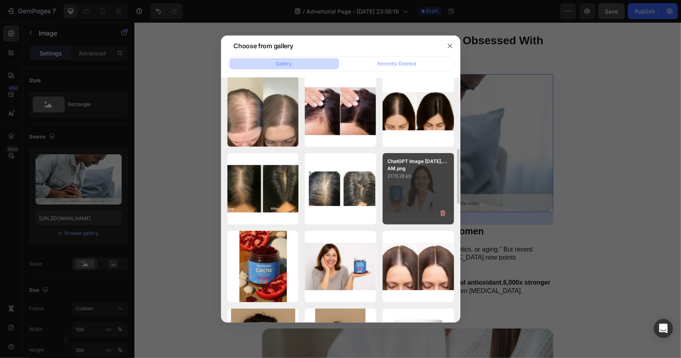
scroll to position [439, 0]
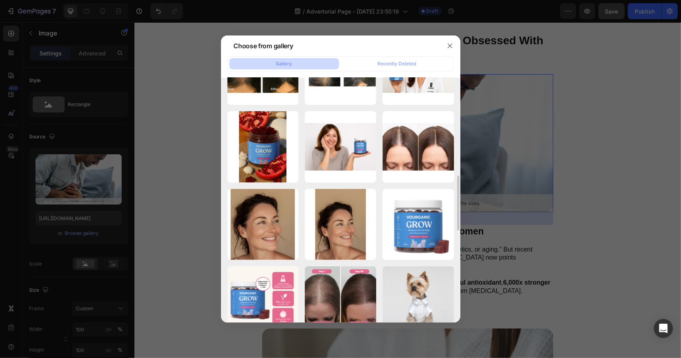
click at [0, 0] on div "360_F_816119088_bReFn...PB.jpg 47.16 kb" at bounding box center [0, 0] width 0 height 0
type input "https://cdn.shopify.com/s/files/1/0761/7750/6516/files/gempages_571821614883144…"
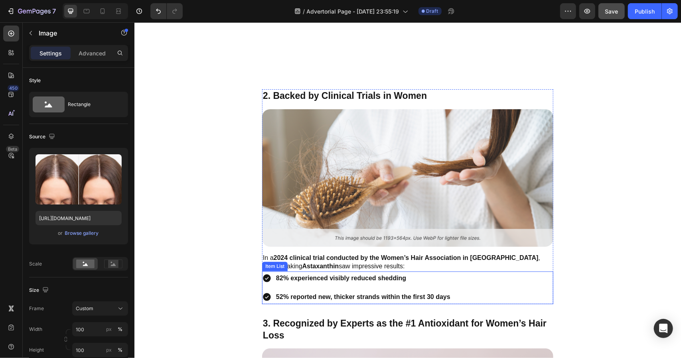
scroll to position [957, 0]
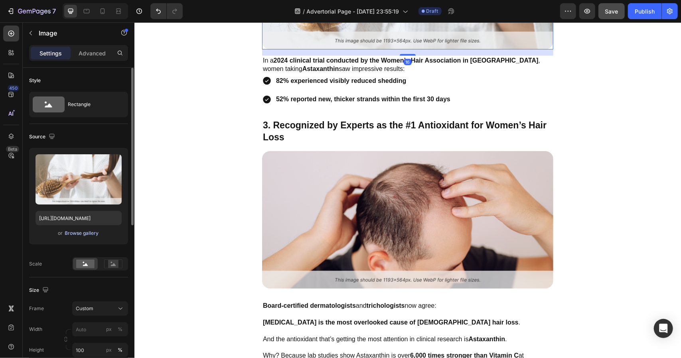
click at [86, 232] on div "Browse gallery" at bounding box center [82, 233] width 34 height 7
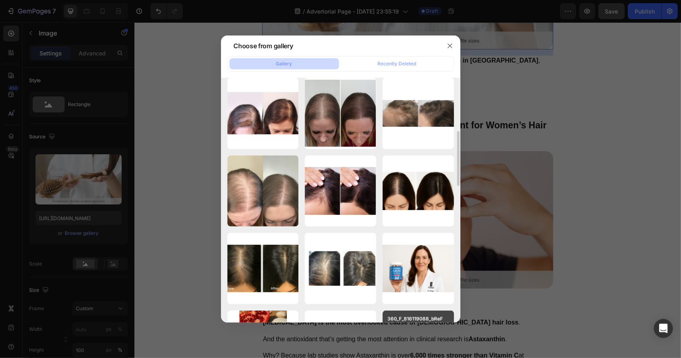
scroll to position [359, 0]
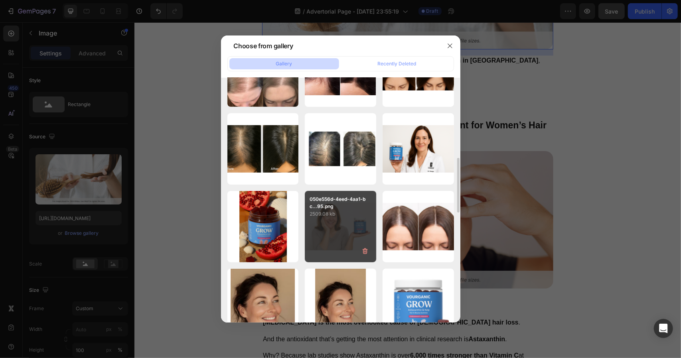
click at [371, 217] on p "2509.08 kb" at bounding box center [341, 214] width 62 height 8
type input "https://cdn.shopify.com/s/files/1/0761/7750/6516/files/gempages_571821614883144…"
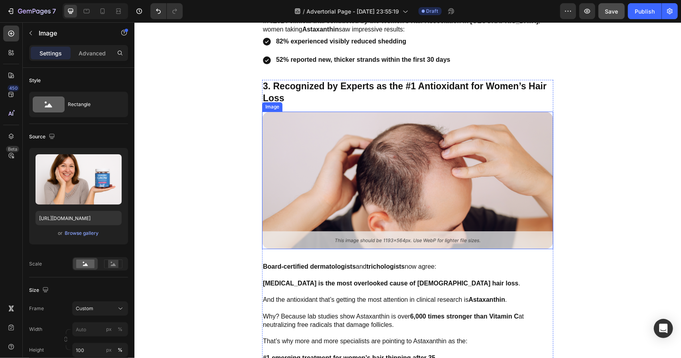
click at [456, 187] on img at bounding box center [407, 180] width 291 height 138
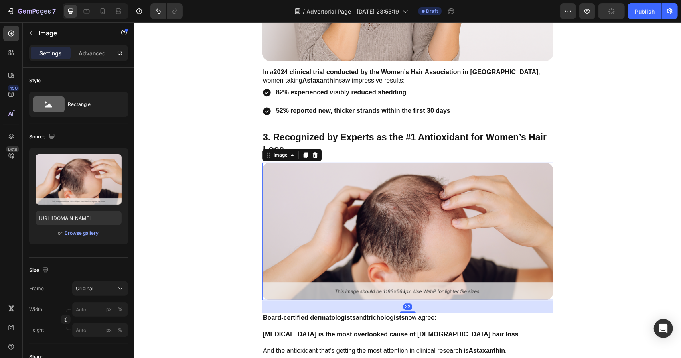
scroll to position [1252, 0]
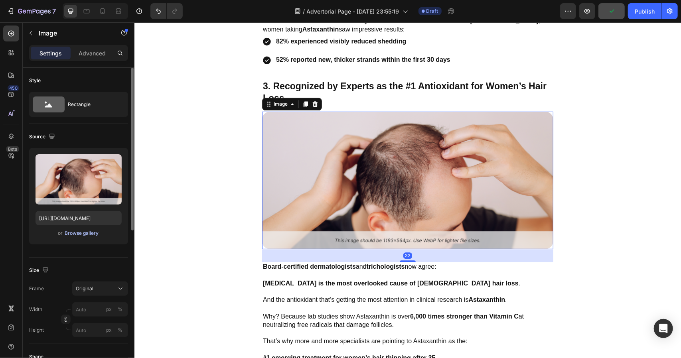
click at [95, 232] on div "Browse gallery" at bounding box center [82, 233] width 34 height 7
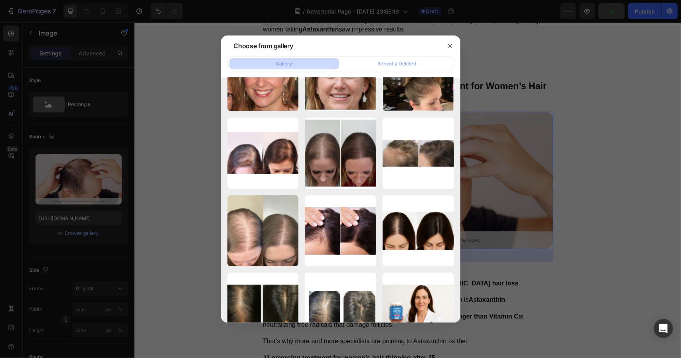
scroll to position [239, 0]
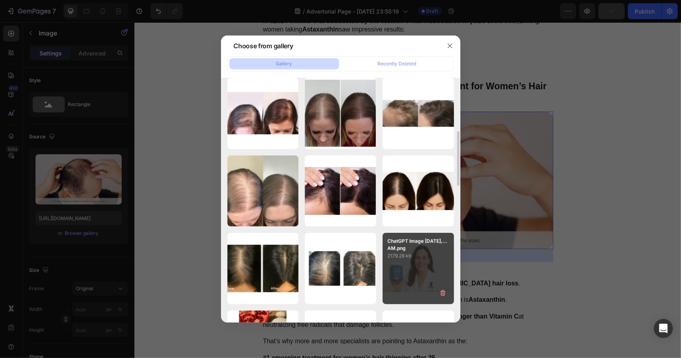
click at [404, 241] on p "ChatGPT Image Aug 27,...AM.png" at bounding box center [418, 245] width 62 height 14
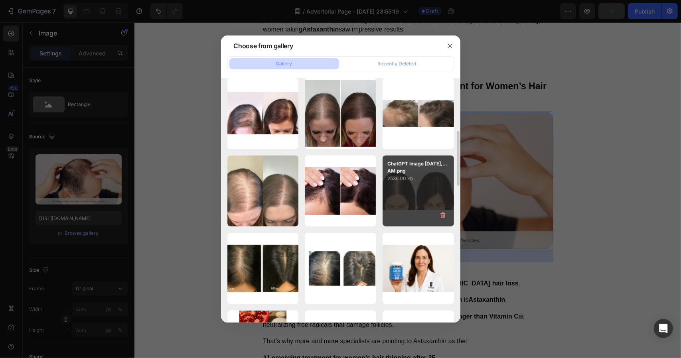
type input "https://cdn.shopify.com/s/files/1/0761/7750/6516/files/gempages_571821614883144…"
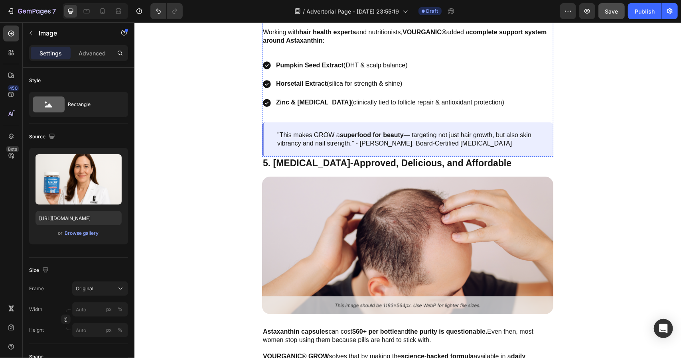
scroll to position [1491, 0]
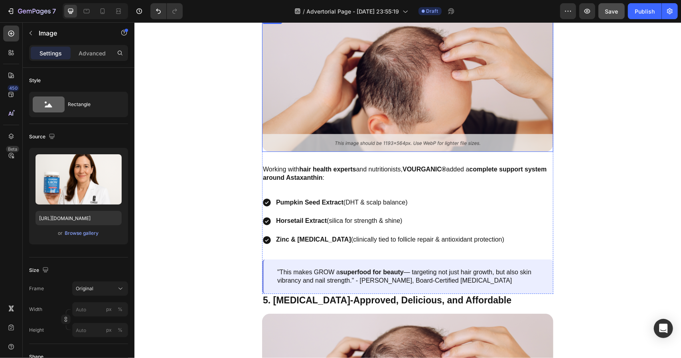
click at [430, 106] on img at bounding box center [407, 83] width 291 height 138
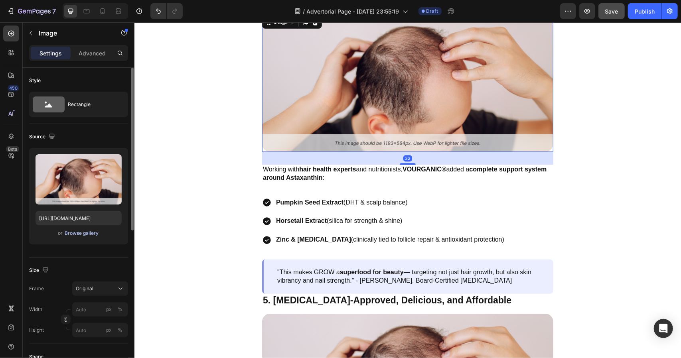
click at [82, 235] on div "Browse gallery" at bounding box center [82, 233] width 34 height 7
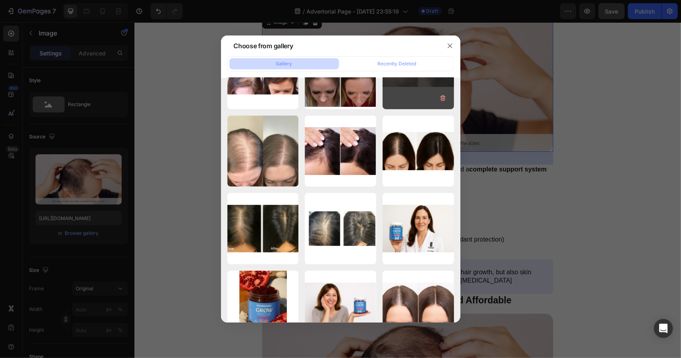
scroll to position [319, 0]
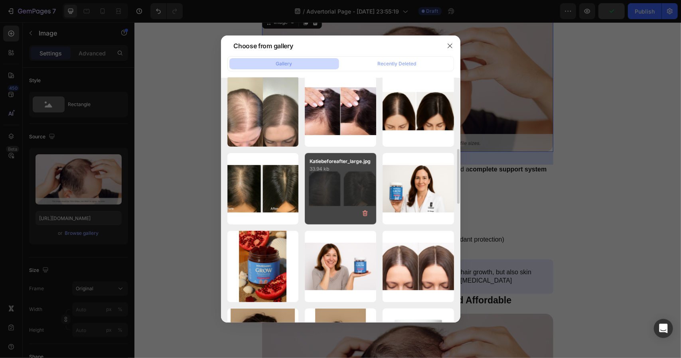
click at [355, 196] on div "Katiebeforeafter_large.jpg 33.94 kb" at bounding box center [340, 188] width 71 height 71
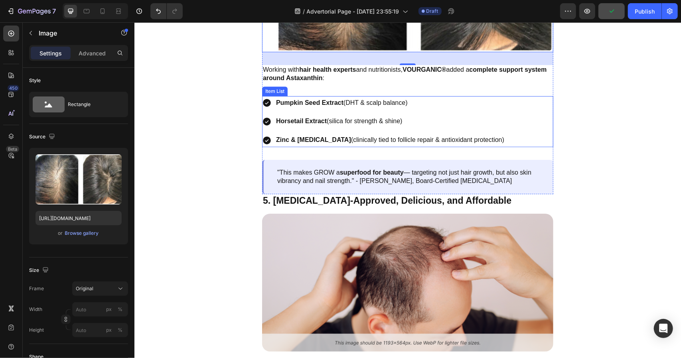
scroll to position [1491, 0]
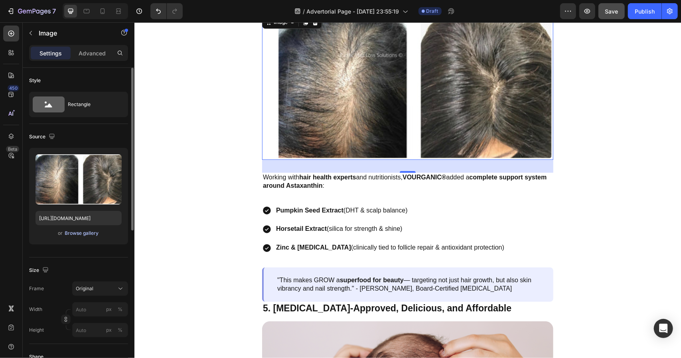
click at [93, 230] on div "Browse gallery" at bounding box center [82, 233] width 34 height 7
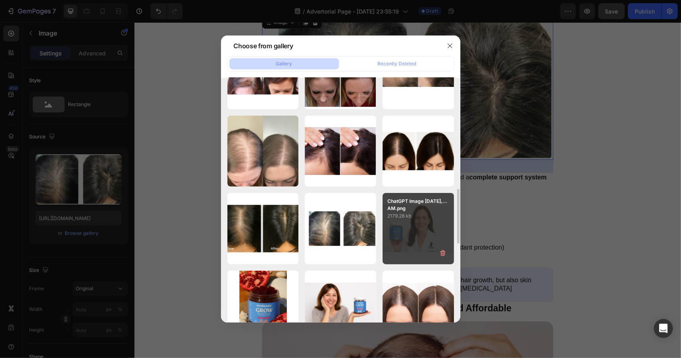
scroll to position [319, 0]
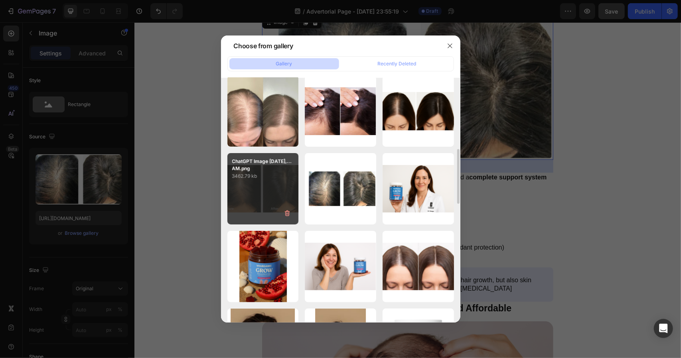
click at [266, 196] on div "ChatGPT Image Aug 27,...AM.png 3462.79 kb" at bounding box center [262, 188] width 71 height 71
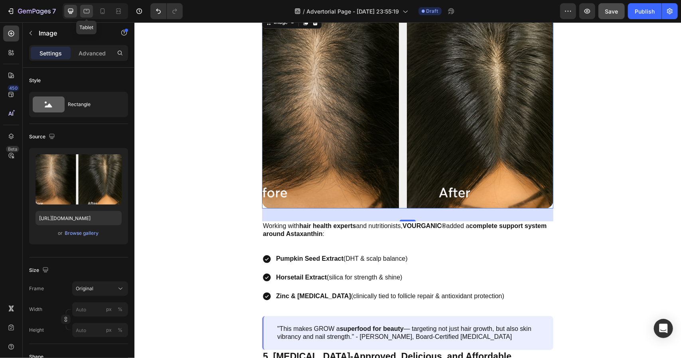
click at [86, 16] on div at bounding box center [86, 11] width 13 height 13
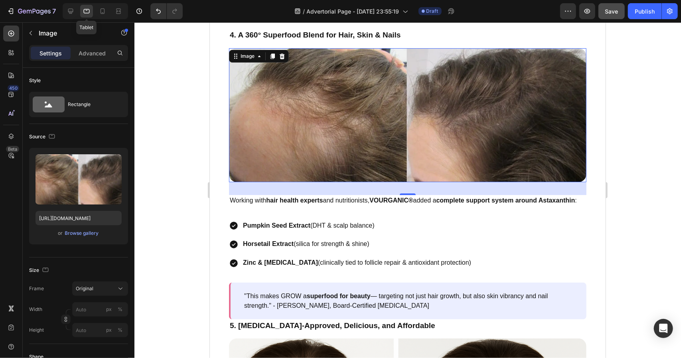
scroll to position [1440, 0]
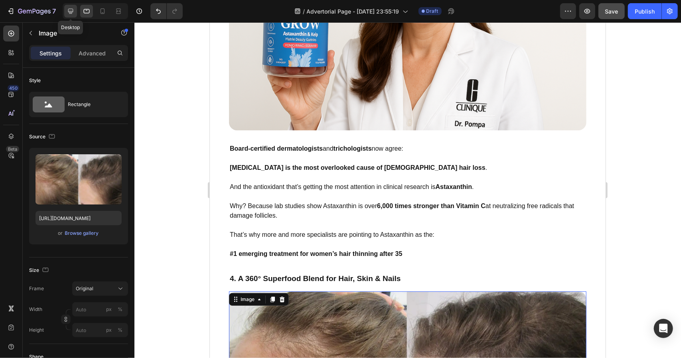
click at [75, 12] on div at bounding box center [70, 11] width 13 height 13
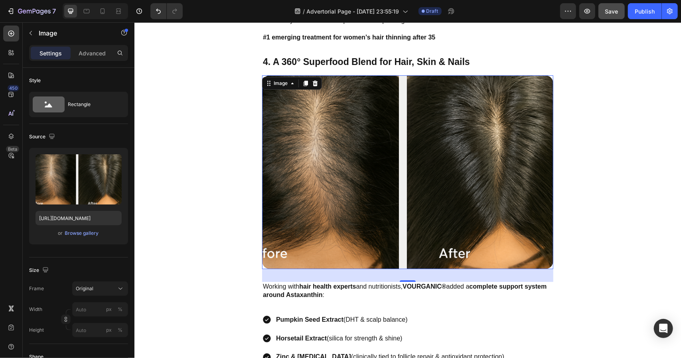
scroll to position [1645, 0]
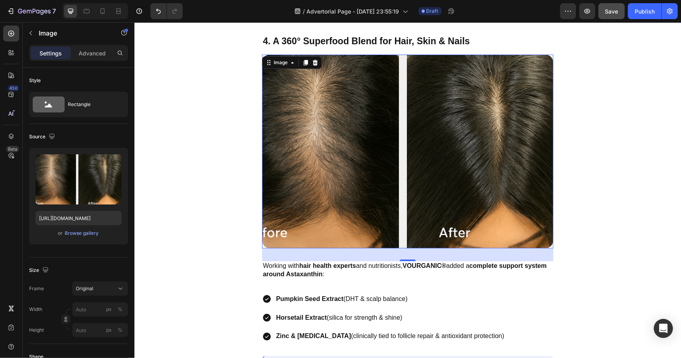
click at [369, 154] on img at bounding box center [407, 151] width 291 height 194
click at [91, 233] on div "Browse gallery" at bounding box center [82, 233] width 34 height 7
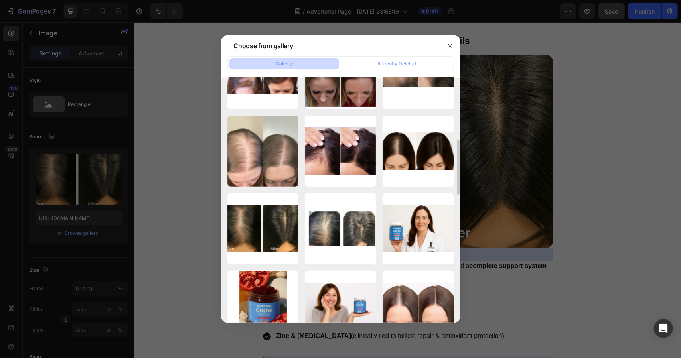
scroll to position [199, 0]
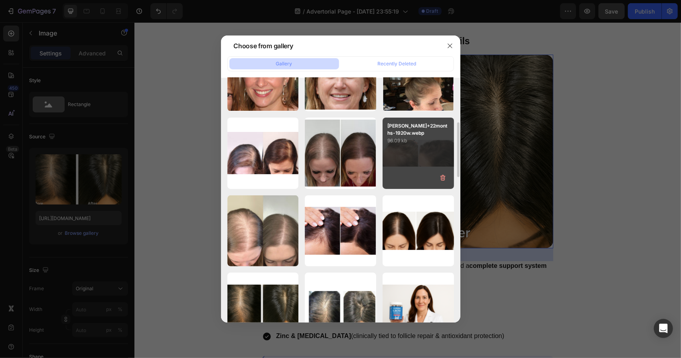
click at [424, 164] on div "Sharon+22months-1920w.webp 96.09 kb" at bounding box center [418, 153] width 71 height 71
type input "https://cdn.shopify.com/s/files/1/0761/7750/6516/files/gempages_571821614883144…"
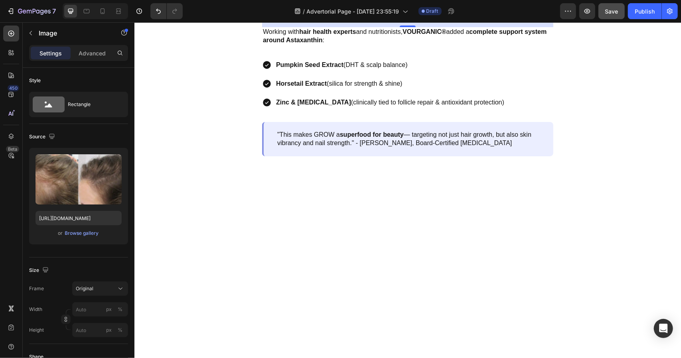
scroll to position [1885, 0]
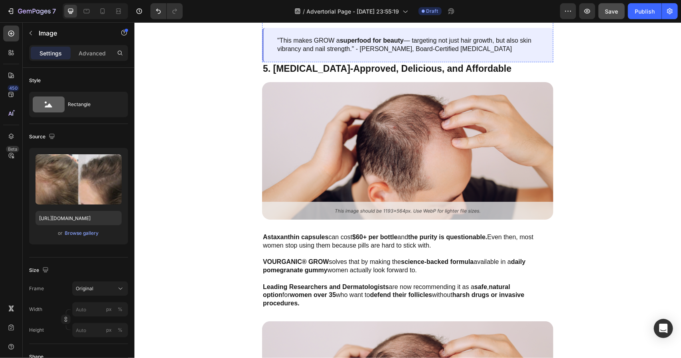
click at [431, 191] on img at bounding box center [407, 151] width 291 height 138
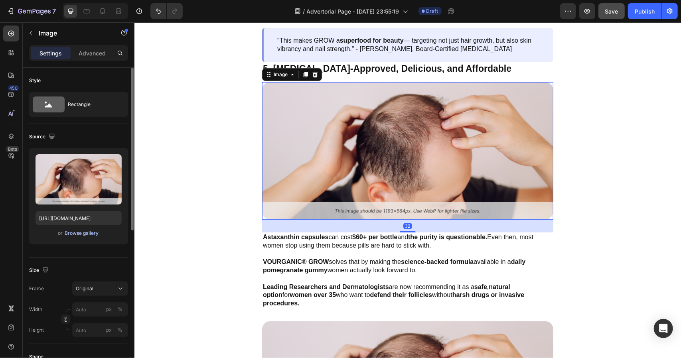
click at [84, 235] on div "Browse gallery" at bounding box center [82, 233] width 34 height 7
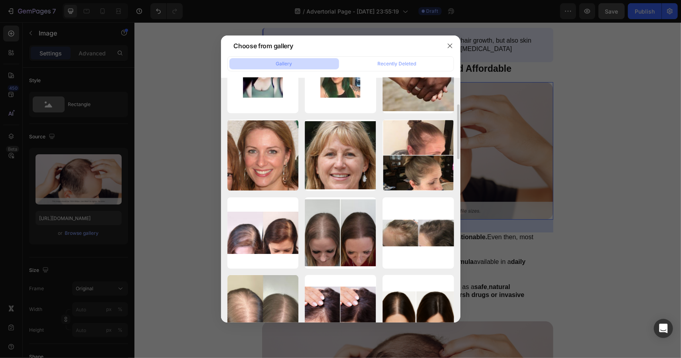
scroll to position [279, 0]
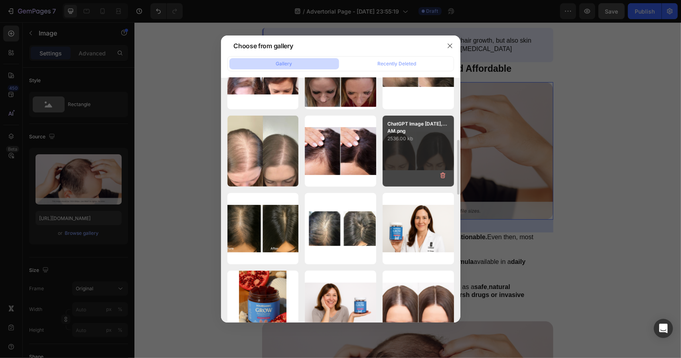
click at [428, 174] on div "ChatGPT Image Aug 27,...AM.png 2536.00 kb" at bounding box center [418, 151] width 71 height 71
type input "https://cdn.shopify.com/s/files/1/0761/7750/6516/files/gempages_571821614883144…"
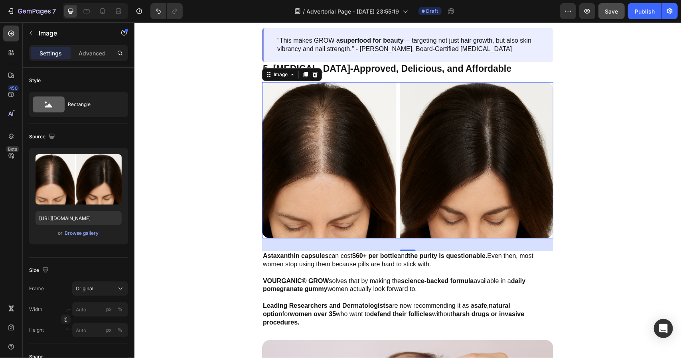
scroll to position [2084, 0]
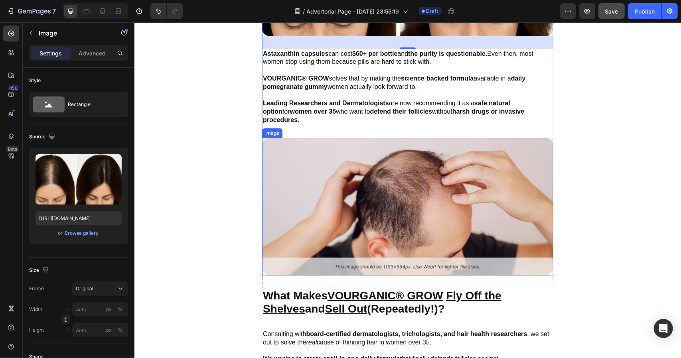
click at [458, 197] on img at bounding box center [407, 207] width 291 height 138
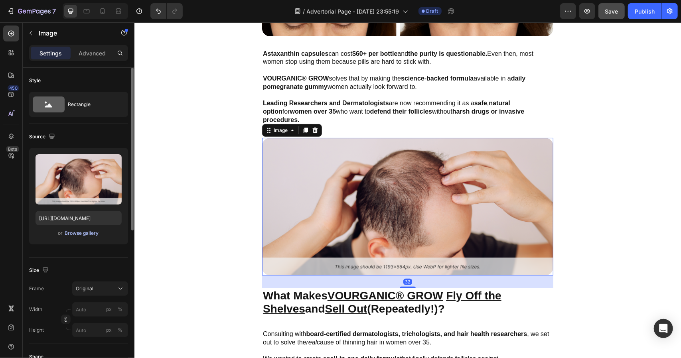
click at [93, 232] on div "Browse gallery" at bounding box center [82, 233] width 34 height 7
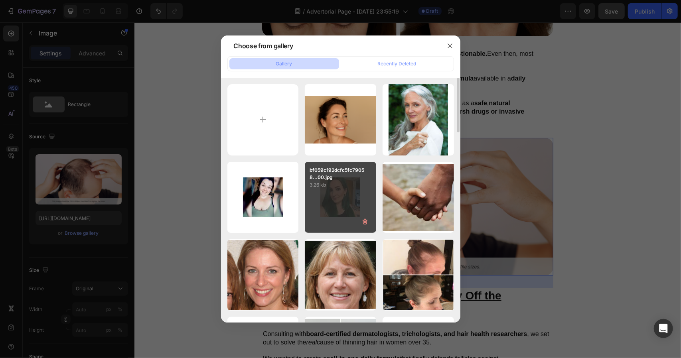
scroll to position [160, 0]
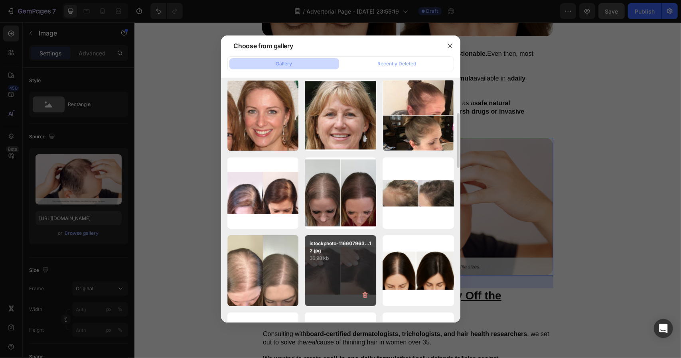
click at [354, 243] on p "istockphoto-116607963...12.jpg" at bounding box center [341, 247] width 62 height 14
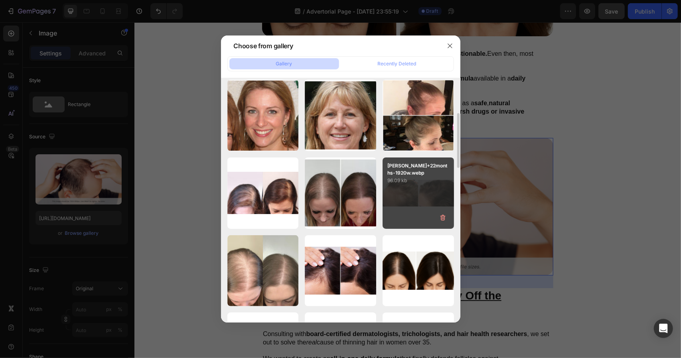
type input "https://cdn.shopify.com/s/files/1/0761/7750/6516/files/gempages_571821614883144…"
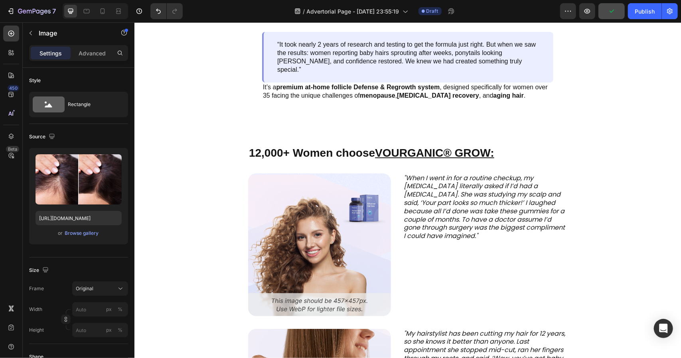
scroll to position [2563, 0]
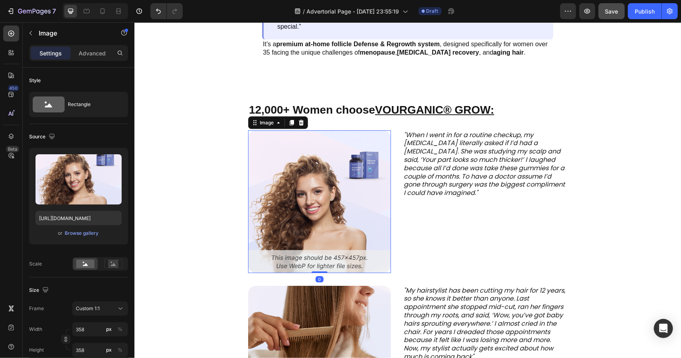
click at [349, 189] on img at bounding box center [319, 201] width 143 height 143
click at [91, 238] on div "Upload Image https://cdn.shopify.com/s/files/1/0761/7750/6516/files/gempages_57…" at bounding box center [78, 196] width 99 height 97
click at [89, 235] on div "Browse gallery" at bounding box center [82, 233] width 34 height 7
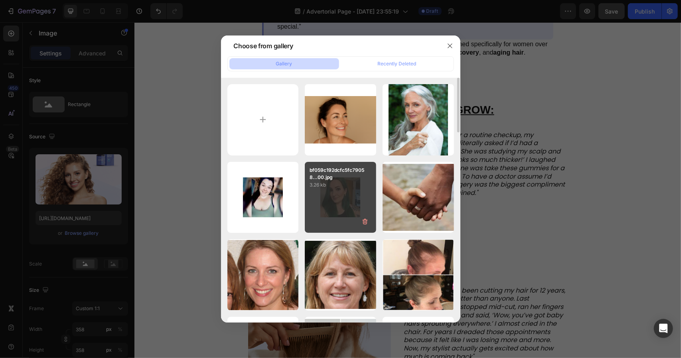
scroll to position [120, 0]
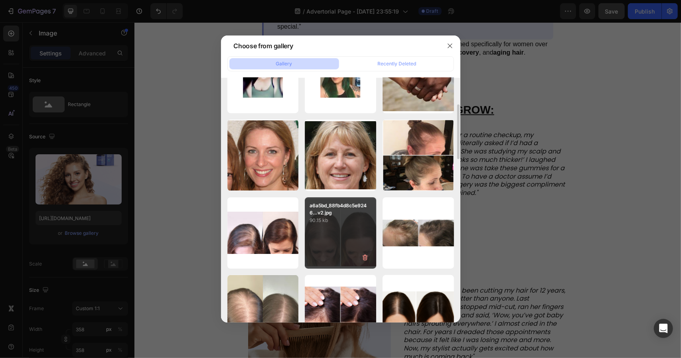
click at [349, 223] on p "90.15 kb" at bounding box center [341, 221] width 62 height 8
type input "https://cdn.shopify.com/s/files/1/0761/7750/6516/files/gempages_571821614883144…"
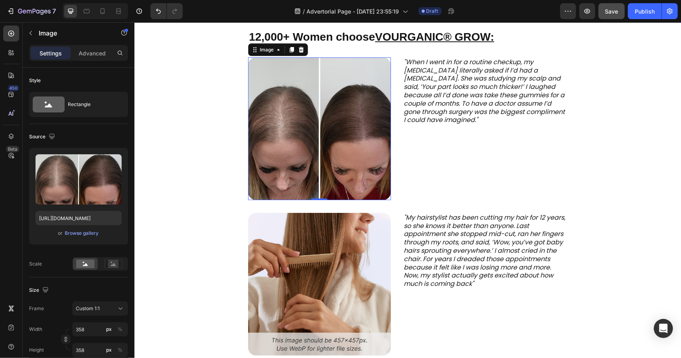
scroll to position [2722, 0]
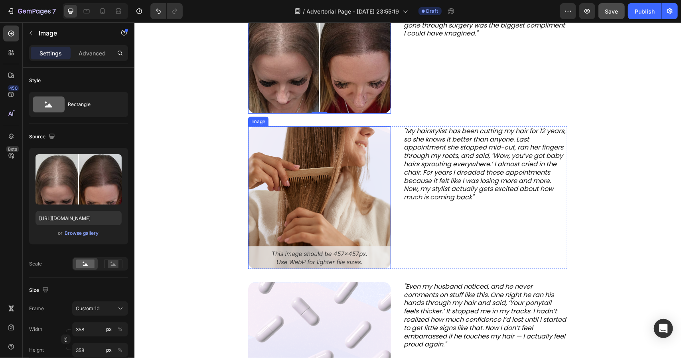
click at [361, 185] on img at bounding box center [319, 197] width 143 height 143
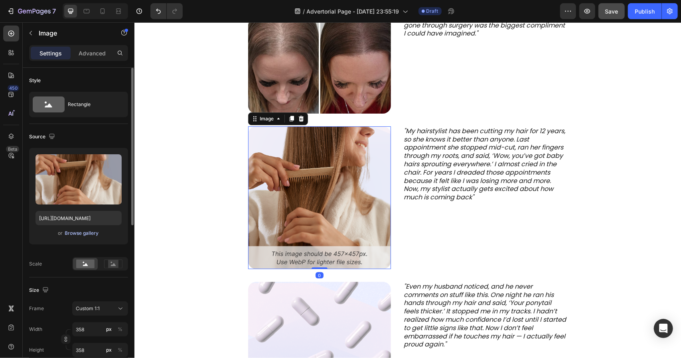
click at [94, 235] on div "Browse gallery" at bounding box center [82, 233] width 34 height 7
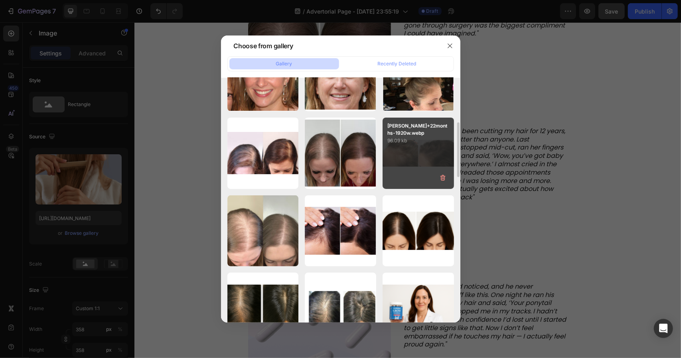
scroll to position [160, 0]
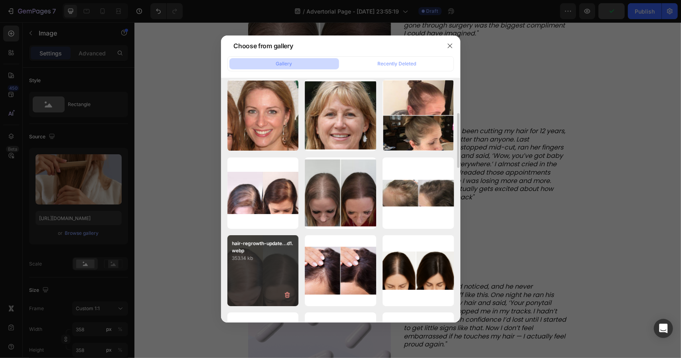
click at [295, 270] on div "hair-regrowth-update...d1.webp 353.14 kb" at bounding box center [262, 270] width 71 height 71
type input "https://cdn.shopify.com/s/files/1/0761/7750/6516/files/gempages_571821614883144…"
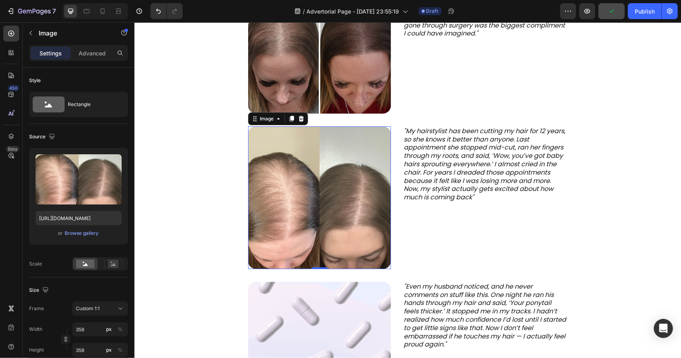
scroll to position [2922, 0]
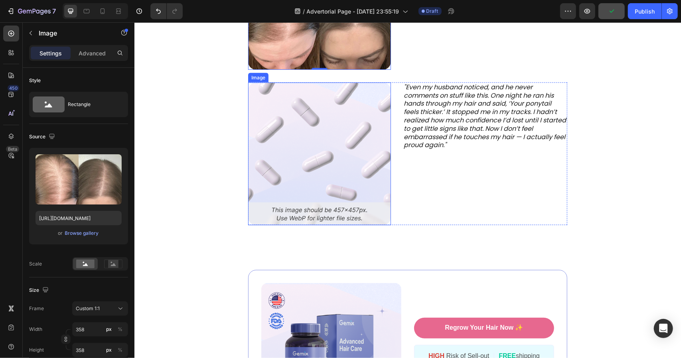
click at [358, 154] on img at bounding box center [319, 153] width 143 height 143
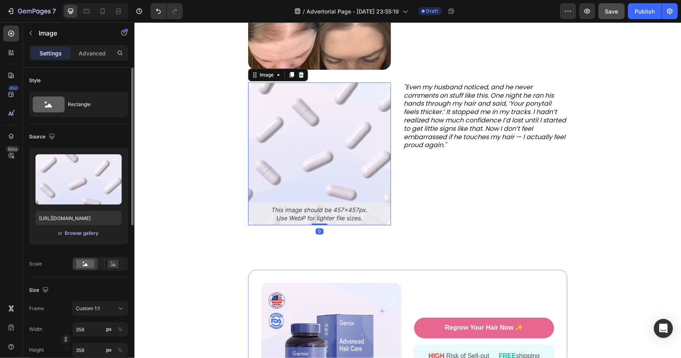
click at [91, 235] on div "Browse gallery" at bounding box center [82, 233] width 34 height 7
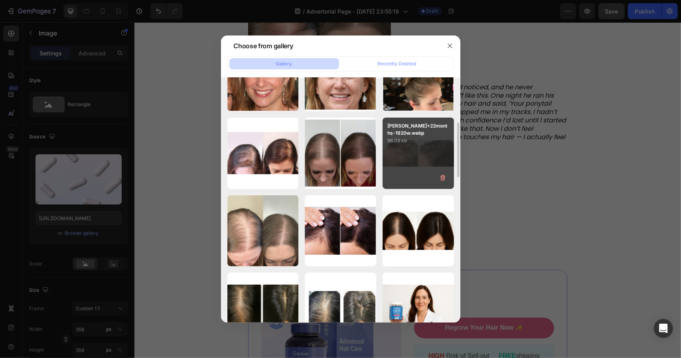
scroll to position [160, 0]
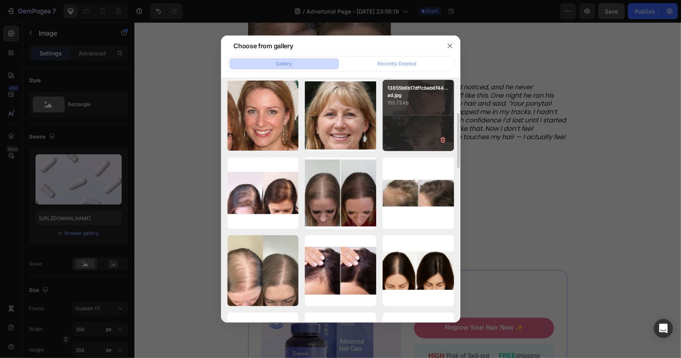
click at [401, 124] on div "13855b6b17dffcbeb6f44...ad.jpg 155.73 kb" at bounding box center [418, 115] width 71 height 71
type input "https://cdn.shopify.com/s/files/1/0761/7750/6516/files/gempages_571821614883144…"
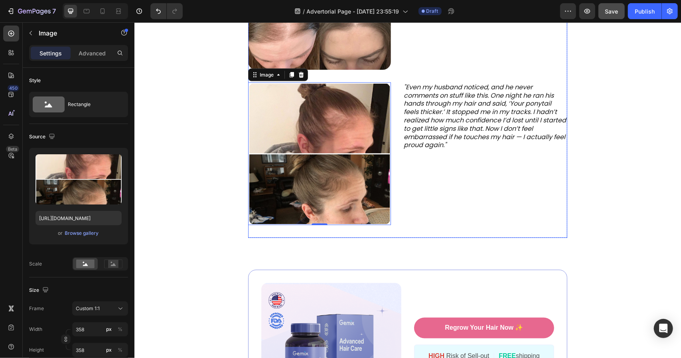
scroll to position [3121, 0]
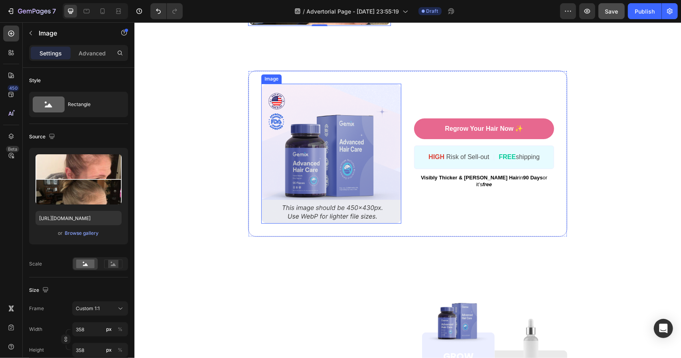
click at [329, 162] on img at bounding box center [331, 153] width 140 height 140
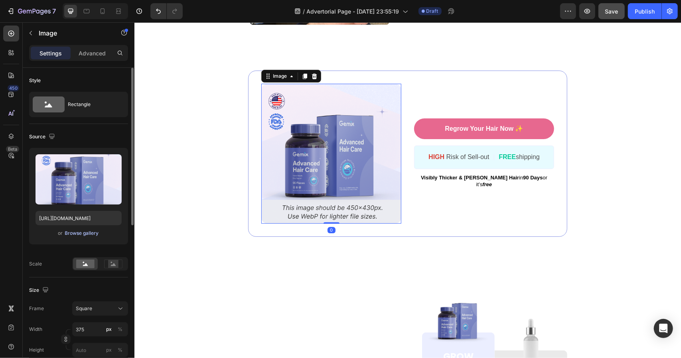
click at [85, 233] on div "Browse gallery" at bounding box center [82, 233] width 34 height 7
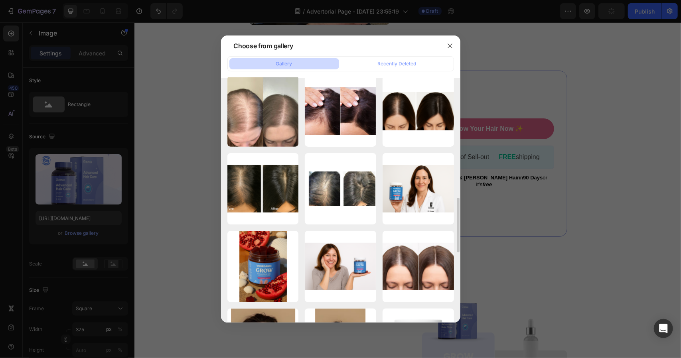
scroll to position [399, 0]
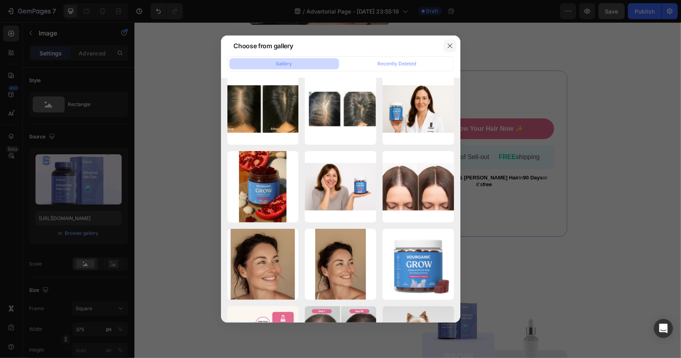
click at [453, 47] on button "button" at bounding box center [450, 45] width 13 height 13
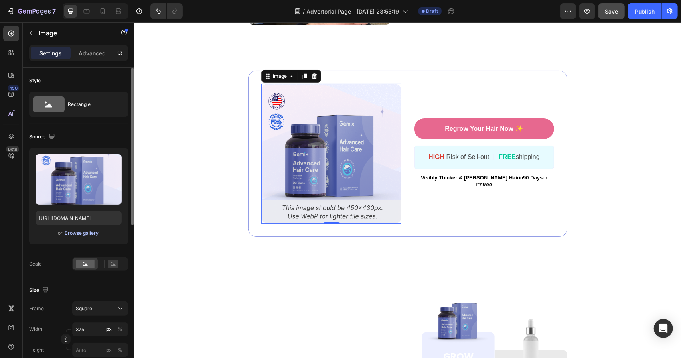
click at [91, 236] on div "Browse gallery" at bounding box center [82, 233] width 34 height 7
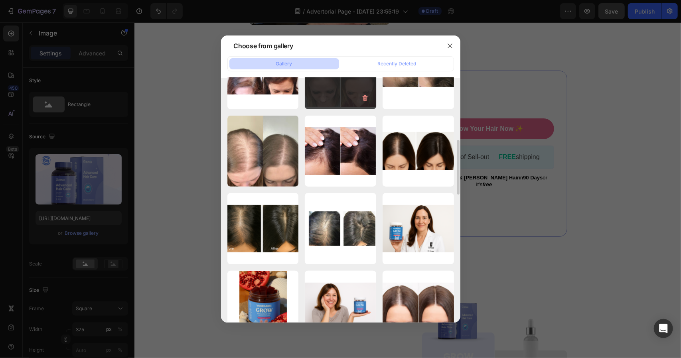
scroll to position [439, 0]
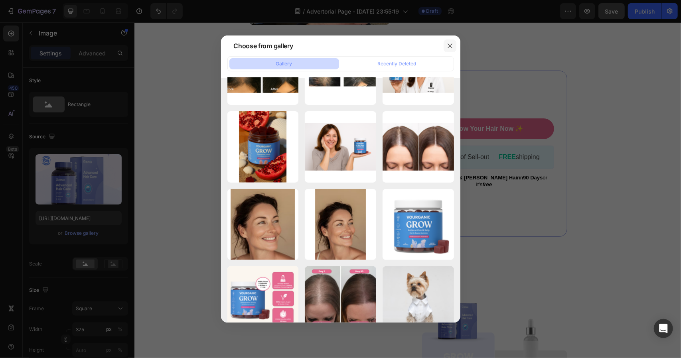
click at [446, 47] on button "button" at bounding box center [450, 45] width 13 height 13
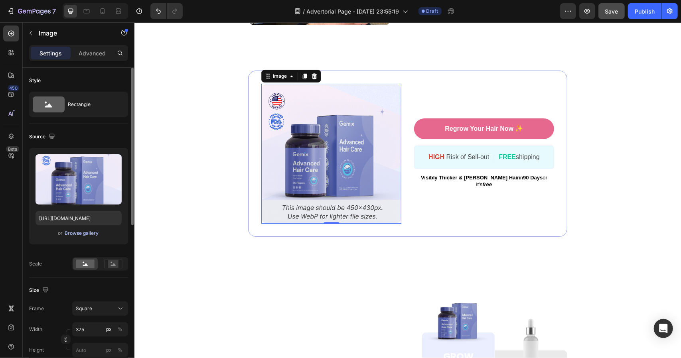
click at [81, 235] on div "Browse gallery" at bounding box center [82, 233] width 34 height 7
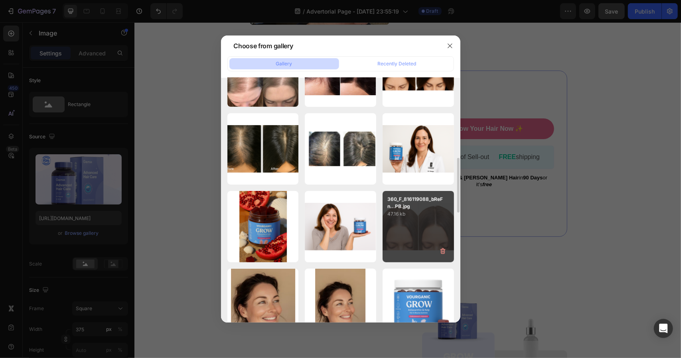
scroll to position [479, 0]
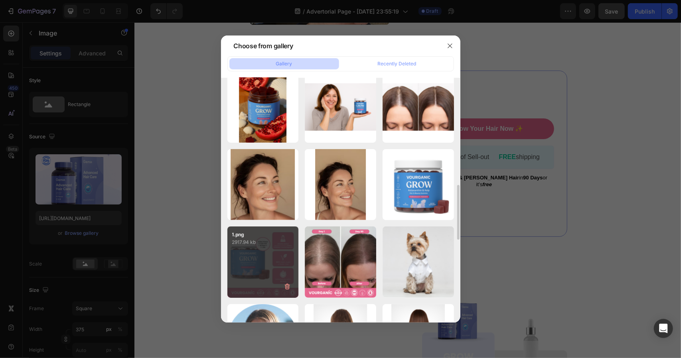
click at [288, 245] on p "2917.94 kb" at bounding box center [263, 243] width 62 height 8
type input "https://cdn.shopify.com/s/files/1/0761/7750/6516/files/gempages_571821614883144…"
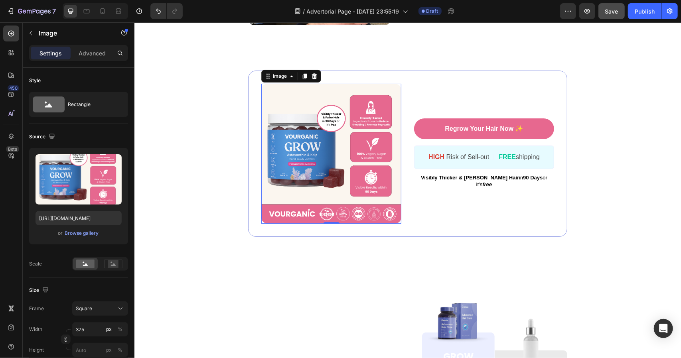
scroll to position [3361, 0]
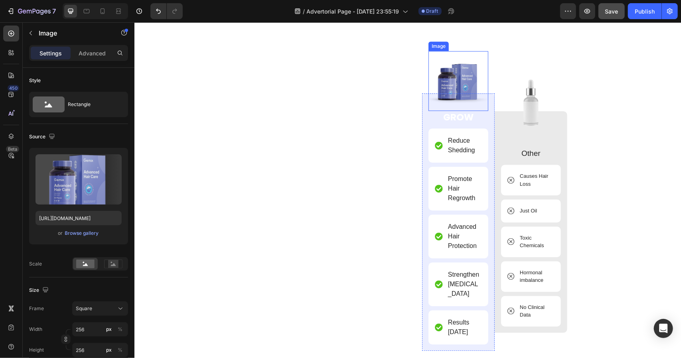
click at [473, 96] on img at bounding box center [458, 81] width 60 height 60
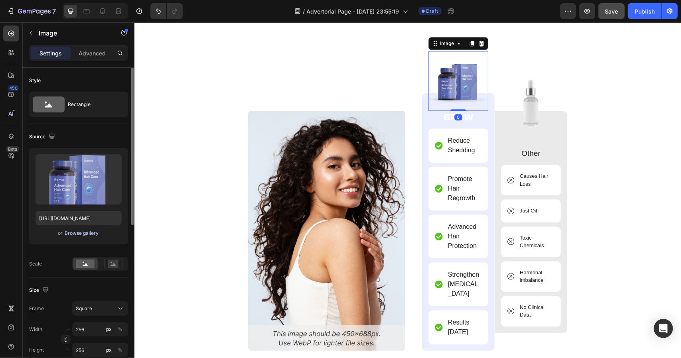
click at [98, 235] on div "Browse gallery" at bounding box center [82, 233] width 34 height 7
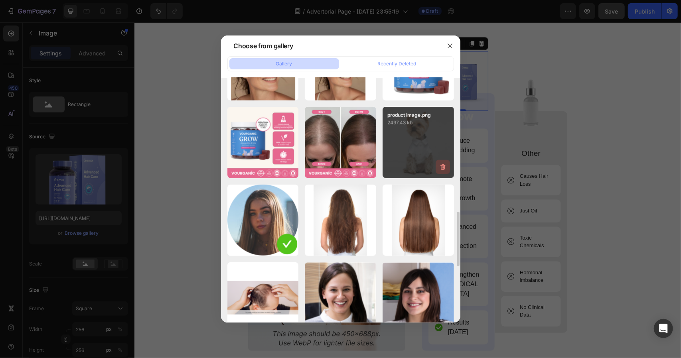
scroll to position [519, 0]
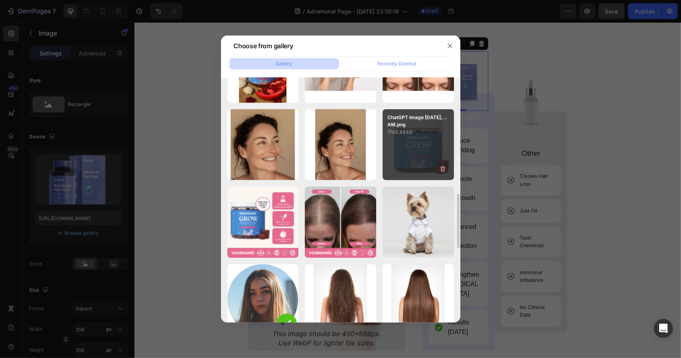
click at [432, 150] on div "ChatGPT Image Aug 23,...AM.png 1702.48 kb" at bounding box center [418, 144] width 71 height 71
type input "https://cdn.shopify.com/s/files/1/0761/7750/6516/files/gempages_571821614883144…"
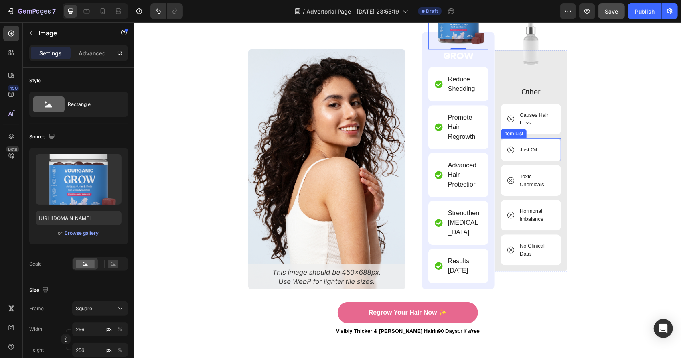
scroll to position [3480, 0]
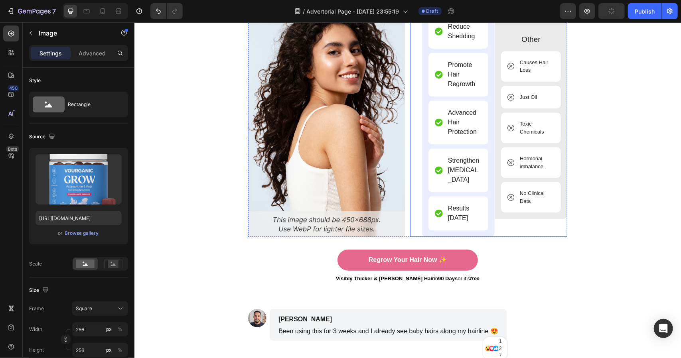
click at [343, 185] on img at bounding box center [326, 116] width 157 height 240
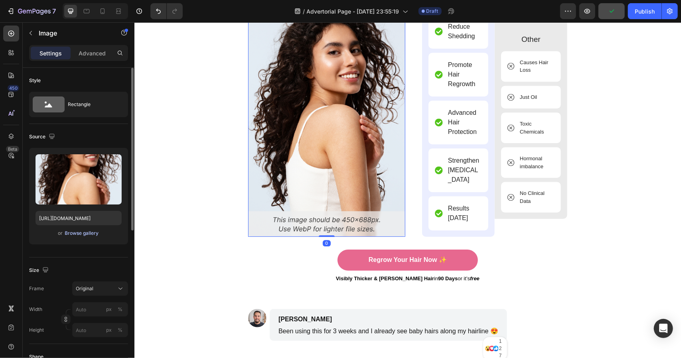
click at [91, 235] on div "Browse gallery" at bounding box center [82, 233] width 34 height 7
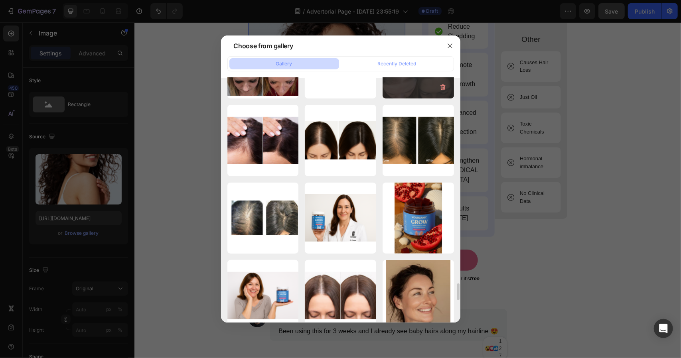
scroll to position [2427, 0]
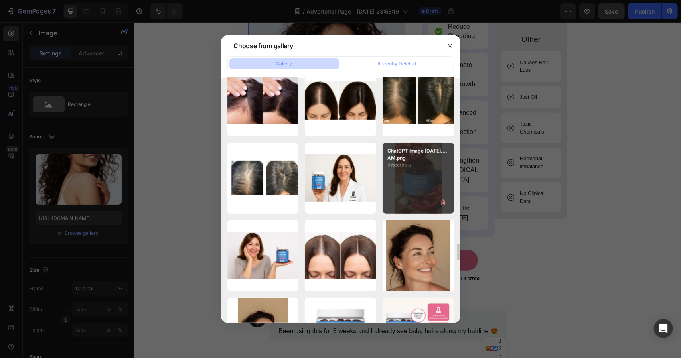
click at [419, 194] on div "ChatGPT Image Aug 23,...AM.png 2783.12 kb" at bounding box center [418, 178] width 71 height 71
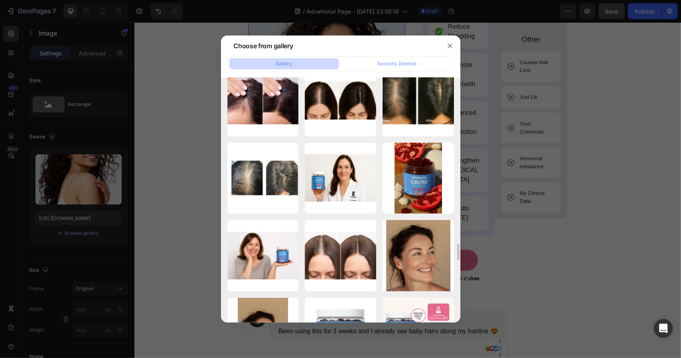
type input "https://cdn.shopify.com/s/files/1/0761/7750/6516/files/gempages_571821614883144…"
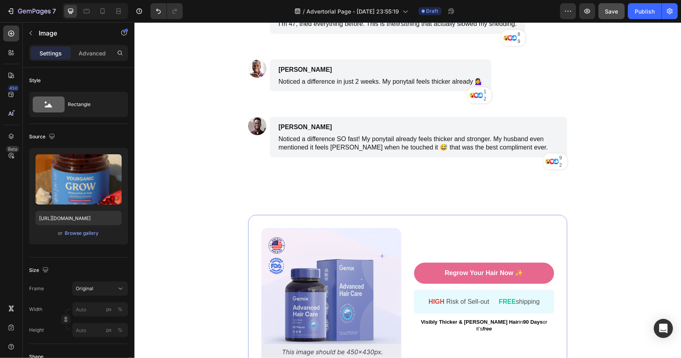
scroll to position [3999, 0]
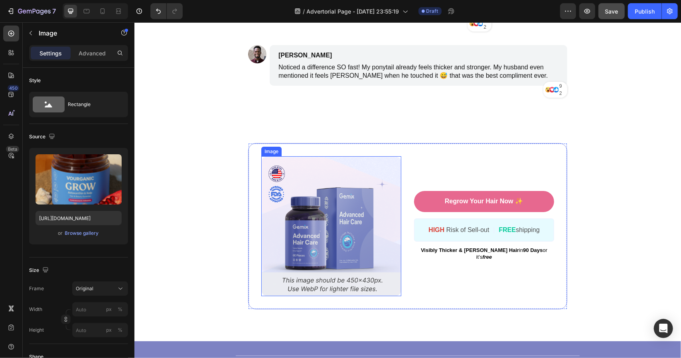
click at [353, 207] on img at bounding box center [331, 226] width 140 height 140
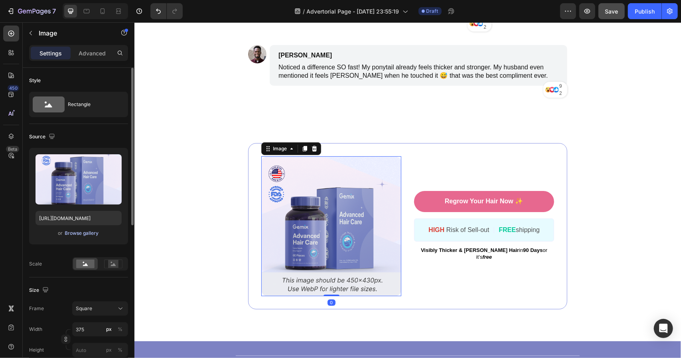
click at [81, 231] on div "Browse gallery" at bounding box center [82, 233] width 34 height 7
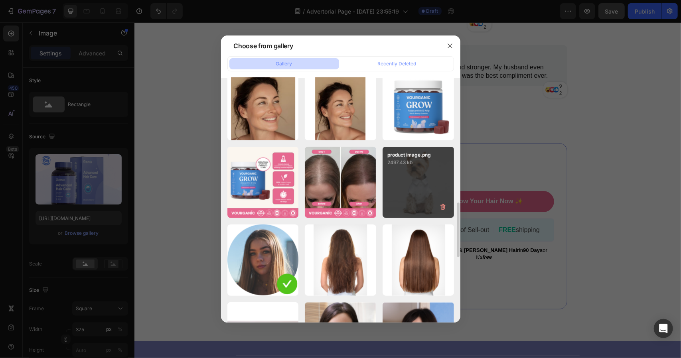
scroll to position [598, 0]
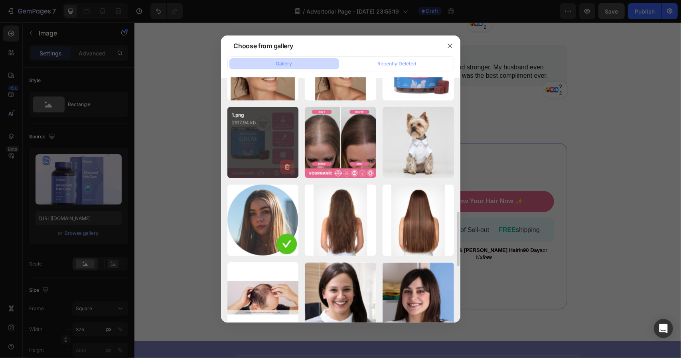
click at [285, 160] on button "button" at bounding box center [287, 167] width 14 height 14
click at [292, 144] on div "Delete Image? 2917.94 kb Cancel Delete" at bounding box center [262, 142] width 71 height 71
click at [291, 152] on div "Delete Image? 2917.94 kb Cancel Delete" at bounding box center [262, 142] width 71 height 71
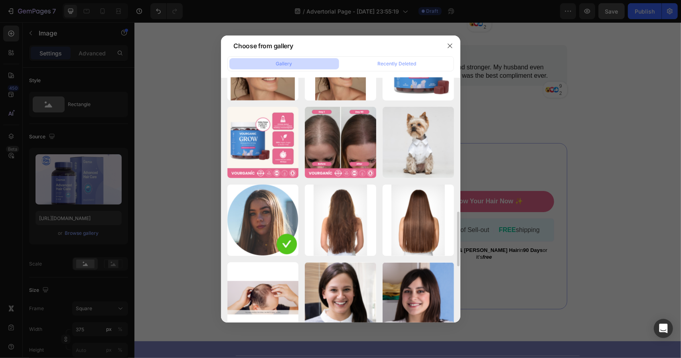
click at [227, 136] on div "ChatGPT Image Aug 27,...AM.png 2099.44 kb 1bf91c46d32a09b707f6c...a1.jpg 36.34 …" at bounding box center [340, 200] width 239 height 245
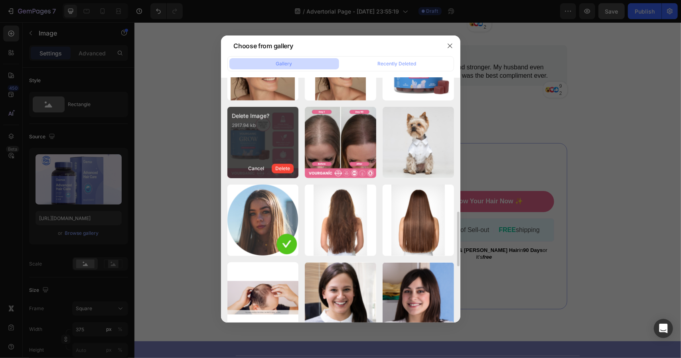
click at [252, 138] on div "Delete Image? 2917.94 kb Cancel Delete" at bounding box center [262, 142] width 71 height 71
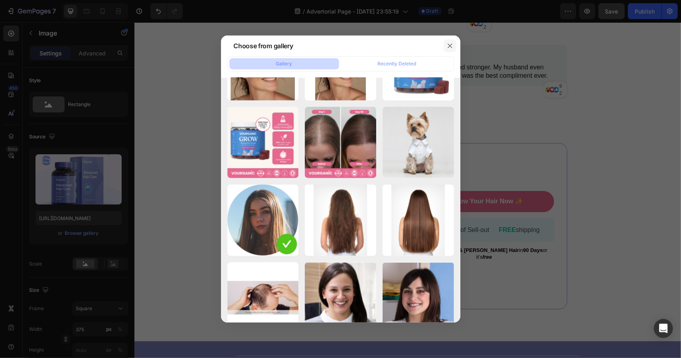
click at [447, 45] on icon "button" at bounding box center [450, 46] width 6 height 6
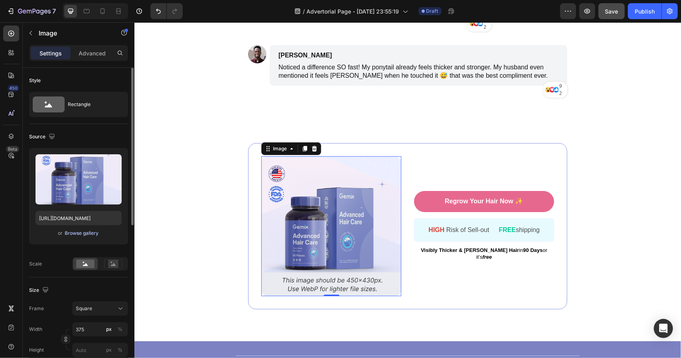
click at [93, 234] on div "Browse gallery" at bounding box center [82, 233] width 34 height 7
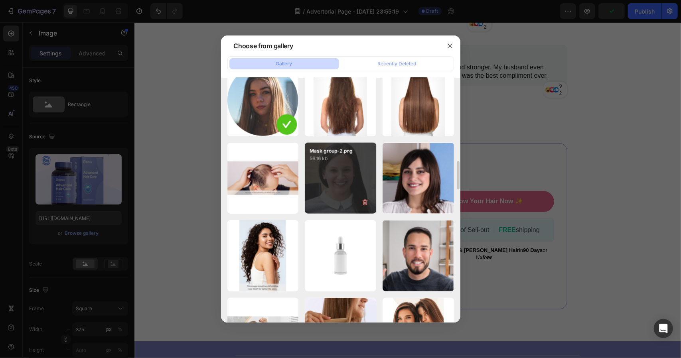
scroll to position [598, 0]
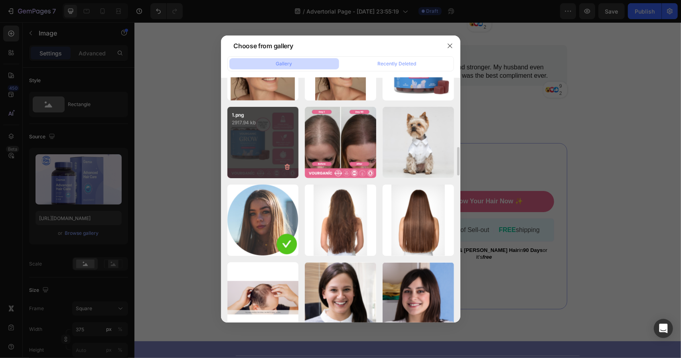
click at [270, 160] on div "1.png 2917.94 kb" at bounding box center [262, 142] width 71 height 71
type input "[URL][DOMAIN_NAME]"
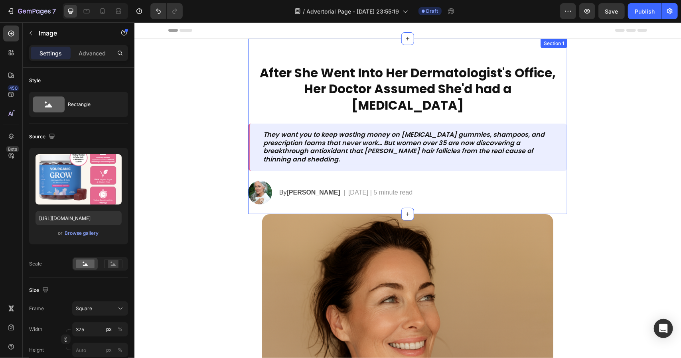
scroll to position [0, 0]
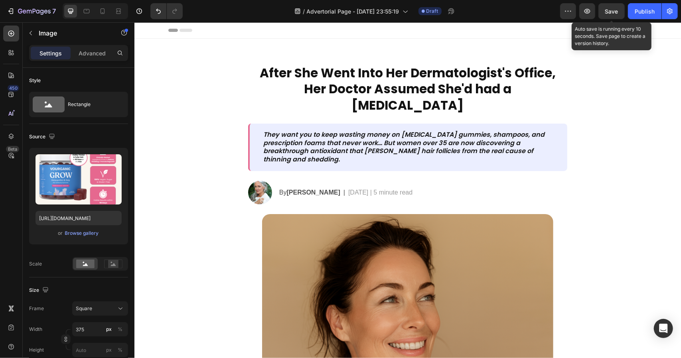
drag, startPoint x: 619, startPoint y: 11, endPoint x: 614, endPoint y: 21, distance: 11.1
click at [619, 13] on button "Save" at bounding box center [611, 11] width 26 height 16
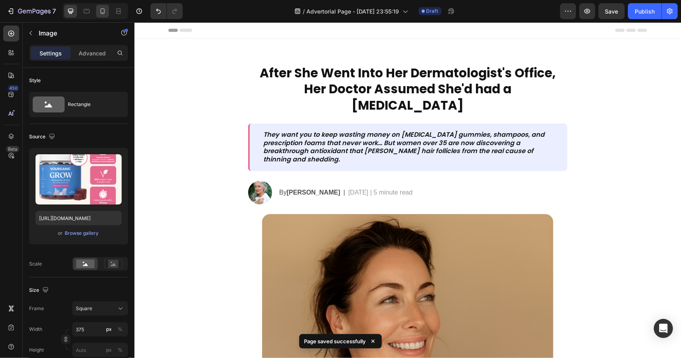
click at [99, 13] on icon at bounding box center [103, 11] width 8 height 8
type input "100"
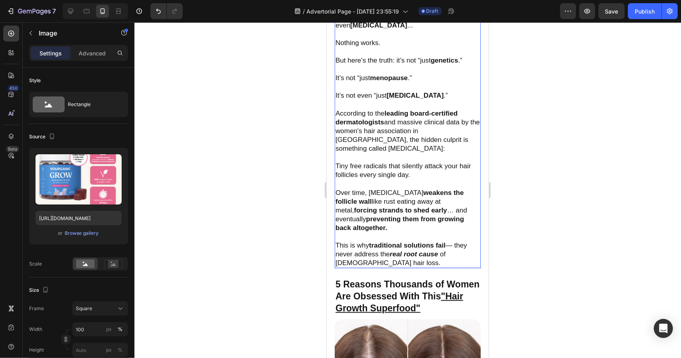
scroll to position [585, 0]
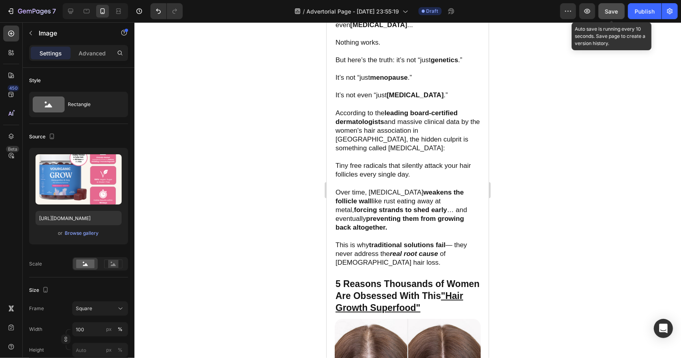
click at [617, 12] on span "Save" at bounding box center [611, 11] width 13 height 7
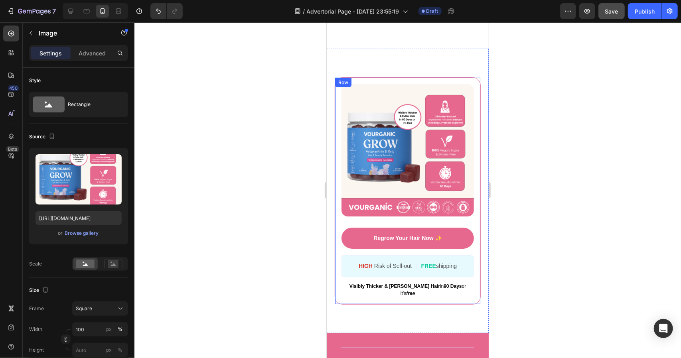
scroll to position [4567, 0]
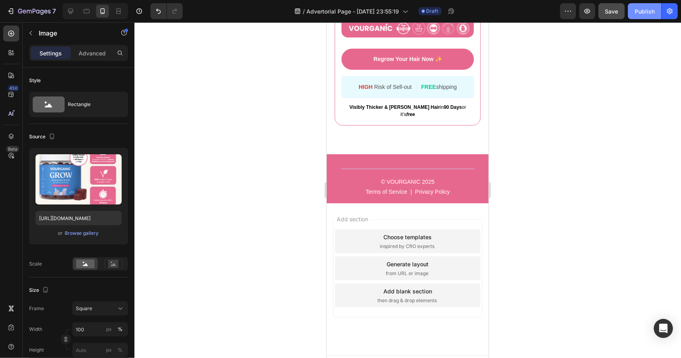
click at [639, 16] on button "Publish" at bounding box center [645, 11] width 34 height 16
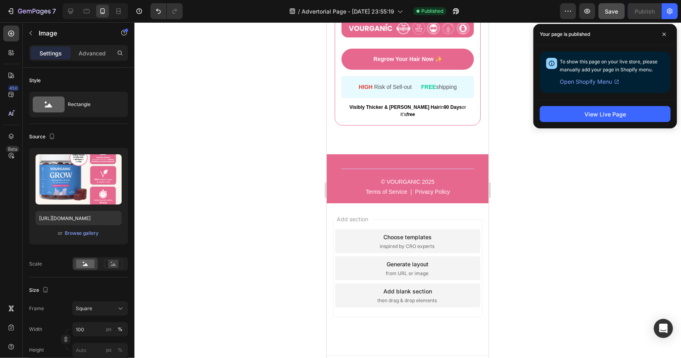
click at [625, 152] on div at bounding box center [407, 190] width 547 height 336
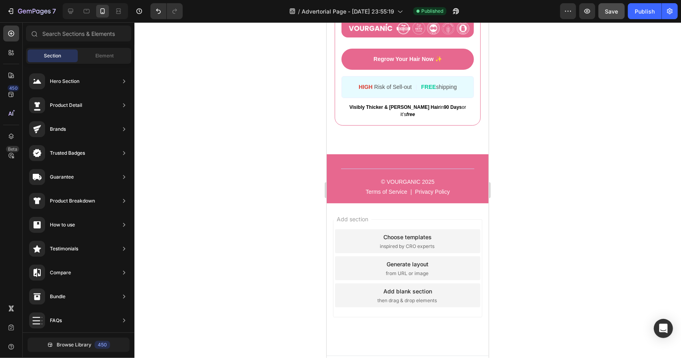
click at [622, 13] on button "Save" at bounding box center [611, 11] width 26 height 16
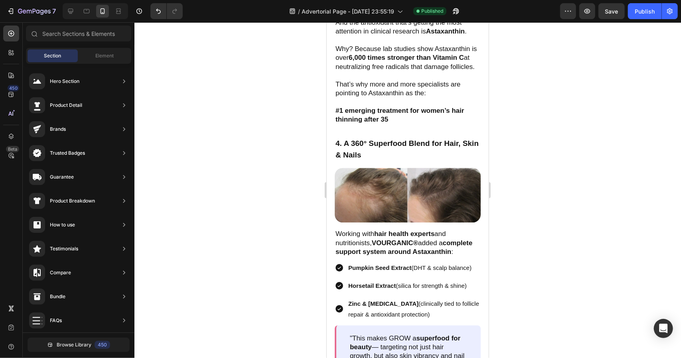
scroll to position [1376, 0]
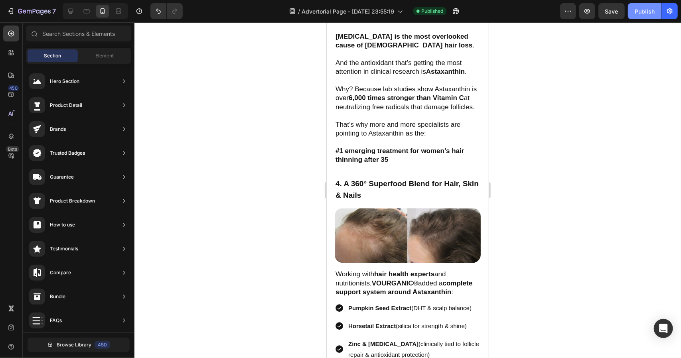
click at [636, 16] on button "Publish" at bounding box center [645, 11] width 34 height 16
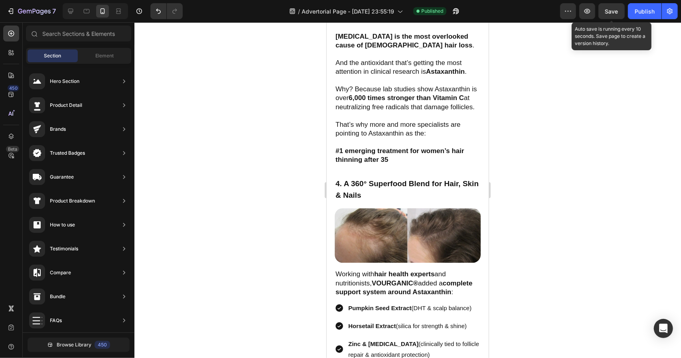
click at [606, 15] on div "Save" at bounding box center [611, 11] width 13 height 8
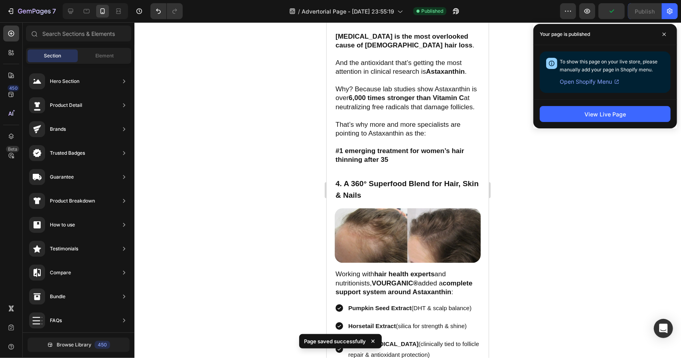
click at [614, 124] on div "View Live Page" at bounding box center [605, 113] width 144 height 29
click at [614, 116] on div "View Live Page" at bounding box center [604, 114] width 41 height 8
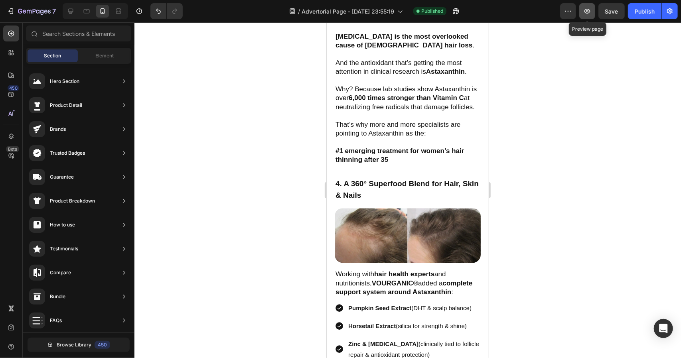
click at [589, 14] on icon "button" at bounding box center [587, 11] width 8 height 8
click at [7, 16] on div "7" at bounding box center [31, 11] width 49 height 10
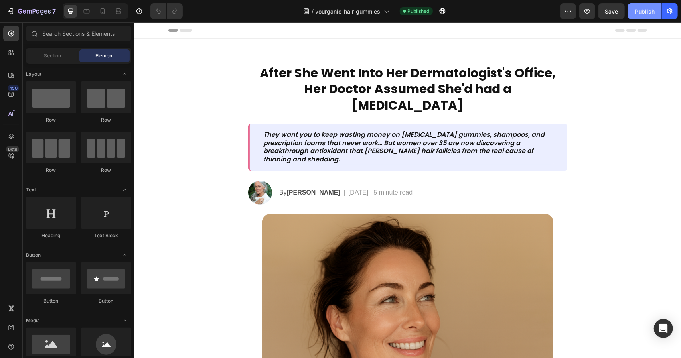
click at [649, 18] on button "Publish" at bounding box center [645, 11] width 34 height 16
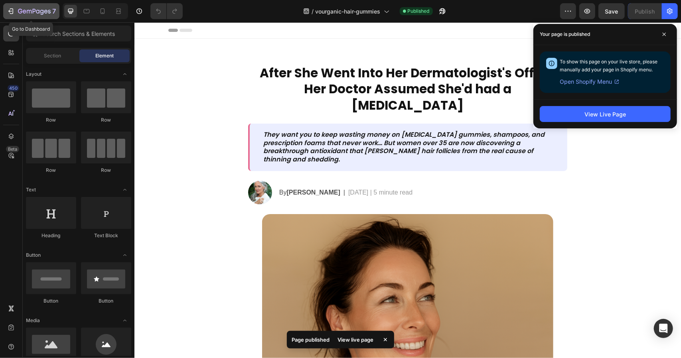
click at [26, 11] on icon "button" at bounding box center [34, 11] width 33 height 7
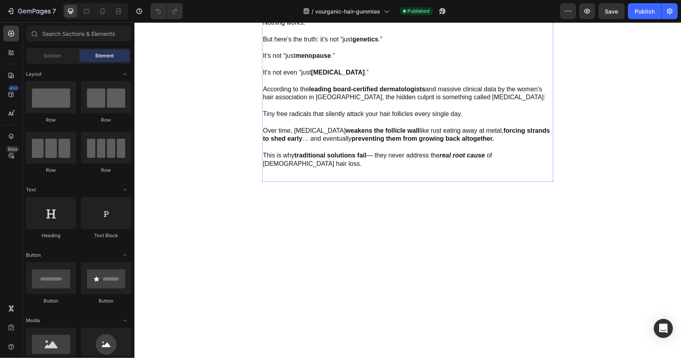
scroll to position [519, 0]
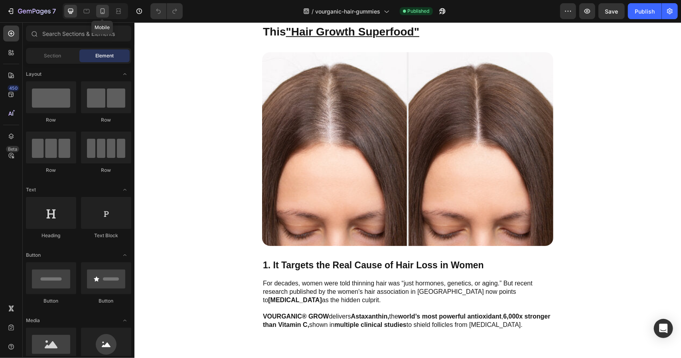
click at [103, 12] on icon at bounding box center [103, 11] width 8 height 8
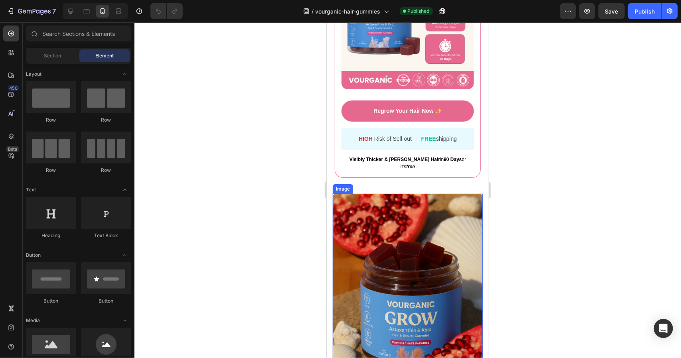
scroll to position [3445, 0]
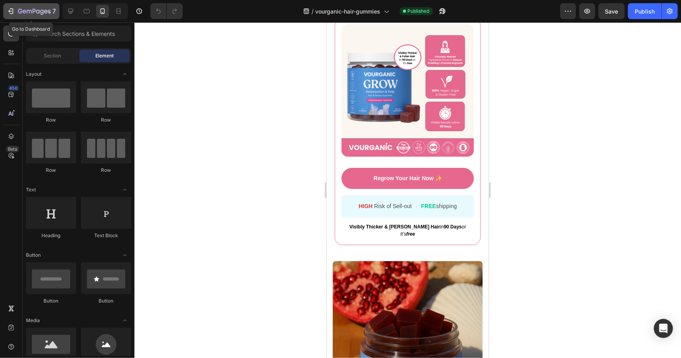
click at [18, 14] on icon "button" at bounding box center [34, 11] width 33 height 7
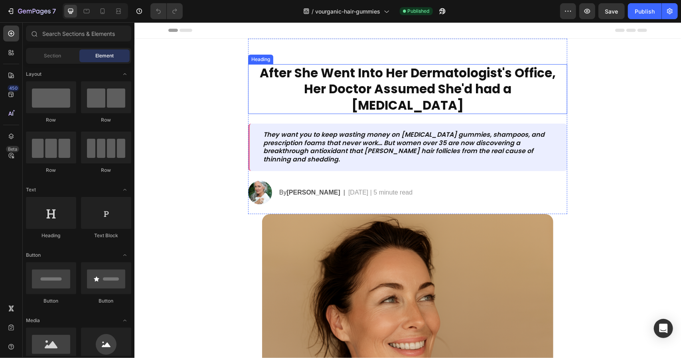
click at [396, 74] on strong "After She Went Into Her Dermatologist's Office, Her Doctor Assumed She'd had a …" at bounding box center [407, 89] width 296 height 50
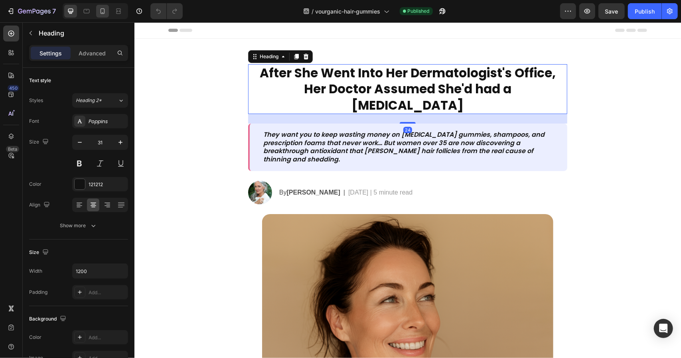
click at [105, 12] on icon at bounding box center [103, 11] width 8 height 8
type input "34"
type input "100%"
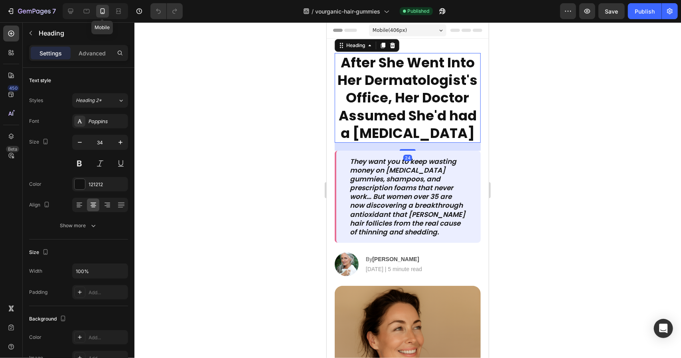
scroll to position [2, 0]
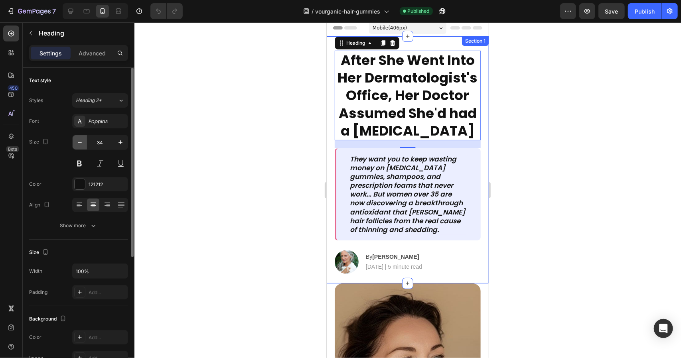
click at [86, 145] on button "button" at bounding box center [80, 142] width 14 height 14
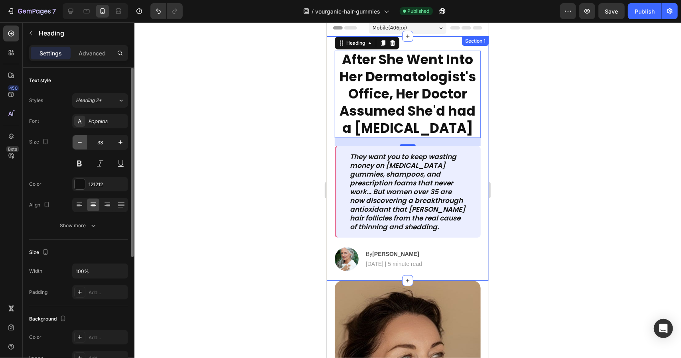
click at [86, 145] on button "button" at bounding box center [80, 142] width 14 height 14
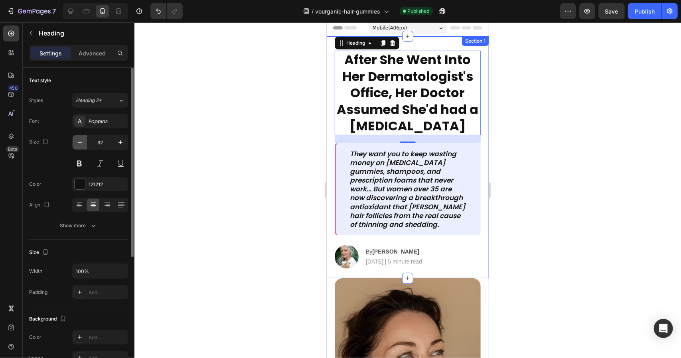
click at [86, 145] on button "button" at bounding box center [80, 142] width 14 height 14
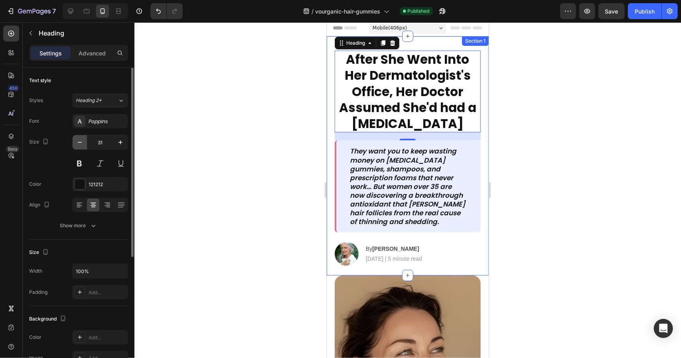
click at [86, 145] on button "button" at bounding box center [80, 142] width 14 height 14
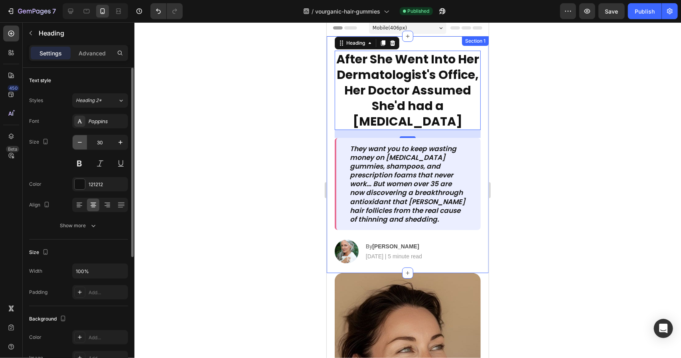
click at [86, 145] on button "button" at bounding box center [80, 142] width 14 height 14
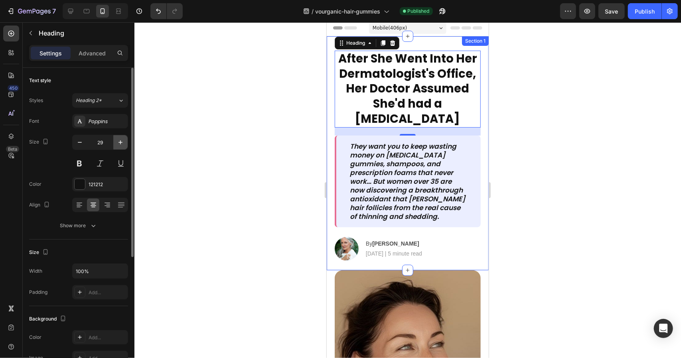
click at [117, 142] on icon "button" at bounding box center [120, 142] width 8 height 8
type input "30"
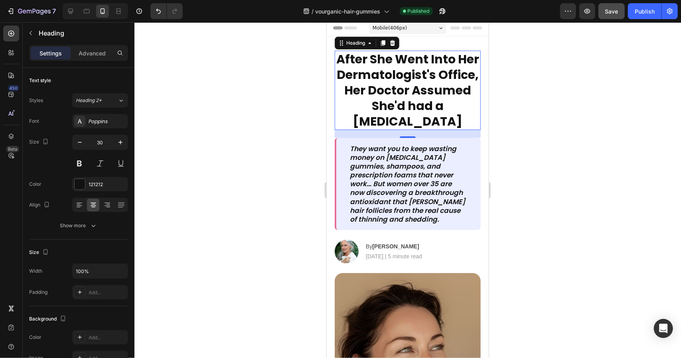
click at [601, 14] on button "Save" at bounding box center [611, 11] width 26 height 16
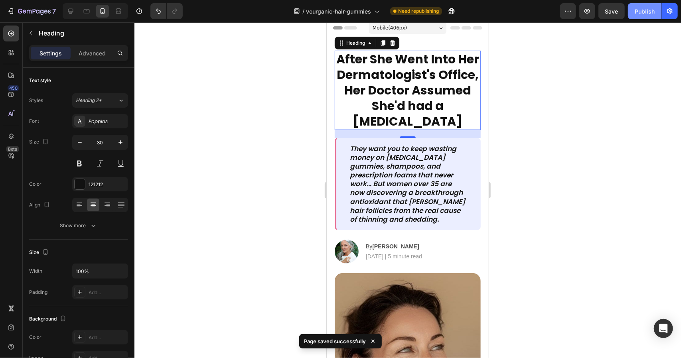
click at [643, 8] on div "Publish" at bounding box center [645, 11] width 20 height 8
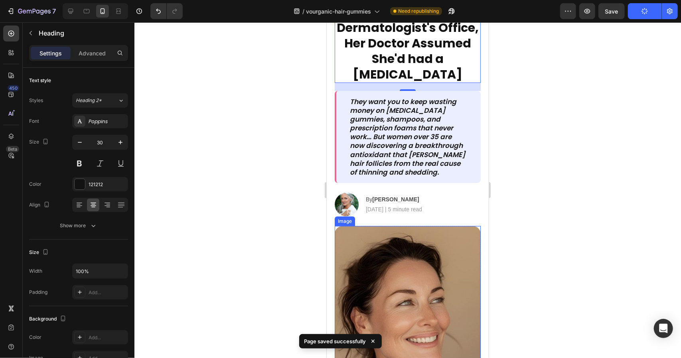
scroll to position [202, 0]
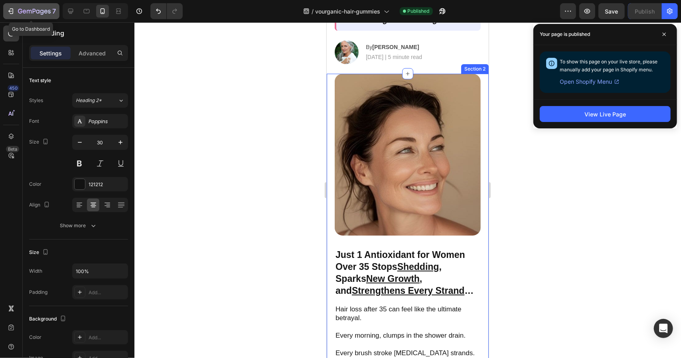
click at [16, 6] on button "7" at bounding box center [31, 11] width 56 height 16
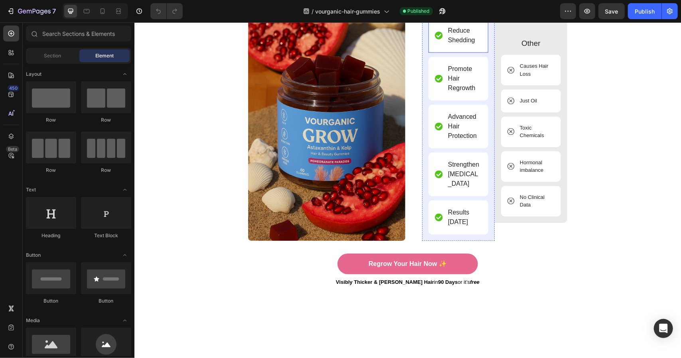
scroll to position [3351, 0]
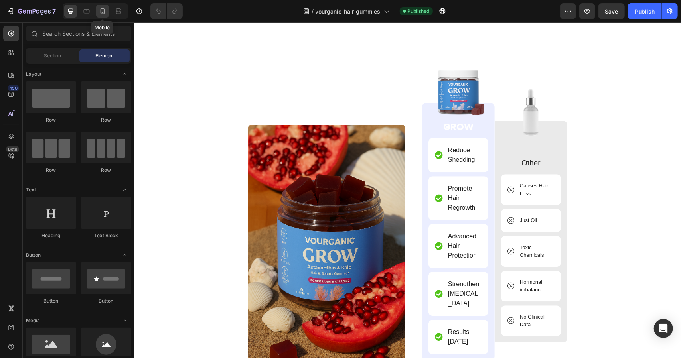
click at [102, 8] on icon at bounding box center [103, 11] width 4 height 6
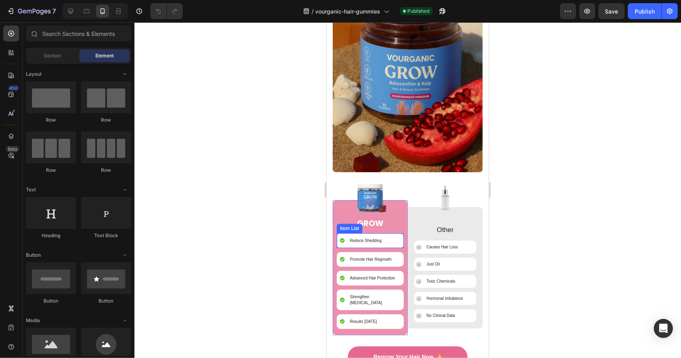
scroll to position [3466, 0]
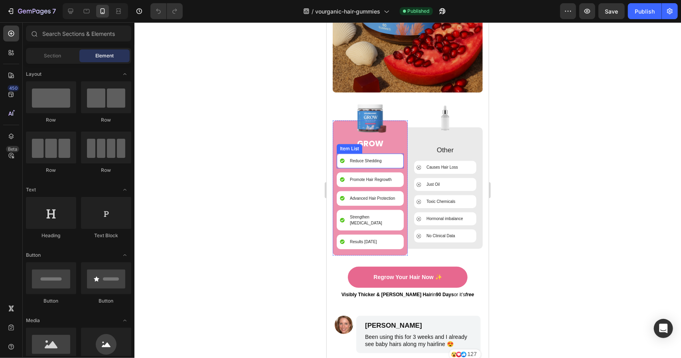
click at [357, 158] on p "Reduce Shedding" at bounding box center [365, 161] width 32 height 6
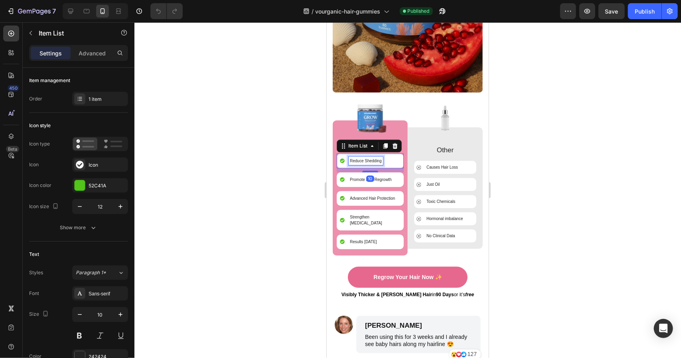
click at [357, 158] on p "Reduce Shedding" at bounding box center [365, 161] width 32 height 6
click at [358, 176] on p "Promote Hair Regrowth" at bounding box center [369, 179] width 41 height 6
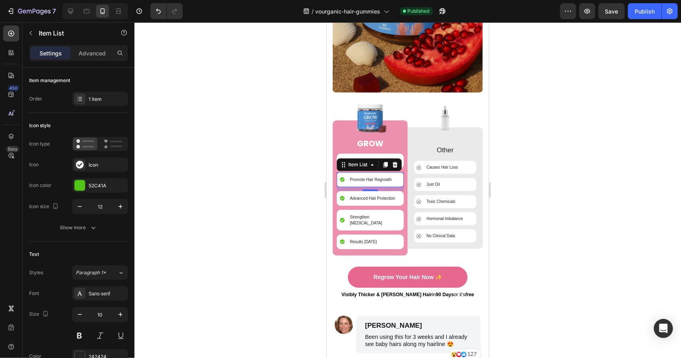
click at [358, 176] on p "Promote Hair Regrowth" at bounding box center [369, 179] width 41 height 6
click at [555, 199] on div at bounding box center [407, 190] width 547 height 336
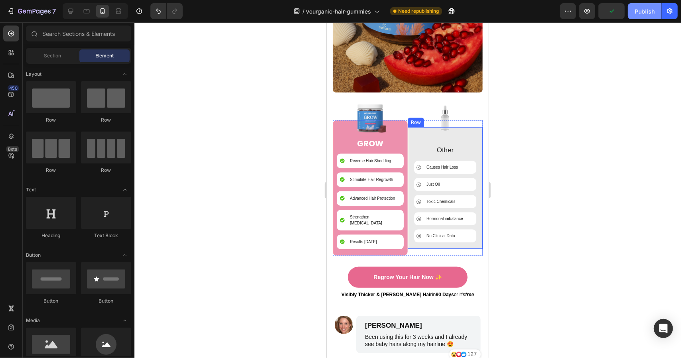
click at [645, 14] on div "Publish" at bounding box center [645, 11] width 20 height 8
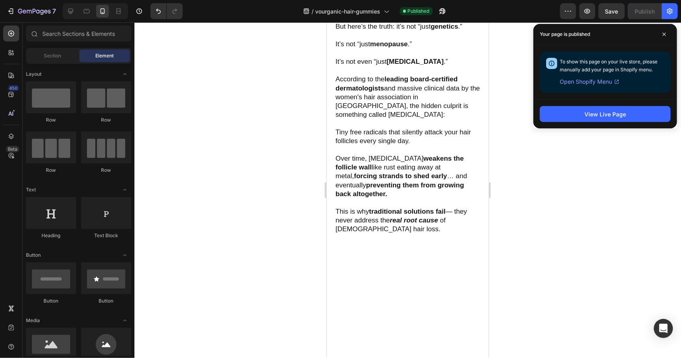
scroll to position [446, 0]
